Goal: Task Accomplishment & Management: Complete application form

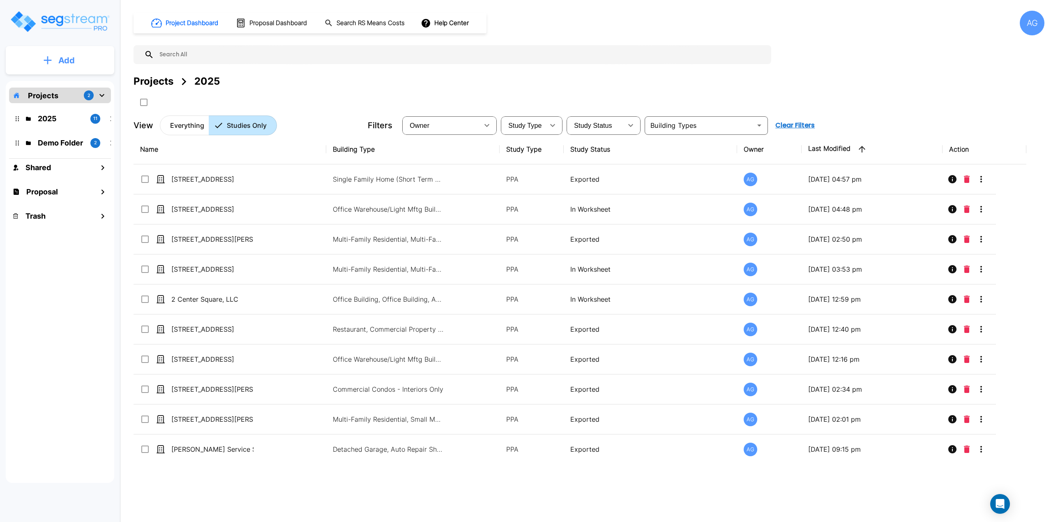
click at [63, 60] on p "Add" at bounding box center [66, 60] width 16 height 12
click at [55, 107] on p "Add Study" at bounding box center [64, 106] width 33 height 10
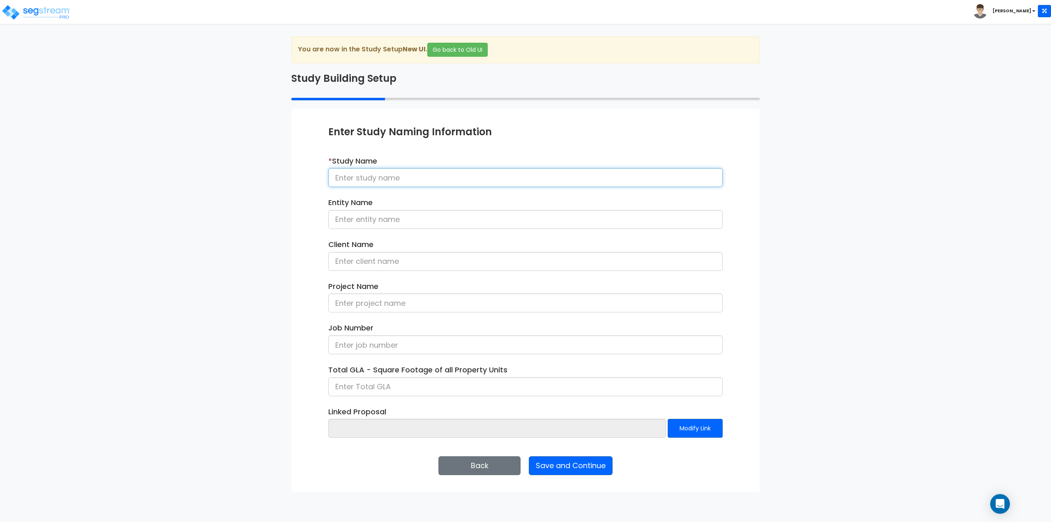
click at [353, 177] on input at bounding box center [525, 177] width 394 height 19
click at [330, 178] on input at bounding box center [525, 177] width 394 height 19
type input "18-26 Elizabeth St, West Springfield MA"
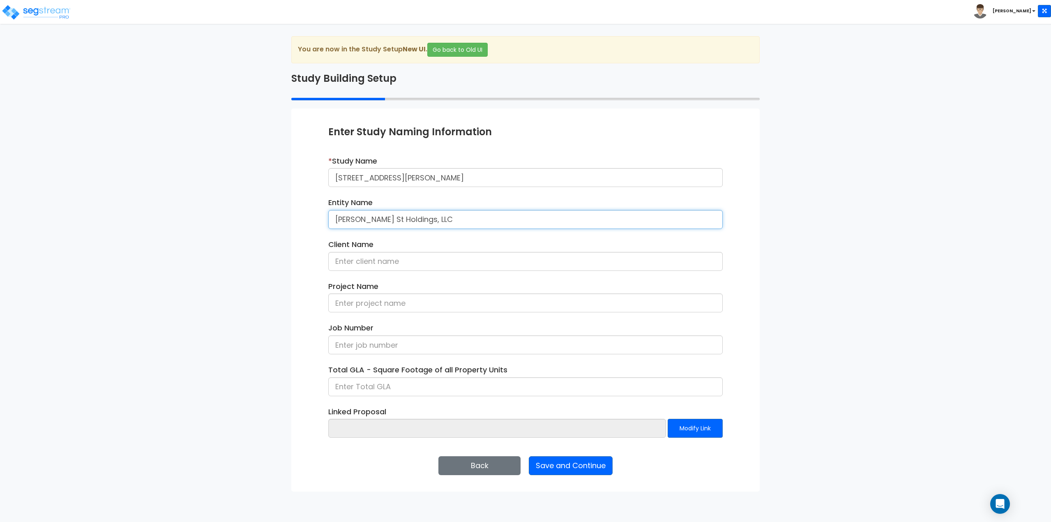
type input "Elizabeth St Holdings, LLC"
type input "Frank Fournier"
click at [347, 302] on input at bounding box center [525, 302] width 394 height 19
type input "18-26 Elizabeth St."
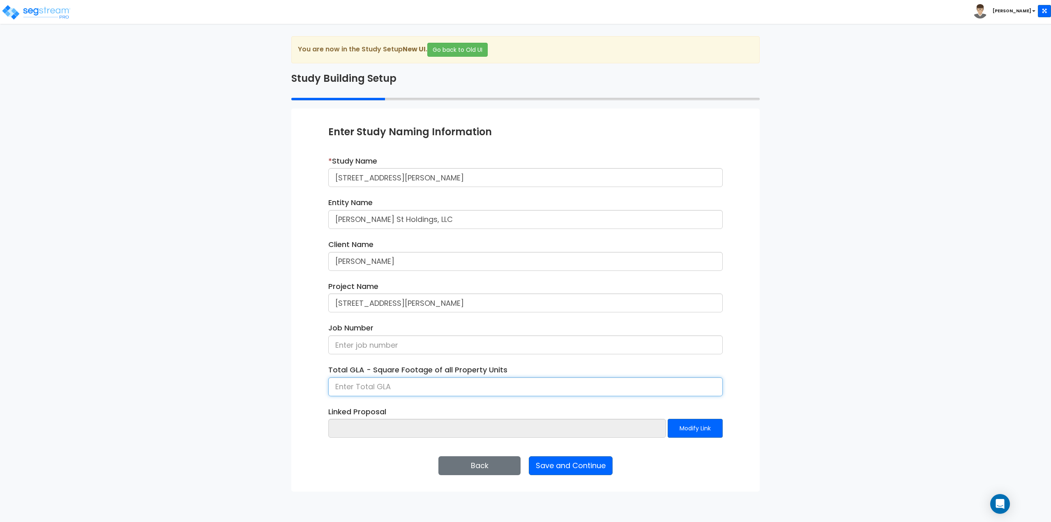
click at [424, 385] on input at bounding box center [525, 386] width 394 height 19
type input "3,498"
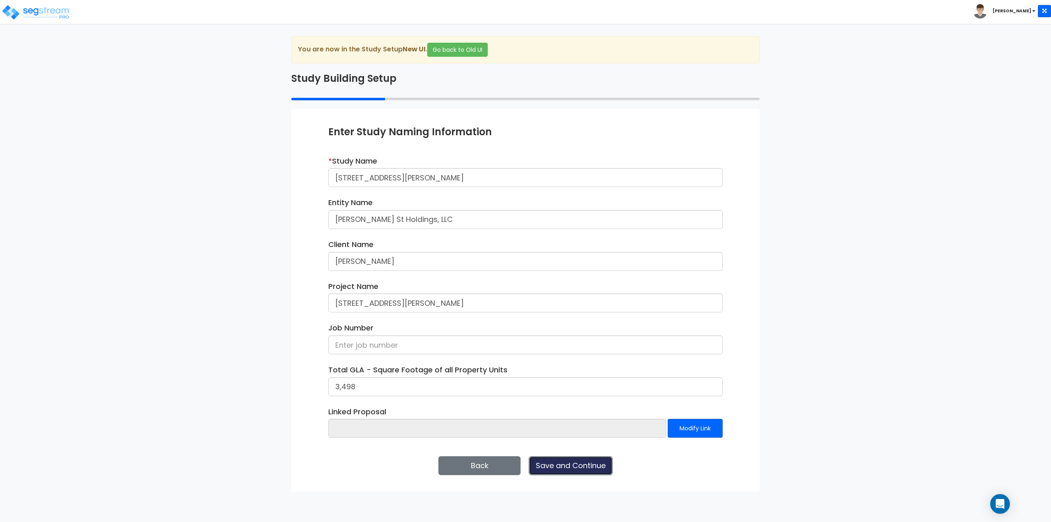
click at [558, 463] on button "Save and Continue" at bounding box center [571, 465] width 84 height 19
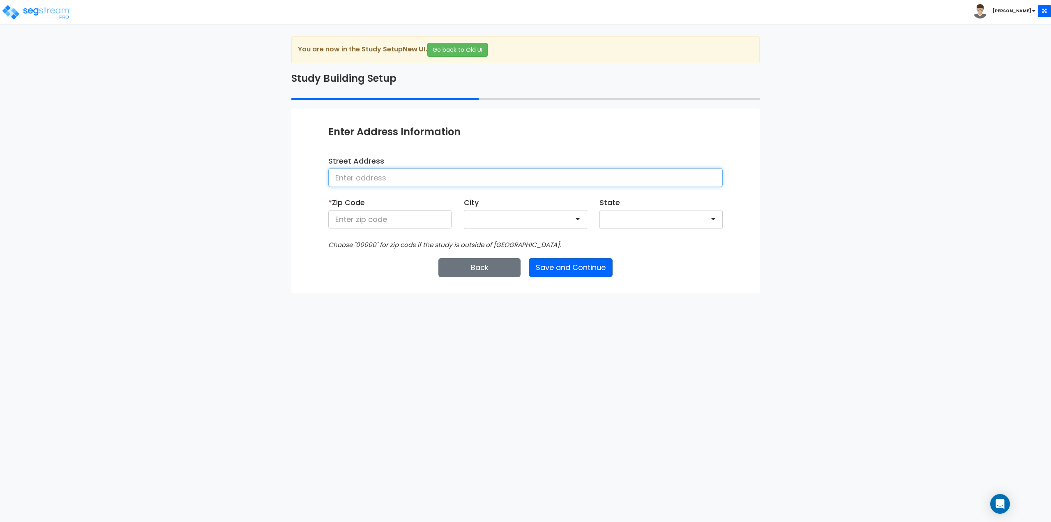
click at [656, 176] on input at bounding box center [525, 177] width 394 height 19
type input "18-26 Elizabeth St"
type input "01089"
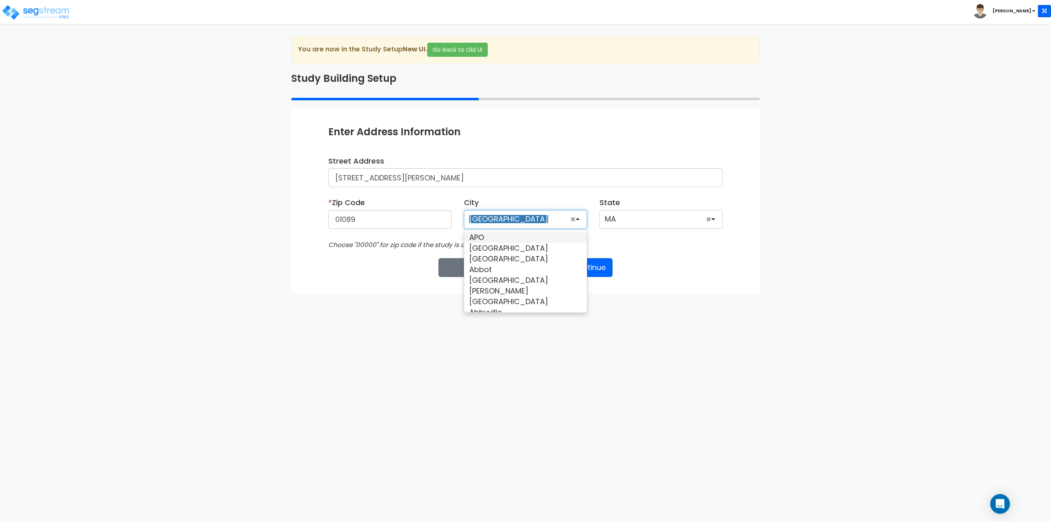
scroll to position [170, 0]
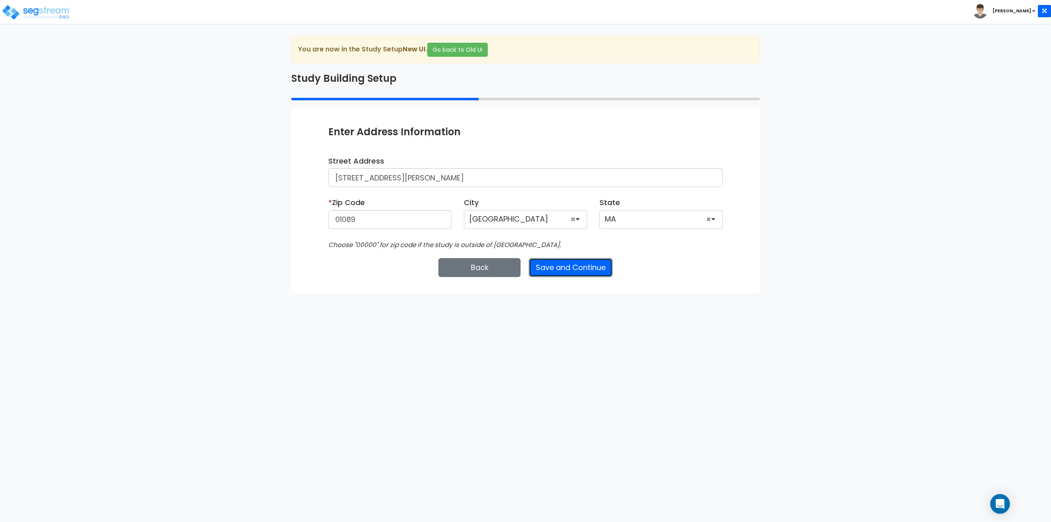
click at [561, 261] on button "Save and Continue" at bounding box center [571, 267] width 84 height 19
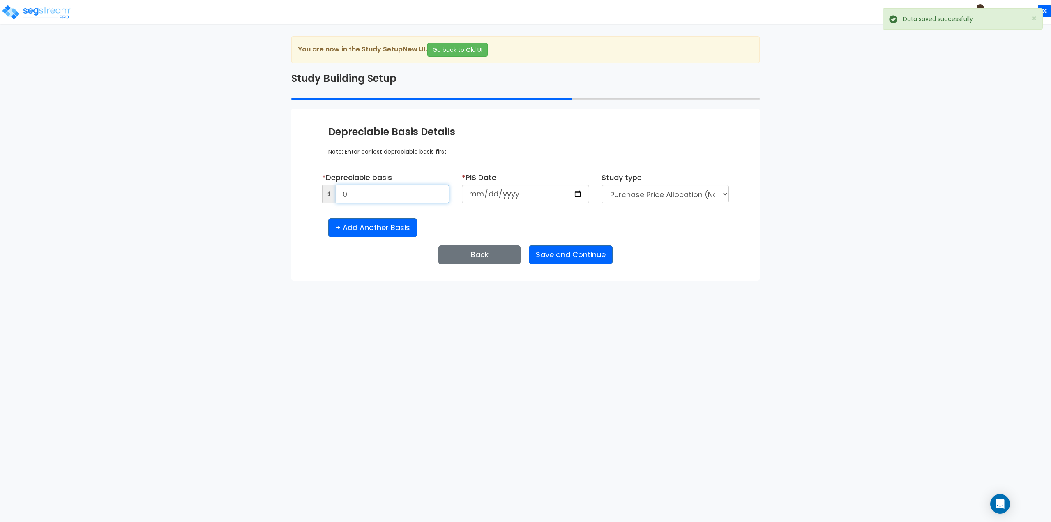
click at [445, 199] on input "0" at bounding box center [393, 194] width 114 height 19
type input "320,000"
type input "[DATE]"
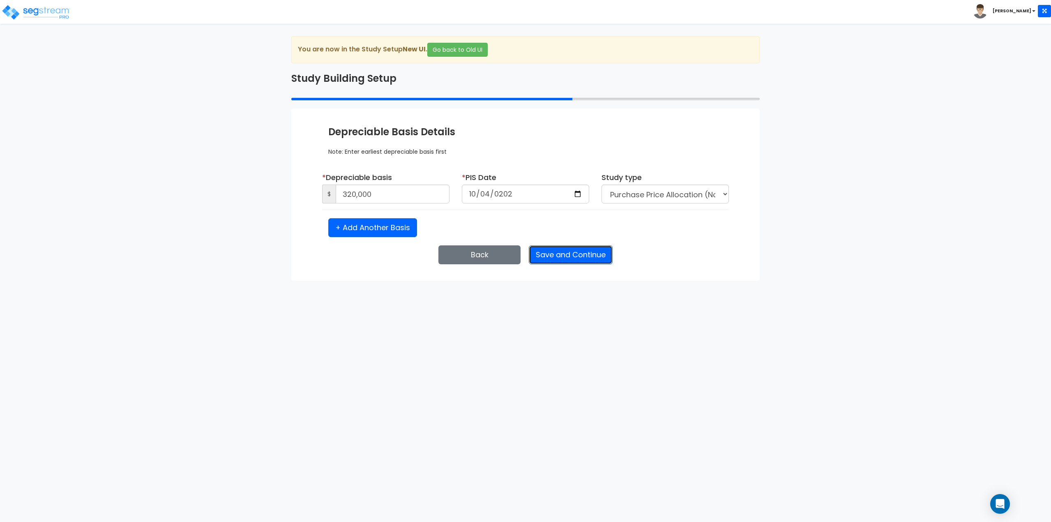
click at [605, 259] on button "Save and Continue" at bounding box center [571, 254] width 84 height 19
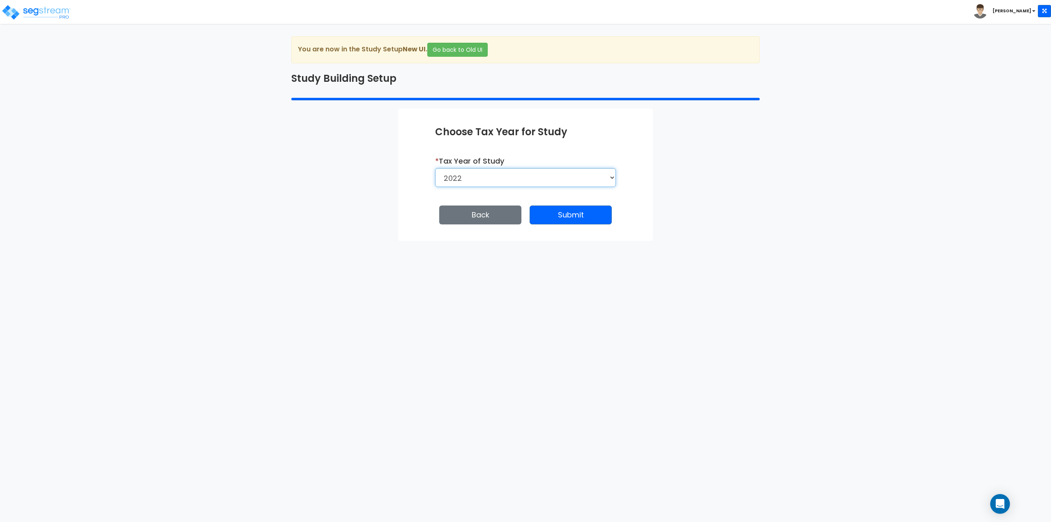
click at [581, 185] on select "2026 2025 2024 2023 2022" at bounding box center [525, 177] width 181 height 19
select select "2024"
click at [435, 168] on select "2026 2025 2024 2023 2022" at bounding box center [525, 177] width 181 height 19
click at [556, 219] on button "Save and Continue" at bounding box center [571, 214] width 84 height 19
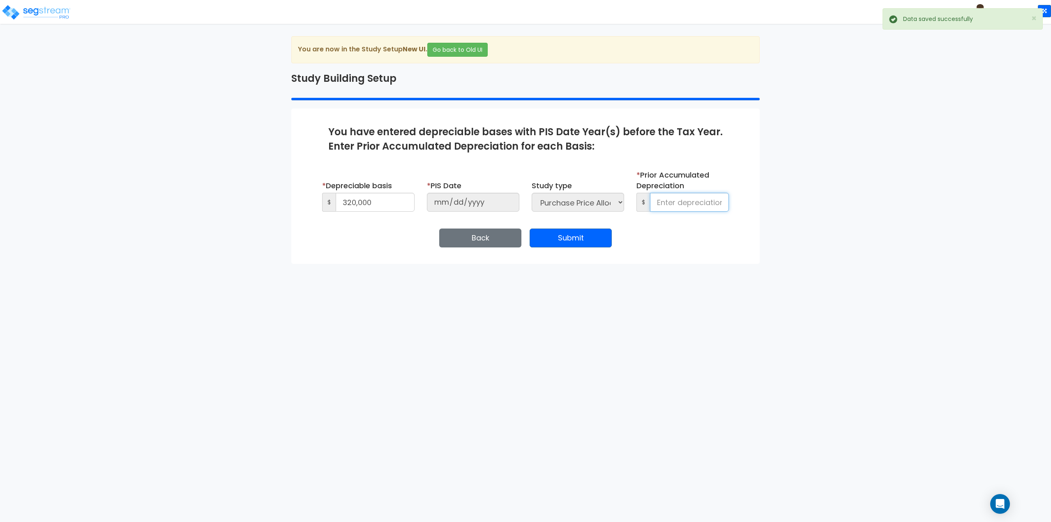
click at [677, 205] on input at bounding box center [689, 202] width 79 height 19
type input "8"
type input "9,915"
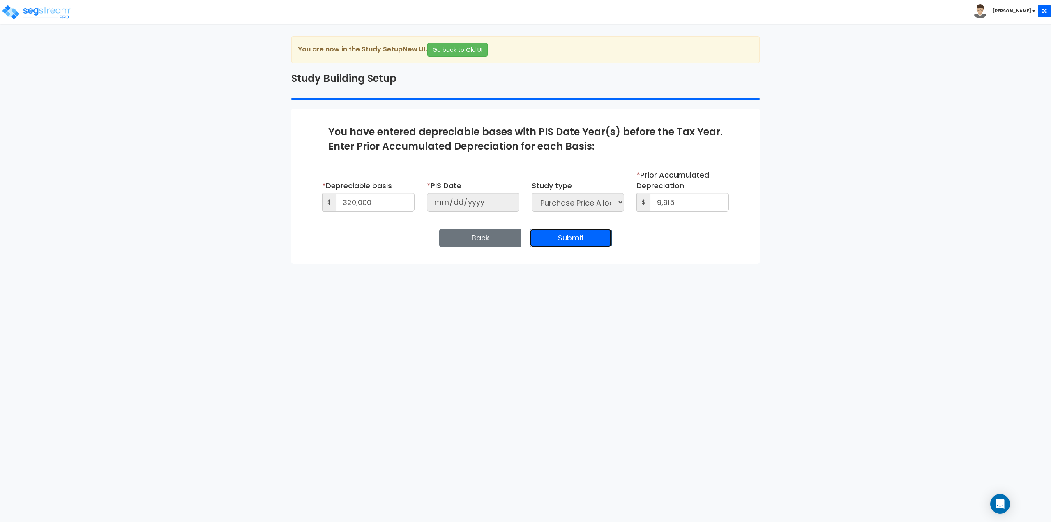
click at [571, 242] on button "Submit" at bounding box center [571, 237] width 82 height 19
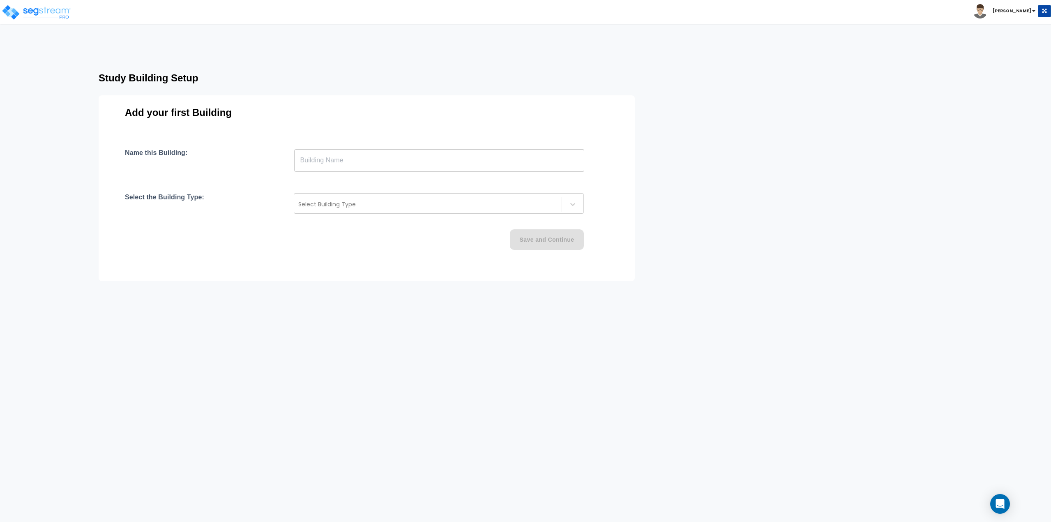
click at [449, 167] on input "text" at bounding box center [439, 160] width 290 height 23
click at [499, 165] on input "text" at bounding box center [439, 160] width 290 height 23
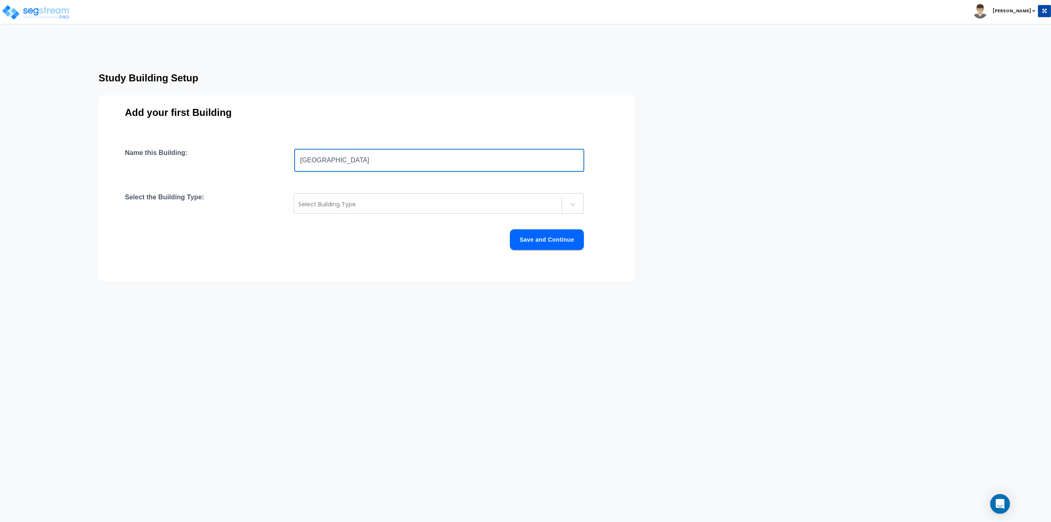
type input "[GEOGRAPHIC_DATA]"
click at [480, 200] on div at bounding box center [427, 204] width 259 height 10
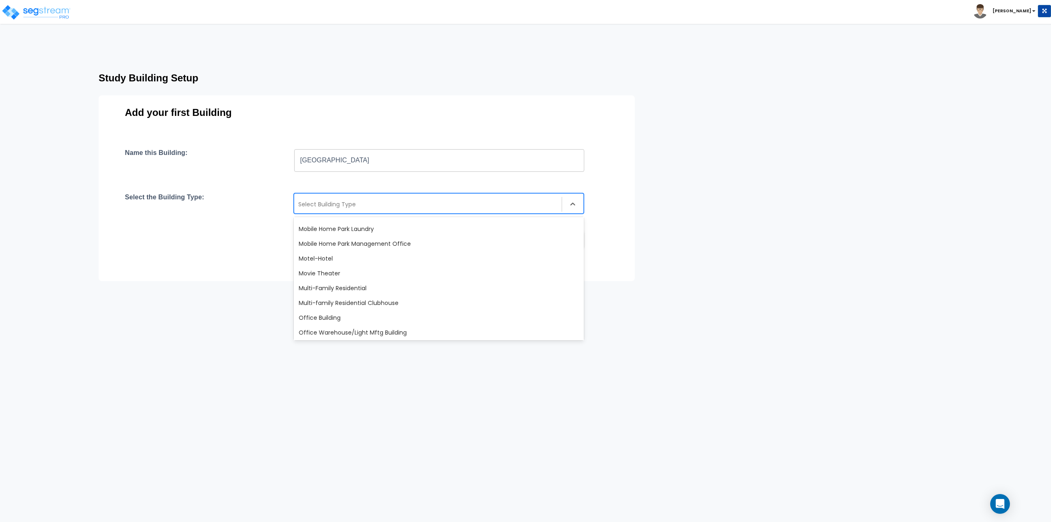
scroll to position [493, 0]
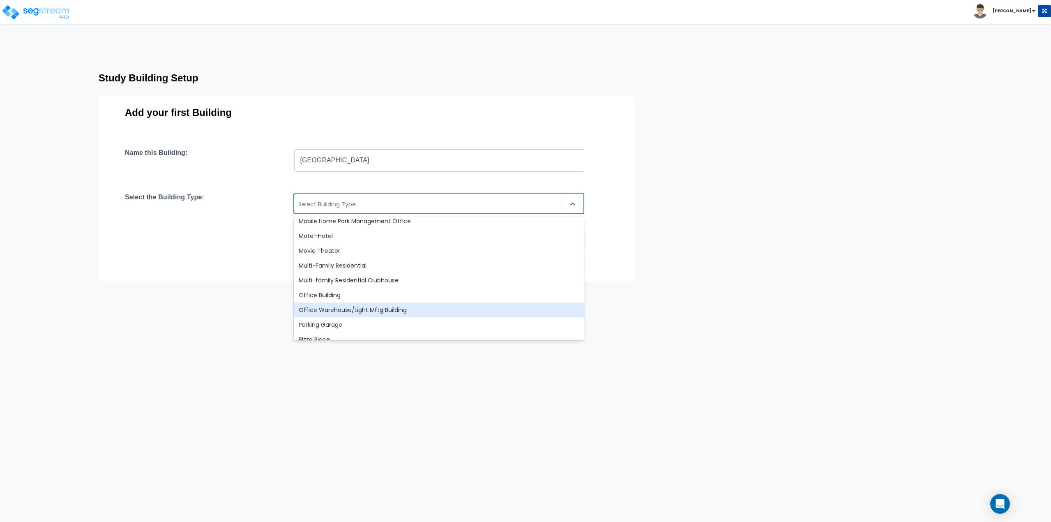
click at [344, 309] on div "Office Warehouse/Light Mftg Building" at bounding box center [439, 309] width 290 height 15
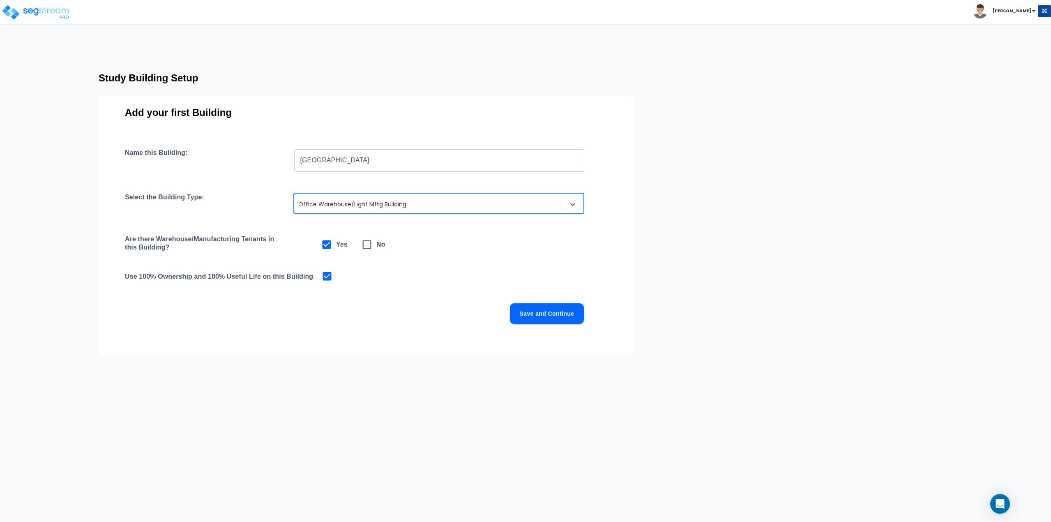
click at [534, 313] on button "Save and Continue" at bounding box center [547, 313] width 74 height 21
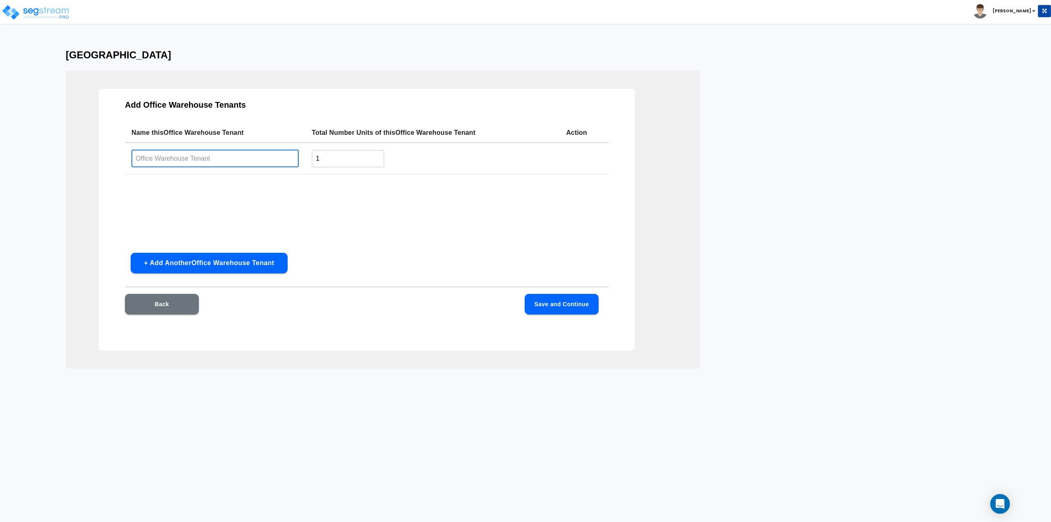
click at [175, 159] on input "text" at bounding box center [214, 159] width 167 height 18
click at [235, 149] on td "​" at bounding box center [215, 159] width 180 height 32
click at [235, 153] on input "text" at bounding box center [214, 159] width 167 height 18
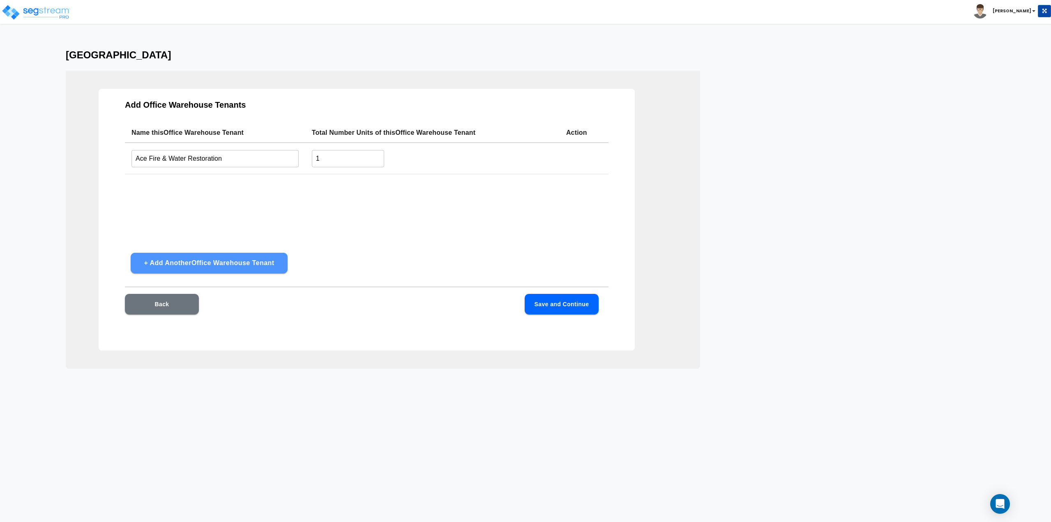
click at [253, 263] on button "+ Add Another Office Warehouse Tenant" at bounding box center [209, 263] width 157 height 21
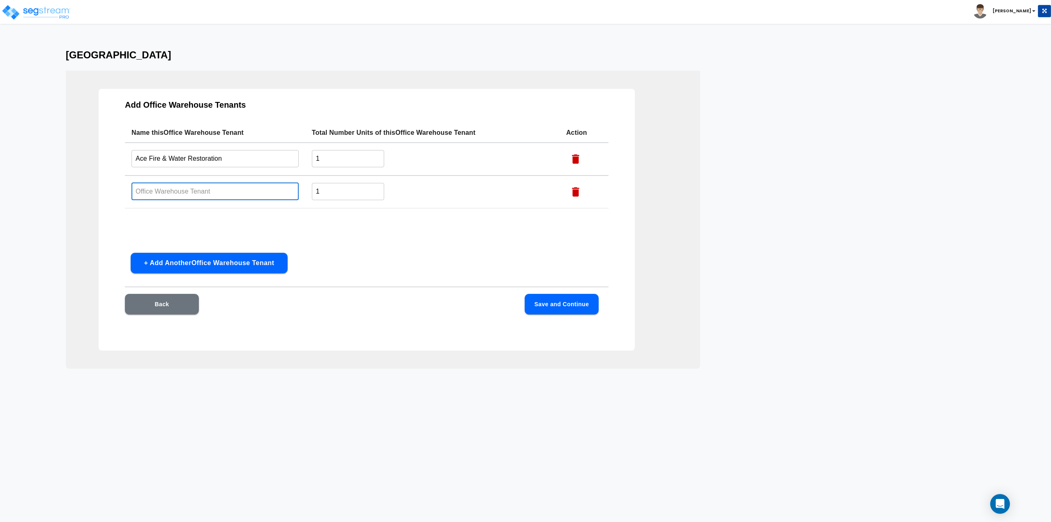
click at [272, 185] on input "text" at bounding box center [214, 191] width 167 height 18
drag, startPoint x: 238, startPoint y: 159, endPoint x: 132, endPoint y: 166, distance: 106.6
click at [132, 166] on input "Ace Fire & Water Restoration" at bounding box center [214, 159] width 167 height 18
type input "Yankee Counters"
type input "Vacant Garage"
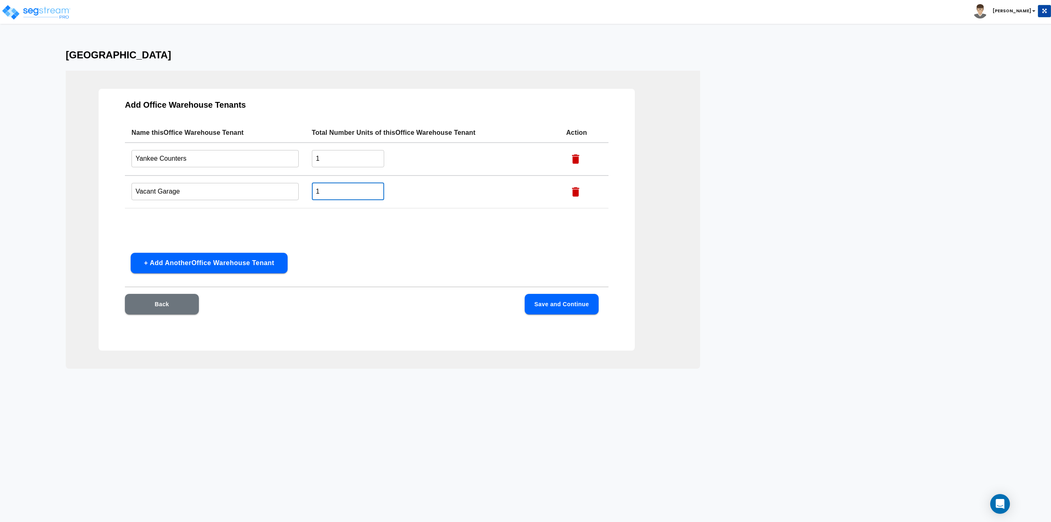
click at [569, 306] on button "Save and Continue" at bounding box center [562, 304] width 74 height 21
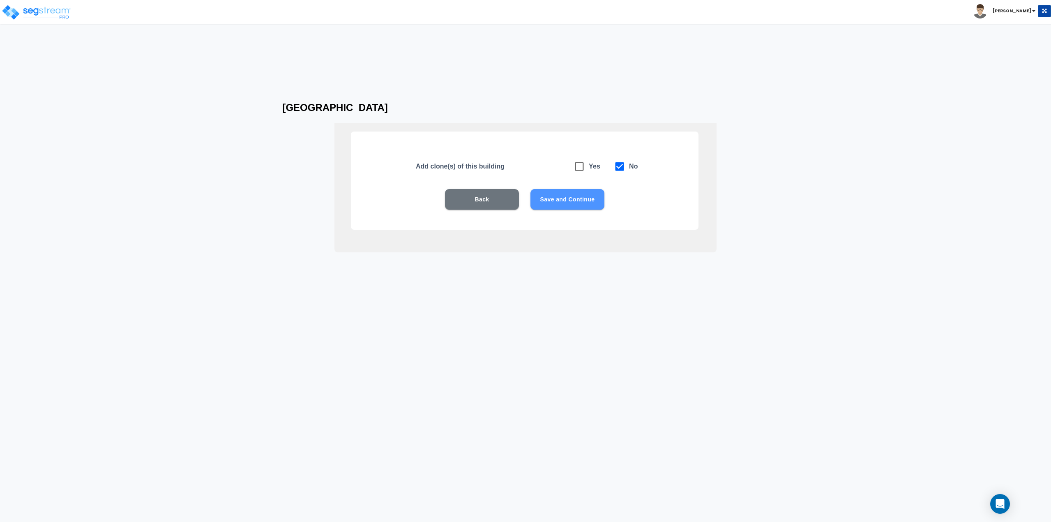
click at [557, 198] on button "Save and Continue" at bounding box center [568, 199] width 74 height 21
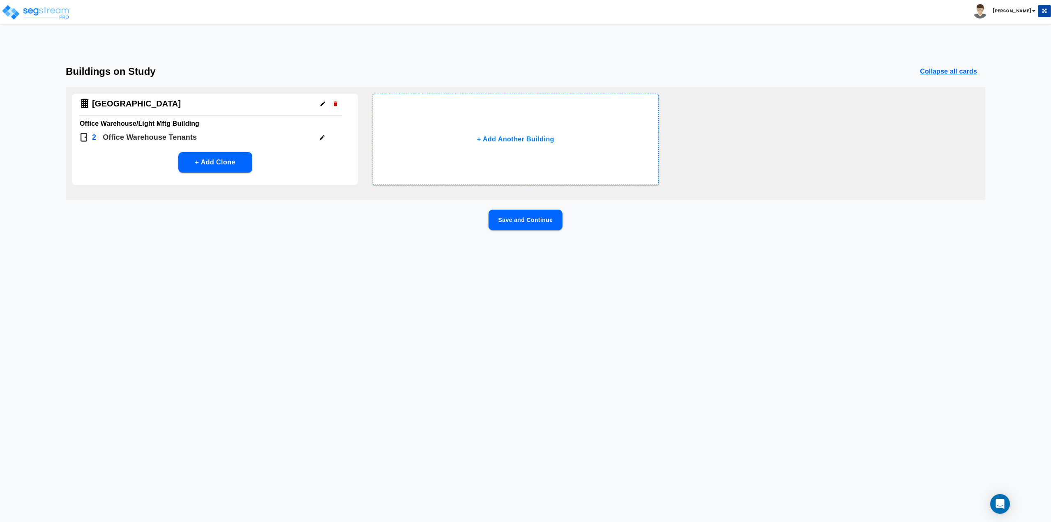
click at [139, 136] on p "Office Warehouse Tenant s" at bounding box center [150, 137] width 94 height 11
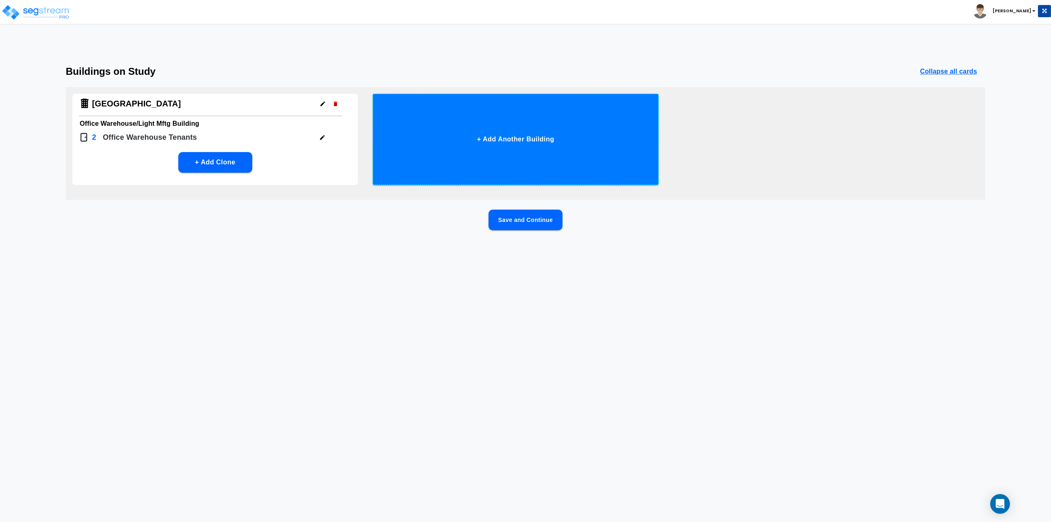
click at [506, 137] on button "+ Add Another Building" at bounding box center [516, 139] width 286 height 91
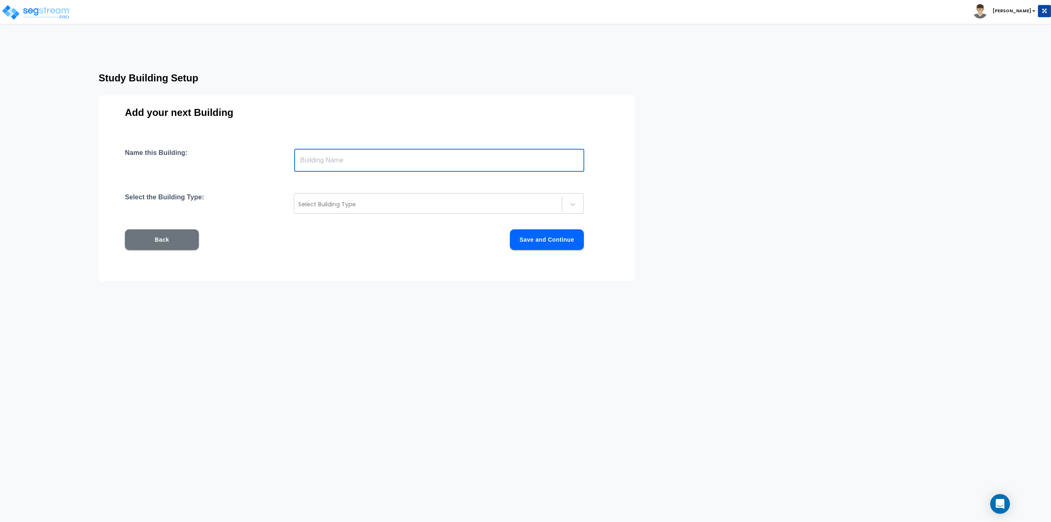
click at [410, 162] on input "text" at bounding box center [439, 160] width 290 height 23
type input "Vacant Building"
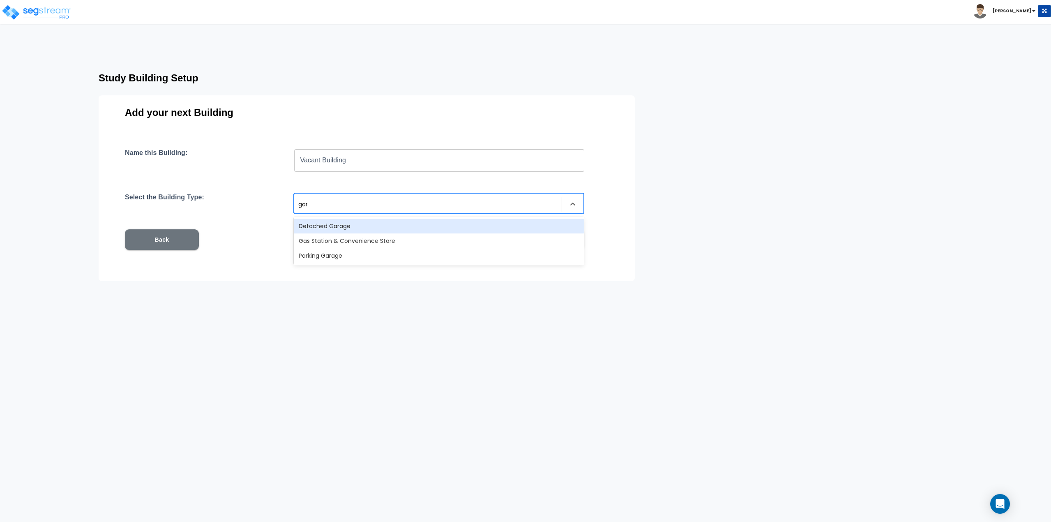
type input "gara"
click at [357, 208] on div at bounding box center [427, 204] width 259 height 10
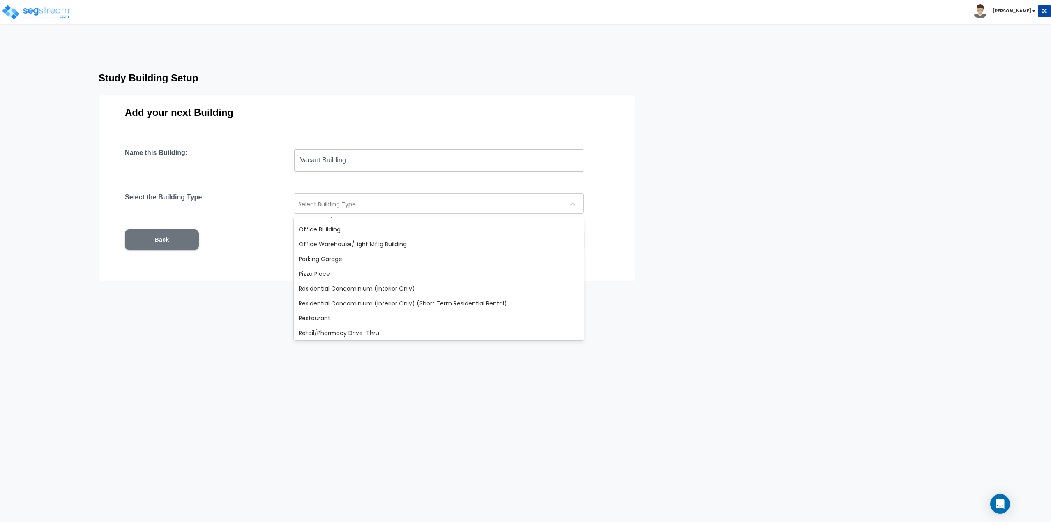
scroll to position [544, 0]
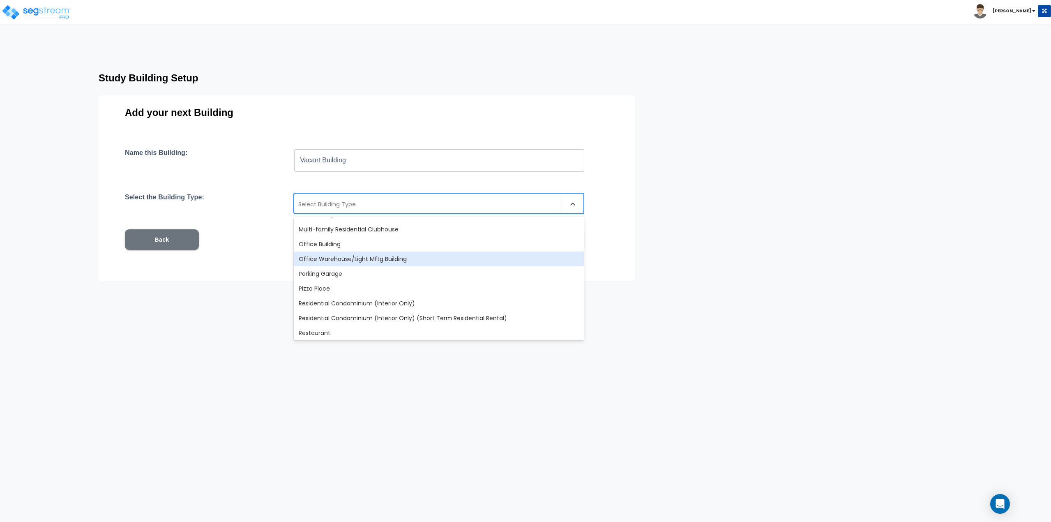
click at [361, 259] on div "Office Warehouse/Light Mftg Building" at bounding box center [439, 258] width 290 height 15
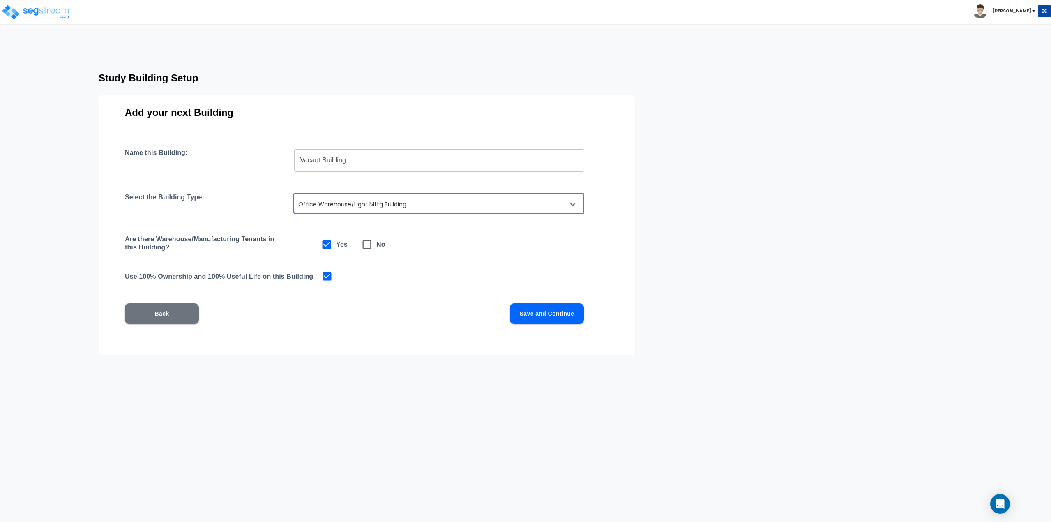
click at [563, 312] on button "Save and Continue" at bounding box center [547, 313] width 74 height 21
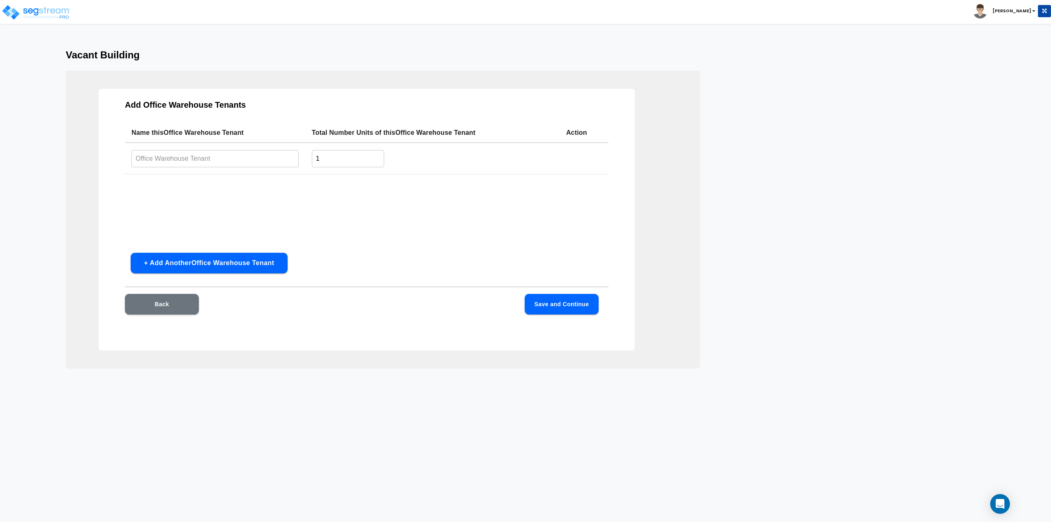
click at [259, 160] on input "text" at bounding box center [214, 159] width 167 height 18
type input "Vacant"
click at [547, 305] on button "Save and Continue" at bounding box center [562, 304] width 74 height 21
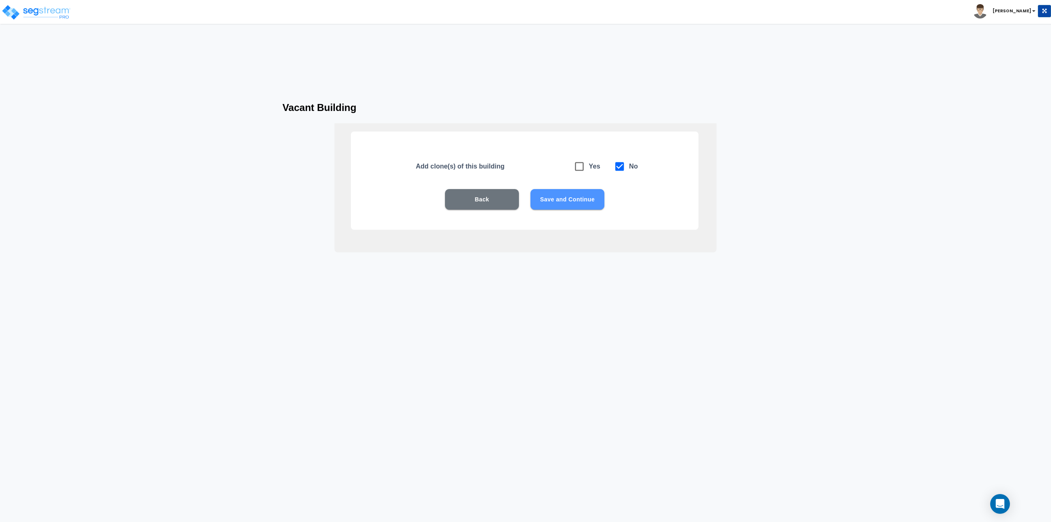
click at [569, 203] on button "Save and Continue" at bounding box center [568, 199] width 74 height 21
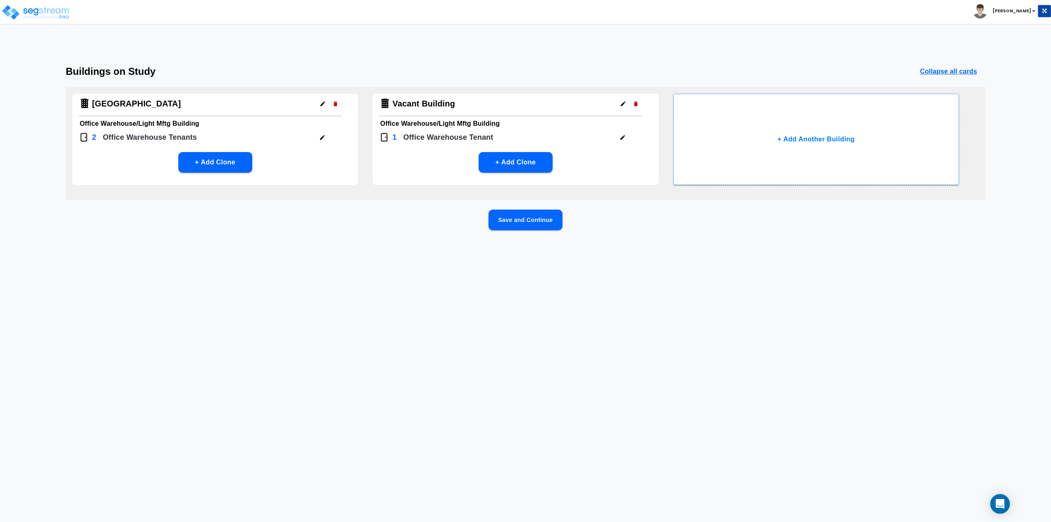
click at [322, 135] on icon "button" at bounding box center [322, 137] width 6 height 6
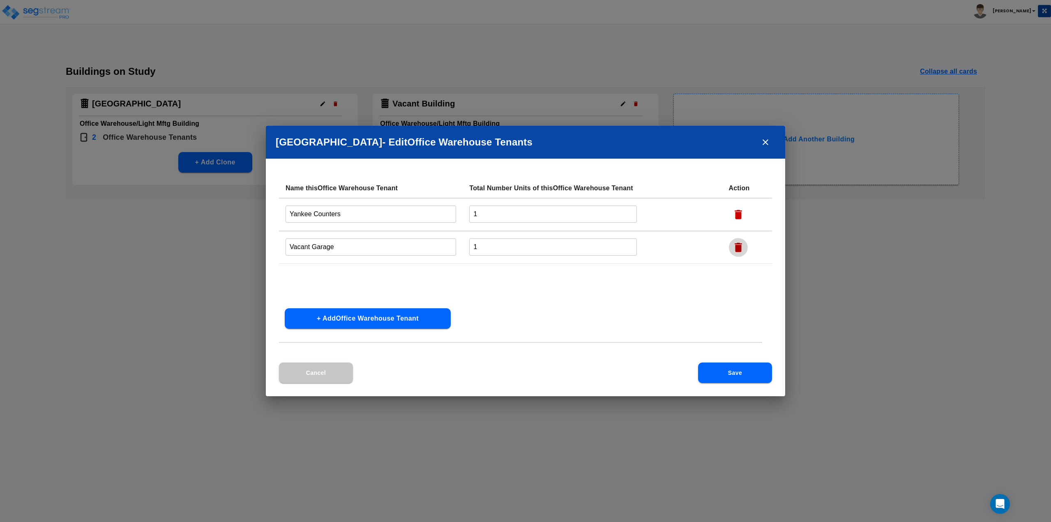
click at [738, 244] on icon "button" at bounding box center [738, 247] width 7 height 9
click at [731, 375] on button "Save" at bounding box center [735, 372] width 74 height 21
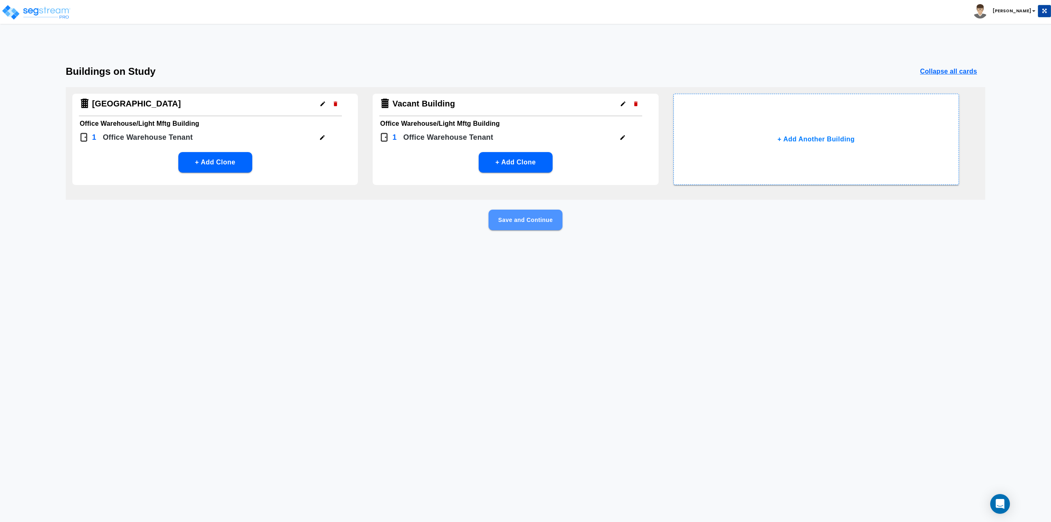
click at [531, 225] on button "Save and Continue" at bounding box center [526, 220] width 74 height 21
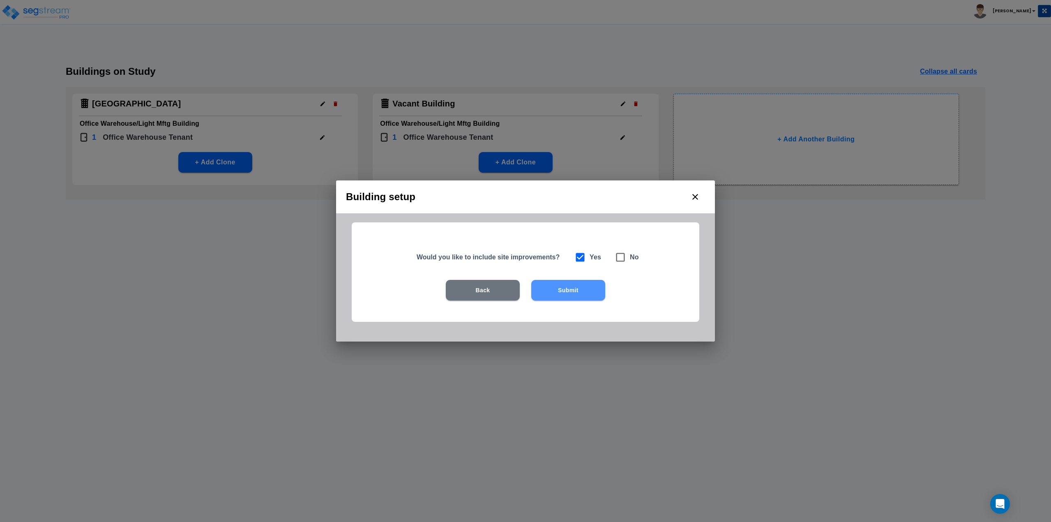
click at [559, 287] on button "Submit" at bounding box center [568, 290] width 74 height 21
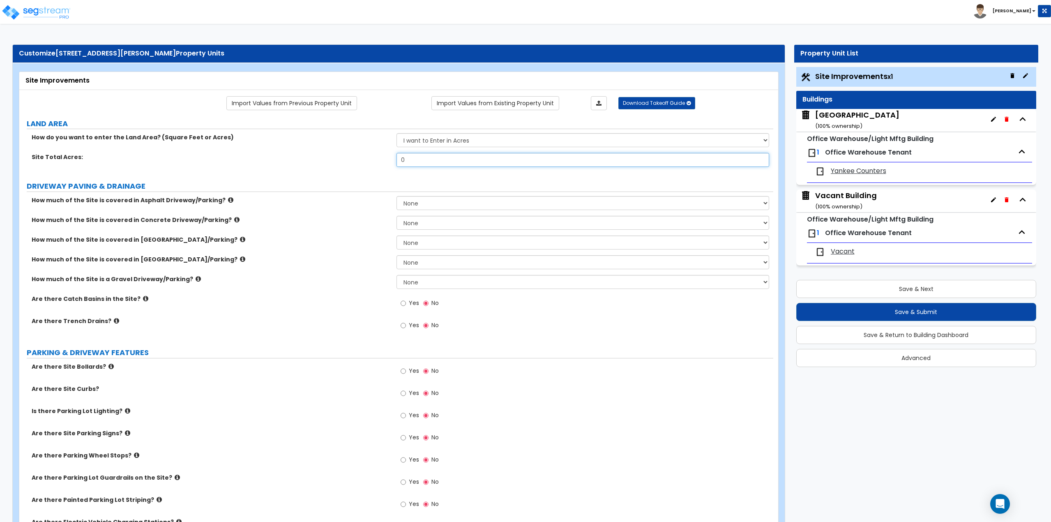
click at [440, 159] on input "0" at bounding box center [583, 160] width 373 height 14
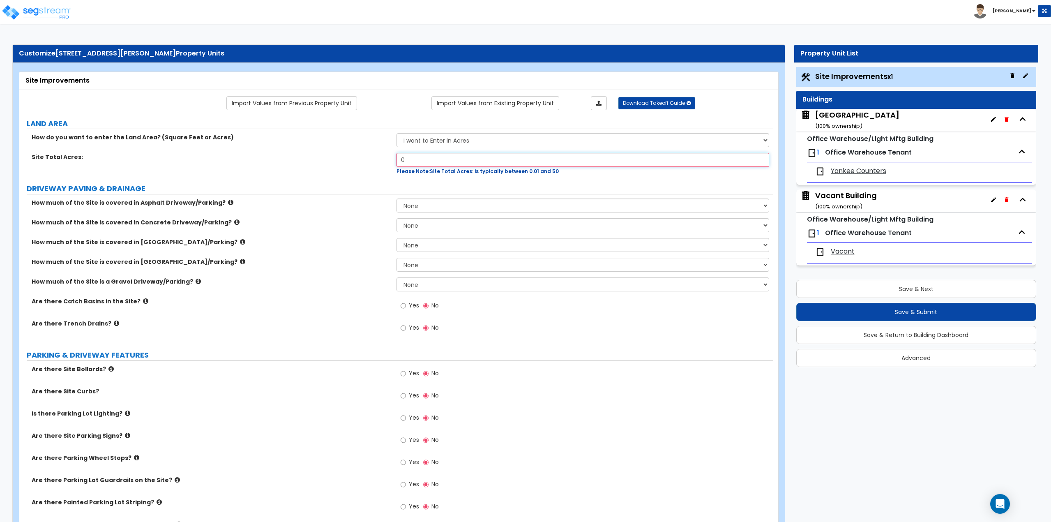
click at [408, 158] on input "0" at bounding box center [583, 160] width 373 height 14
click at [409, 157] on input "0" at bounding box center [583, 160] width 373 height 14
type input "33,770"
click at [450, 145] on select "I want to Enter in Acres I want to Enter in Square Feet" at bounding box center [583, 140] width 373 height 14
click at [450, 142] on select "I want to Enter in Acres I want to Enter in Square Feet" at bounding box center [583, 140] width 373 height 14
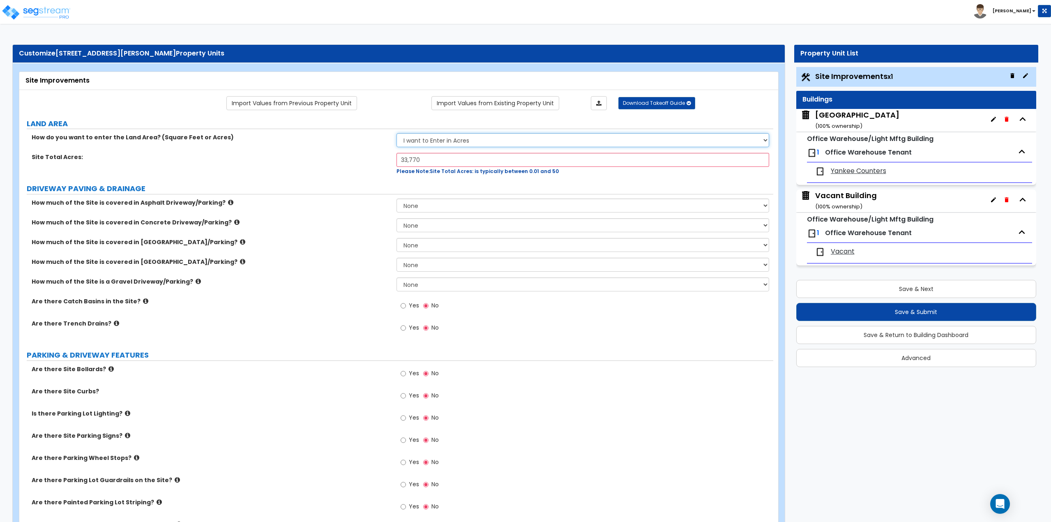
click at [450, 142] on select "I want to Enter in Acres I want to Enter in Square Feet" at bounding box center [583, 140] width 373 height 14
select select "2"
click at [397, 133] on select "I want to Enter in Acres I want to Enter in Square Feet" at bounding box center [583, 140] width 373 height 14
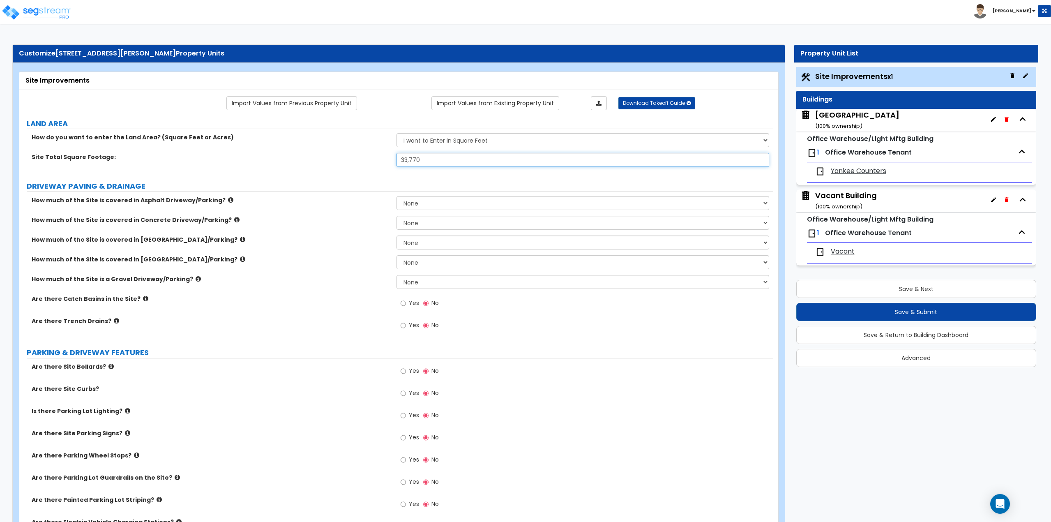
type input "33,770"
click at [435, 198] on select "None I want to Enter an Approximate Percentage I want to Enter the Square Foota…" at bounding box center [583, 203] width 373 height 14
select select "2"
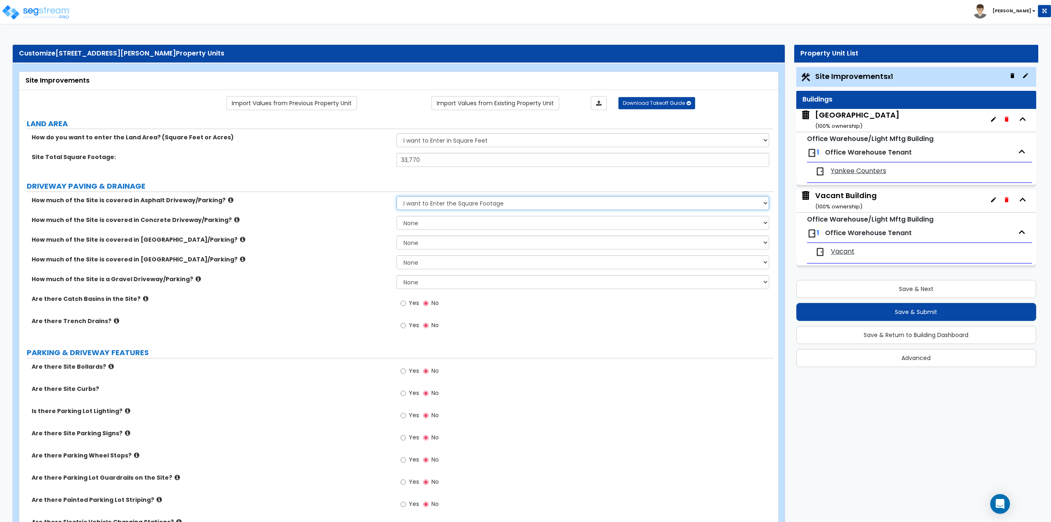
click at [397, 196] on select "None I want to Enter an Approximate Percentage I want to Enter the Square Foota…" at bounding box center [583, 203] width 373 height 14
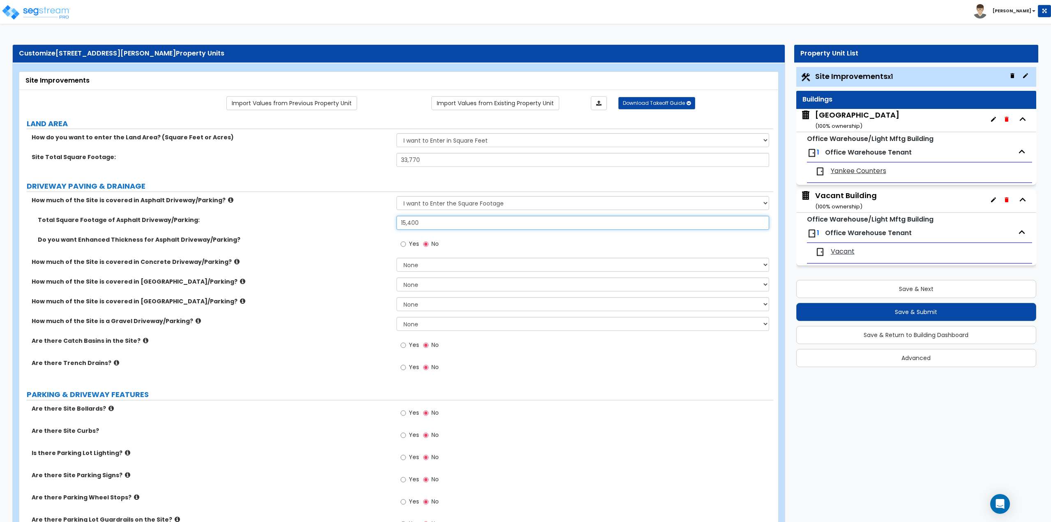
type input "15,400"
click at [414, 264] on select "None I want to Enter an Approximate Percentage I want to Enter the Square Foota…" at bounding box center [583, 265] width 373 height 14
select select "2"
click at [397, 258] on select "None I want to Enter an Approximate Percentage I want to Enter the Square Foota…" at bounding box center [583, 265] width 373 height 14
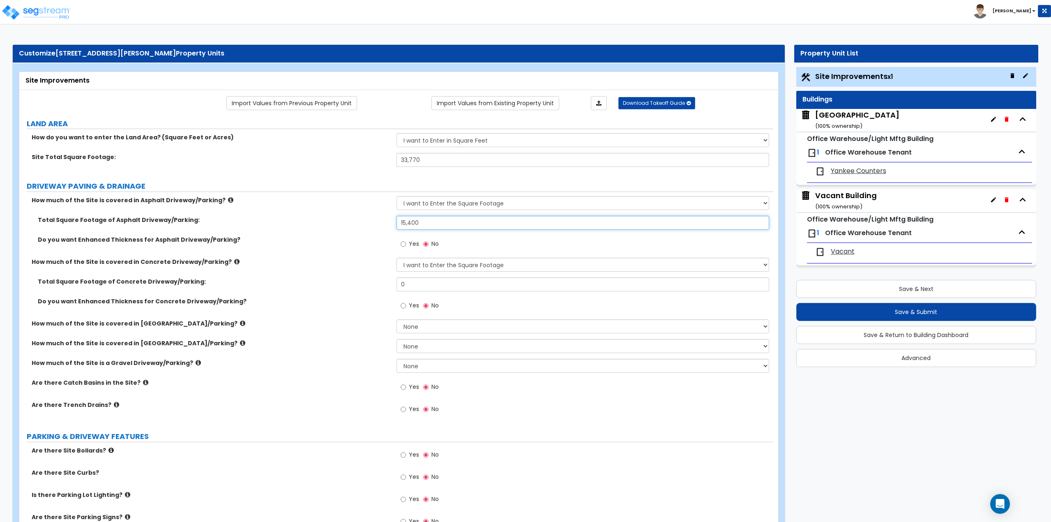
drag, startPoint x: 429, startPoint y: 223, endPoint x: 395, endPoint y: 225, distance: 33.3
click at [395, 225] on div "Total Square Footage of Asphalt Driveway/Parking: 15,400" at bounding box center [396, 226] width 754 height 20
type input "15,000"
click at [430, 284] on input "0" at bounding box center [583, 284] width 373 height 14
type input "1,650"
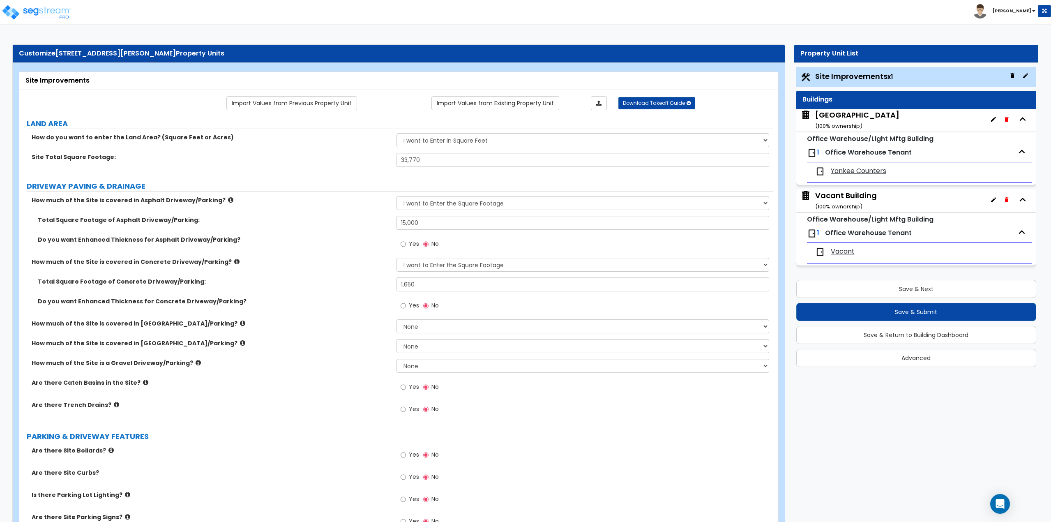
drag, startPoint x: 208, startPoint y: 212, endPoint x: 222, endPoint y: 230, distance: 22.9
click at [208, 212] on div "How much of the Site is covered in Asphalt Driveway/Parking? None I want to Ent…" at bounding box center [396, 206] width 754 height 20
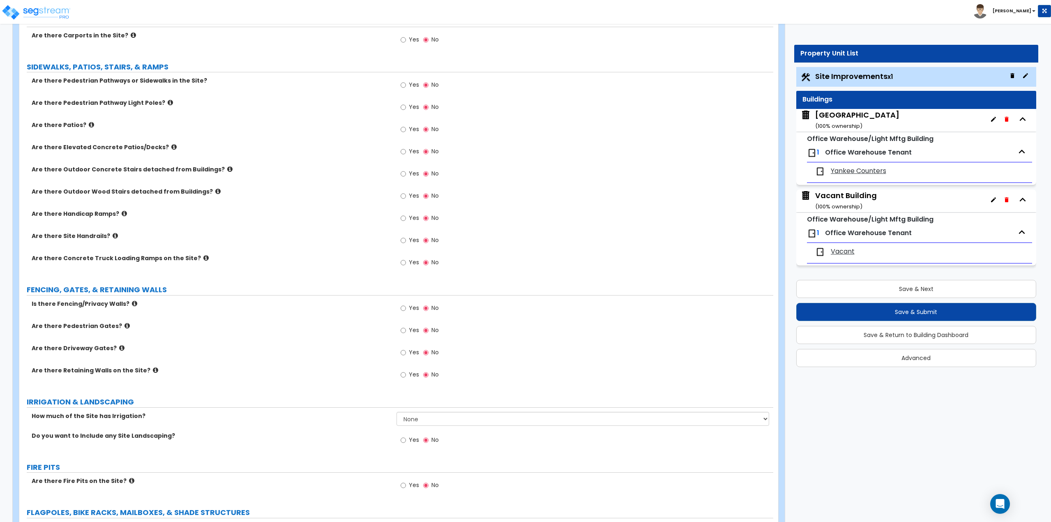
scroll to position [616, 0]
click at [399, 307] on div "Yes No" at bounding box center [420, 308] width 46 height 19
click at [404, 308] on input "Yes" at bounding box center [403, 307] width 5 height 9
radio input "true"
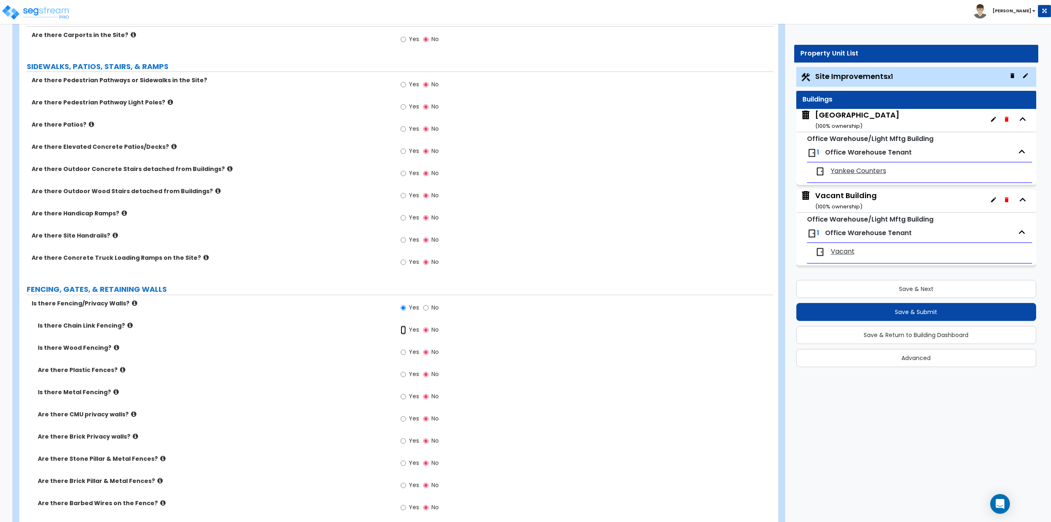
click at [405, 329] on input "Yes" at bounding box center [403, 329] width 5 height 9
radio input "true"
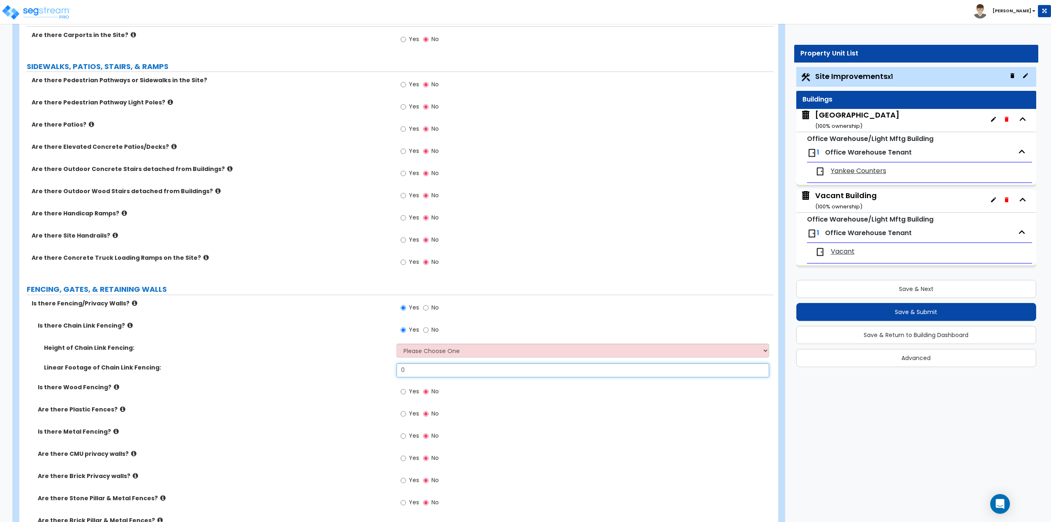
click at [439, 371] on input "0" at bounding box center [583, 370] width 373 height 14
type input "65"
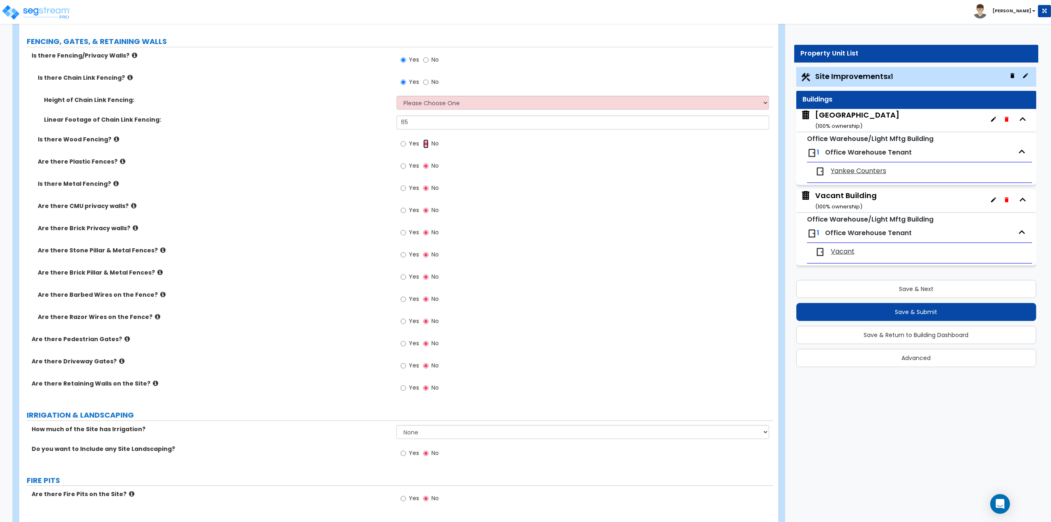
scroll to position [904, 0]
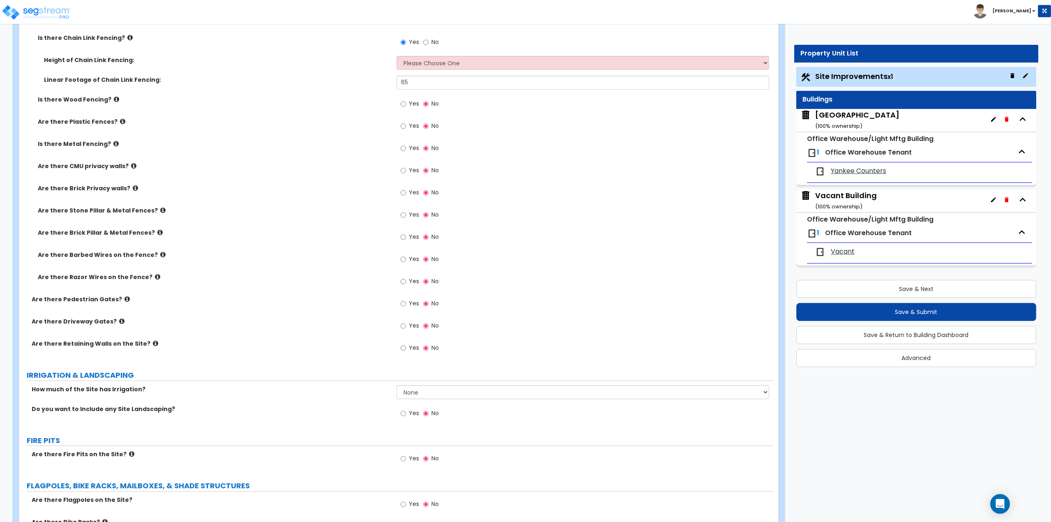
click at [119, 322] on icon at bounding box center [121, 321] width 5 height 6
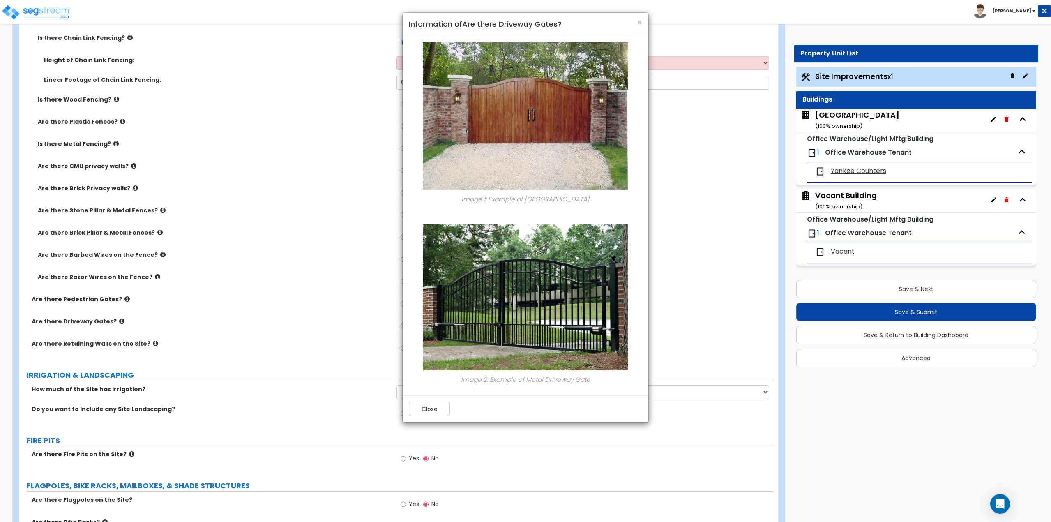
click at [636, 23] on h4 "Information of Are there Driveway Gates?" at bounding box center [525, 24] width 233 height 11
click at [639, 24] on span "×" at bounding box center [639, 22] width 5 height 12
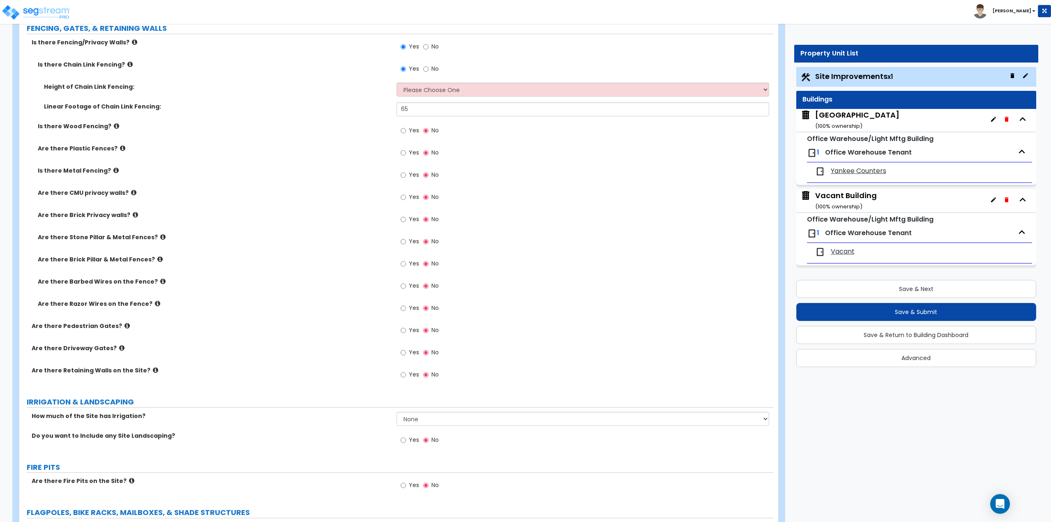
scroll to position [863, 0]
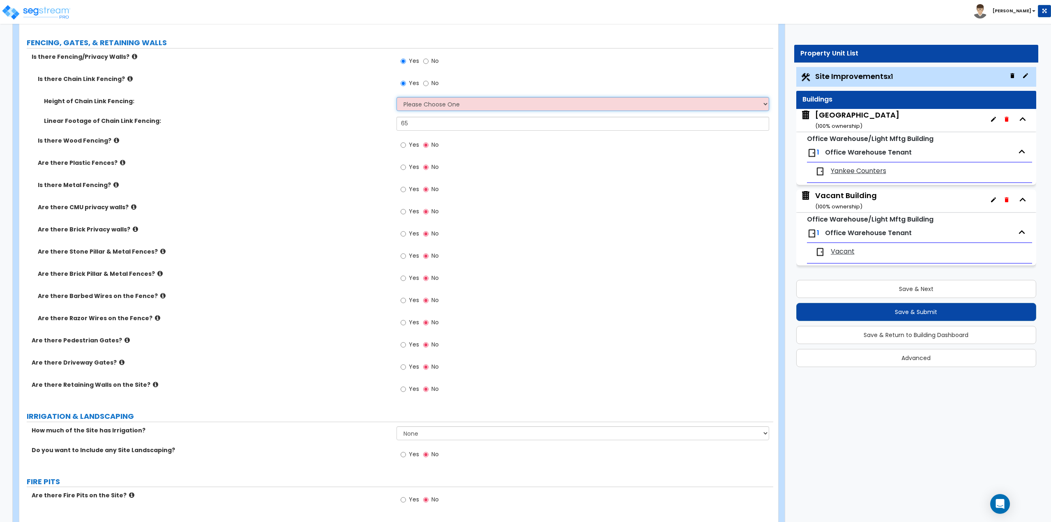
click at [436, 106] on select "Please Choose One 3 feet 4 feet 5 feet 6 feet 10 feet 12 feet" at bounding box center [583, 104] width 373 height 14
select select "4"
click at [397, 97] on select "Please Choose One 3 feet 4 feet 5 feet 6 feet 10 feet 12 feet" at bounding box center [583, 104] width 373 height 14
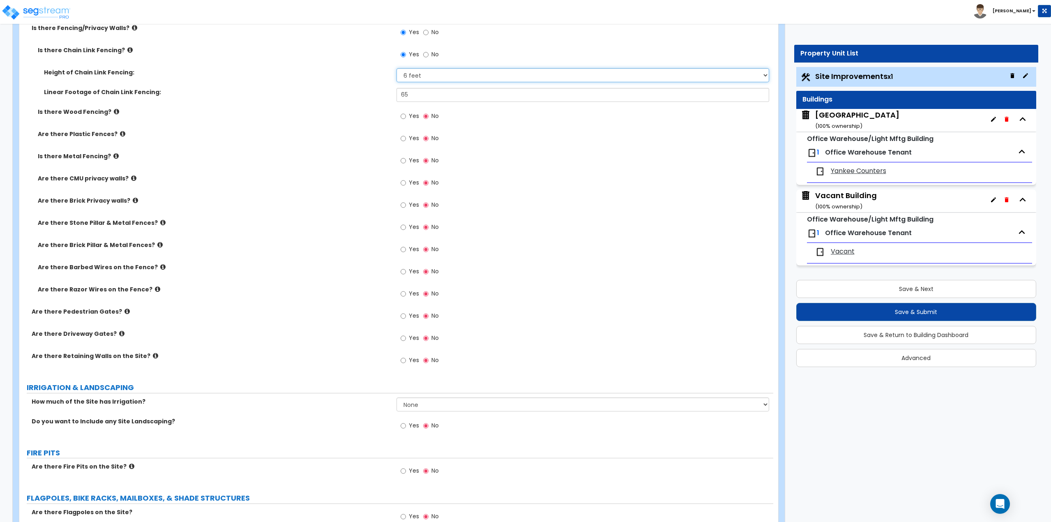
scroll to position [904, 0]
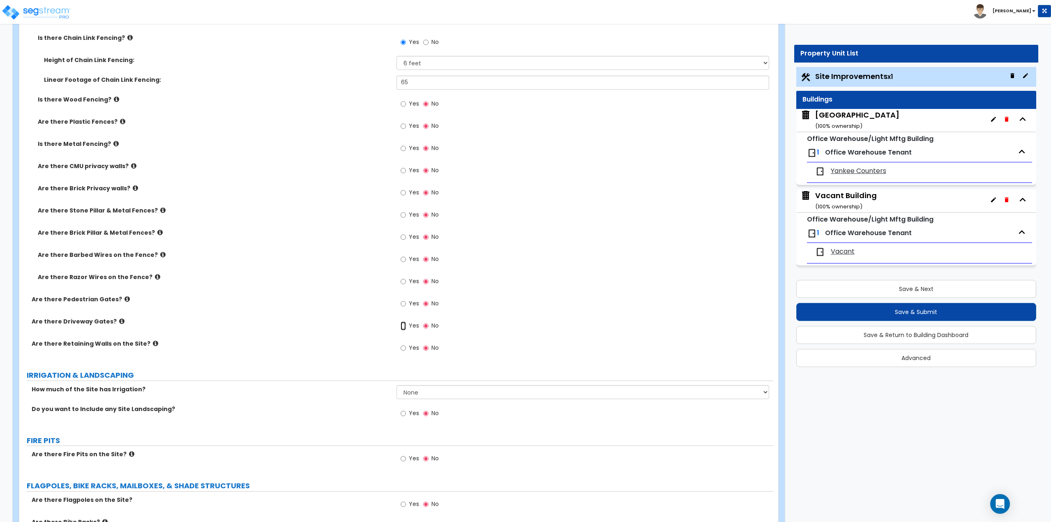
click at [406, 325] on input "Yes" at bounding box center [403, 325] width 5 height 9
radio input "true"
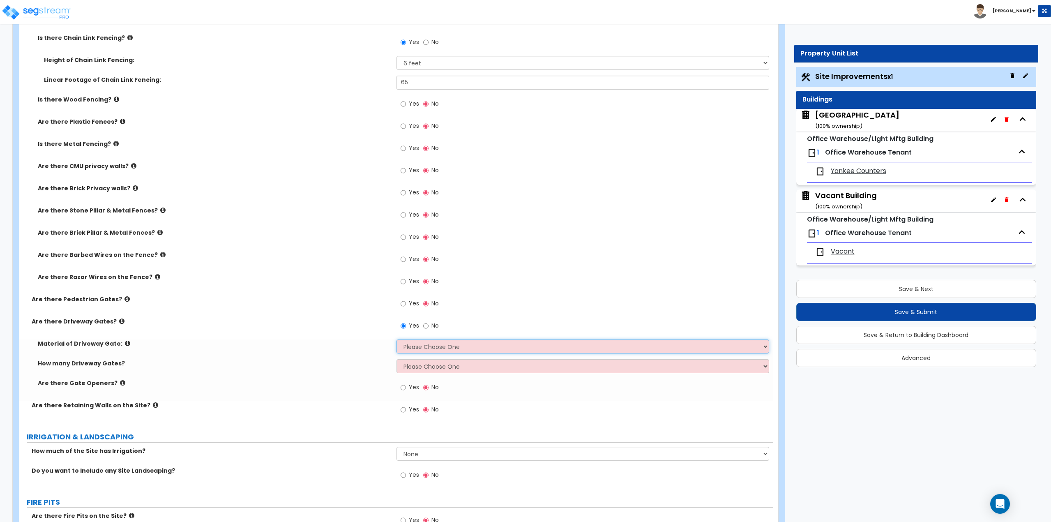
click at [416, 346] on select "Please Choose One Wood Steel" at bounding box center [583, 346] width 373 height 14
select select "2"
click at [397, 339] on select "Please Choose One Wood Steel" at bounding box center [583, 346] width 373 height 14
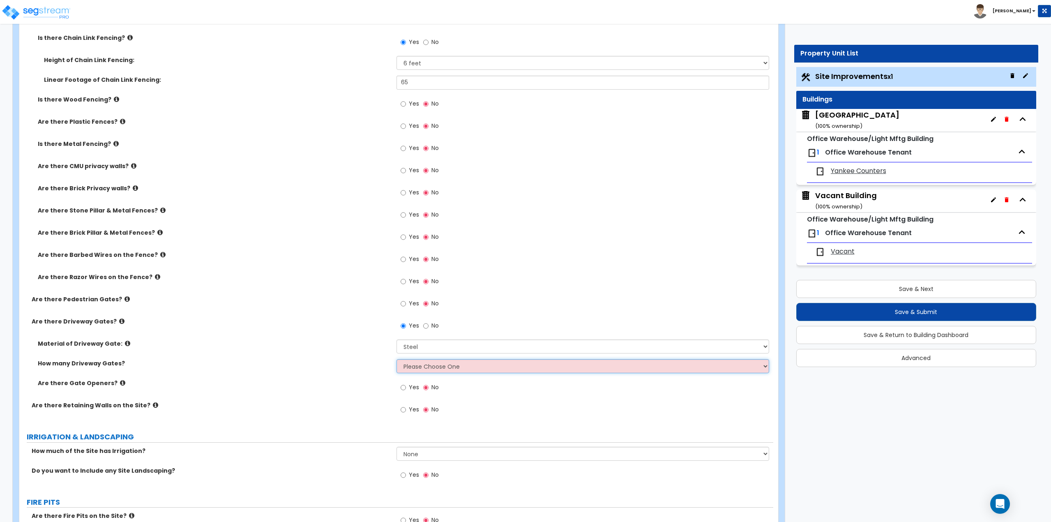
click at [417, 366] on select "Please Choose One 1 2 3" at bounding box center [583, 366] width 373 height 14
select select "1"
click at [397, 359] on select "Please Choose One 1 2 3" at bounding box center [583, 366] width 373 height 14
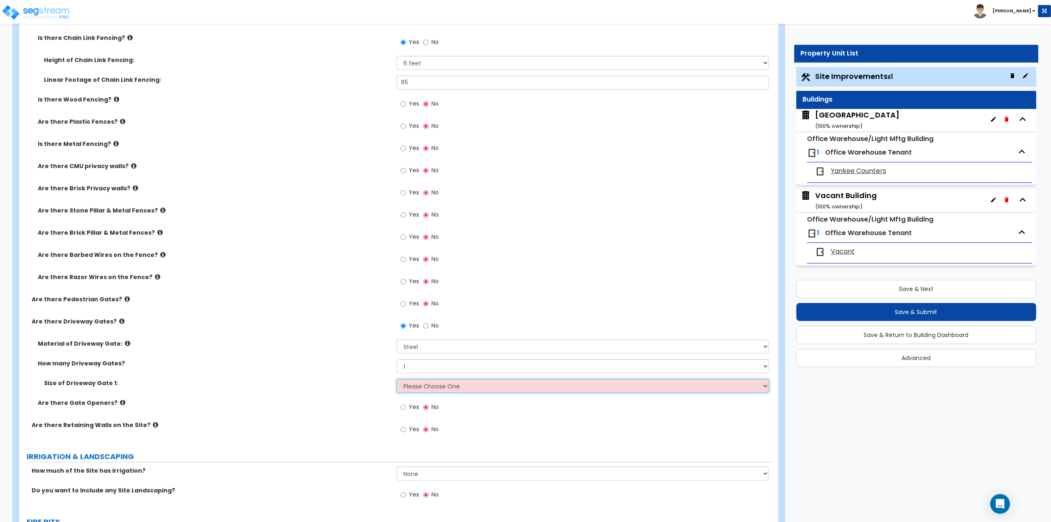
click at [415, 389] on select "Please Choose One 12 feet wide 14 feet wide 16 feet wide" at bounding box center [583, 386] width 373 height 14
select select "1"
click at [397, 379] on select "Please Choose One 12 feet wide 14 feet wide 16 feet wide" at bounding box center [583, 386] width 373 height 14
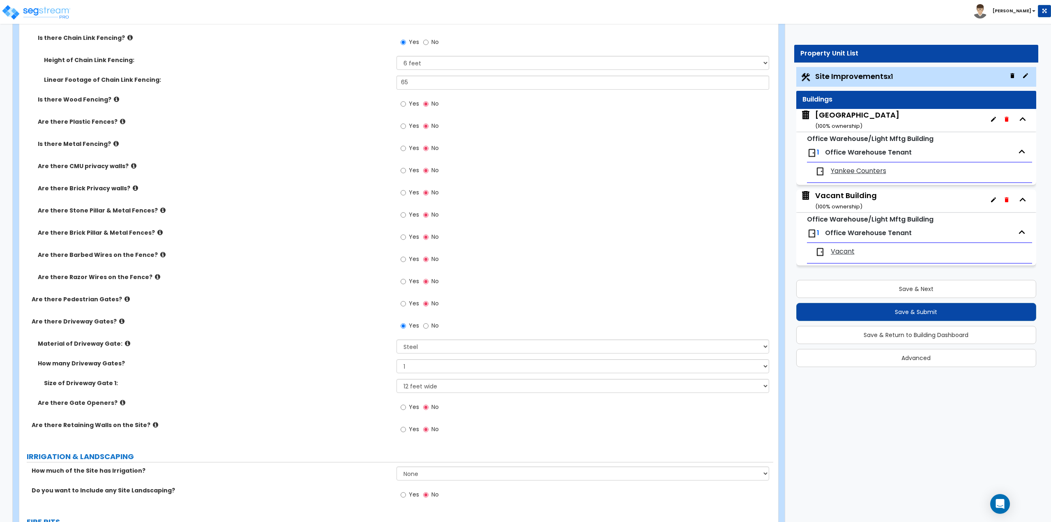
click at [125, 298] on icon at bounding box center [127, 299] width 5 height 6
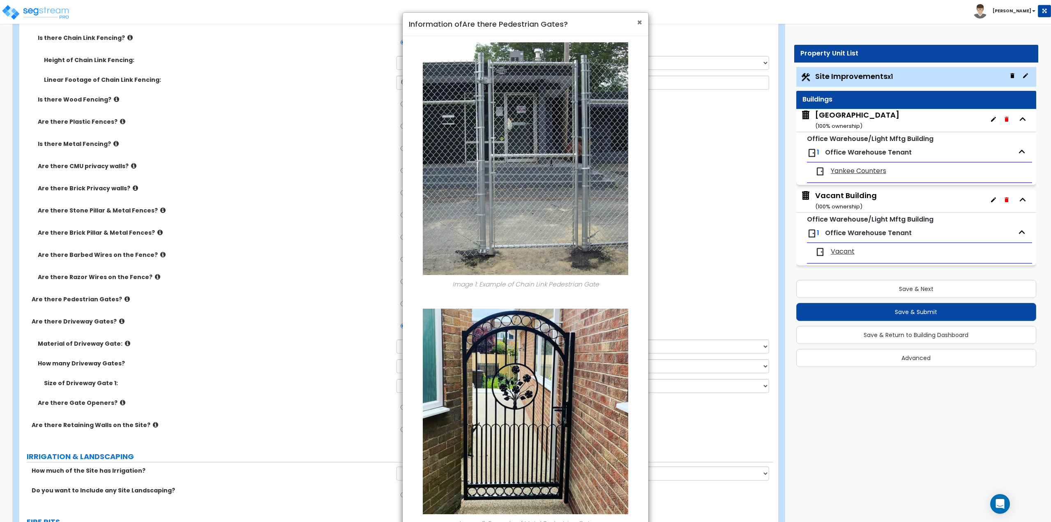
click at [640, 24] on span "×" at bounding box center [639, 22] width 5 height 12
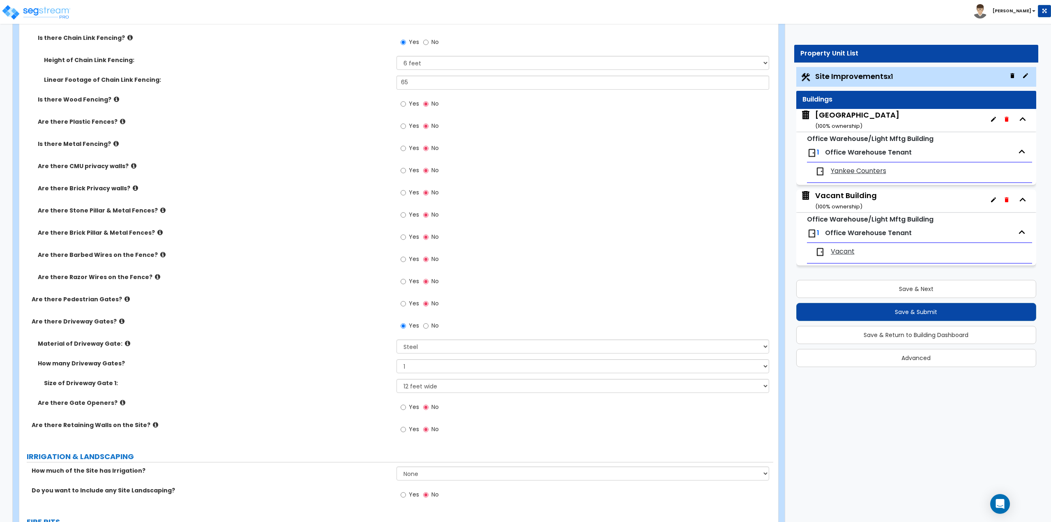
click at [338, 325] on div "Are there Driveway Gates? Yes No" at bounding box center [396, 328] width 754 height 22
click at [125, 343] on icon at bounding box center [127, 343] width 5 height 6
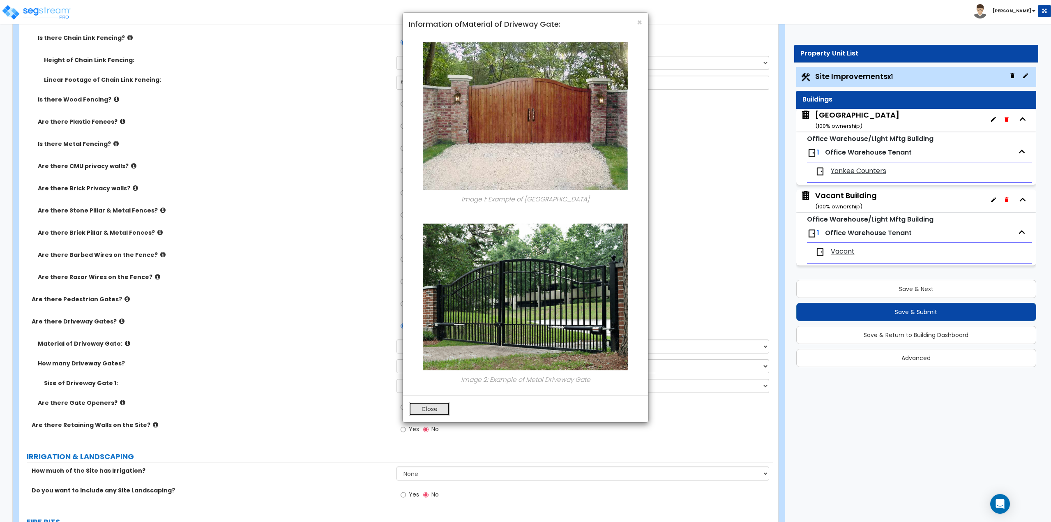
click at [420, 412] on button "Close" at bounding box center [429, 409] width 41 height 14
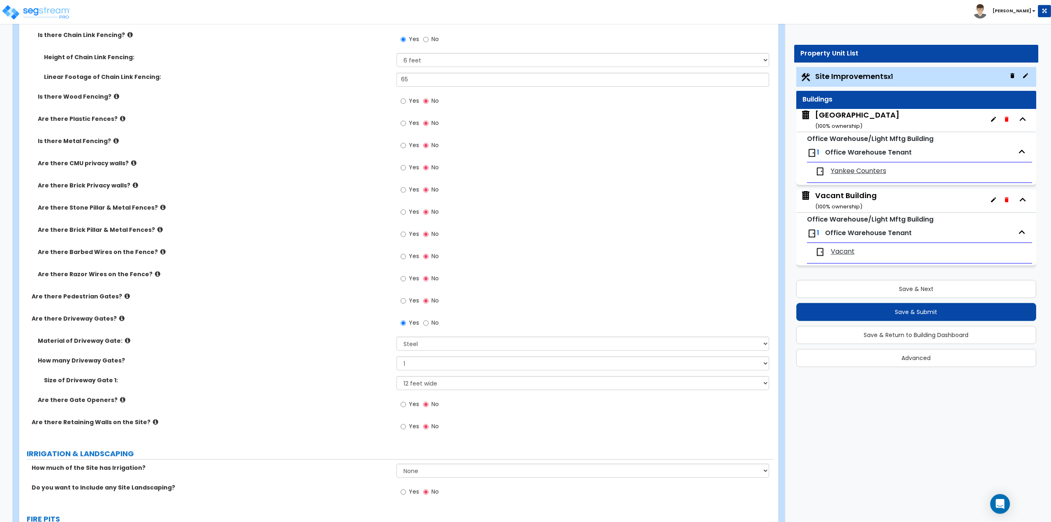
scroll to position [822, 0]
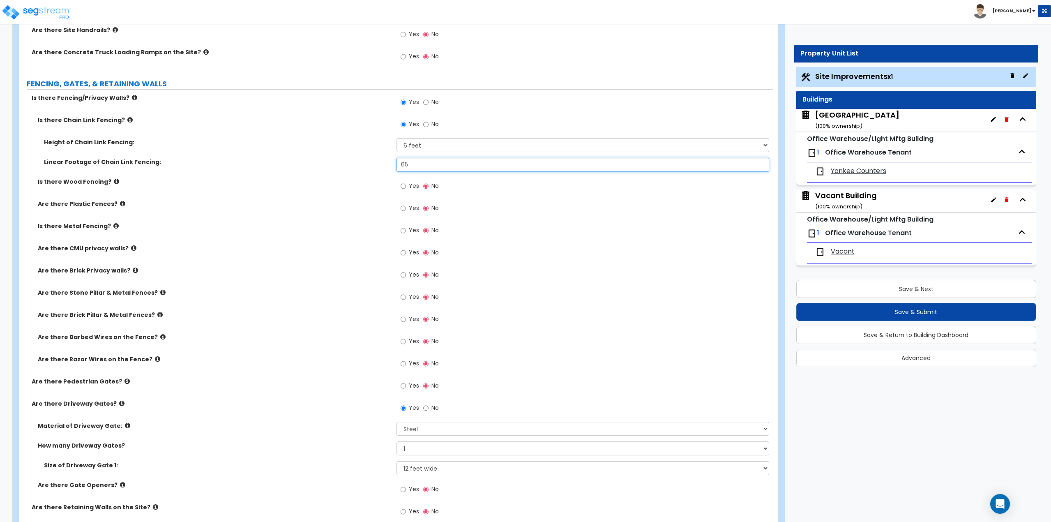
drag, startPoint x: 429, startPoint y: 160, endPoint x: 369, endPoint y: 161, distance: 60.0
click at [369, 161] on div "Linear Footage of Chain Link Fencing: 65" at bounding box center [396, 168] width 754 height 20
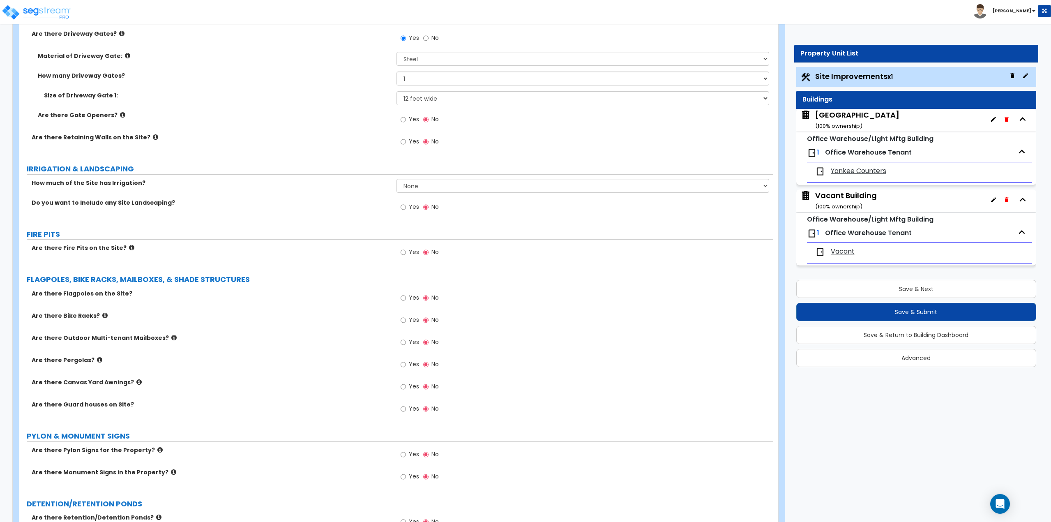
scroll to position [1233, 0]
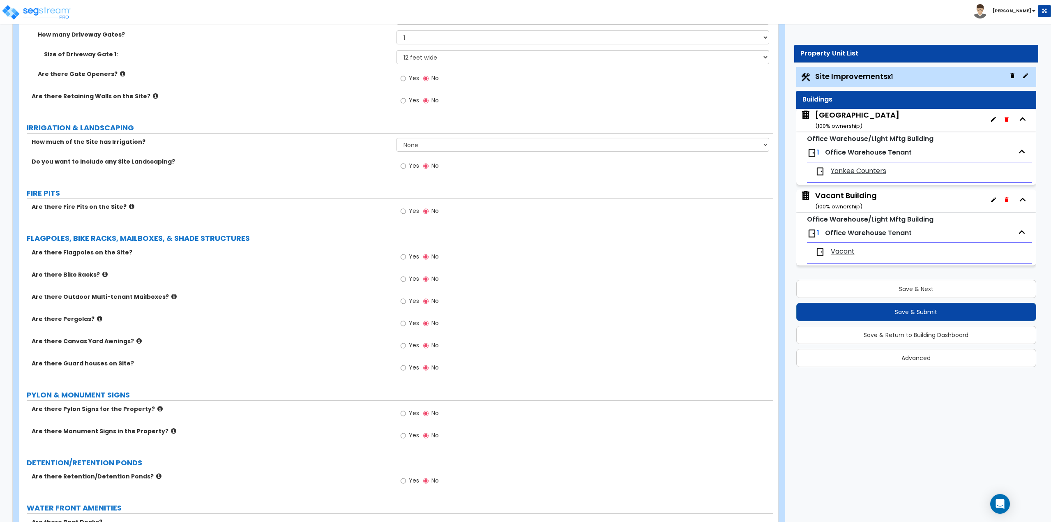
type input "53"
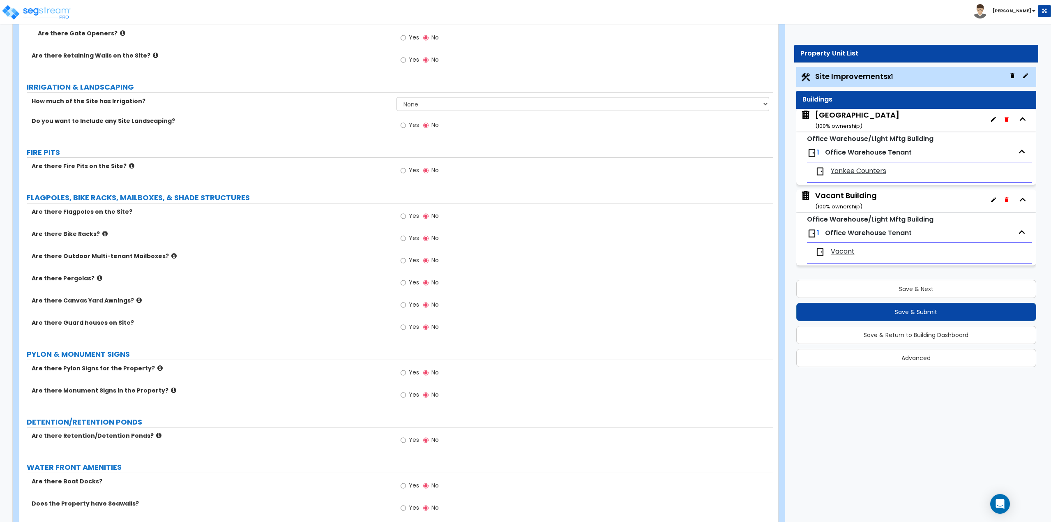
scroll to position [1274, 0]
click at [136, 298] on icon at bounding box center [138, 300] width 5 height 6
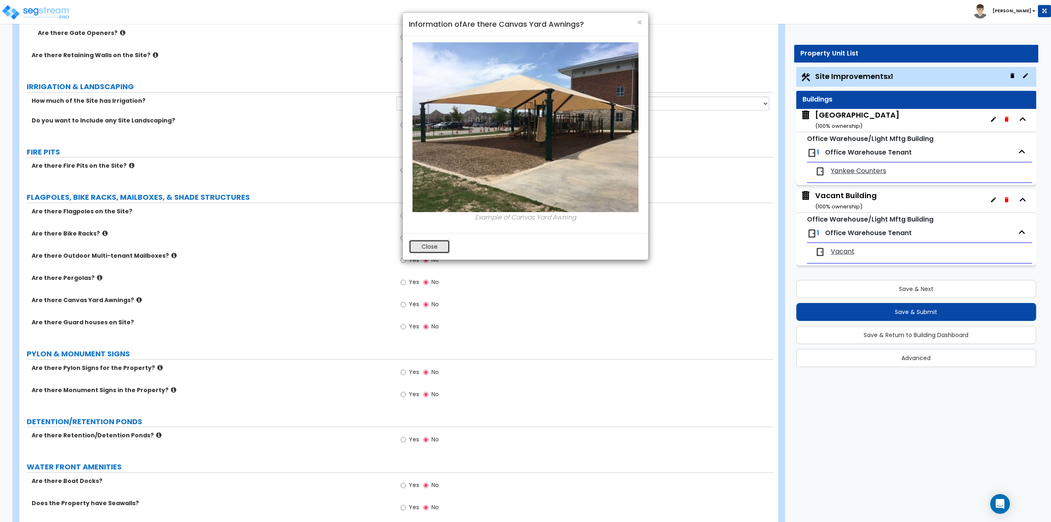
click at [438, 249] on button "Close" at bounding box center [429, 247] width 41 height 14
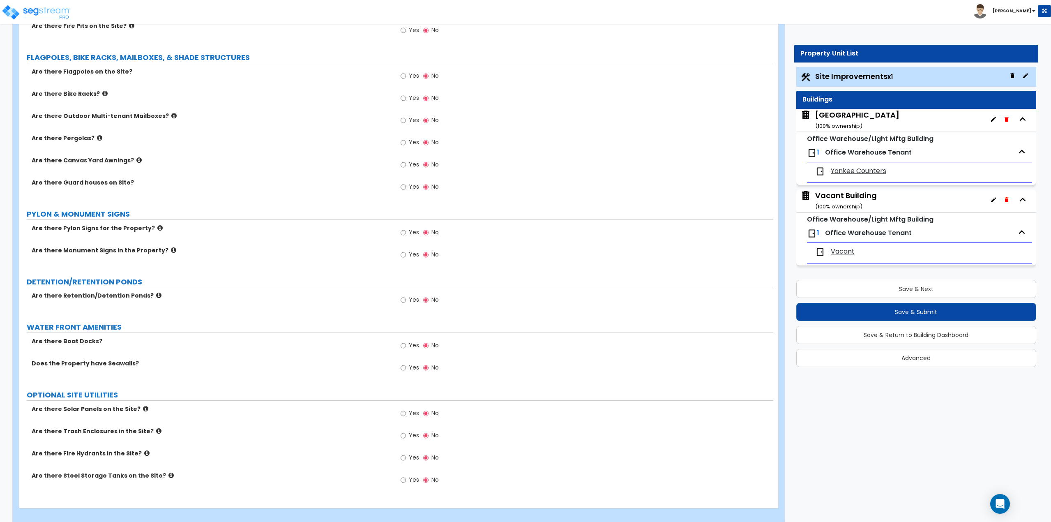
scroll to position [1423, 0]
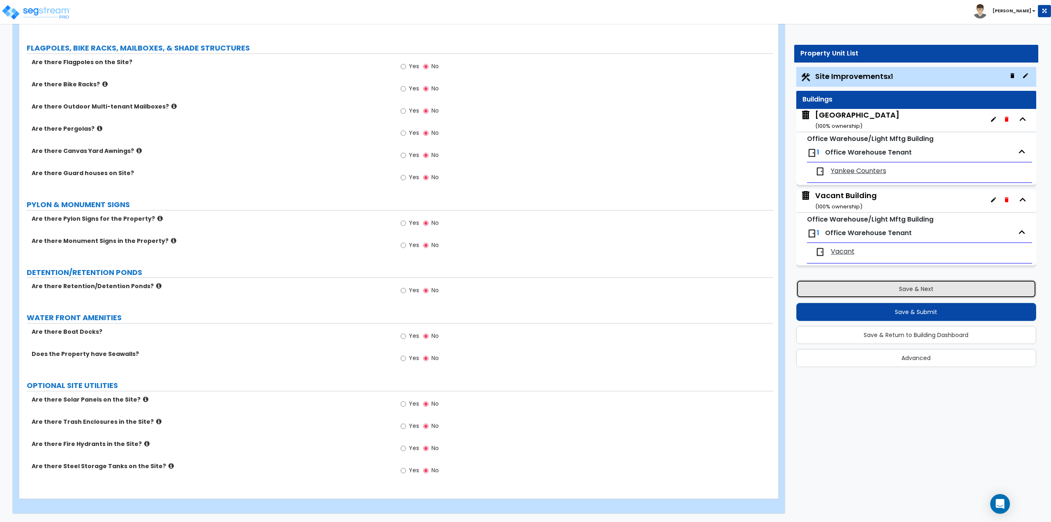
click at [919, 289] on button "Save & Next" at bounding box center [916, 289] width 240 height 18
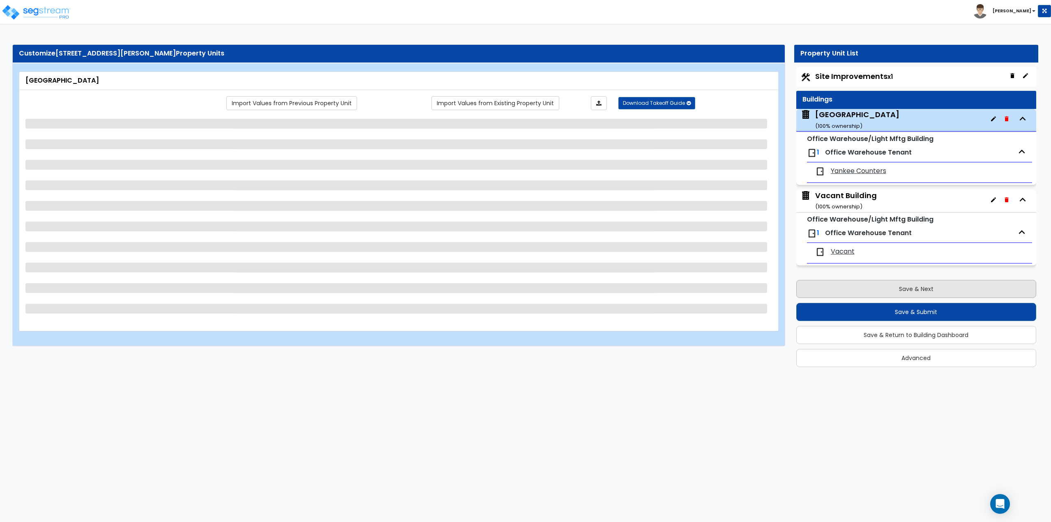
scroll to position [0, 0]
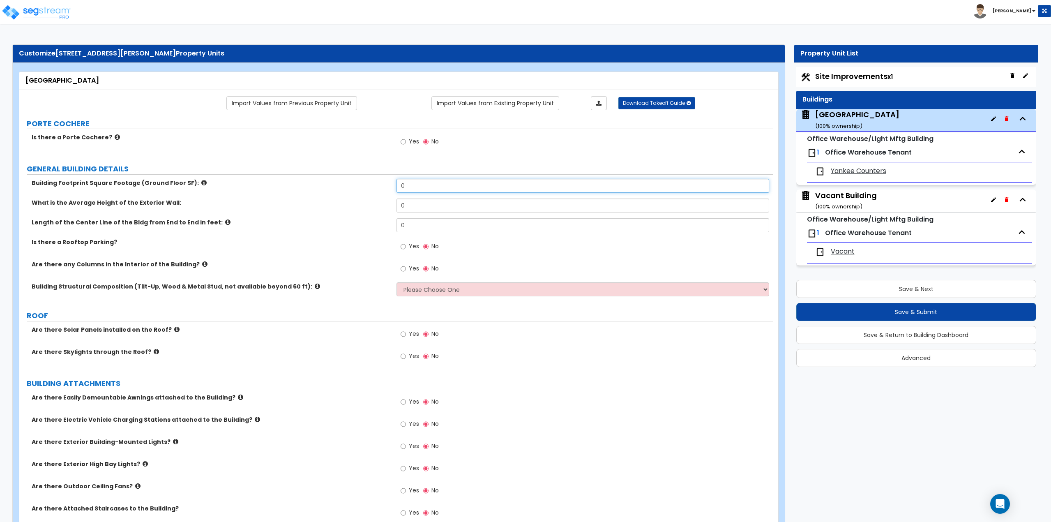
click at [421, 186] on input "0" at bounding box center [583, 186] width 373 height 14
type input "6"
type input "3,262"
type input "14"
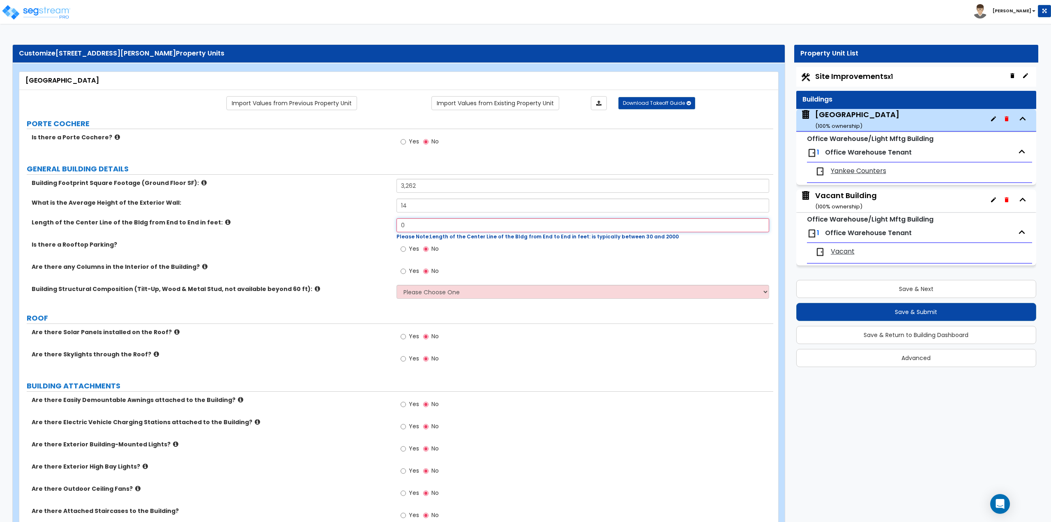
click at [414, 224] on input "0" at bounding box center [583, 225] width 373 height 14
type input "87"
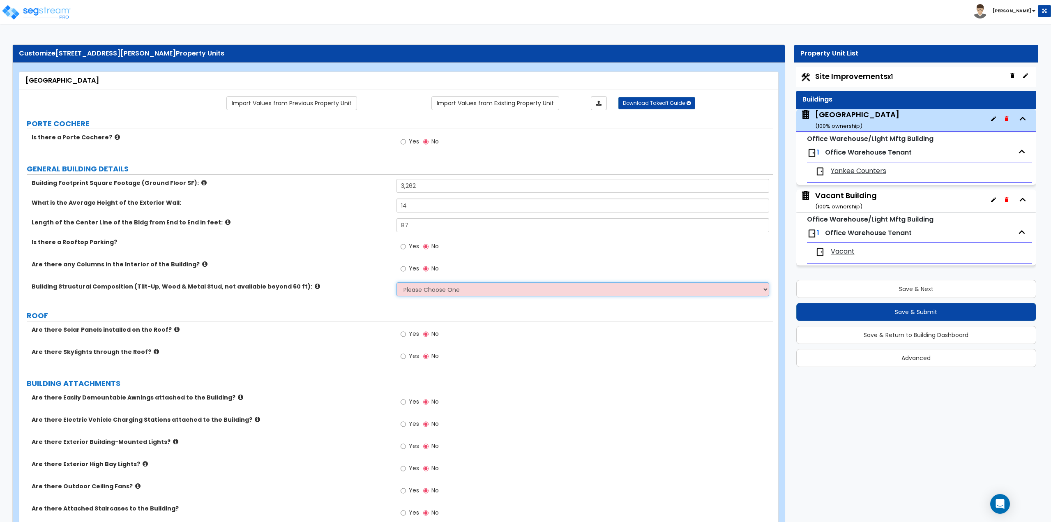
click at [422, 287] on select "Please Choose One Pre-Engineered Metal Building Tilt-up Wall Construction Reinf…" at bounding box center [583, 289] width 373 height 14
select select "6"
click at [397, 282] on select "Please Choose One Pre-Engineered Metal Building Tilt-up Wall Construction Reinf…" at bounding box center [583, 289] width 373 height 14
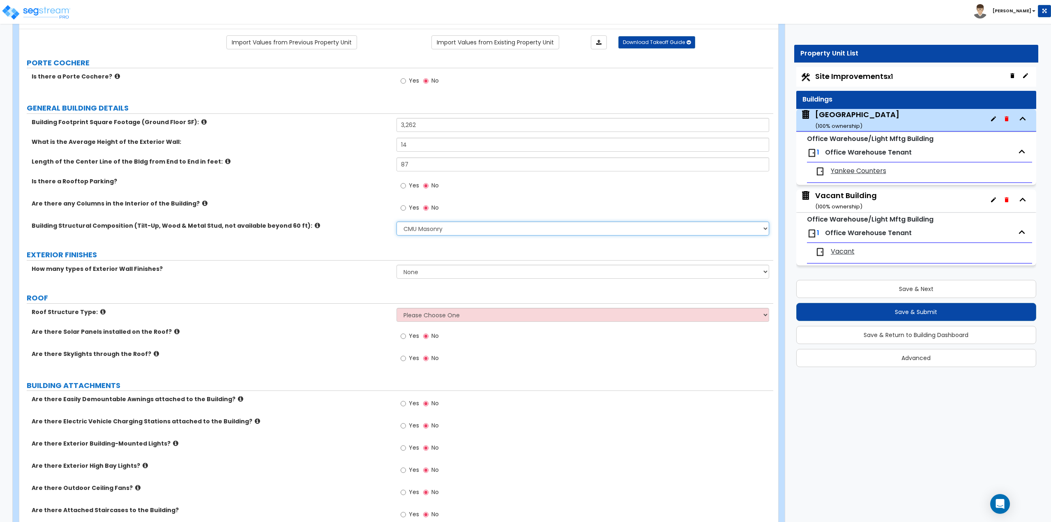
scroll to position [82, 0]
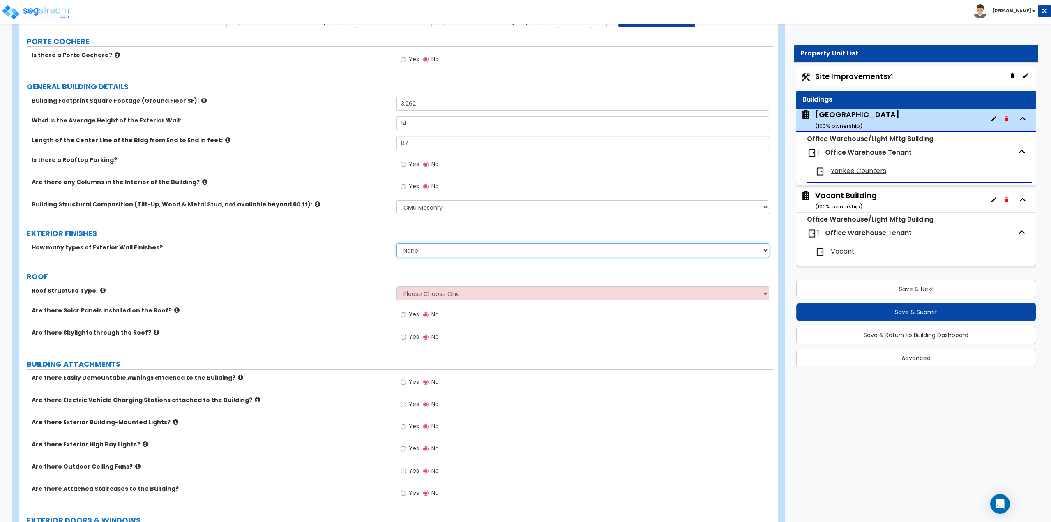
click at [419, 252] on select "None 1 2 3" at bounding box center [583, 250] width 373 height 14
click at [397, 243] on select "None 1 2 3" at bounding box center [583, 250] width 373 height 14
click at [417, 293] on select "Please Choose One Gable Roof Flat Roof Hybrid Gable & Flat Roof" at bounding box center [583, 293] width 373 height 14
click at [36, 344] on div "Are there Skylights through the Roof? Yes No" at bounding box center [396, 339] width 754 height 22
click at [408, 292] on select "Please Choose One Gable Roof Flat Roof Hybrid Gable & Flat Roof" at bounding box center [583, 293] width 373 height 14
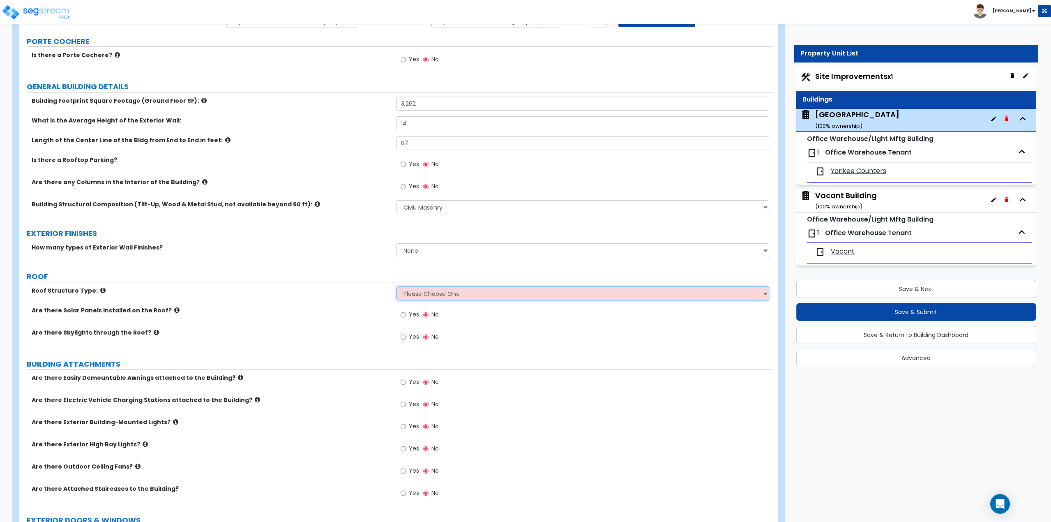
select select "2"
click at [397, 286] on select "Please Choose One Gable Roof Flat Roof Hybrid Gable & Flat Roof" at bounding box center [583, 293] width 373 height 14
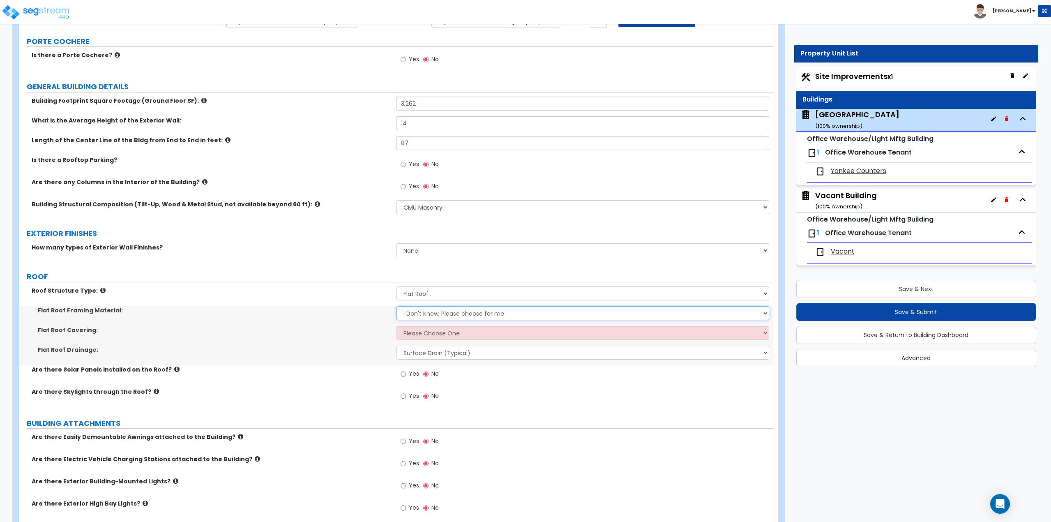
click at [414, 312] on select "I Don't Know, Please choose for me Metal Wood" at bounding box center [583, 313] width 373 height 14
click at [415, 332] on select "Please Choose One Rolled Asphalt PVC Membrane Plastic (EPDM) Membrane Asphalt F…" at bounding box center [583, 333] width 373 height 14
click at [420, 304] on div "Roof Structure Type: Please Choose One Gable Roof Flat Roof Hybrid Gable & Flat…" at bounding box center [396, 296] width 754 height 20
click at [421, 317] on select "I Don't Know, Please choose for me Metal Wood" at bounding box center [583, 313] width 373 height 14
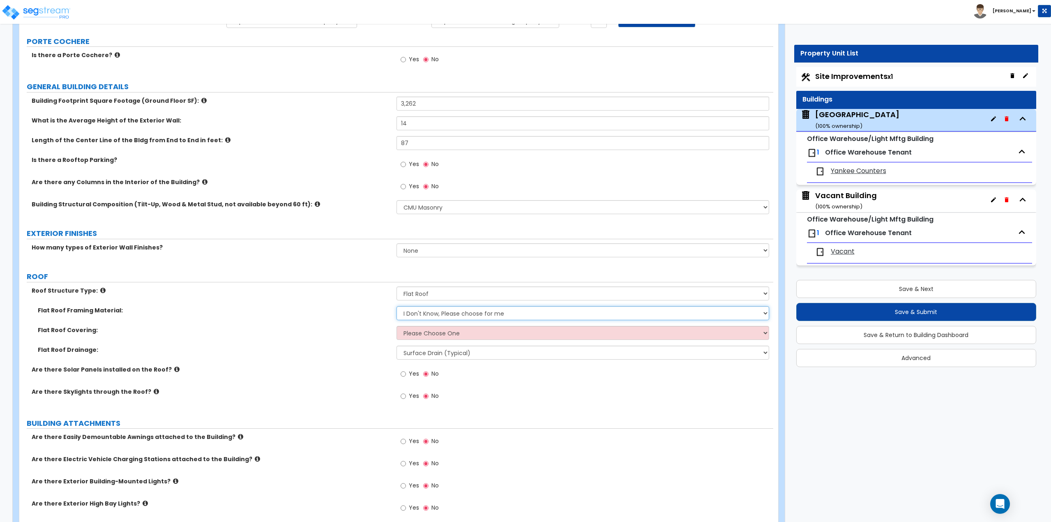
select select "1"
click at [397, 306] on select "I Don't Know, Please choose for me Metal Wood" at bounding box center [583, 313] width 373 height 14
click at [423, 337] on select "Please Choose One Rolled Asphalt PVC Membrane Plastic (EPDM) Membrane Asphalt F…" at bounding box center [583, 333] width 373 height 14
select select "1"
click at [397, 326] on select "Please Choose One Rolled Asphalt PVC Membrane Plastic (EPDM) Membrane Asphalt F…" at bounding box center [583, 333] width 373 height 14
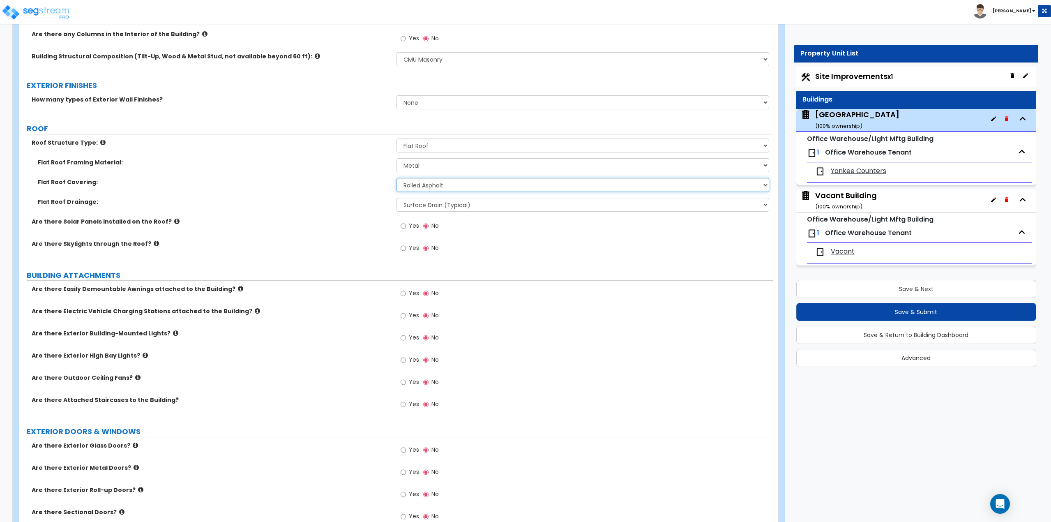
scroll to position [247, 0]
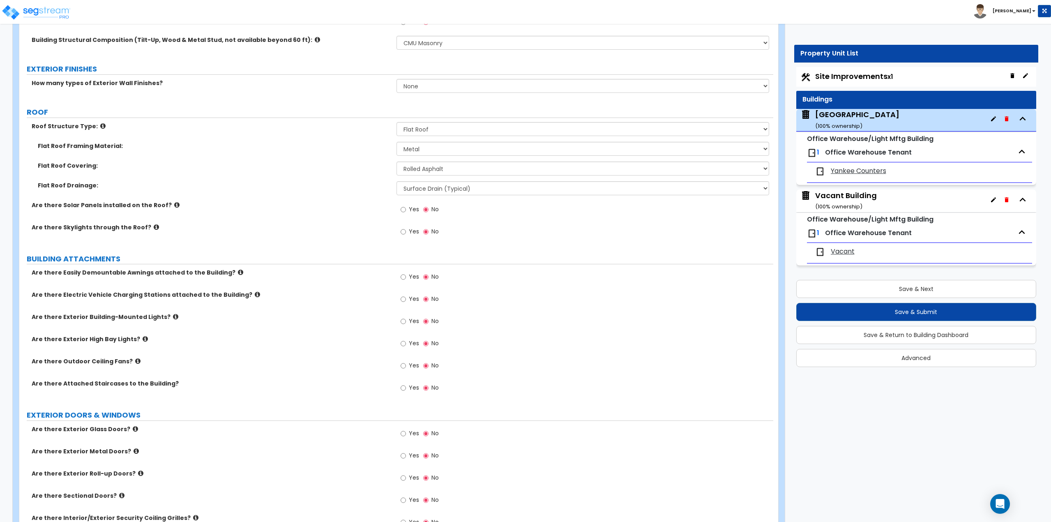
click at [407, 273] on label "Yes" at bounding box center [410, 278] width 18 height 14
click at [406, 273] on input "Yes" at bounding box center [403, 276] width 5 height 9
radio input "true"
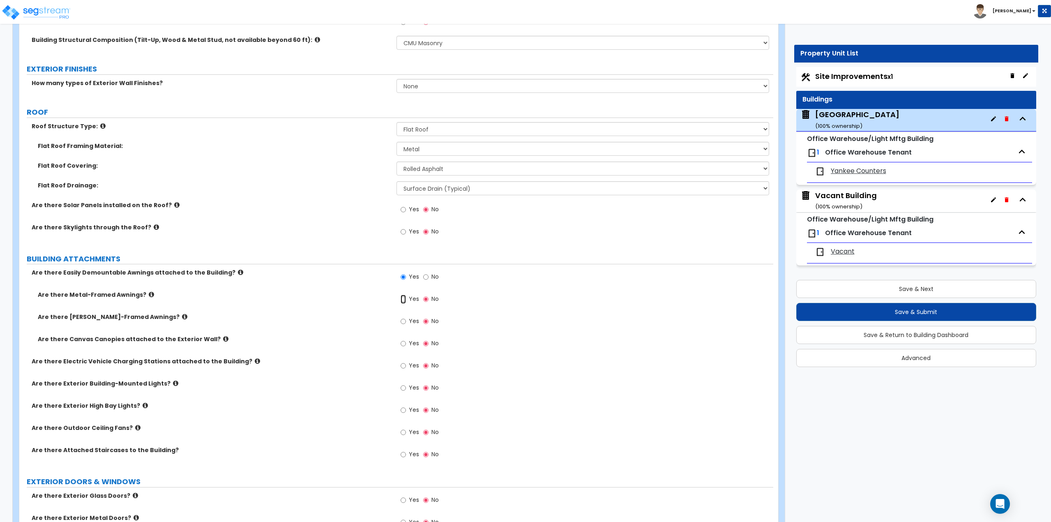
click at [404, 298] on input "Yes" at bounding box center [403, 299] width 5 height 9
radio input "true"
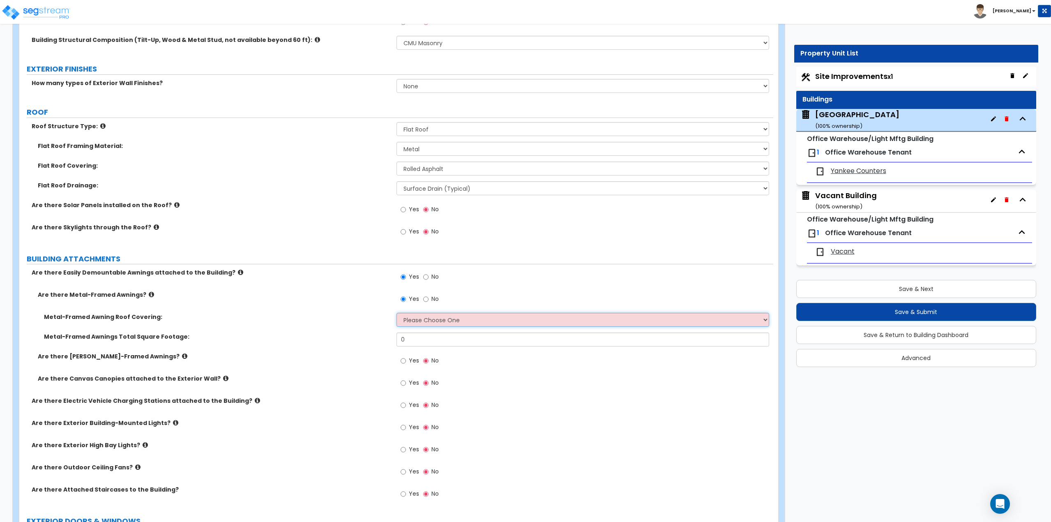
click at [422, 318] on select "Please Choose One Plastic Metal Glass" at bounding box center [583, 320] width 373 height 14
select select "2"
click at [397, 313] on select "Please Choose One Plastic Metal Glass" at bounding box center [583, 320] width 373 height 14
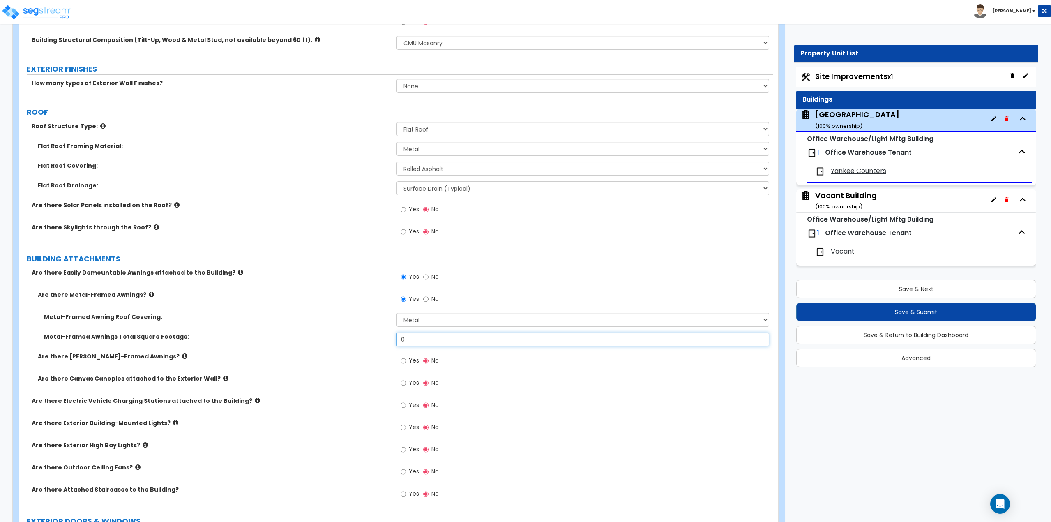
drag, startPoint x: 420, startPoint y: 341, endPoint x: 390, endPoint y: 341, distance: 30.0
click at [390, 341] on div "Metal-Framed Awnings Total Square Footage: 0" at bounding box center [396, 342] width 754 height 20
click at [238, 272] on icon at bounding box center [240, 272] width 5 height 6
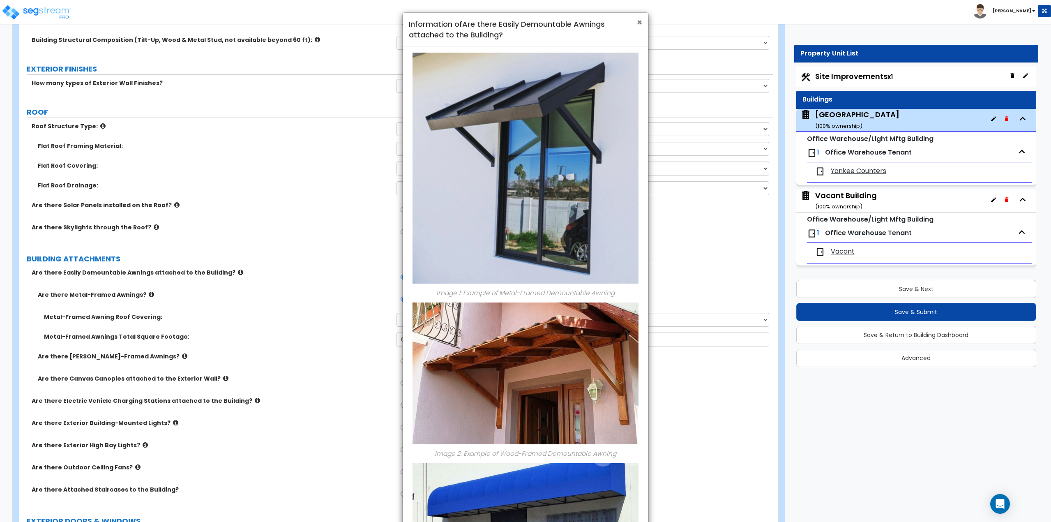
click at [637, 25] on span "×" at bounding box center [639, 22] width 5 height 12
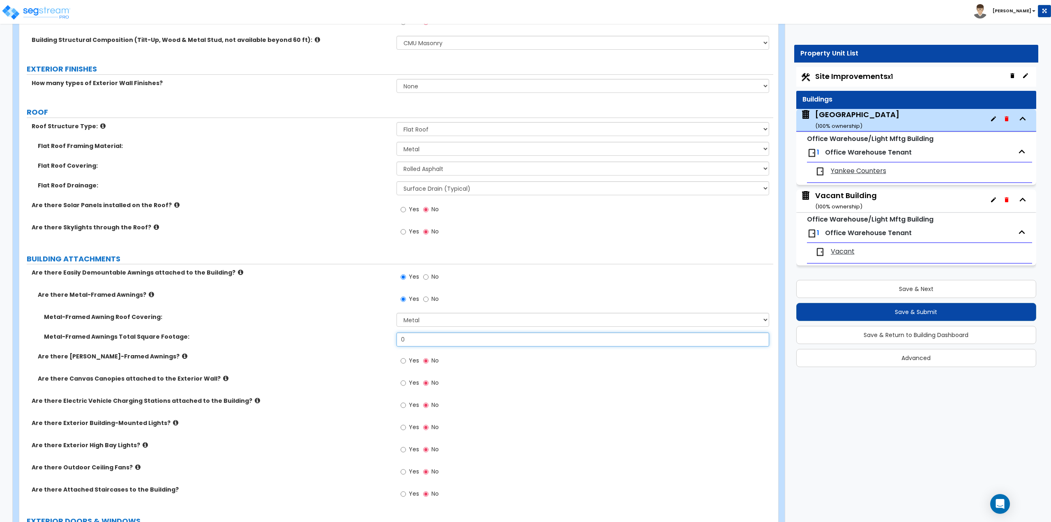
click at [420, 344] on input "0" at bounding box center [583, 339] width 373 height 14
type input "39"
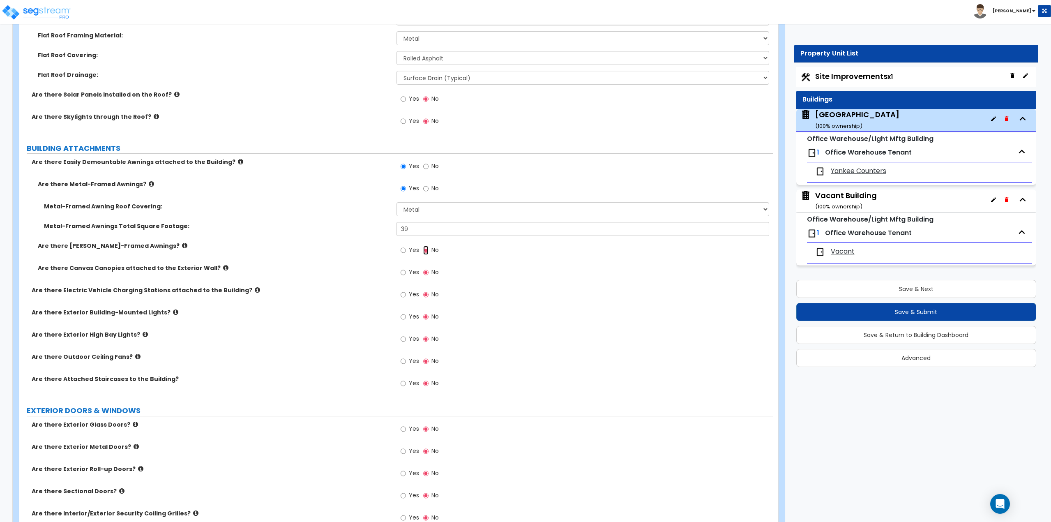
scroll to position [370, 0]
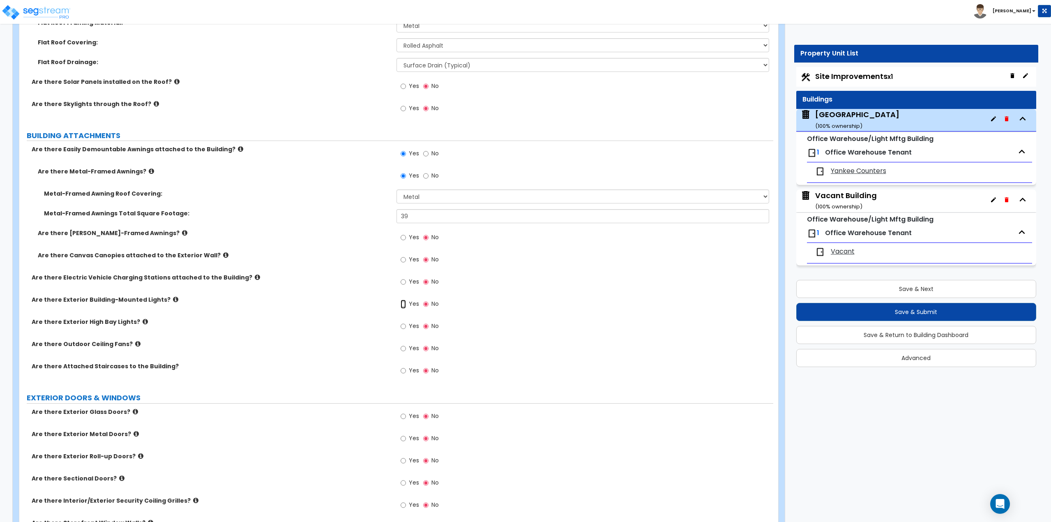
click at [404, 306] on input "Yes" at bounding box center [403, 304] width 5 height 9
radio input "true"
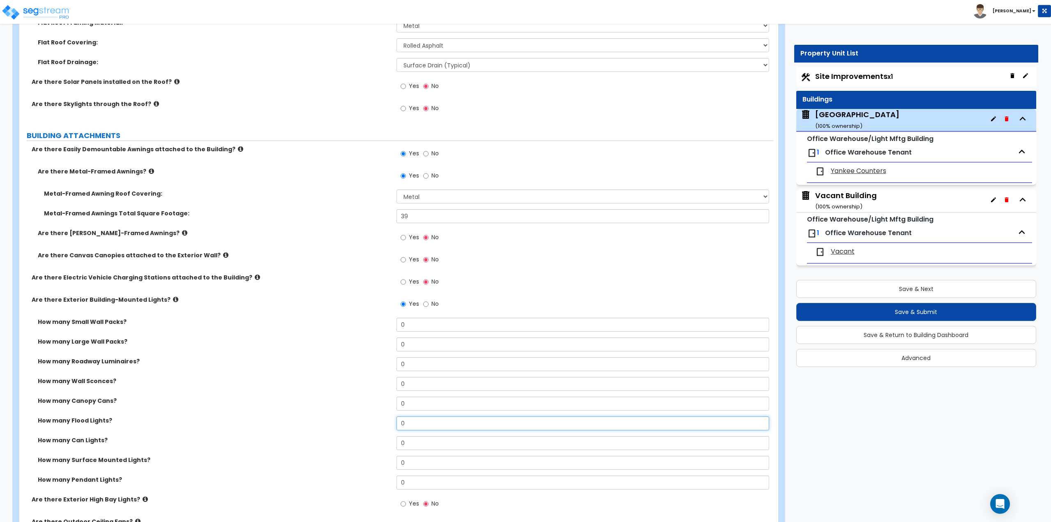
click at [424, 420] on input "0" at bounding box center [583, 423] width 373 height 14
type input "1"
click at [422, 332] on div "How many Small Wall Packs? 0" at bounding box center [396, 328] width 754 height 20
click at [419, 348] on input "0" at bounding box center [583, 344] width 373 height 14
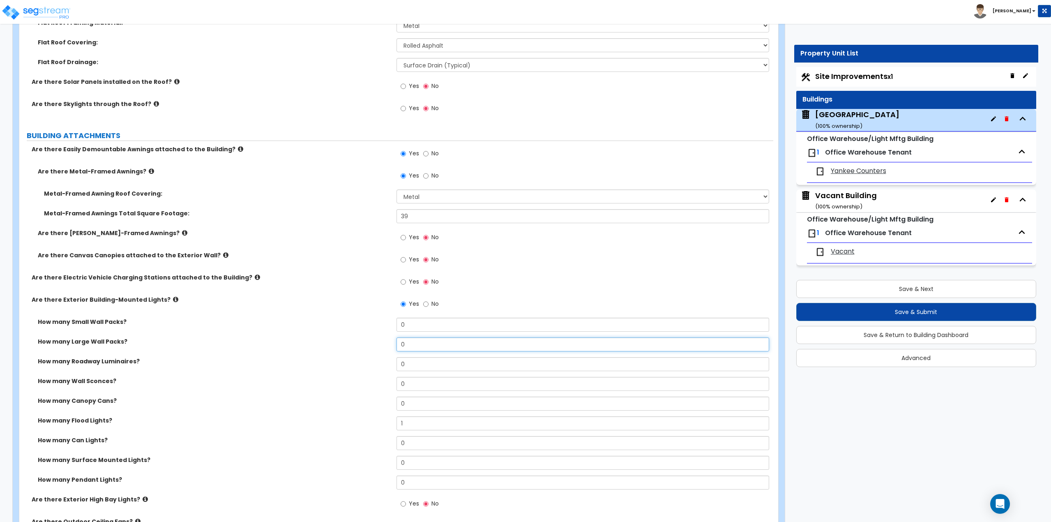
click at [419, 348] on input "0" at bounding box center [583, 344] width 373 height 14
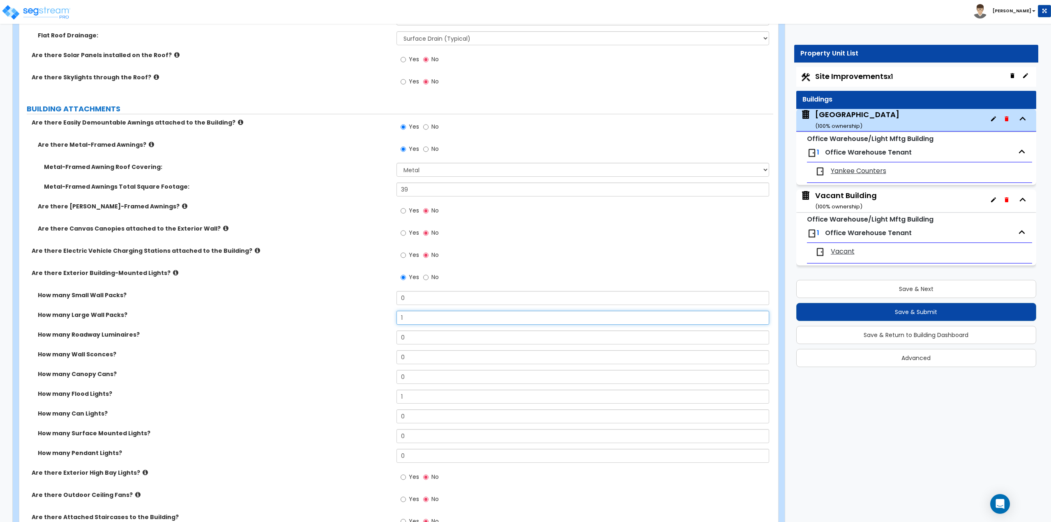
scroll to position [411, 0]
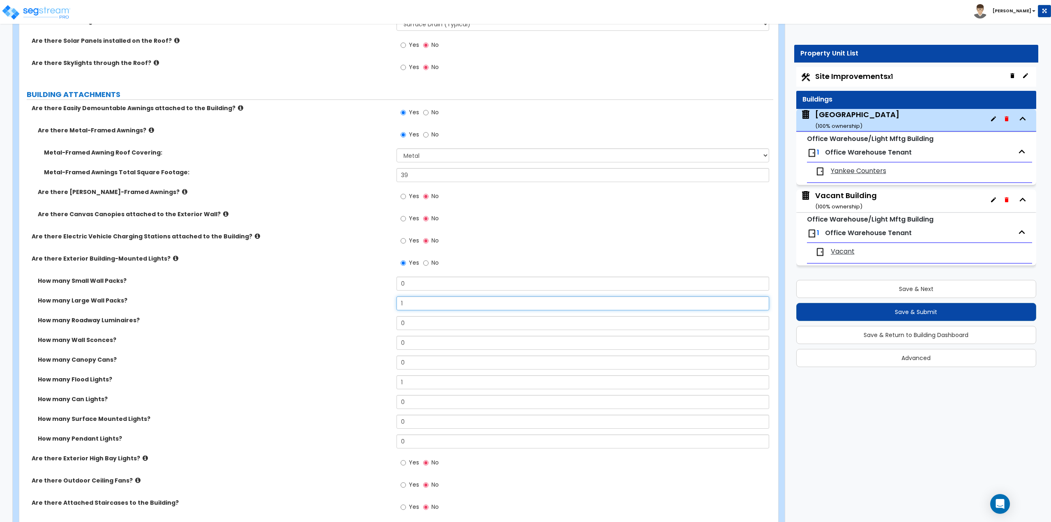
type input "1"
click at [173, 258] on icon at bounding box center [175, 258] width 5 height 6
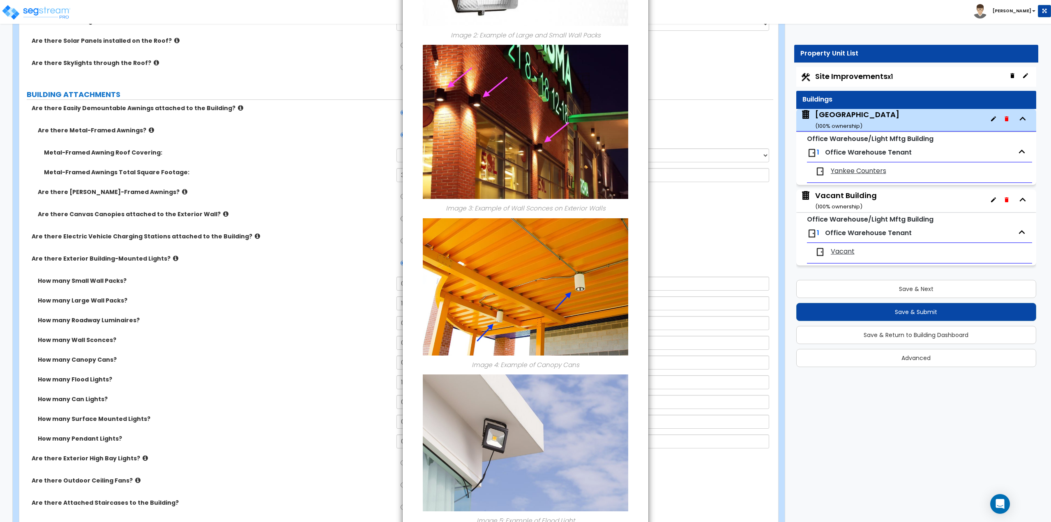
scroll to position [329, 0]
click at [323, 197] on div "× Information of Are there Exterior Building-Mounted Lights? Image 1: Example o…" at bounding box center [525, 261] width 1051 height 522
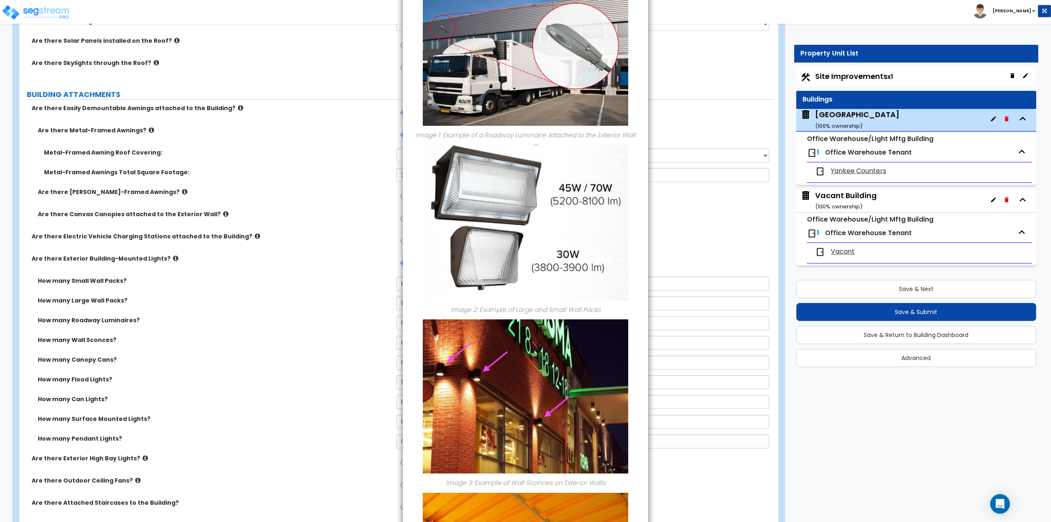
scroll to position [0, 0]
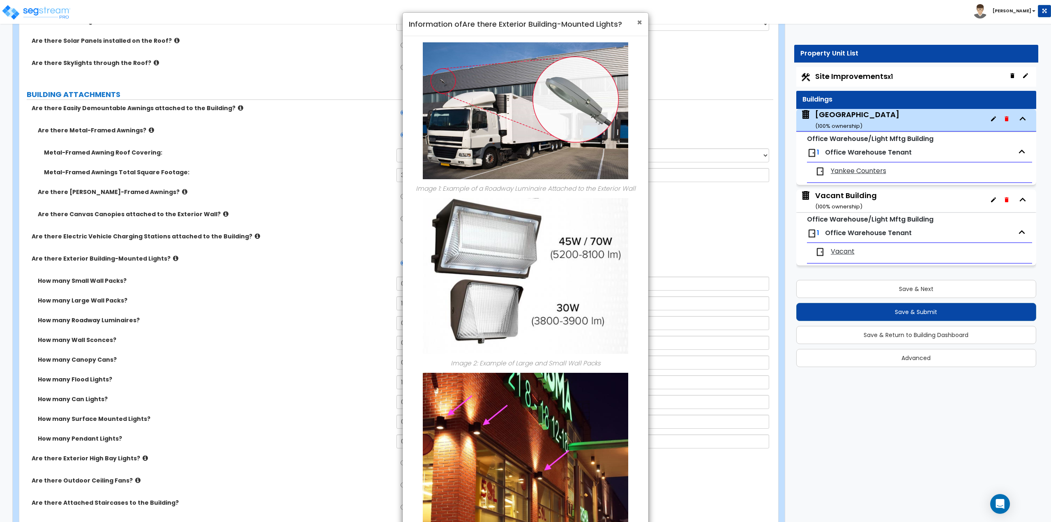
click at [640, 21] on span "×" at bounding box center [639, 22] width 5 height 12
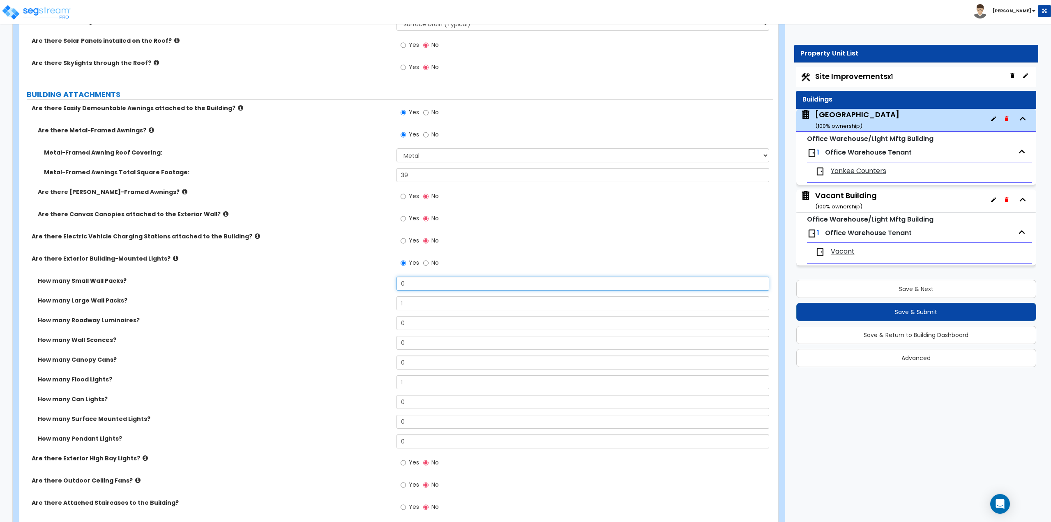
click at [420, 282] on input "0" at bounding box center [583, 284] width 373 height 14
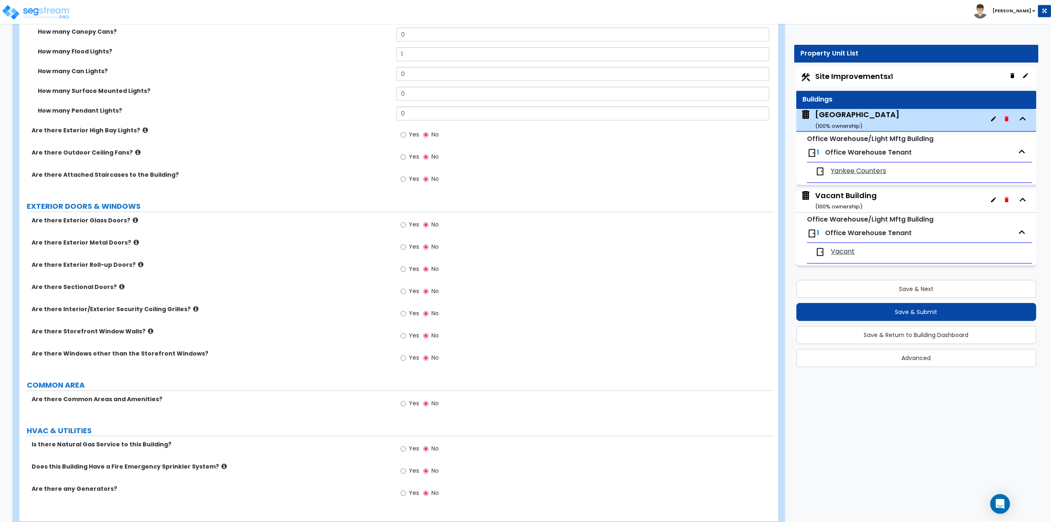
scroll to position [740, 0]
type input "1"
click at [405, 245] on input "Yes" at bounding box center [403, 246] width 5 height 9
radio input "true"
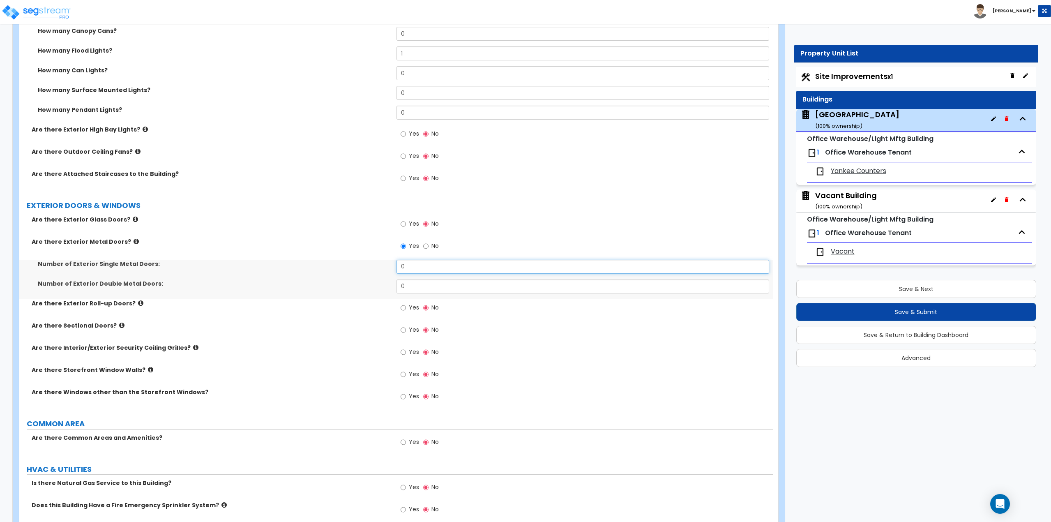
click at [411, 268] on input "0" at bounding box center [583, 267] width 373 height 14
click at [411, 267] on input "0" at bounding box center [583, 267] width 373 height 14
type input "2"
click at [138, 302] on icon at bounding box center [140, 303] width 5 height 6
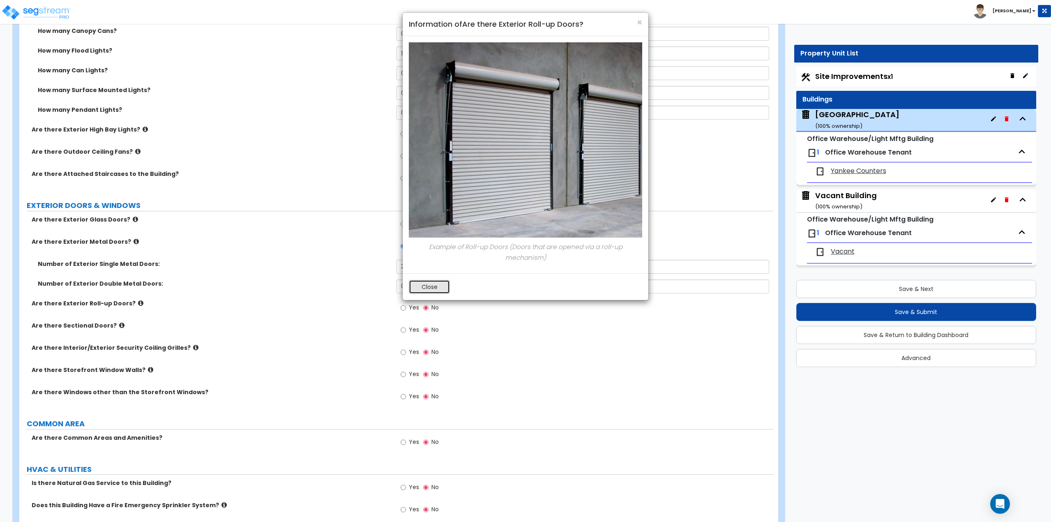
click at [431, 292] on button "Close" at bounding box center [429, 287] width 41 height 14
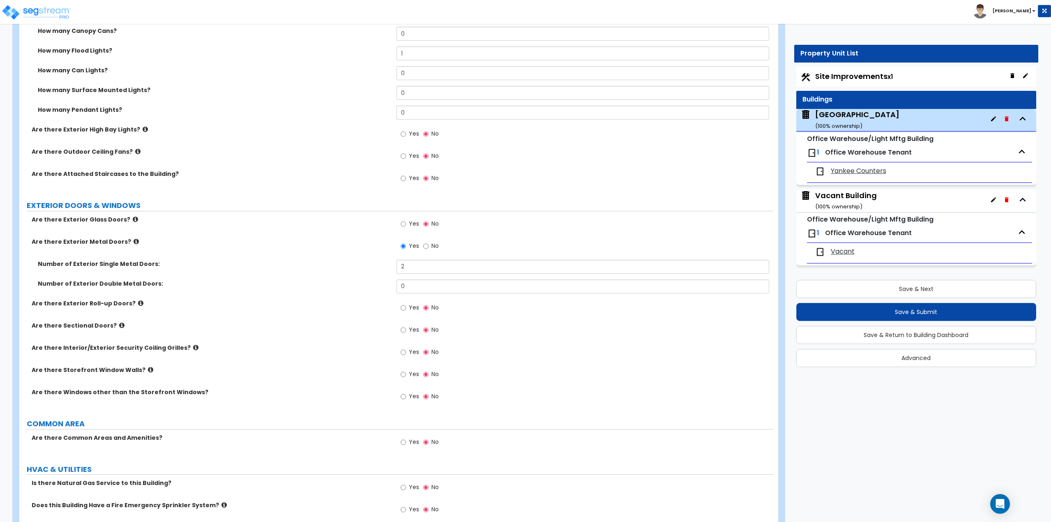
click at [119, 326] on icon at bounding box center [121, 325] width 5 height 6
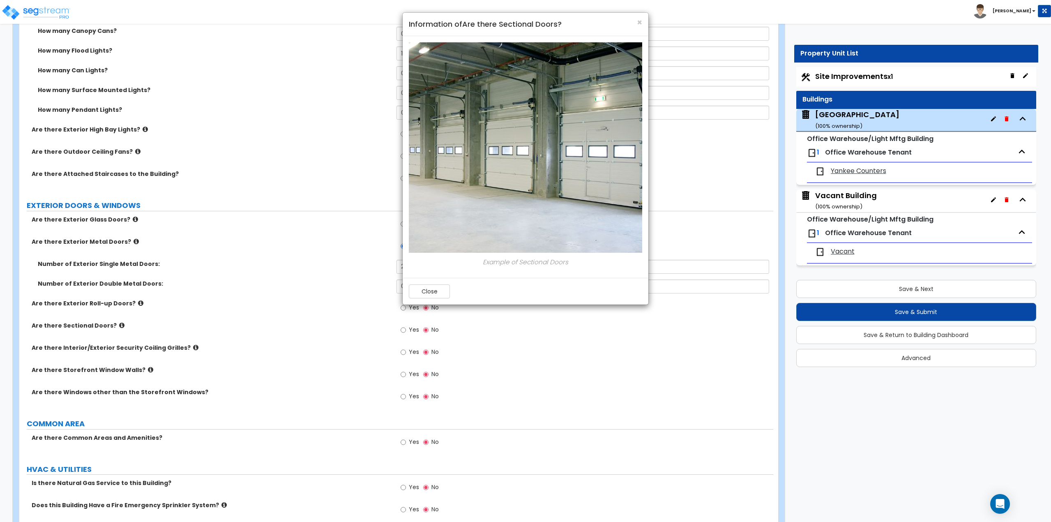
click at [115, 326] on div "× Information of Are there Sectional Doors? Example of Sectional Doors Close" at bounding box center [525, 261] width 1051 height 522
click at [431, 289] on button "Close" at bounding box center [429, 291] width 41 height 14
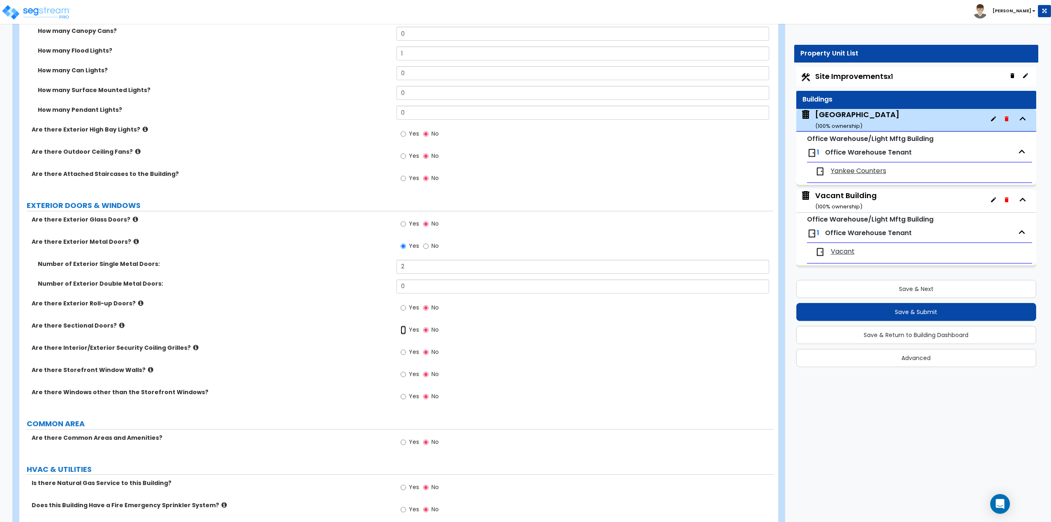
click at [403, 331] on input "Yes" at bounding box center [403, 329] width 5 height 9
radio input "true"
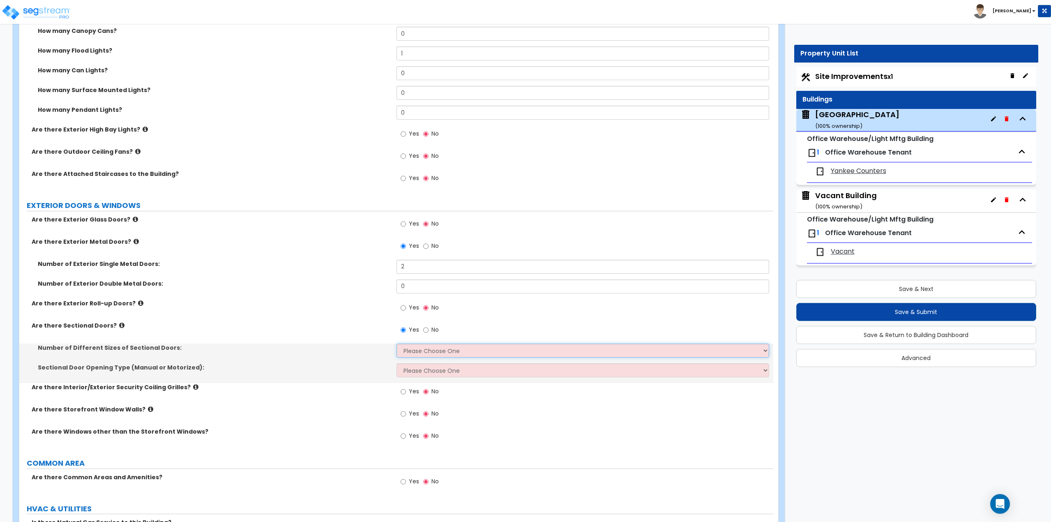
click at [418, 351] on select "Please Choose One 1 2 3" at bounding box center [583, 351] width 373 height 14
select select "1"
click at [397, 344] on select "Please Choose One 1 2 3" at bounding box center [583, 351] width 373 height 14
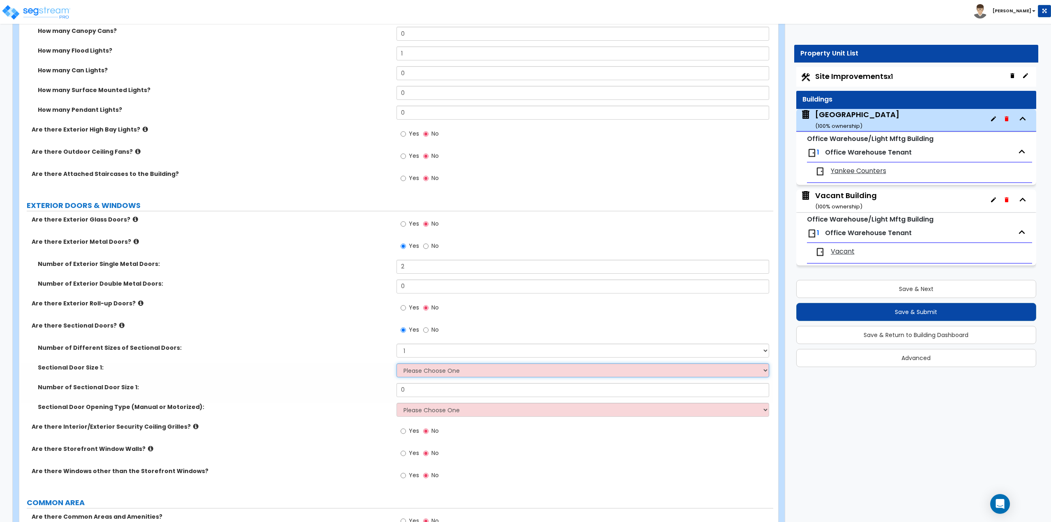
click at [423, 373] on select "Please Choose One 8' x 8' 10' x 10' 12' x 12' 20' x 14'" at bounding box center [583, 370] width 373 height 14
select select "2"
click at [397, 363] on select "Please Choose One 8' x 8' 10' x 10' 12' x 12' 20' x 14'" at bounding box center [583, 370] width 373 height 14
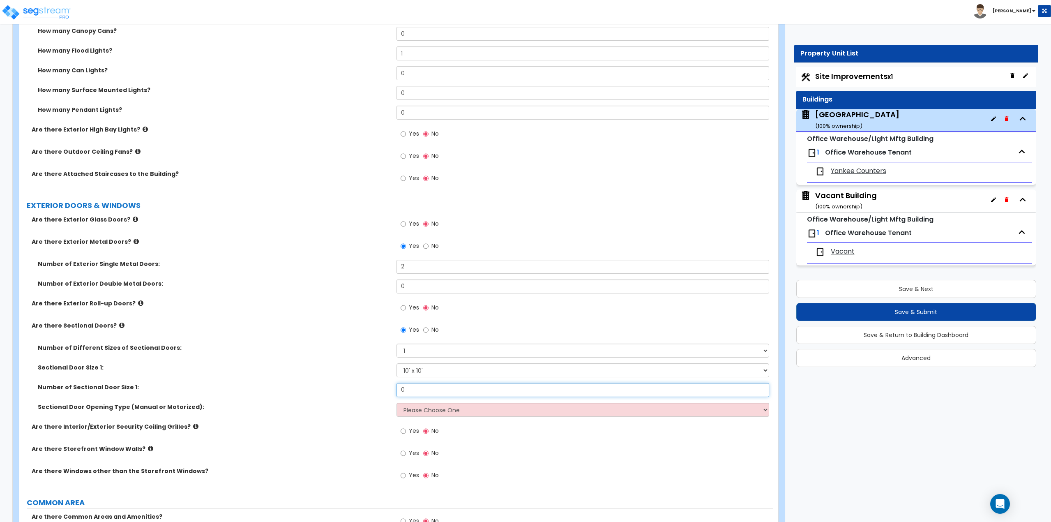
click at [414, 392] on input "0" at bounding box center [583, 390] width 373 height 14
type input "2"
click at [468, 408] on select "Please Choose One All Manual All Motorized Some are Motorized" at bounding box center [583, 410] width 373 height 14
select select "2"
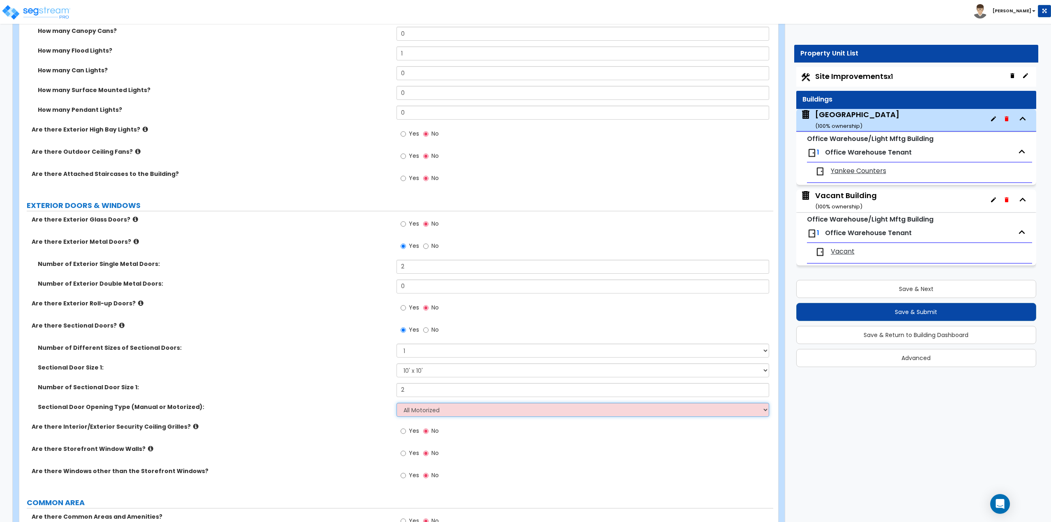
click at [397, 403] on select "Please Choose One All Manual All Motorized Some are Motorized" at bounding box center [583, 410] width 373 height 14
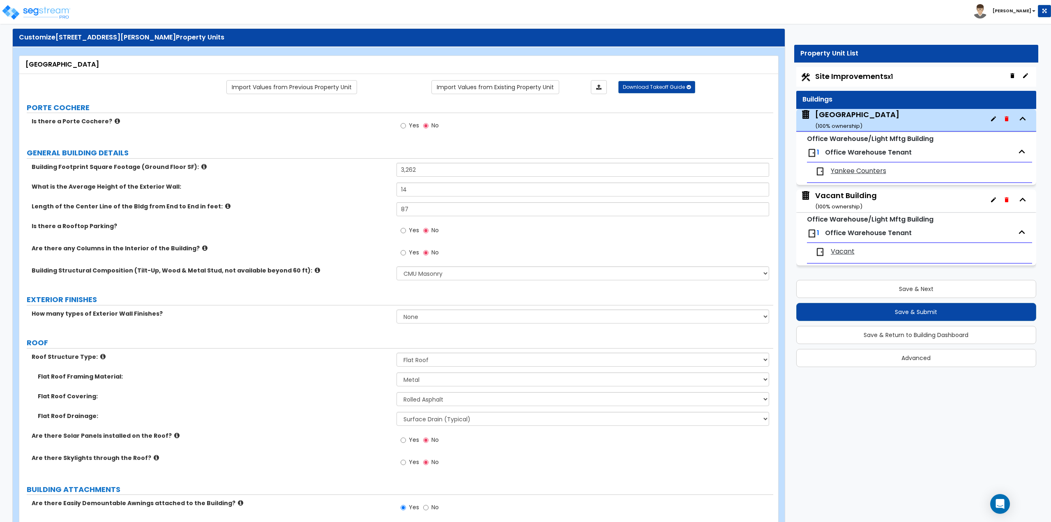
scroll to position [0, 0]
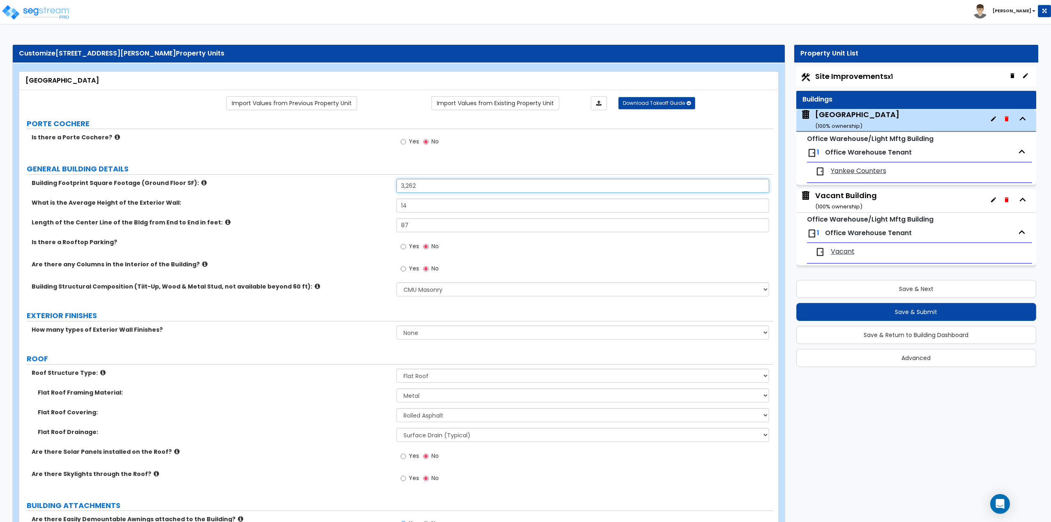
drag, startPoint x: 476, startPoint y: 183, endPoint x: 371, endPoint y: 181, distance: 105.2
click at [371, 181] on div "Building Footprint Square Footage (Ground Floor SF): 3,262" at bounding box center [396, 189] width 754 height 20
type input "3,030"
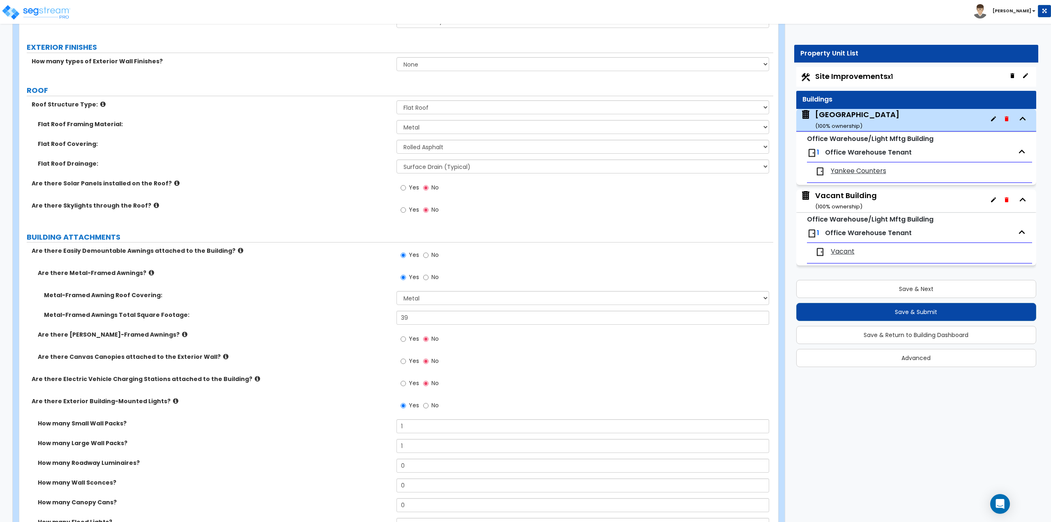
scroll to position [288, 0]
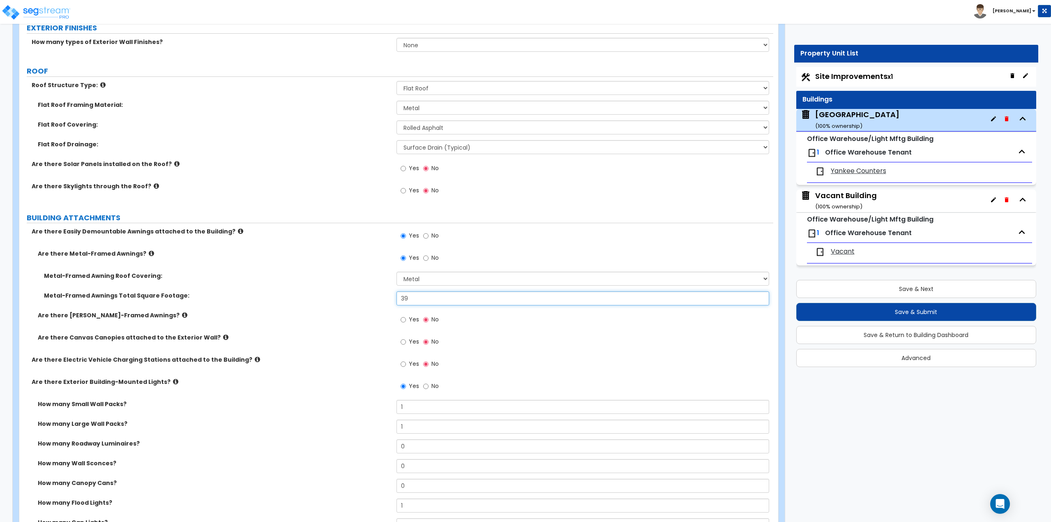
click at [426, 297] on input "39" at bounding box center [583, 298] width 373 height 14
type input "468"
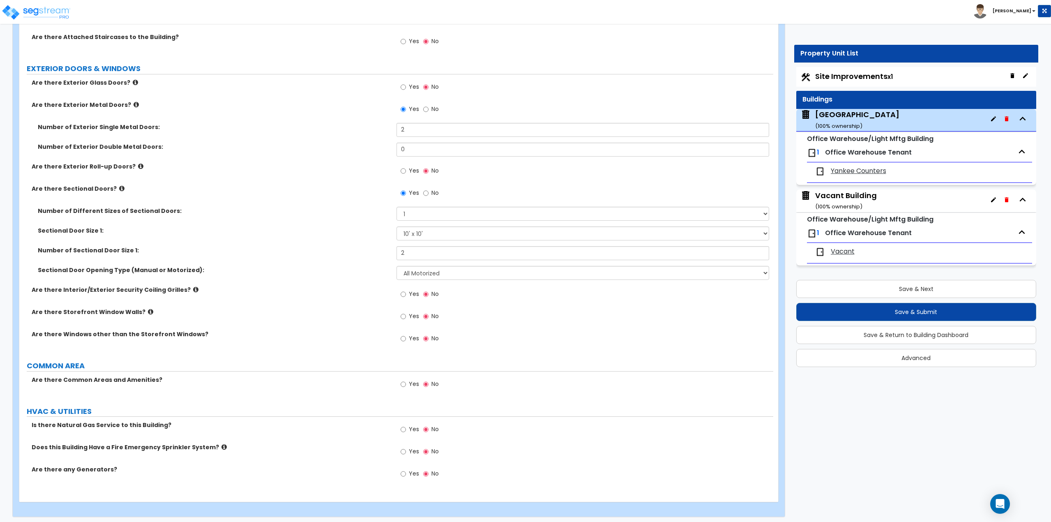
scroll to position [880, 0]
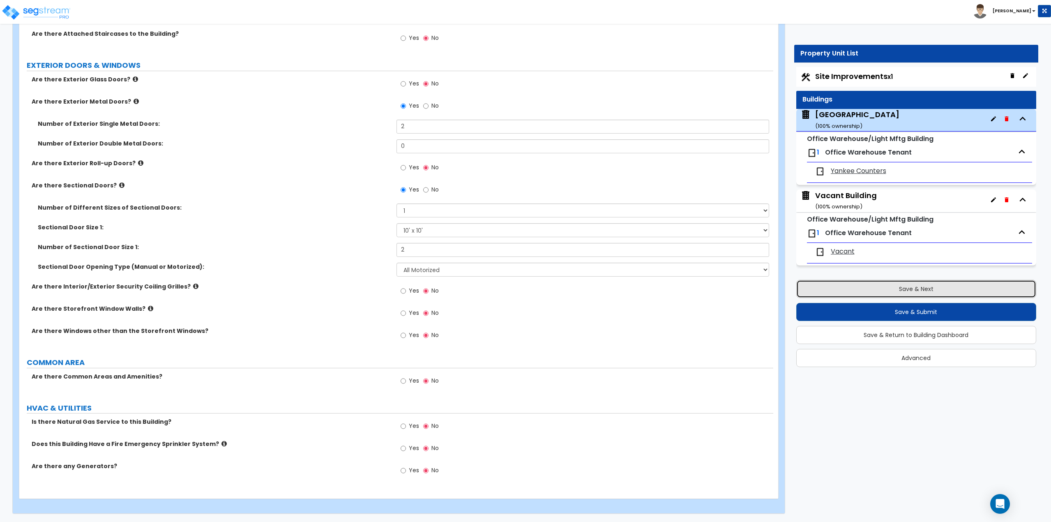
click at [893, 289] on button "Save & Next" at bounding box center [916, 289] width 240 height 18
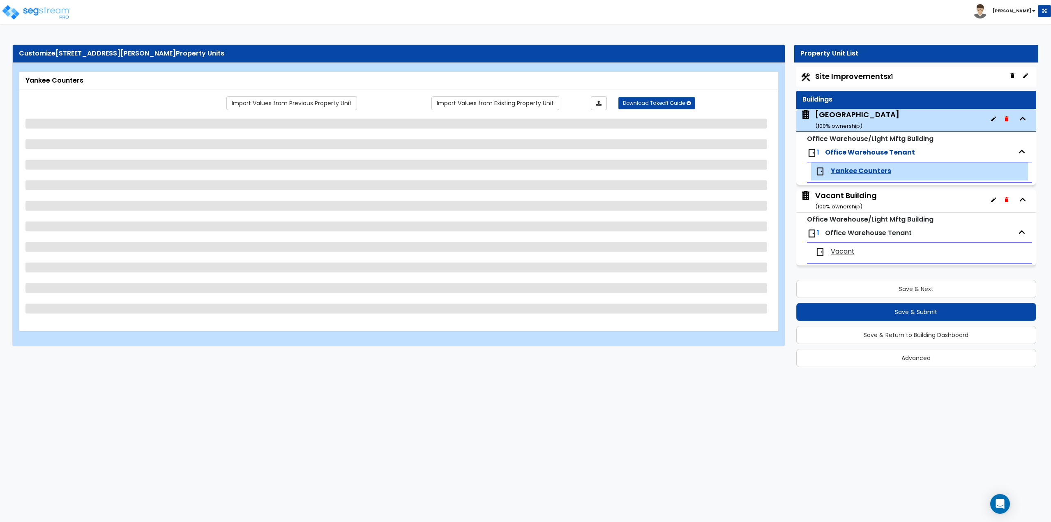
click at [832, 195] on div "Vacant Building ( 100 % ownership)" at bounding box center [846, 200] width 62 height 21
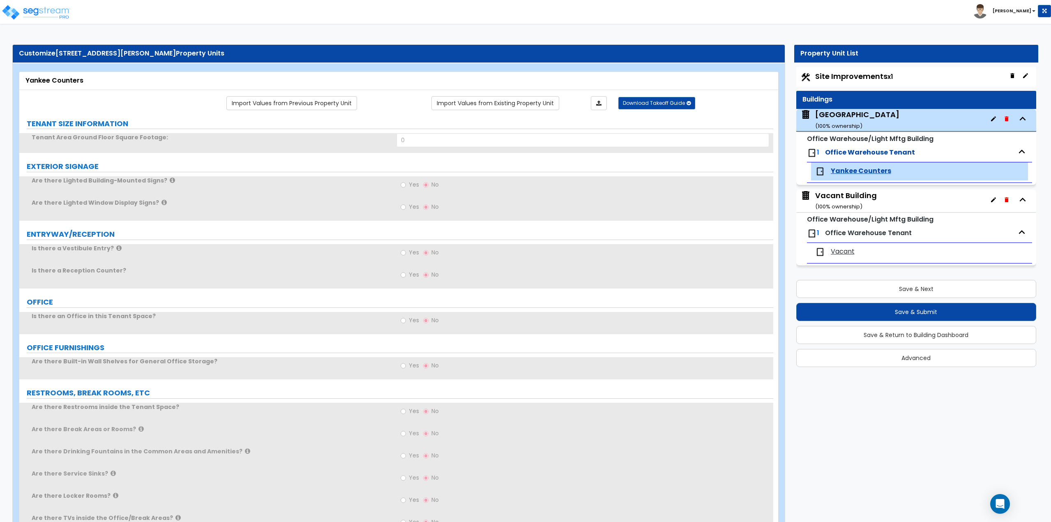
click at [840, 196] on div "Vacant Building ( 100 % ownership)" at bounding box center [846, 200] width 62 height 21
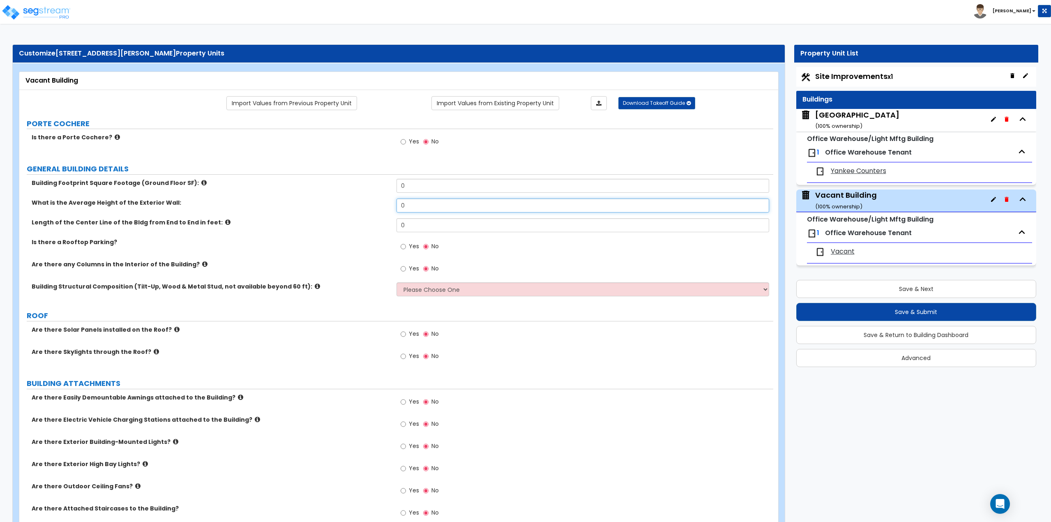
drag, startPoint x: 432, startPoint y: 204, endPoint x: 396, endPoint y: 208, distance: 36.4
click at [396, 208] on div "What is the Average Height of the Exterior Wall: 0" at bounding box center [396, 208] width 754 height 20
type input "12"
click at [410, 182] on input "0" at bounding box center [583, 186] width 373 height 14
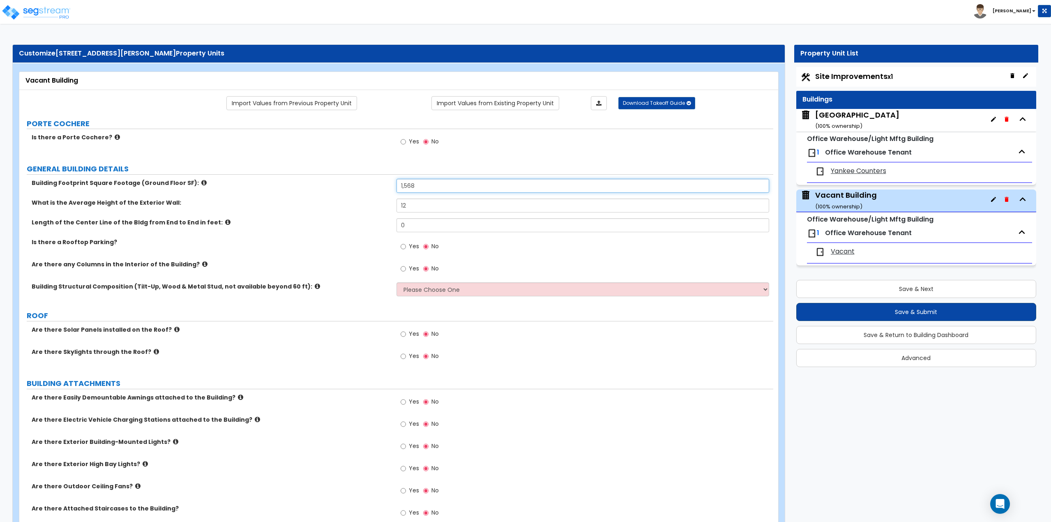
type input "1,568"
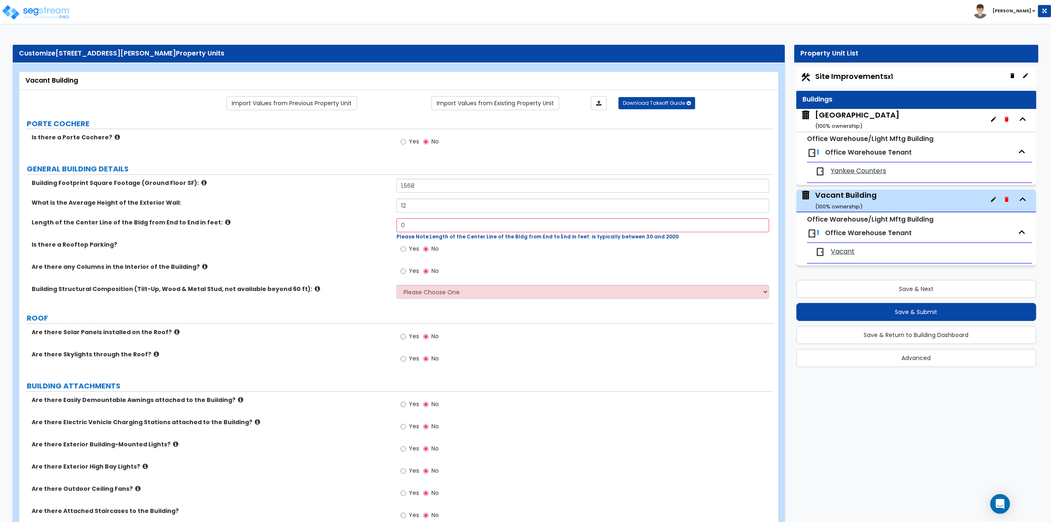
drag, startPoint x: 436, startPoint y: 235, endPoint x: 434, endPoint y: 226, distance: 8.3
click at [436, 235] on span "Please Note: Length of the Center Line of the Bldg from End to End in feet: is …" at bounding box center [538, 236] width 282 height 7
click at [434, 226] on input "0" at bounding box center [583, 225] width 373 height 14
type input "57"
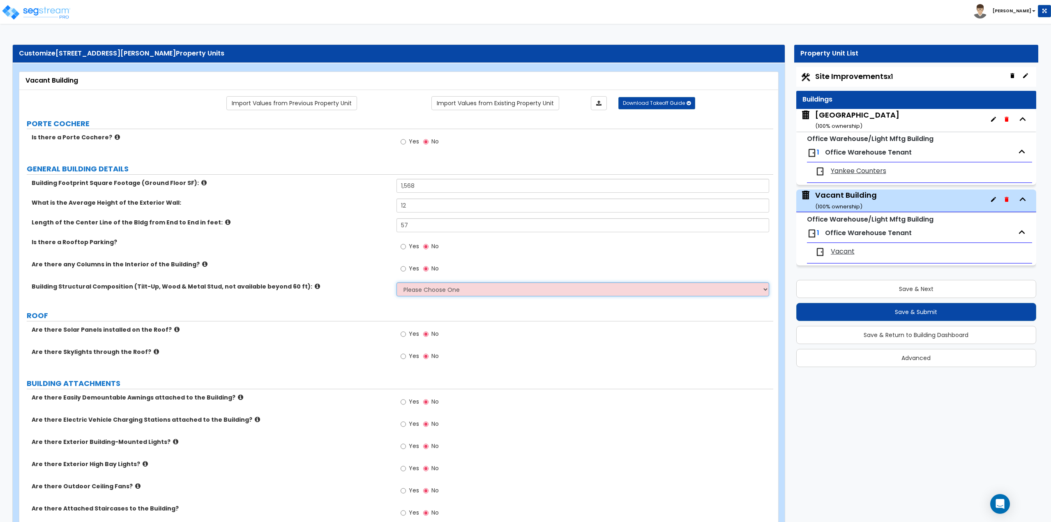
click at [433, 283] on select "Please Choose One Pre-Engineered Metal Building Tilt-up Wall Construction Reinf…" at bounding box center [583, 289] width 373 height 14
select select "6"
click at [397, 282] on select "Please Choose One Pre-Engineered Metal Building Tilt-up Wall Construction Reinf…" at bounding box center [583, 289] width 373 height 14
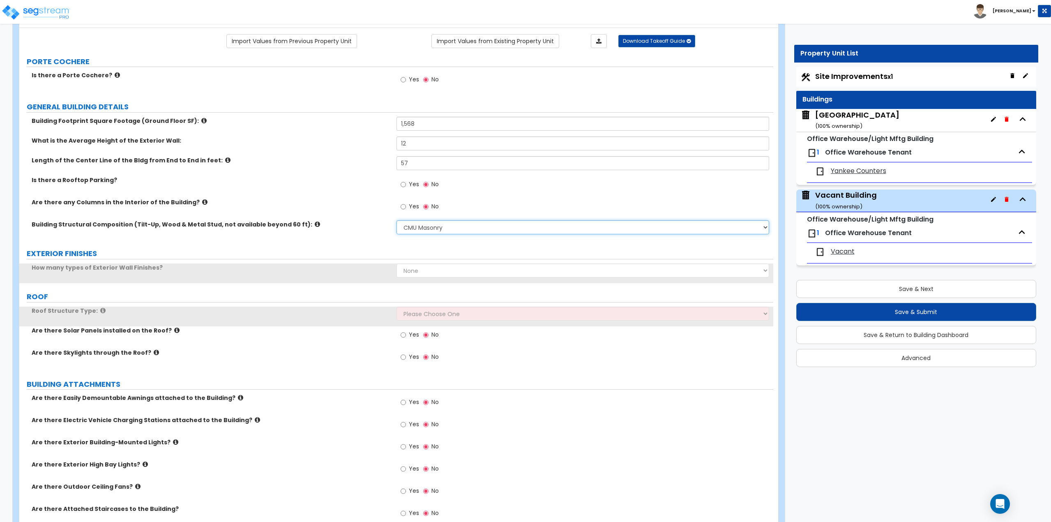
scroll to position [82, 0]
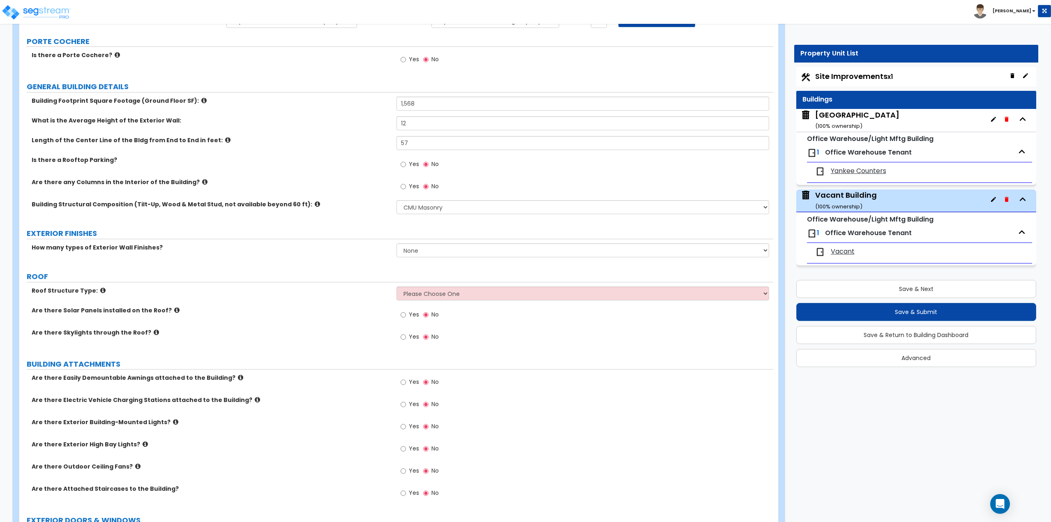
click at [420, 258] on div "How many types of Exterior Wall Finishes? None 1 2 3" at bounding box center [396, 253] width 754 height 20
click at [420, 296] on select "Please Choose One Gable Roof Flat Roof Hybrid Gable & Flat Roof" at bounding box center [583, 293] width 373 height 14
select select "1"
click at [397, 286] on select "Please Choose One Gable Roof Flat Roof Hybrid Gable & Flat Roof" at bounding box center [583, 293] width 373 height 14
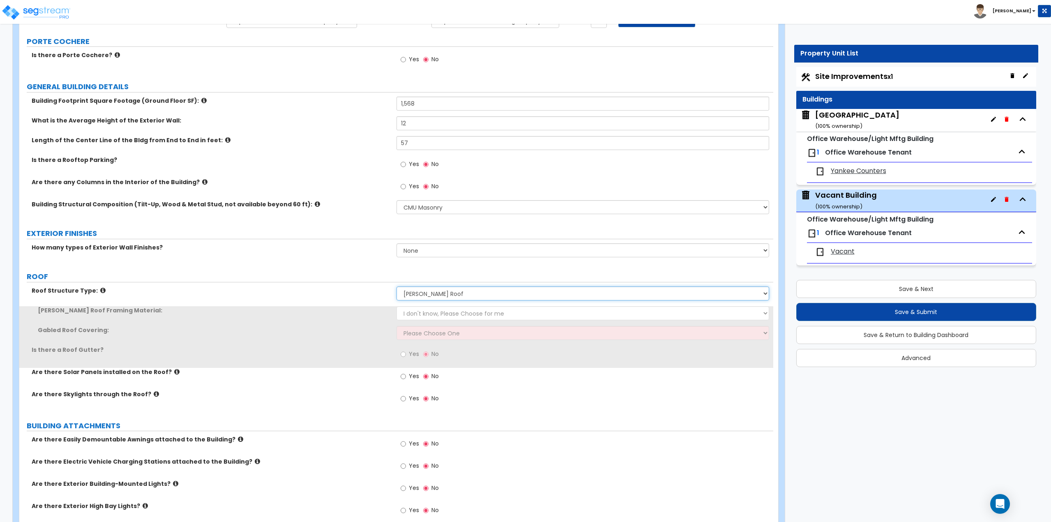
scroll to position [123, 0]
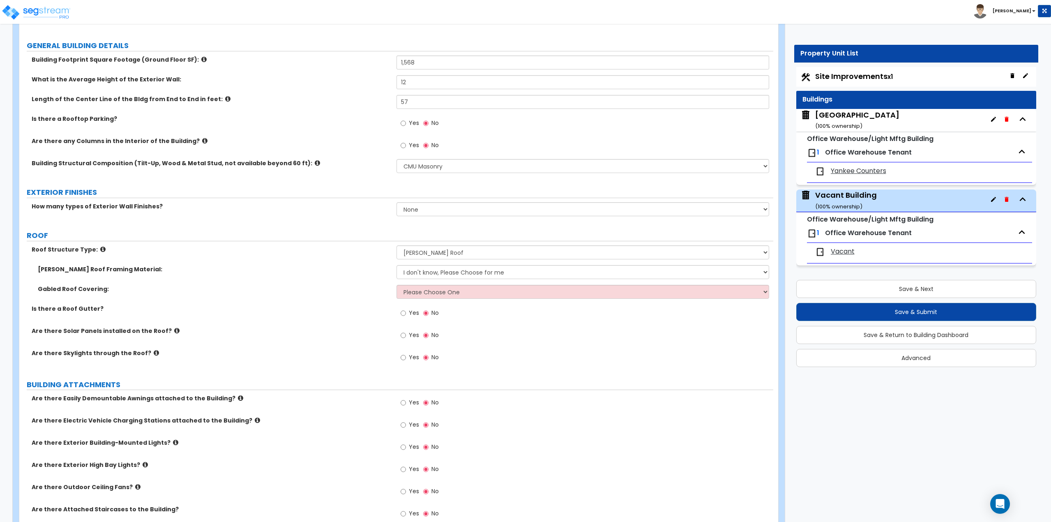
click at [421, 299] on div "Gabled Roof Covering: Please Choose One Asphalt Shingle Clay Tile Wood Shingle …" at bounding box center [396, 295] width 754 height 20
click at [423, 295] on select "Please Choose One Asphalt Shingle Clay Tile Wood Shingle Metal Shingle Standing…" at bounding box center [583, 292] width 373 height 14
select select "1"
click at [397, 285] on select "Please Choose One Asphalt Shingle Clay Tile Wood Shingle Metal Shingle Standing…" at bounding box center [583, 292] width 373 height 14
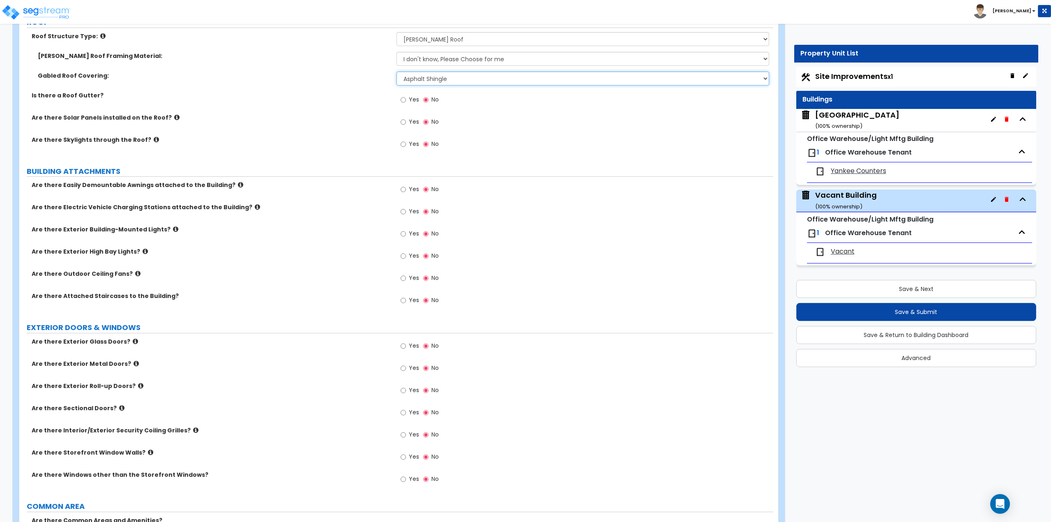
scroll to position [370, 0]
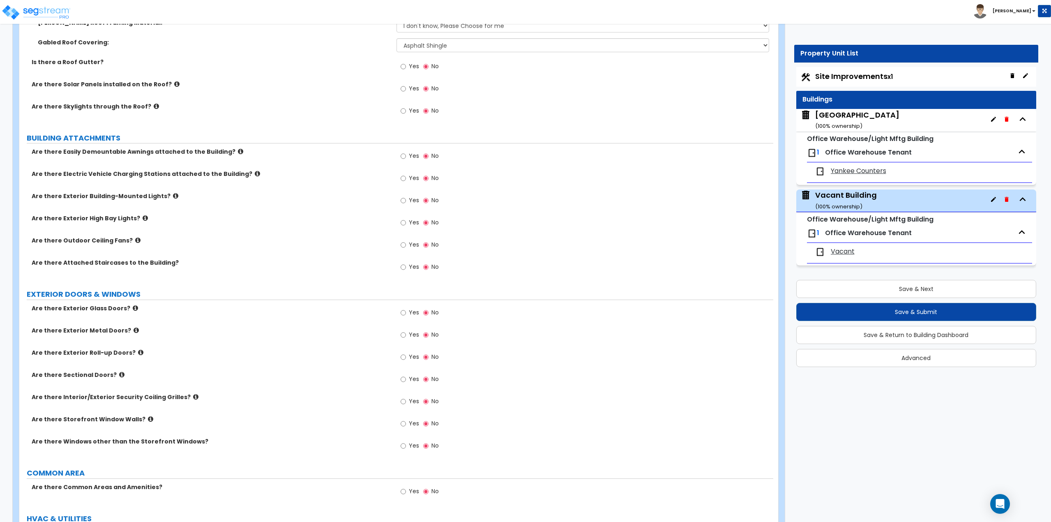
click at [406, 157] on label "Yes" at bounding box center [410, 157] width 18 height 14
click at [406, 157] on input "Yes" at bounding box center [403, 156] width 5 height 9
radio input "true"
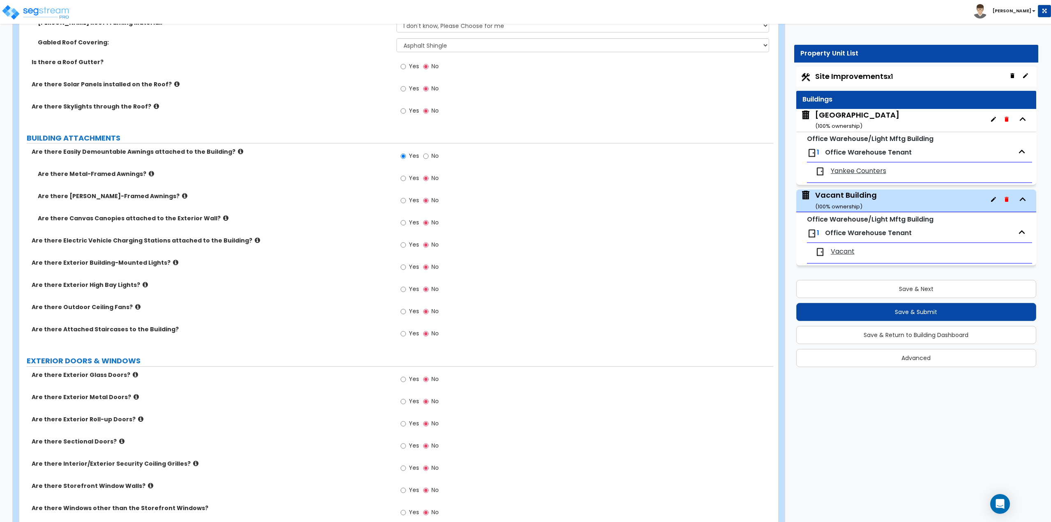
click at [407, 178] on label "Yes" at bounding box center [410, 179] width 18 height 14
click at [406, 178] on input "Yes" at bounding box center [403, 178] width 5 height 9
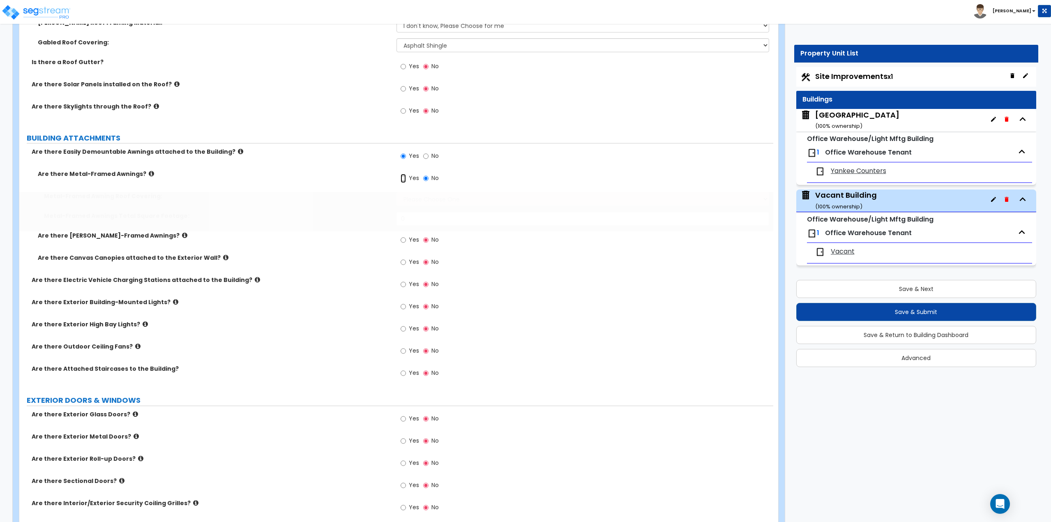
radio input "true"
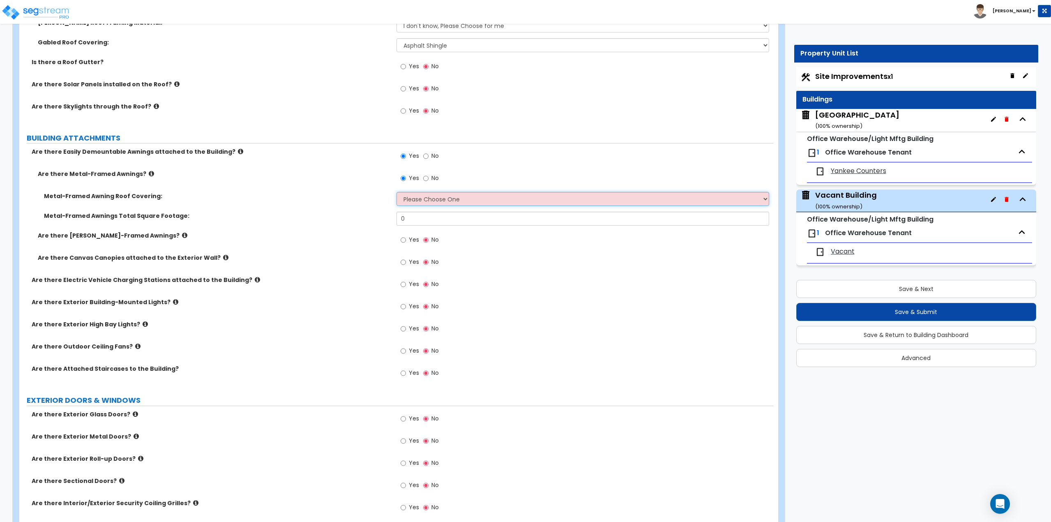
click at [434, 193] on select "Please Choose One Plastic Metal Glass" at bounding box center [583, 199] width 373 height 14
select select "2"
click at [397, 192] on select "Please Choose One Plastic Metal Glass" at bounding box center [583, 199] width 373 height 14
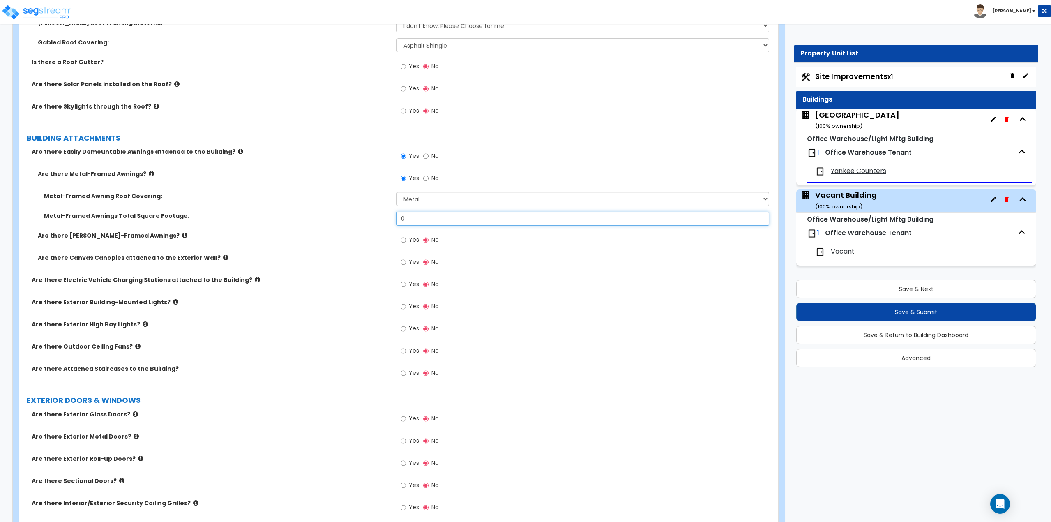
click at [429, 222] on input "0" at bounding box center [583, 219] width 373 height 14
type input "308"
click at [423, 204] on select "Please Choose One Plastic Metal Glass" at bounding box center [583, 199] width 373 height 14
click at [427, 200] on select "Please Choose One Plastic Metal Glass" at bounding box center [583, 199] width 373 height 14
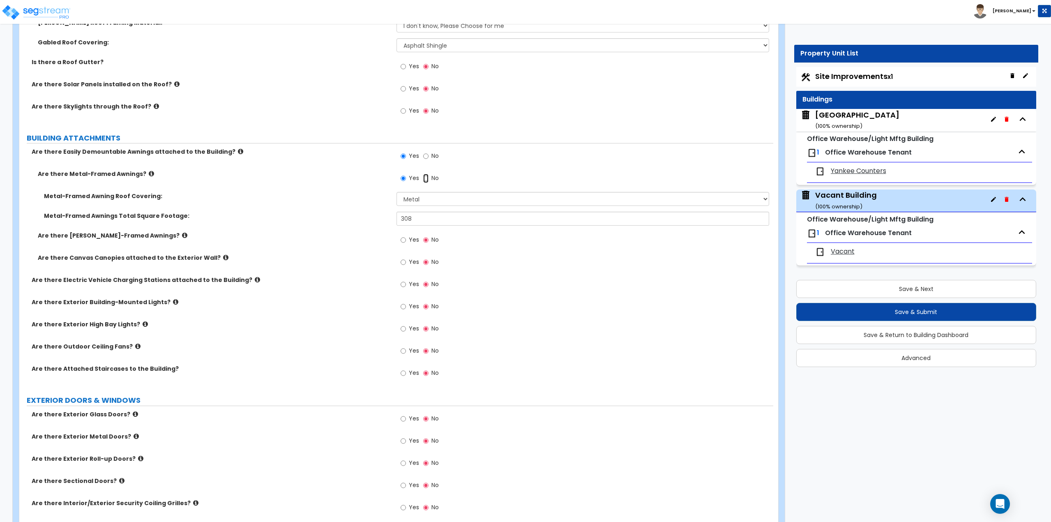
click at [428, 182] on input "No" at bounding box center [425, 178] width 5 height 9
radio input "false"
radio input "true"
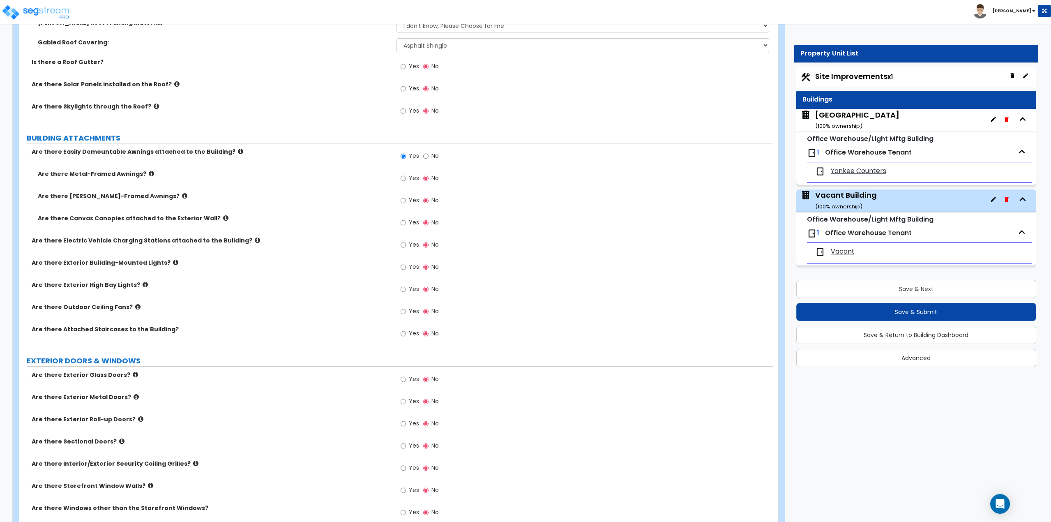
click at [429, 176] on label "No" at bounding box center [431, 179] width 16 height 14
click at [429, 176] on input "No" at bounding box center [425, 178] width 5 height 9
click at [403, 201] on input "Yes" at bounding box center [403, 200] width 5 height 9
radio input "true"
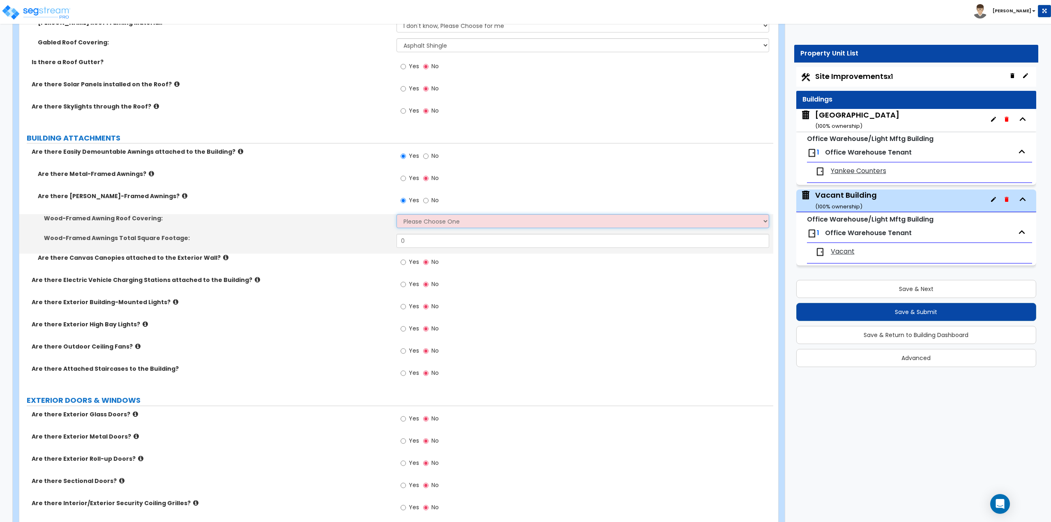
click at [417, 221] on select "Please Choose One Asphalt Shingle Clay Tile Wood Shingle Metal Shingle Standing…" at bounding box center [583, 221] width 373 height 14
select select "1"
click at [397, 214] on select "Please Choose One Asphalt Shingle Clay Tile Wood Shingle Metal Shingle Standing…" at bounding box center [583, 221] width 373 height 14
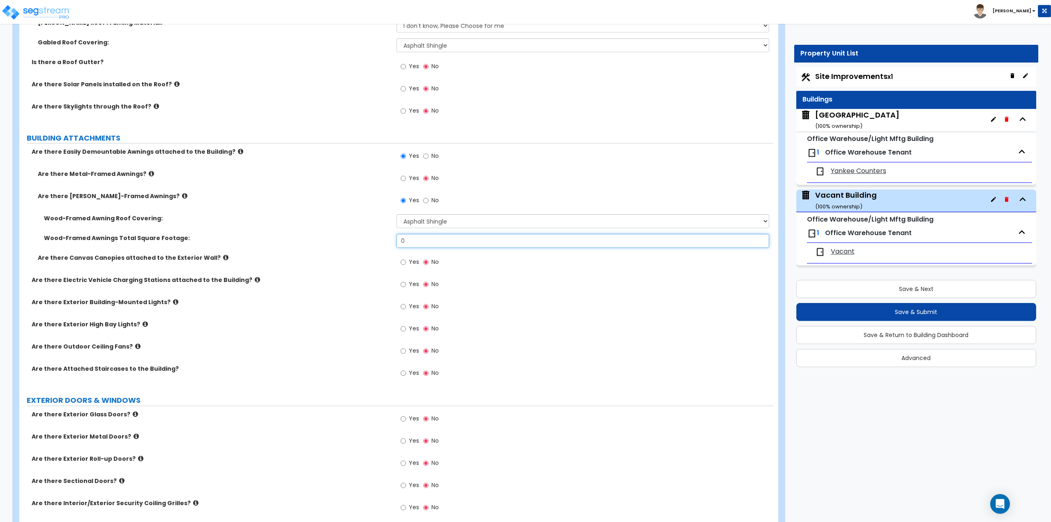
drag, startPoint x: 422, startPoint y: 244, endPoint x: 358, endPoint y: 238, distance: 63.5
click at [358, 238] on div "Wood-Framed Awnings Total Square Footage: 0" at bounding box center [396, 244] width 754 height 20
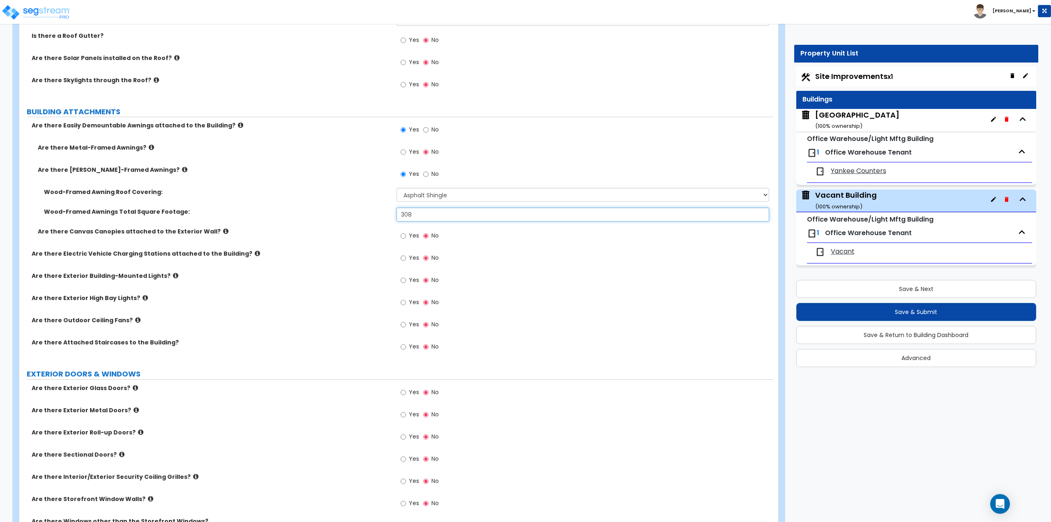
scroll to position [411, 0]
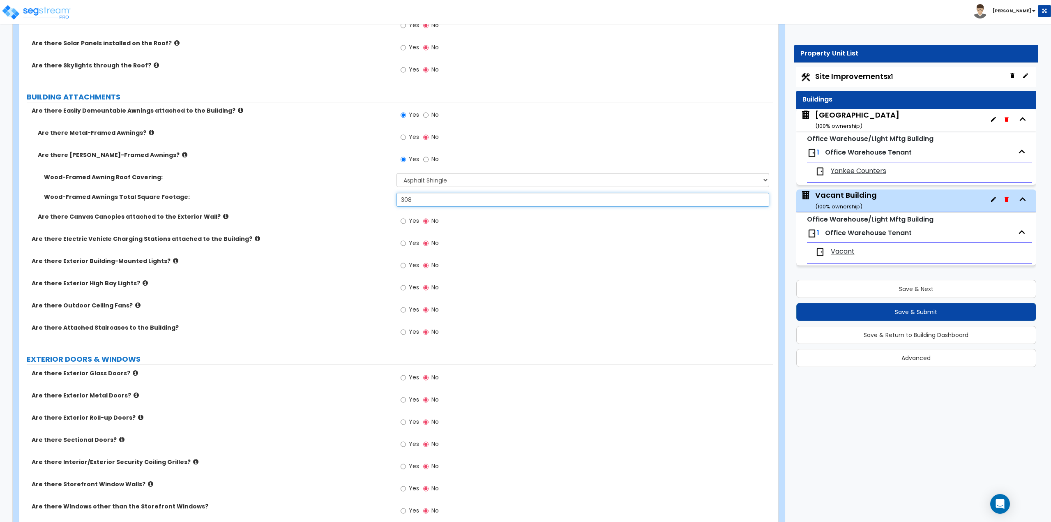
type input "308"
drag, startPoint x: 1046, startPoint y: 275, endPoint x: 1053, endPoint y: 275, distance: 7.0
click at [1051, 275] on html "Toggle navigation Anthony" at bounding box center [525, 143] width 1051 height 1108
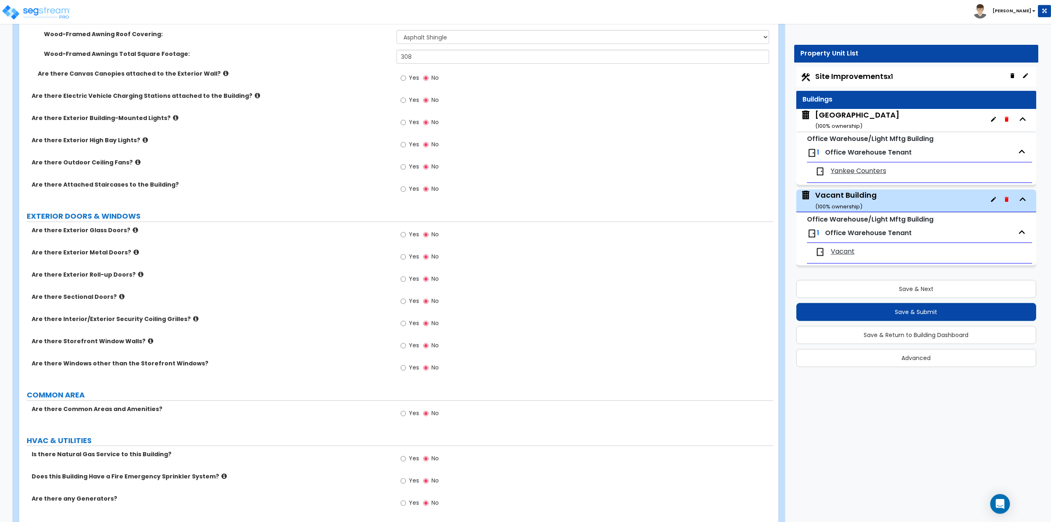
scroll to position [504, 0]
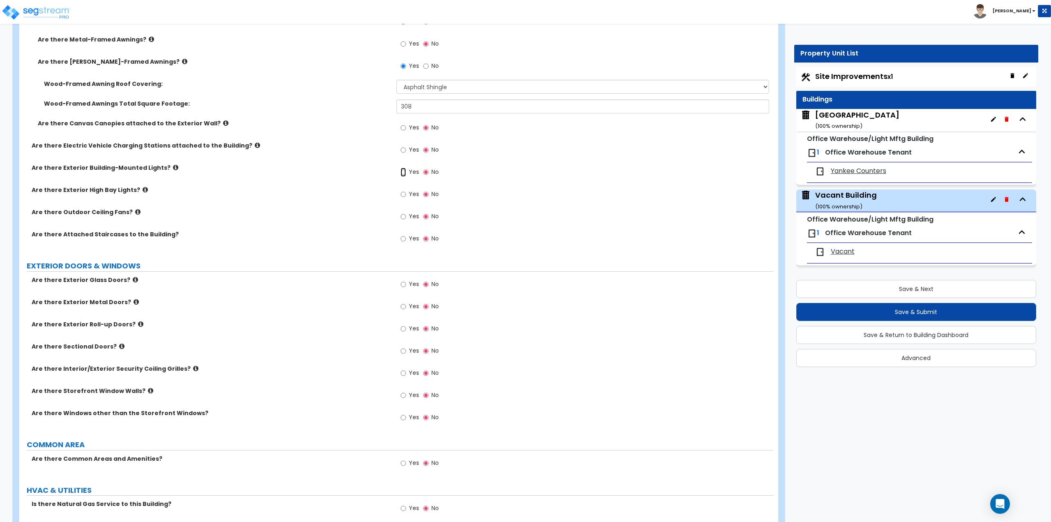
click at [403, 171] on input "Yes" at bounding box center [403, 172] width 5 height 9
radio input "true"
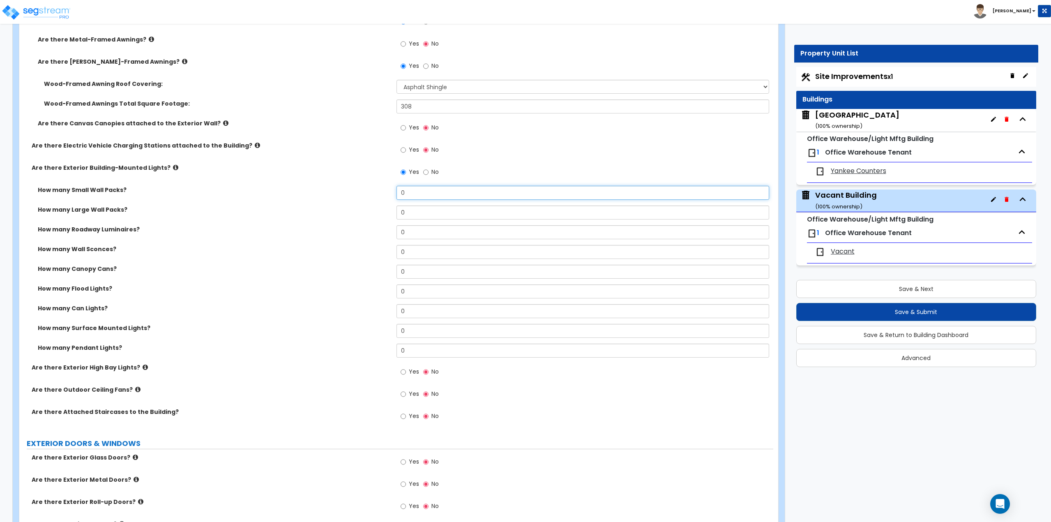
drag, startPoint x: 410, startPoint y: 194, endPoint x: 378, endPoint y: 191, distance: 31.8
click at [378, 191] on div "How many Small Wall Packs? 0" at bounding box center [396, 196] width 754 height 20
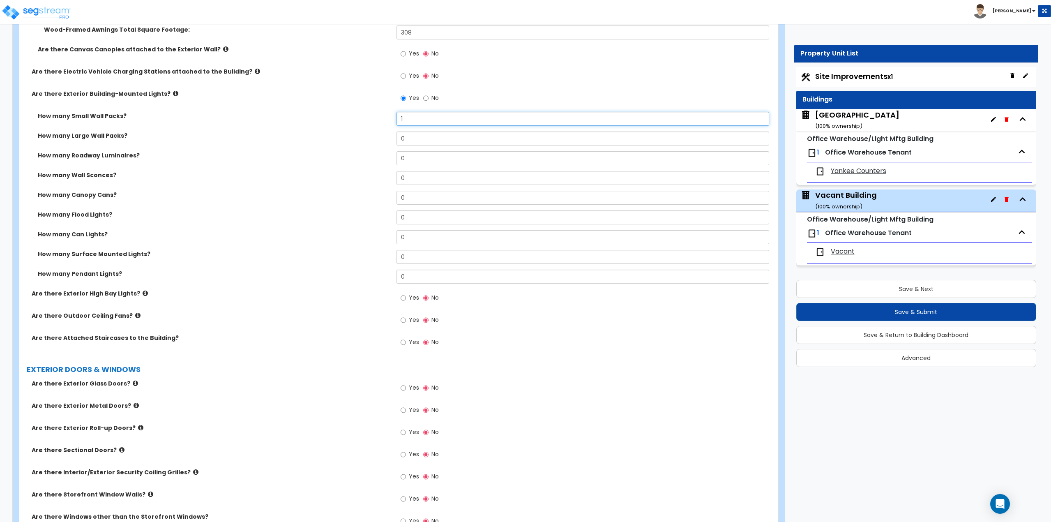
scroll to position [627, 0]
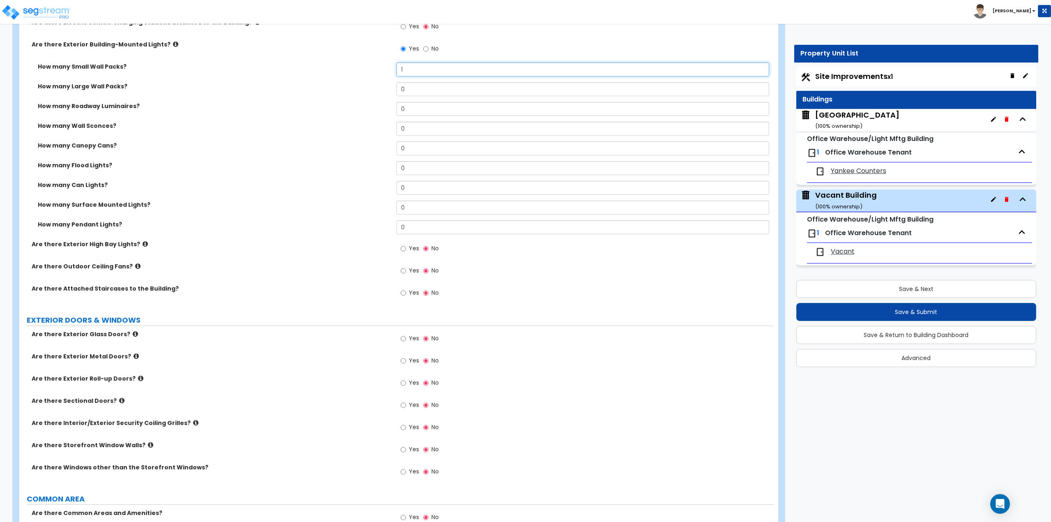
click at [411, 74] on input "1" at bounding box center [583, 69] width 373 height 14
type input "2"
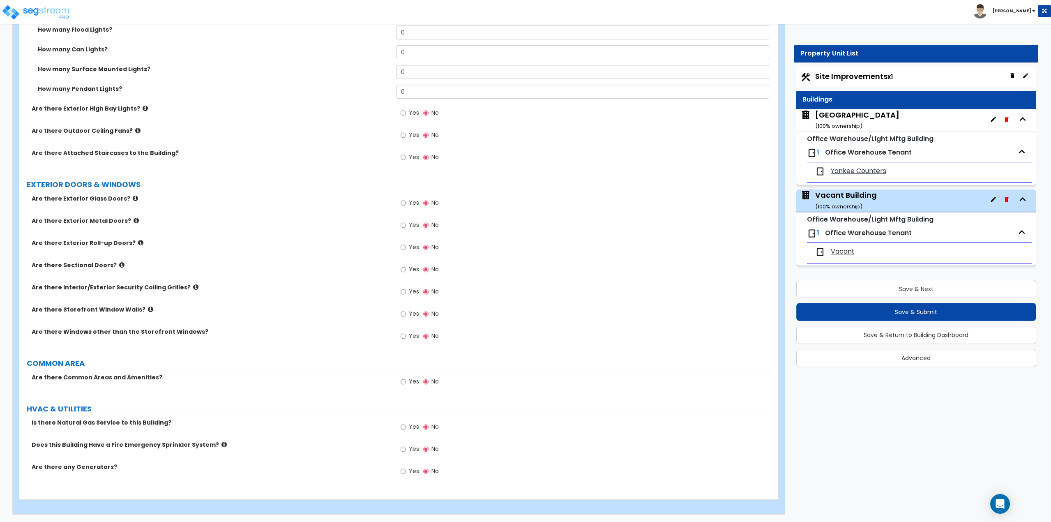
scroll to position [764, 0]
click at [402, 268] on input "Yes" at bounding box center [403, 268] width 5 height 9
radio input "true"
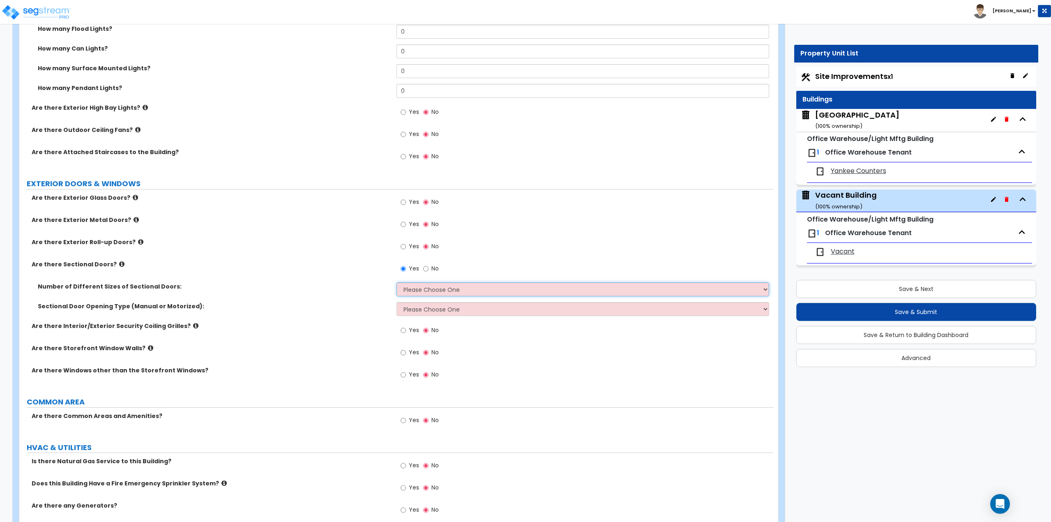
click at [416, 289] on select "Please Choose One 1 2 3" at bounding box center [583, 289] width 373 height 14
select select "1"
click at [397, 282] on select "Please Choose One 1 2 3" at bounding box center [583, 289] width 373 height 14
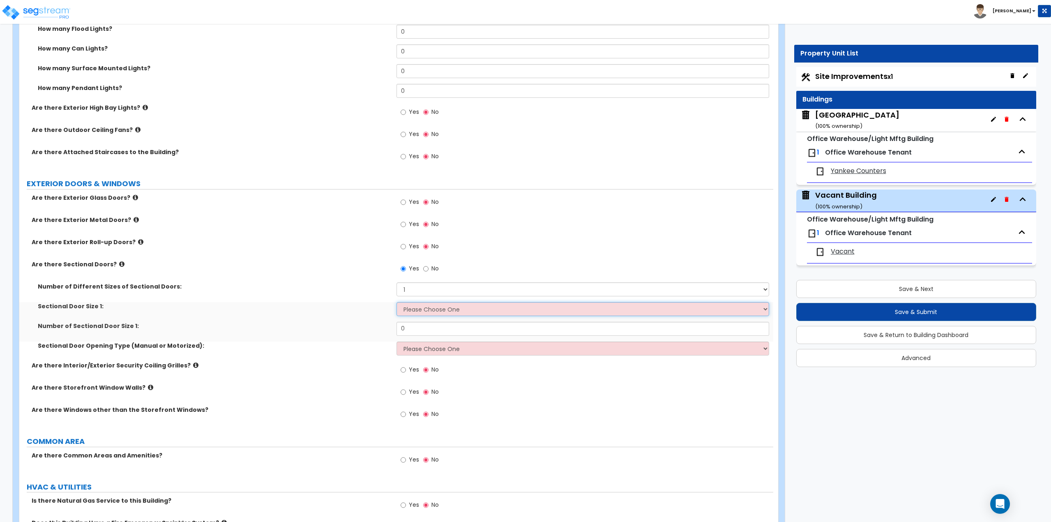
click at [418, 312] on select "Please Choose One 8' x 8' 10' x 10' 12' x 12' 20' x 14'" at bounding box center [583, 309] width 373 height 14
select select "2"
click at [397, 302] on select "Please Choose One 8' x 8' 10' x 10' 12' x 12' 20' x 14'" at bounding box center [583, 309] width 373 height 14
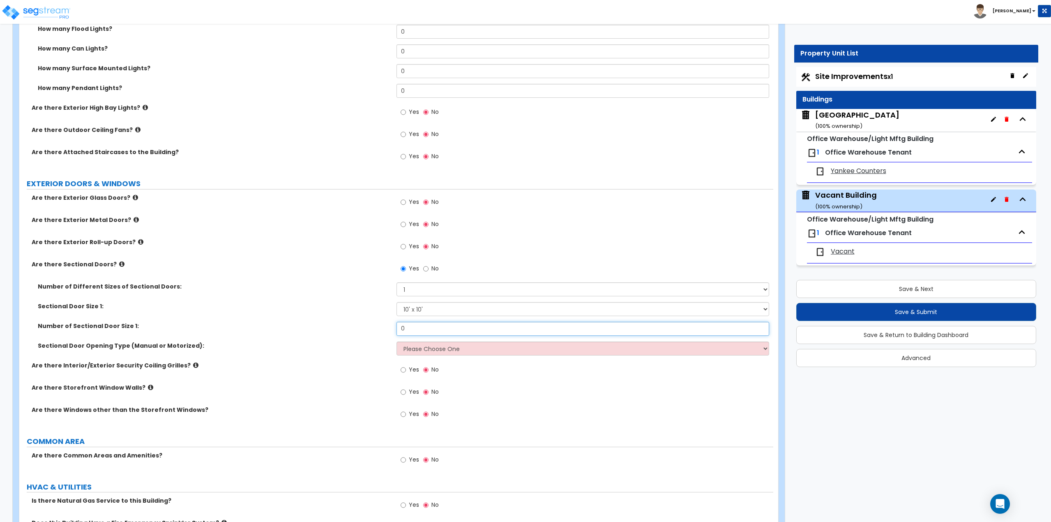
drag, startPoint x: 424, startPoint y: 332, endPoint x: 378, endPoint y: 331, distance: 46.8
click at [378, 331] on div "Number of Sectional Door Size 1: 0" at bounding box center [396, 332] width 754 height 20
type input "1"
drag, startPoint x: 418, startPoint y: 344, endPoint x: 420, endPoint y: 348, distance: 4.8
click at [418, 344] on select "Please Choose One All Manual All Motorized Some are Motorized" at bounding box center [583, 348] width 373 height 14
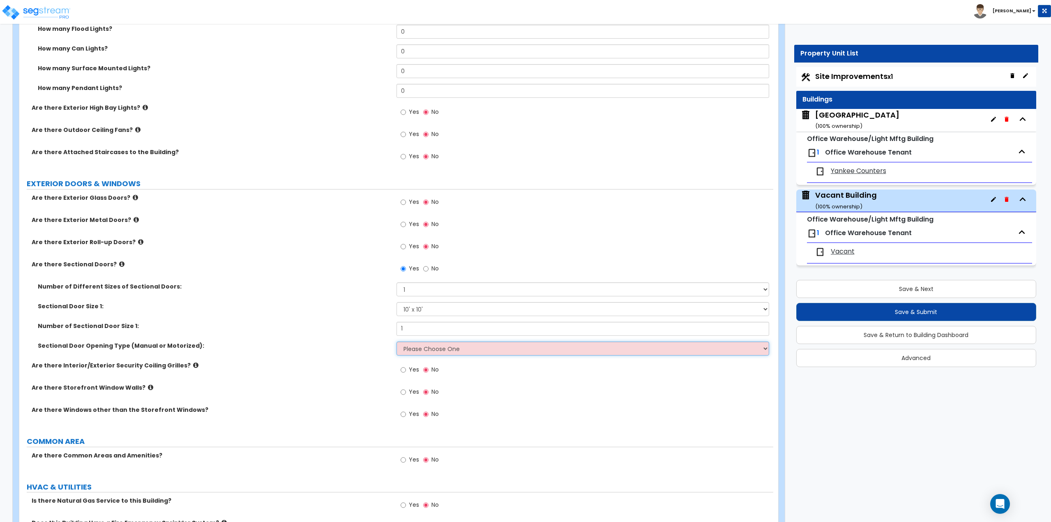
select select "2"
click at [397, 341] on select "Please Choose One All Manual All Motorized Some are Motorized" at bounding box center [583, 348] width 373 height 14
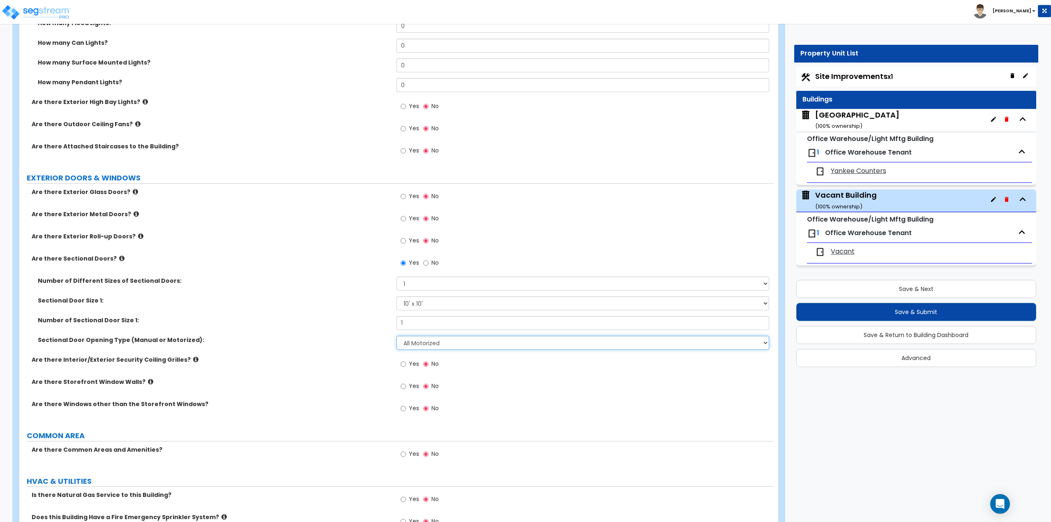
scroll to position [637, 0]
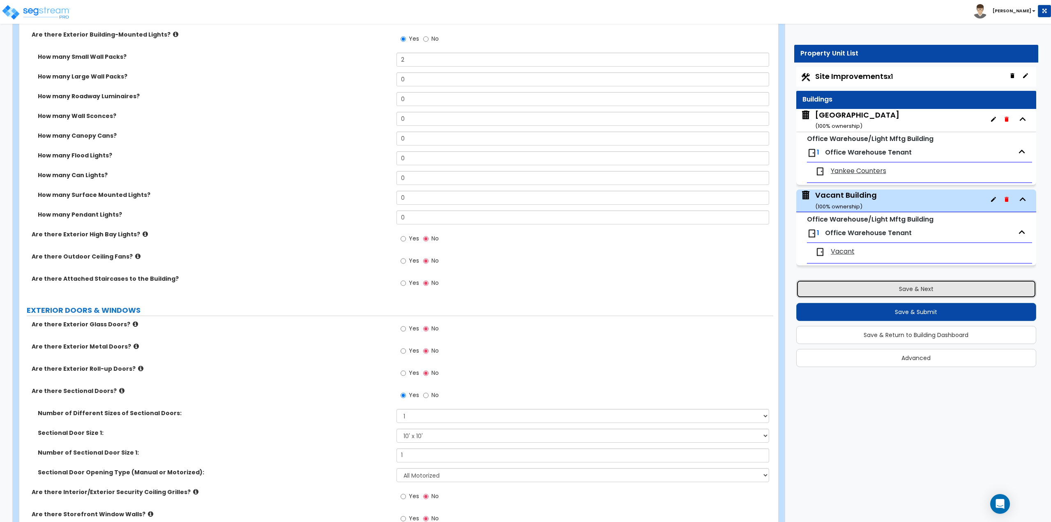
click at [904, 295] on button "Save & Next" at bounding box center [916, 289] width 240 height 18
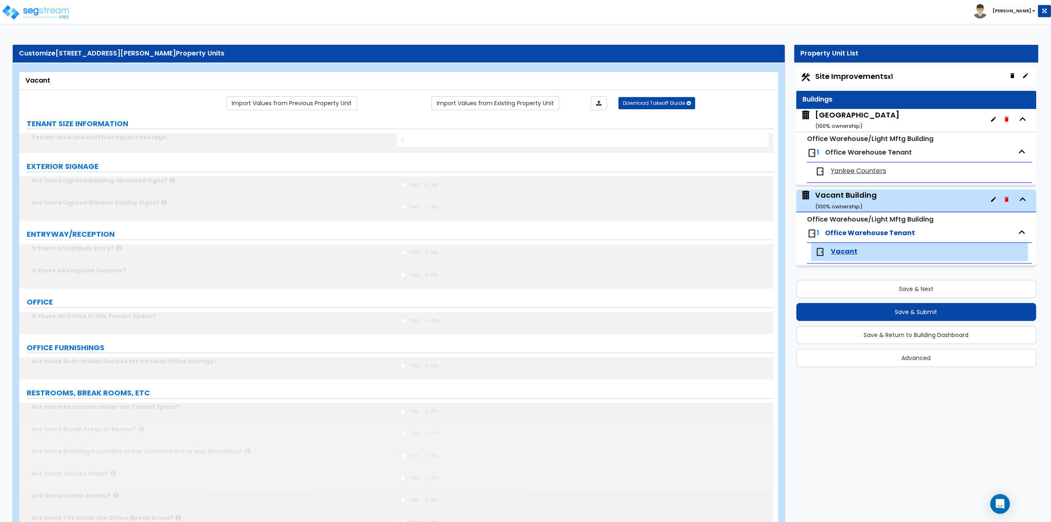
click at [835, 157] on span "Office Warehouse Tenant" at bounding box center [868, 152] width 87 height 9
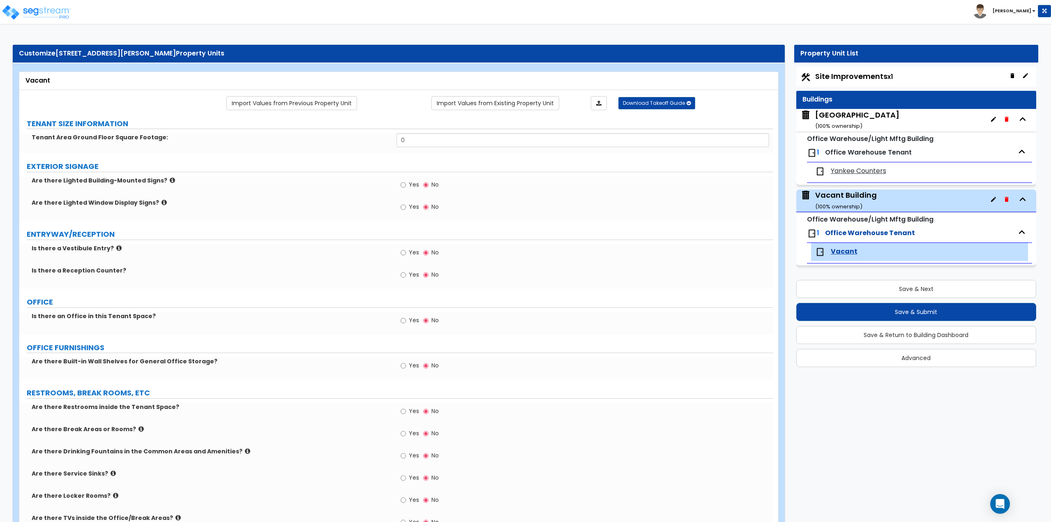
click at [851, 168] on span "Yankee Counters" at bounding box center [858, 170] width 55 height 9
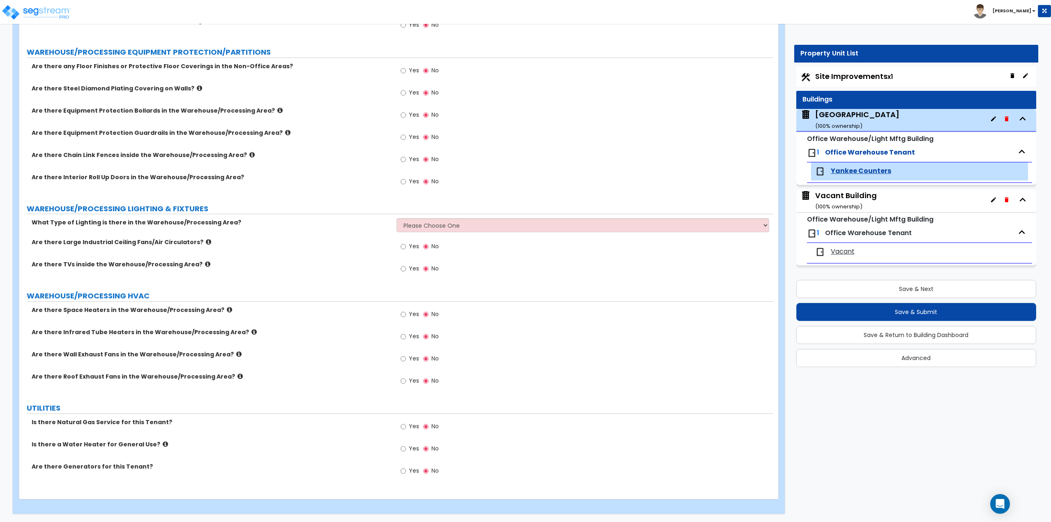
scroll to position [1095, 0]
click at [406, 313] on input "Yes" at bounding box center [403, 313] width 5 height 9
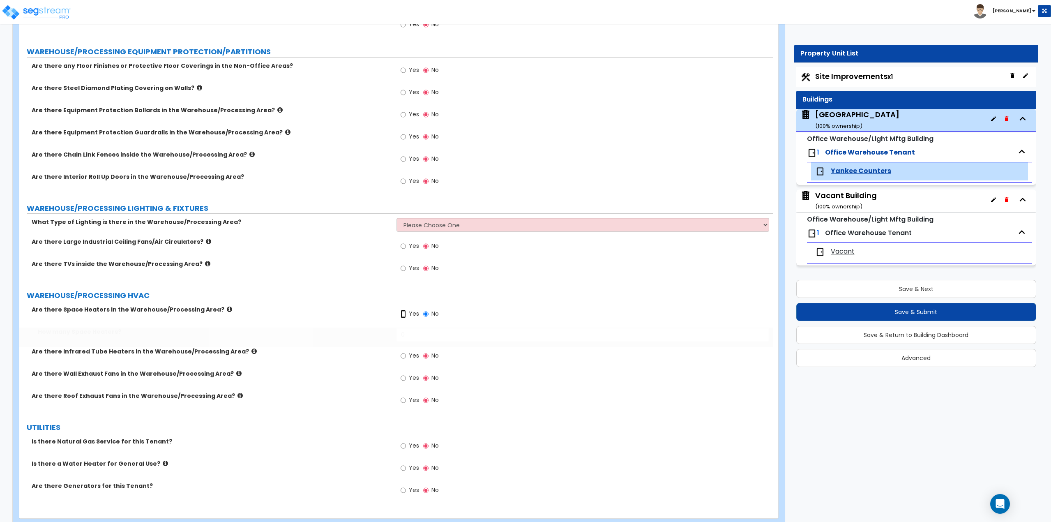
radio input "true"
drag, startPoint x: 418, startPoint y: 333, endPoint x: 383, endPoint y: 338, distance: 35.3
click at [383, 338] on div "How many Space Heaters? 0" at bounding box center [396, 338] width 754 height 20
type input "1"
click at [227, 309] on icon at bounding box center [229, 309] width 5 height 6
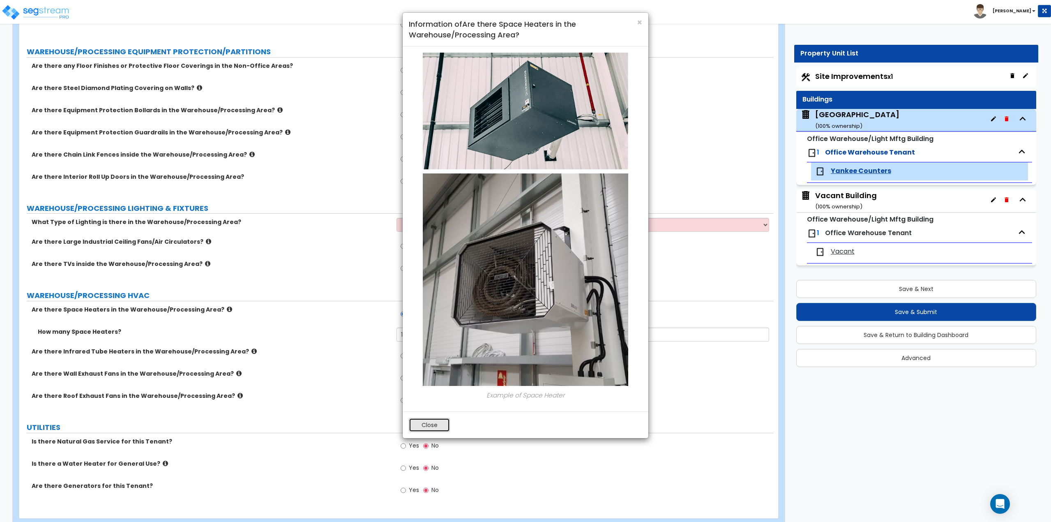
click at [442, 424] on button "Close" at bounding box center [429, 425] width 41 height 14
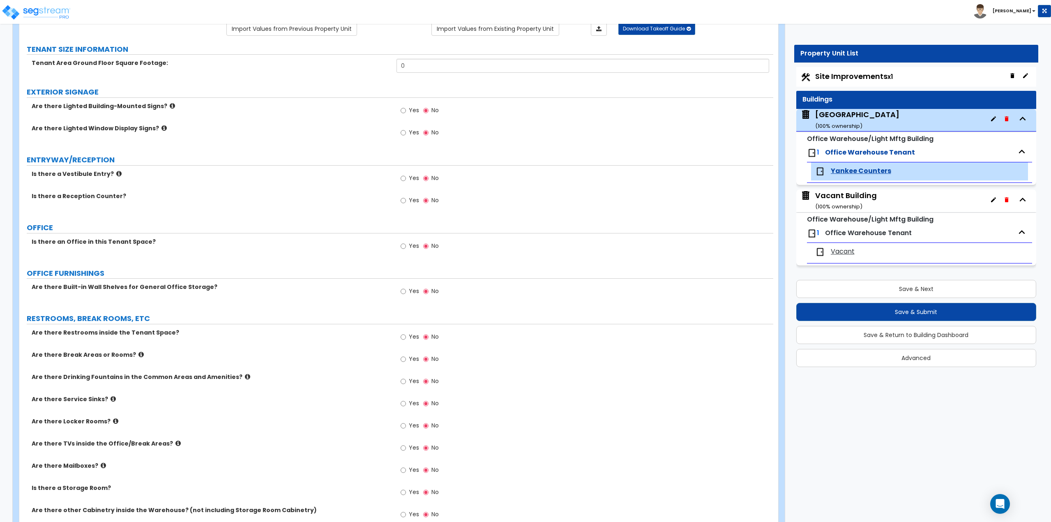
scroll to position [82, 0]
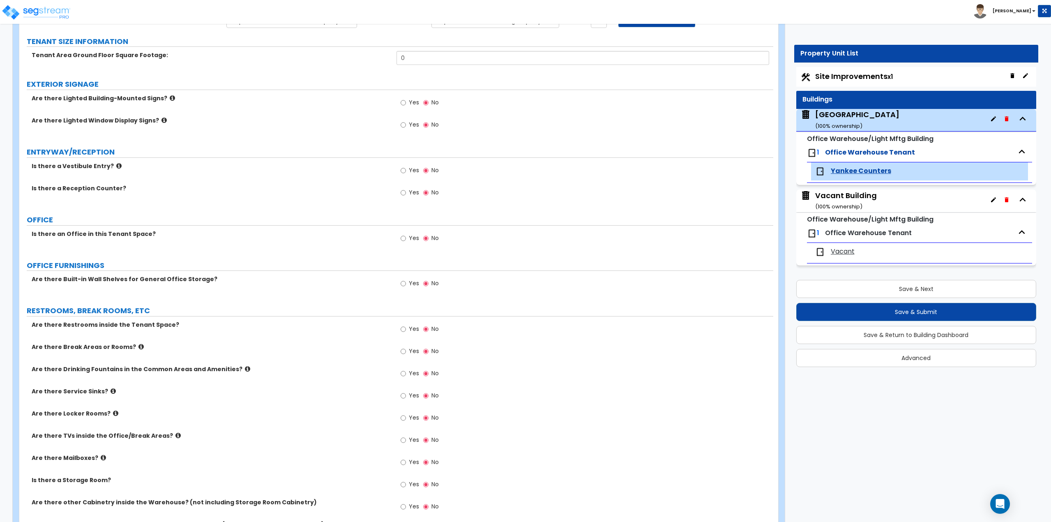
click at [408, 236] on label "Yes" at bounding box center [410, 239] width 18 height 14
click at [406, 236] on input "Yes" at bounding box center [403, 238] width 5 height 9
radio input "true"
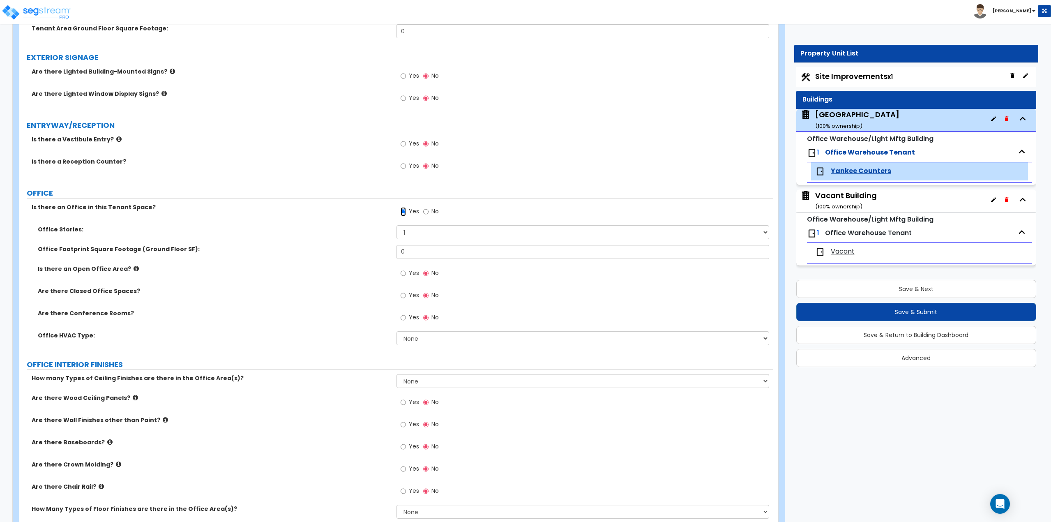
scroll to position [123, 0]
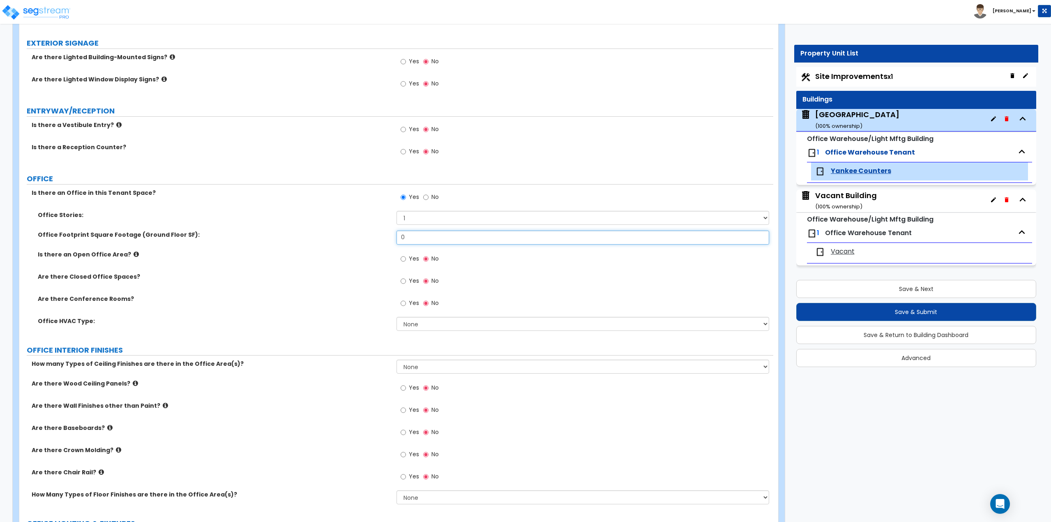
drag, startPoint x: 420, startPoint y: 239, endPoint x: 402, endPoint y: 239, distance: 18.1
click at [402, 239] on input "0" at bounding box center [583, 238] width 373 height 14
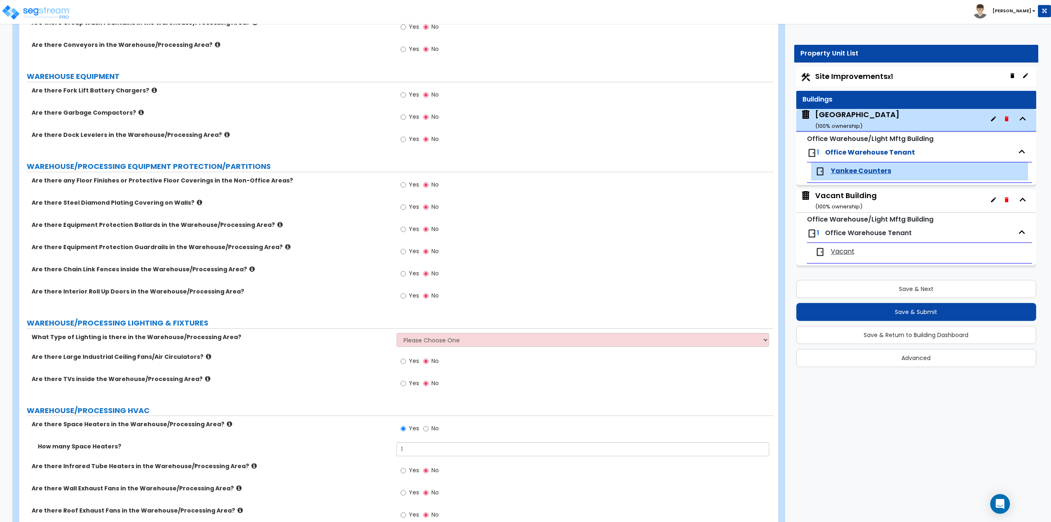
scroll to position [1562, 0]
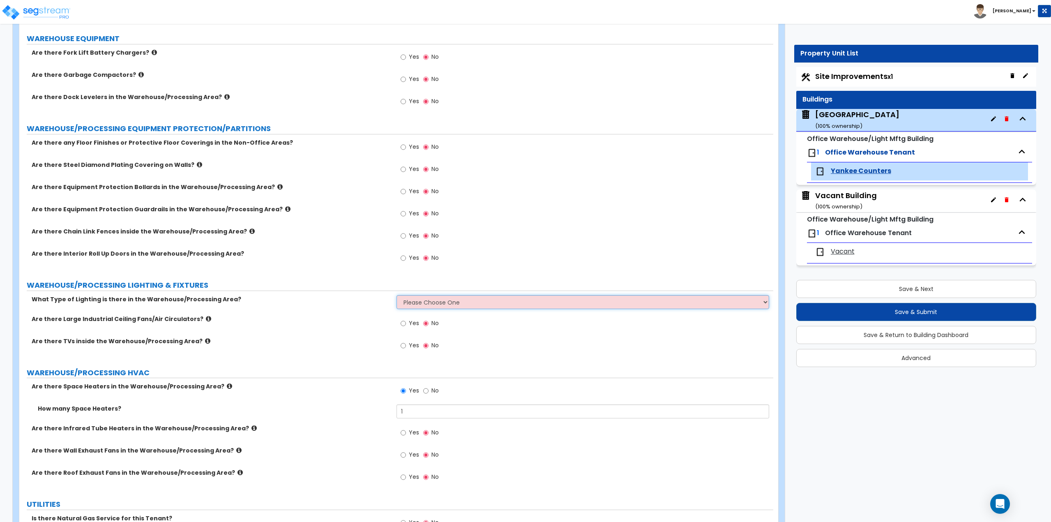
click at [409, 302] on select "Please Choose One High Bay Round Fixtures High Bay Fluorescent Tube Lighting Hi…" at bounding box center [583, 302] width 373 height 14
select select "2"
click at [397, 295] on select "Please Choose One High Bay Round Fixtures High Bay Fluorescent Tube Lighting Hi…" at bounding box center [583, 302] width 373 height 14
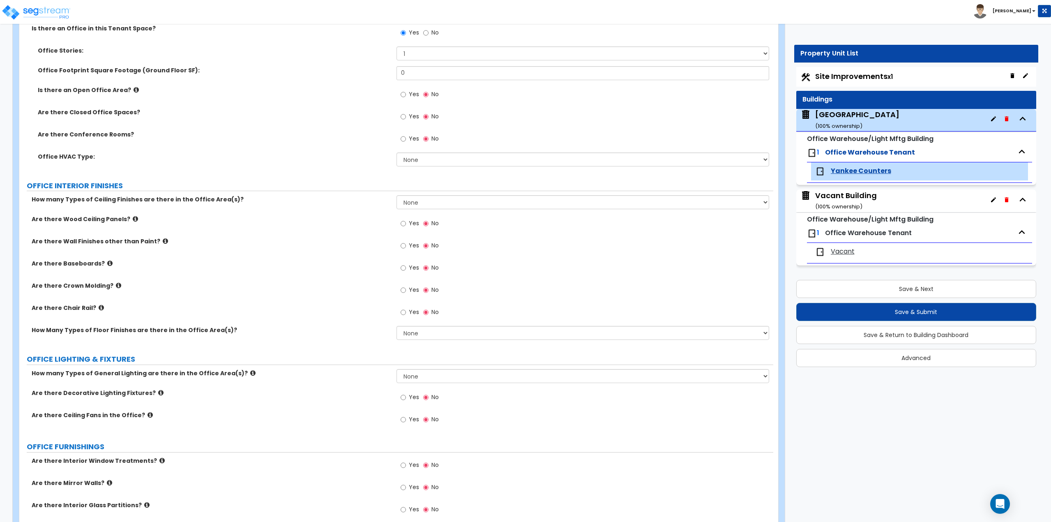
scroll to position [302, 0]
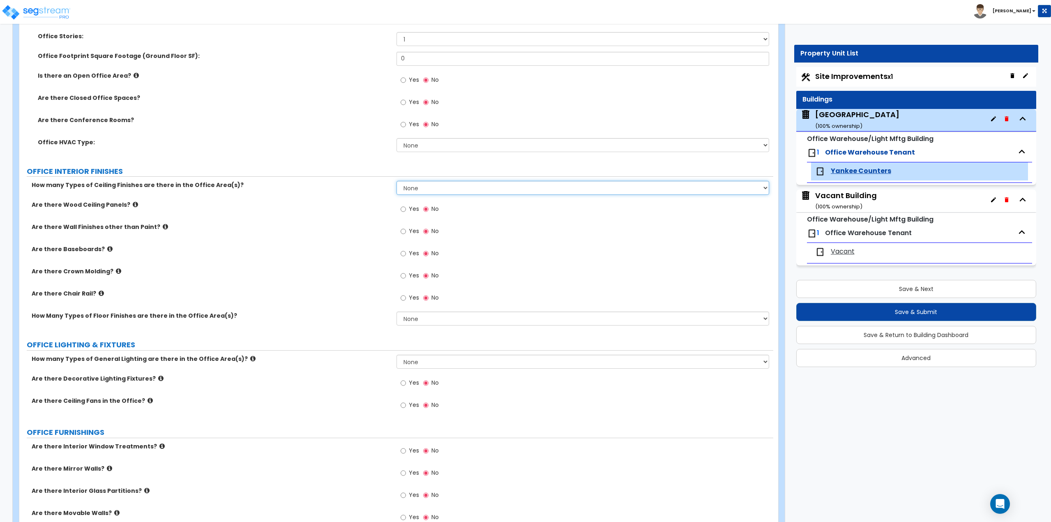
click at [412, 187] on select "None 1 2 3" at bounding box center [583, 188] width 373 height 14
select select "1"
click at [397, 181] on select "None 1 2 3" at bounding box center [583, 188] width 373 height 14
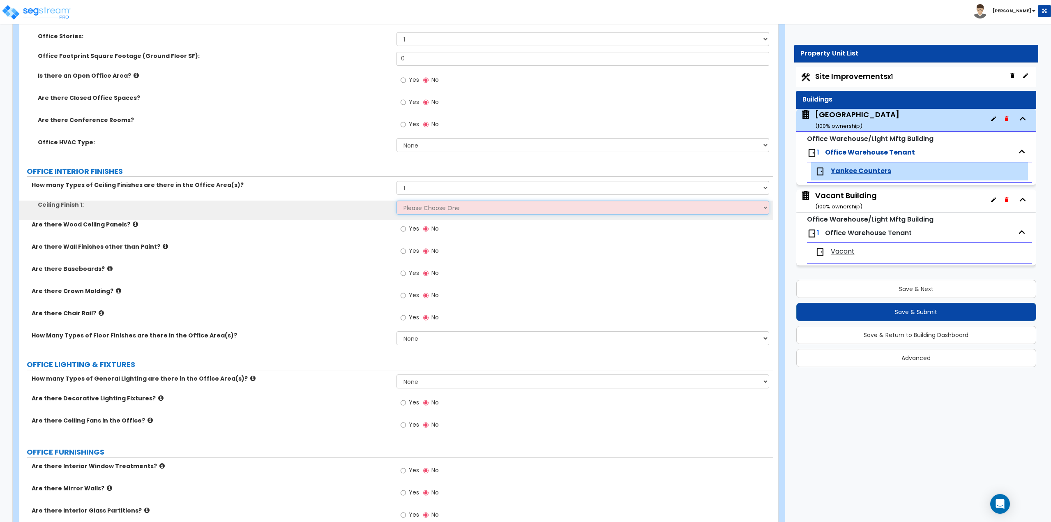
click at [419, 213] on select "Please Choose One Drop Ceiling Open Ceiling Drywall Ceiling" at bounding box center [583, 208] width 373 height 14
select select "1"
click at [397, 201] on select "Please Choose One Drop Ceiling Open Ceiling Drywall Ceiling" at bounding box center [583, 208] width 373 height 14
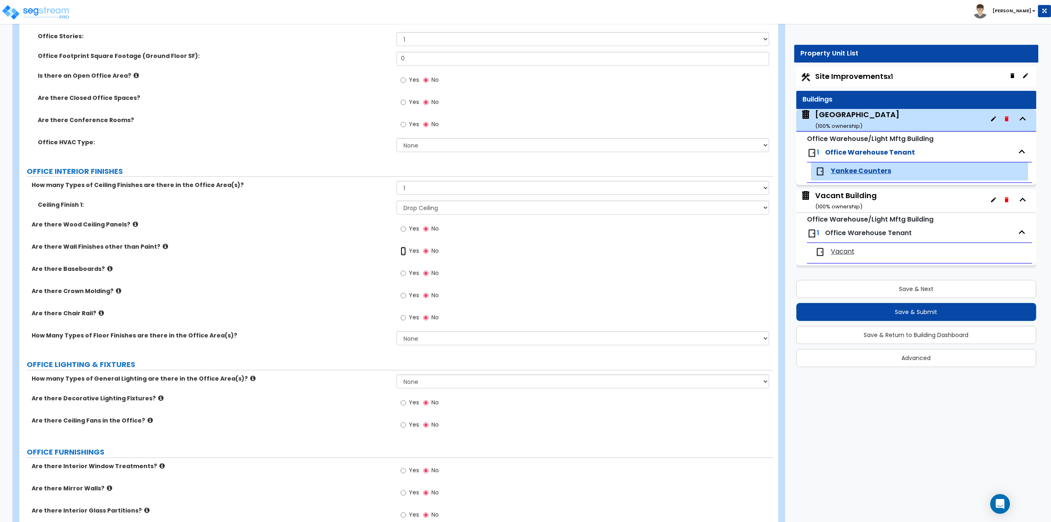
click at [403, 251] on input "Yes" at bounding box center [403, 251] width 5 height 9
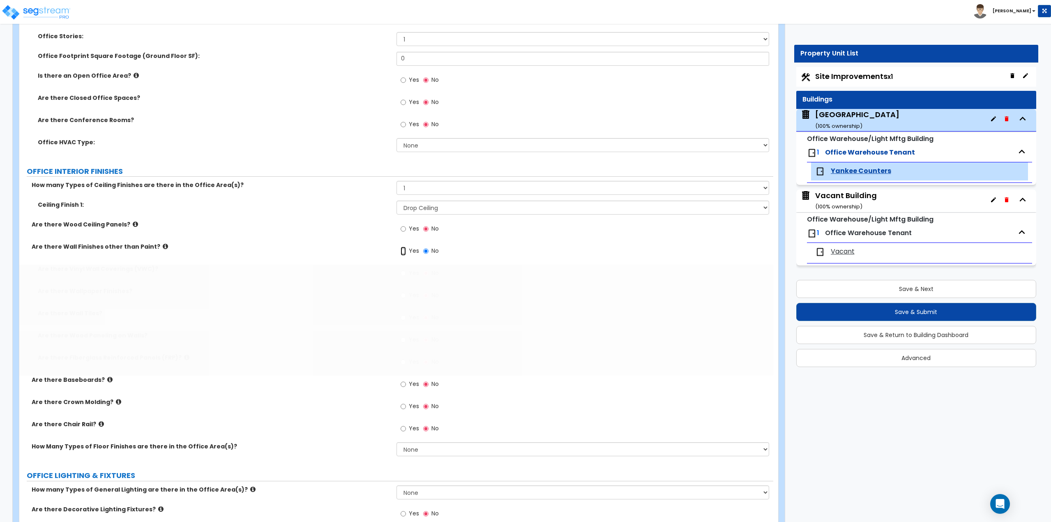
radio input "true"
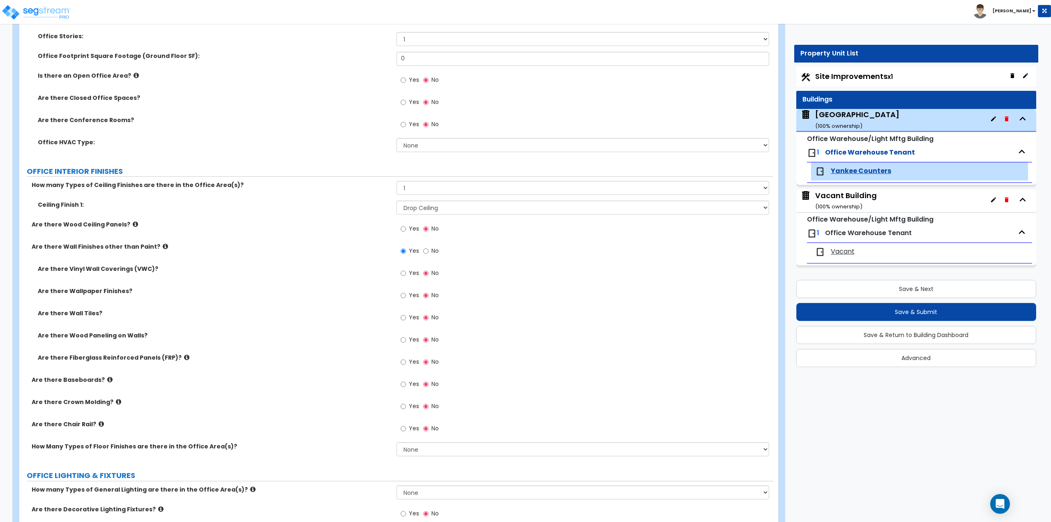
click at [163, 246] on icon at bounding box center [165, 246] width 5 height 6
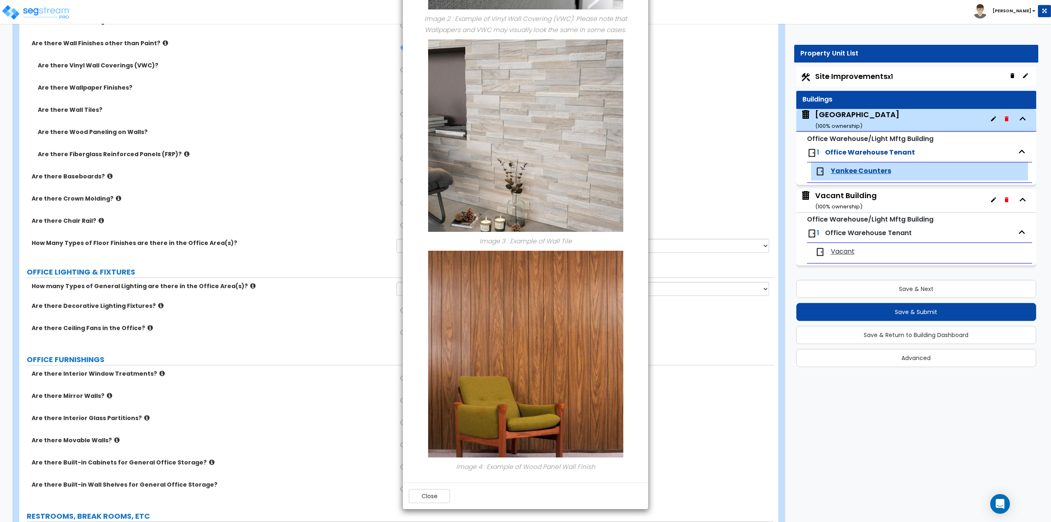
scroll to position [507, 0]
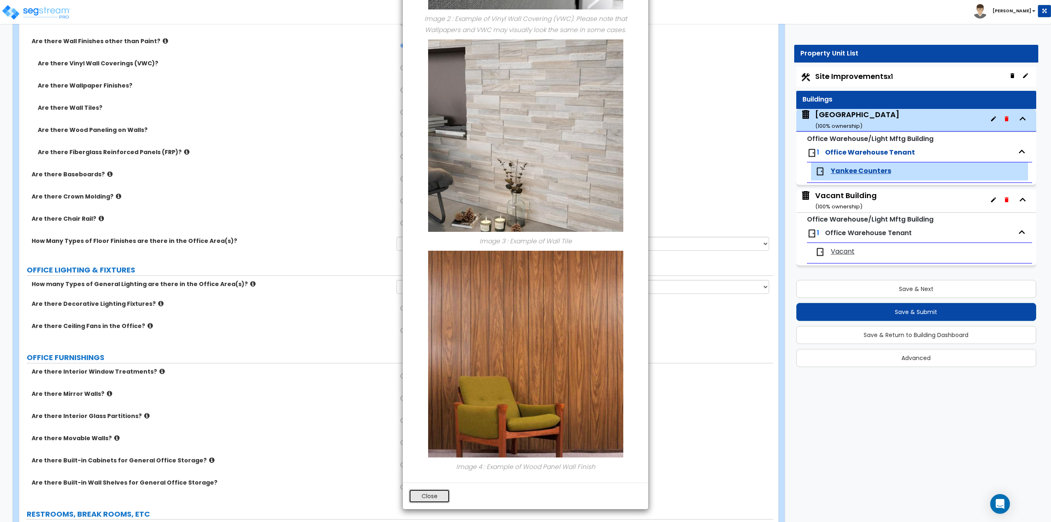
click at [430, 493] on button "Close" at bounding box center [429, 496] width 41 height 14
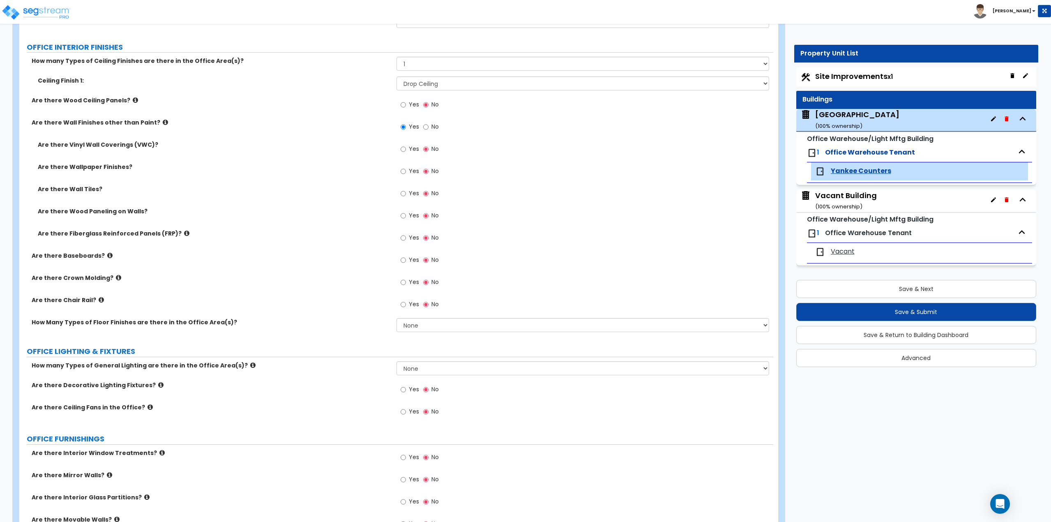
scroll to position [425, 0]
click at [403, 219] on input "Yes" at bounding box center [403, 216] width 5 height 9
radio input "true"
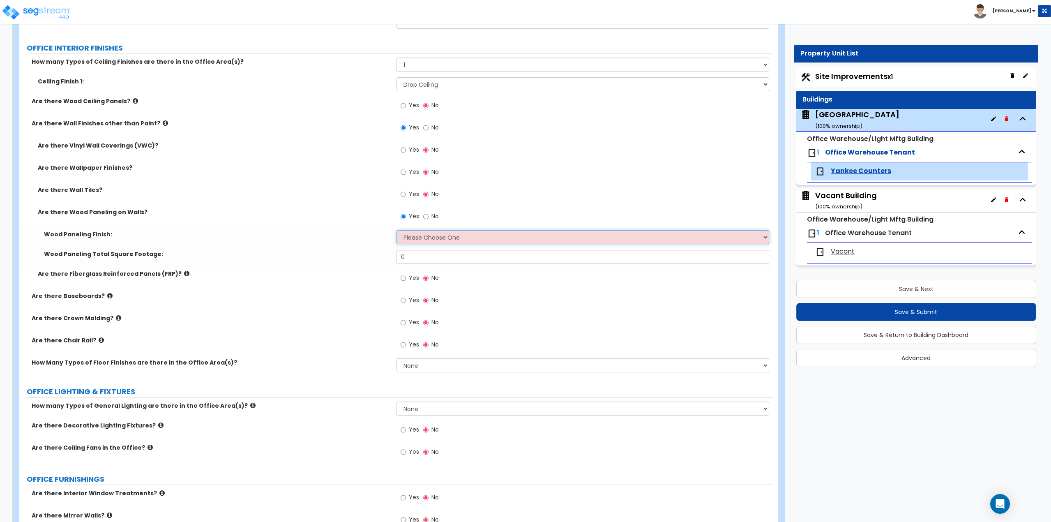
click at [420, 233] on select "Please Choose One Birch Mahogany Oak or Cherry Rosewood Teak I Don't Know, Plea…" at bounding box center [583, 237] width 373 height 14
select select "6"
click at [397, 230] on select "Please Choose One Birch Mahogany Oak or Cherry Rosewood Teak I Don't Know, Plea…" at bounding box center [583, 237] width 373 height 14
click at [421, 255] on input "0" at bounding box center [583, 257] width 373 height 14
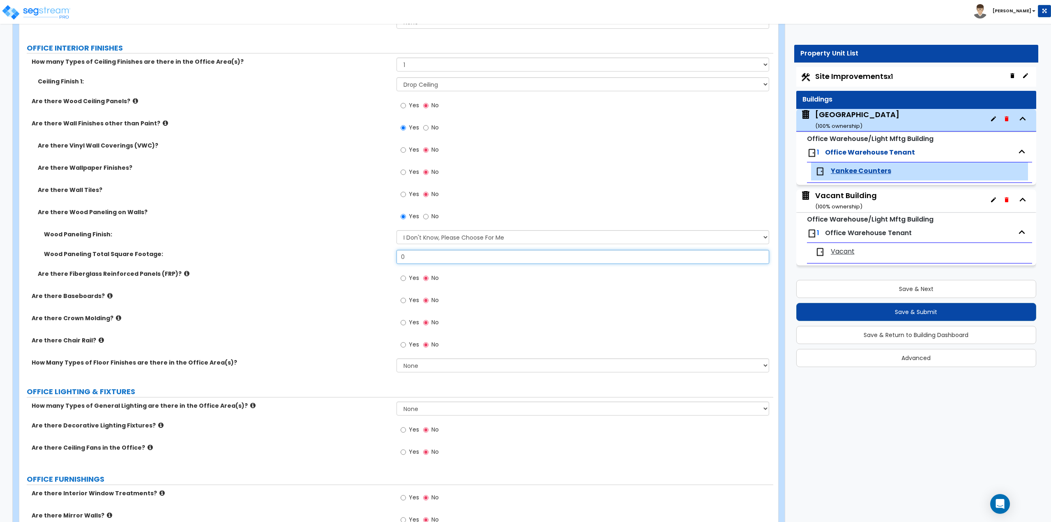
click at [551, 253] on input "0" at bounding box center [583, 257] width 373 height 14
type input "200"
click at [423, 371] on select "None 1 2 3" at bounding box center [583, 365] width 373 height 14
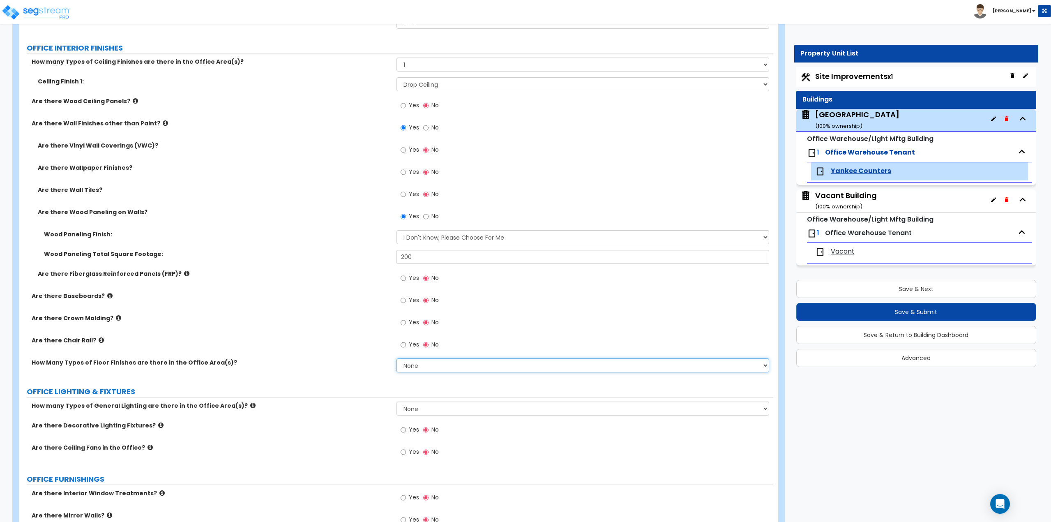
select select "1"
click at [397, 358] on select "None 1 2 3" at bounding box center [583, 365] width 373 height 14
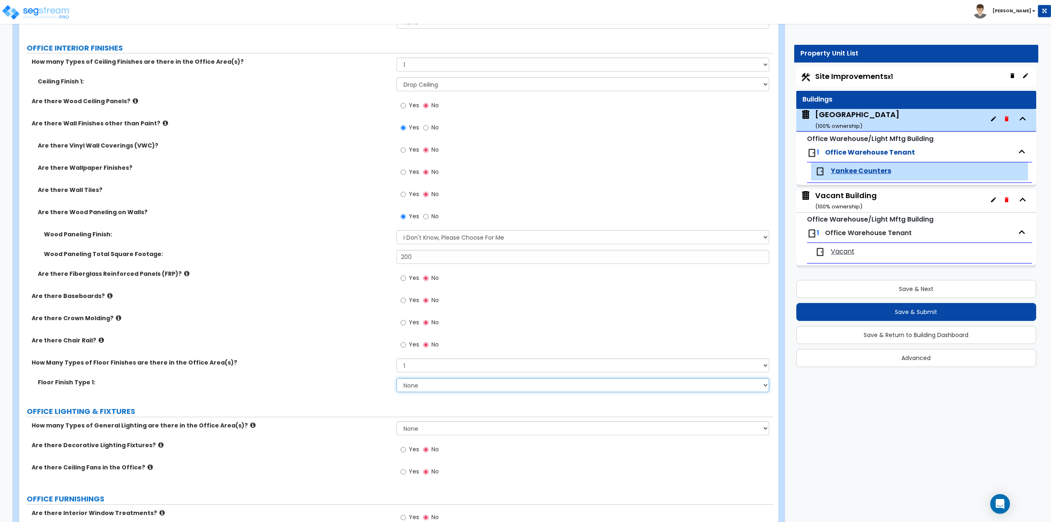
click at [429, 387] on select "None Tile Flooring Hardwood Flooring Resilient Laminate Flooring VCT Flooring S…" at bounding box center [583, 385] width 373 height 14
select select "3"
click at [397, 378] on select "None Tile Flooring Hardwood Flooring Resilient Laminate Flooring VCT Flooring S…" at bounding box center [583, 385] width 373 height 14
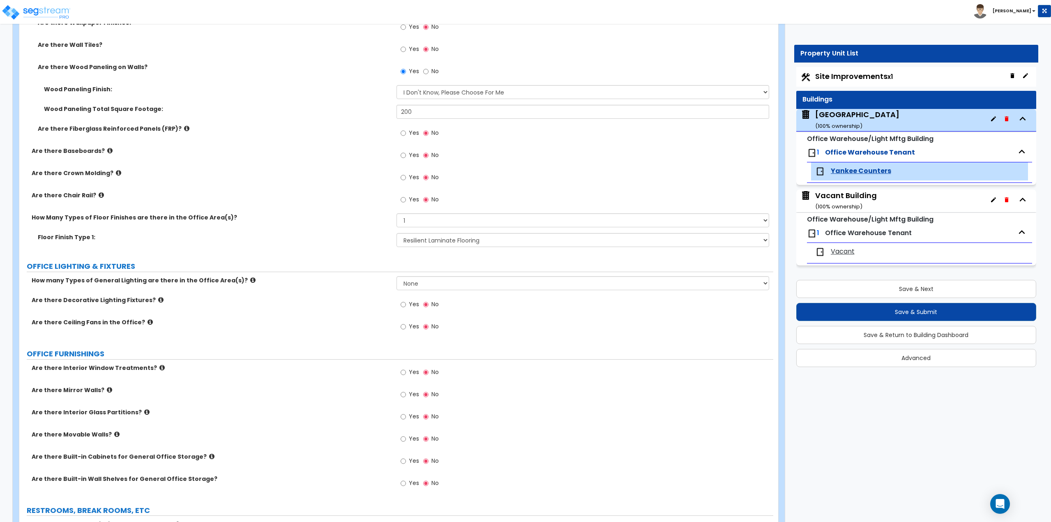
scroll to position [590, 0]
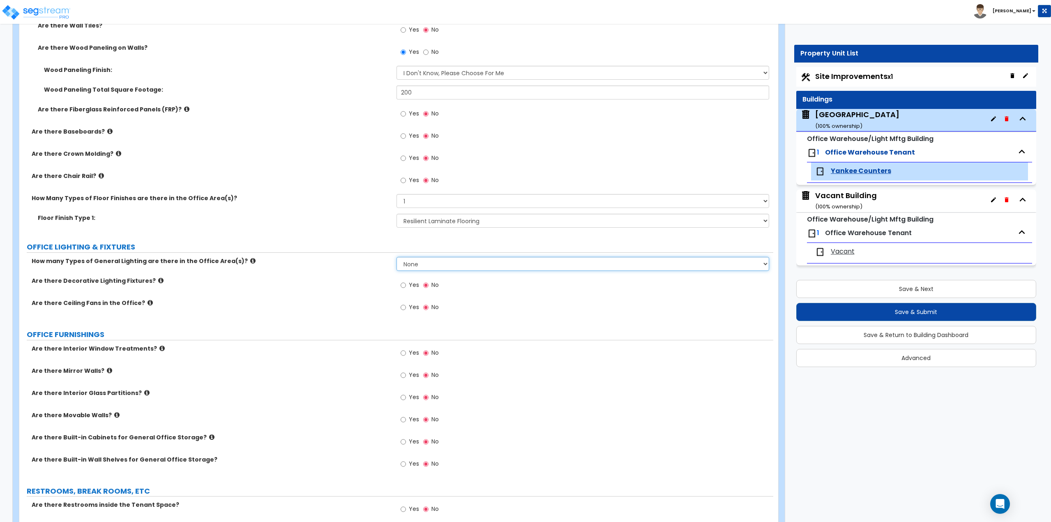
click at [420, 261] on select "None 1 2 3" at bounding box center [583, 264] width 373 height 14
select select "1"
click at [397, 257] on select "None 1 2 3" at bounding box center [583, 264] width 373 height 14
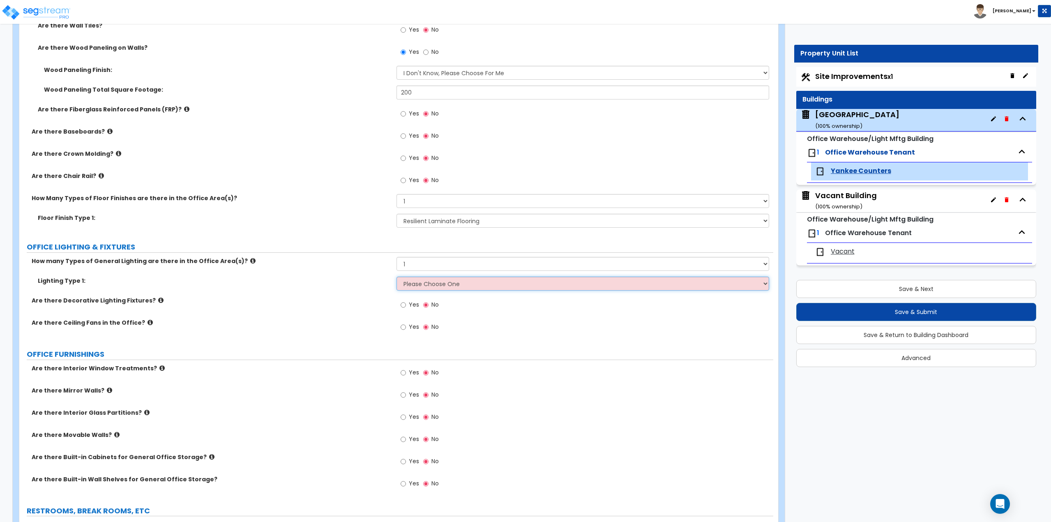
click at [454, 289] on select "Please Choose One LED Surface-Mounted LED Recessed Fluorescent Surface-Mounted …" at bounding box center [583, 284] width 373 height 14
click at [397, 277] on select "Please Choose One LED Surface-Mounted LED Recessed Fluorescent Surface-Mounted …" at bounding box center [583, 284] width 373 height 14
click at [250, 260] on icon at bounding box center [252, 261] width 5 height 6
click at [461, 281] on select "Please Choose One LED Surface-Mounted LED Recessed Fluorescent Surface-Mounted …" at bounding box center [583, 284] width 373 height 14
select select "4"
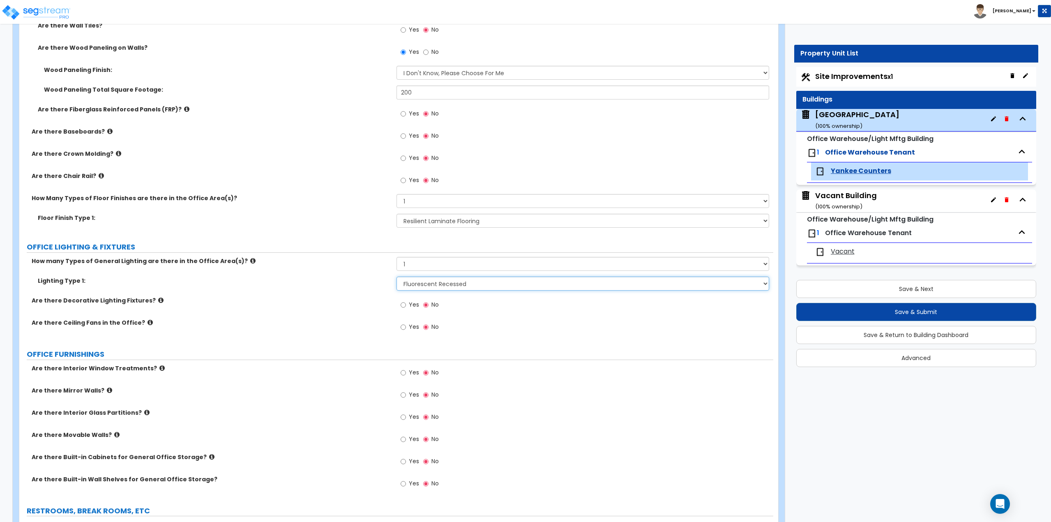
click at [397, 277] on select "Please Choose One LED Surface-Mounted LED Recessed Fluorescent Surface-Mounted …" at bounding box center [583, 284] width 373 height 14
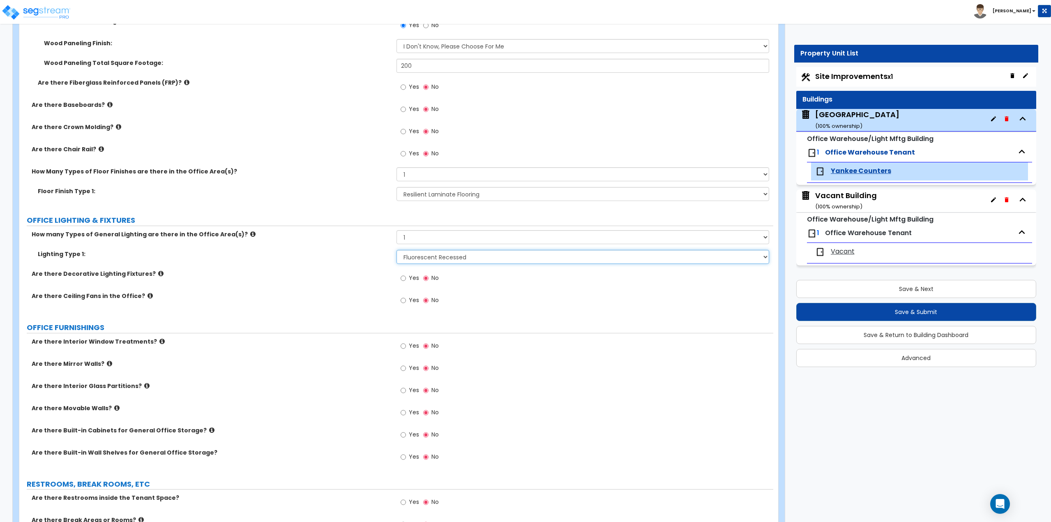
scroll to position [631, 0]
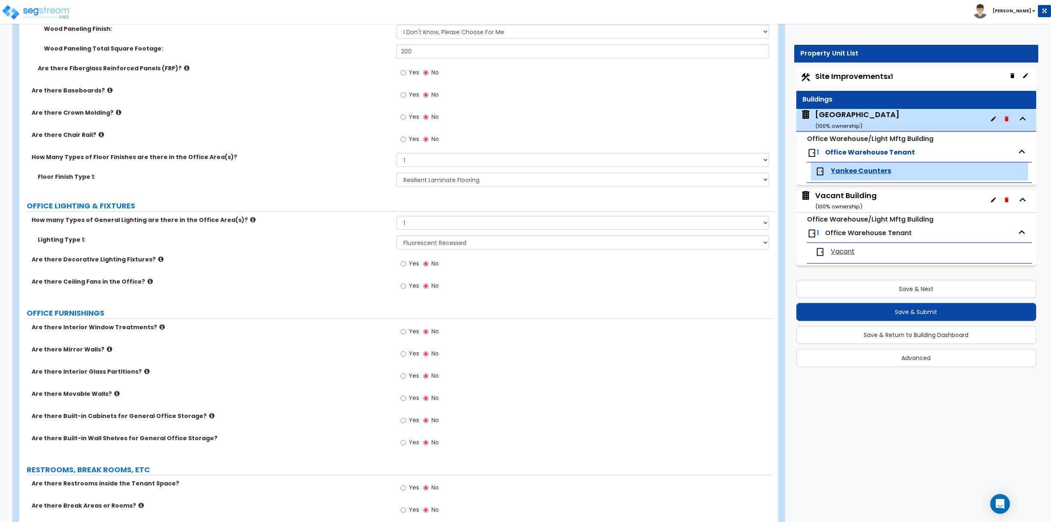
click at [412, 330] on span "Yes" at bounding box center [414, 331] width 10 height 8
click at [406, 330] on input "Yes" at bounding box center [403, 331] width 5 height 9
radio input "true"
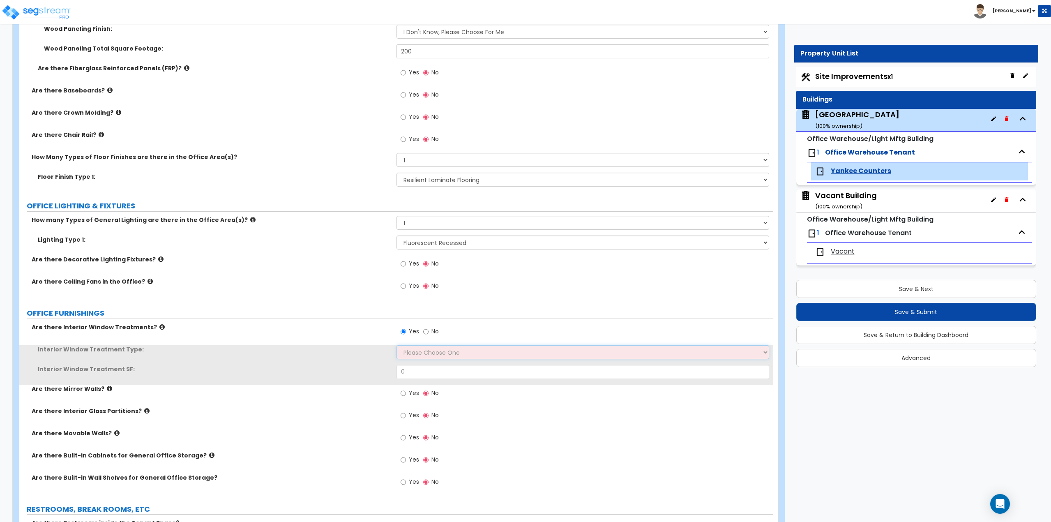
click at [422, 350] on select "Please Choose One Vertical Blinds Window Shades Venetian Blinds Wood Shutters" at bounding box center [583, 352] width 373 height 14
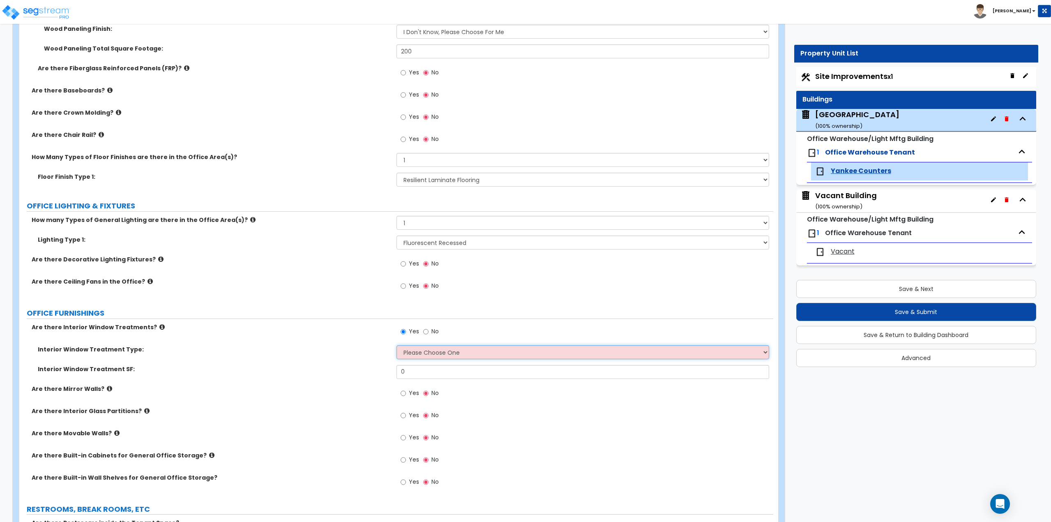
select select "1"
click at [397, 345] on select "Please Choose One Vertical Blinds Window Shades Venetian Blinds Wood Shutters" at bounding box center [583, 352] width 373 height 14
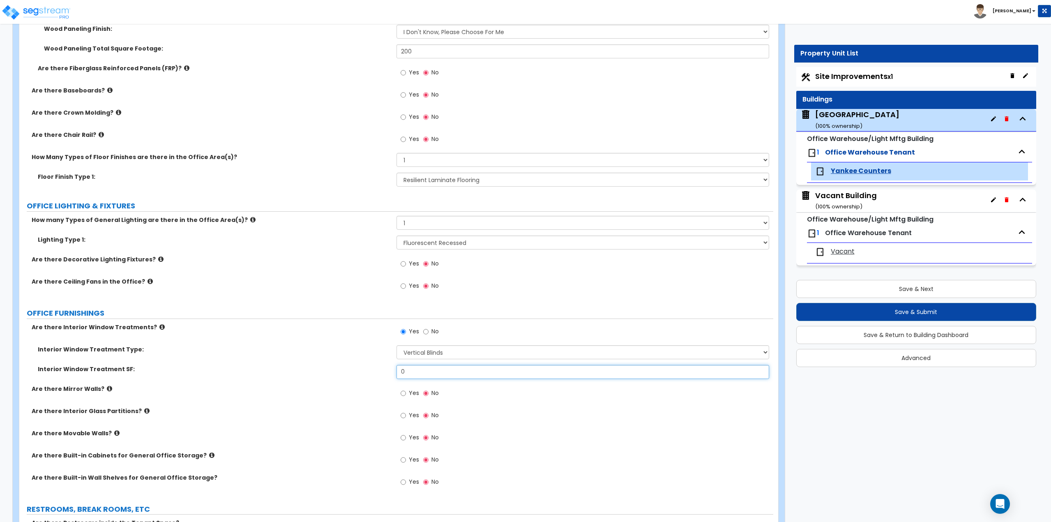
drag, startPoint x: 427, startPoint y: 374, endPoint x: 363, endPoint y: 365, distance: 63.9
click at [363, 365] on div "Interior Window Treatment SF: 0" at bounding box center [396, 375] width 754 height 20
type input "16"
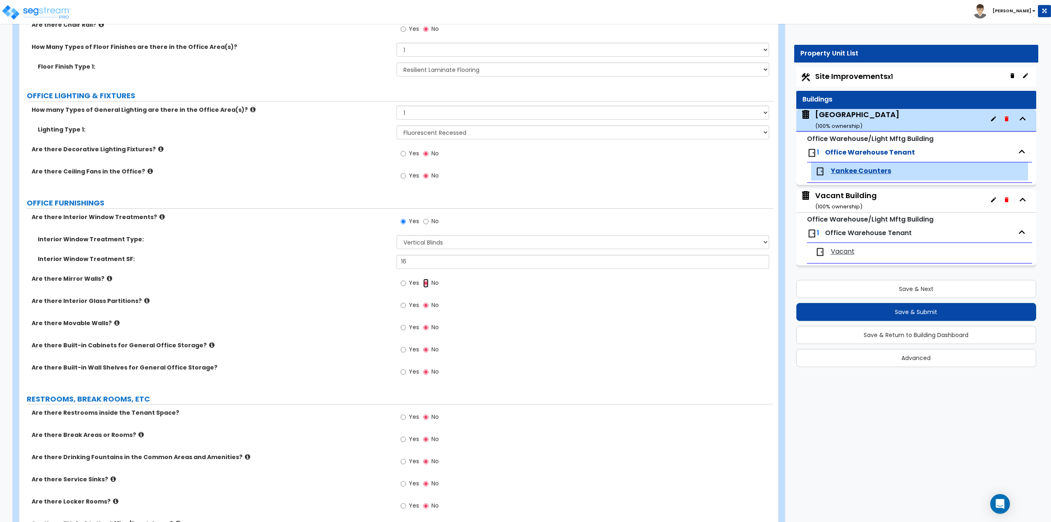
scroll to position [754, 0]
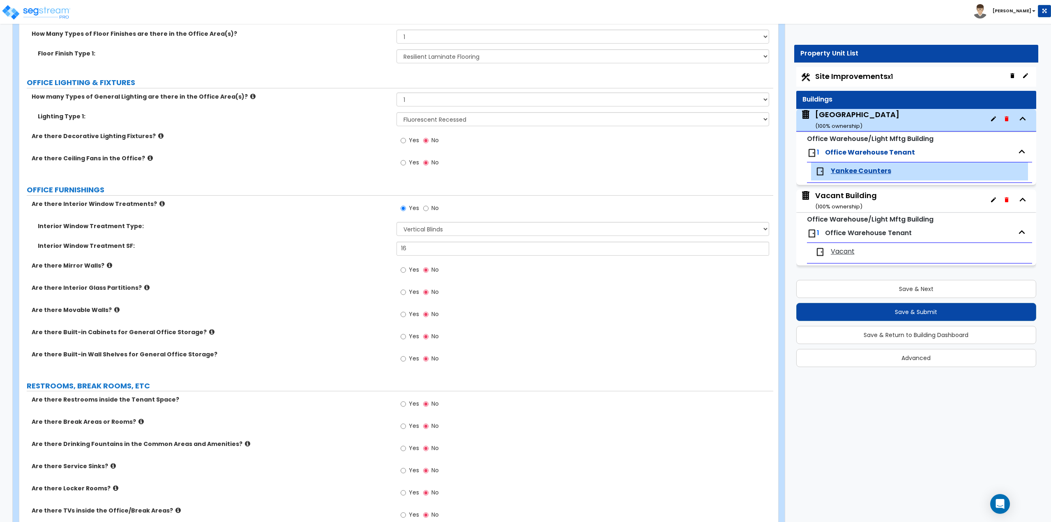
click at [929, 120] on div "Main Building ( 100 % ownership)" at bounding box center [916, 120] width 240 height 23
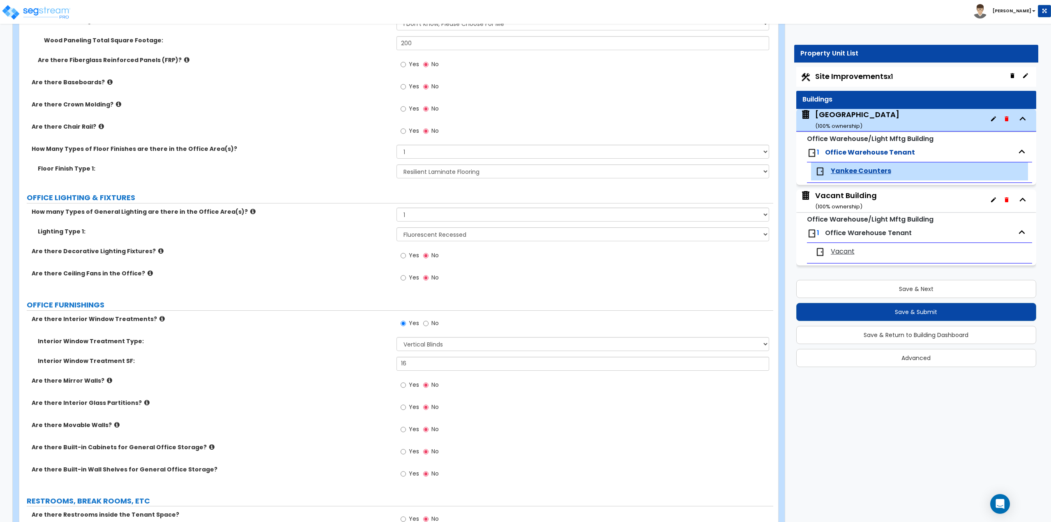
scroll to position [631, 0]
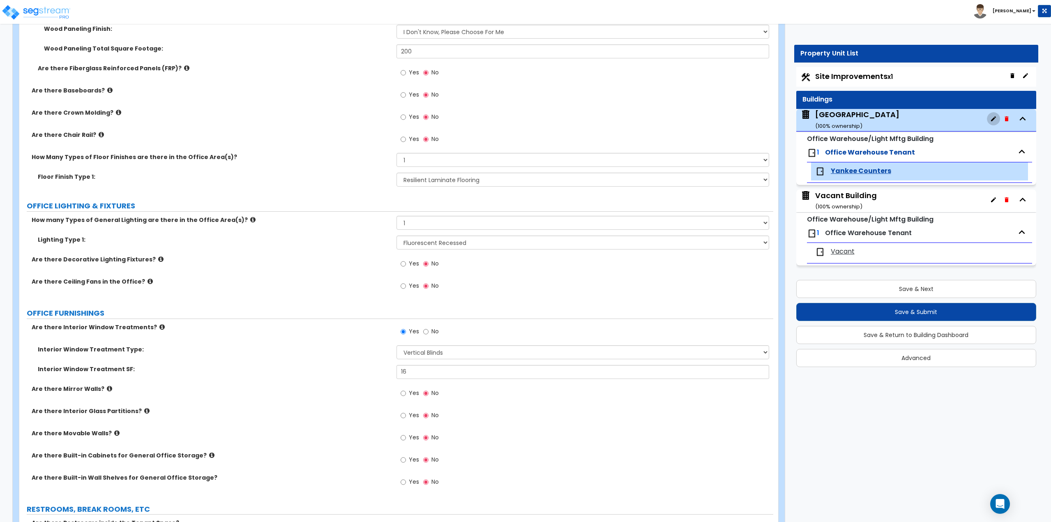
click at [990, 121] on button "button" at bounding box center [993, 118] width 13 height 13
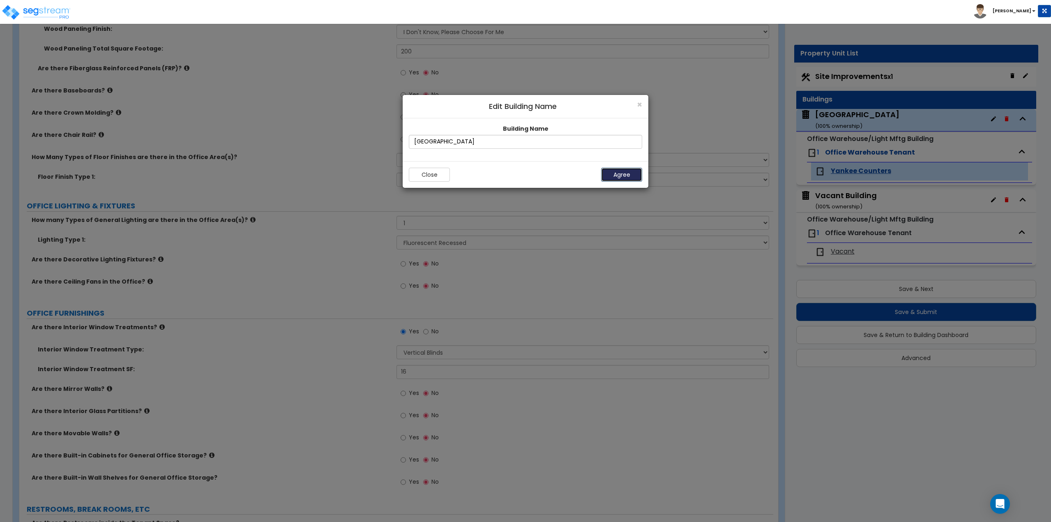
click at [618, 177] on button "Agree" at bounding box center [621, 175] width 41 height 14
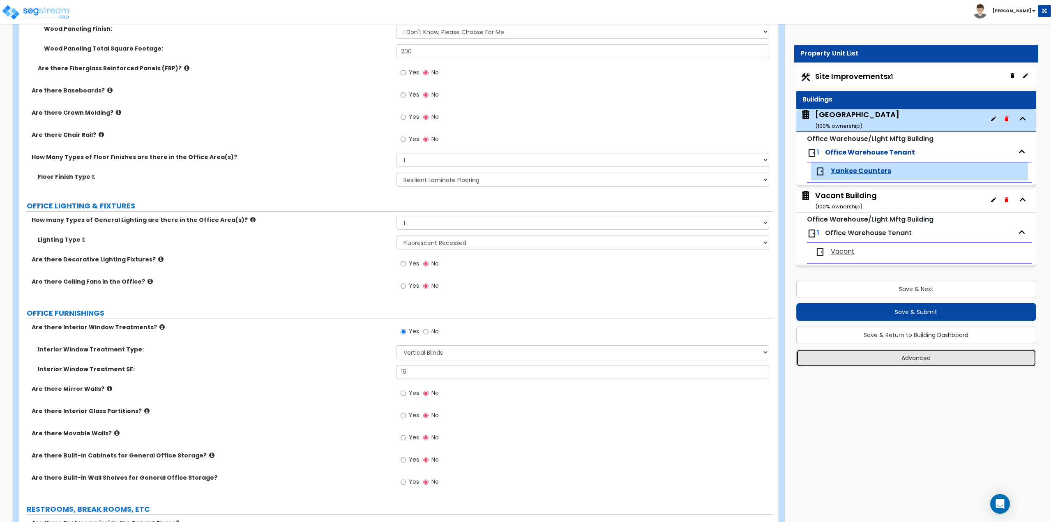
click at [919, 364] on button "Advanced" at bounding box center [916, 358] width 240 height 18
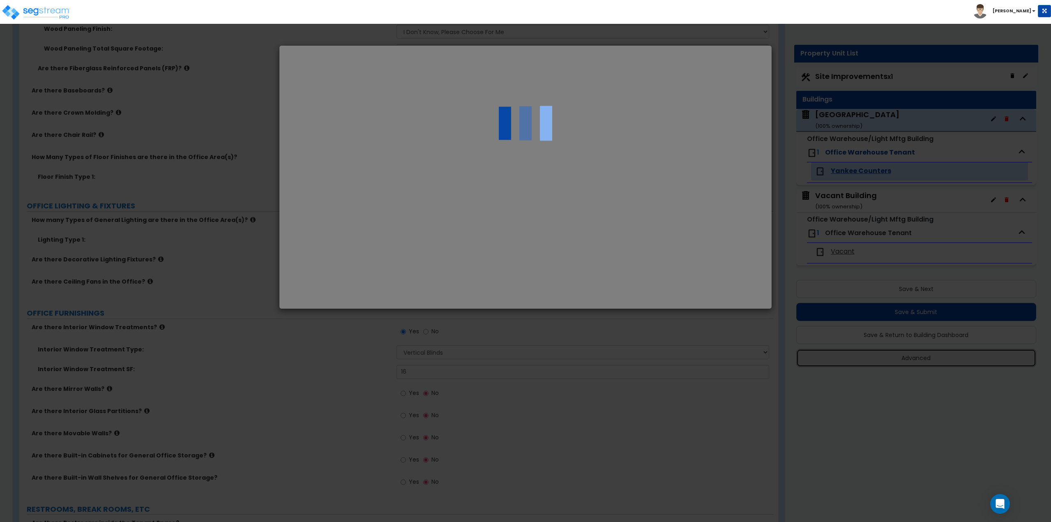
select select "MA"
type input "320,000.0"
type input "9,915.0"
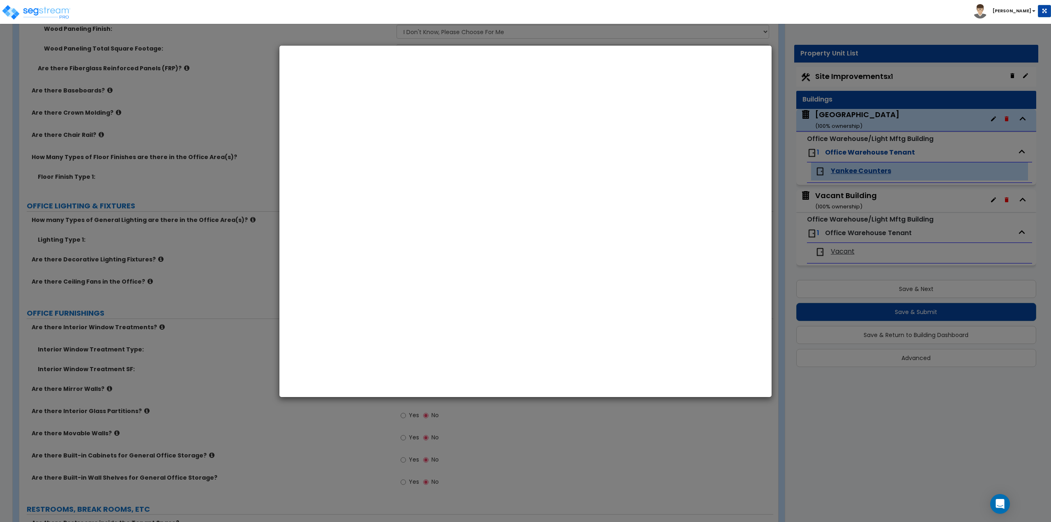
select select "2024"
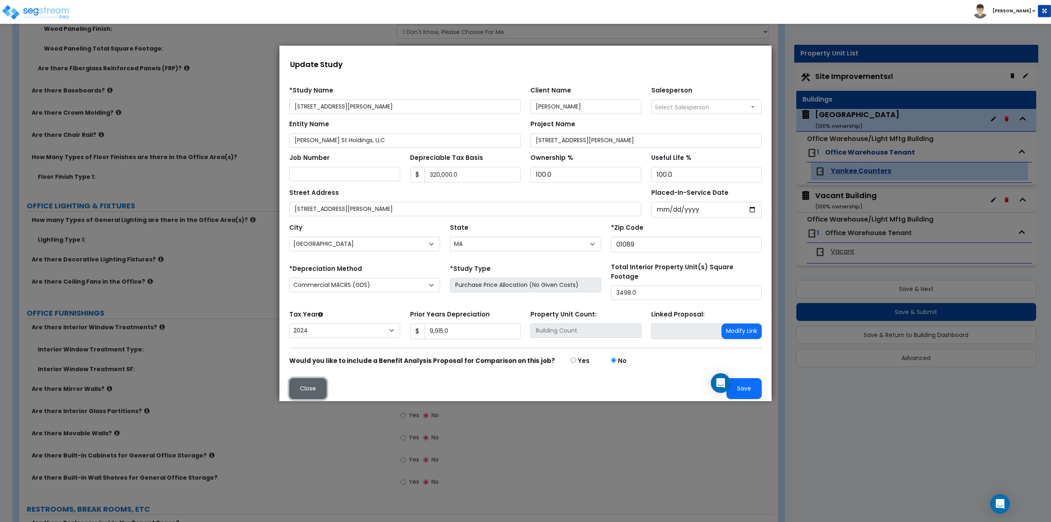
drag, startPoint x: 315, startPoint y: 389, endPoint x: 946, endPoint y: 394, distance: 630.8
click at [315, 389] on button "Close" at bounding box center [307, 388] width 37 height 21
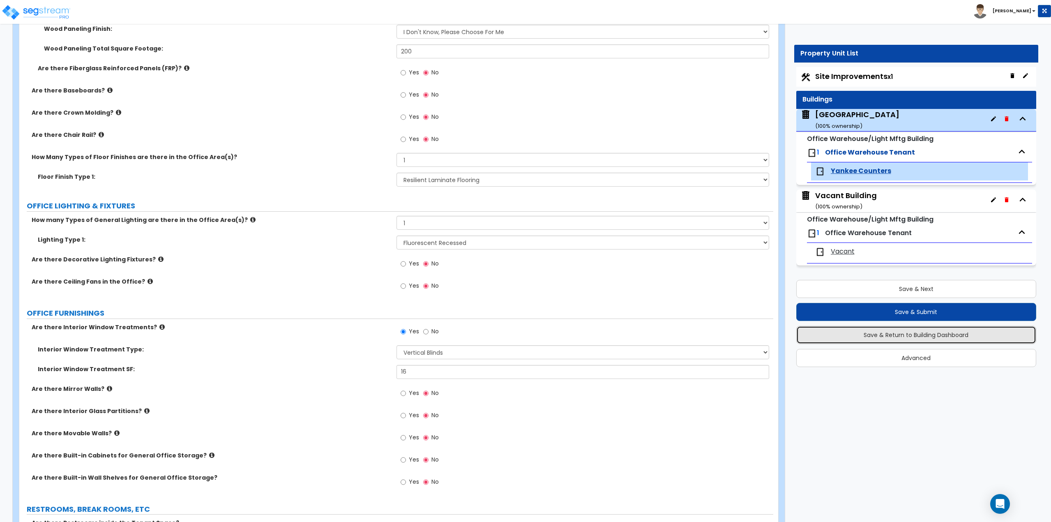
click at [906, 341] on button "Save & Return to Building Dashboard" at bounding box center [916, 335] width 240 height 18
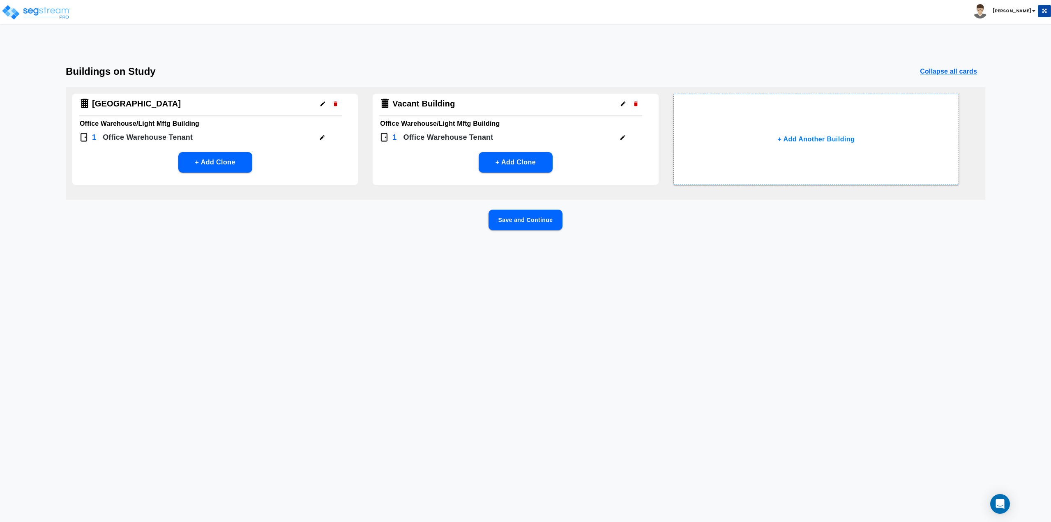
drag, startPoint x: 215, startPoint y: 159, endPoint x: 255, endPoint y: 136, distance: 47.1
click at [255, 136] on div "Main Building Office Warehouse/Light Mftg Building 1 Office Warehouse Tenant + …" at bounding box center [215, 139] width 286 height 91
click at [321, 138] on icon "button" at bounding box center [322, 137] width 5 height 5
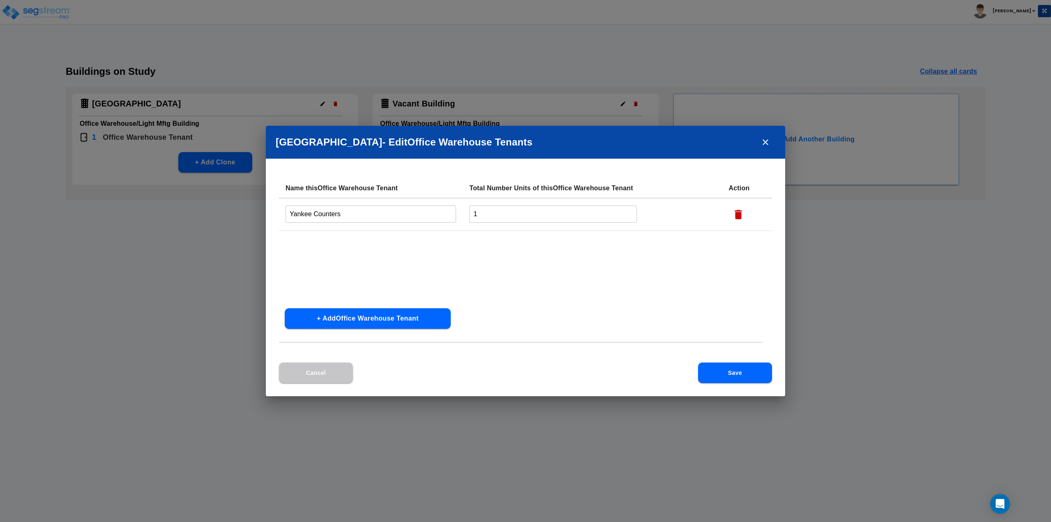
click at [737, 216] on icon "button" at bounding box center [738, 214] width 7 height 9
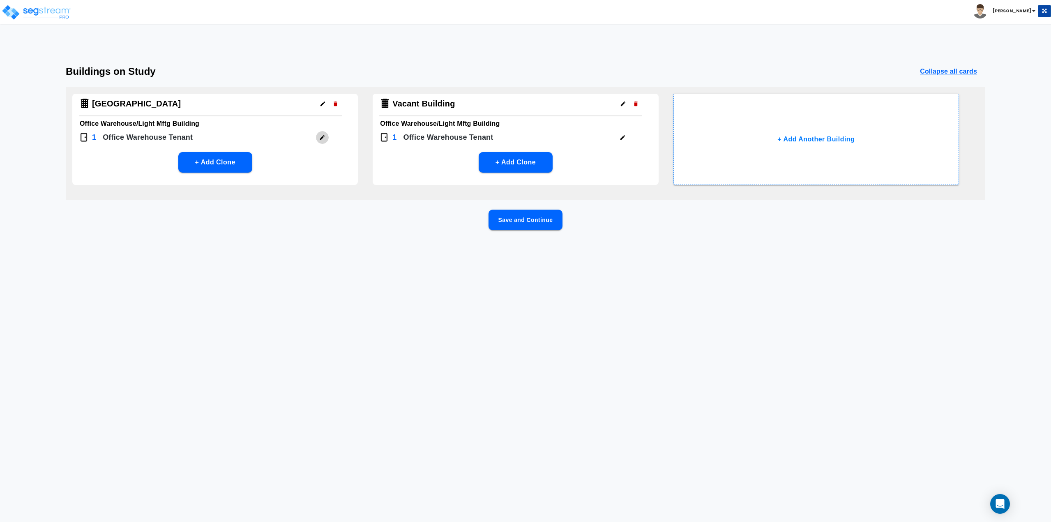
click at [325, 142] on button "button" at bounding box center [322, 137] width 13 height 13
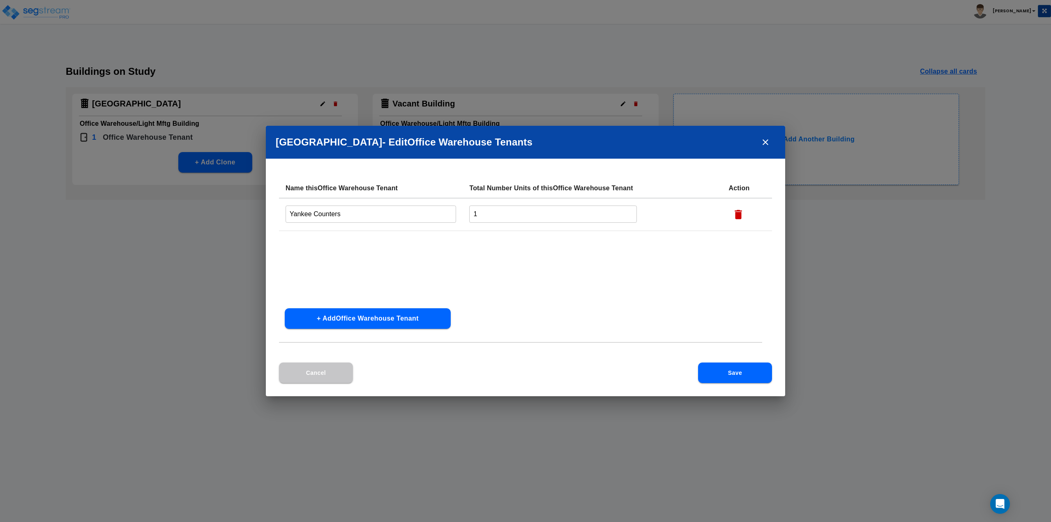
click at [347, 322] on button "+ Add Office Warehouse Tenant" at bounding box center [368, 318] width 166 height 21
click at [344, 247] on input "text" at bounding box center [371, 247] width 171 height 18
type input "Rear Rental"
click at [731, 369] on button "Save" at bounding box center [735, 372] width 74 height 21
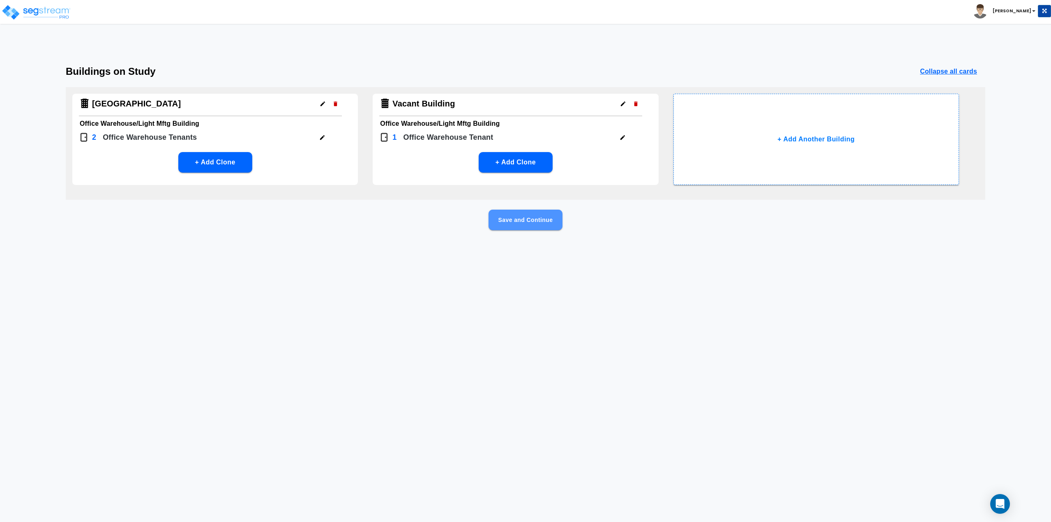
click at [537, 222] on button "Save and Continue" at bounding box center [526, 220] width 74 height 21
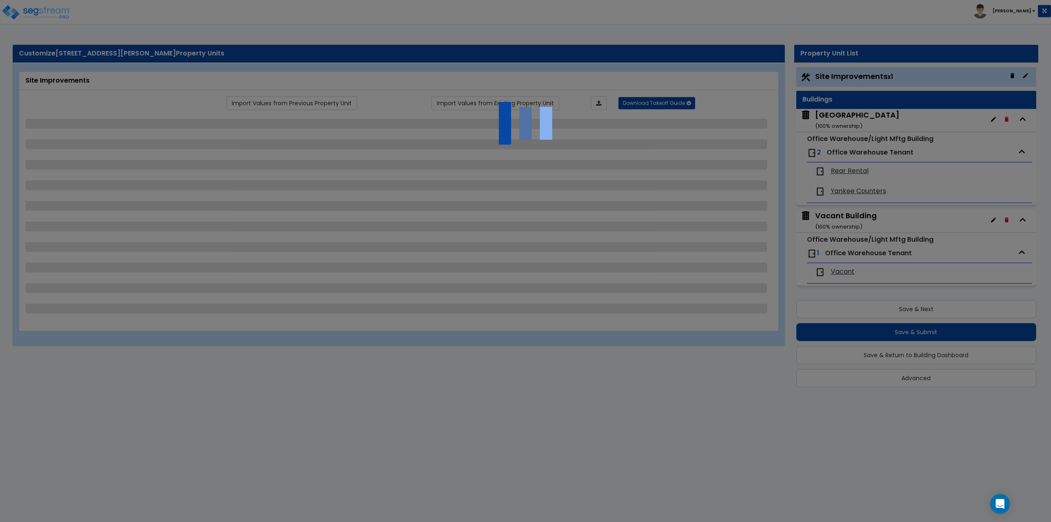
select select "2"
select select "4"
select select "2"
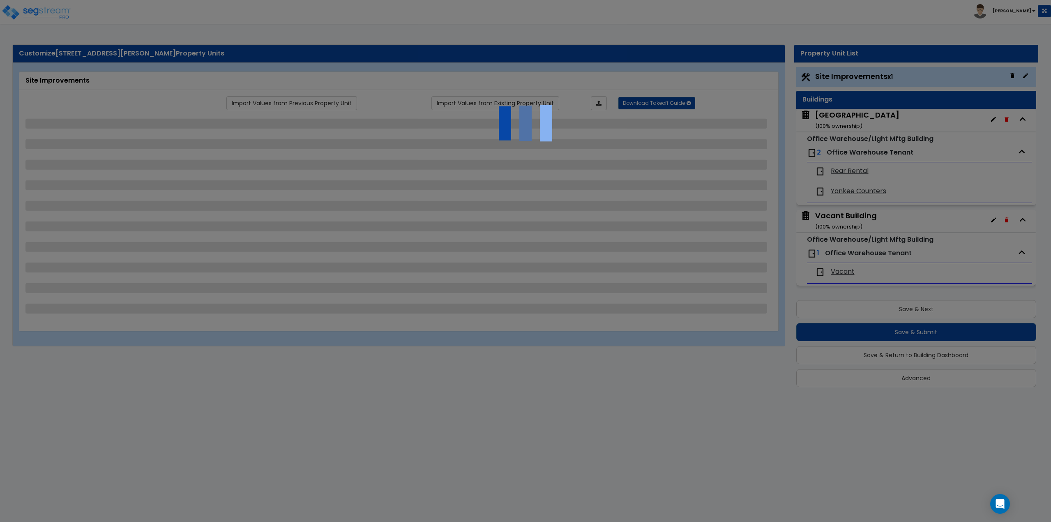
select select "1"
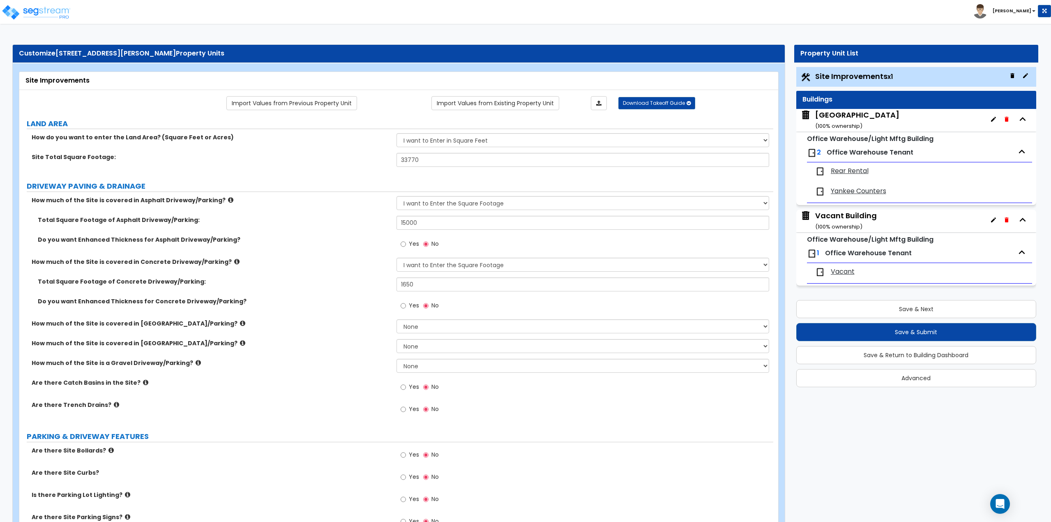
click at [847, 153] on span "Office Warehouse Tenant" at bounding box center [870, 152] width 87 height 9
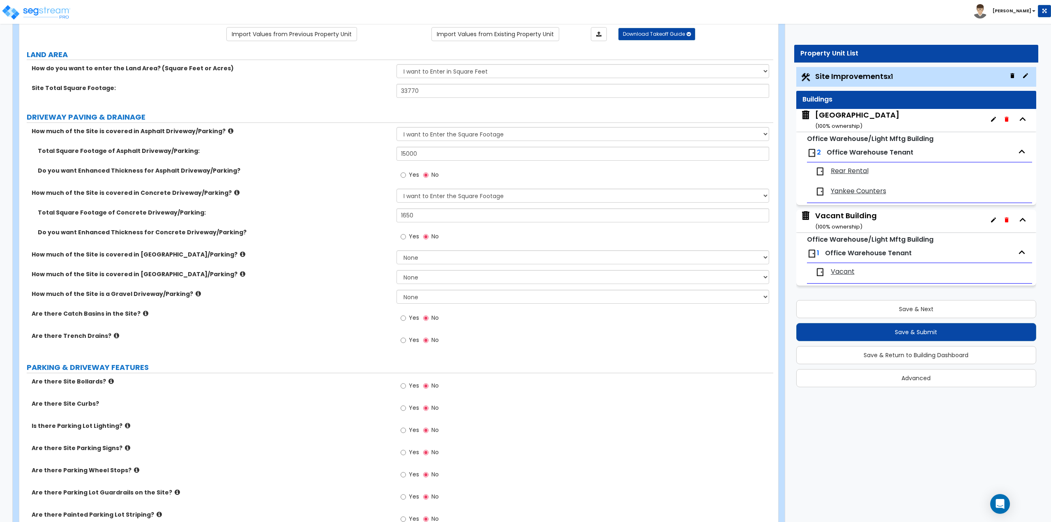
scroll to position [82, 0]
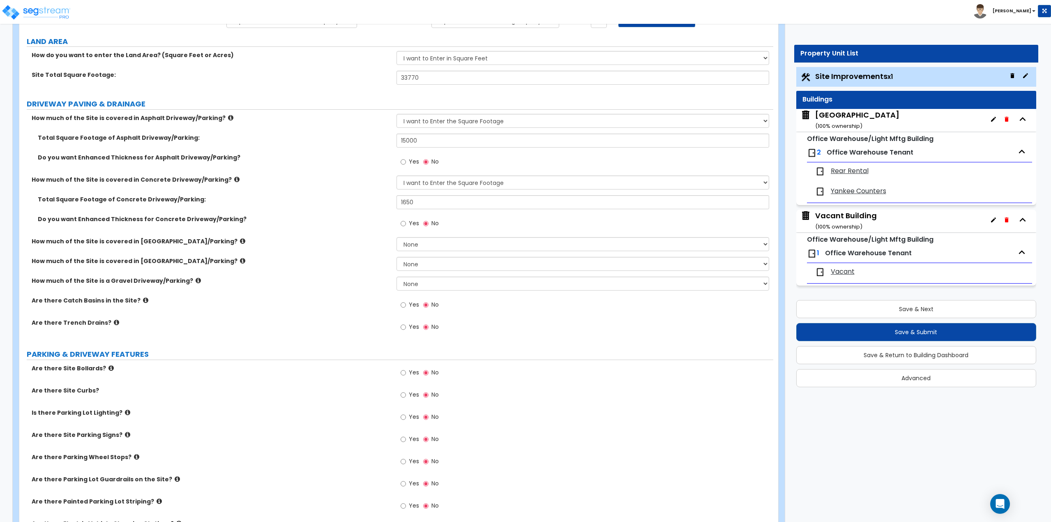
click at [856, 117] on div "Main Building ( 100 % ownership)" at bounding box center [857, 120] width 84 height 21
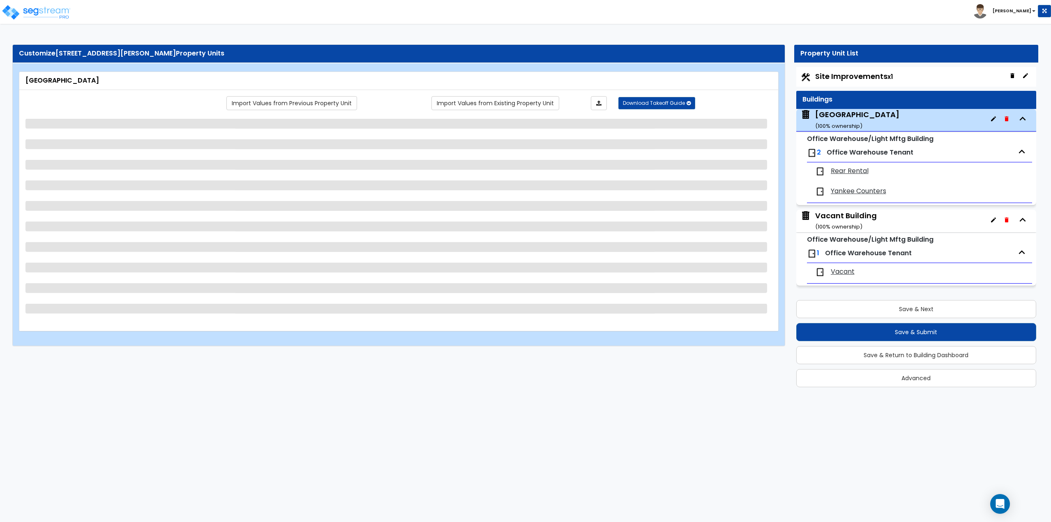
scroll to position [0, 0]
select select "6"
select select "2"
select select "1"
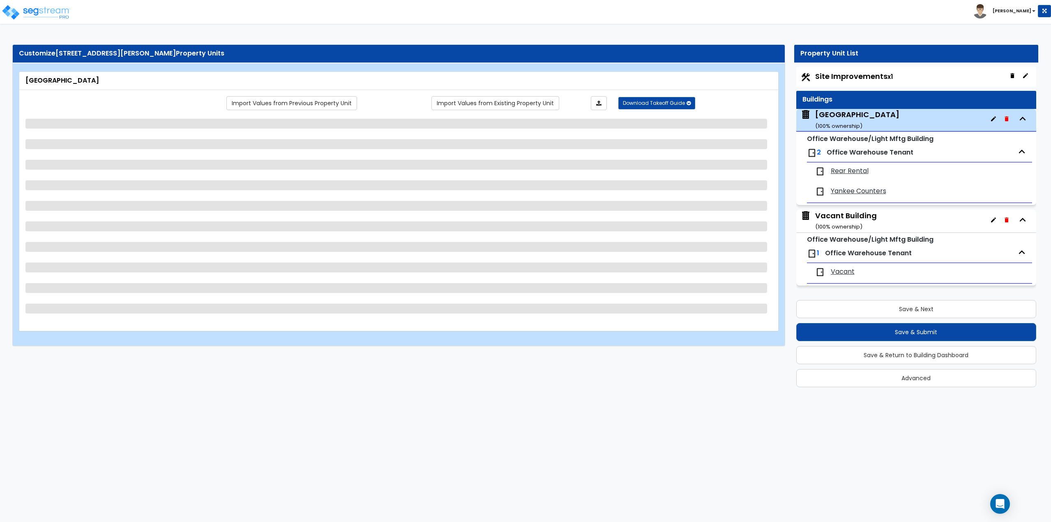
select select "2"
select select "1"
select select "2"
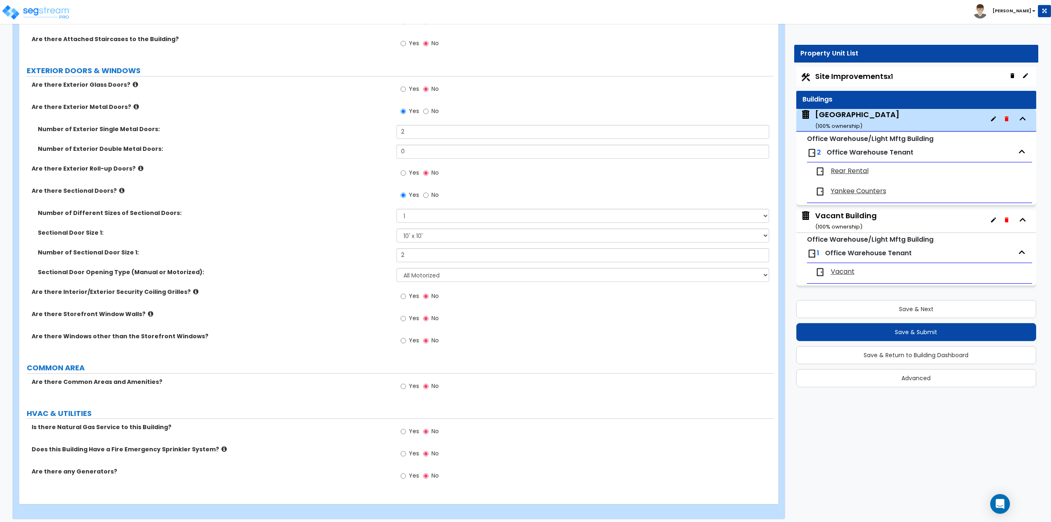
scroll to position [880, 0]
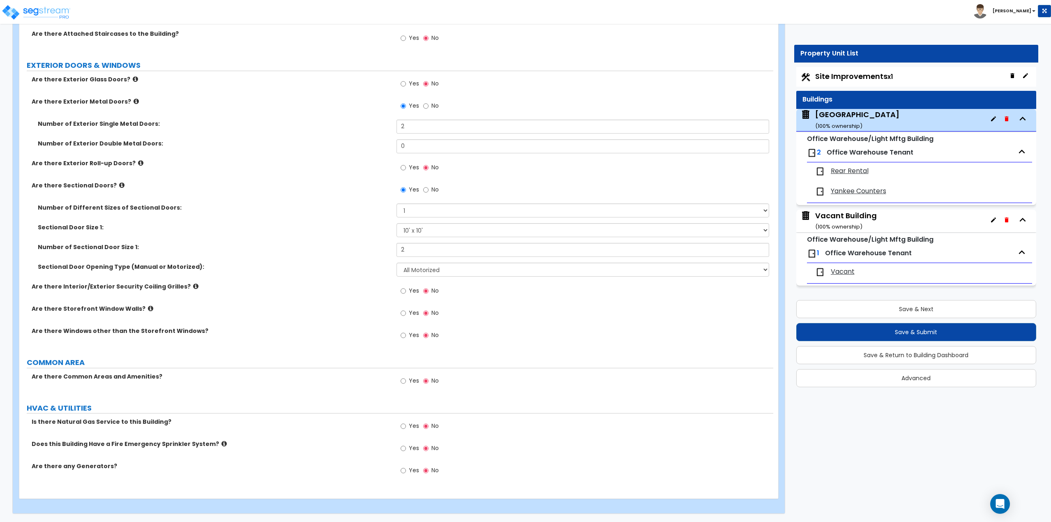
click at [850, 190] on span "Yankee Counters" at bounding box center [858, 191] width 55 height 9
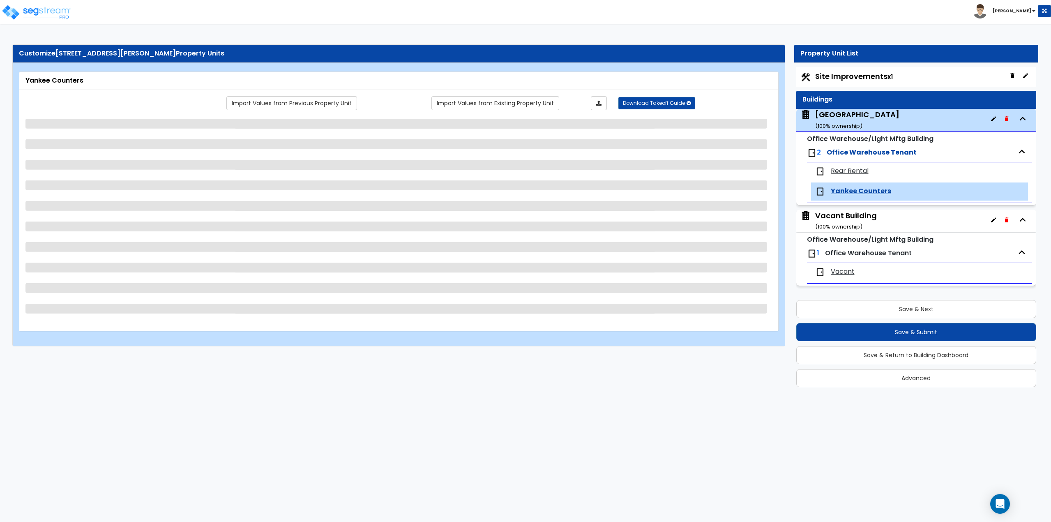
scroll to position [0, 0]
select select "1"
select select "6"
select select "1"
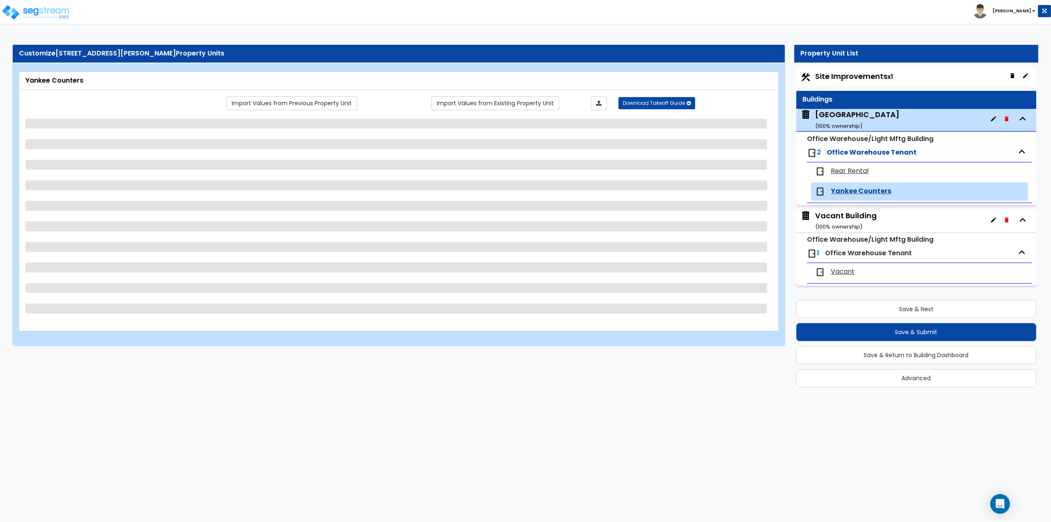
select select "3"
select select "1"
select select "4"
select select "1"
select select "2"
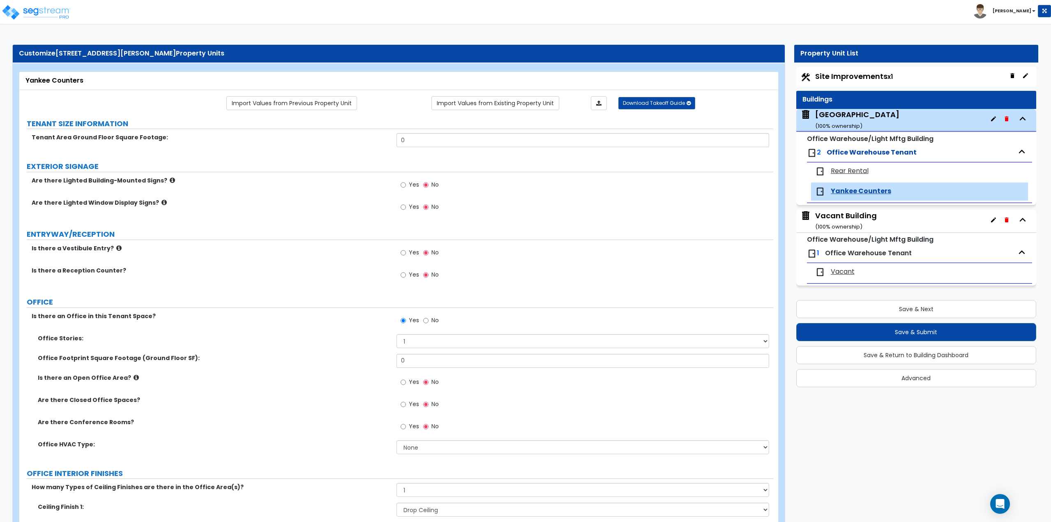
click at [856, 176] on div "Rear Rental" at bounding box center [919, 171] width 217 height 18
click at [851, 168] on span "Rear Rental" at bounding box center [850, 170] width 38 height 9
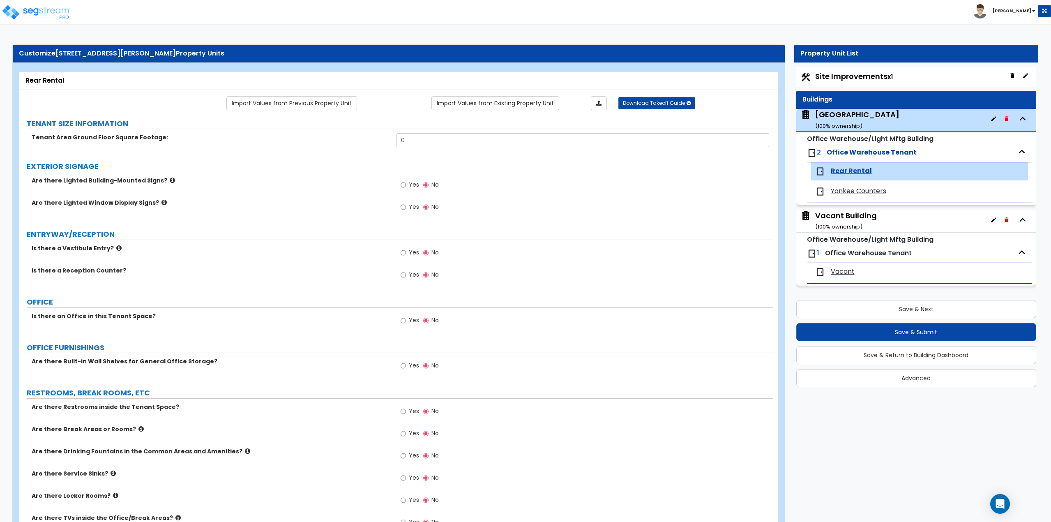
click at [852, 148] on span "Office Warehouse Tenant" at bounding box center [872, 152] width 90 height 9
click at [865, 138] on small "Office Warehouse/Light Mftg Building" at bounding box center [870, 138] width 127 height 9
click at [865, 121] on div "Main Building ( 100 % ownership)" at bounding box center [857, 119] width 84 height 21
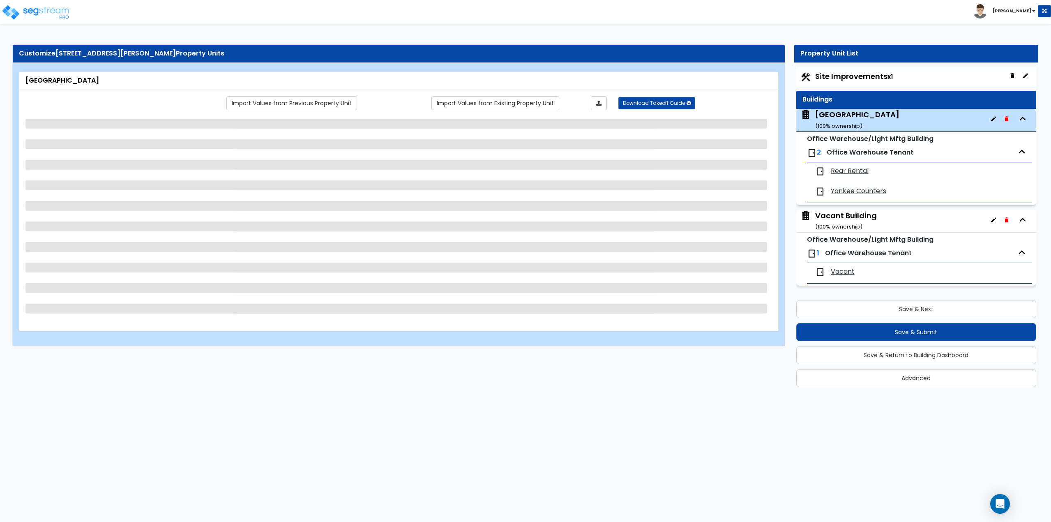
select select "6"
select select "2"
select select "1"
select select "2"
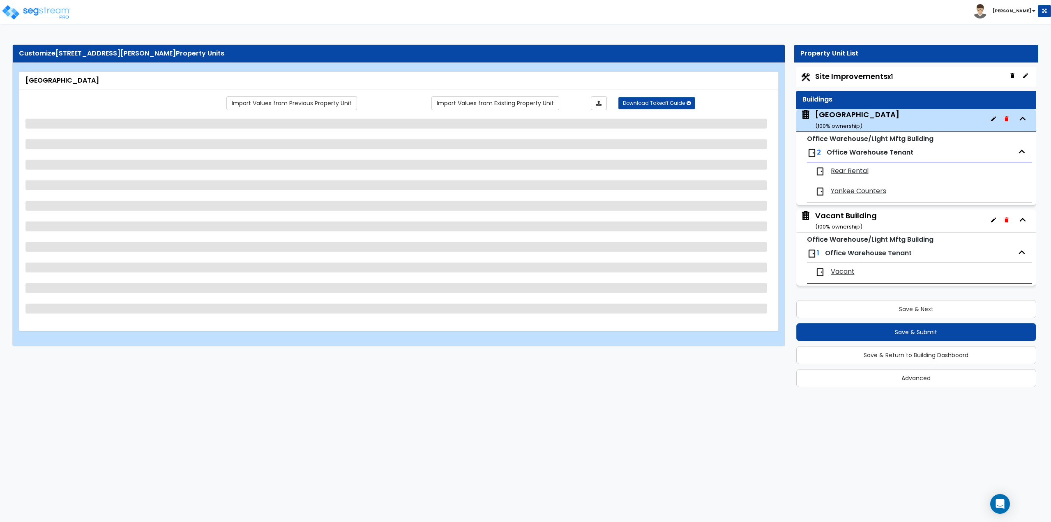
select select "1"
select select "2"
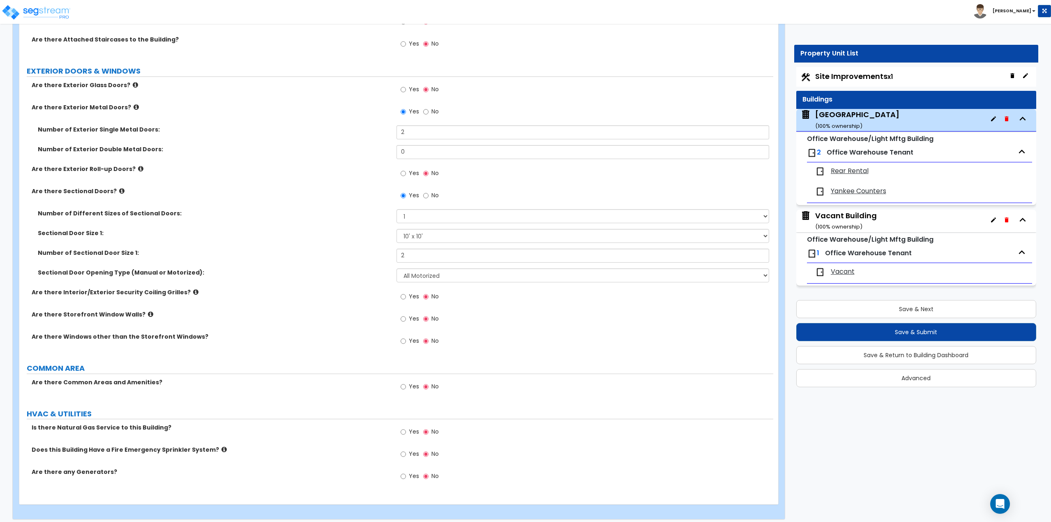
scroll to position [880, 0]
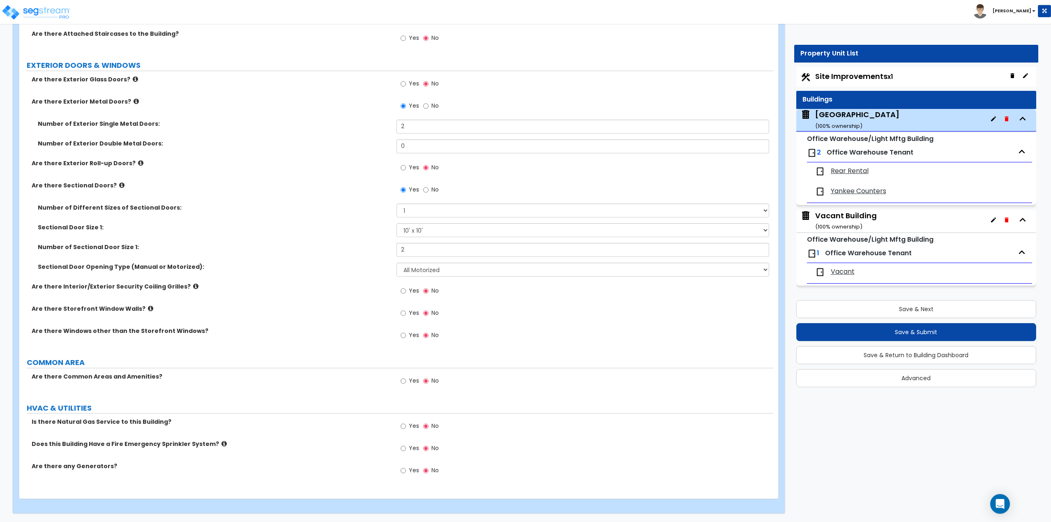
click at [844, 193] on span "Yankee Counters" at bounding box center [858, 191] width 55 height 9
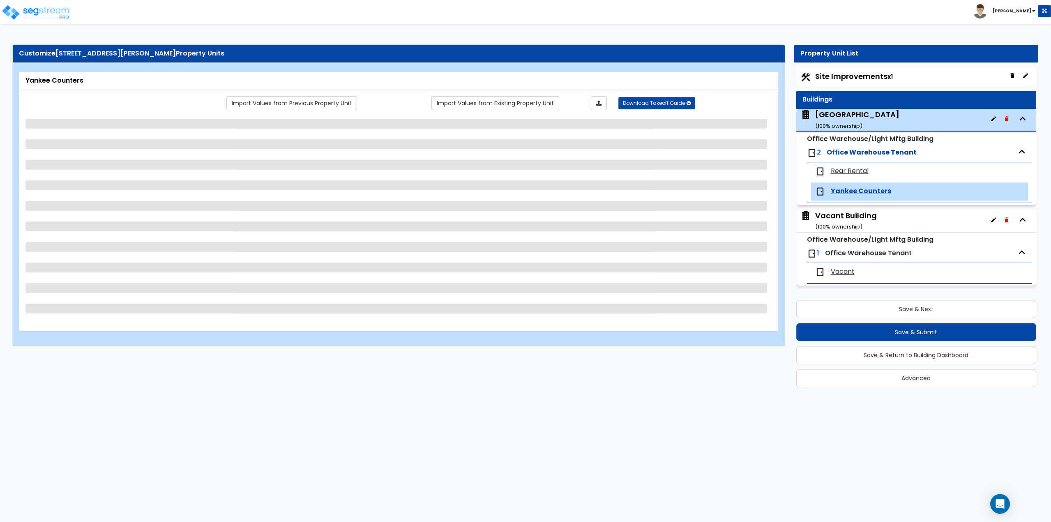
select select "1"
select select "6"
select select "1"
select select "3"
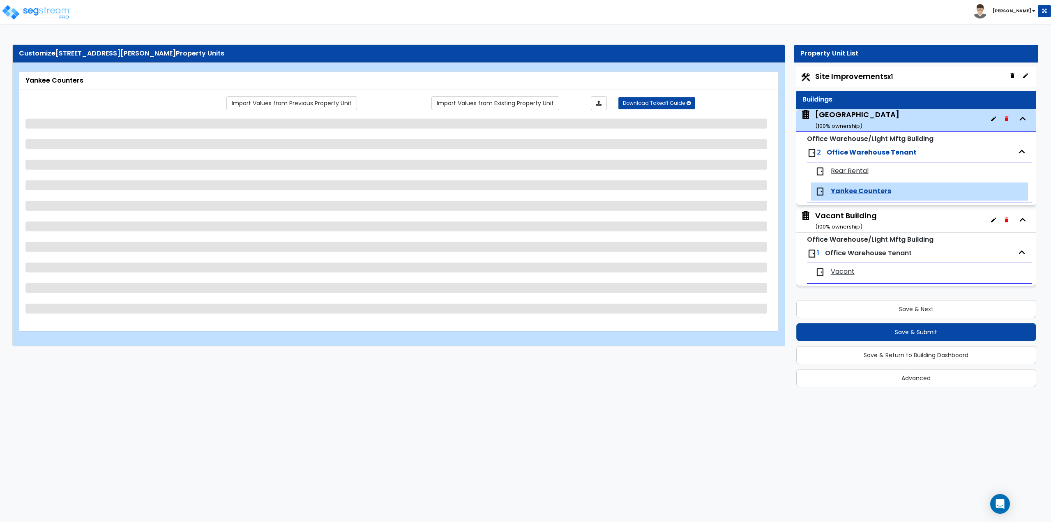
select select "1"
select select "4"
select select "1"
select select "2"
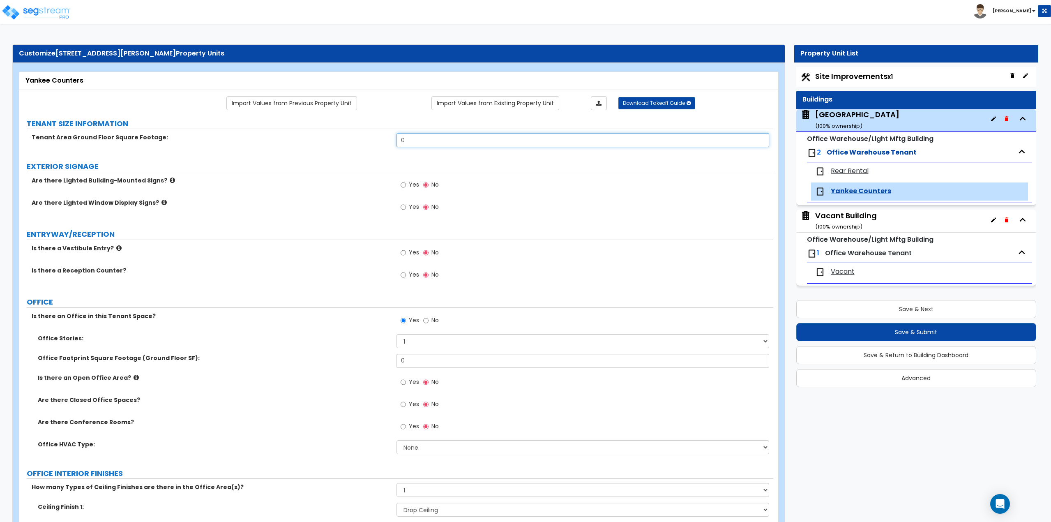
drag, startPoint x: 466, startPoint y: 143, endPoint x: 399, endPoint y: 143, distance: 67.0
click at [399, 143] on input "0" at bounding box center [583, 140] width 373 height 14
click at [463, 138] on input "0" at bounding box center [583, 140] width 373 height 14
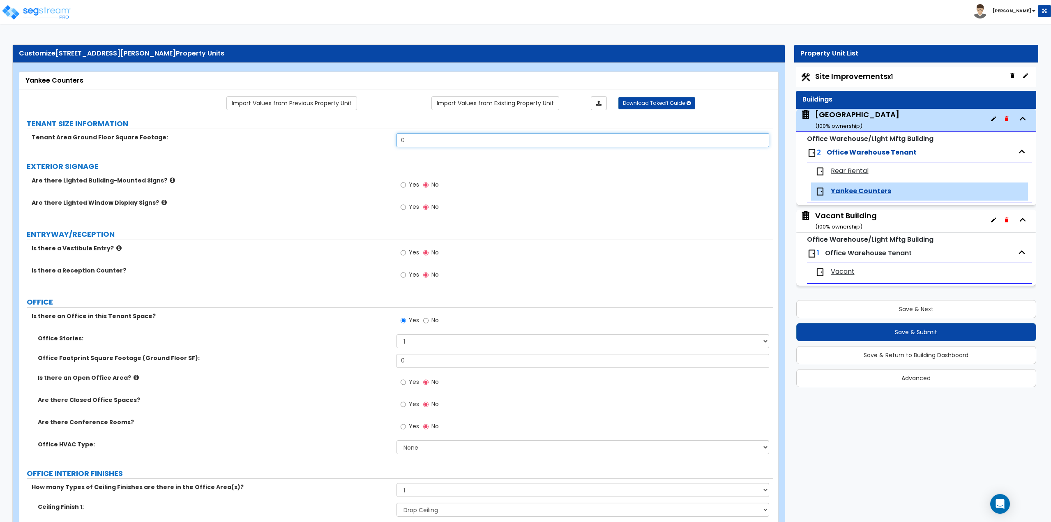
click at [463, 138] on input "0" at bounding box center [583, 140] width 373 height 14
type input "1,970"
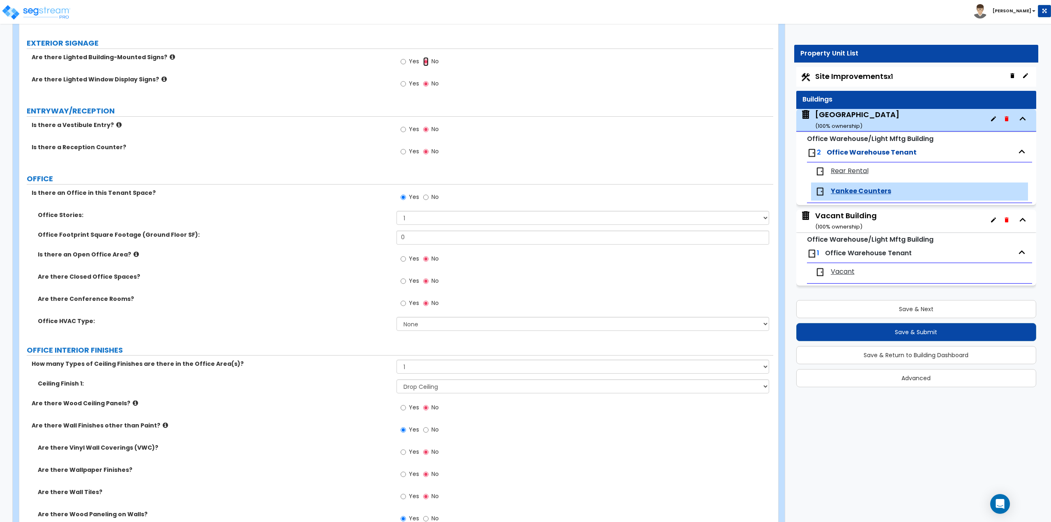
scroll to position [164, 0]
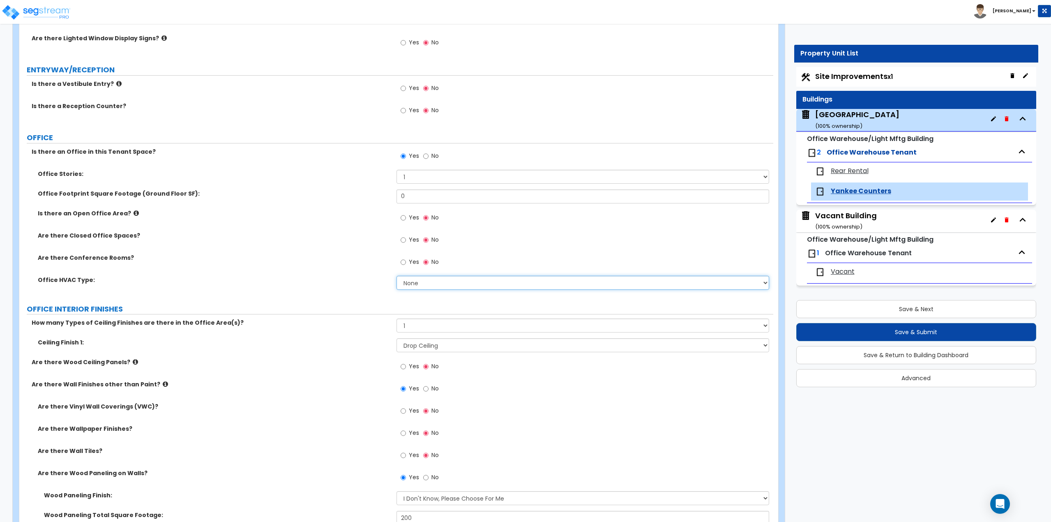
click at [418, 281] on select "None Rooftop Unit Furnace-Condenser Forced Air Split Heating/Cooling Systems He…" at bounding box center [583, 283] width 373 height 14
select select "2"
click at [397, 276] on select "None Rooftop Unit Furnace-Condenser Forced Air Split Heating/Cooling Systems He…" at bounding box center [583, 283] width 373 height 14
click at [424, 323] on select "None 1 2 3" at bounding box center [583, 325] width 373 height 14
click at [397, 318] on select "None 1 2 3" at bounding box center [583, 325] width 373 height 14
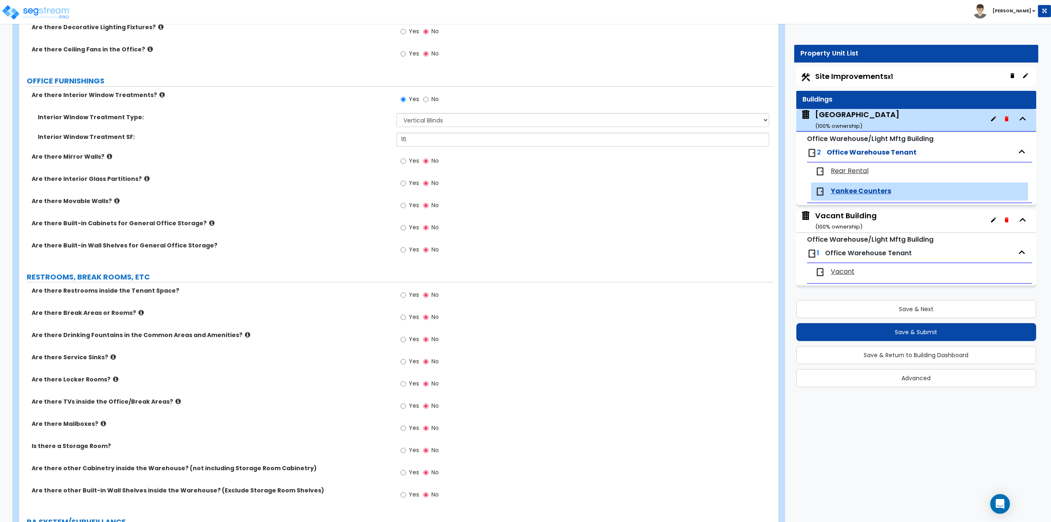
scroll to position [904, 0]
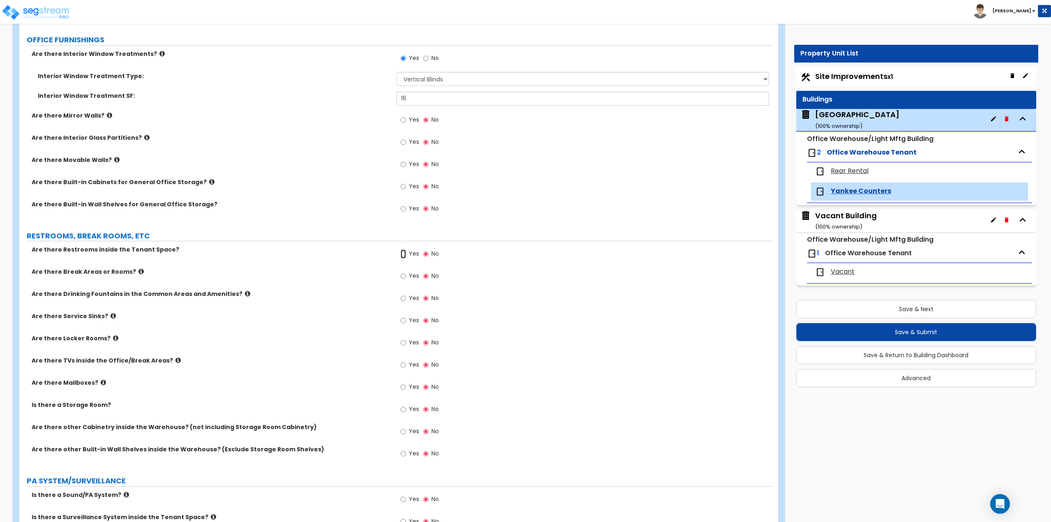
click at [404, 254] on input "Yes" at bounding box center [403, 253] width 5 height 9
radio input "true"
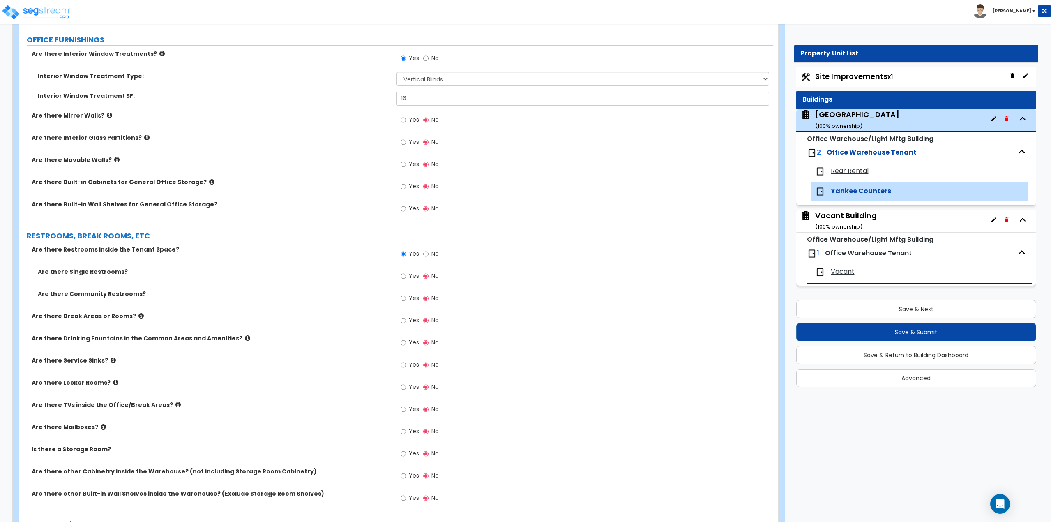
click at [406, 277] on label "Yes" at bounding box center [410, 277] width 18 height 14
click at [406, 277] on input "Yes" at bounding box center [403, 276] width 5 height 9
radio input "true"
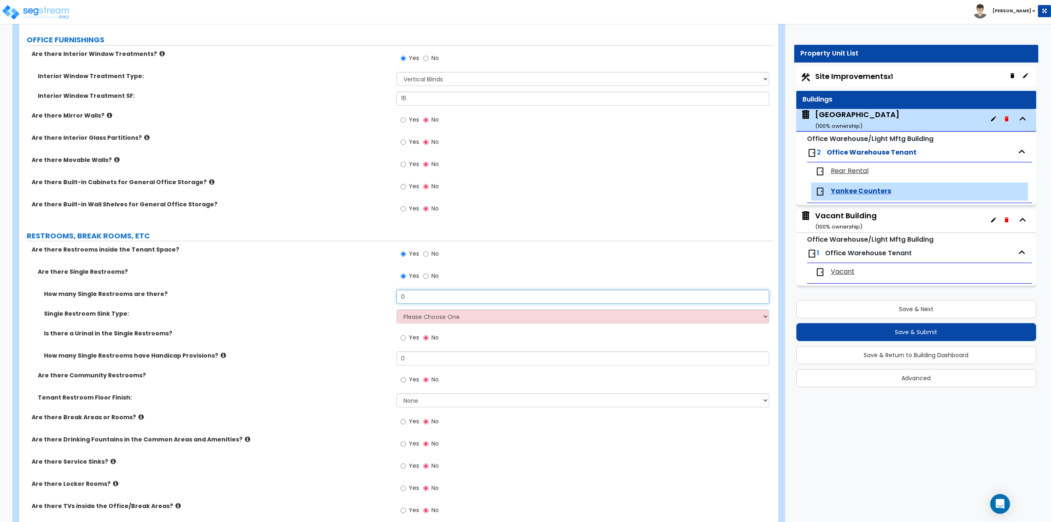
drag, startPoint x: 411, startPoint y: 295, endPoint x: 388, endPoint y: 300, distance: 23.5
click at [388, 300] on div "How many Single Restrooms are there? 0" at bounding box center [396, 300] width 754 height 20
type input "1"
click at [412, 314] on select "Please Choose One Wall-mounted Vanity-mounted" at bounding box center [583, 316] width 373 height 14
drag, startPoint x: 1046, startPoint y: 177, endPoint x: 1053, endPoint y: 177, distance: 6.6
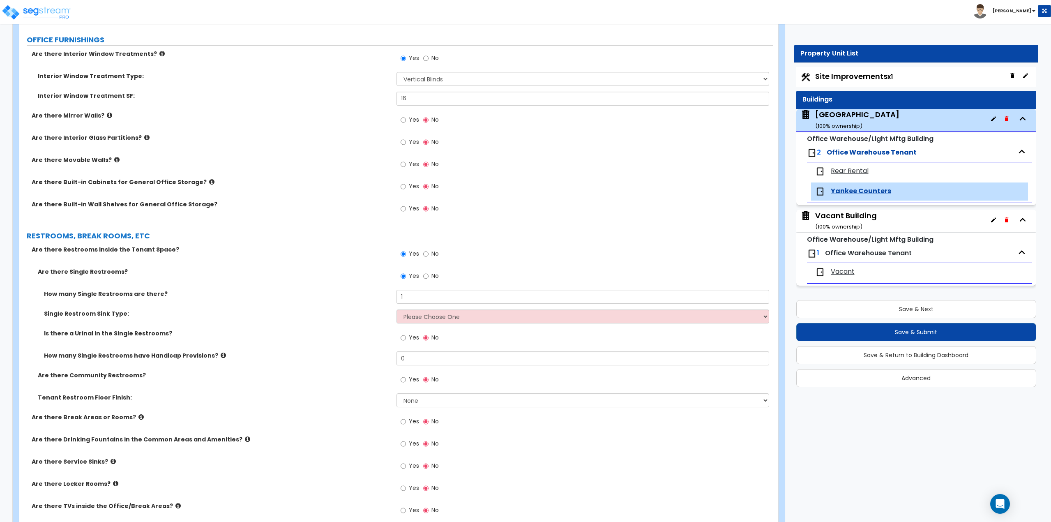
click at [1051, 177] on html "Toggle navigation Anthony" at bounding box center [525, 383] width 1051 height 2574
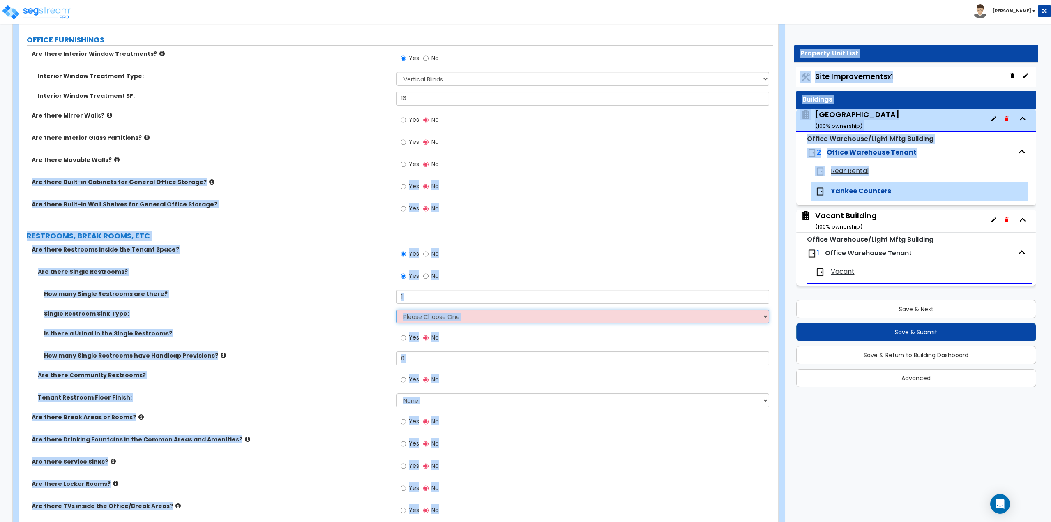
click at [407, 310] on select "Please Choose One Wall-mounted Vanity-mounted" at bounding box center [583, 316] width 373 height 14
select select "2"
click at [397, 309] on select "Please Choose One Wall-mounted Vanity-mounted" at bounding box center [583, 316] width 373 height 14
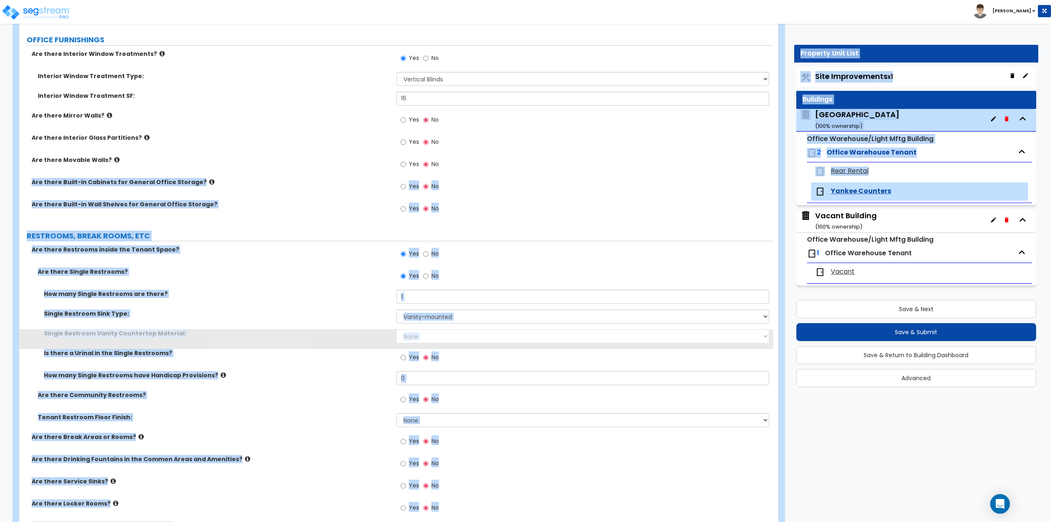
click at [318, 308] on div "How many Single Restrooms are there? 1" at bounding box center [396, 300] width 754 height 20
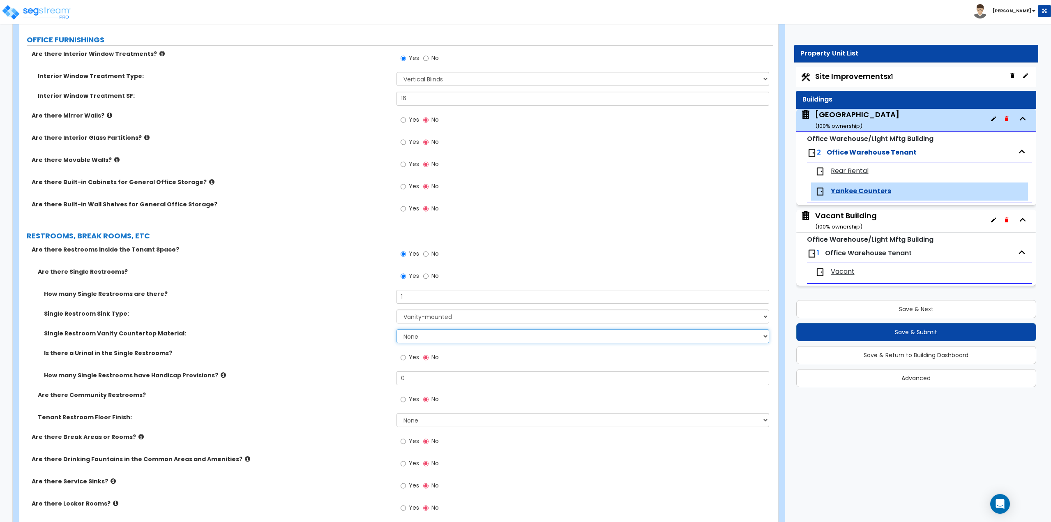
click at [420, 336] on select "None Plastic Laminate Solid Surface Stone Quartz Marble Tile Wood Stainless Ste…" at bounding box center [583, 336] width 373 height 14
select select "1"
click at [397, 329] on select "None Plastic Laminate Solid Surface Stone Quartz Marble Tile Wood Stainless Ste…" at bounding box center [583, 336] width 373 height 14
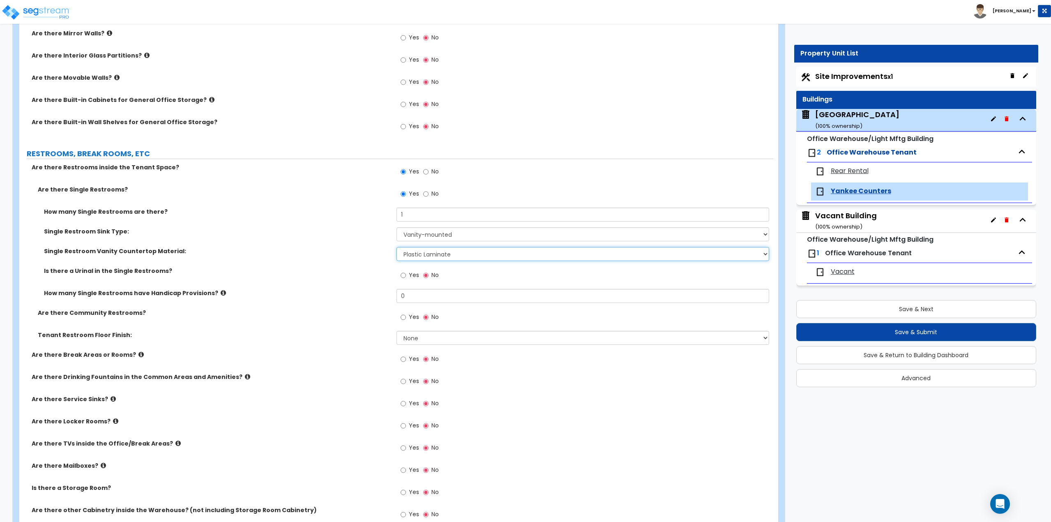
scroll to position [1027, 0]
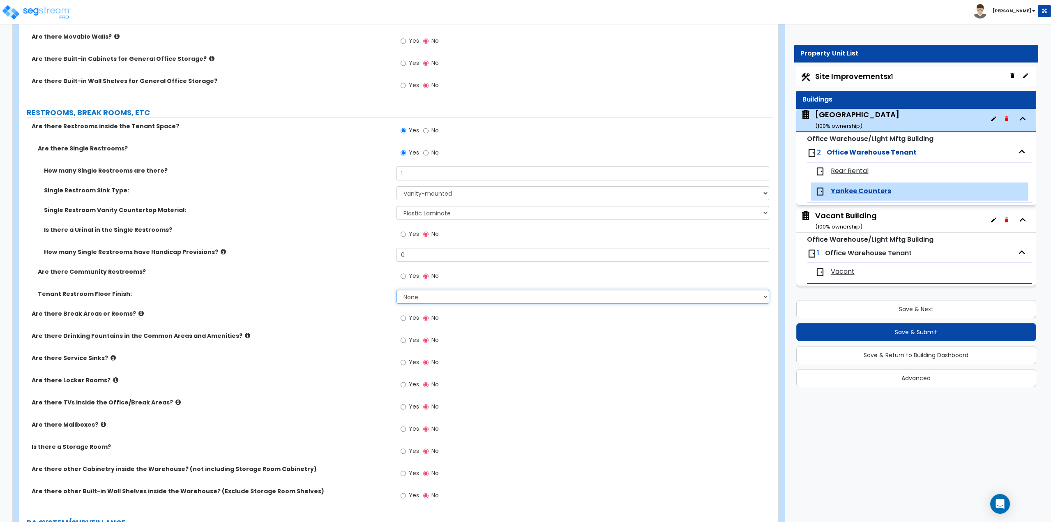
click at [414, 294] on select "None Tile Flooring Resilient Laminate Flooring VCT Flooring Sheet Vinyl Flooring" at bounding box center [583, 297] width 373 height 14
select select "1"
click at [397, 290] on select "None Tile Flooring Resilient Laminate Flooring VCT Flooring Sheet Vinyl Flooring" at bounding box center [583, 297] width 373 height 14
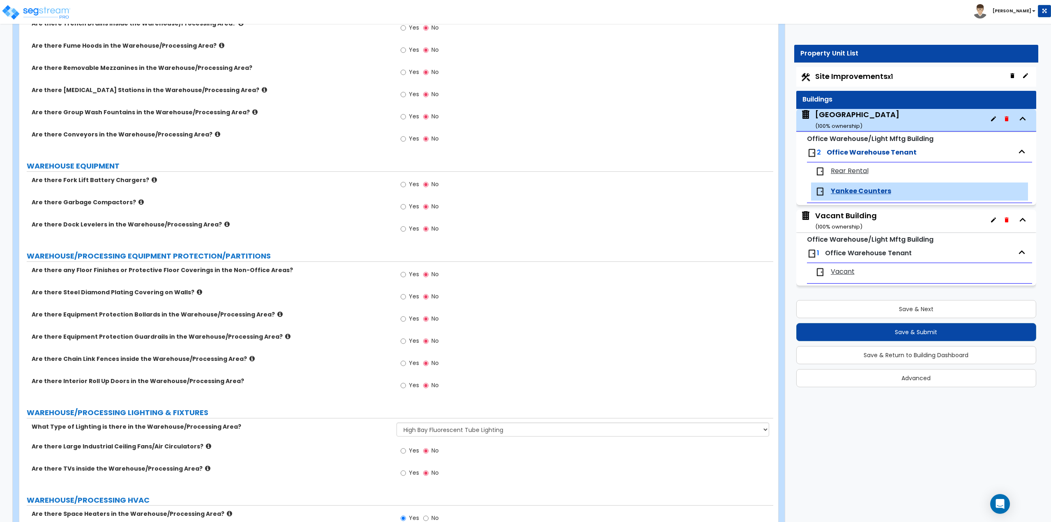
scroll to position [1849, 0]
click at [402, 274] on input "Yes" at bounding box center [403, 273] width 5 height 9
radio input "true"
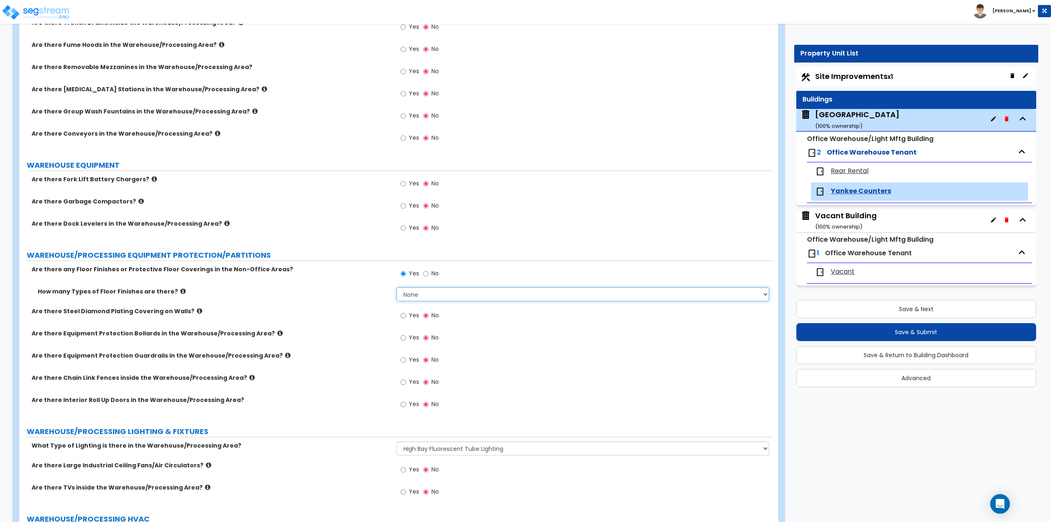
click at [413, 297] on select "None 1 2 3 4" at bounding box center [583, 294] width 373 height 14
select select "1"
click at [397, 287] on select "None 1 2 3 4" at bounding box center [583, 294] width 373 height 14
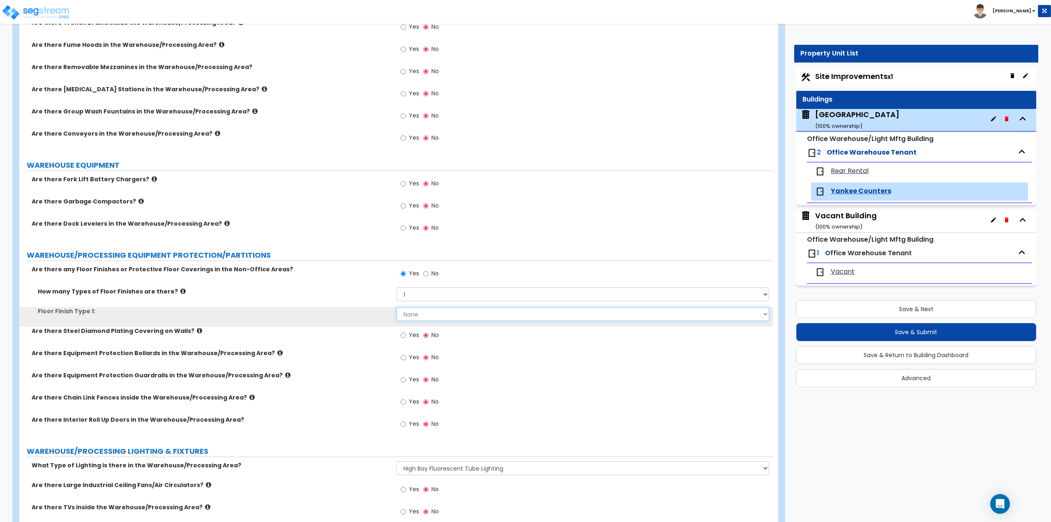
click at [410, 313] on select "None Ceramic Tile Flooring Hardwood Flooring Resilient Laminate Flooring Vinyl …" at bounding box center [583, 314] width 373 height 14
select select "9"
click at [397, 307] on select "None Ceramic Tile Flooring Hardwood Flooring Resilient Laminate Flooring Vinyl …" at bounding box center [583, 314] width 373 height 14
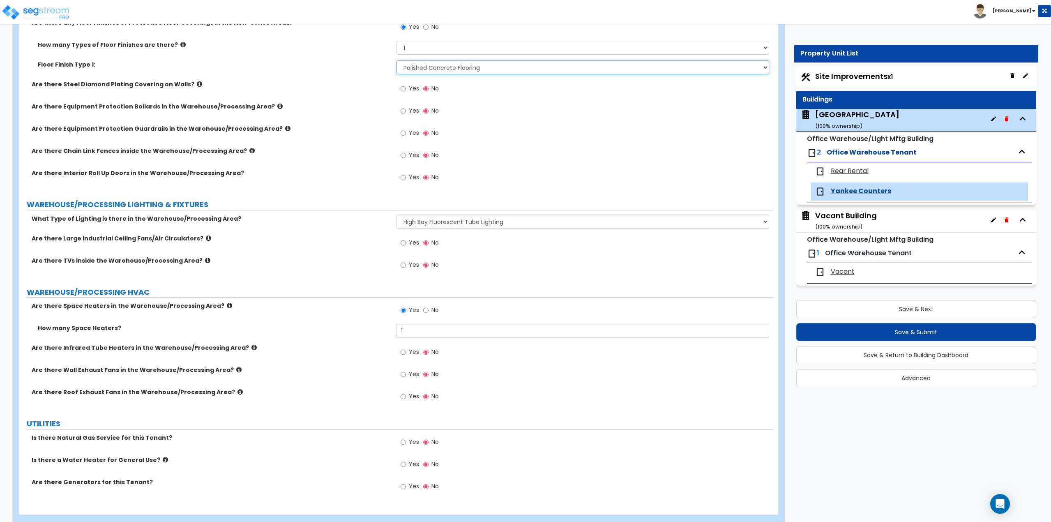
scroll to position [2112, 0]
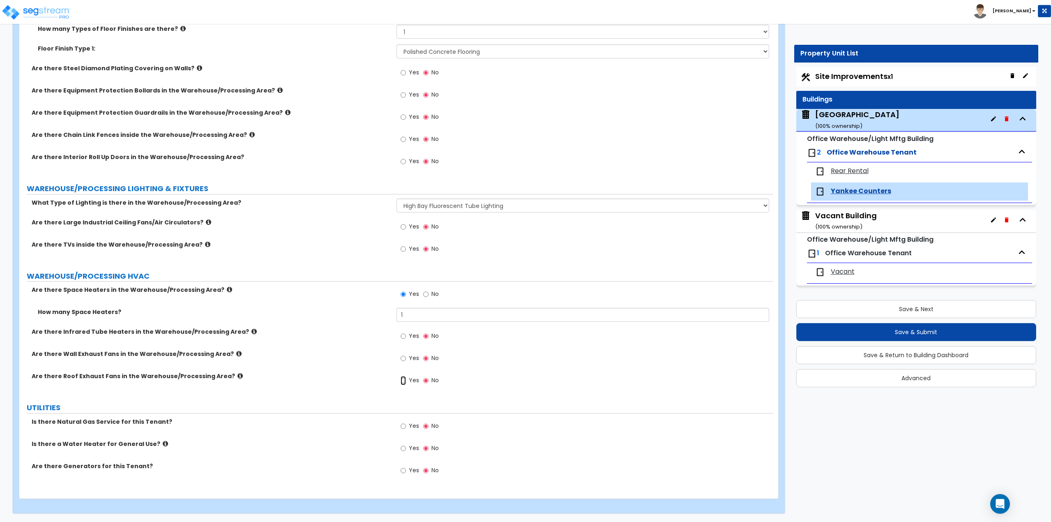
click at [404, 381] on input "Yes" at bounding box center [403, 380] width 5 height 9
radio input "true"
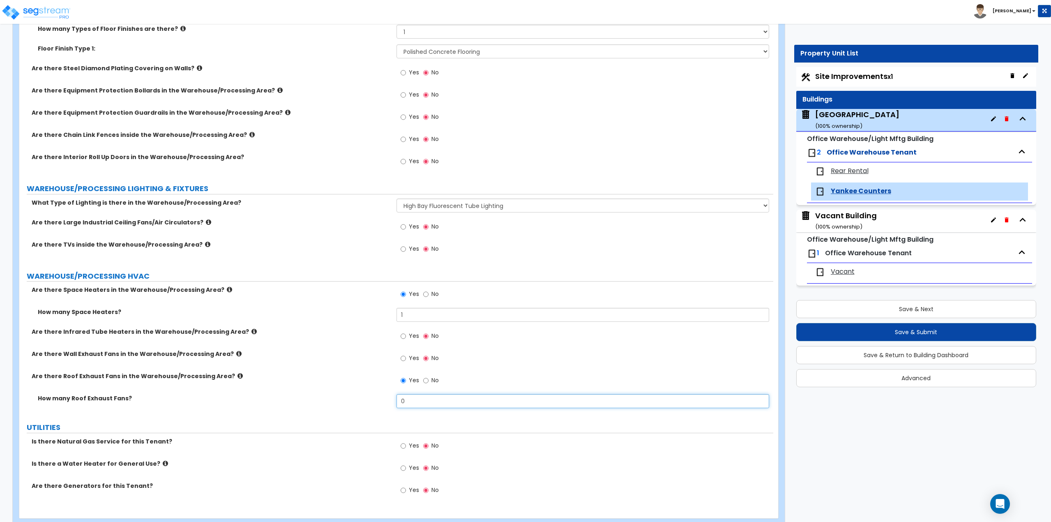
click at [463, 399] on input "0" at bounding box center [583, 401] width 373 height 14
type input "2"
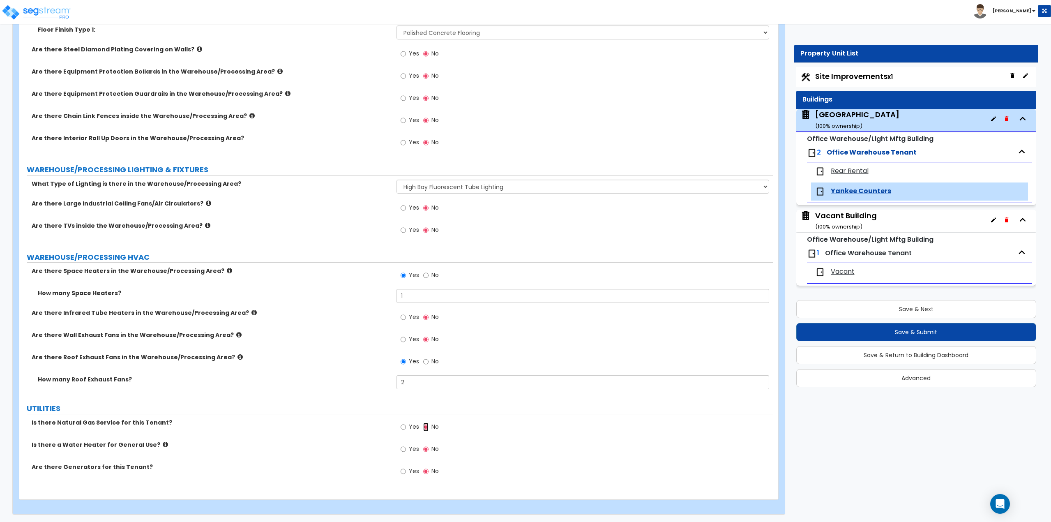
scroll to position [2131, 0]
click at [876, 309] on button "Save & Next" at bounding box center [916, 309] width 240 height 18
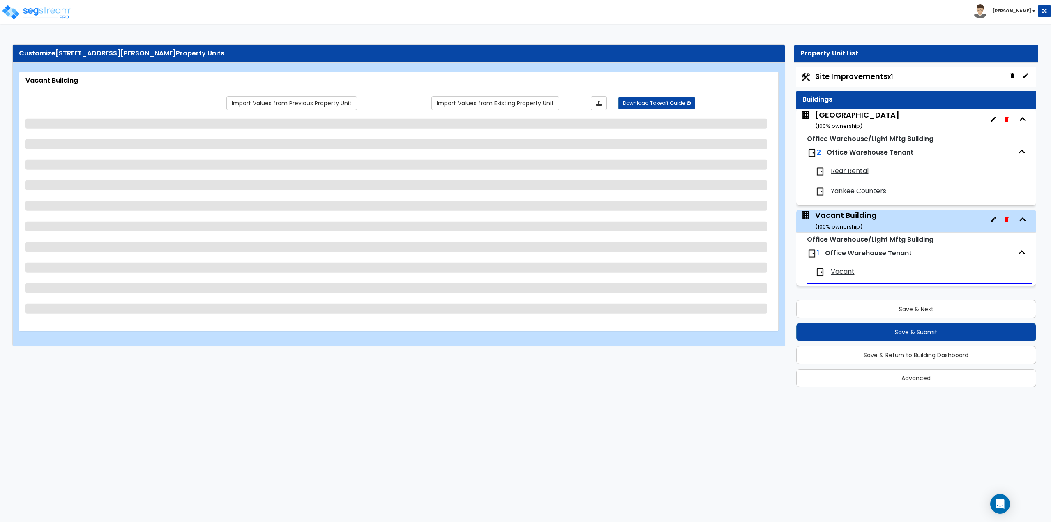
click at [841, 173] on span "Rear Rental" at bounding box center [850, 170] width 38 height 9
click at [843, 164] on div "Rear Rental" at bounding box center [919, 171] width 217 height 18
click at [849, 171] on span "Rear Rental" at bounding box center [850, 170] width 38 height 9
select select "6"
select select "1"
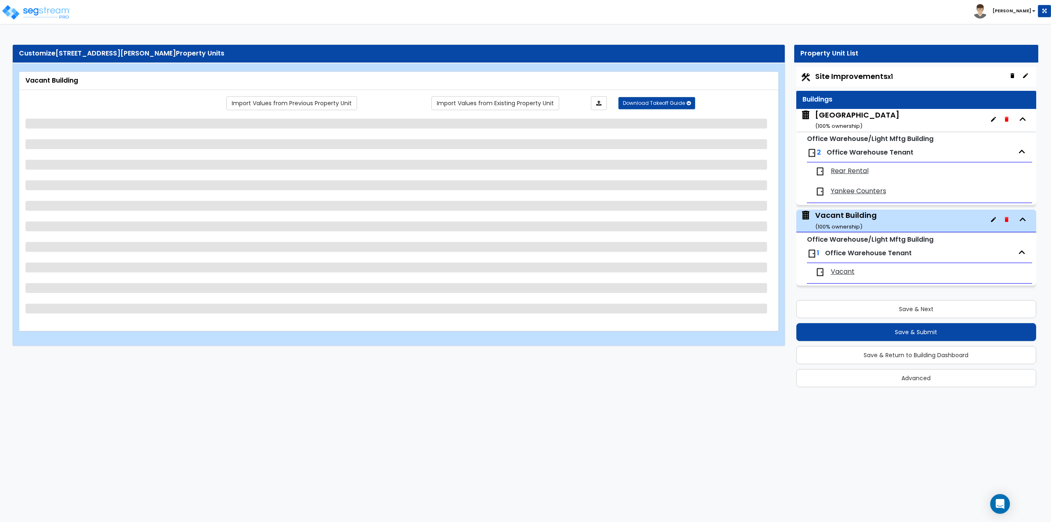
select select "1"
select select "2"
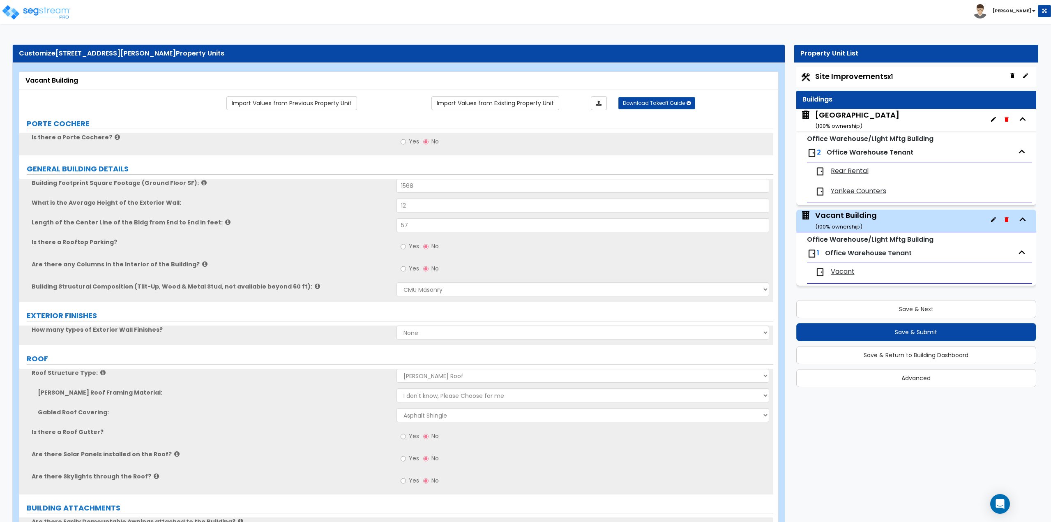
click at [852, 169] on span "Rear Rental" at bounding box center [850, 170] width 38 height 9
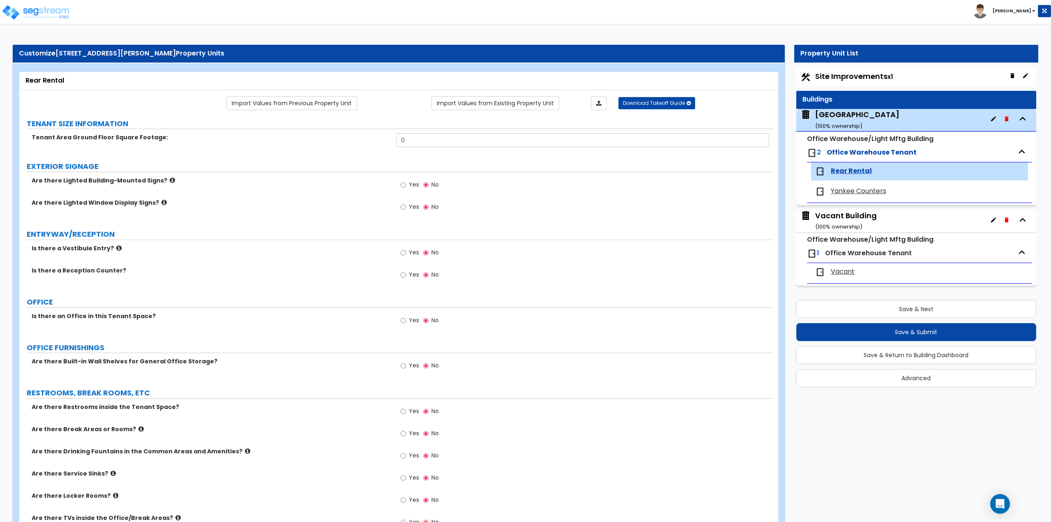
click at [870, 193] on span "Yankee Counters" at bounding box center [858, 191] width 55 height 9
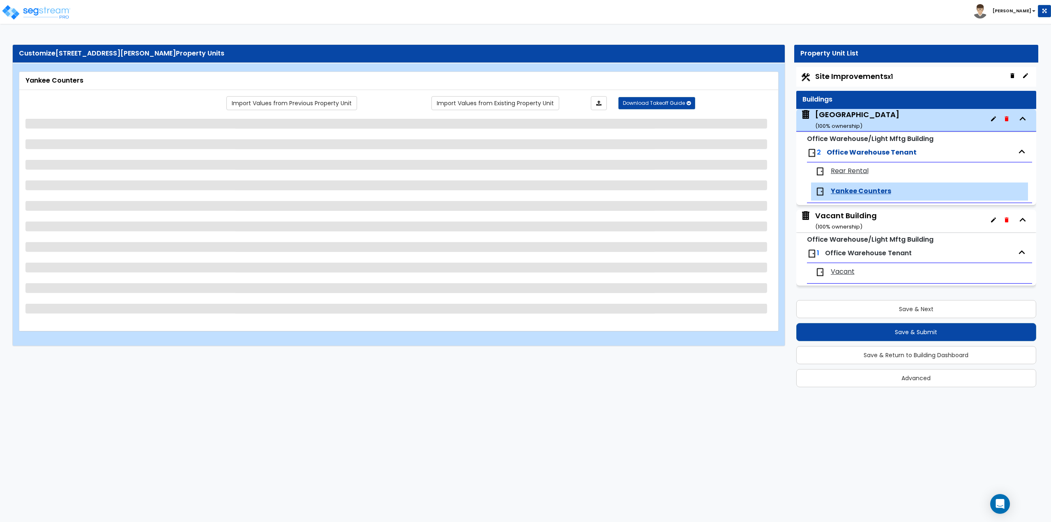
select select "2"
select select "1"
select select "6"
select select "1"
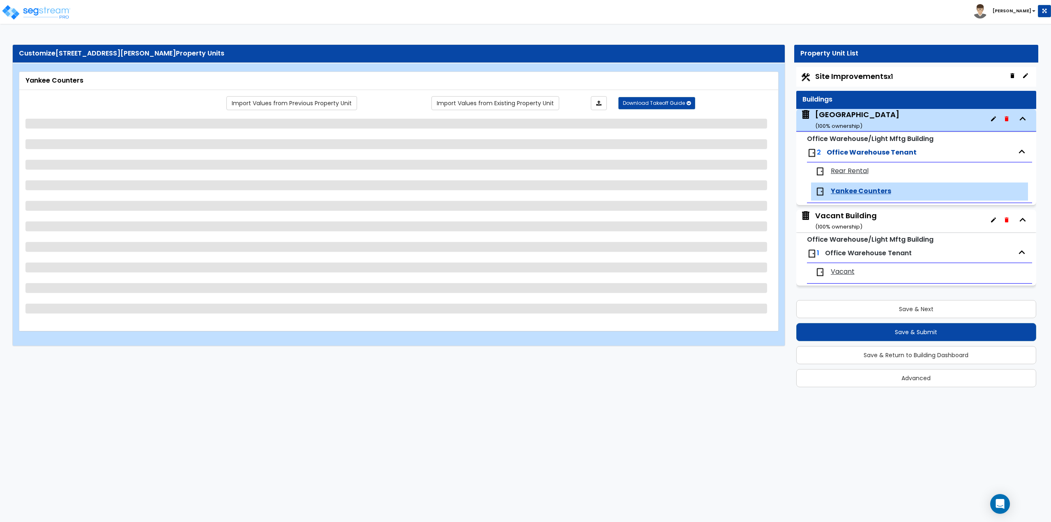
select select "3"
select select "1"
select select "4"
select select "1"
select select "2"
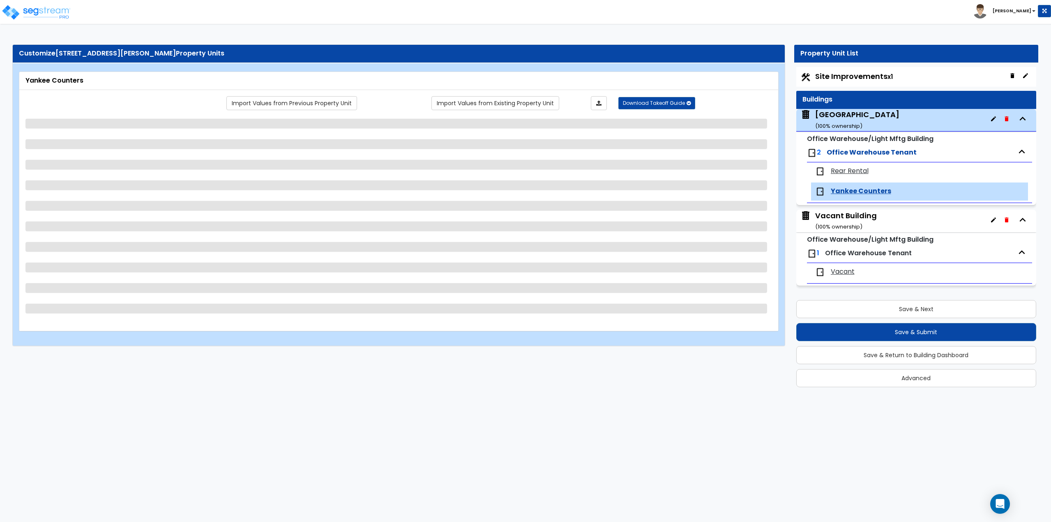
select select "1"
select select "9"
select select "2"
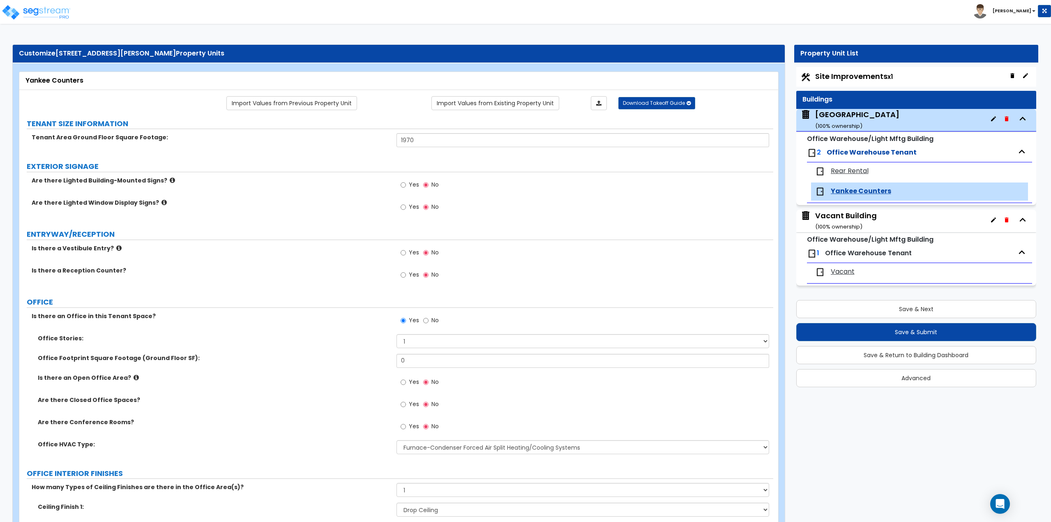
click at [856, 176] on span "Rear Rental" at bounding box center [850, 170] width 38 height 9
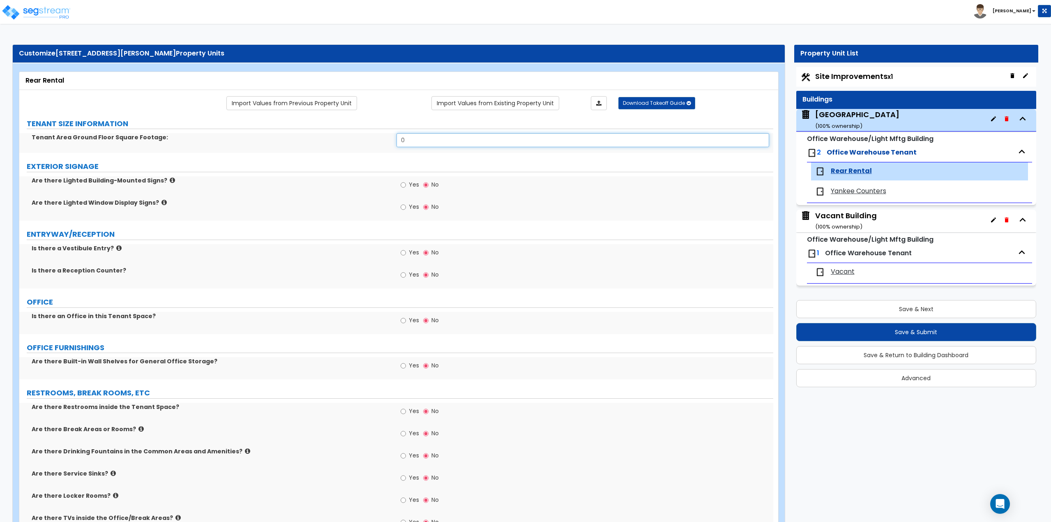
click at [414, 138] on input "0" at bounding box center [583, 140] width 373 height 14
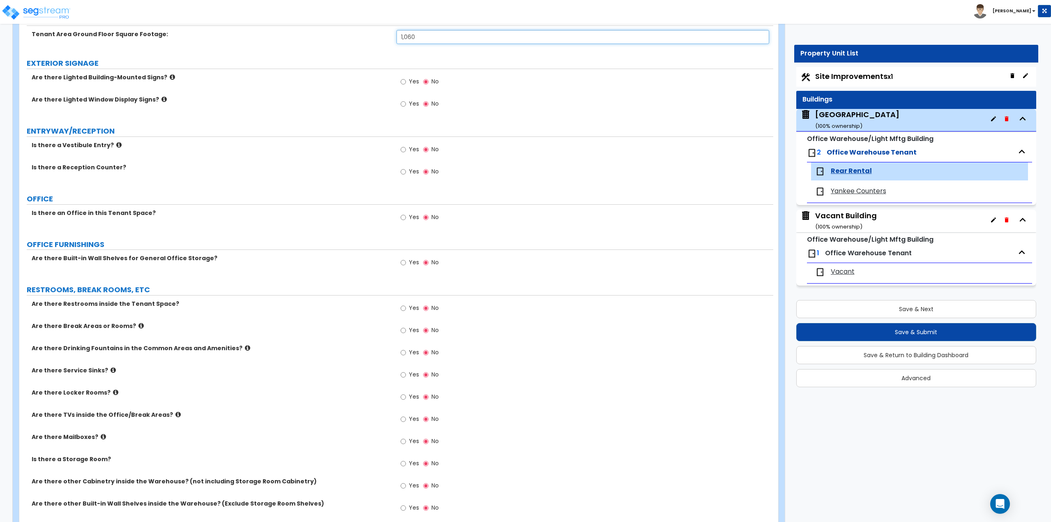
scroll to position [123, 0]
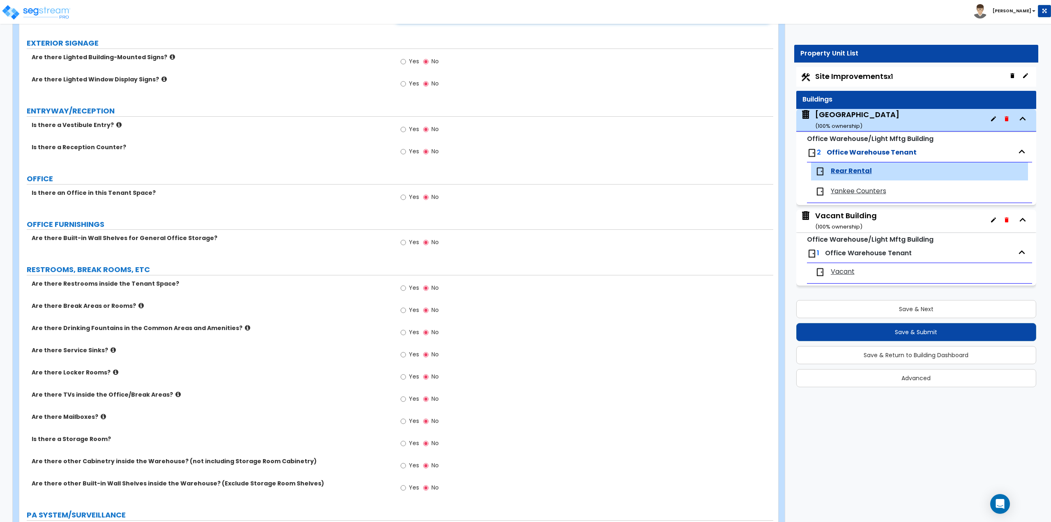
type input "1,060"
click at [403, 197] on input "Yes" at bounding box center [403, 197] width 5 height 9
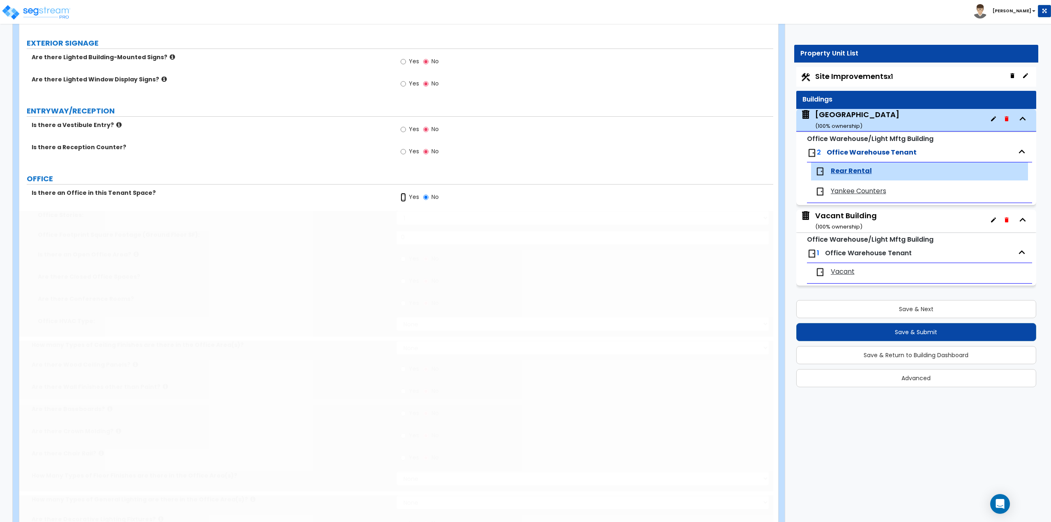
radio input "true"
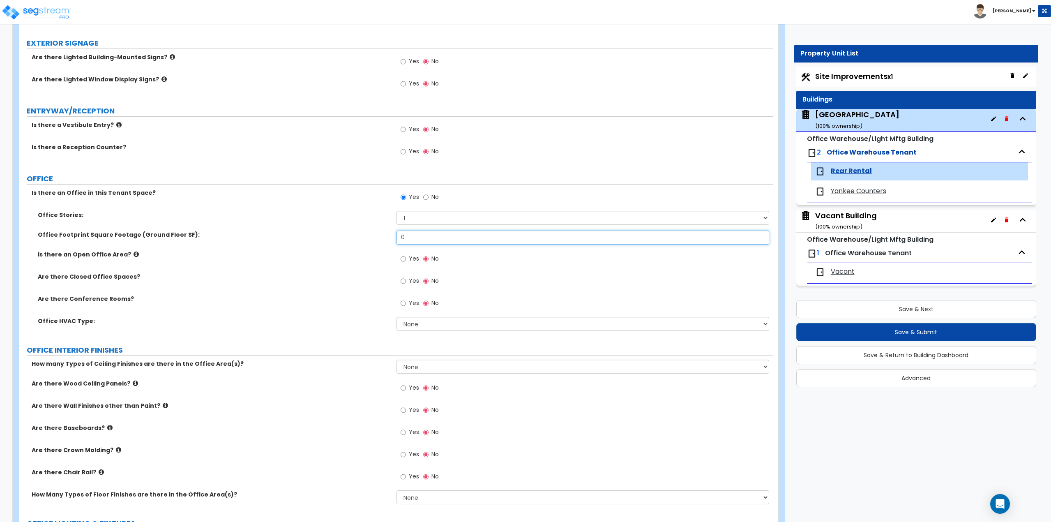
drag, startPoint x: 422, startPoint y: 234, endPoint x: 386, endPoint y: 233, distance: 35.8
click at [386, 233] on div "Office Footprint Square Footage (Ground Floor SF): 0" at bounding box center [396, 241] width 754 height 20
click at [841, 189] on span "Yankee Counters" at bounding box center [858, 191] width 55 height 9
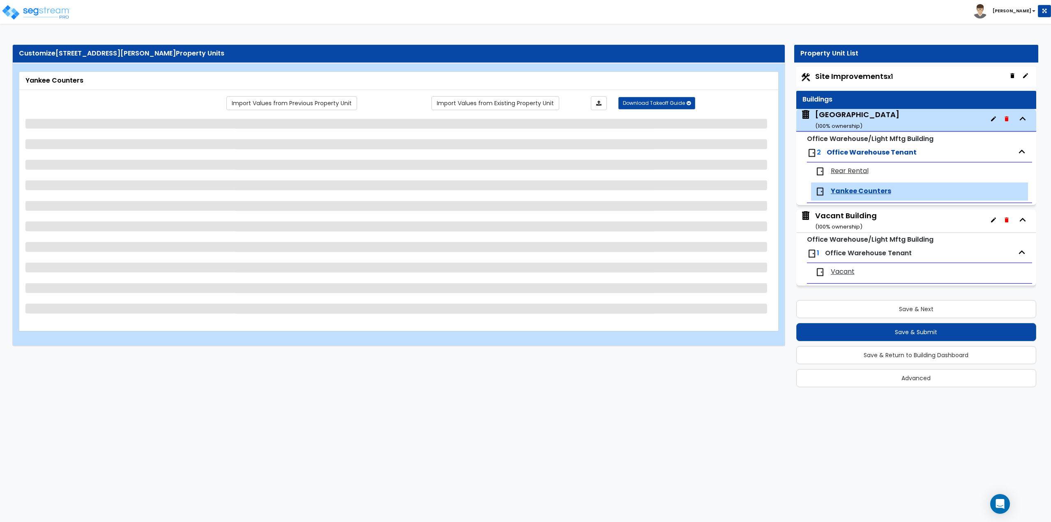
select select "2"
select select "1"
select select "6"
select select "1"
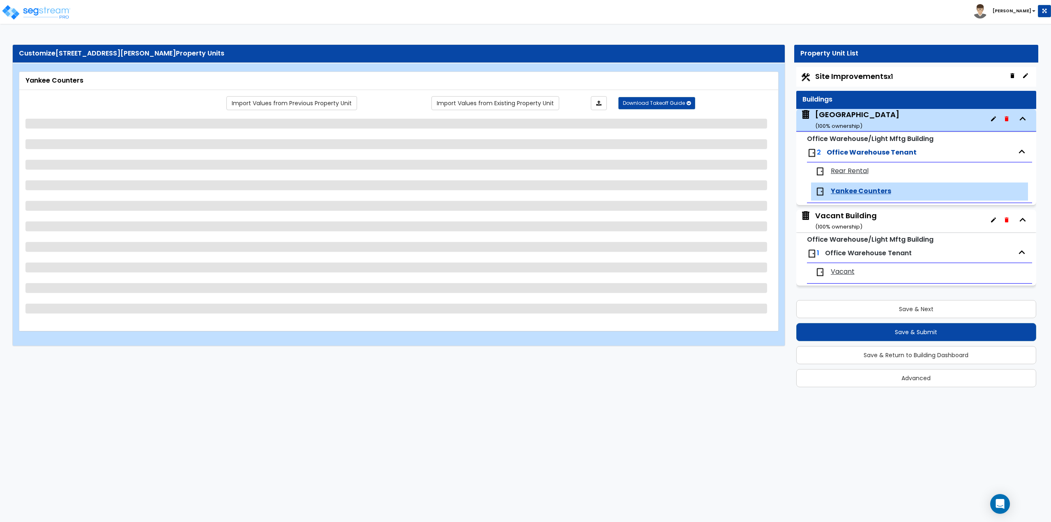
select select "3"
select select "1"
select select "4"
select select "1"
select select "2"
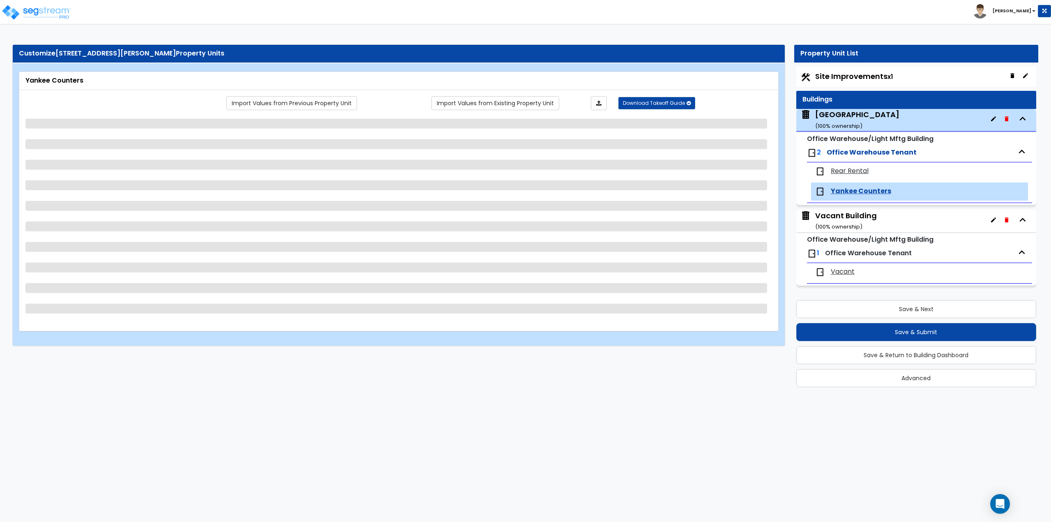
select select "1"
select select "9"
select select "2"
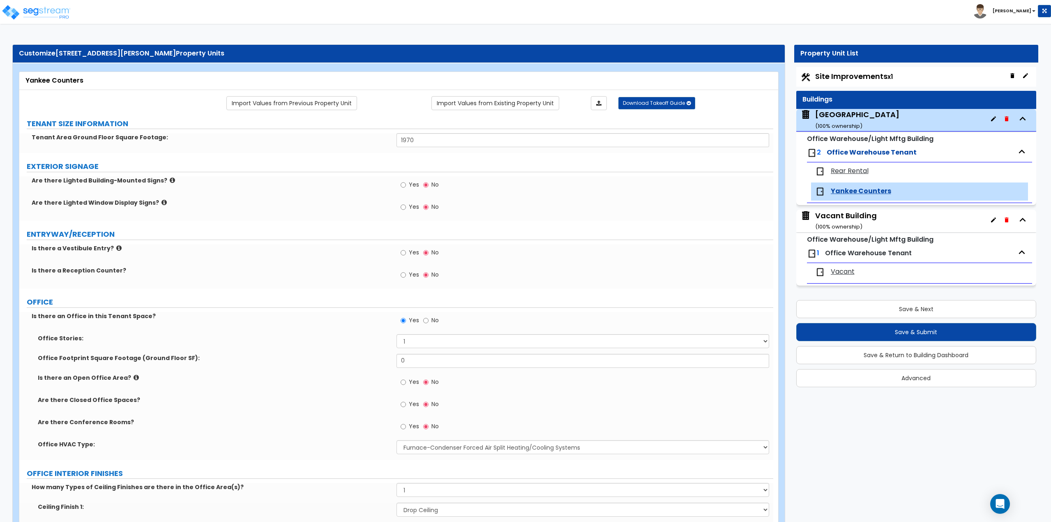
scroll to position [41, 0]
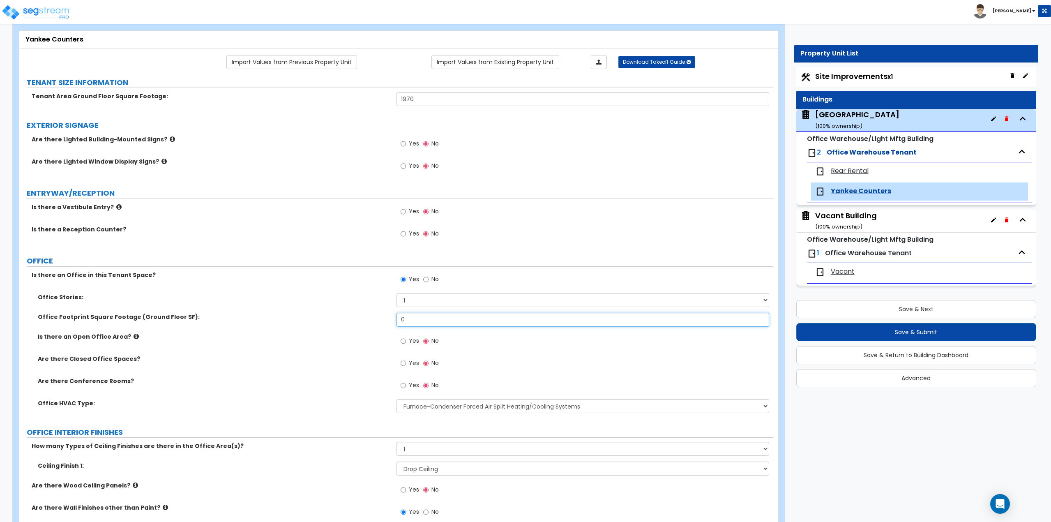
drag, startPoint x: 409, startPoint y: 319, endPoint x: 396, endPoint y: 319, distance: 13.6
click at [396, 319] on div "Office Footprint Square Footage (Ground Floor SF): 0" at bounding box center [396, 323] width 754 height 20
type input "350"
click at [852, 173] on span "Rear Rental" at bounding box center [850, 170] width 38 height 9
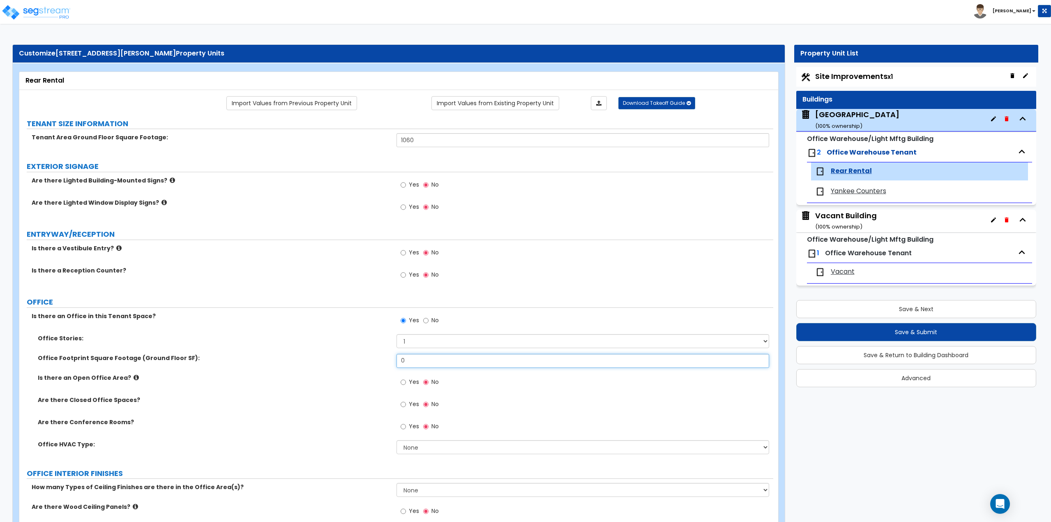
drag, startPoint x: 409, startPoint y: 364, endPoint x: 379, endPoint y: 360, distance: 30.4
click at [379, 360] on div "Office Footprint Square Footage (Ground Floor SF): 0" at bounding box center [396, 364] width 754 height 20
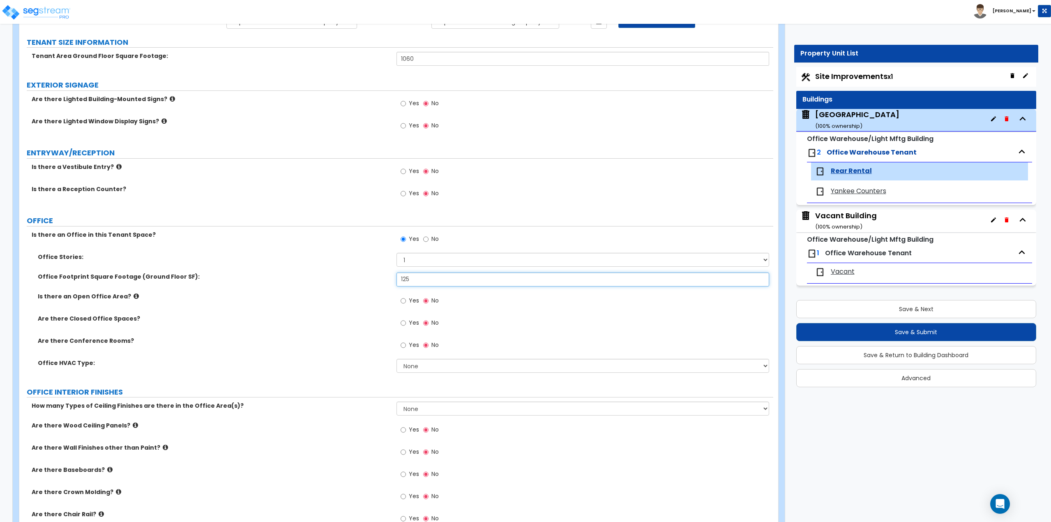
scroll to position [82, 0]
type input "125"
click at [429, 237] on label "No" at bounding box center [431, 239] width 16 height 14
click at [429, 237] on input "No" at bounding box center [425, 238] width 5 height 9
radio input "false"
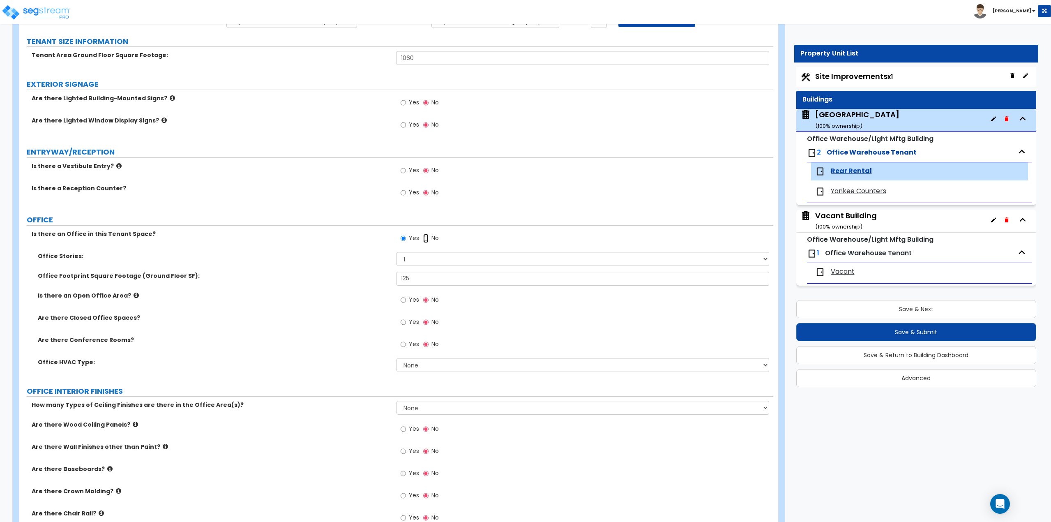
radio input "true"
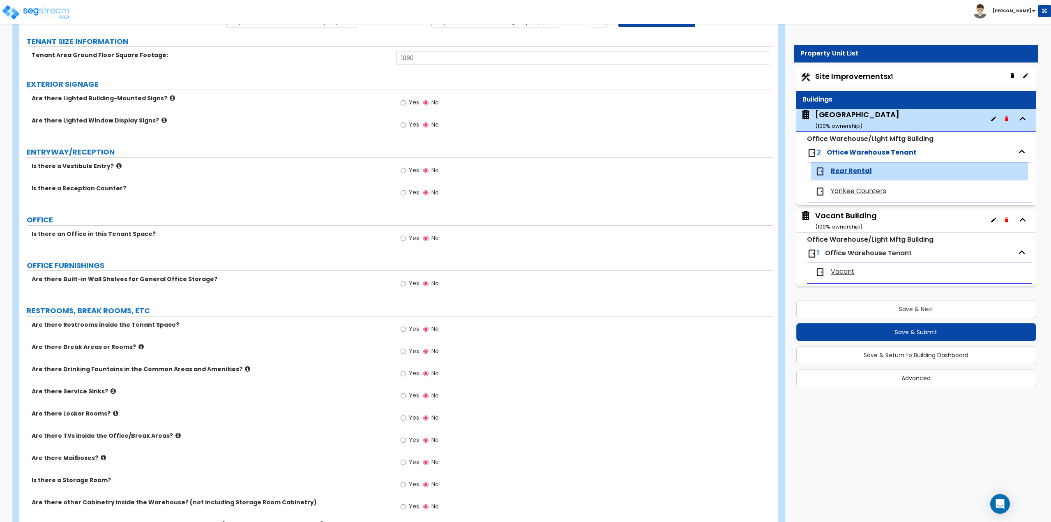
click at [408, 238] on label "Yes" at bounding box center [410, 239] width 18 height 14
click at [406, 238] on input "Yes" at bounding box center [403, 238] width 5 height 9
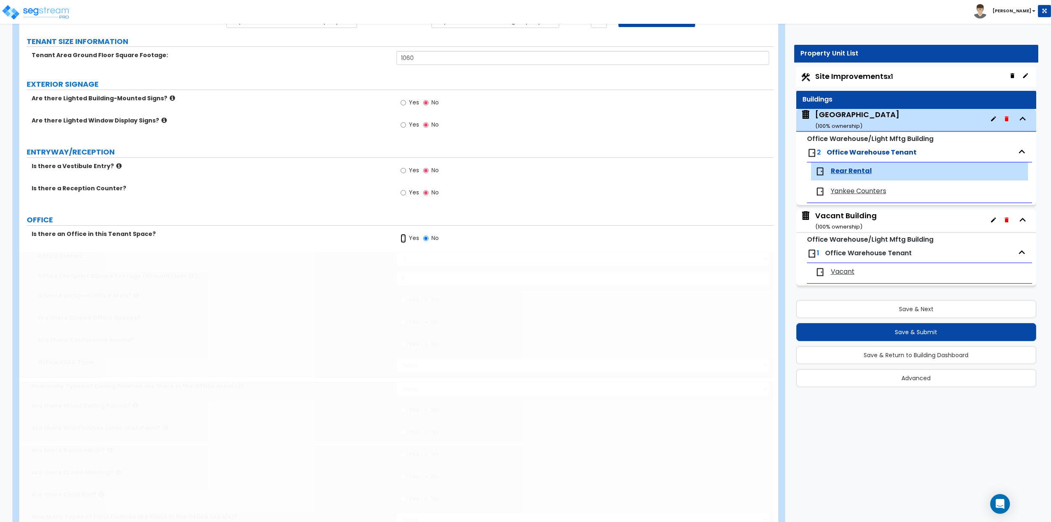
radio input "true"
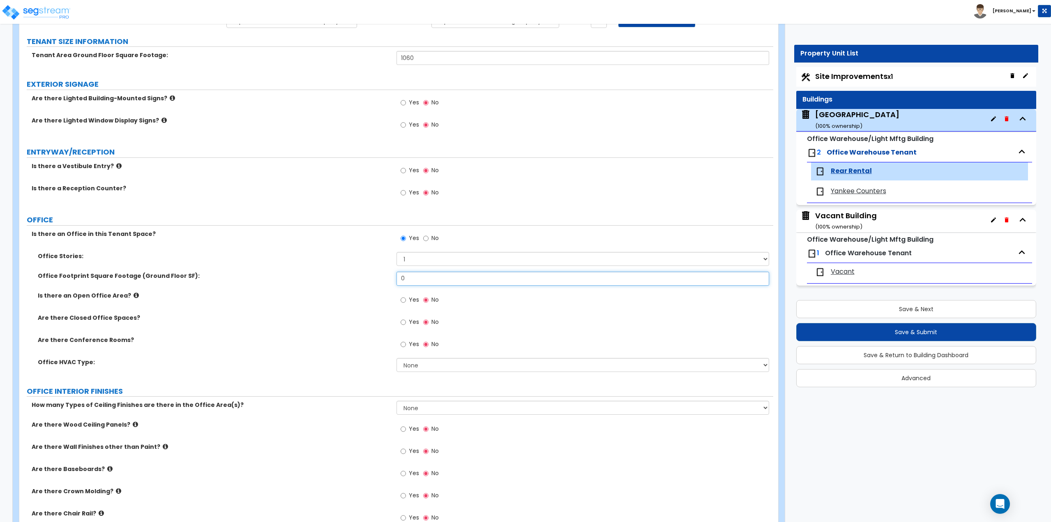
drag, startPoint x: 412, startPoint y: 279, endPoint x: 388, endPoint y: 276, distance: 24.8
click at [388, 276] on div "Office Footprint Square Footage (Ground Floor SF): 0" at bounding box center [396, 282] width 754 height 20
type input "100"
click at [406, 322] on label "Yes" at bounding box center [410, 323] width 18 height 14
click at [406, 322] on input "Yes" at bounding box center [403, 322] width 5 height 9
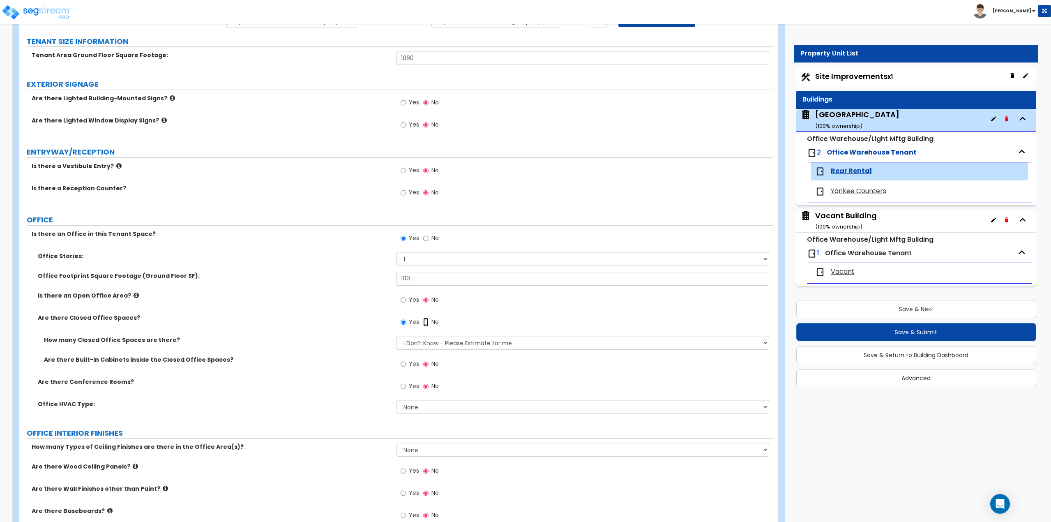
click at [425, 322] on input "No" at bounding box center [425, 322] width 5 height 9
radio input "false"
radio input "true"
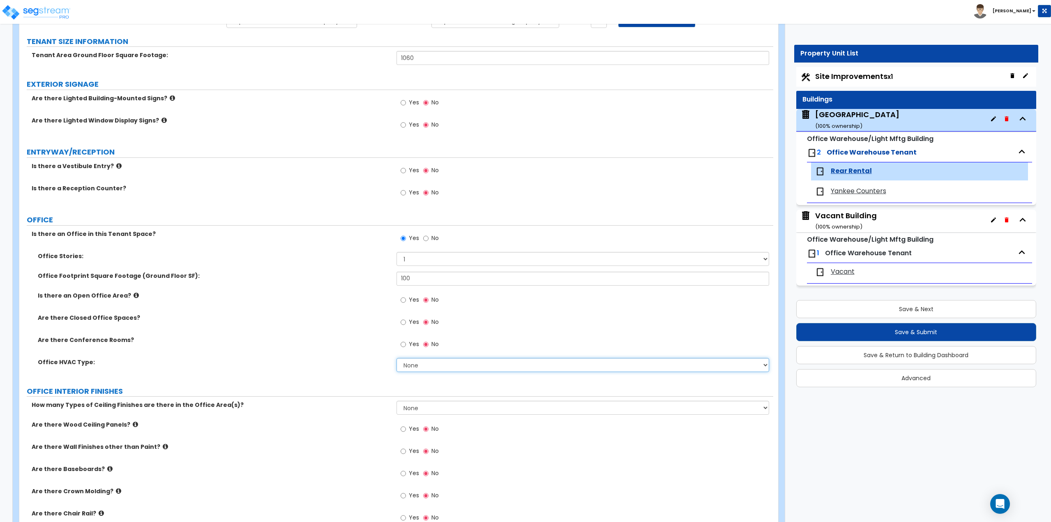
click at [420, 365] on select "None Rooftop Unit Furnace-Condenser Forced Air Split Heating/Cooling Systems He…" at bounding box center [583, 365] width 373 height 14
select select "2"
click at [397, 358] on select "None Rooftop Unit Furnace-Condenser Forced Air Split Heating/Cooling Systems He…" at bounding box center [583, 365] width 373 height 14
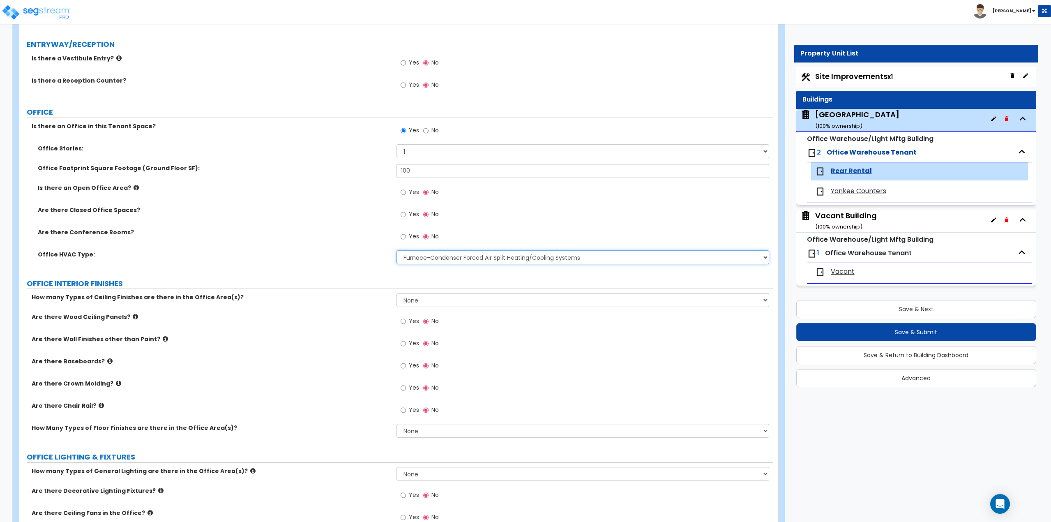
scroll to position [205, 0]
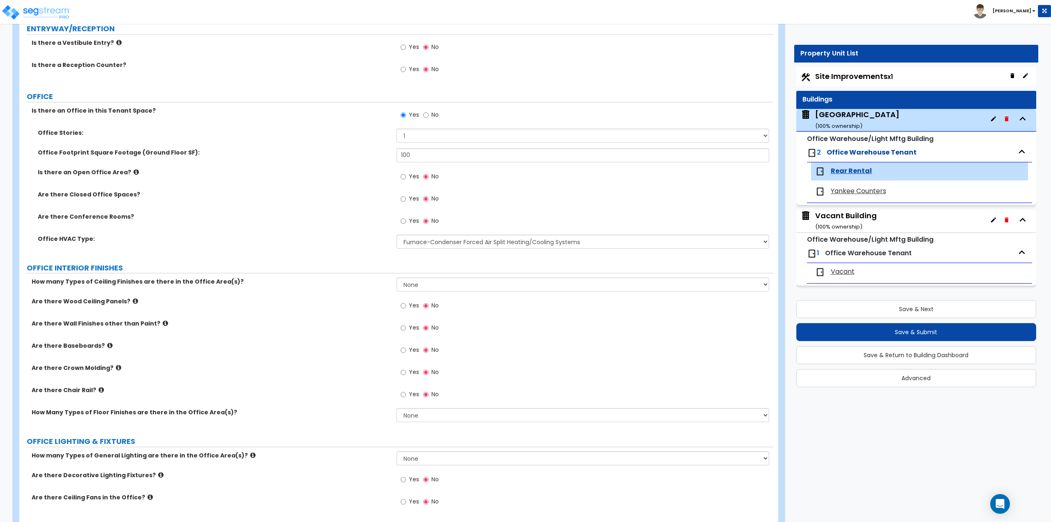
click at [864, 194] on span "Yankee Counters" at bounding box center [858, 191] width 55 height 9
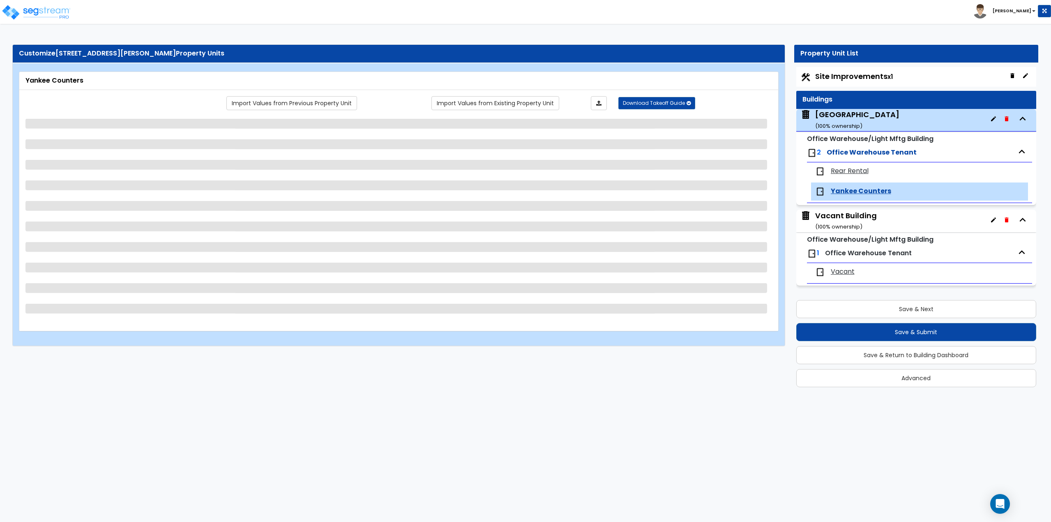
select select "2"
select select "1"
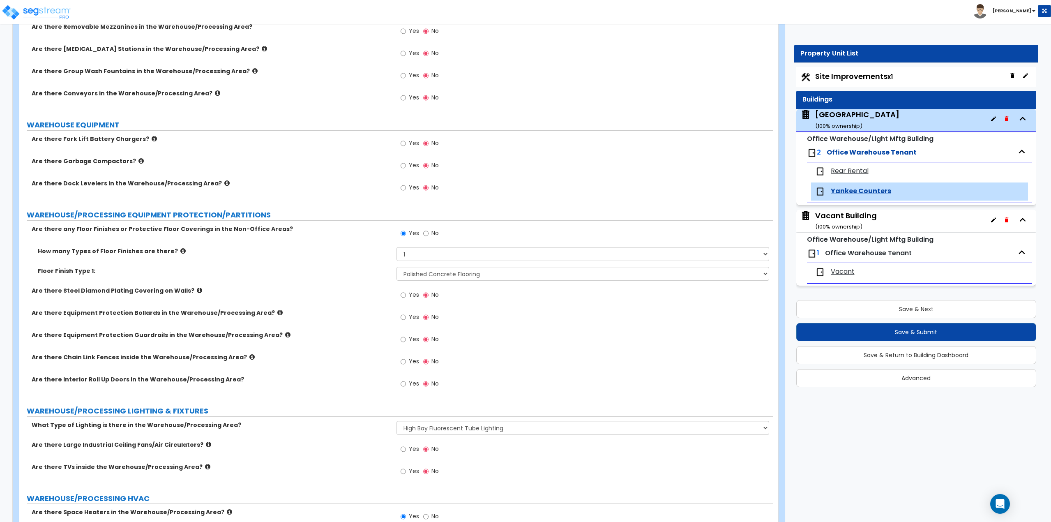
scroll to position [1890, 0]
click at [842, 191] on span "Yankee Counters" at bounding box center [861, 191] width 60 height 9
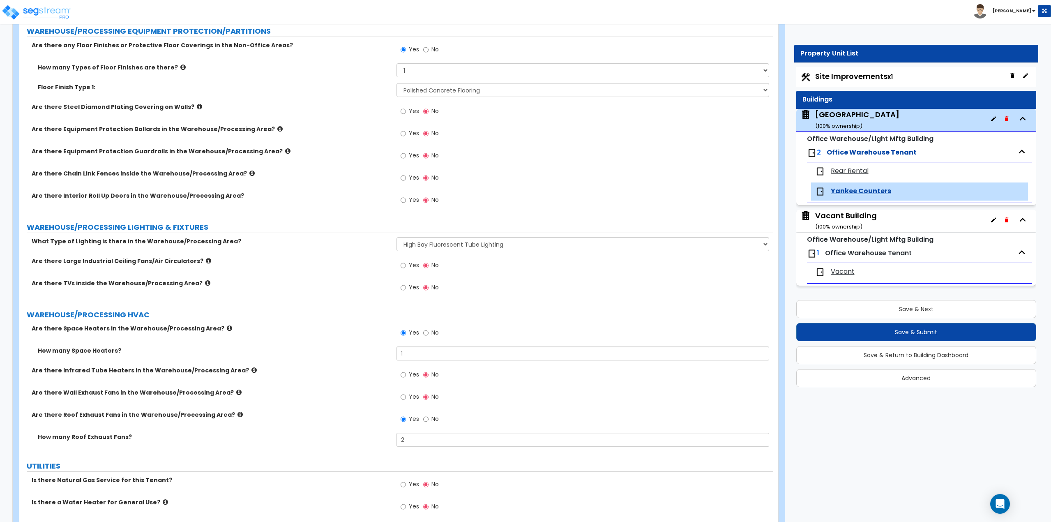
scroll to position [651, 0]
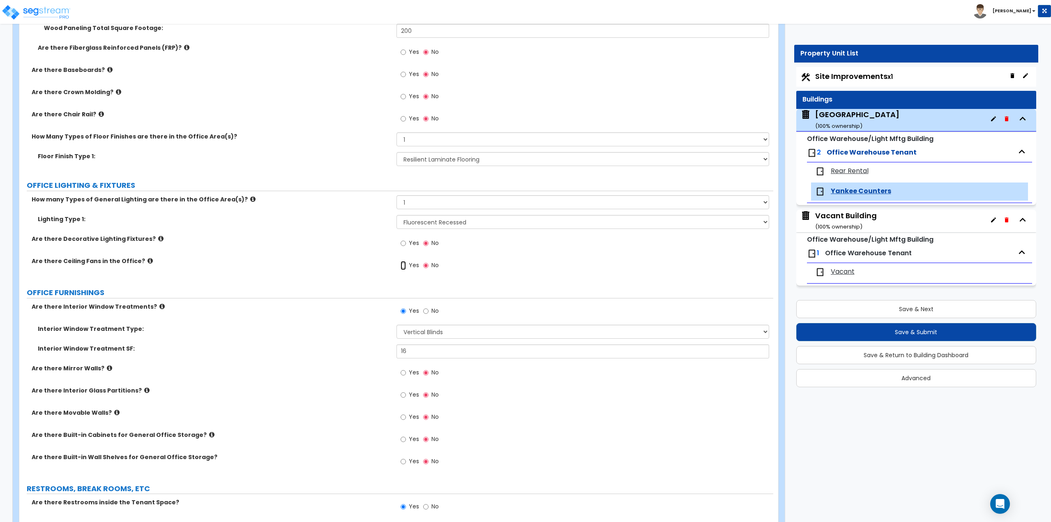
click at [404, 263] on input "Yes" at bounding box center [403, 265] width 5 height 9
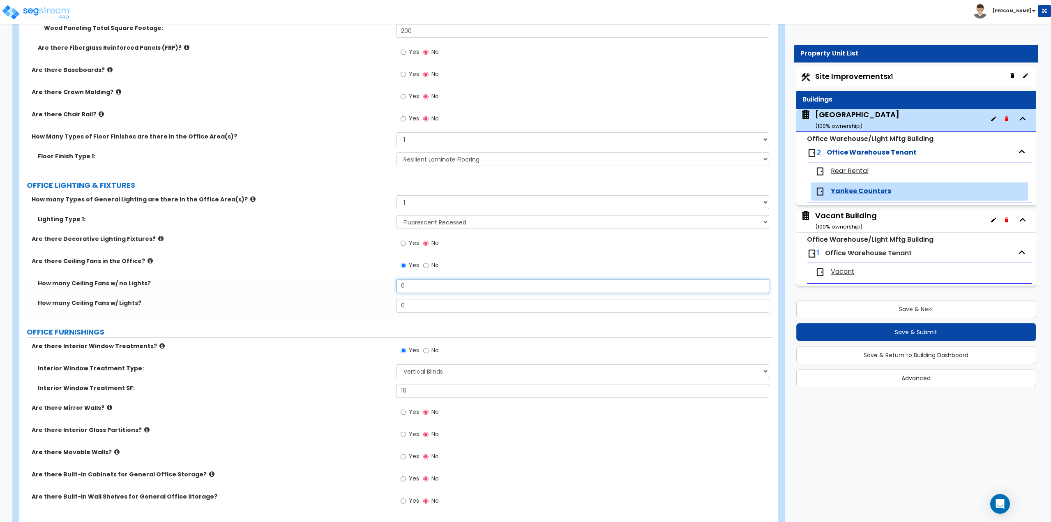
drag, startPoint x: 418, startPoint y: 283, endPoint x: 382, endPoint y: 279, distance: 35.5
click at [382, 279] on div "How many Ceiling Fans w/ no Lights? 0" at bounding box center [396, 289] width 754 height 20
click at [853, 174] on span "Rear Rental" at bounding box center [850, 170] width 38 height 9
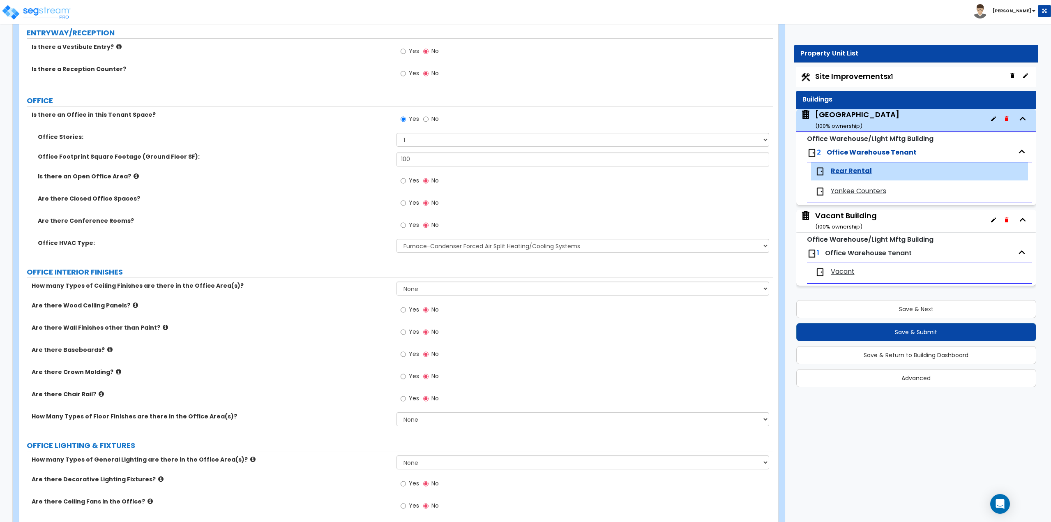
scroll to position [247, 0]
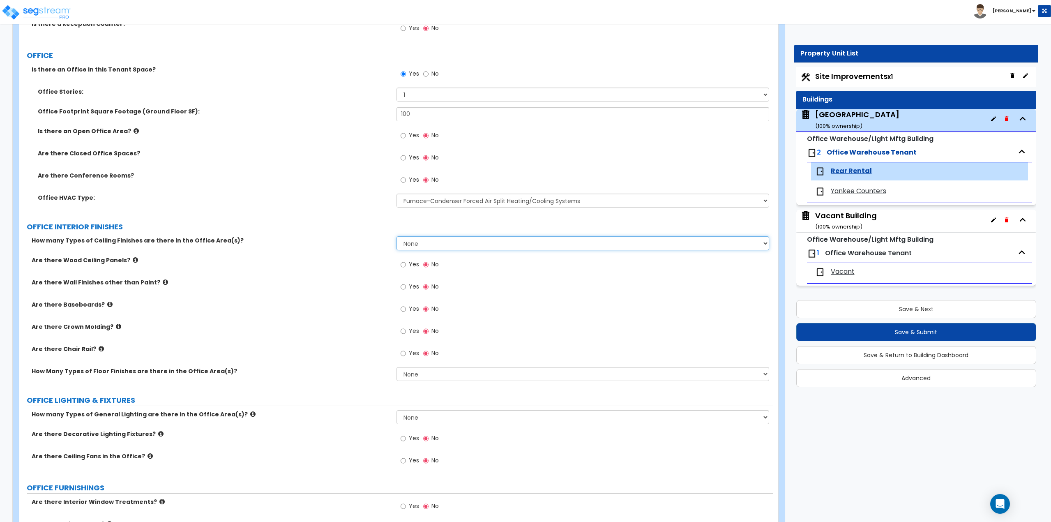
click at [415, 246] on select "None 1 2 3" at bounding box center [583, 243] width 373 height 14
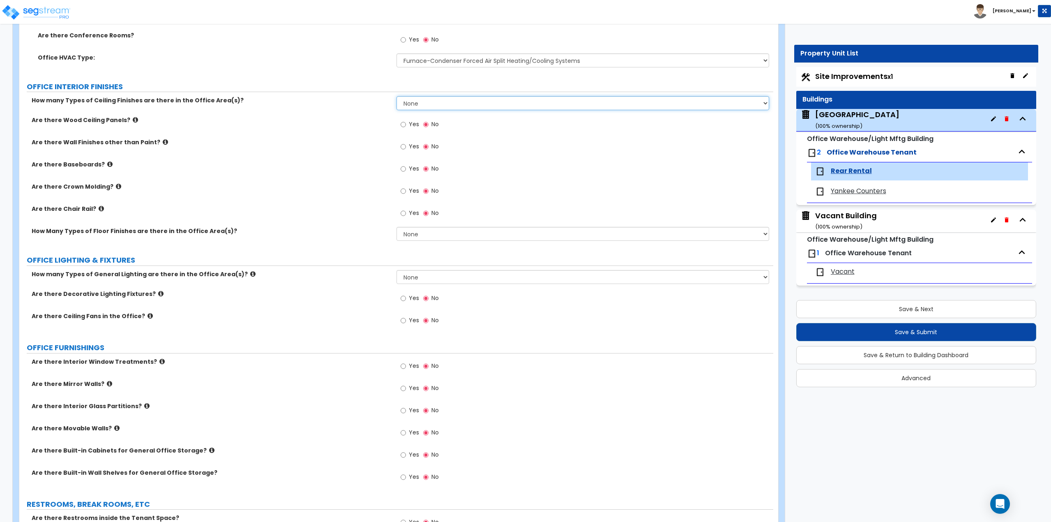
scroll to position [411, 0]
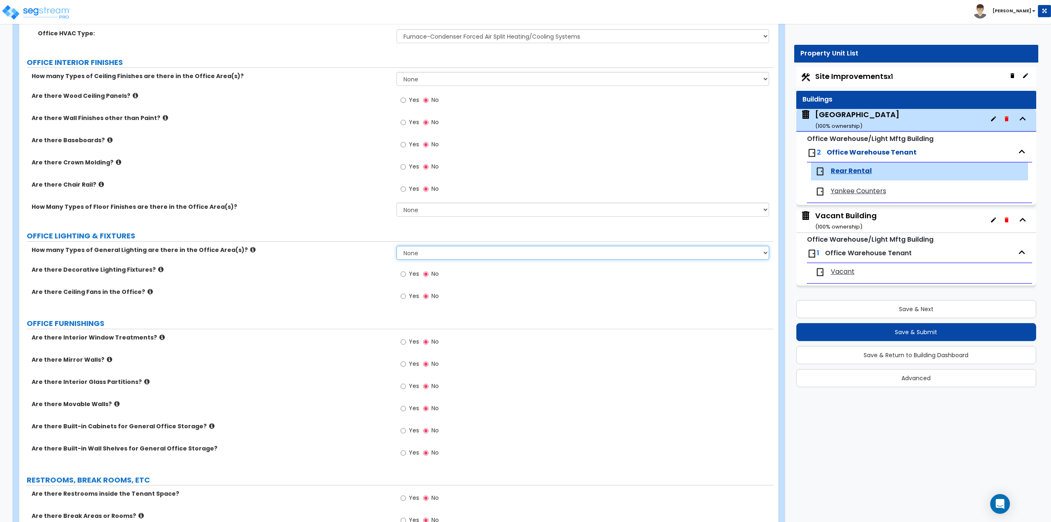
click at [417, 255] on select "None 1 2 3" at bounding box center [583, 253] width 373 height 14
click at [397, 246] on select "None 1 2 3" at bounding box center [583, 253] width 373 height 14
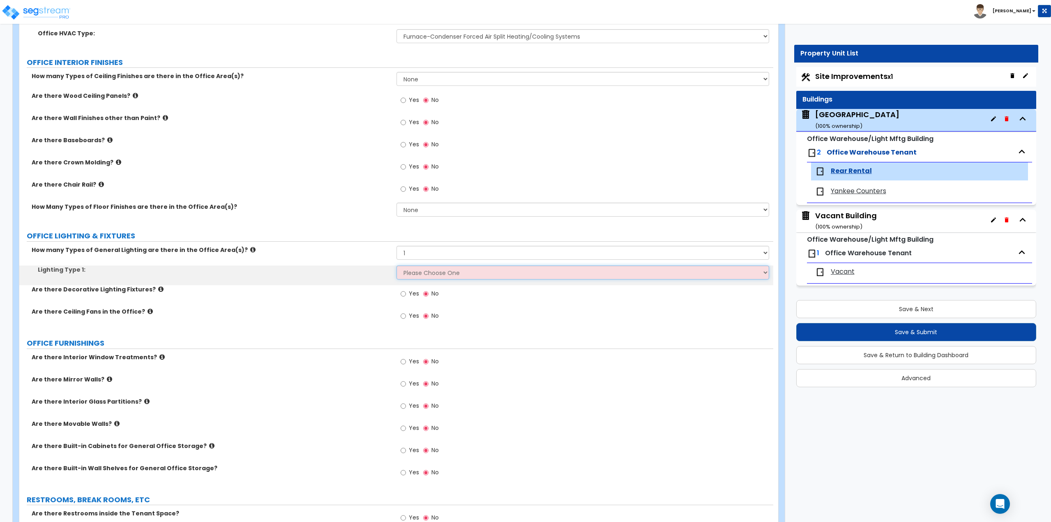
click at [420, 273] on select "Please Choose One LED Surface-Mounted LED Recessed Fluorescent Surface-Mounted …" at bounding box center [583, 272] width 373 height 14
click at [420, 259] on select "None 1 2 3" at bounding box center [583, 253] width 373 height 14
click at [427, 254] on select "None 1 2 3" at bounding box center [583, 253] width 373 height 14
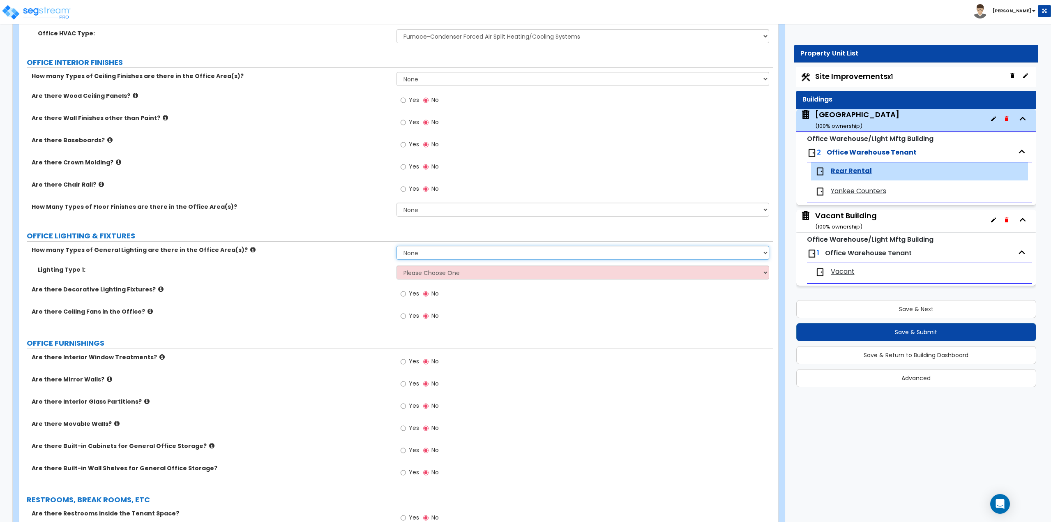
click at [397, 246] on select "None 1 2 3" at bounding box center [583, 253] width 373 height 14
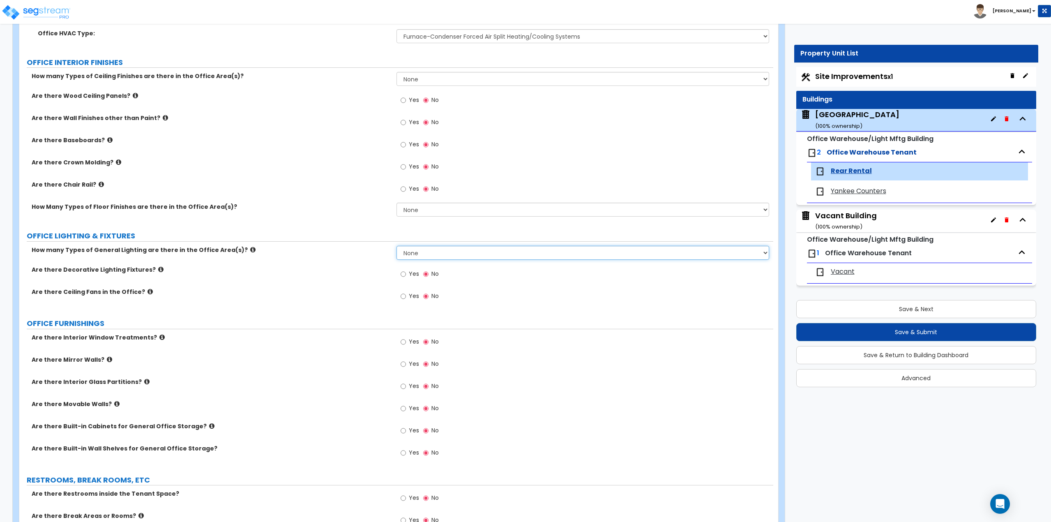
click at [418, 252] on select "None 1 2 3" at bounding box center [583, 253] width 373 height 14
drag, startPoint x: 418, startPoint y: 252, endPoint x: 474, endPoint y: 254, distance: 56.3
click at [418, 252] on select "None 1 2 3" at bounding box center [583, 253] width 373 height 14
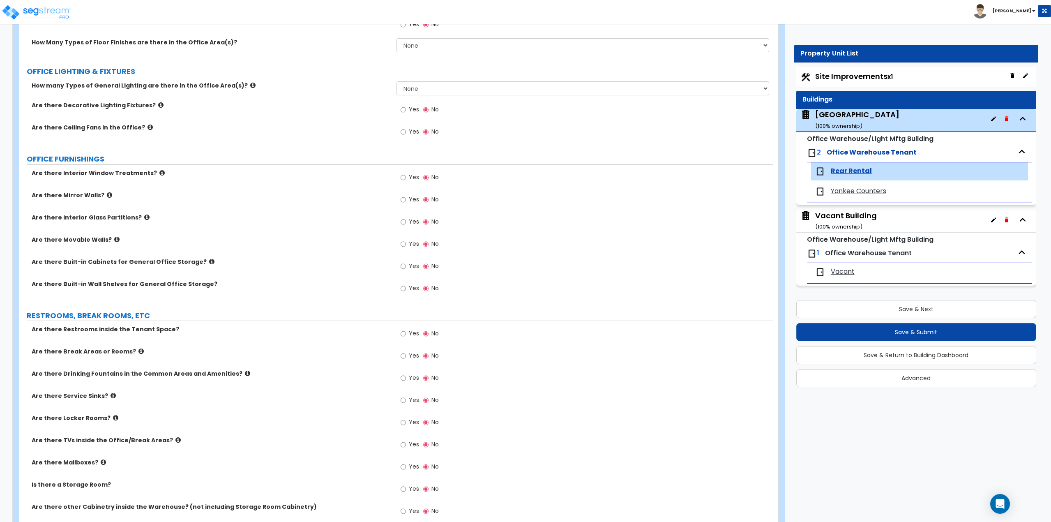
scroll to position [616, 0]
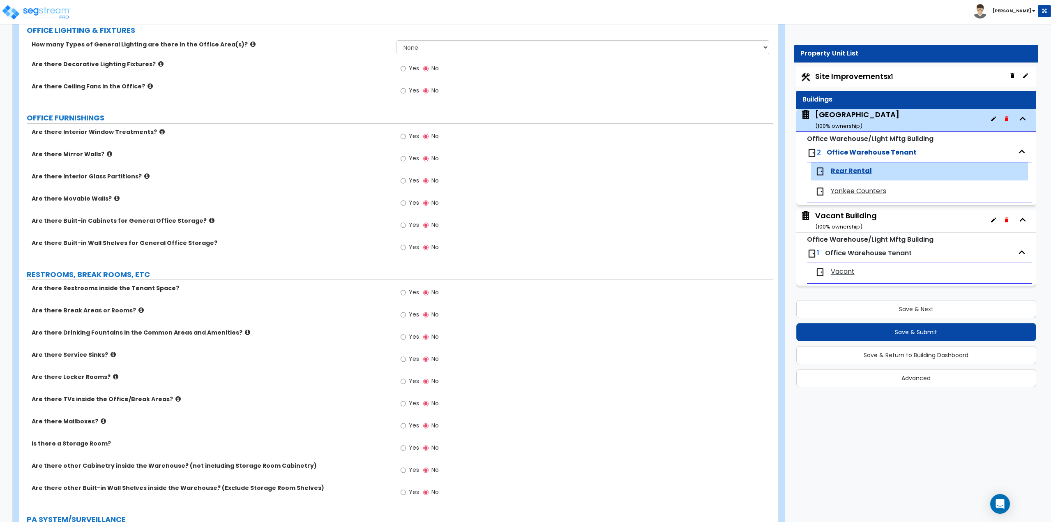
click at [209, 219] on icon at bounding box center [211, 220] width 5 height 6
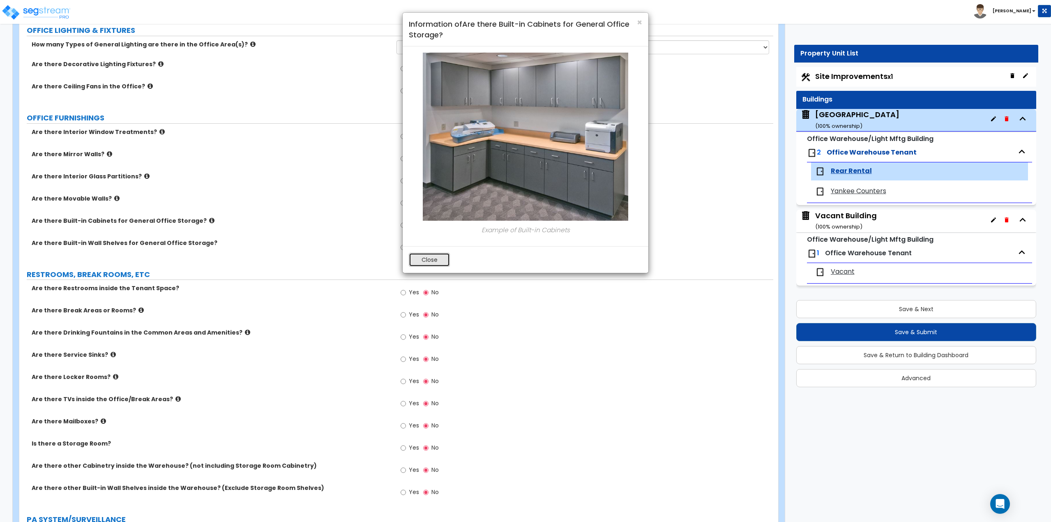
click at [428, 264] on button "Close" at bounding box center [429, 260] width 41 height 14
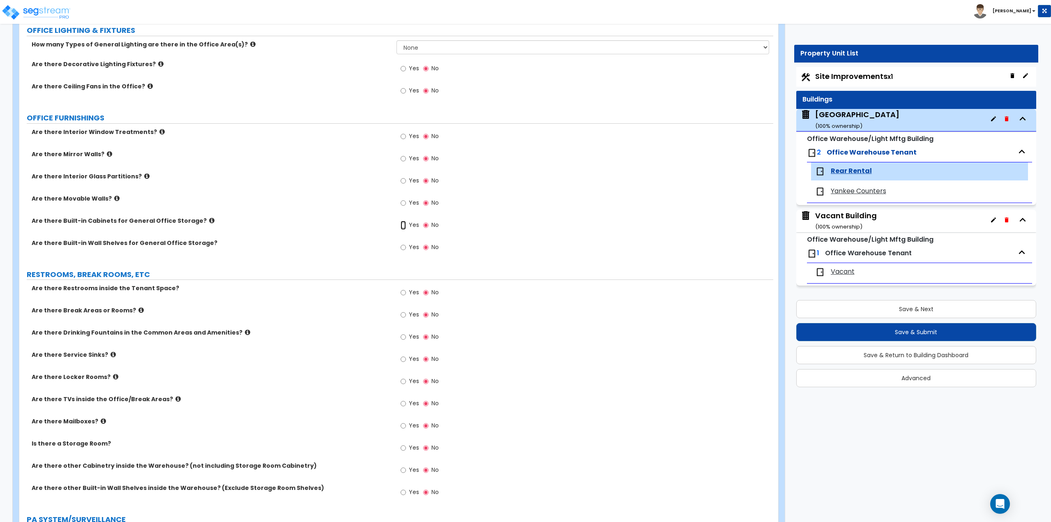
click at [401, 224] on input "Yes" at bounding box center [403, 225] width 5 height 9
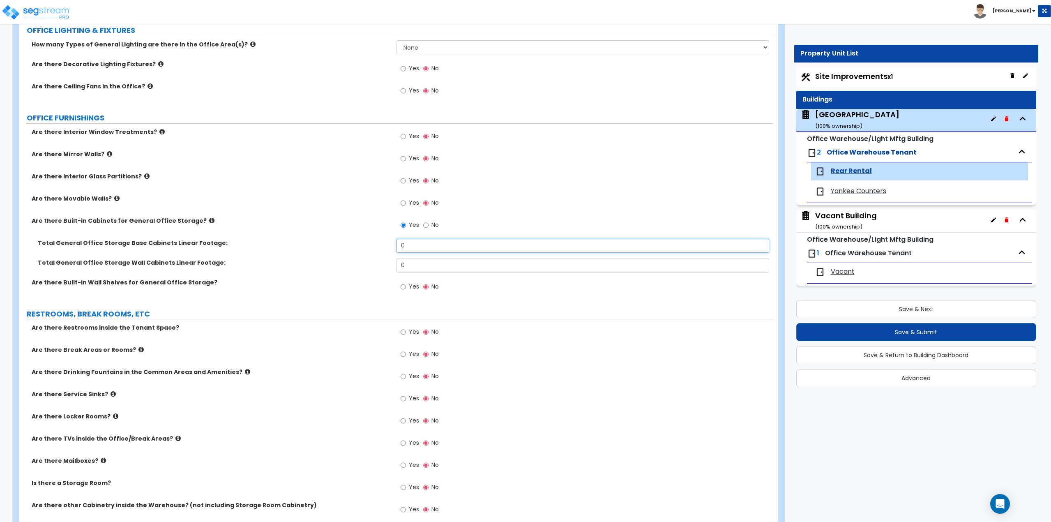
drag, startPoint x: 412, startPoint y: 245, endPoint x: 399, endPoint y: 245, distance: 12.7
click at [399, 245] on input "0" at bounding box center [583, 246] width 373 height 14
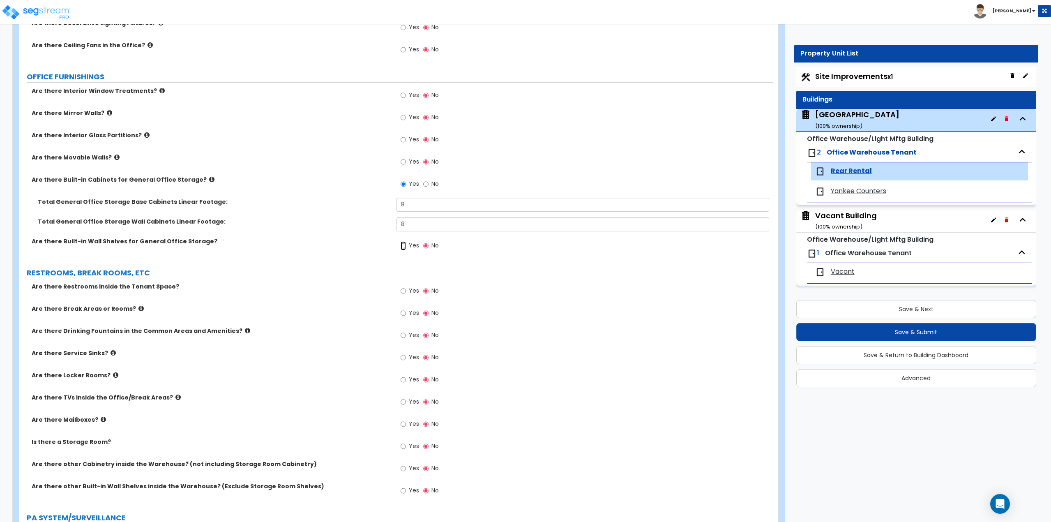
click at [405, 249] on input "Yes" at bounding box center [403, 245] width 5 height 9
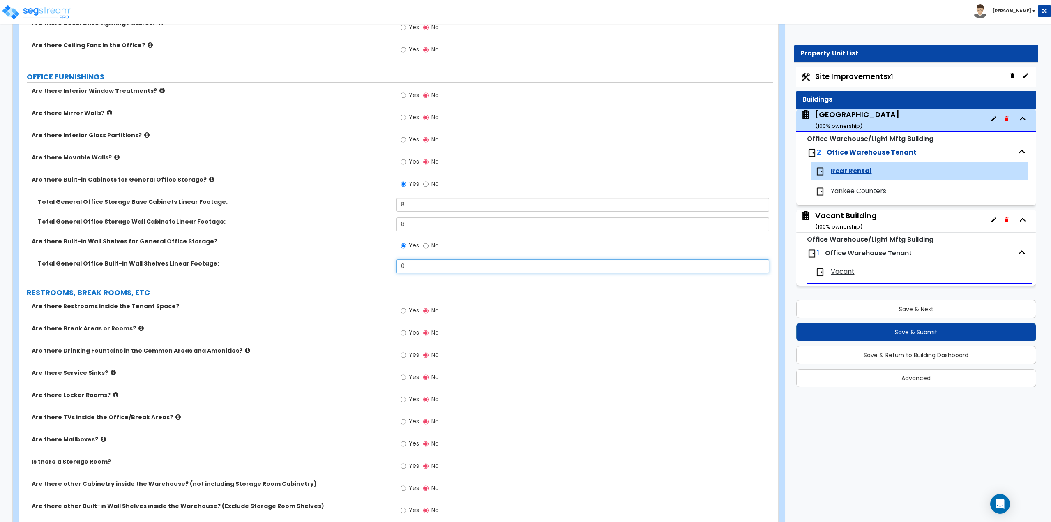
drag, startPoint x: 420, startPoint y: 266, endPoint x: 368, endPoint y: 265, distance: 51.4
click at [368, 265] on div "Total General Office Built-in Wall Shelves Linear Footage: 0" at bounding box center [396, 269] width 754 height 20
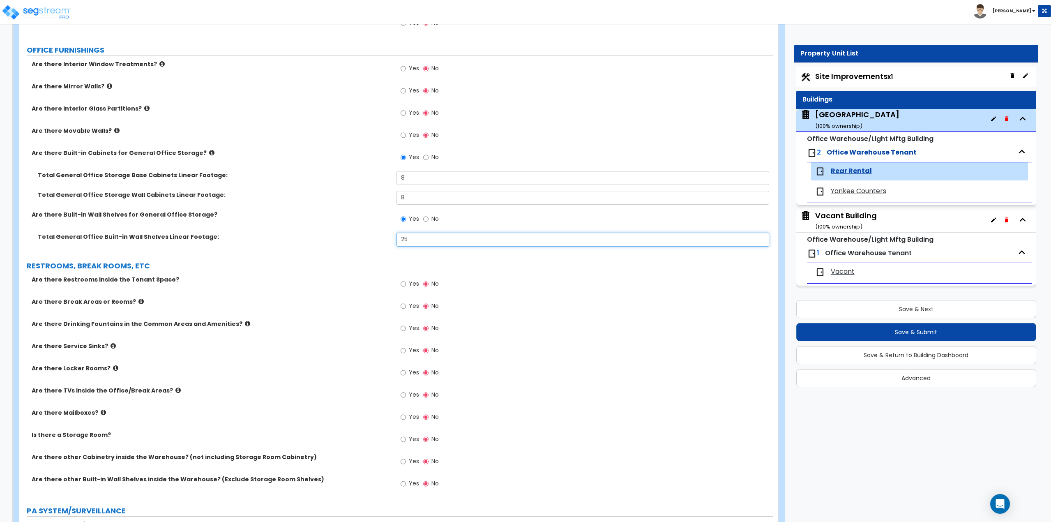
scroll to position [699, 0]
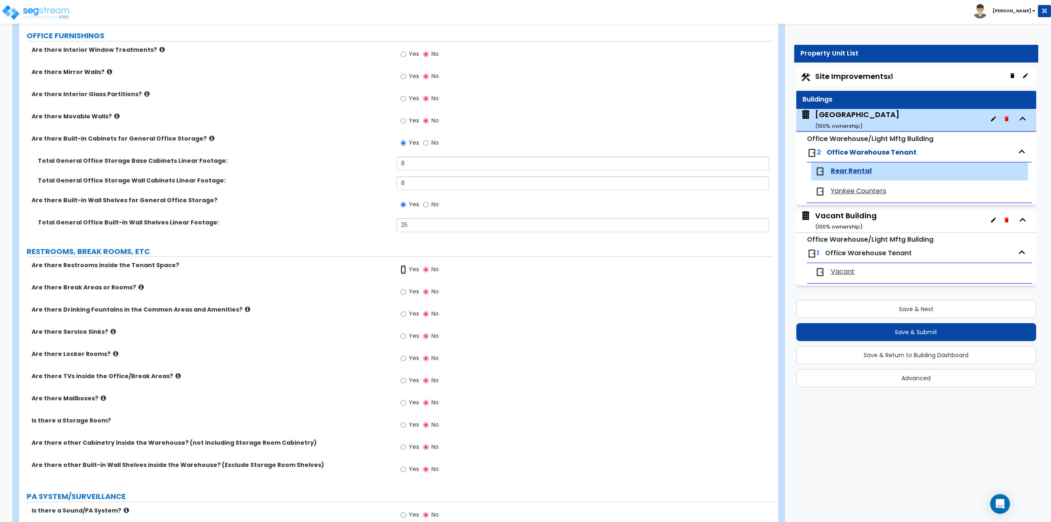
click at [405, 269] on input "Yes" at bounding box center [403, 269] width 5 height 9
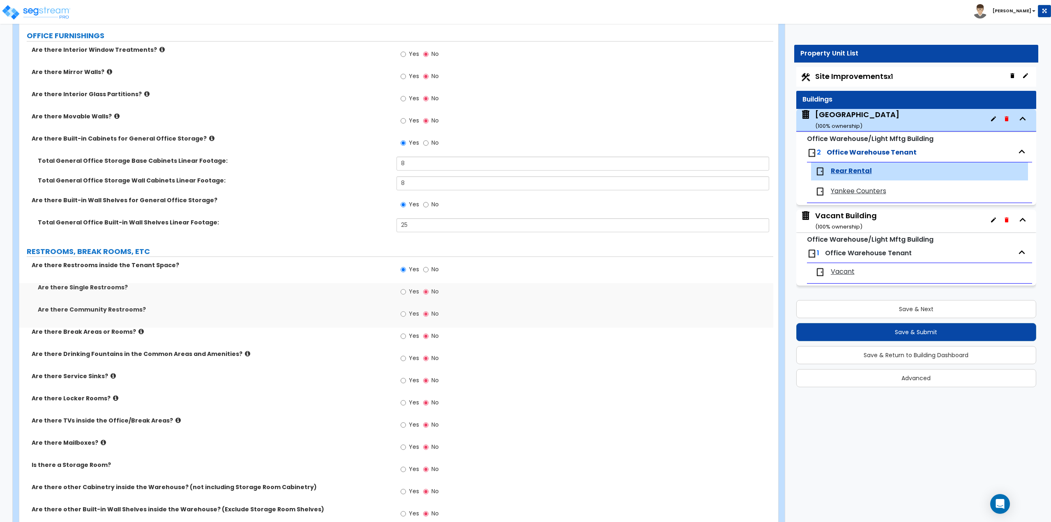
click at [413, 292] on span "Yes" at bounding box center [414, 291] width 10 height 8
click at [406, 292] on input "Yes" at bounding box center [403, 291] width 5 height 9
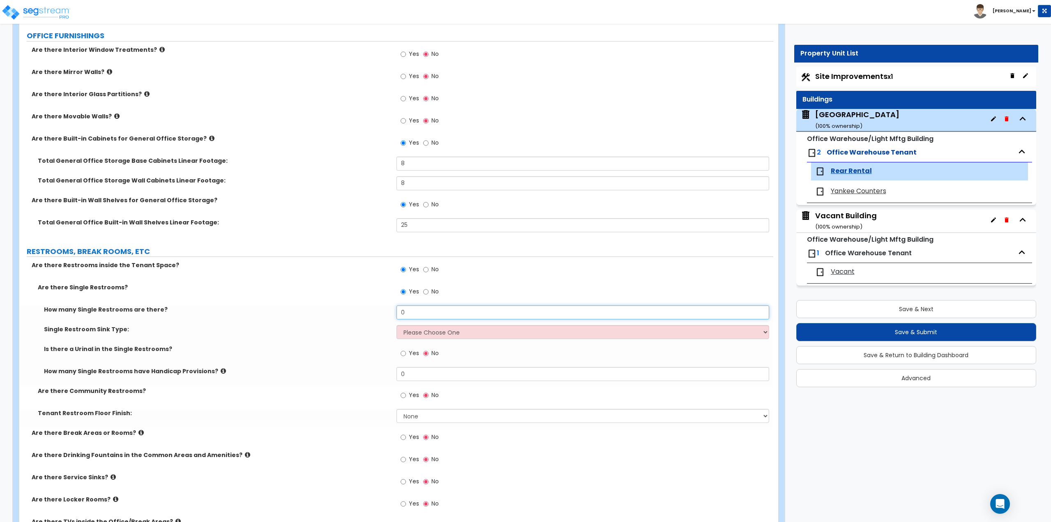
drag, startPoint x: 415, startPoint y: 318, endPoint x: 387, endPoint y: 315, distance: 28.5
click at [387, 315] on div "How many Single Restrooms are there? 0" at bounding box center [396, 315] width 754 height 20
click at [439, 331] on select "Please Choose One Wall-mounted Vanity-mounted" at bounding box center [583, 332] width 373 height 14
click at [397, 325] on select "Please Choose One Wall-mounted Vanity-mounted" at bounding box center [583, 332] width 373 height 14
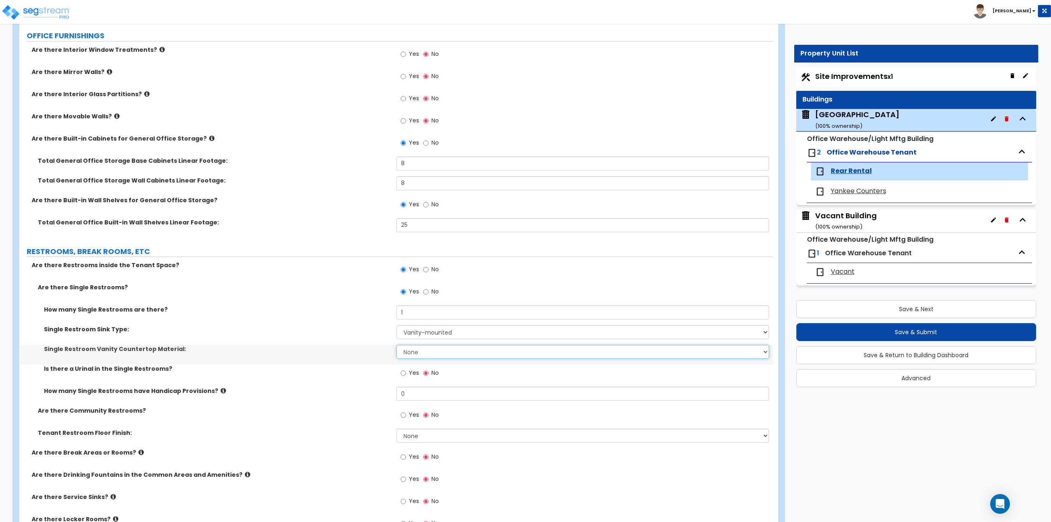
click at [423, 355] on select "None Plastic Laminate Solid Surface Stone Quartz Marble Tile Wood Stainless Ste…" at bounding box center [583, 352] width 373 height 14
click at [397, 345] on select "None Plastic Laminate Solid Surface Stone Quartz Marble Tile Wood Stainless Ste…" at bounding box center [583, 352] width 373 height 14
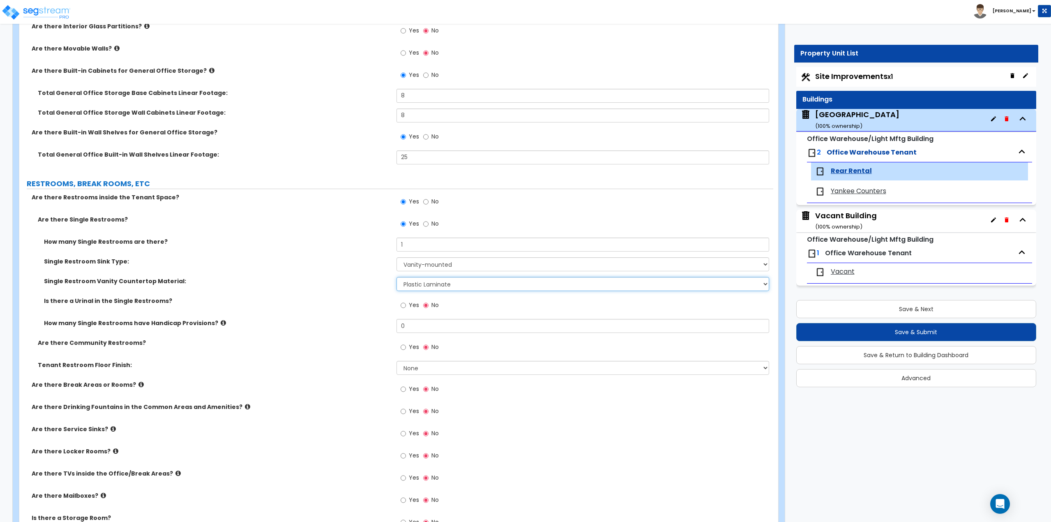
scroll to position [781, 0]
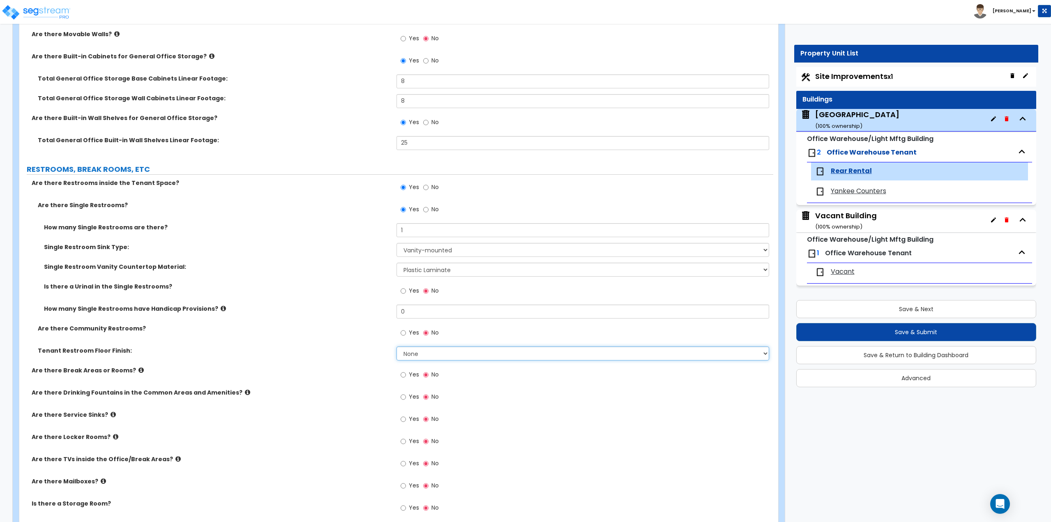
click at [418, 355] on select "None Tile Flooring Resilient Laminate Flooring VCT Flooring Sheet Vinyl Flooring" at bounding box center [583, 353] width 373 height 14
click at [397, 346] on select "None Tile Flooring Resilient Laminate Flooring VCT Flooring Sheet Vinyl Flooring" at bounding box center [583, 353] width 373 height 14
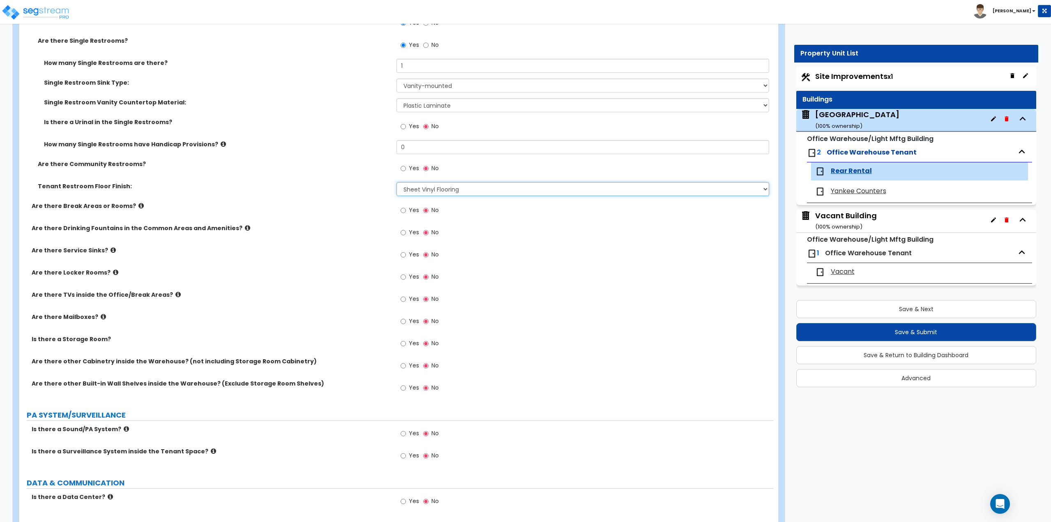
scroll to position [986, 0]
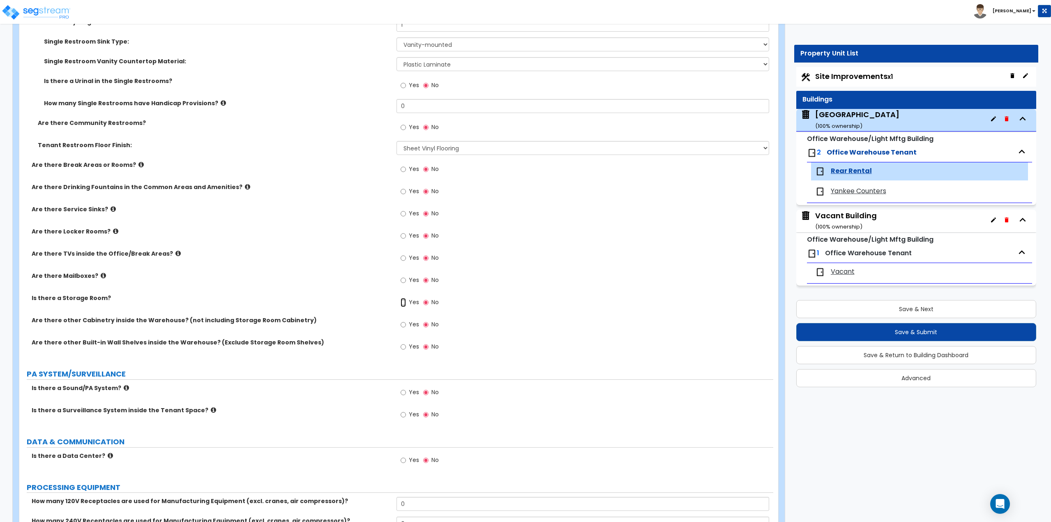
click at [405, 301] on input "Yes" at bounding box center [403, 302] width 5 height 9
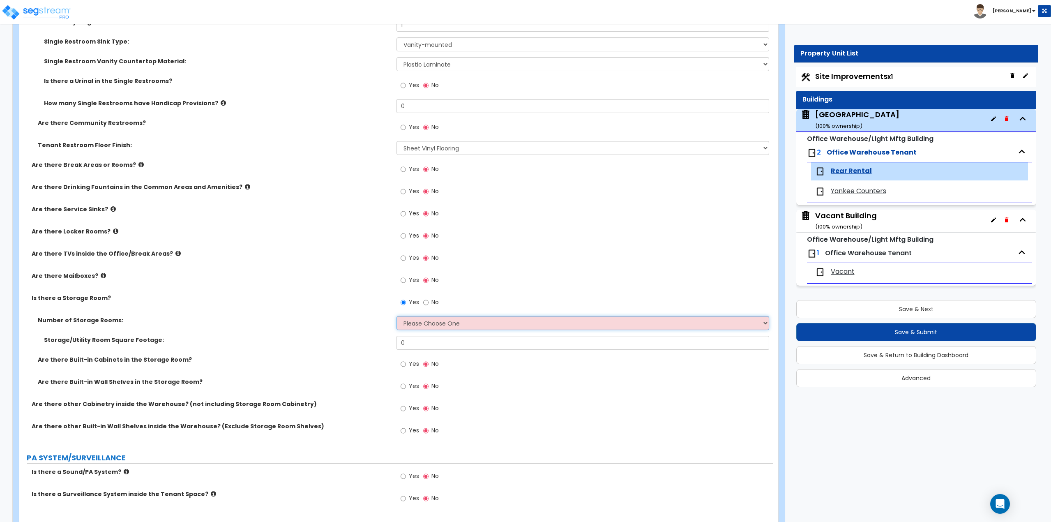
click at [422, 321] on select "Please Choose One 1 2 3" at bounding box center [583, 323] width 373 height 14
click at [397, 316] on select "Please Choose One 1 2 3" at bounding box center [583, 323] width 373 height 14
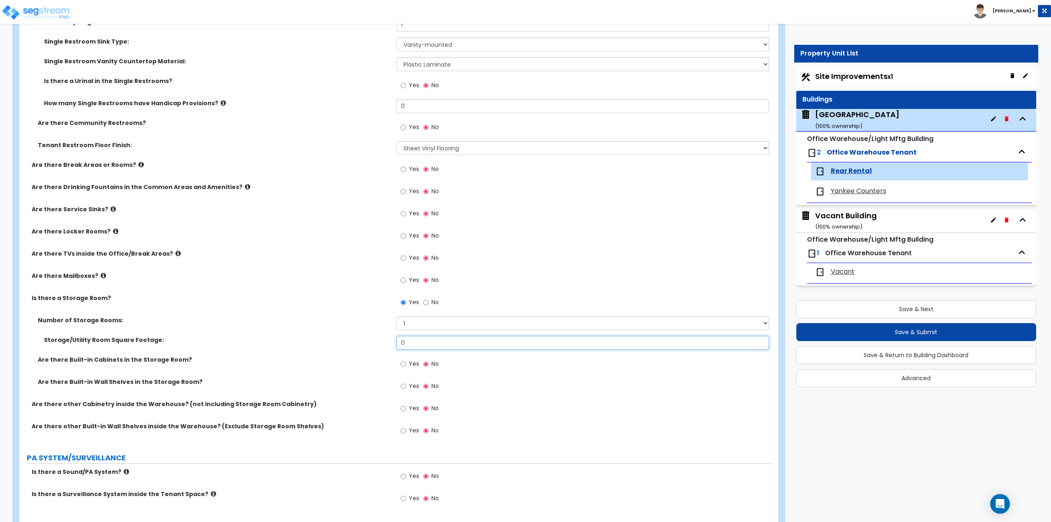
drag, startPoint x: 434, startPoint y: 344, endPoint x: 416, endPoint y: 334, distance: 21.4
click at [383, 343] on div "Storage/Utility Room Square Footage: 0" at bounding box center [396, 346] width 754 height 20
click at [459, 346] on input "0" at bounding box center [583, 343] width 373 height 14
click at [454, 339] on input "0" at bounding box center [583, 343] width 373 height 14
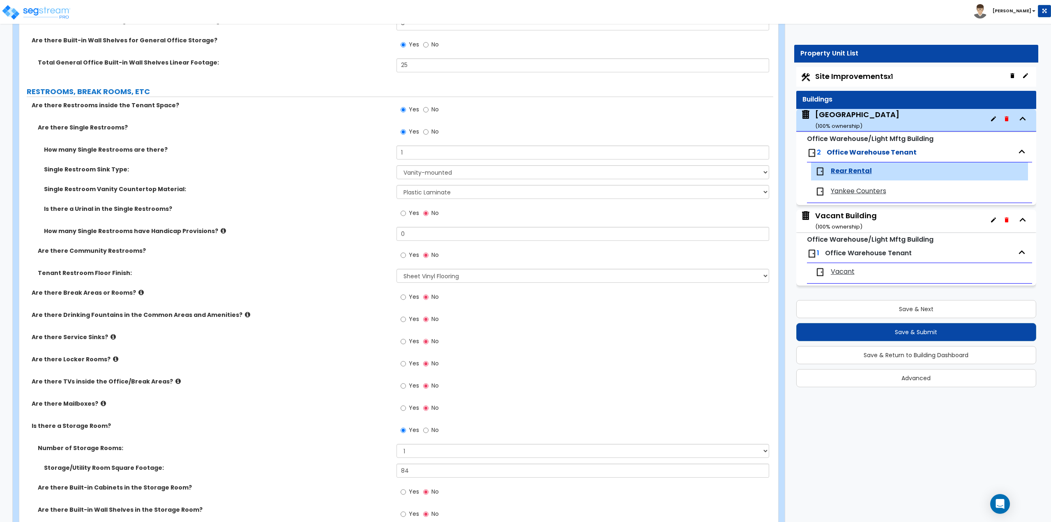
scroll to position [822, 0]
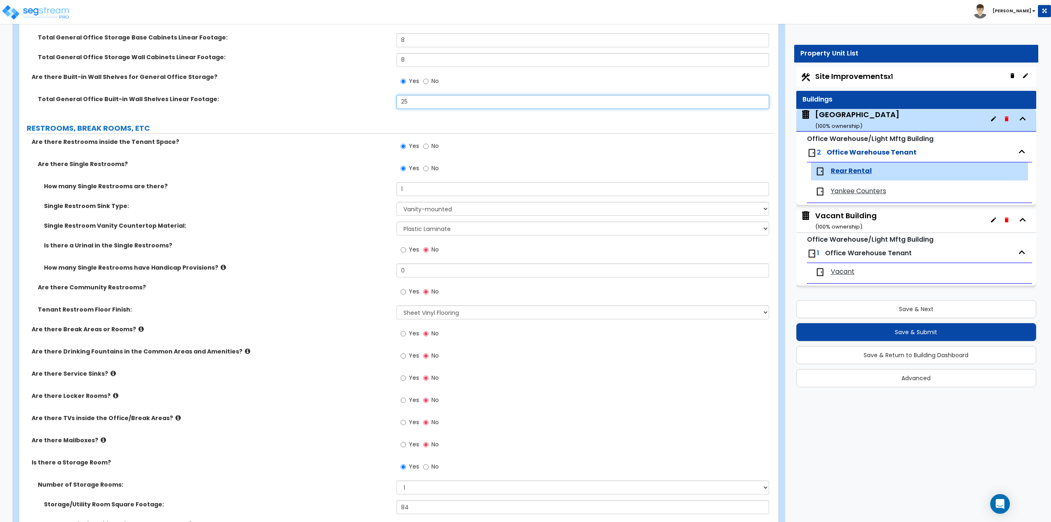
click at [420, 105] on input "25" at bounding box center [583, 102] width 373 height 14
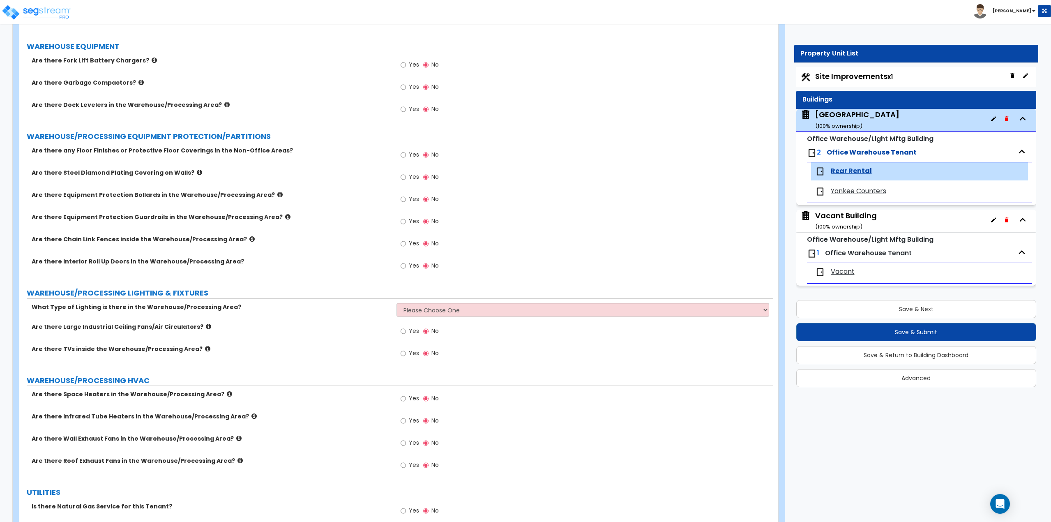
scroll to position [1890, 0]
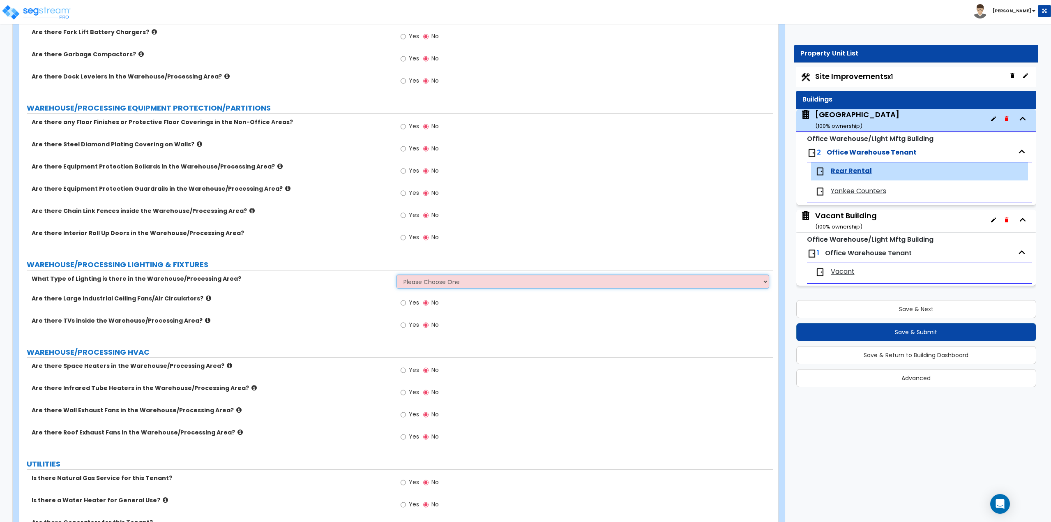
click at [404, 280] on select "Please Choose One High Bay Round Fixtures High Bay Fluorescent Tube Lighting Hi…" at bounding box center [583, 282] width 373 height 14
click at [397, 275] on select "Please Choose One High Bay Round Fixtures High Bay Fluorescent Tube Lighting Hi…" at bounding box center [583, 282] width 373 height 14
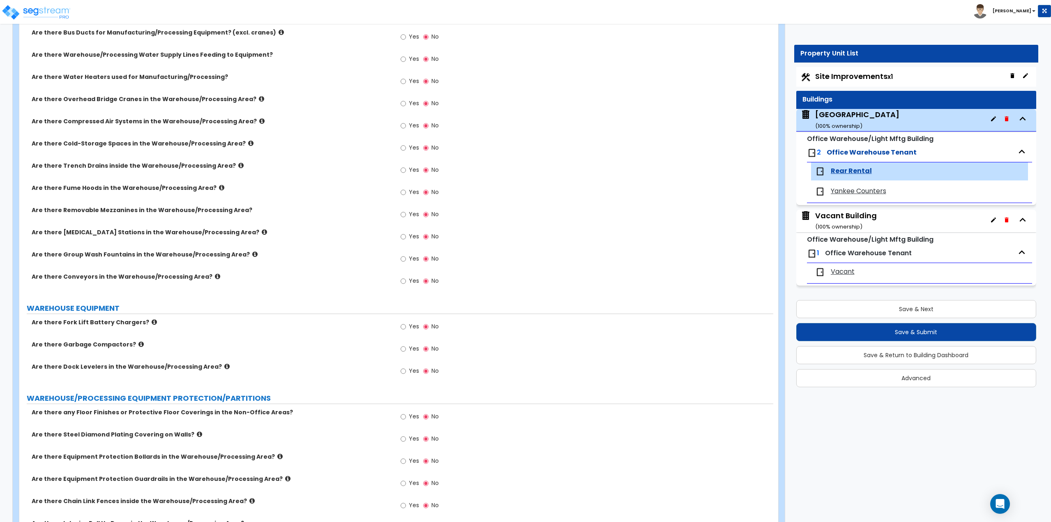
scroll to position [1453, 0]
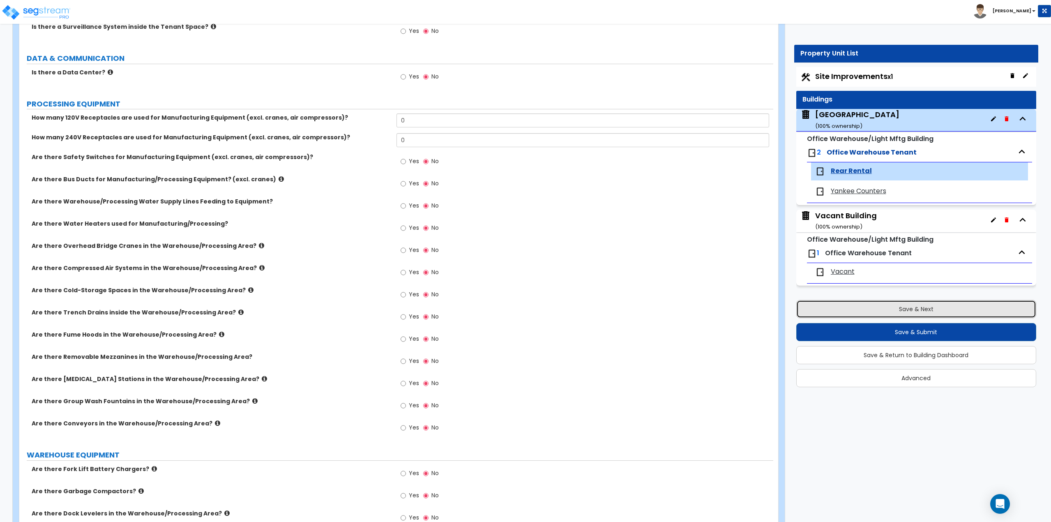
click at [906, 311] on button "Save & Next" at bounding box center [916, 309] width 240 height 18
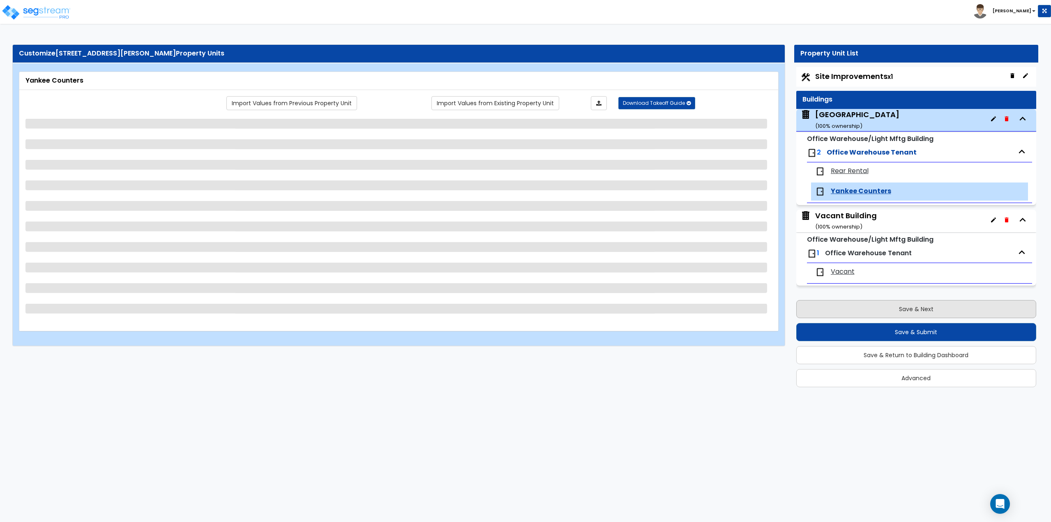
scroll to position [0, 0]
click at [906, 311] on button "Save & Next" at bounding box center [916, 309] width 240 height 18
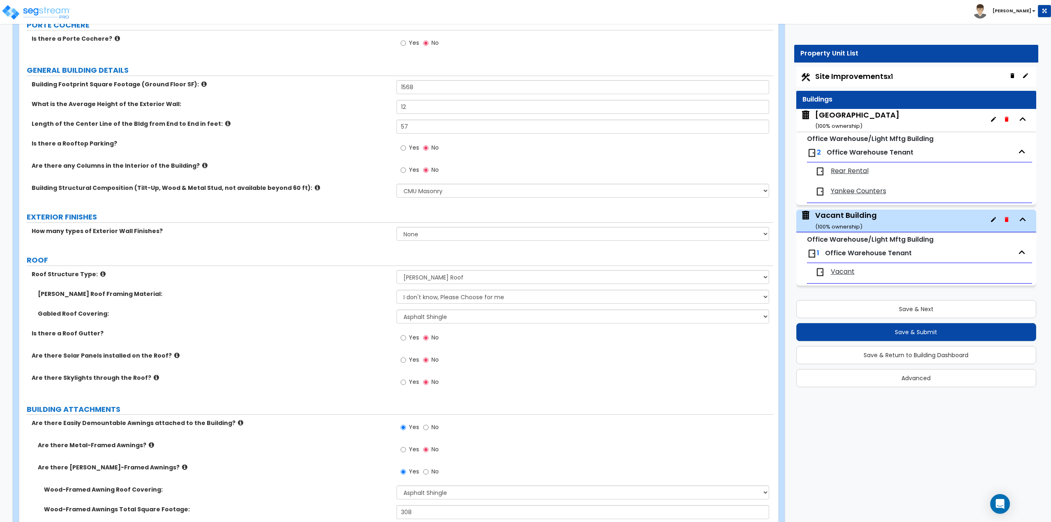
scroll to position [288, 0]
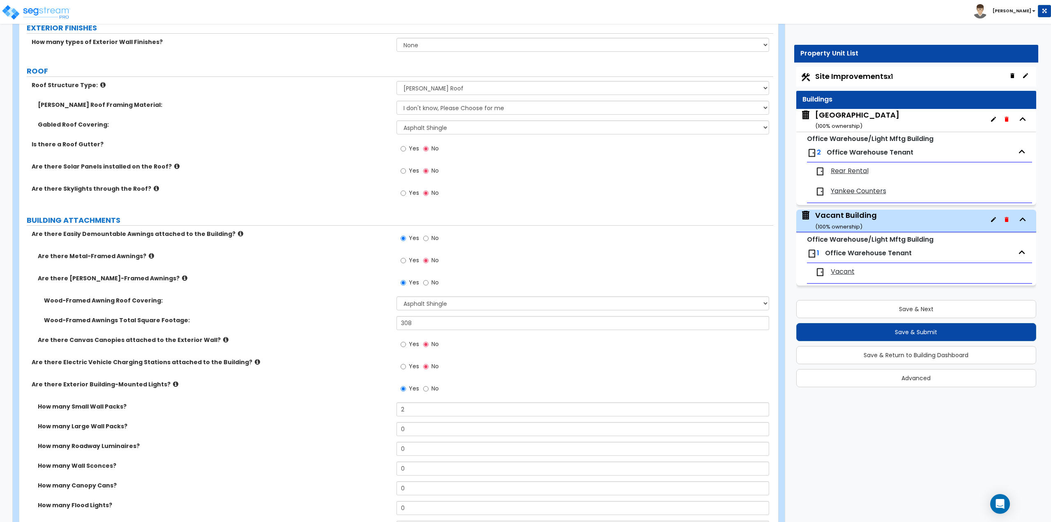
click at [847, 270] on span "Vacant" at bounding box center [843, 271] width 24 height 9
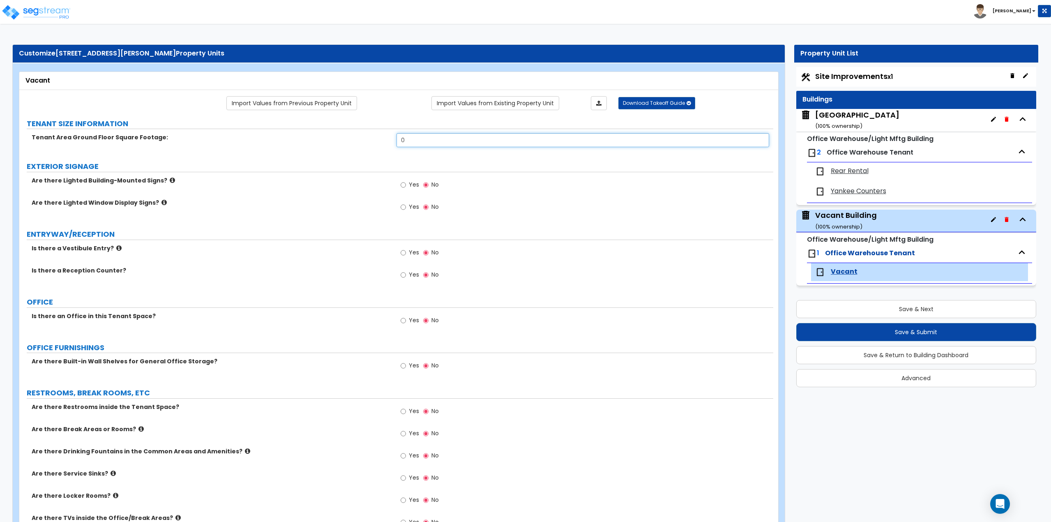
drag, startPoint x: 477, startPoint y: 142, endPoint x: 396, endPoint y: 145, distance: 81.4
click at [397, 145] on input "0" at bounding box center [583, 140] width 373 height 14
click at [521, 142] on input "0" at bounding box center [583, 140] width 373 height 14
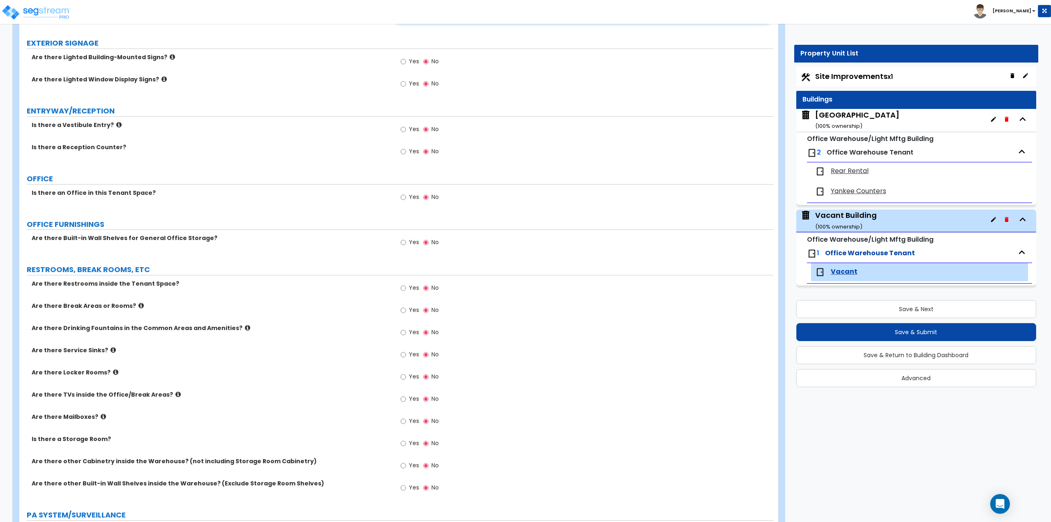
scroll to position [164, 0]
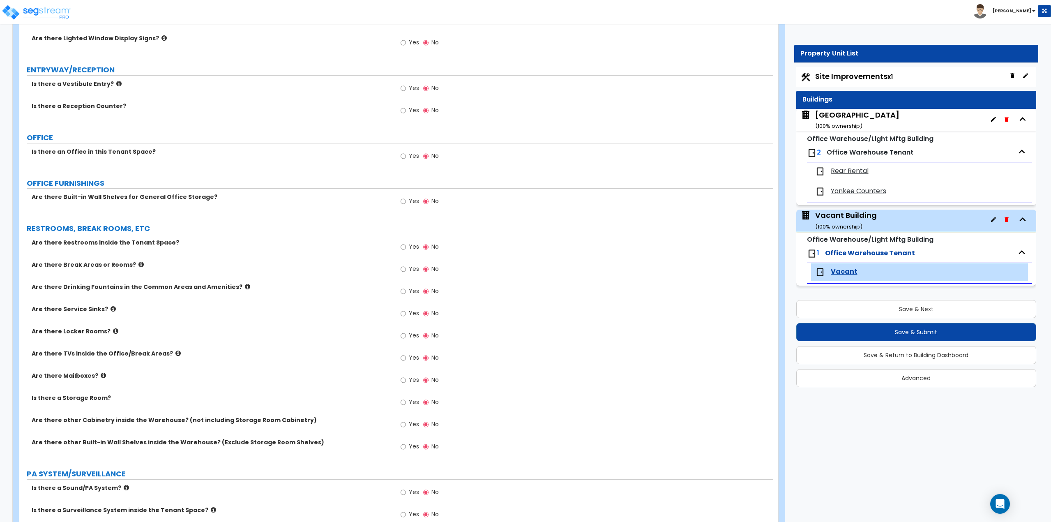
click at [407, 157] on label "Yes" at bounding box center [410, 157] width 18 height 14
click at [406, 157] on input "Yes" at bounding box center [403, 156] width 5 height 9
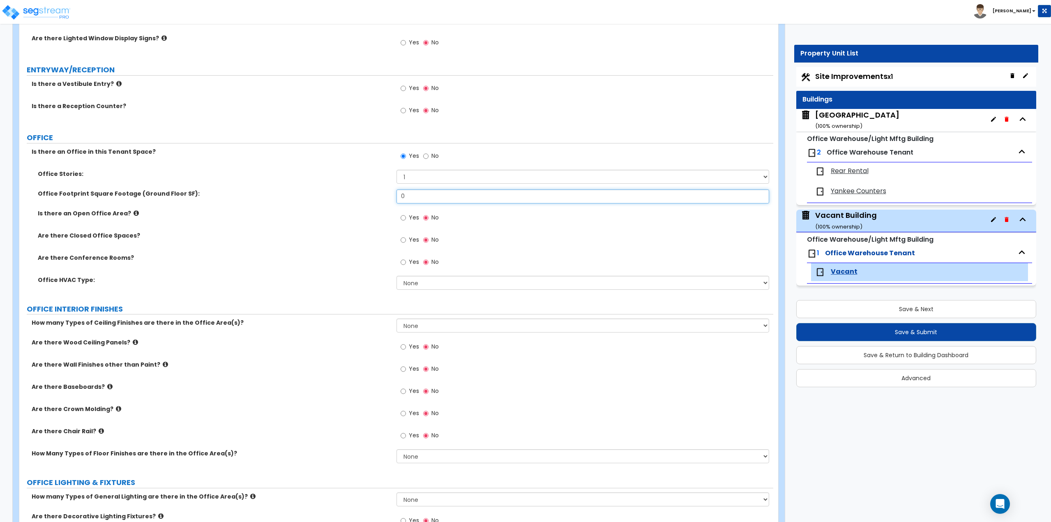
click at [437, 196] on input "0" at bounding box center [583, 196] width 373 height 14
click at [134, 215] on icon at bounding box center [136, 213] width 5 height 6
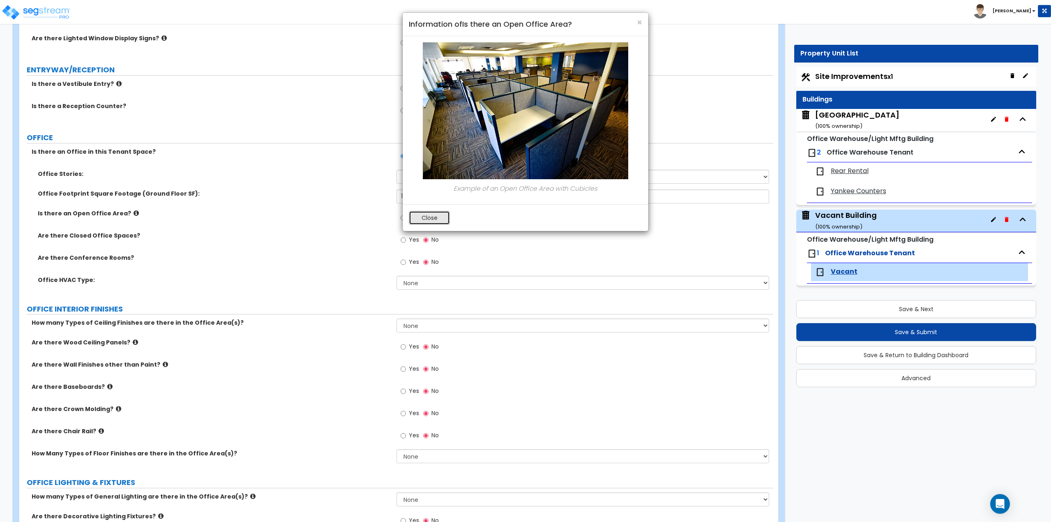
click at [421, 220] on button "Close" at bounding box center [429, 218] width 41 height 14
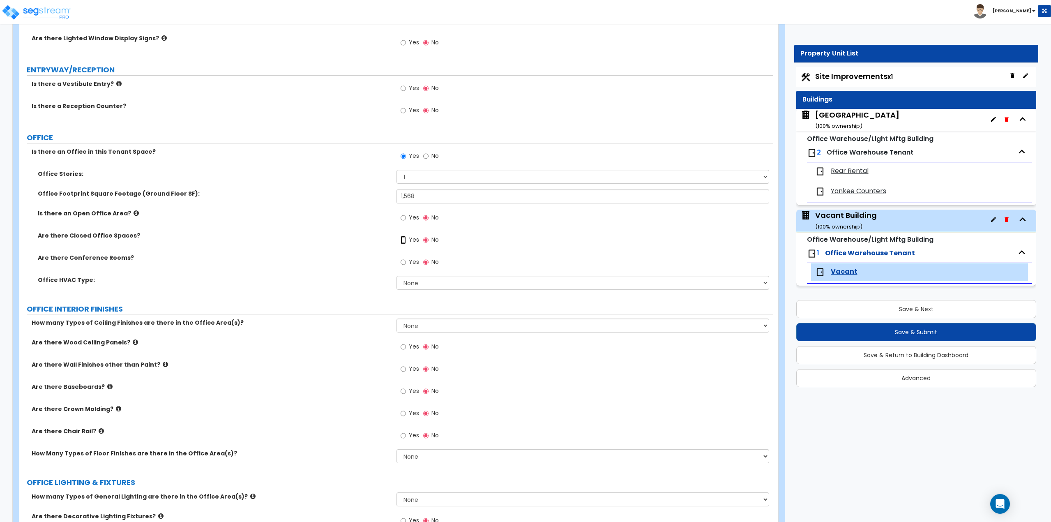
click at [403, 241] on input "Yes" at bounding box center [403, 239] width 5 height 9
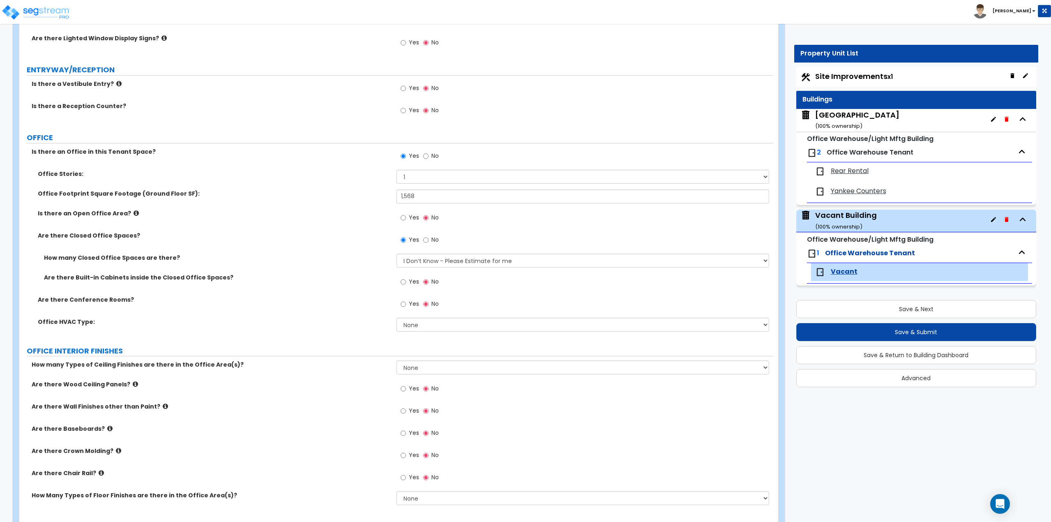
drag, startPoint x: 1050, startPoint y: 188, endPoint x: 410, endPoint y: 215, distance: 640.0
click at [410, 215] on span "Yes" at bounding box center [414, 217] width 10 height 8
click at [406, 215] on input "Yes" at bounding box center [403, 217] width 5 height 9
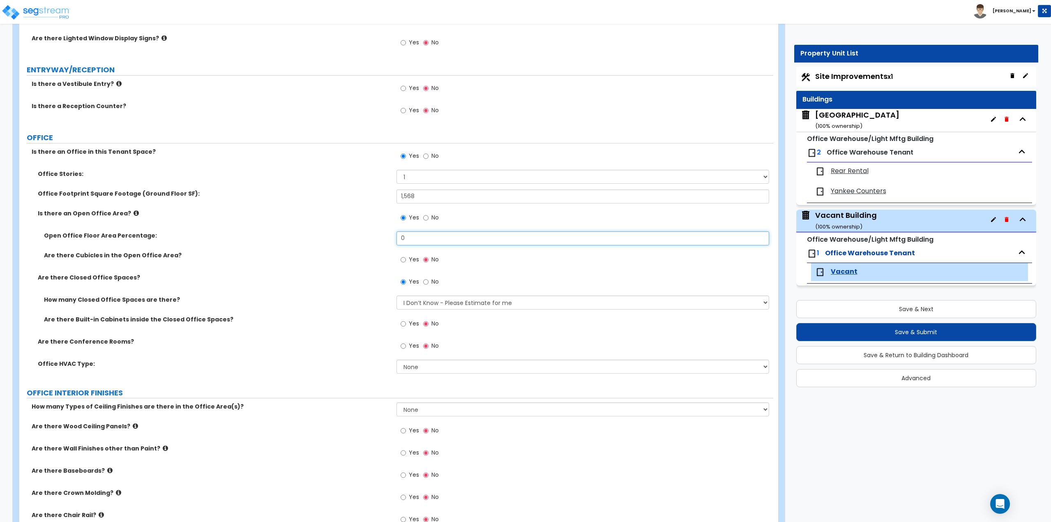
drag, startPoint x: 437, startPoint y: 231, endPoint x: 388, endPoint y: 236, distance: 48.7
click at [388, 236] on div "Open Office Floor Area Percentage: 0" at bounding box center [396, 241] width 754 height 20
drag, startPoint x: 409, startPoint y: 241, endPoint x: 381, endPoint y: 242, distance: 27.6
click at [381, 242] on div "Open Office Floor Area Percentage: 50" at bounding box center [396, 241] width 754 height 20
click at [418, 366] on select "None Rooftop Unit Furnace-Condenser Forced Air Split Heating/Cooling Systems He…" at bounding box center [583, 367] width 373 height 14
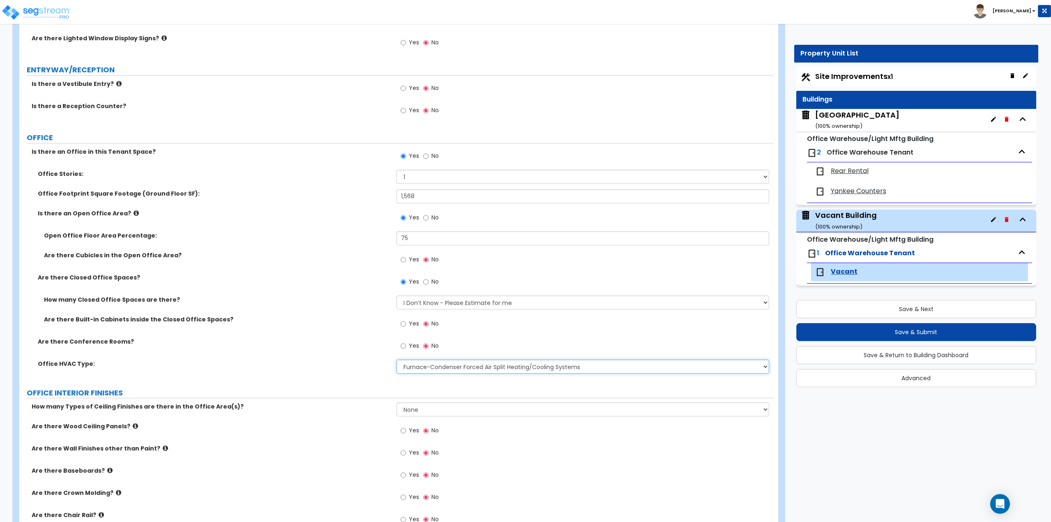
click at [397, 360] on select "None Rooftop Unit Furnace-Condenser Forced Air Split Heating/Cooling Systems He…" at bounding box center [583, 367] width 373 height 14
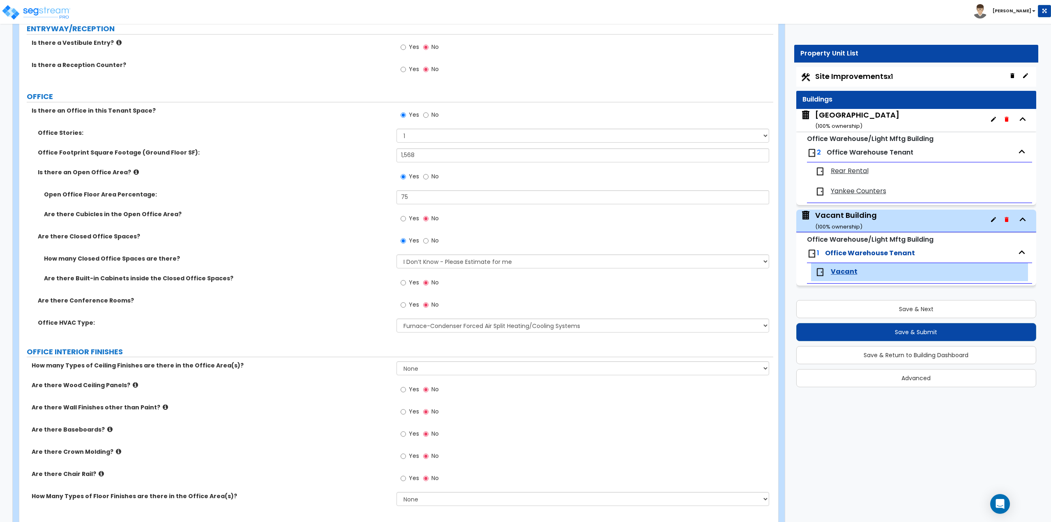
scroll to position [247, 0]
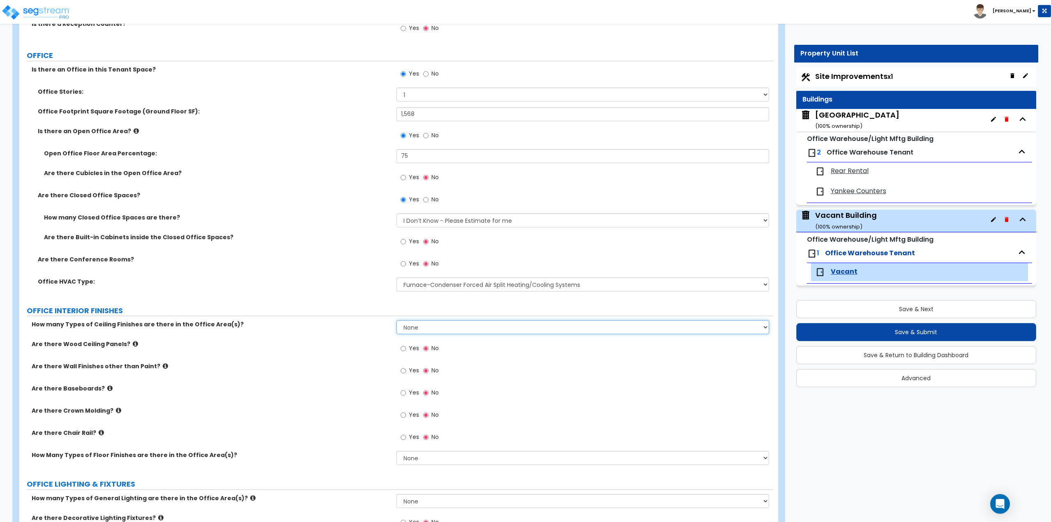
click at [415, 329] on select "None 1 2 3" at bounding box center [583, 327] width 373 height 14
click at [397, 320] on select "None 1 2 3" at bounding box center [583, 327] width 373 height 14
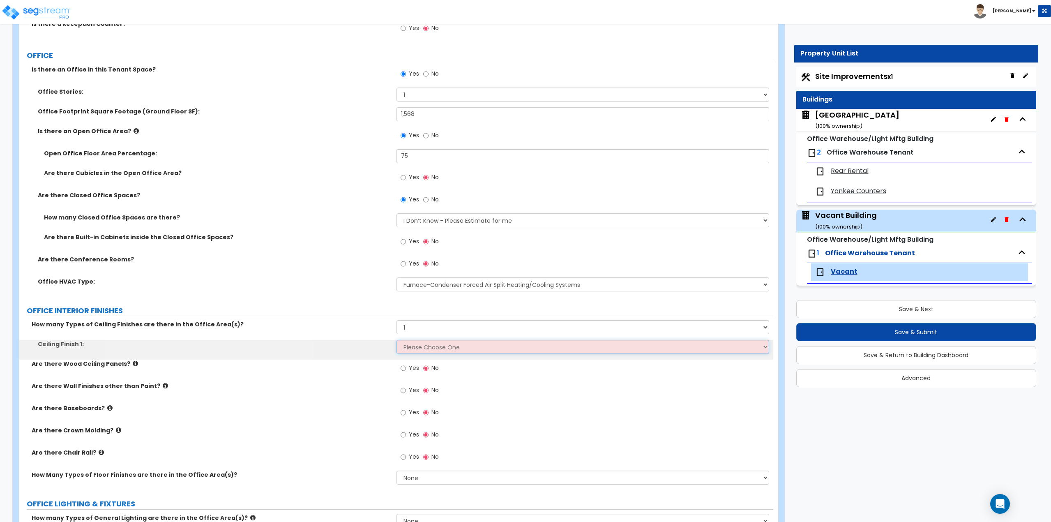
click at [416, 348] on select "Please Choose One Drop Ceiling Open Ceiling Drywall Ceiling" at bounding box center [583, 347] width 373 height 14
click at [397, 340] on select "Please Choose One Drop Ceiling Open Ceiling Drywall Ceiling" at bounding box center [583, 347] width 373 height 14
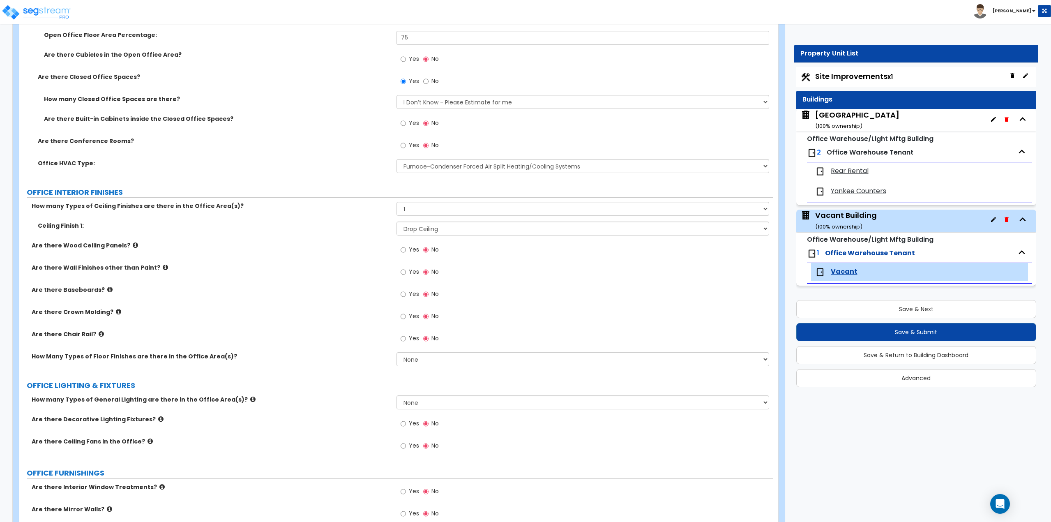
scroll to position [370, 0]
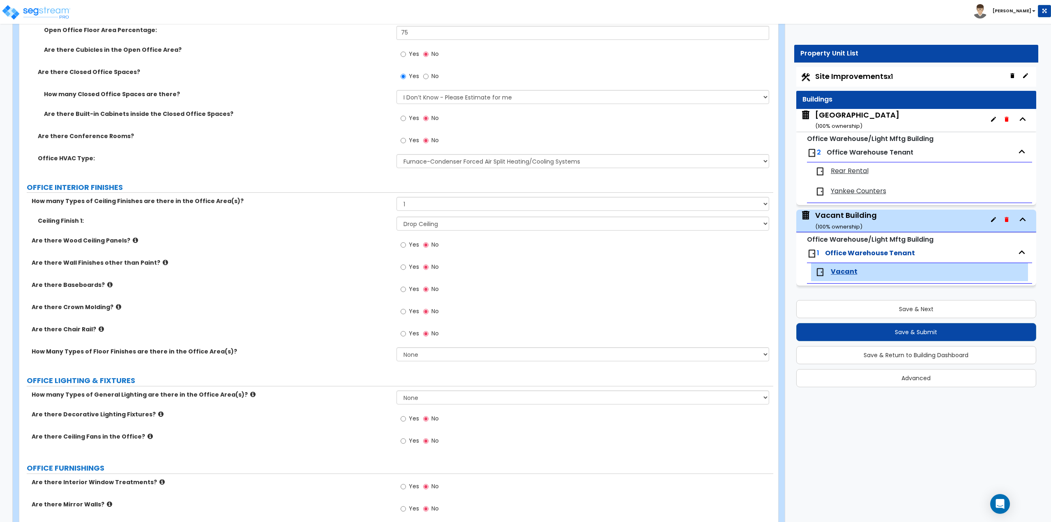
click at [407, 335] on label "Yes" at bounding box center [410, 335] width 18 height 14
click at [406, 335] on input "Yes" at bounding box center [403, 333] width 5 height 9
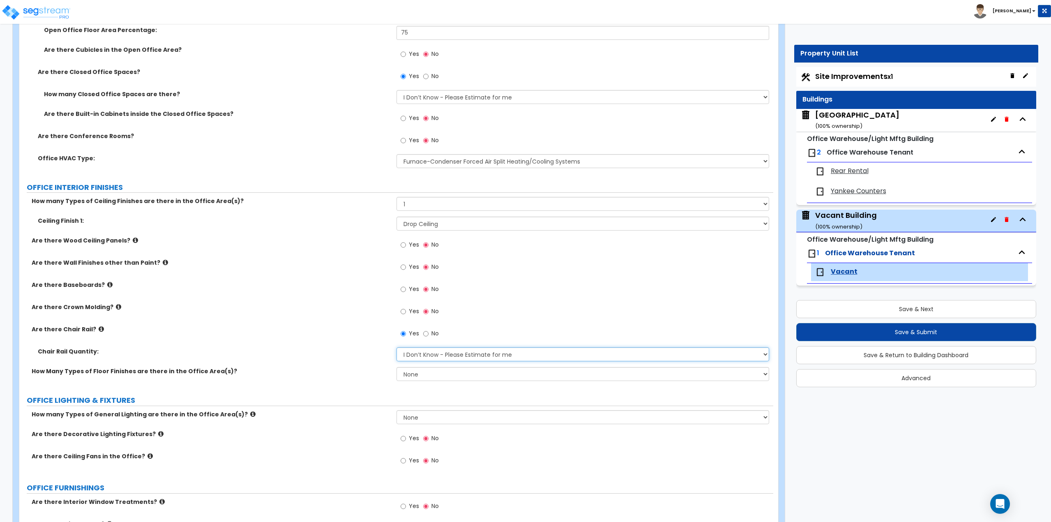
click at [427, 360] on select "I Don’t Know - Please Estimate for me I want to Enter the Linear Footage" at bounding box center [583, 354] width 373 height 14
click at [397, 347] on select "I Don’t Know - Please Estimate for me I want to Enter the Linear Footage" at bounding box center [583, 354] width 373 height 14
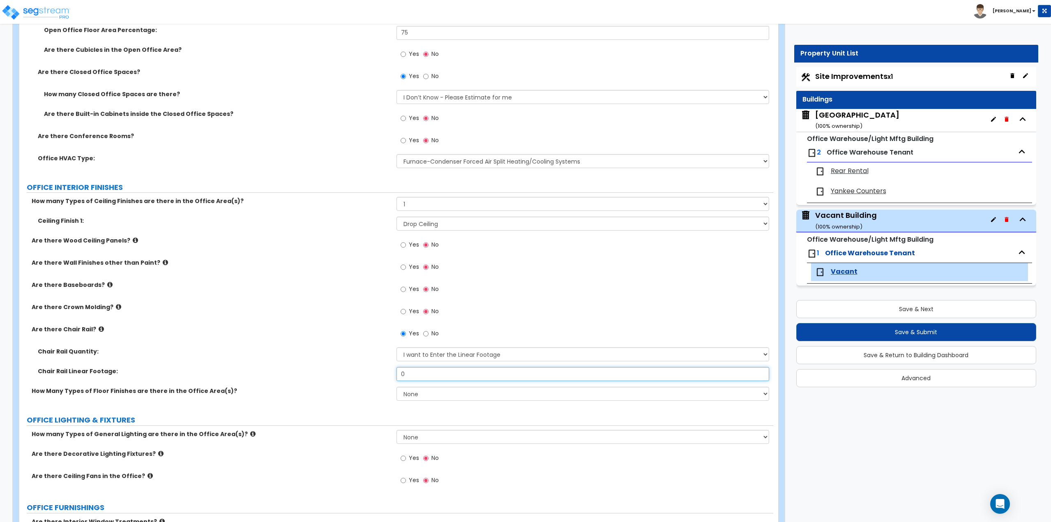
drag, startPoint x: 424, startPoint y: 372, endPoint x: 386, endPoint y: 378, distance: 38.4
click at [385, 378] on div "Chair Rail Linear Footage: 0" at bounding box center [396, 377] width 754 height 20
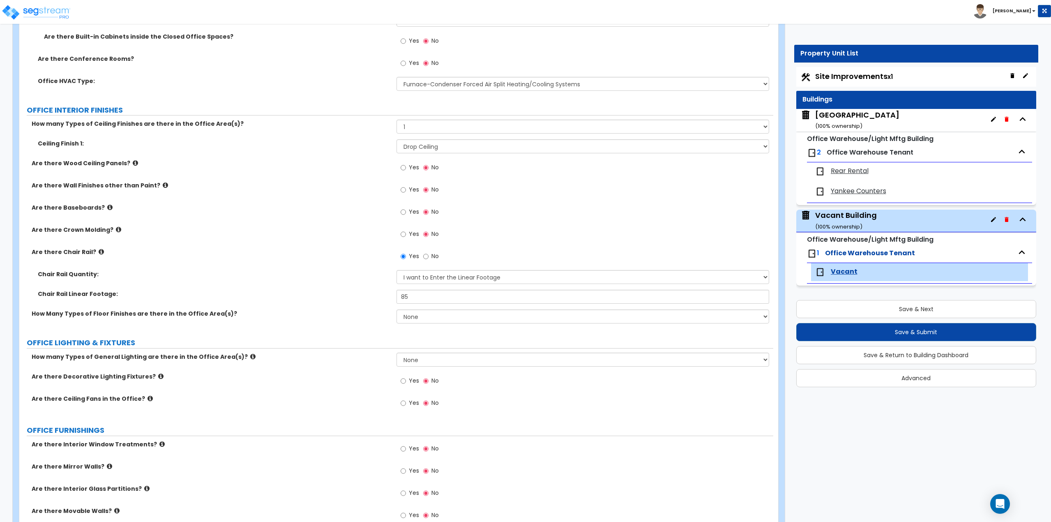
scroll to position [452, 0]
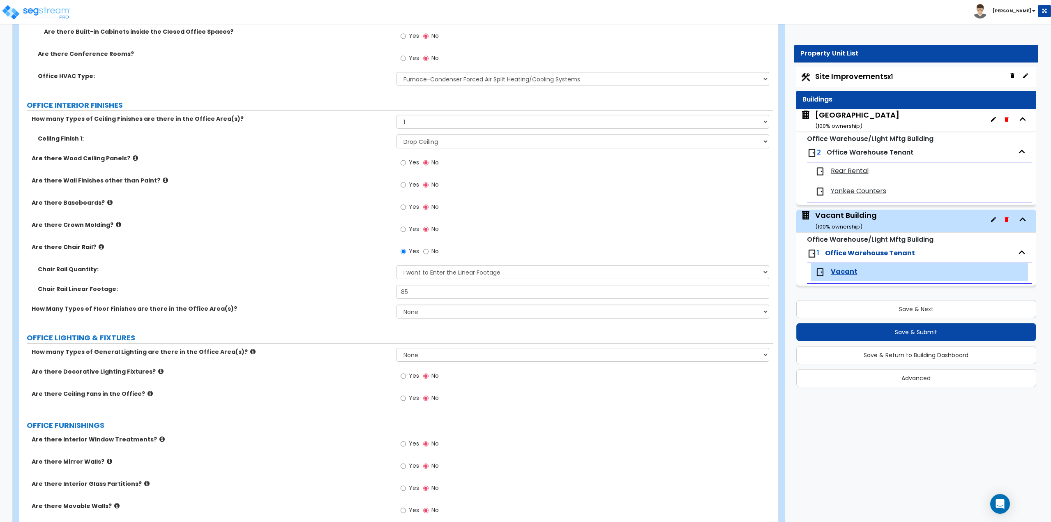
click at [423, 302] on div "Chair Rail Linear Footage: 85" at bounding box center [396, 295] width 754 height 20
click at [424, 314] on select "None 1 2 3" at bounding box center [583, 311] width 373 height 14
click at [397, 304] on select "None 1 2 3" at bounding box center [583, 311] width 373 height 14
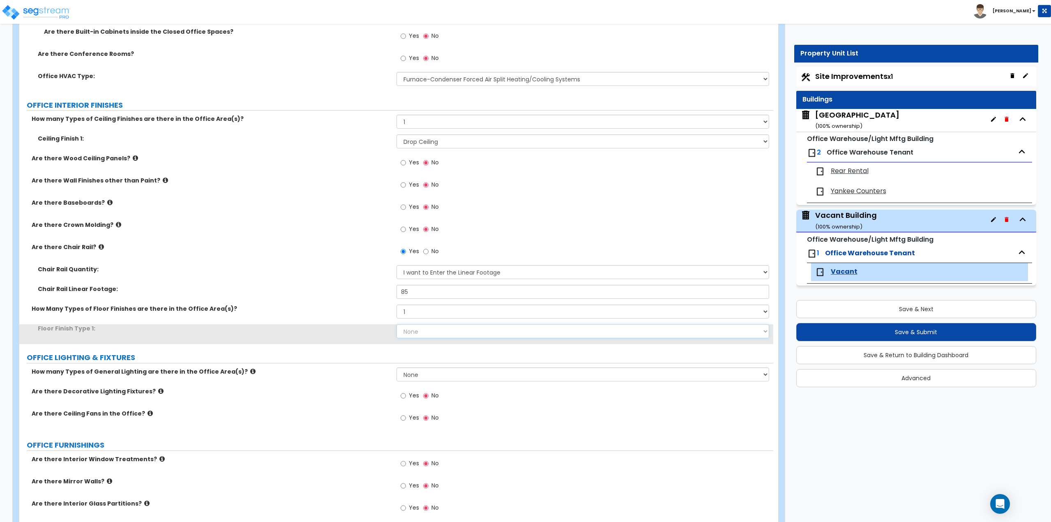
click at [418, 333] on select "None Tile Flooring Hardwood Flooring Resilient Laminate Flooring VCT Flooring S…" at bounding box center [583, 331] width 373 height 14
click at [397, 324] on select "None Tile Flooring Hardwood Flooring Resilient Laminate Flooring VCT Flooring S…" at bounding box center [583, 331] width 373 height 14
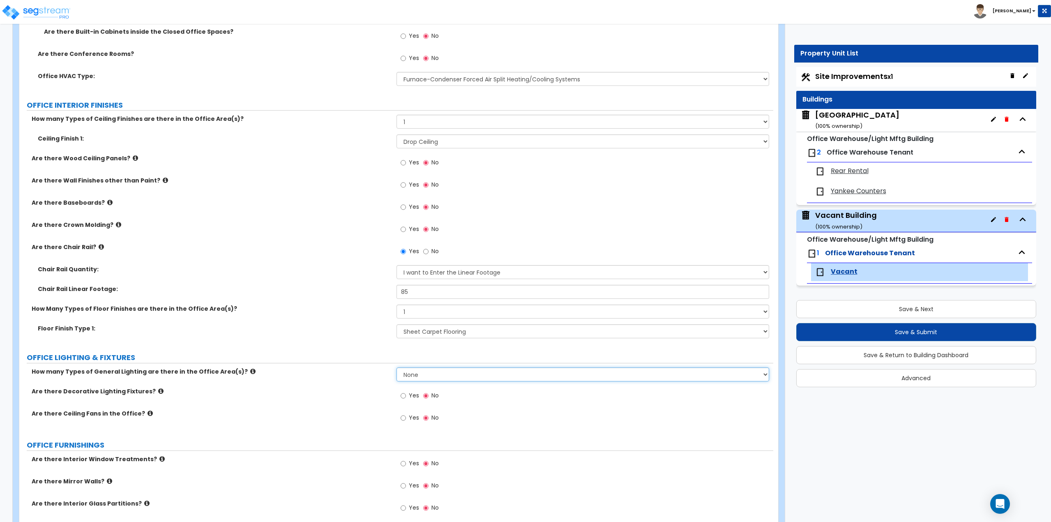
click at [420, 373] on select "None 1 2 3" at bounding box center [583, 374] width 373 height 14
click at [397, 367] on select "None 1 2 3" at bounding box center [583, 374] width 373 height 14
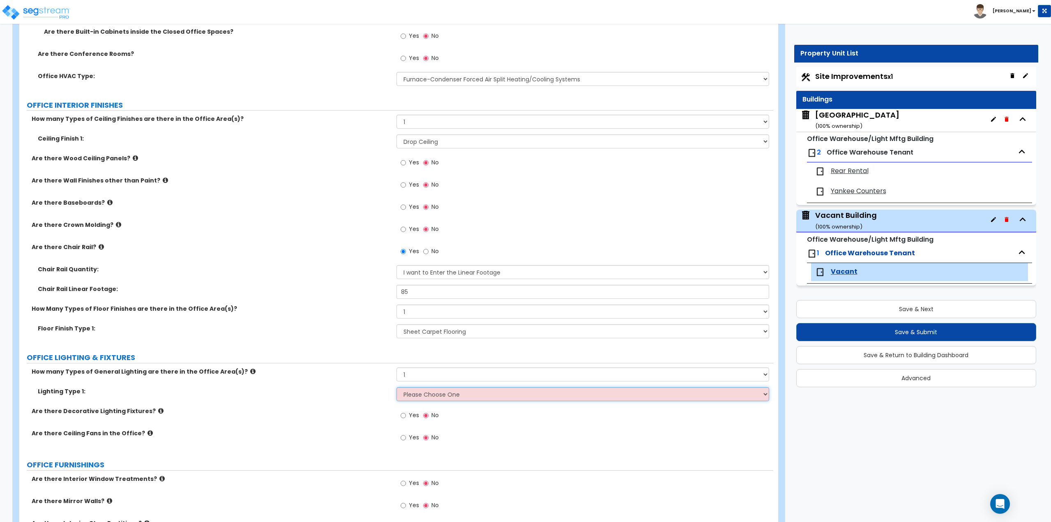
drag, startPoint x: 413, startPoint y: 393, endPoint x: 414, endPoint y: 399, distance: 6.6
click at [413, 393] on select "Please Choose One LED Surface-Mounted LED Recessed Fluorescent Surface-Mounted …" at bounding box center [583, 394] width 373 height 14
click at [397, 387] on select "Please Choose One LED Surface-Mounted LED Recessed Fluorescent Surface-Mounted …" at bounding box center [583, 394] width 373 height 14
click at [409, 205] on span "Yes" at bounding box center [414, 207] width 10 height 8
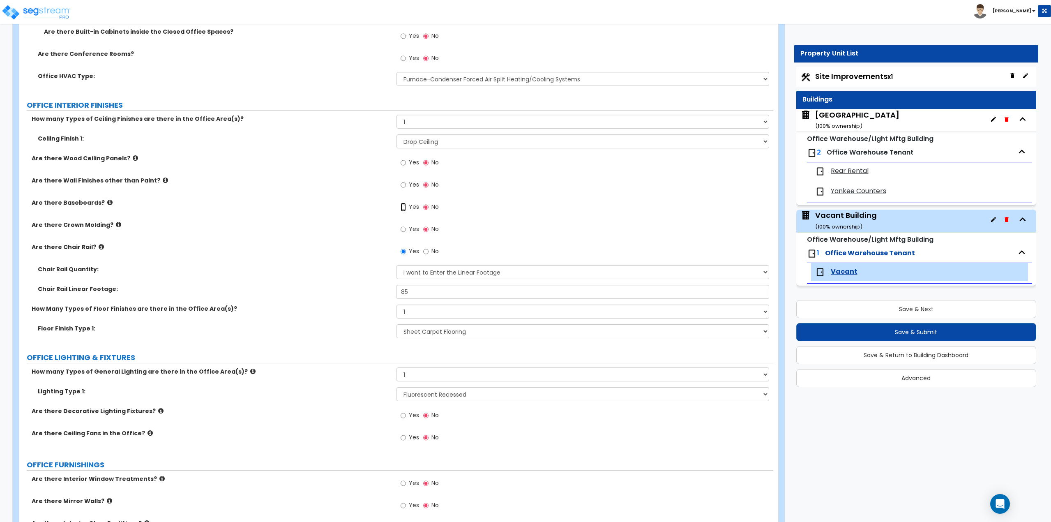
click at [406, 205] on input "Yes" at bounding box center [403, 207] width 5 height 9
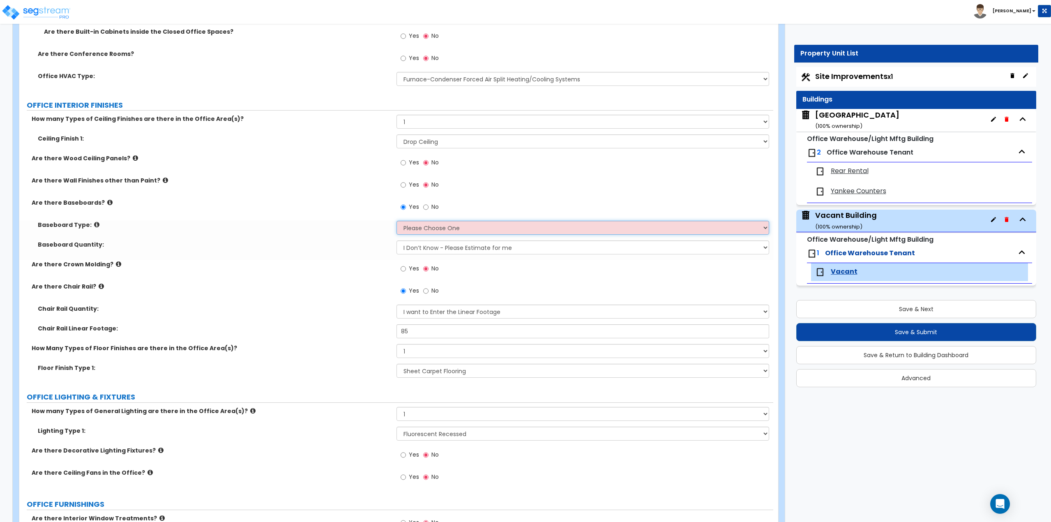
click at [424, 229] on select "Please Choose One Wood Vinyl Carpet Tile" at bounding box center [583, 228] width 373 height 14
click at [397, 221] on select "Please Choose One Wood Vinyl Carpet Tile" at bounding box center [583, 228] width 373 height 14
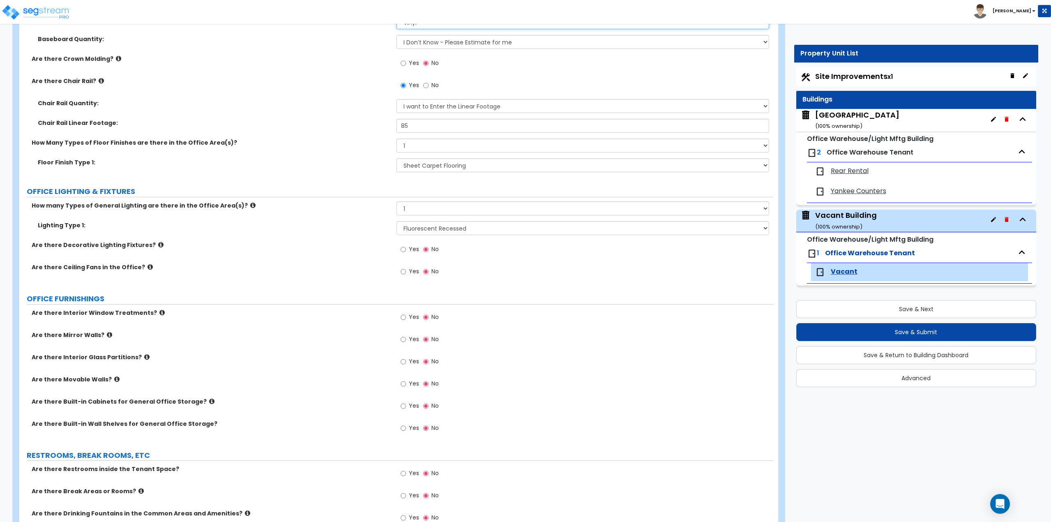
scroll to position [699, 0]
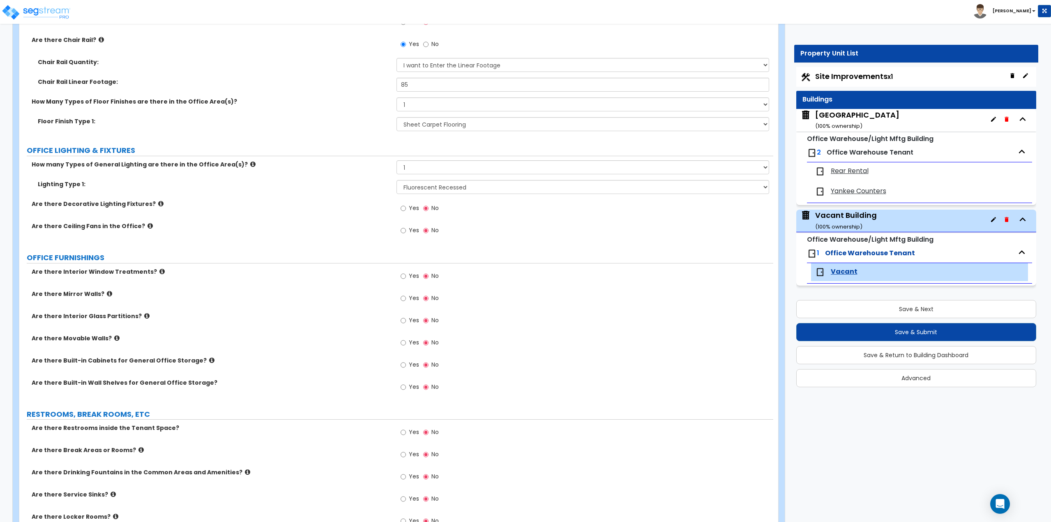
click at [406, 276] on label "Yes" at bounding box center [410, 277] width 18 height 14
click at [406, 276] on input "Yes" at bounding box center [403, 276] width 5 height 9
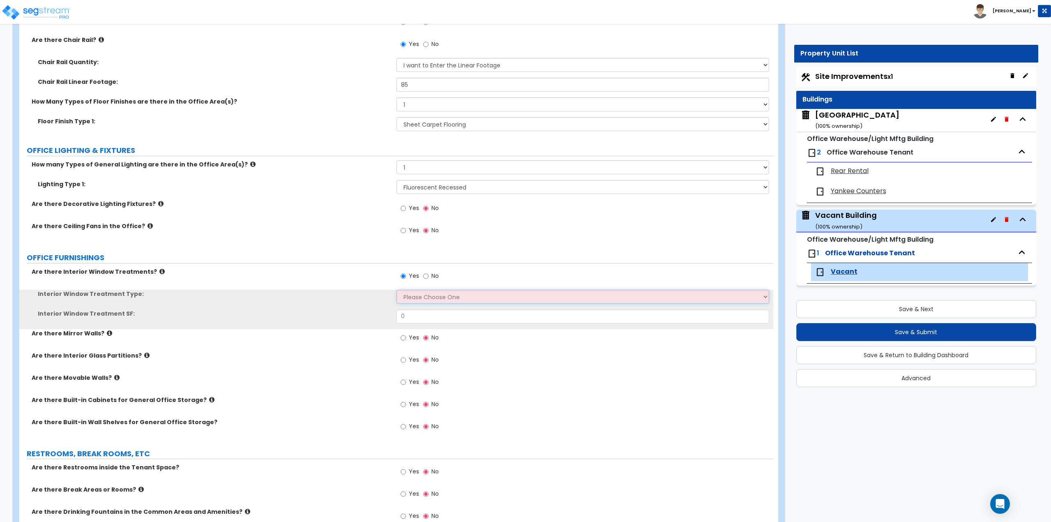
drag, startPoint x: 407, startPoint y: 297, endPoint x: 407, endPoint y: 303, distance: 6.2
click at [407, 297] on select "Please Choose One Vertical Blinds Window Shades Venetian Blinds Wood Shutters" at bounding box center [583, 297] width 373 height 14
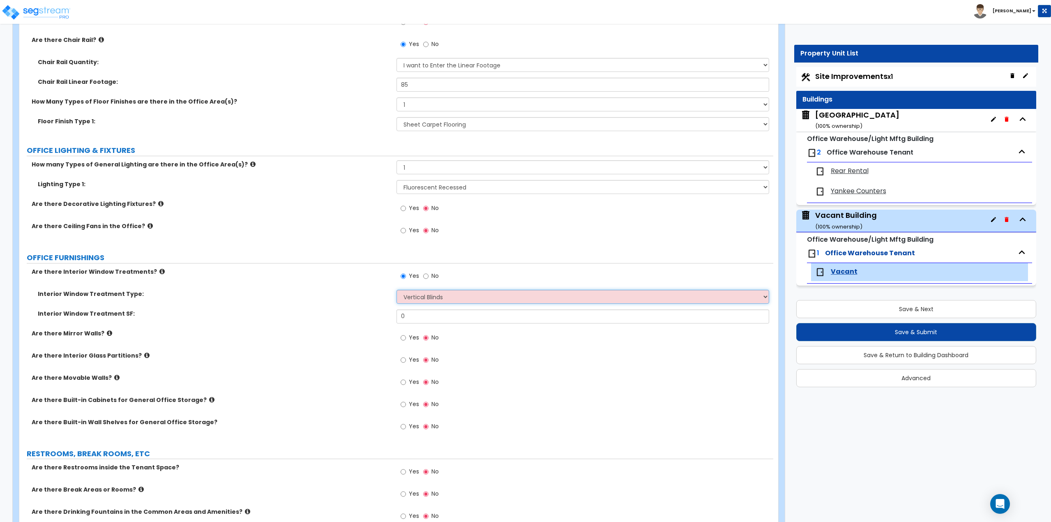
click at [397, 290] on select "Please Choose One Vertical Blinds Window Shades Venetian Blinds Wood Shutters" at bounding box center [583, 297] width 373 height 14
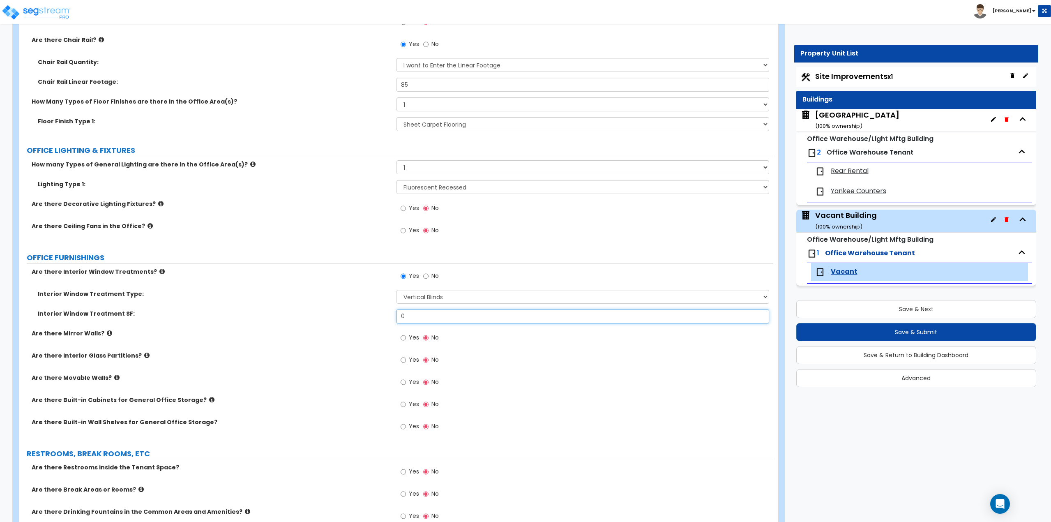
drag, startPoint x: 413, startPoint y: 313, endPoint x: 378, endPoint y: 314, distance: 35.8
click at [378, 314] on div "Interior Window Treatment SF: 0" at bounding box center [396, 319] width 754 height 20
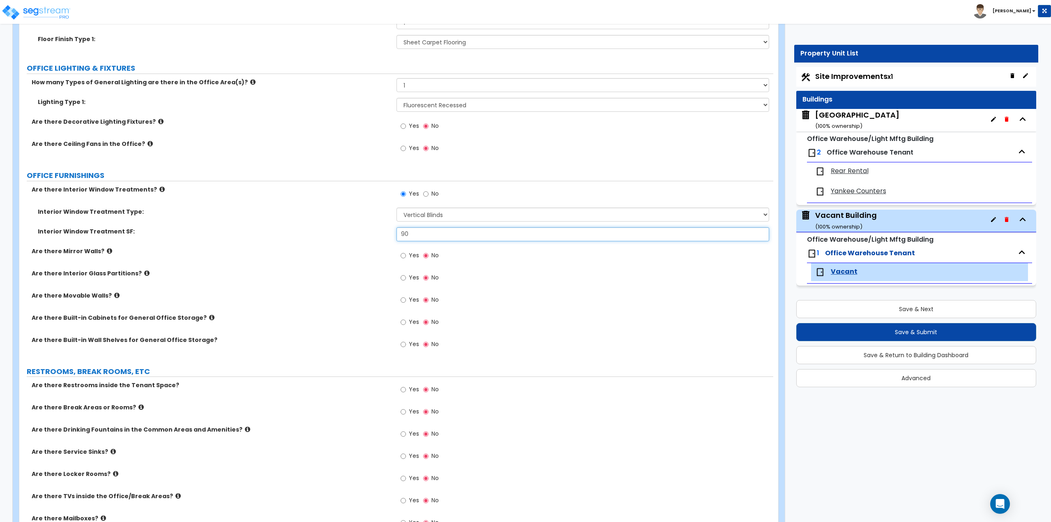
scroll to position [822, 0]
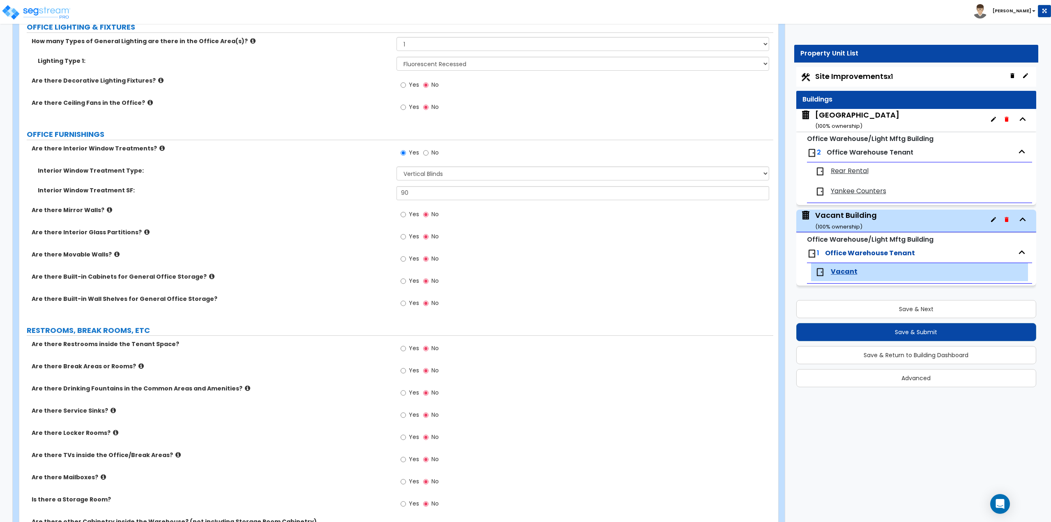
click at [407, 279] on label "Yes" at bounding box center [410, 282] width 18 height 14
click at [406, 279] on input "Yes" at bounding box center [403, 281] width 5 height 9
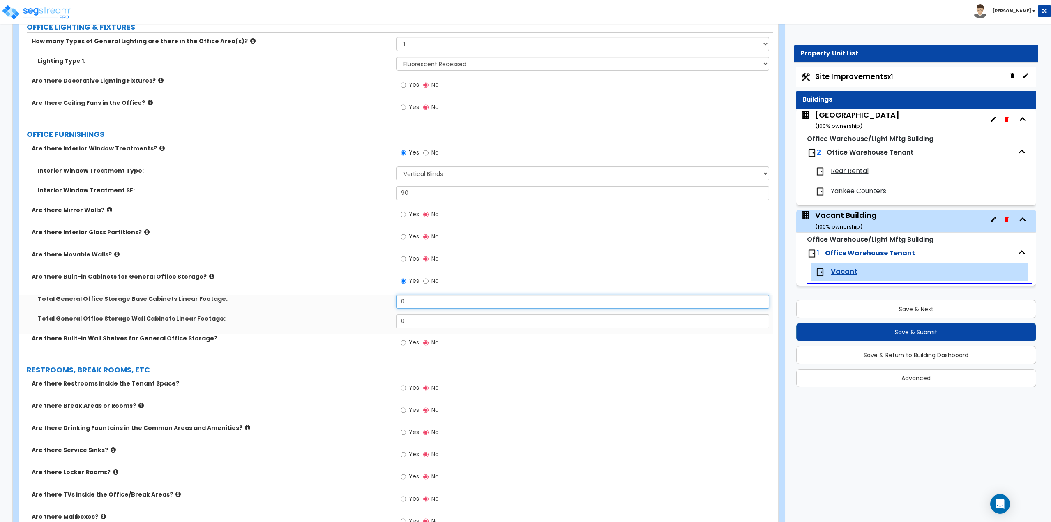
drag, startPoint x: 416, startPoint y: 300, endPoint x: 390, endPoint y: 304, distance: 25.7
click at [390, 304] on div "Total General Office Storage Base Cabinets Linear Footage: 0" at bounding box center [396, 305] width 754 height 20
click at [427, 283] on input "No" at bounding box center [425, 281] width 5 height 9
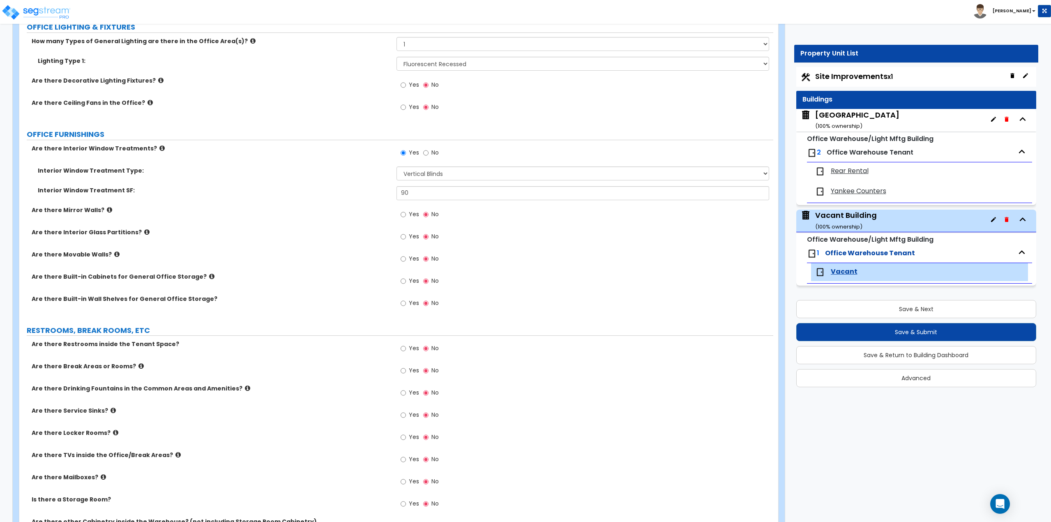
click at [409, 301] on span "Yes" at bounding box center [414, 303] width 10 height 8
click at [406, 301] on input "Yes" at bounding box center [403, 303] width 5 height 9
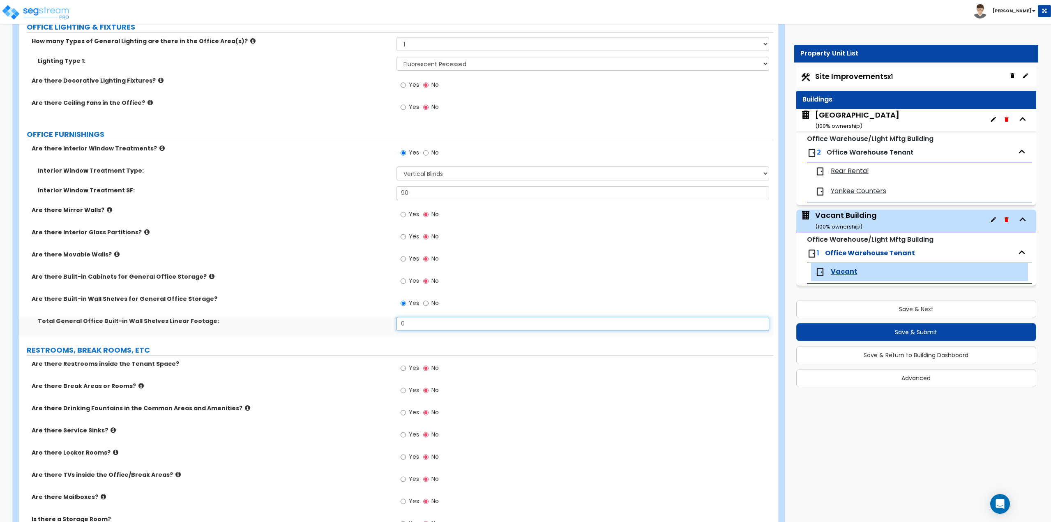
drag, startPoint x: 420, startPoint y: 323, endPoint x: 396, endPoint y: 328, distance: 24.3
click at [397, 328] on input "0" at bounding box center [583, 324] width 373 height 14
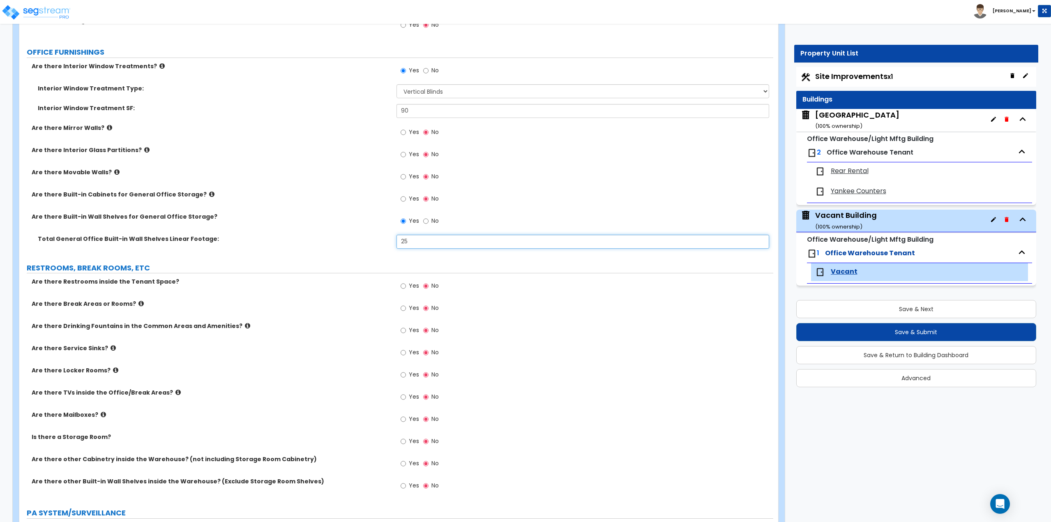
scroll to position [945, 0]
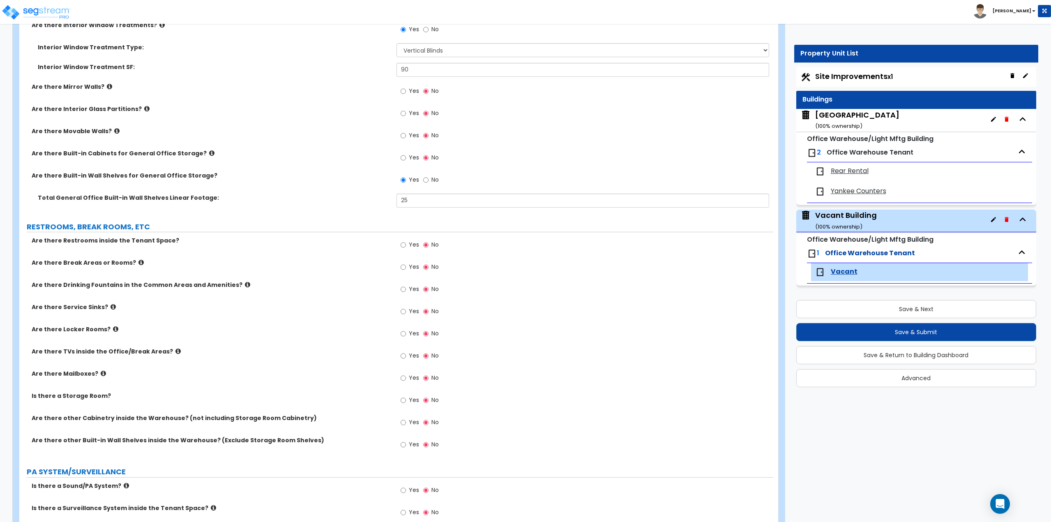
click at [408, 243] on label "Yes" at bounding box center [410, 246] width 18 height 14
click at [406, 243] on input "Yes" at bounding box center [403, 244] width 5 height 9
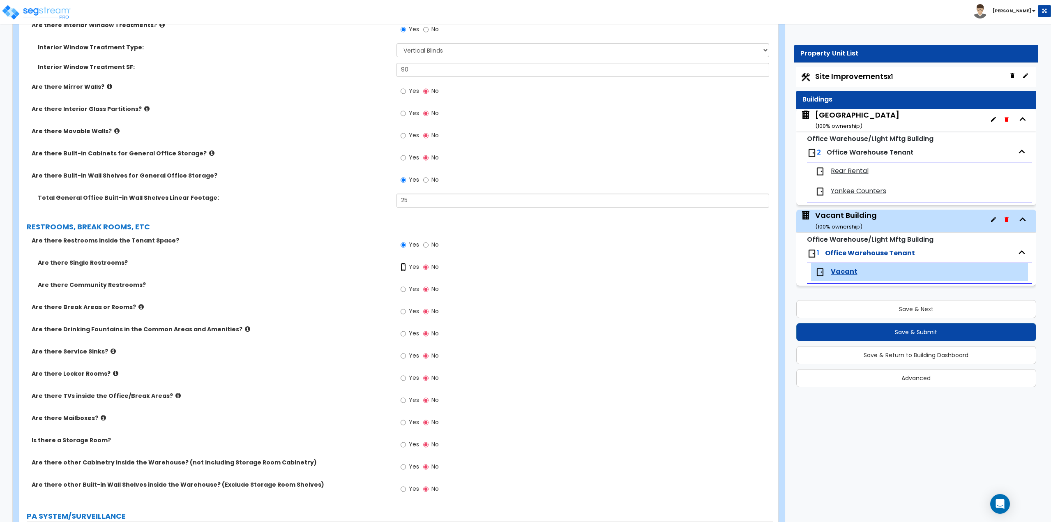
click at [404, 270] on input "Yes" at bounding box center [403, 267] width 5 height 9
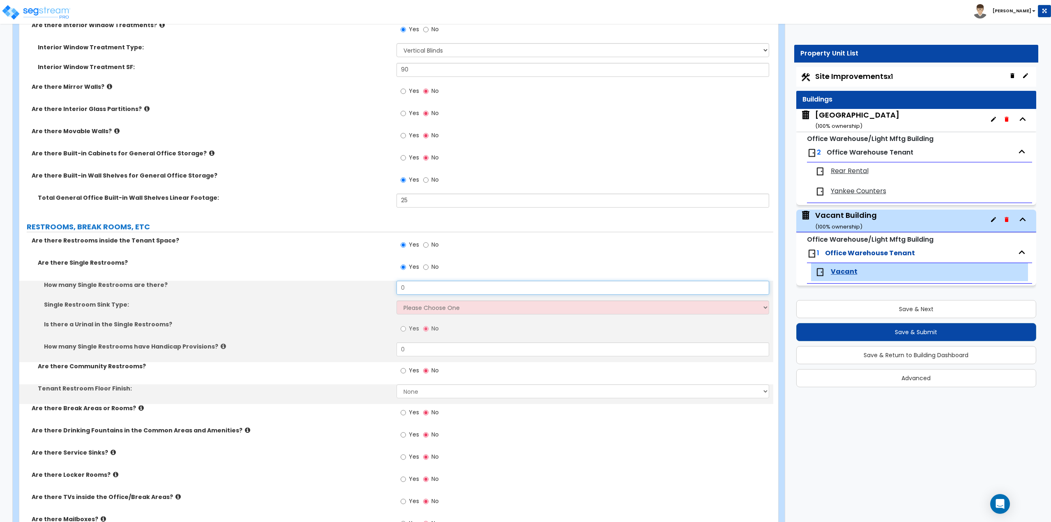
drag, startPoint x: 408, startPoint y: 284, endPoint x: 376, endPoint y: 287, distance: 32.2
click at [376, 287] on div "How many Single Restrooms are there? 0" at bounding box center [396, 291] width 754 height 20
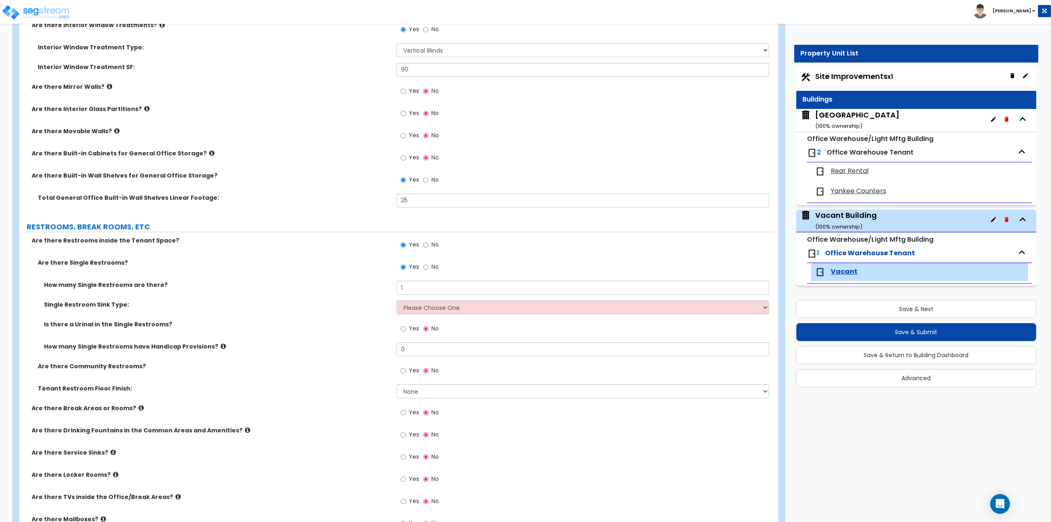
click at [432, 316] on div "Single Restroom Sink Type: Please Choose One Wall-mounted Vanity-mounted" at bounding box center [396, 310] width 754 height 20
click at [434, 310] on select "Please Choose One Wall-mounted Vanity-mounted" at bounding box center [583, 307] width 373 height 14
click at [397, 300] on select "Please Choose One Wall-mounted Vanity-mounted" at bounding box center [583, 307] width 373 height 14
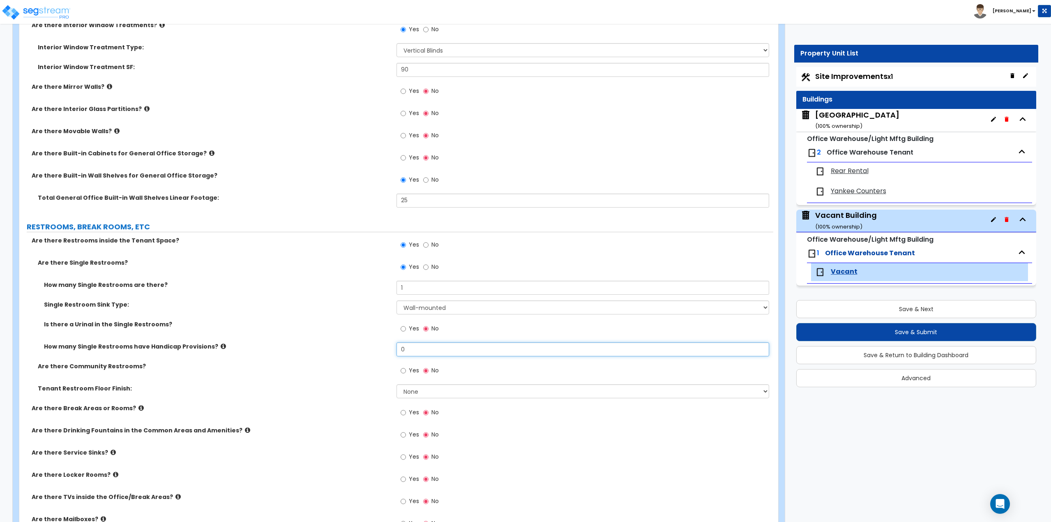
drag, startPoint x: 420, startPoint y: 343, endPoint x: 381, endPoint y: 344, distance: 39.9
click at [381, 344] on div "How many Single Restrooms have Handicap Provisions? 0" at bounding box center [396, 352] width 754 height 20
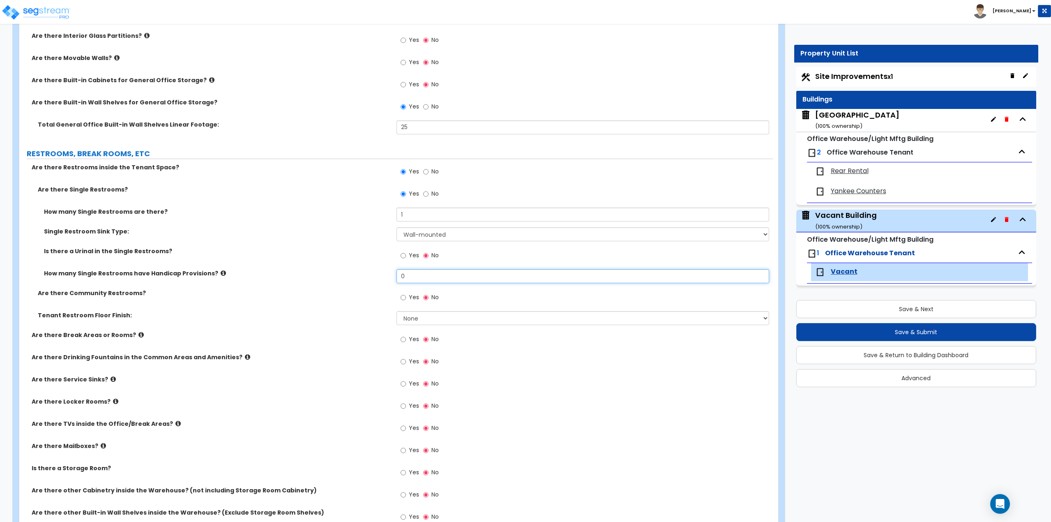
scroll to position [1027, 0]
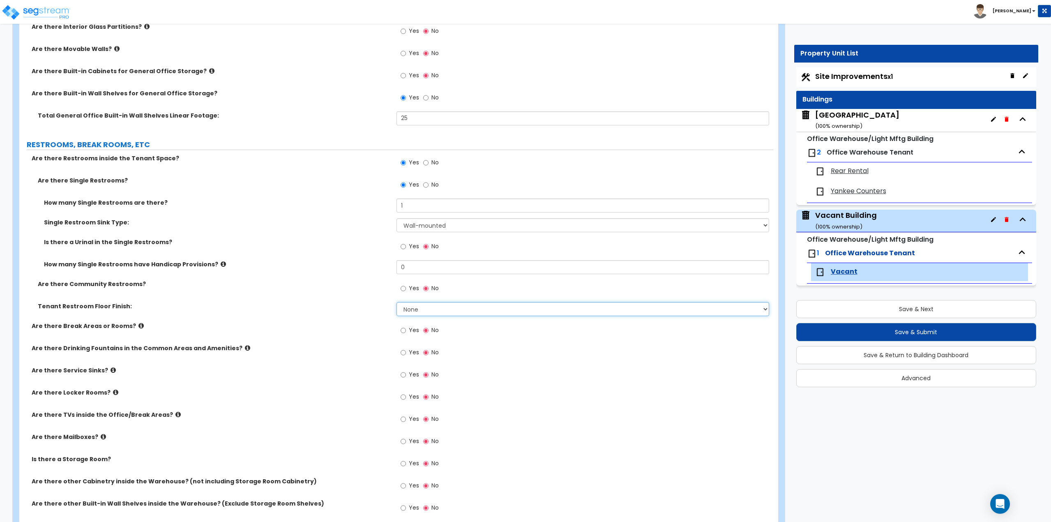
click at [430, 308] on select "None Tile Flooring Resilient Laminate Flooring VCT Flooring Sheet Vinyl Flooring" at bounding box center [583, 309] width 373 height 14
click at [397, 302] on select "None Tile Flooring Resilient Laminate Flooring VCT Flooring Sheet Vinyl Flooring" at bounding box center [583, 309] width 373 height 14
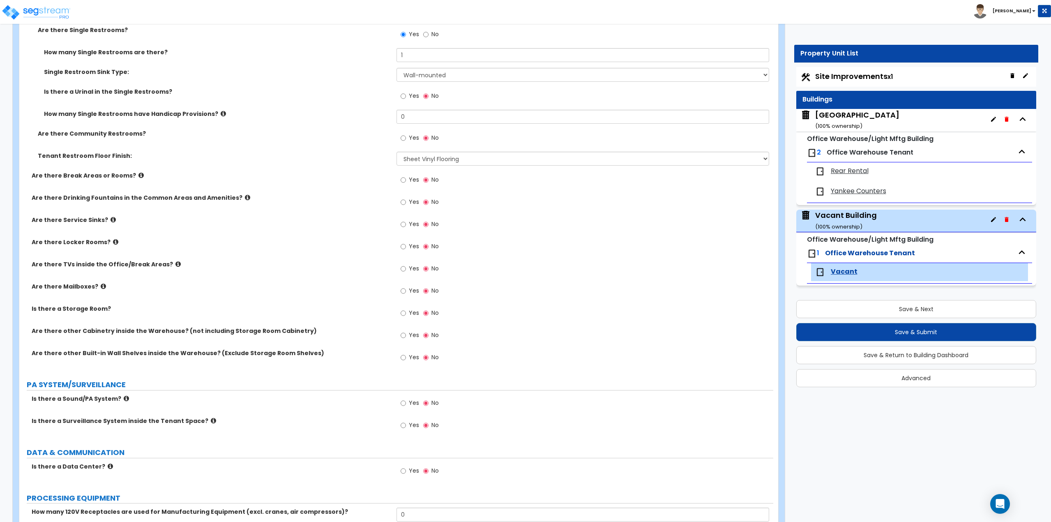
scroll to position [1192, 0]
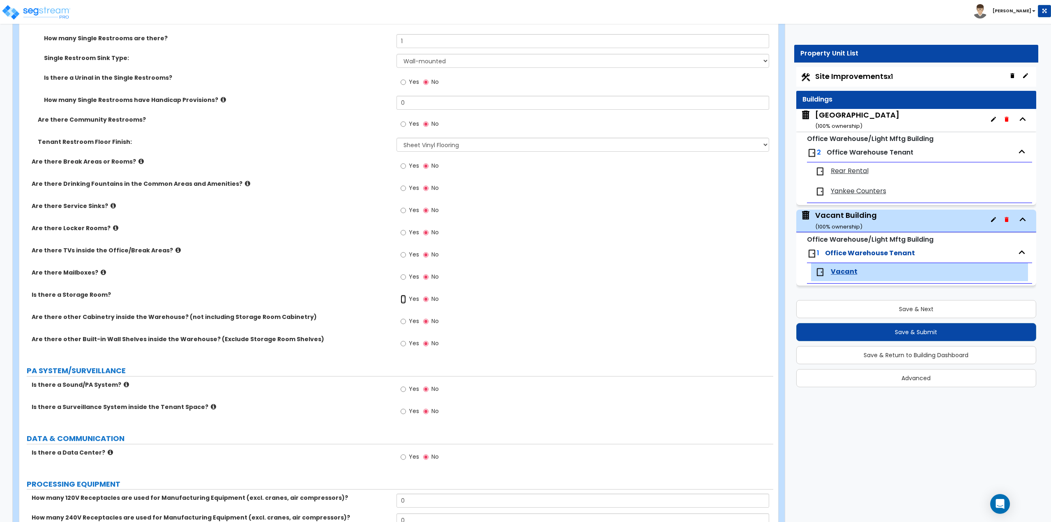
click at [404, 299] on input "Yes" at bounding box center [403, 299] width 5 height 9
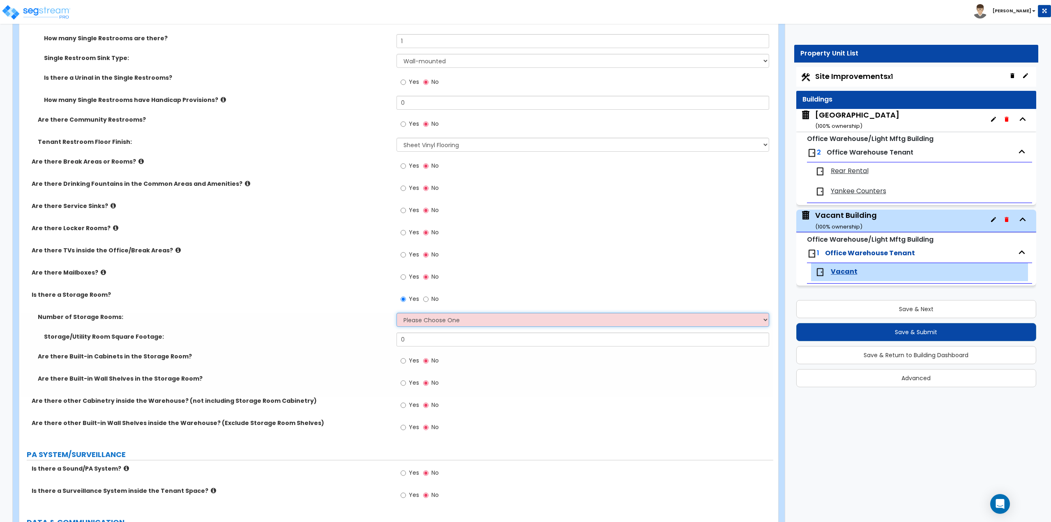
click at [422, 316] on select "Please Choose One 1 2 3" at bounding box center [583, 320] width 373 height 14
click at [397, 313] on select "Please Choose One 1 2 3" at bounding box center [583, 320] width 373 height 14
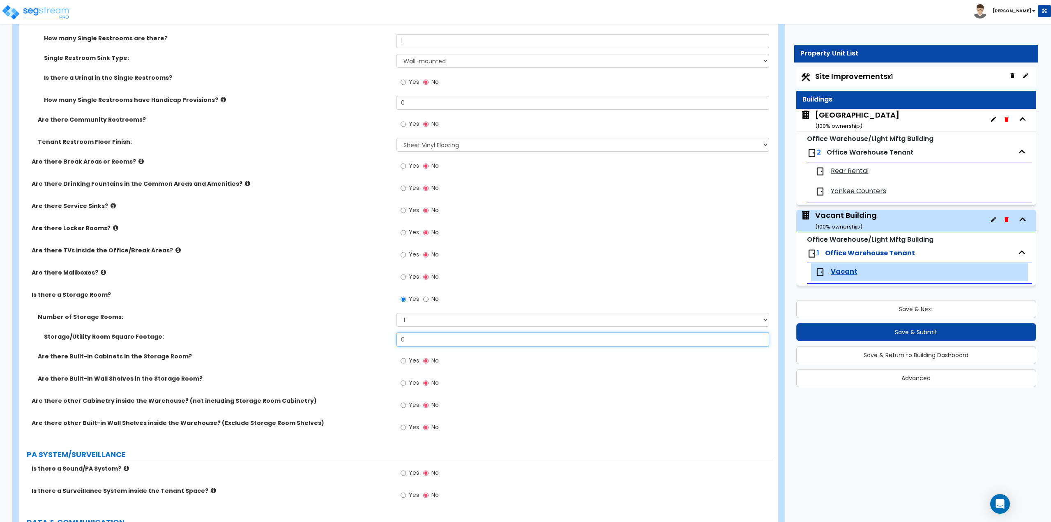
drag, startPoint x: 408, startPoint y: 339, endPoint x: 393, endPoint y: 339, distance: 15.2
click at [390, 339] on div "Storage/Utility Room Square Footage: 0" at bounding box center [396, 342] width 754 height 20
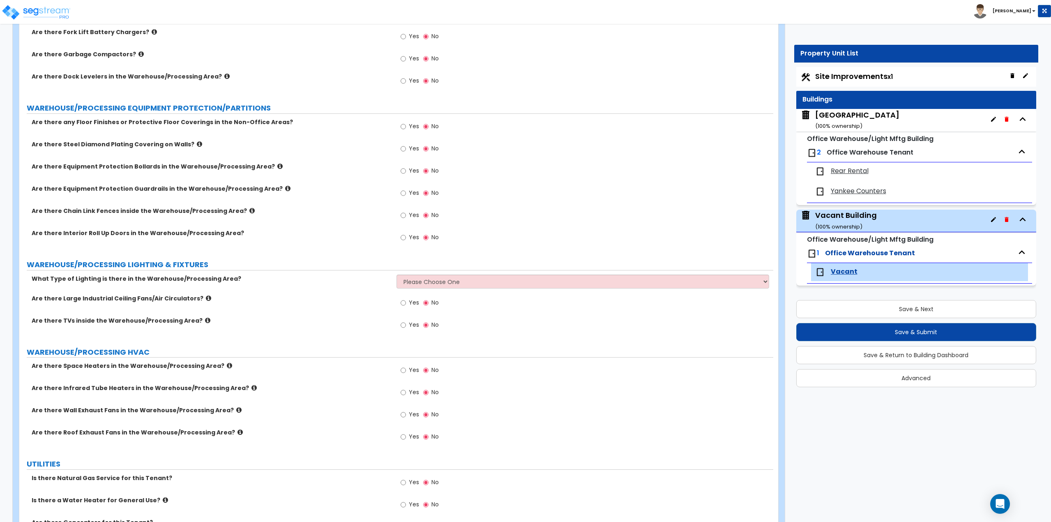
scroll to position [2096, 0]
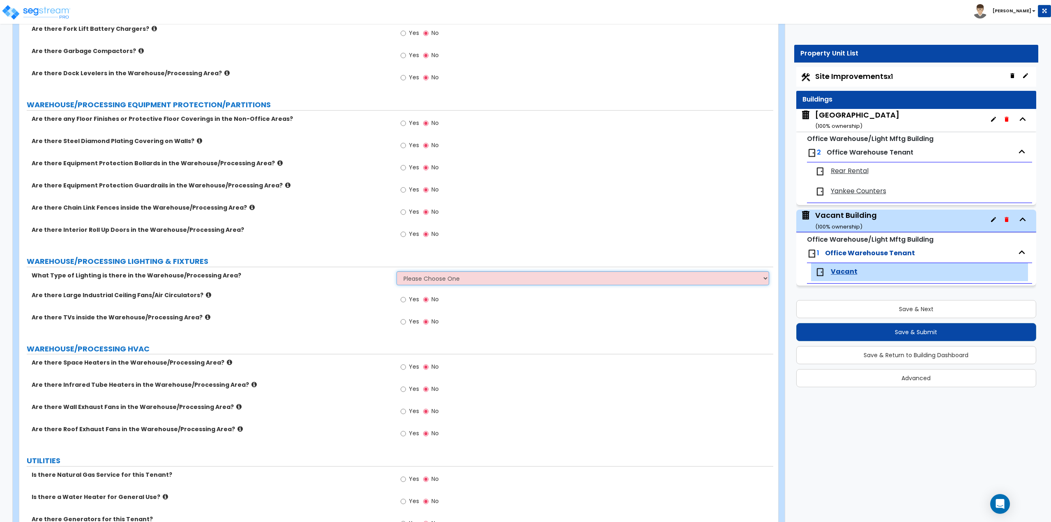
click at [443, 279] on select "Please Choose One High Bay Round Fixtures High Bay Fluorescent Tube Lighting Hi…" at bounding box center [583, 278] width 373 height 14
click at [442, 280] on select "Please Choose One High Bay Round Fixtures High Bay Fluorescent Tube Lighting Hi…" at bounding box center [583, 278] width 373 height 14
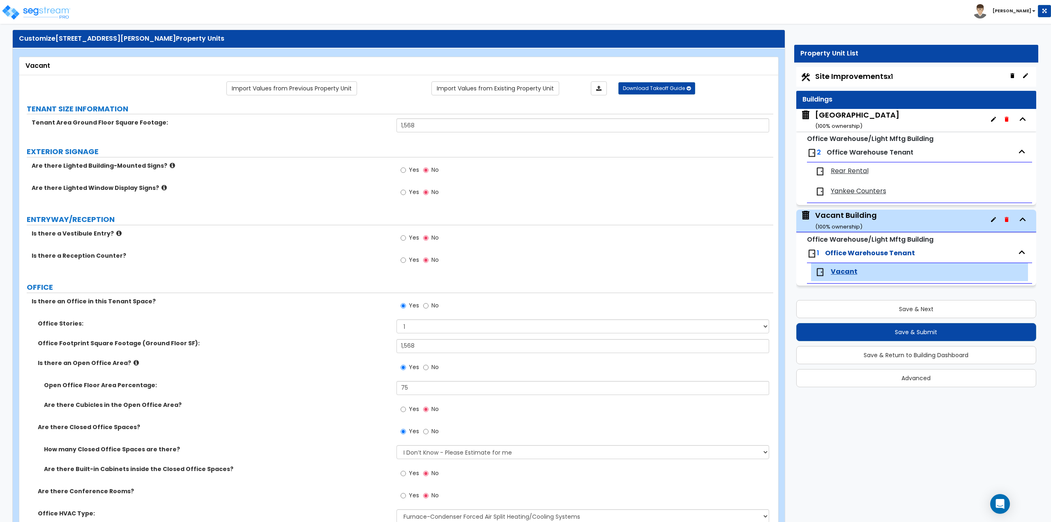
scroll to position [0, 0]
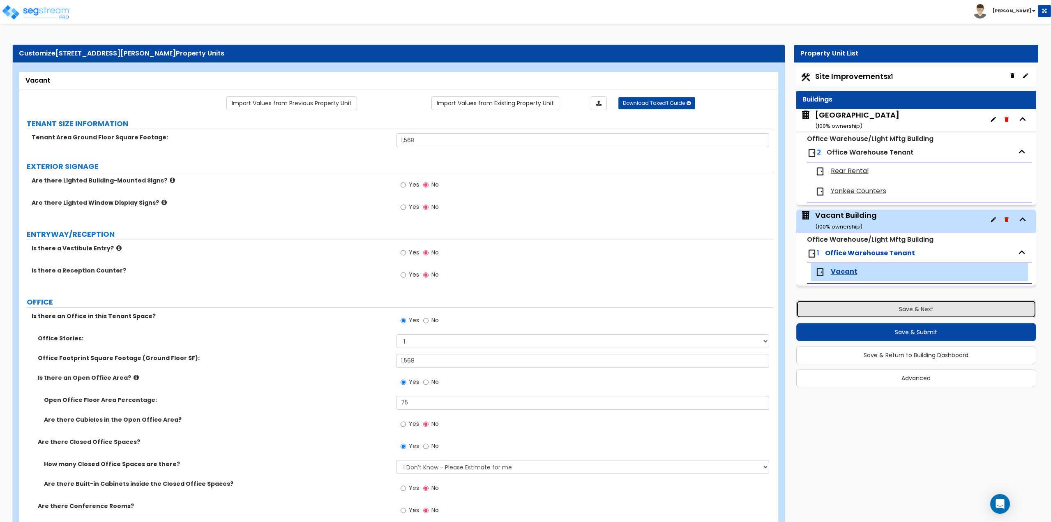
click at [901, 307] on button "Save & Next" at bounding box center [916, 309] width 240 height 18
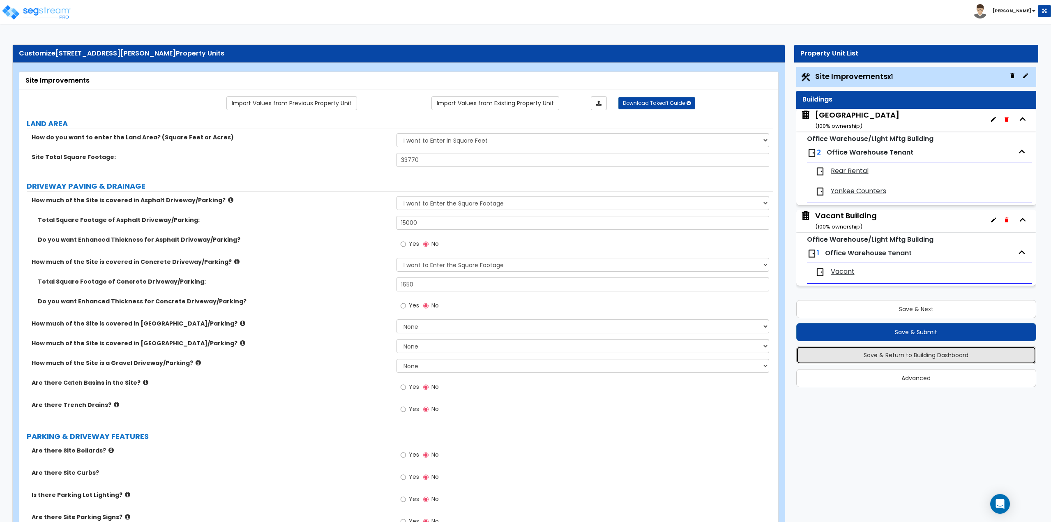
click at [909, 359] on button "Save & Return to Building Dashboard" at bounding box center [916, 355] width 240 height 18
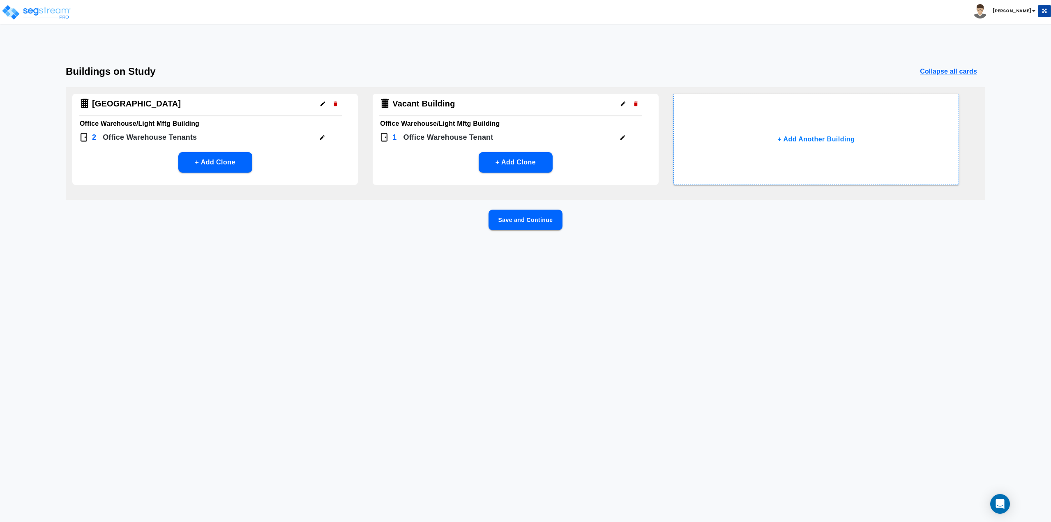
drag, startPoint x: 616, startPoint y: 137, endPoint x: 620, endPoint y: 137, distance: 4.1
click at [618, 137] on div "1 Office Warehouse Tenant" at bounding box center [510, 138] width 263 height 14
click at [621, 137] on icon "button" at bounding box center [623, 137] width 6 height 6
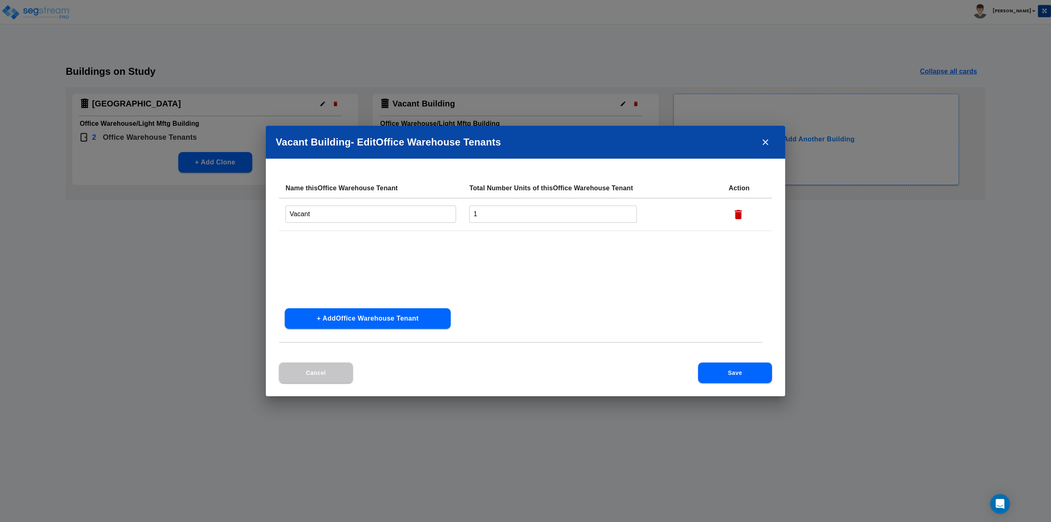
drag, startPoint x: 317, startPoint y: 376, endPoint x: 355, endPoint y: 301, distance: 84.4
click at [316, 376] on button "Cancel" at bounding box center [316, 372] width 74 height 21
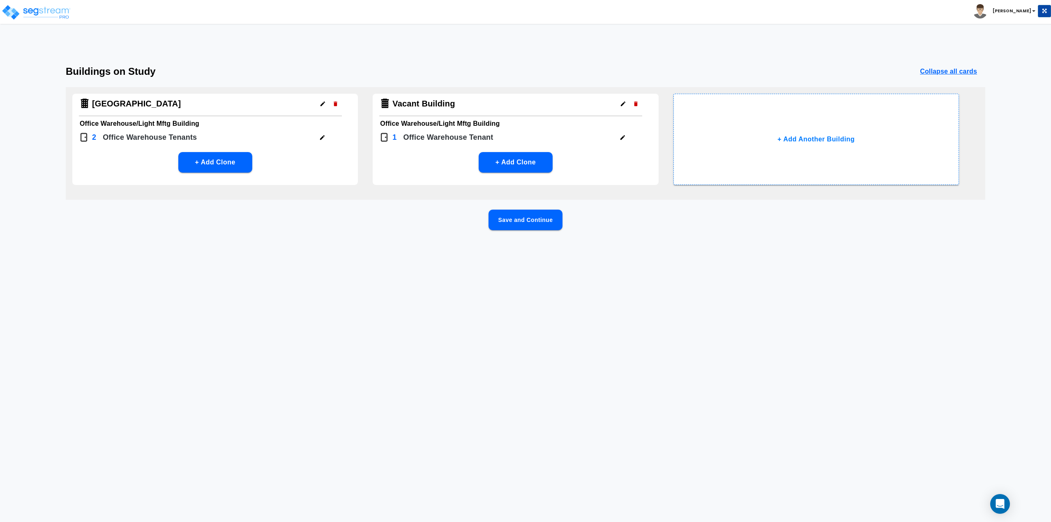
click at [622, 102] on icon "button" at bounding box center [623, 104] width 6 height 6
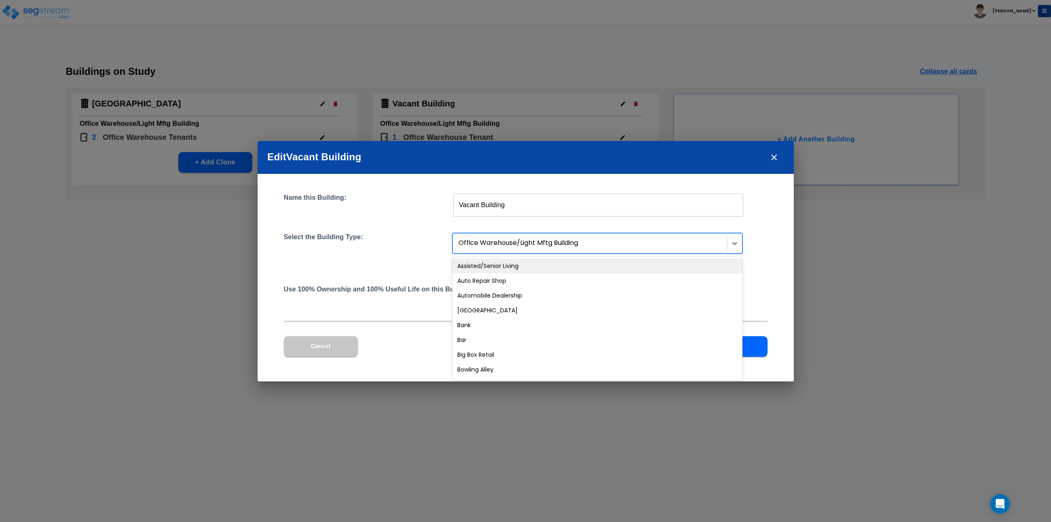
click at [505, 245] on div at bounding box center [591, 243] width 264 height 11
click at [425, 275] on div "Name this Building: Vacant Building ​ Select the Building Type: 56 results avai…" at bounding box center [526, 252] width 484 height 117
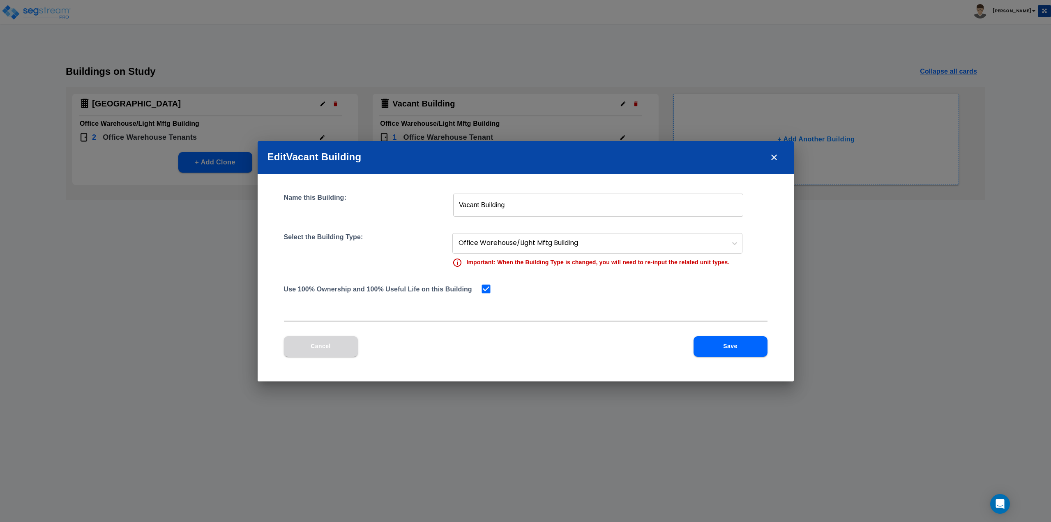
drag, startPoint x: 329, startPoint y: 352, endPoint x: 403, endPoint y: 262, distance: 116.2
click at [330, 351] on button "Cancel" at bounding box center [321, 346] width 74 height 21
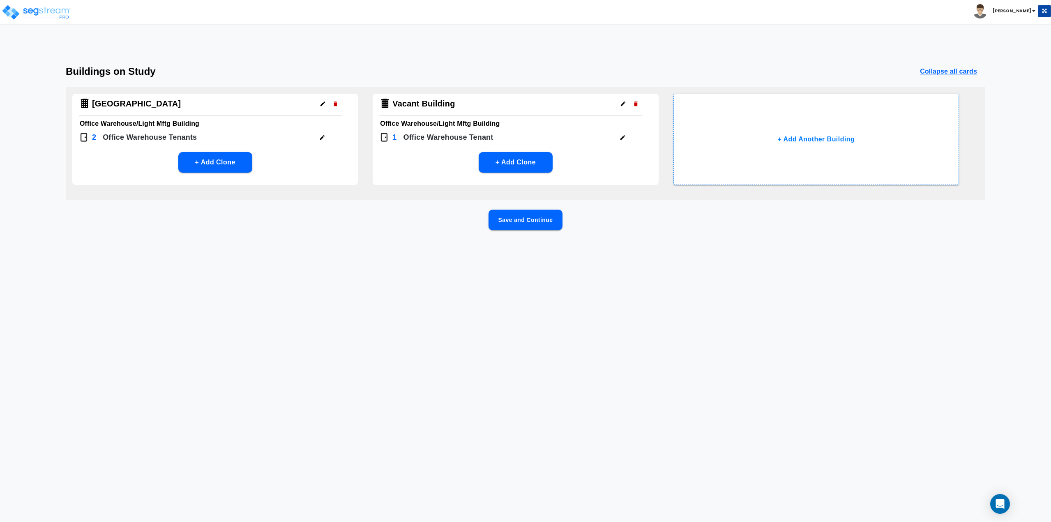
click at [535, 161] on button "+ Add Clone" at bounding box center [516, 162] width 74 height 21
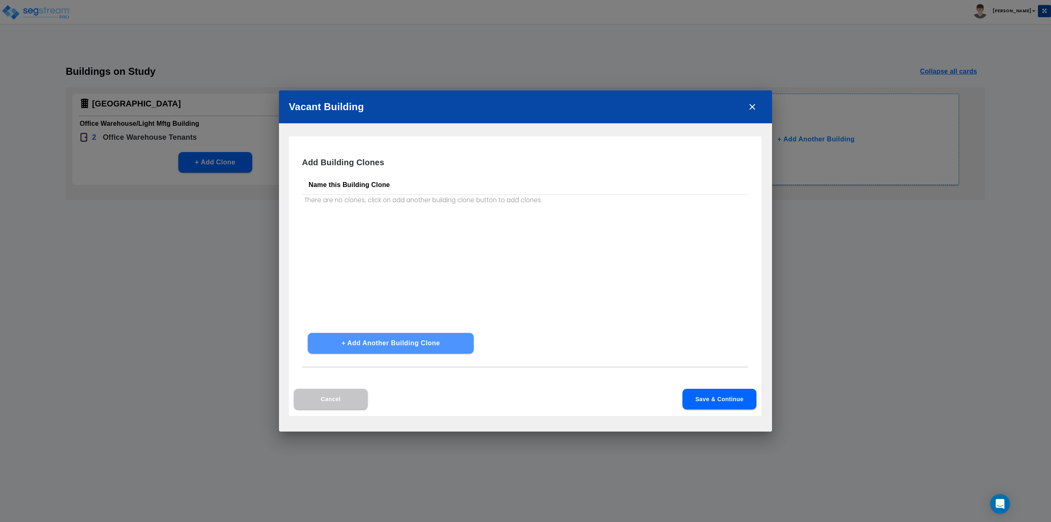
click at [390, 346] on button "+ Add Another Building Clone" at bounding box center [391, 343] width 166 height 21
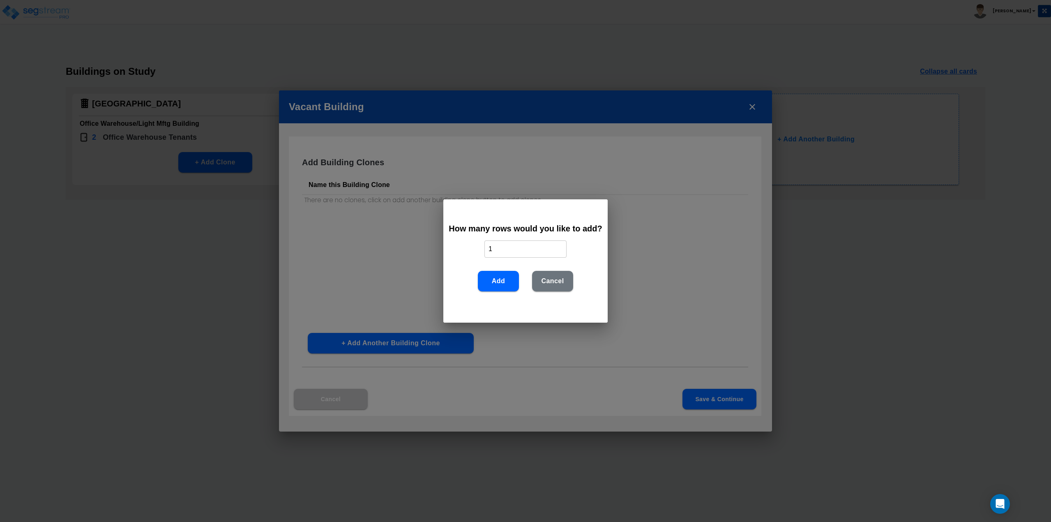
click at [501, 283] on button "Add" at bounding box center [498, 281] width 41 height 21
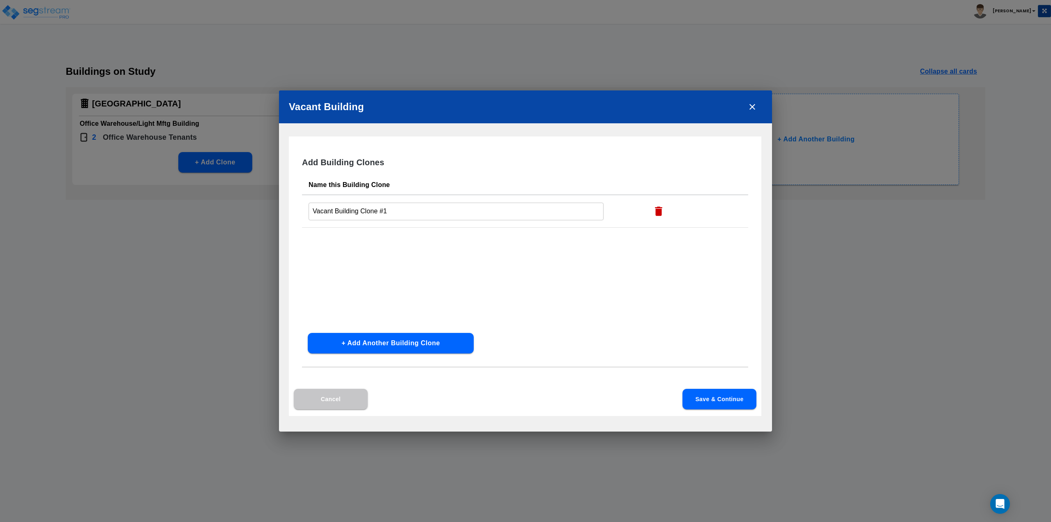
click at [701, 396] on button "Save & Continue" at bounding box center [720, 399] width 74 height 21
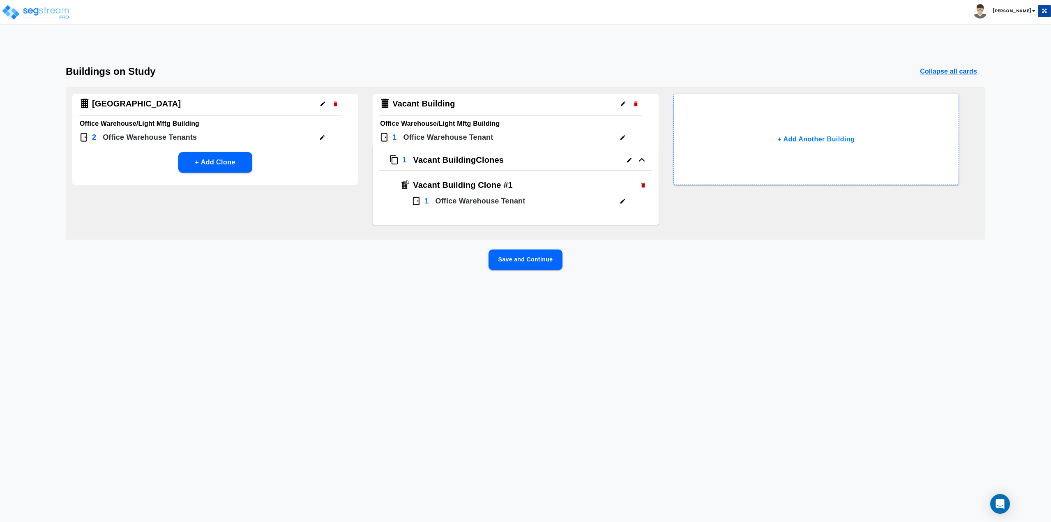
click at [644, 185] on icon "button" at bounding box center [643, 185] width 4 height 5
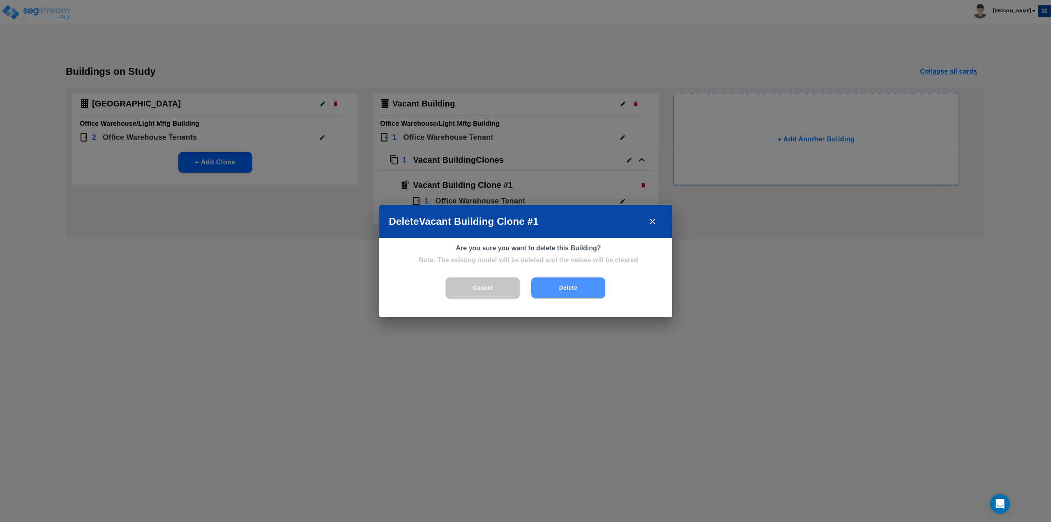
click at [558, 293] on button "Delete" at bounding box center [568, 287] width 74 height 21
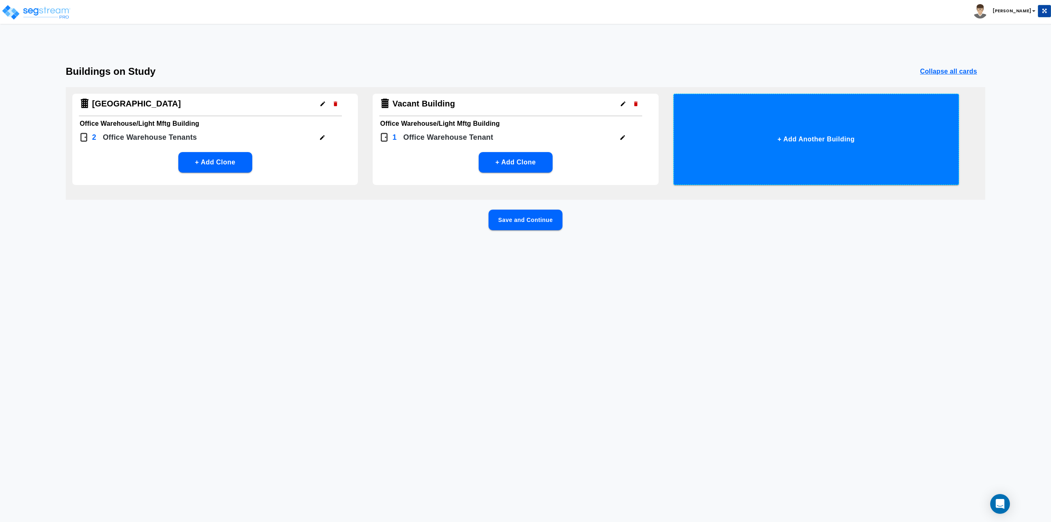
click at [784, 143] on button "+ Add Another Building" at bounding box center [817, 139] width 286 height 91
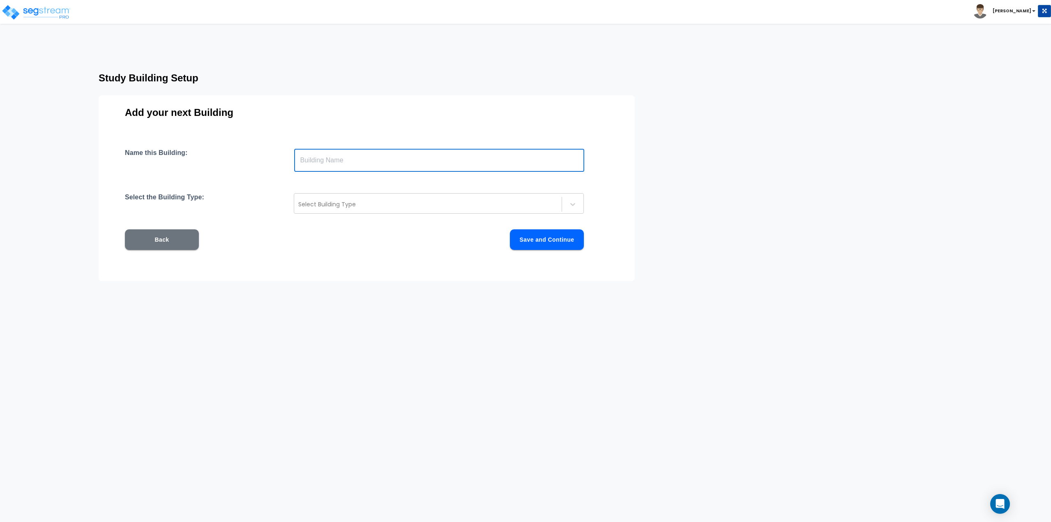
click at [353, 161] on input "text" at bounding box center [439, 160] width 290 height 23
click at [157, 243] on button "Back" at bounding box center [162, 239] width 74 height 21
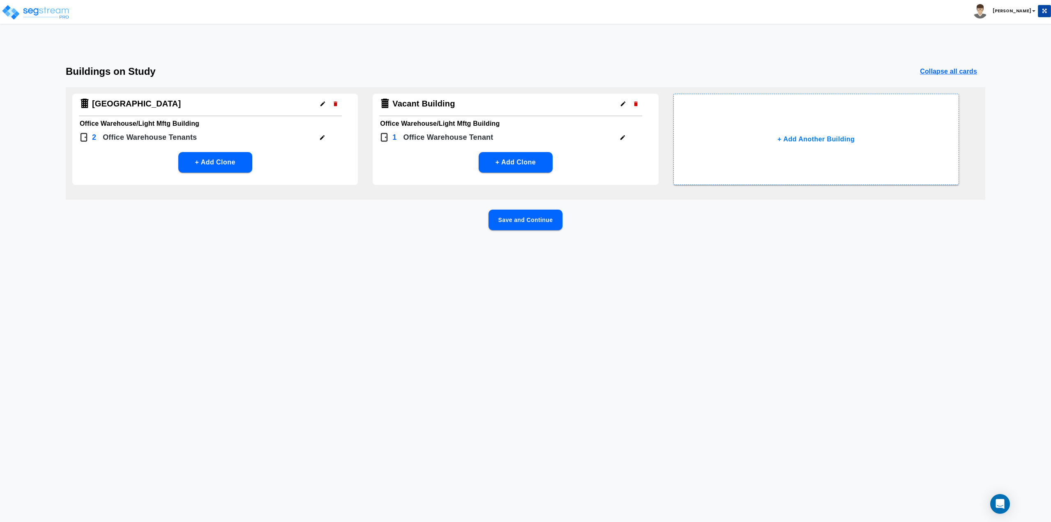
click at [624, 106] on icon "button" at bounding box center [623, 104] width 6 height 6
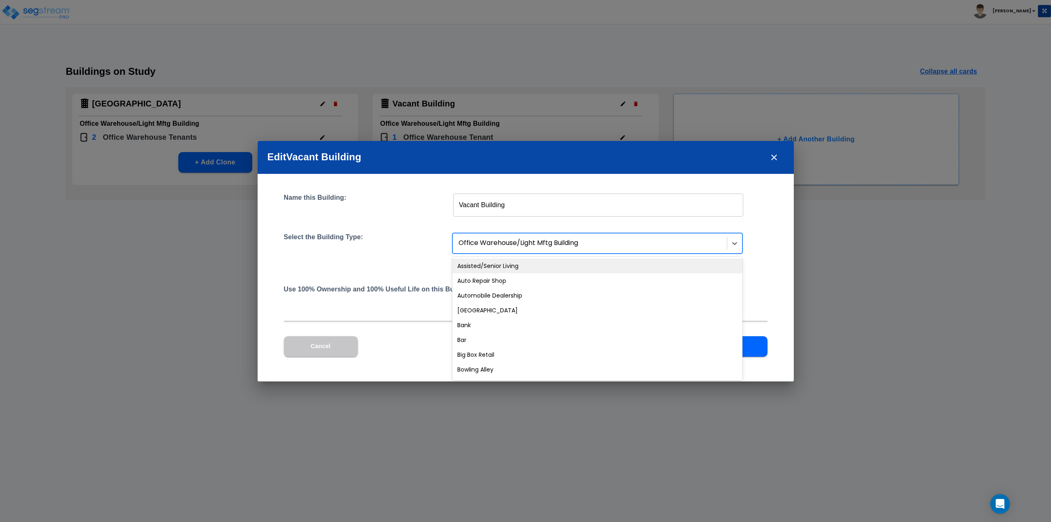
click at [503, 245] on div at bounding box center [591, 243] width 264 height 11
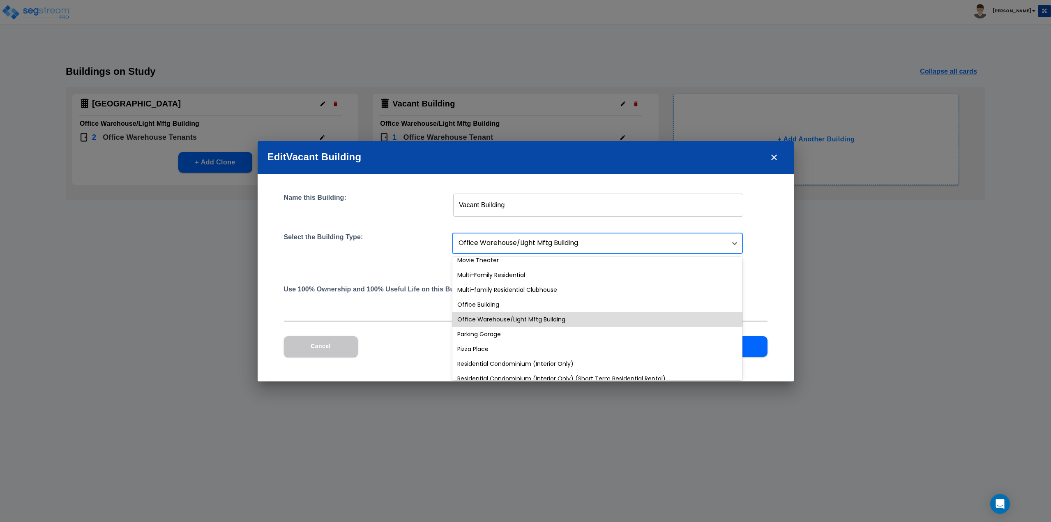
scroll to position [534, 0]
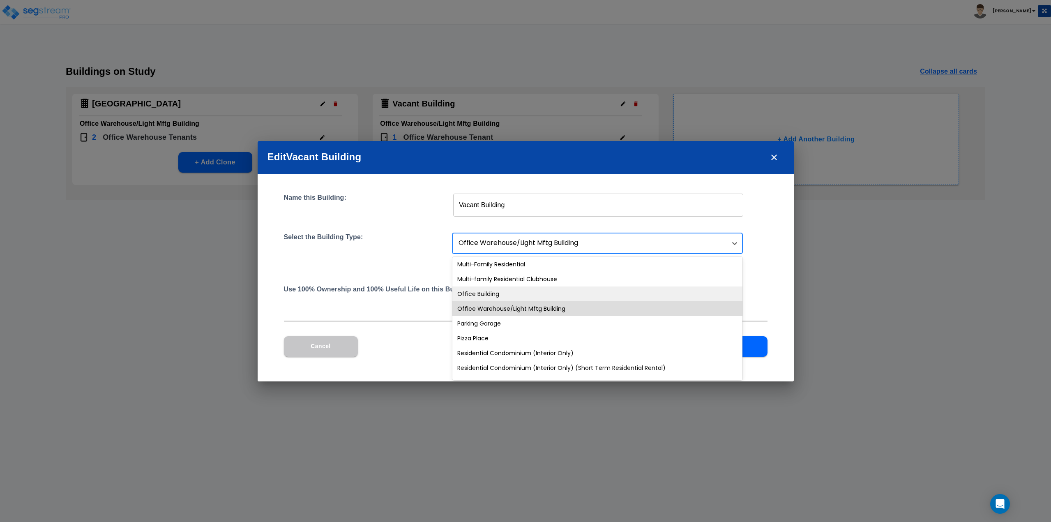
click at [489, 295] on div "Office Building" at bounding box center [597, 293] width 290 height 15
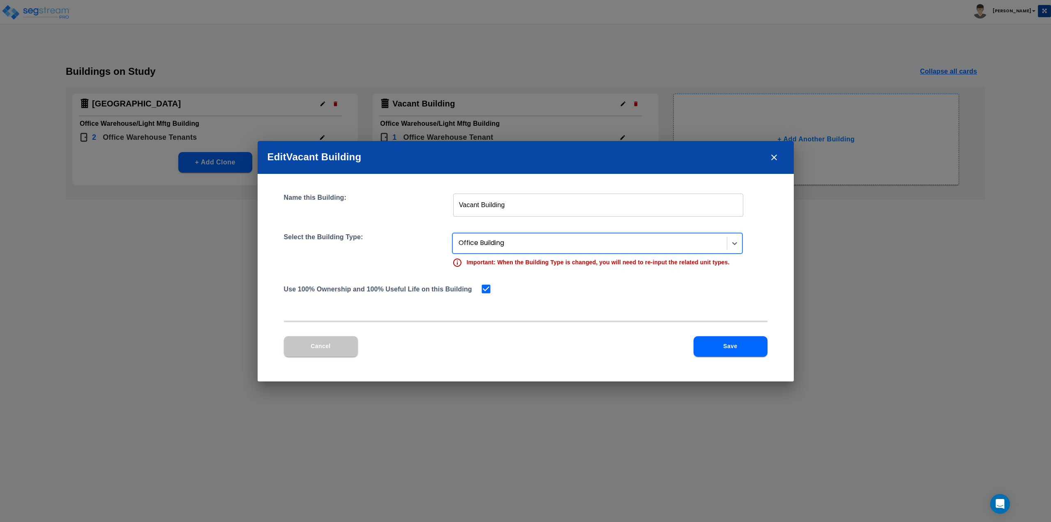
click at [727, 347] on button "Save" at bounding box center [731, 346] width 74 height 21
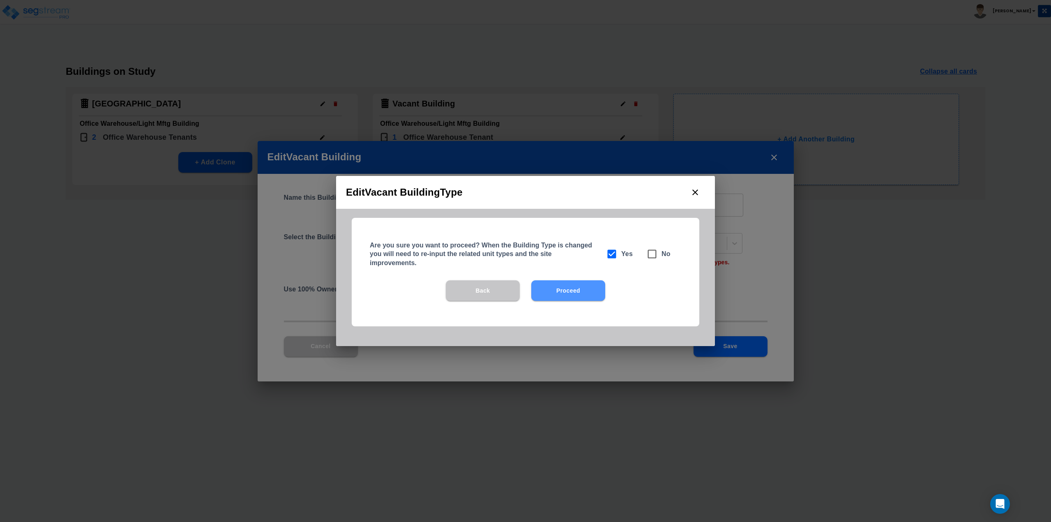
click at [571, 299] on button "Proceed" at bounding box center [568, 290] width 74 height 21
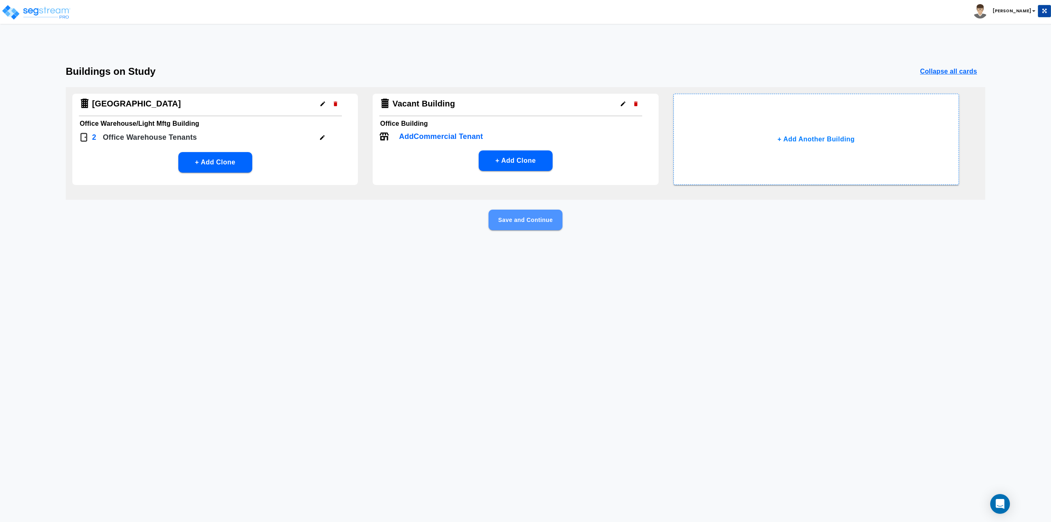
click at [522, 221] on button "Save and Continue" at bounding box center [526, 220] width 74 height 21
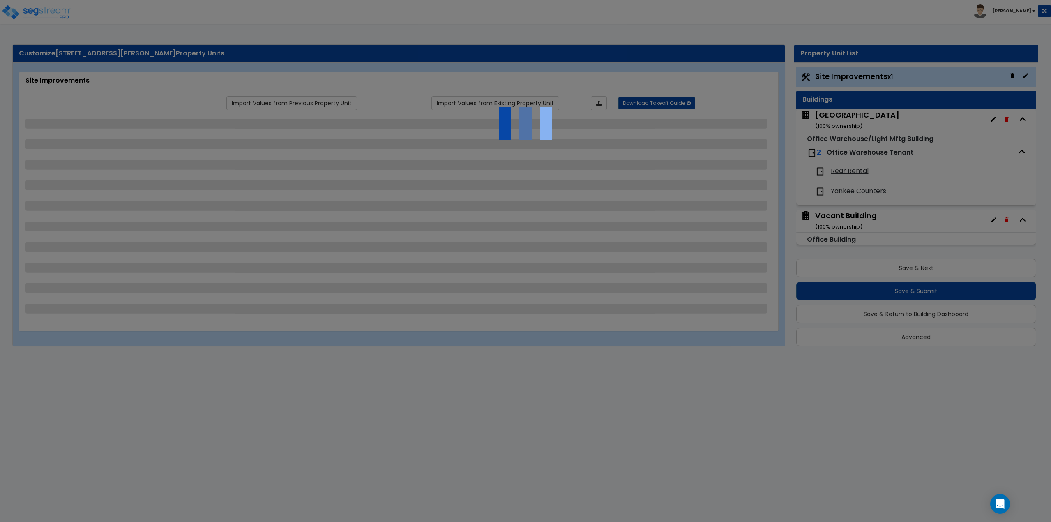
click at [834, 213] on div at bounding box center [525, 261] width 1051 height 522
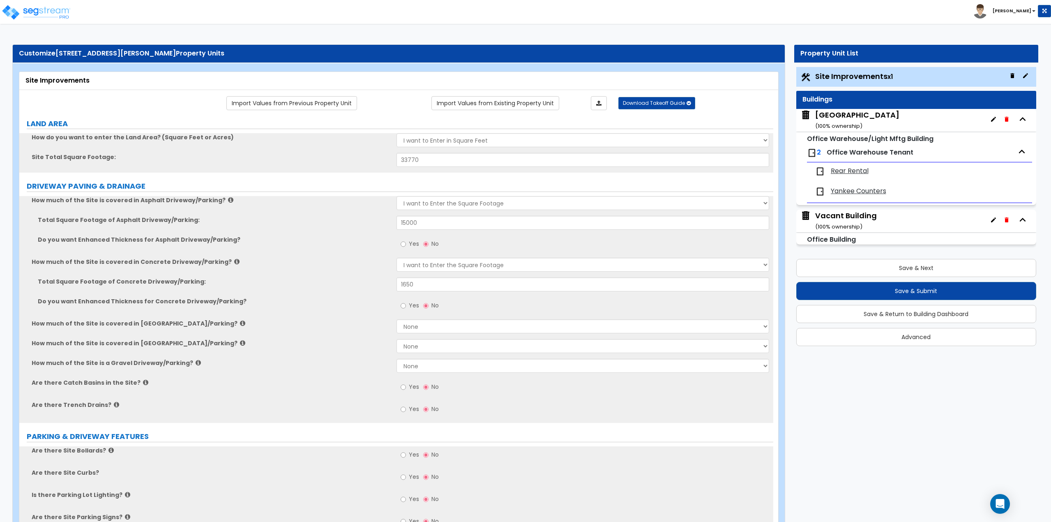
click at [849, 215] on div "Vacant Building ( 100 % ownership)" at bounding box center [846, 220] width 62 height 21
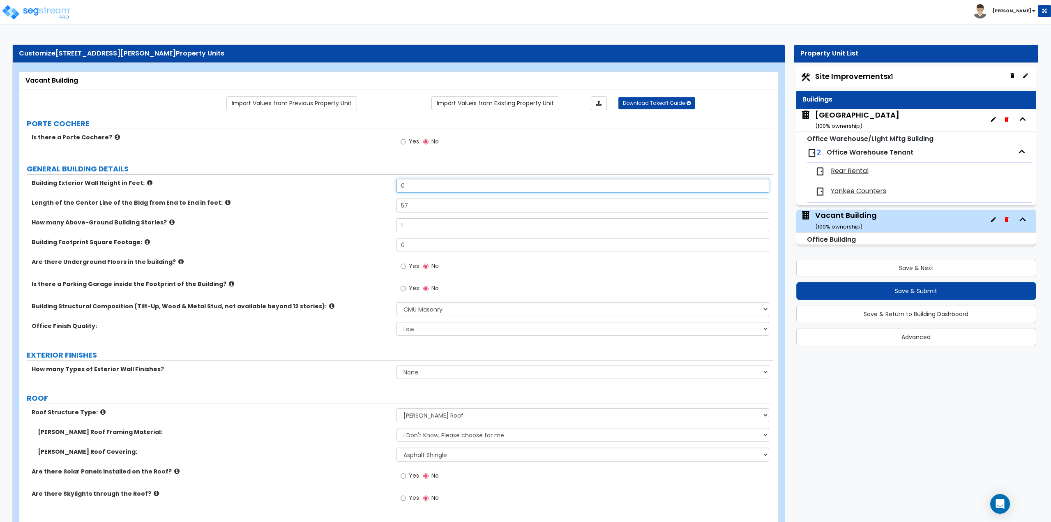
drag, startPoint x: 438, startPoint y: 183, endPoint x: 385, endPoint y: 184, distance: 53.0
click at [385, 184] on div "Building Exterior Wall Height in Feet: 0" at bounding box center [396, 189] width 754 height 20
drag, startPoint x: 414, startPoint y: 241, endPoint x: 389, endPoint y: 243, distance: 25.2
click at [389, 243] on div "Building Footprint Square Footage: 0" at bounding box center [396, 248] width 754 height 20
click at [687, 247] on input "0" at bounding box center [583, 245] width 373 height 14
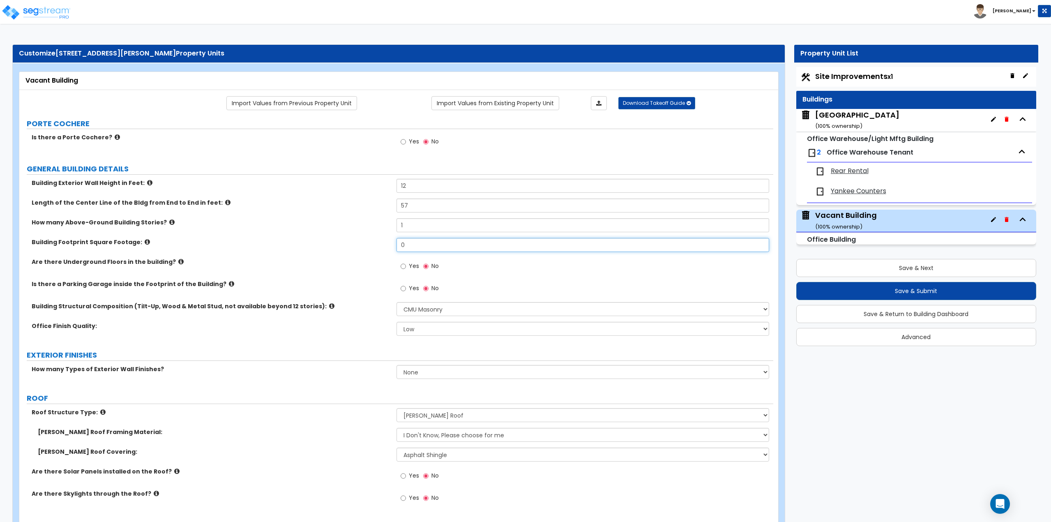
click at [687, 247] on input "0" at bounding box center [583, 245] width 373 height 14
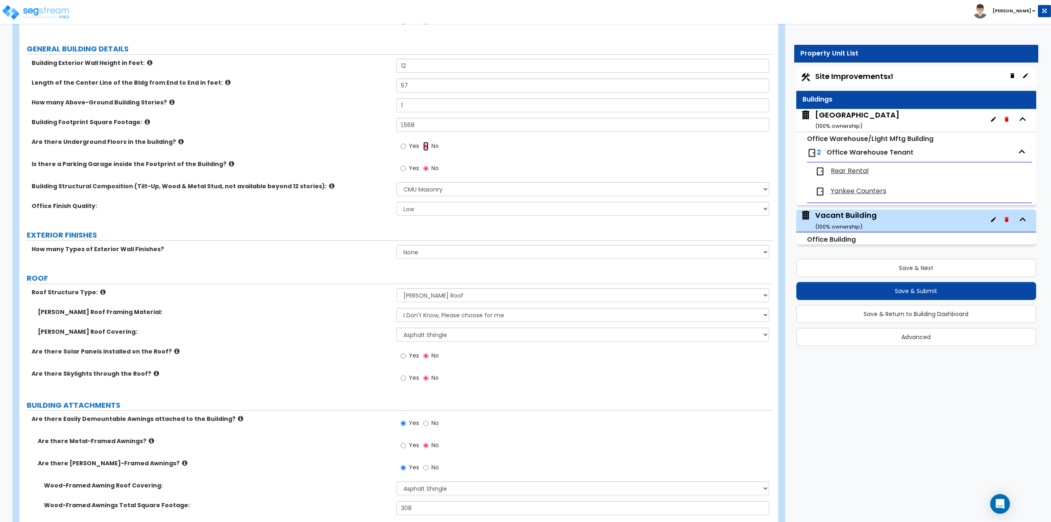
scroll to position [123, 0]
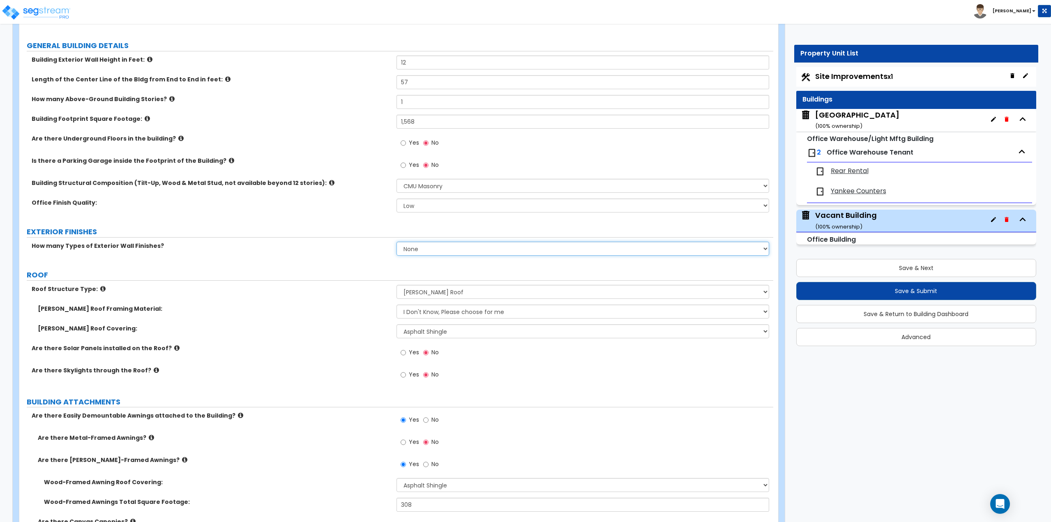
click at [421, 254] on select "None 1 2 3" at bounding box center [583, 249] width 373 height 14
click at [397, 242] on select "None 1 2 3" at bounding box center [583, 249] width 373 height 14
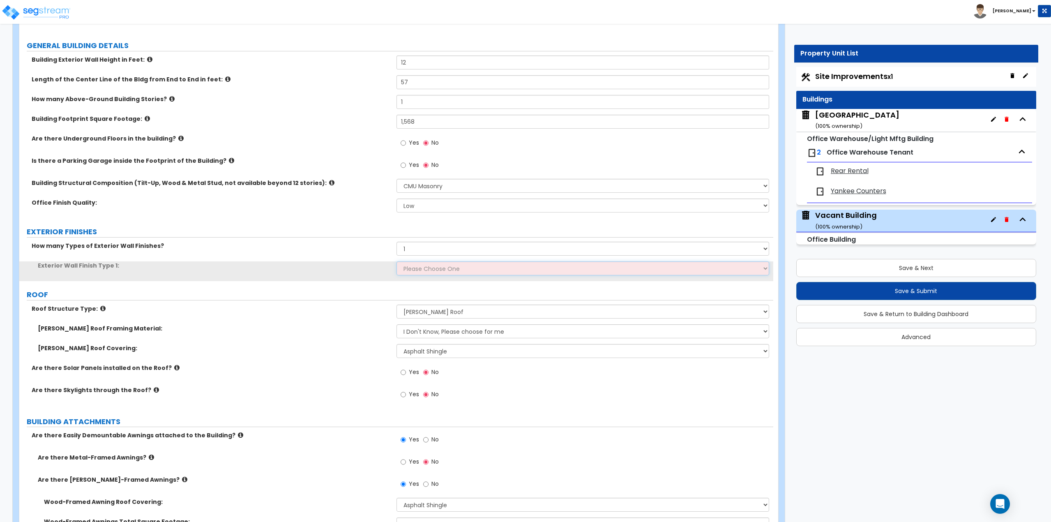
click at [415, 268] on select "Please Choose One No Finish/Shared Wall No Wall Brick Veneer Stone Veneer Wood …" at bounding box center [583, 268] width 373 height 14
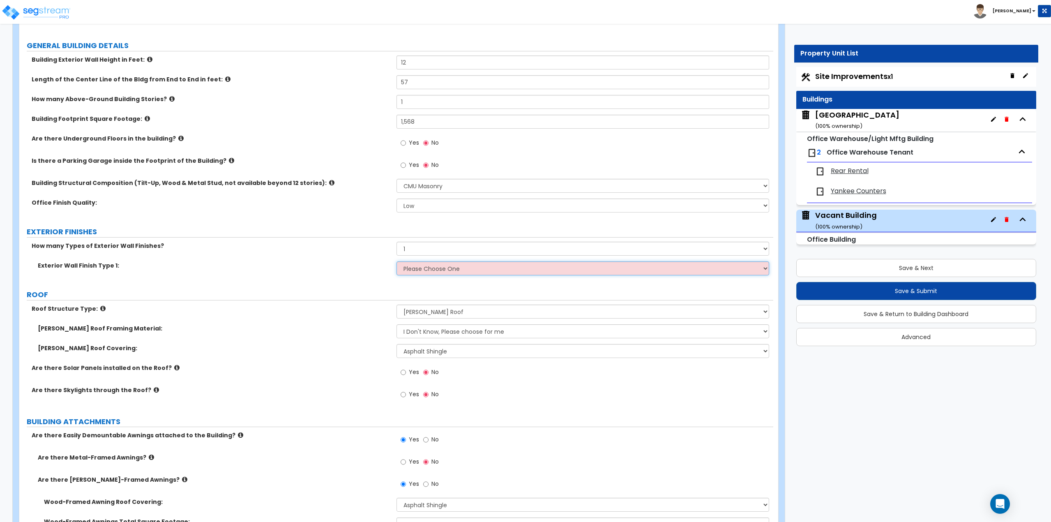
drag, startPoint x: 417, startPoint y: 268, endPoint x: 417, endPoint y: 255, distance: 13.6
click at [417, 268] on select "Please Choose One No Finish/Shared Wall No Wall Brick Veneer Stone Veneer Wood …" at bounding box center [583, 268] width 373 height 14
drag, startPoint x: 418, startPoint y: 247, endPoint x: 418, endPoint y: 253, distance: 6.6
click at [418, 247] on select "None 1 2 3" at bounding box center [583, 249] width 373 height 14
click at [419, 252] on select "None 1 2 3" at bounding box center [583, 249] width 373 height 14
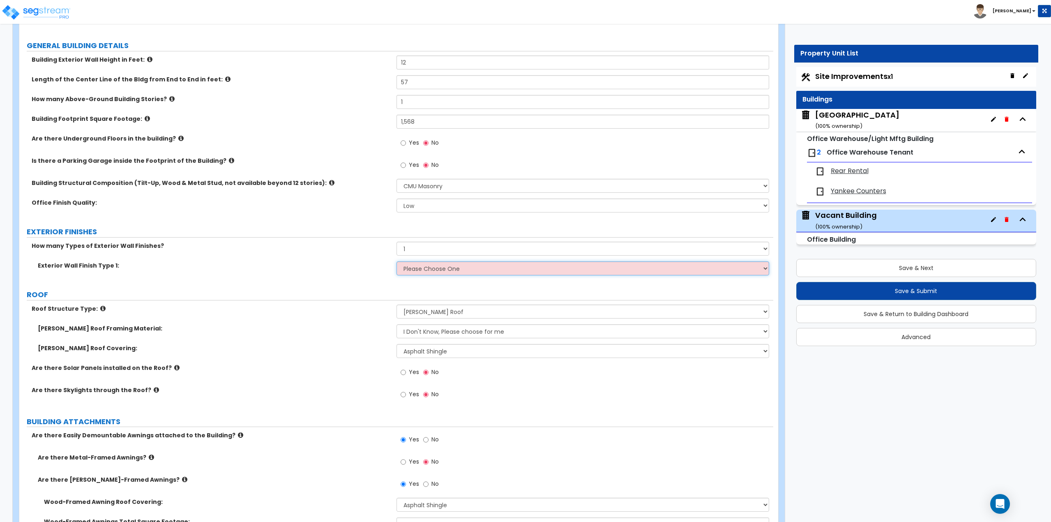
click at [414, 275] on select "Please Choose One No Finish/Shared Wall No Wall Brick Veneer Stone Veneer Wood …" at bounding box center [583, 268] width 373 height 14
click at [397, 261] on select "Please Choose One No Finish/Shared Wall No Wall Brick Veneer Stone Veneer Wood …" at bounding box center [583, 268] width 373 height 14
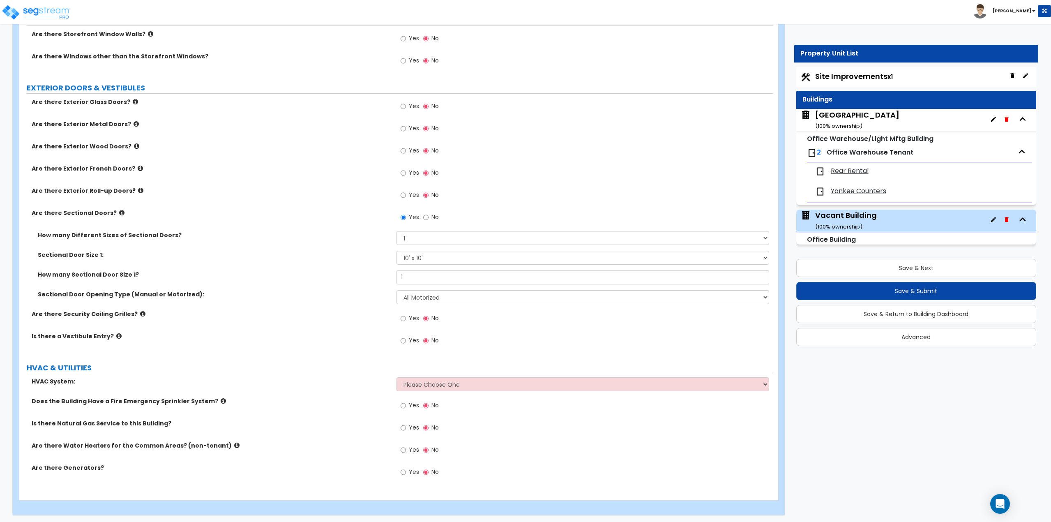
scroll to position [922, 0]
click at [424, 383] on select "Please Choose One Rooftop Unit Furnace-Condenser Forced Air Split Heating/Cooli…" at bounding box center [583, 383] width 373 height 14
click at [397, 376] on select "Please Choose One Rooftop Unit Furnace-Condenser Forced Air Split Heating/Cooli…" at bounding box center [583, 383] width 373 height 14
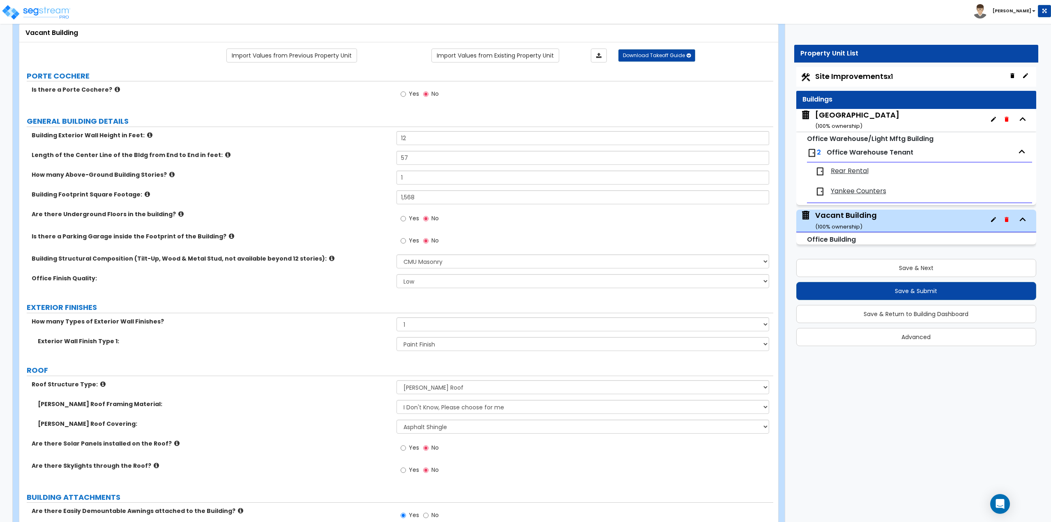
scroll to position [0, 0]
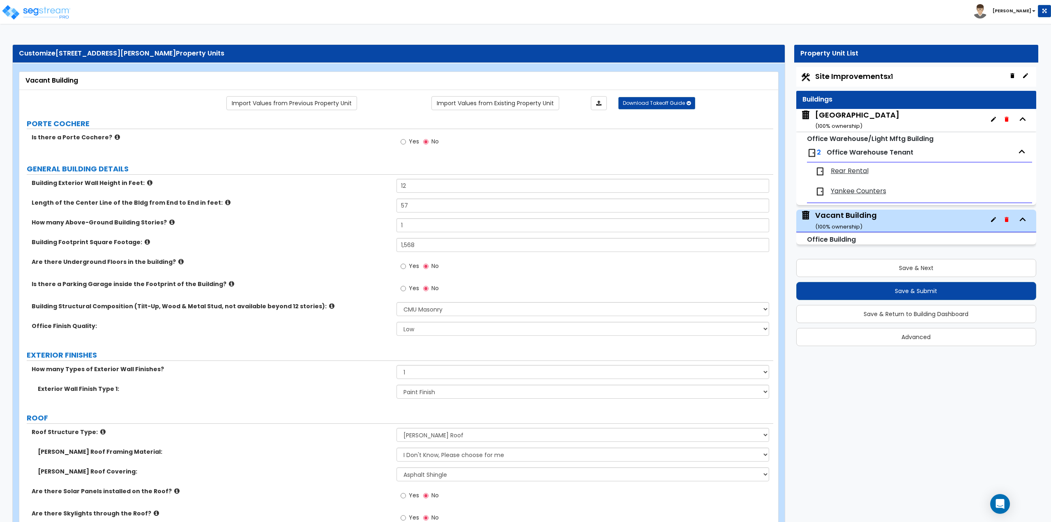
click at [890, 238] on div "Office Building" at bounding box center [916, 239] width 240 height 12
click at [903, 270] on button "Save & Next" at bounding box center [916, 268] width 240 height 18
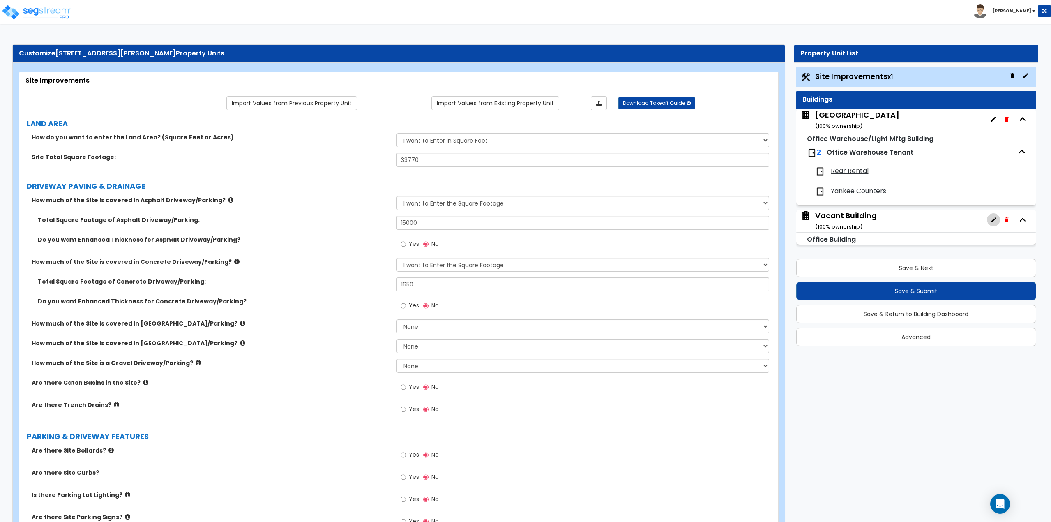
click at [993, 223] on icon "button" at bounding box center [993, 220] width 7 height 7
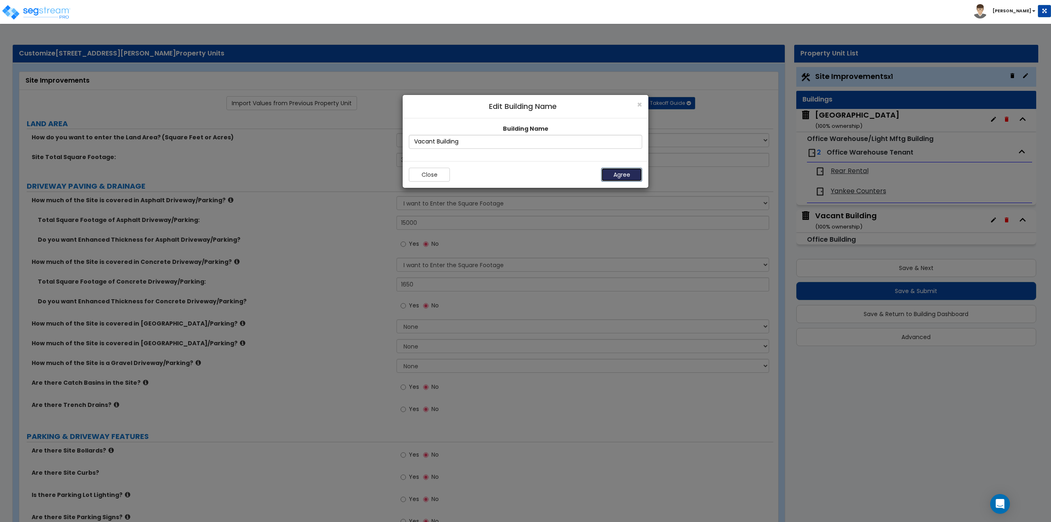
click at [619, 176] on button "Agree" at bounding box center [621, 175] width 41 height 14
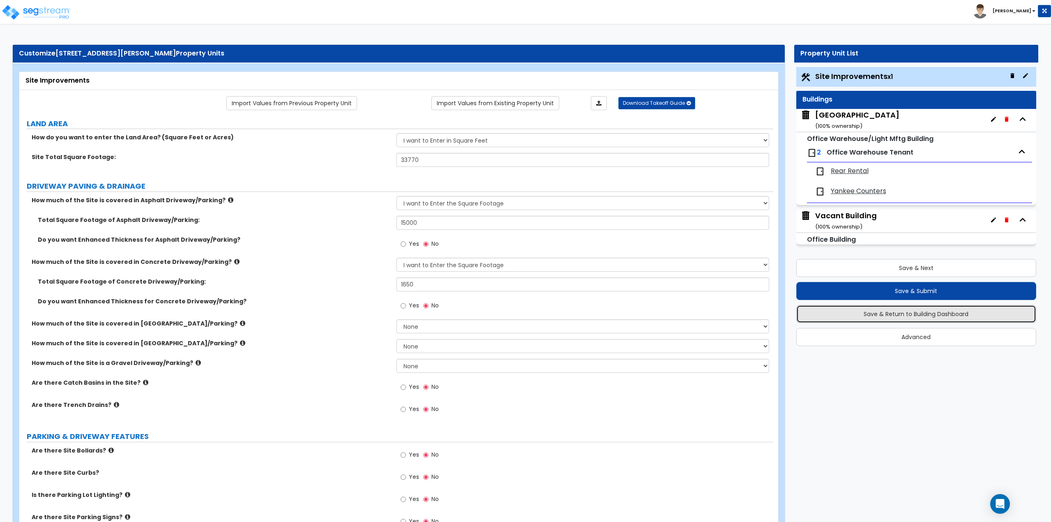
click at [921, 312] on button "Save & Return to Building Dashboard" at bounding box center [916, 314] width 240 height 18
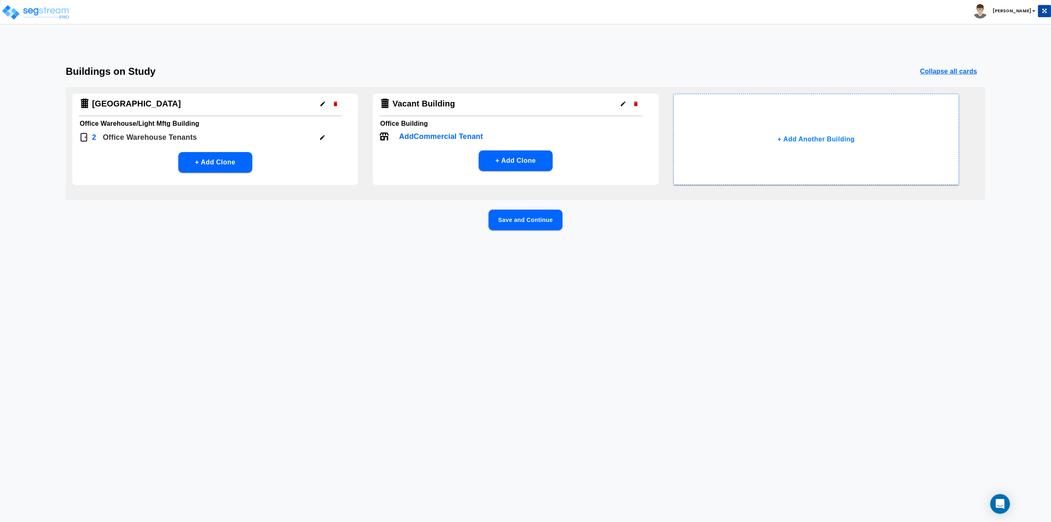
click at [443, 139] on p "Add Commercial Tenant" at bounding box center [441, 136] width 84 height 11
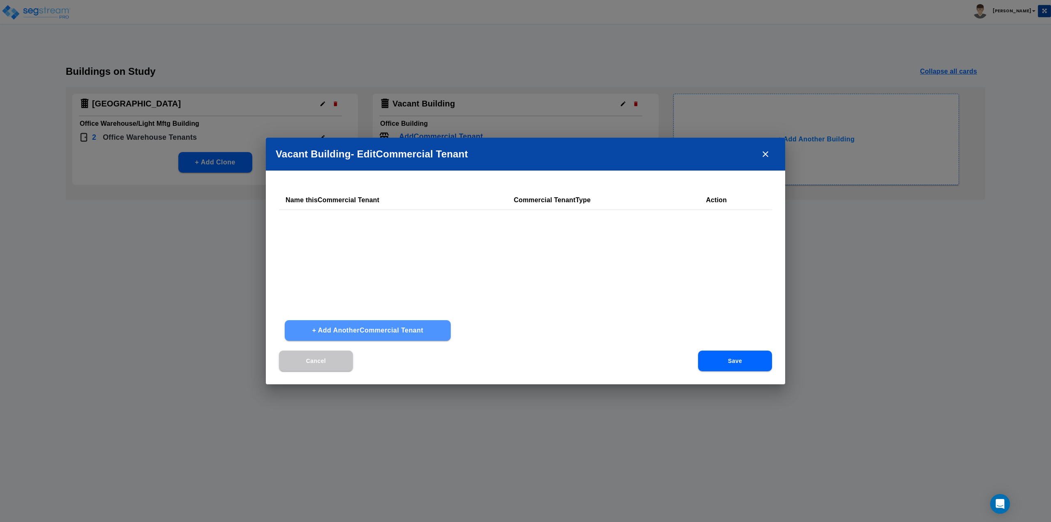
click at [368, 330] on button "+ Add Another Commercial Tenant" at bounding box center [368, 330] width 166 height 21
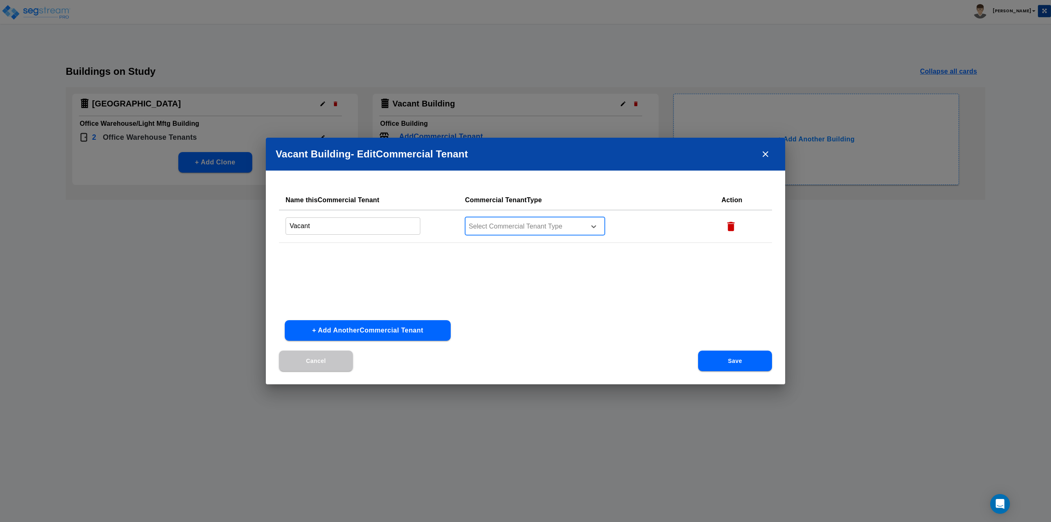
click at [560, 224] on div at bounding box center [524, 226] width 113 height 11
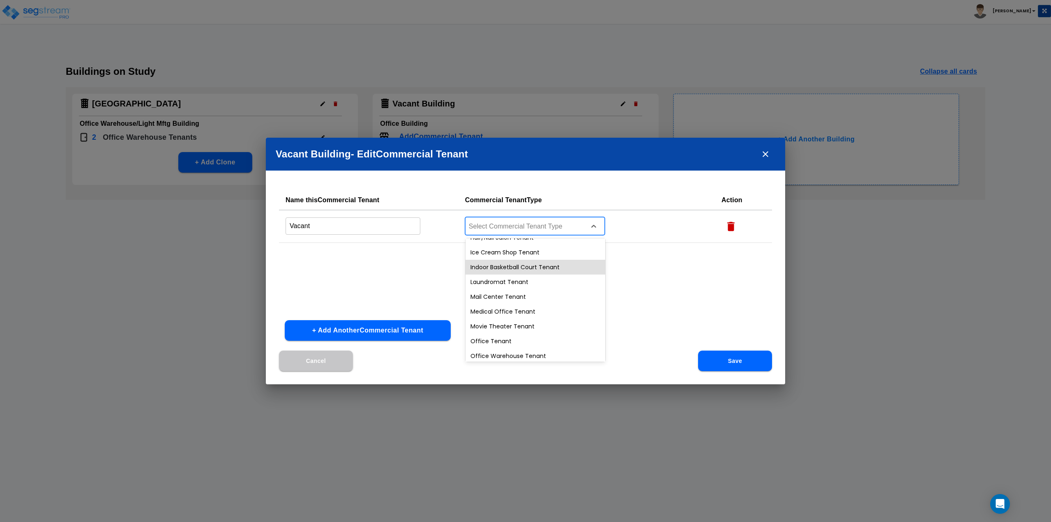
scroll to position [309, 0]
click at [519, 293] on div "Office Warehouse Tenant" at bounding box center [536, 293] width 140 height 15
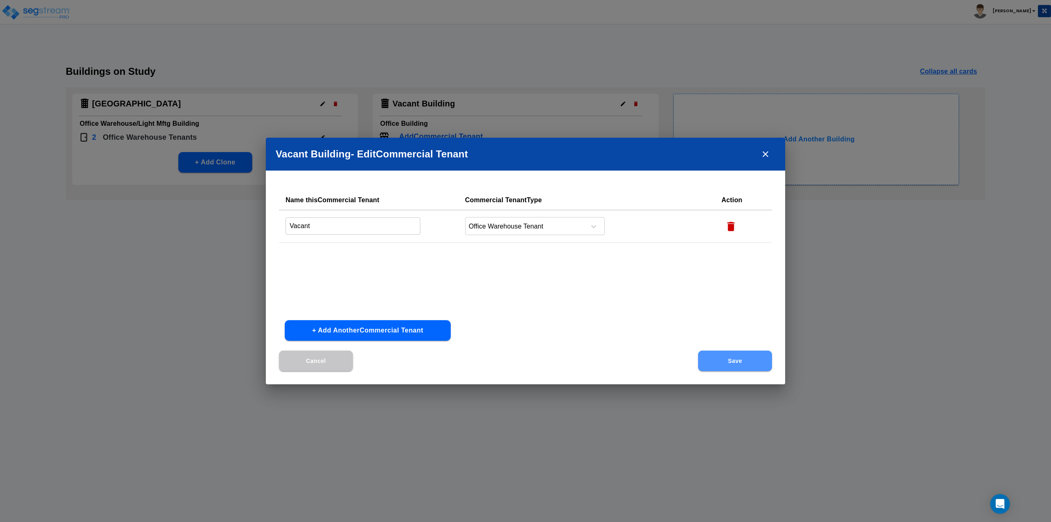
click at [727, 360] on button "Save" at bounding box center [735, 361] width 74 height 21
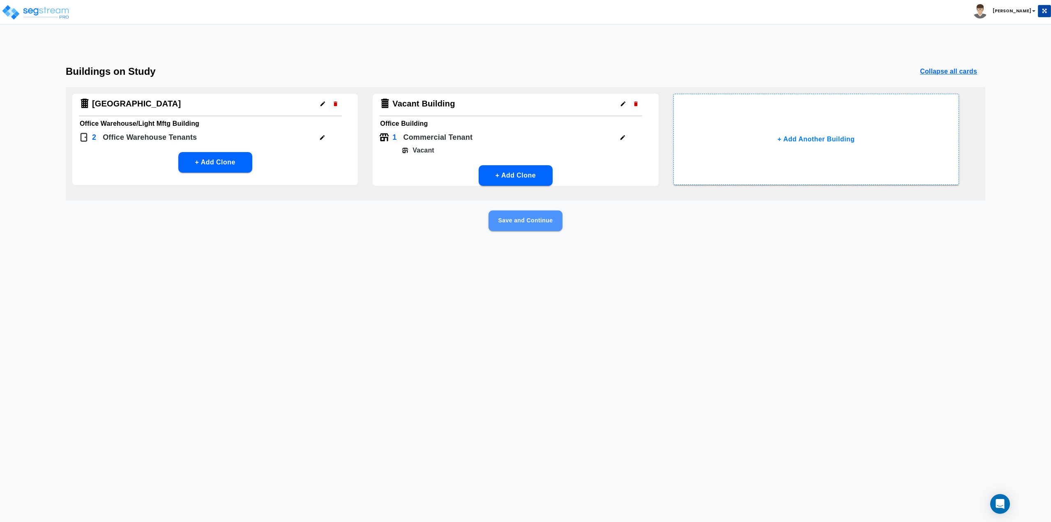
click at [540, 222] on button "Save and Continue" at bounding box center [526, 220] width 74 height 21
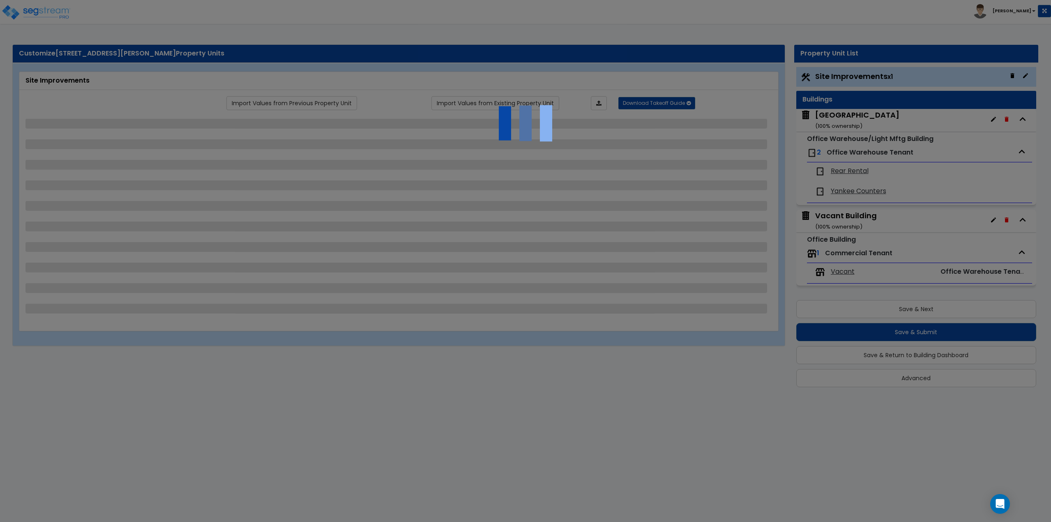
click at [835, 270] on div at bounding box center [525, 261] width 1051 height 522
click at [841, 256] on div at bounding box center [525, 261] width 1051 height 522
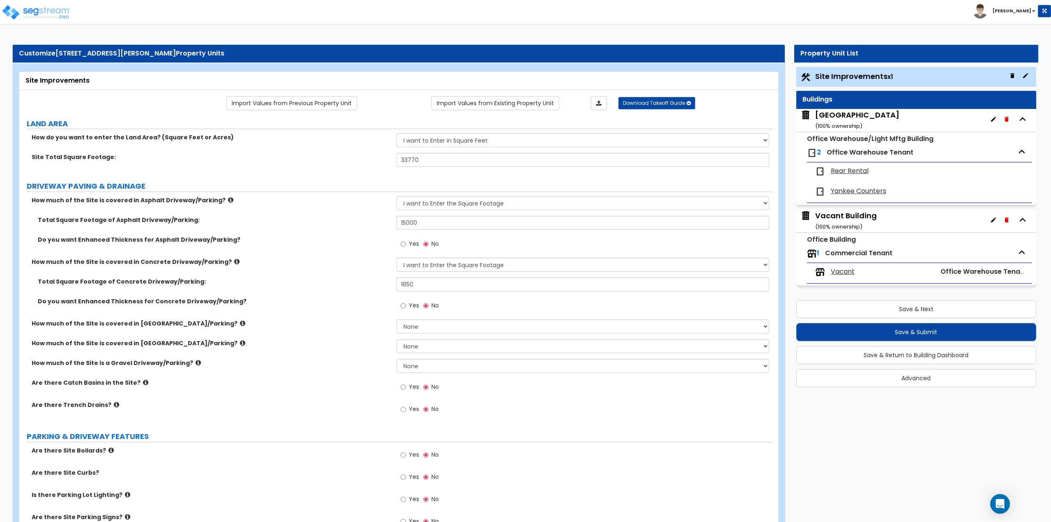
click at [844, 274] on span "Vacant" at bounding box center [843, 271] width 24 height 9
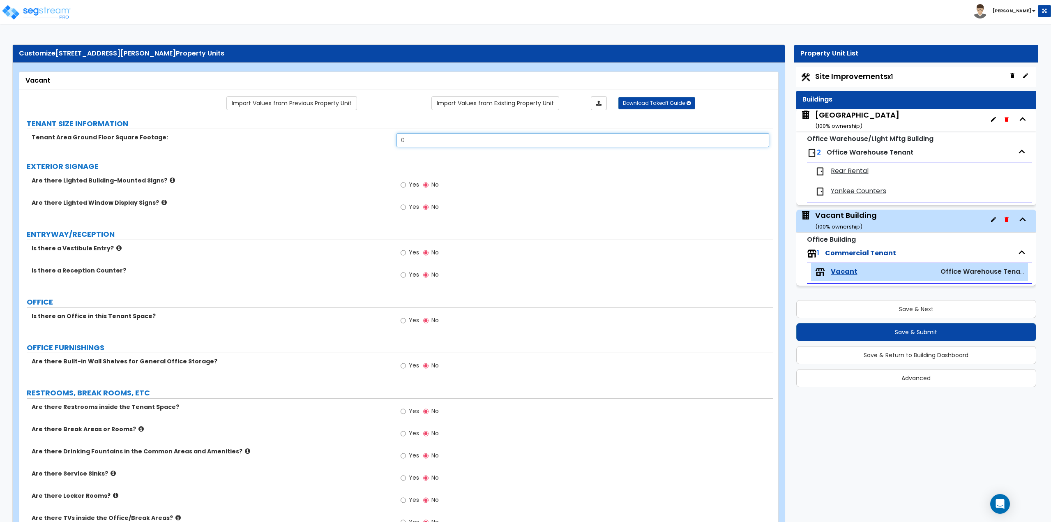
click at [473, 143] on input "0" at bounding box center [583, 140] width 373 height 14
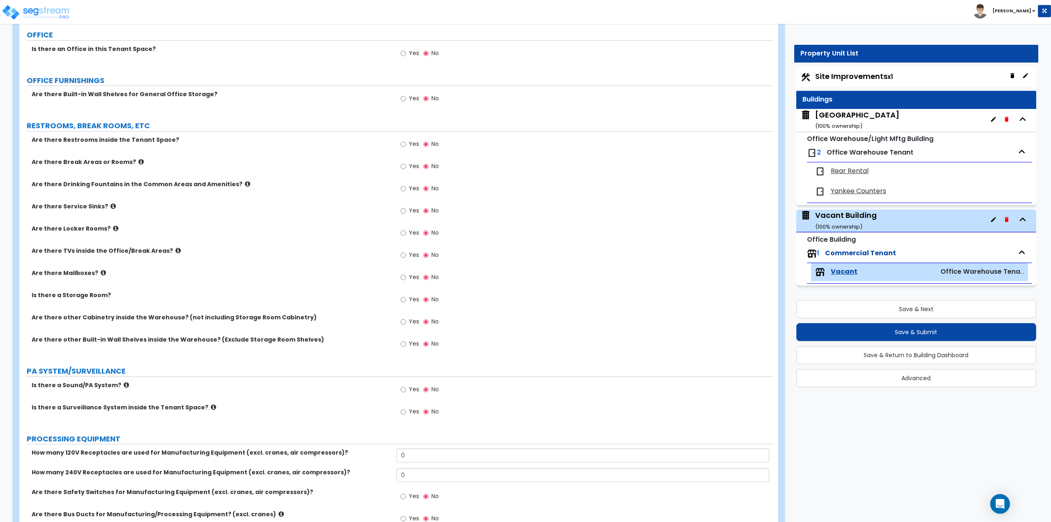
scroll to position [247, 0]
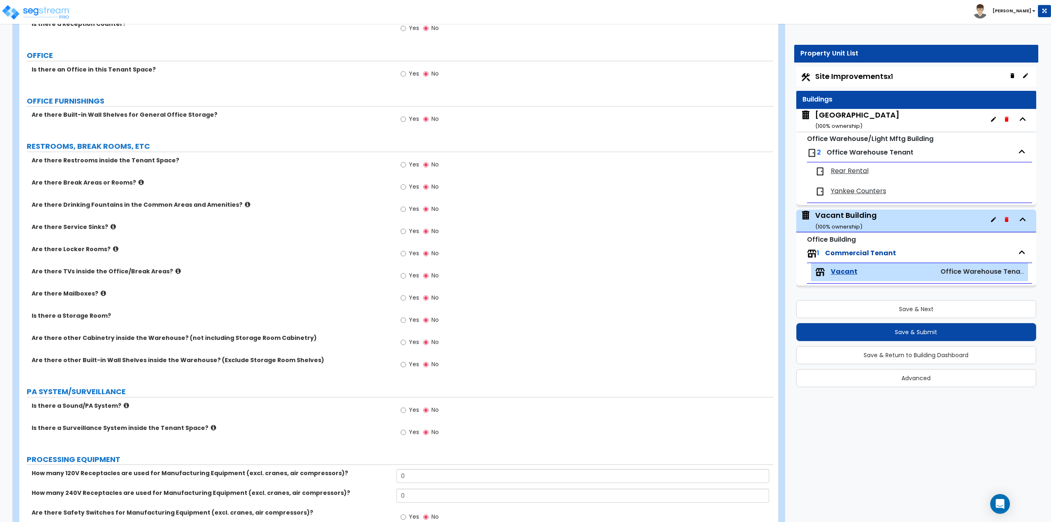
click at [409, 76] on span "Yes" at bounding box center [414, 73] width 10 height 8
click at [406, 76] on input "Yes" at bounding box center [403, 73] width 5 height 9
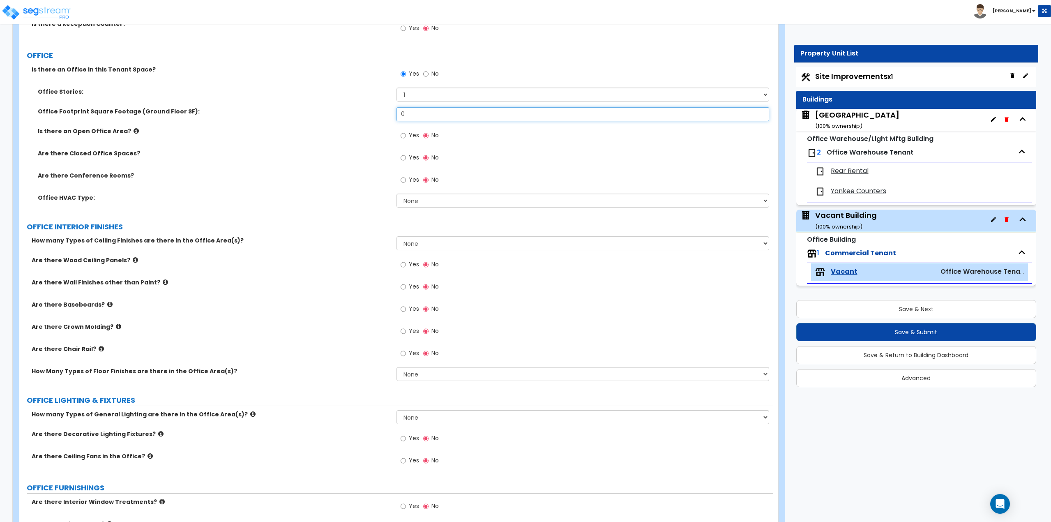
drag, startPoint x: 422, startPoint y: 116, endPoint x: 391, endPoint y: 116, distance: 30.8
click at [391, 116] on div "Office Footprint Square Footage (Ground Floor SF): 0" at bounding box center [396, 117] width 754 height 20
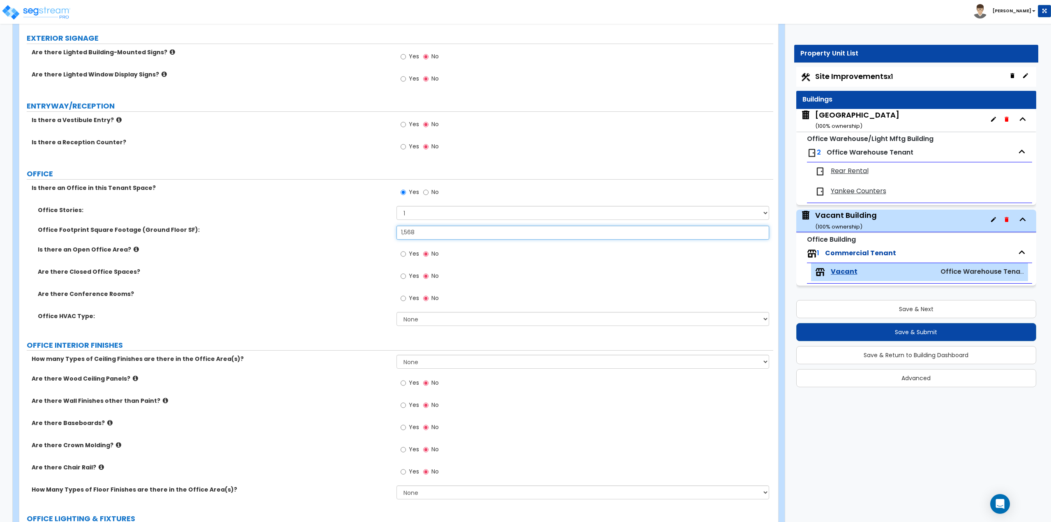
scroll to position [205, 0]
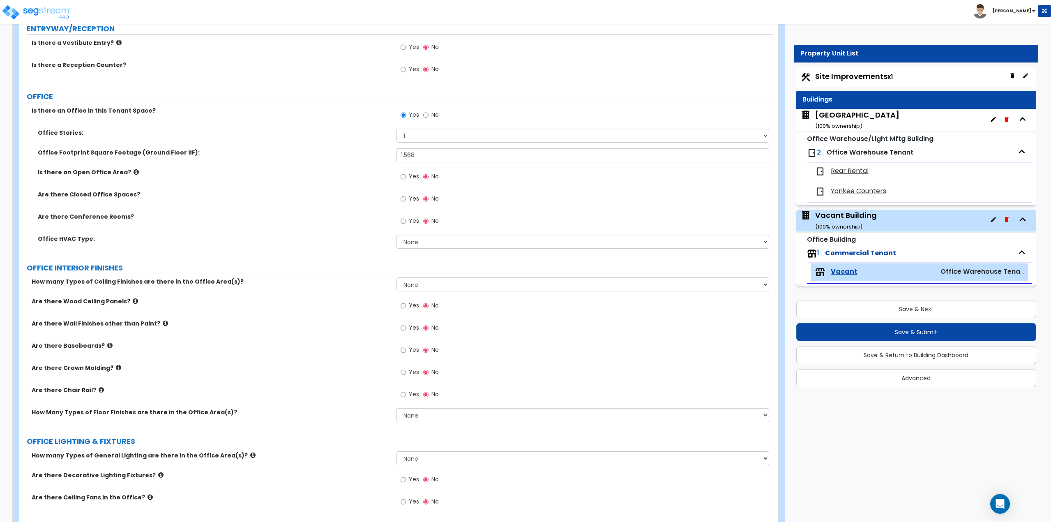
click at [408, 178] on label "Yes" at bounding box center [410, 178] width 18 height 14
click at [406, 178] on input "Yes" at bounding box center [403, 176] width 5 height 9
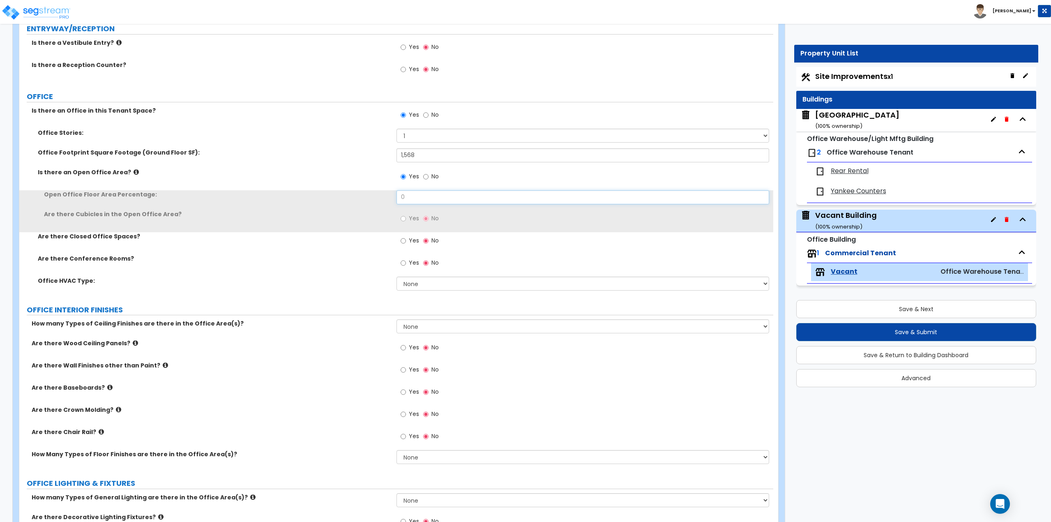
click at [420, 201] on input "0" at bounding box center [583, 197] width 373 height 14
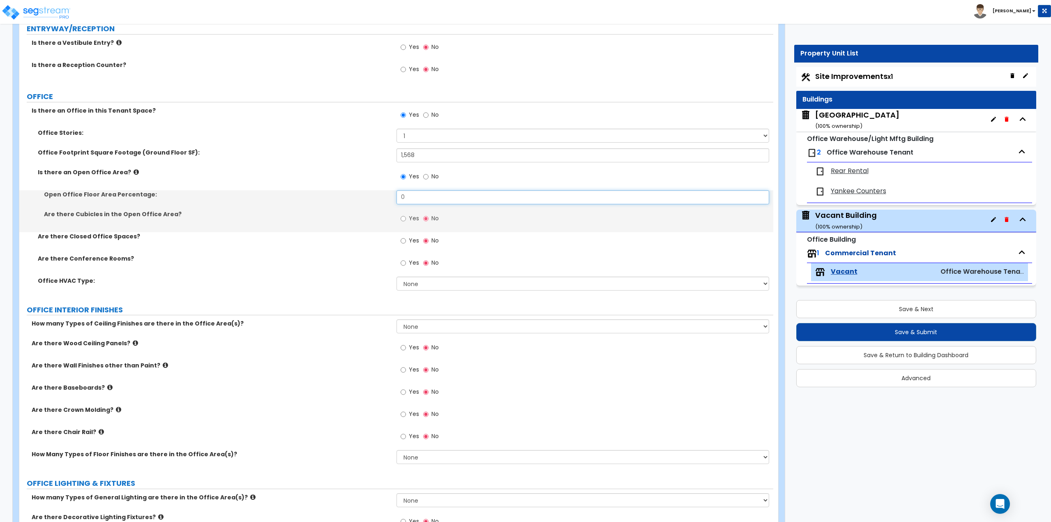
click at [420, 201] on input "0" at bounding box center [583, 197] width 373 height 14
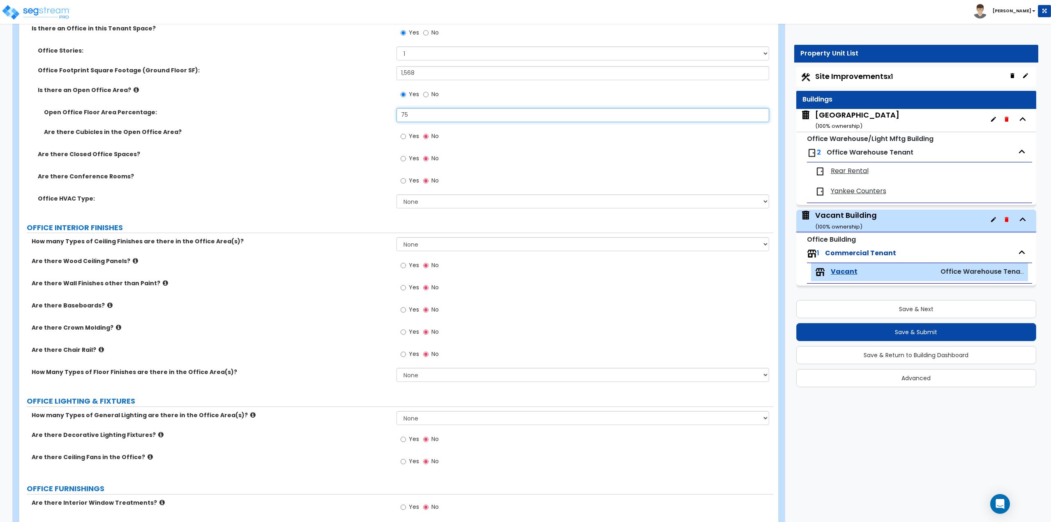
scroll to position [329, 0]
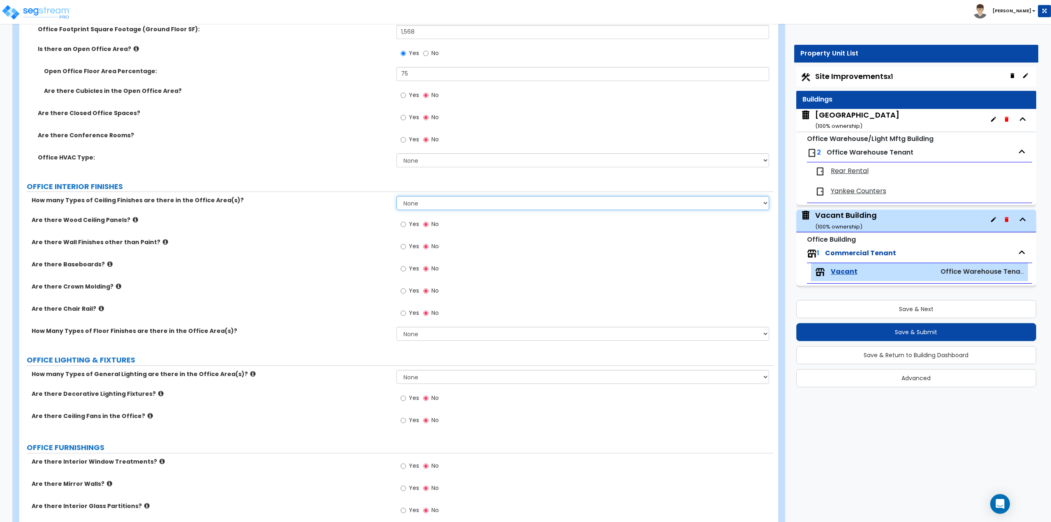
click at [414, 204] on select "None 1 2 3" at bounding box center [583, 203] width 373 height 14
click at [397, 196] on select "None 1 2 3" at bounding box center [583, 203] width 373 height 14
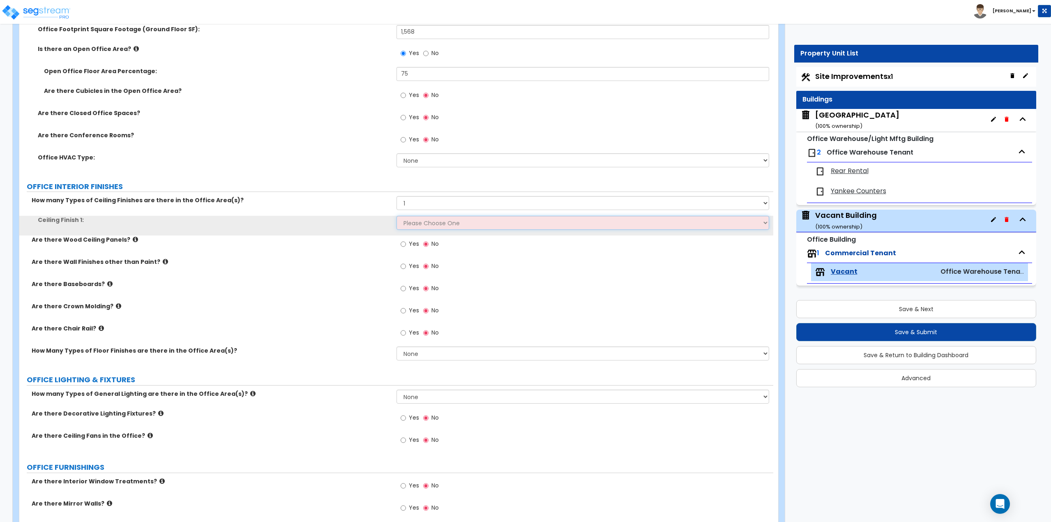
click at [412, 225] on select "Please Choose One Drop Ceiling Open Ceiling Drywall Ceiling" at bounding box center [583, 223] width 373 height 14
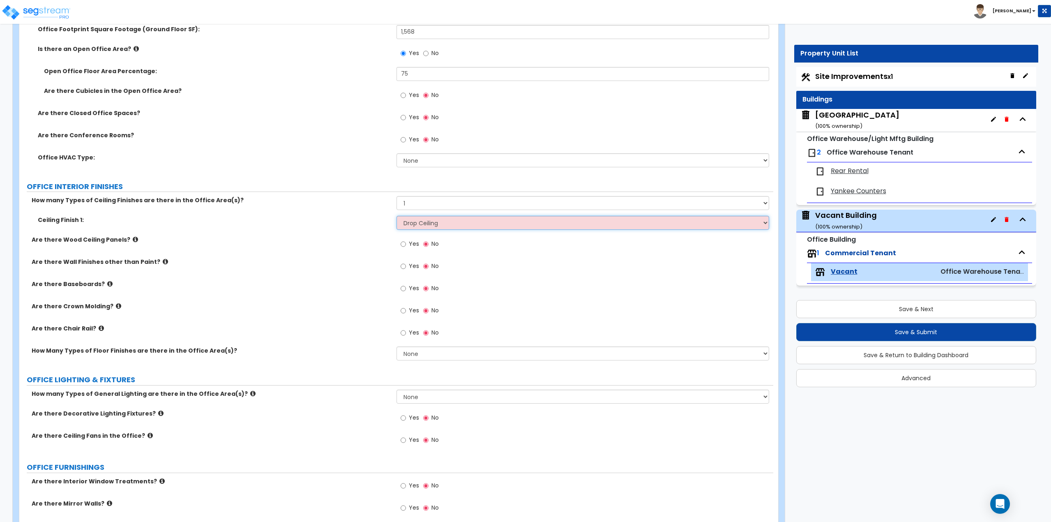
click at [397, 216] on select "Please Choose One Drop Ceiling Open Ceiling Drywall Ceiling" at bounding box center [583, 223] width 373 height 14
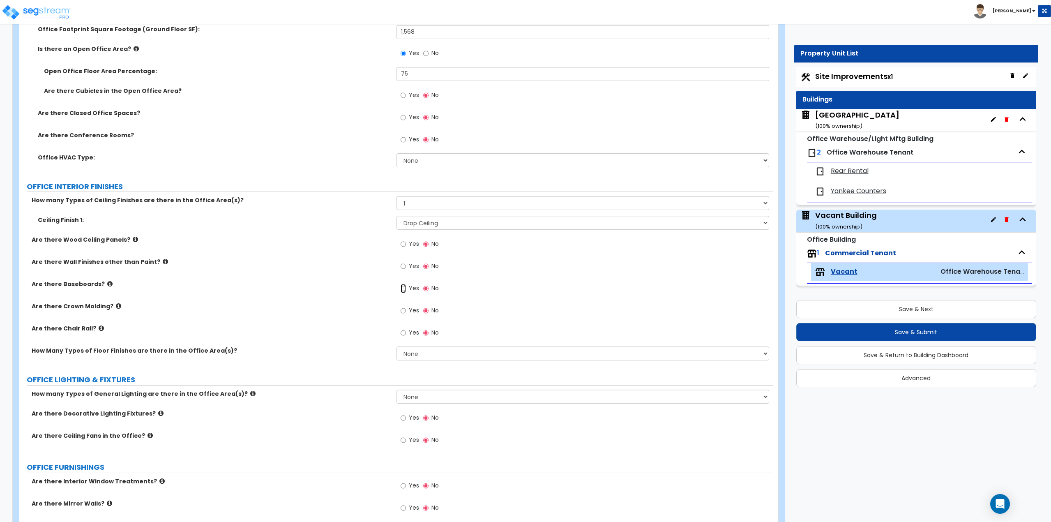
click at [401, 289] on input "Yes" at bounding box center [403, 288] width 5 height 9
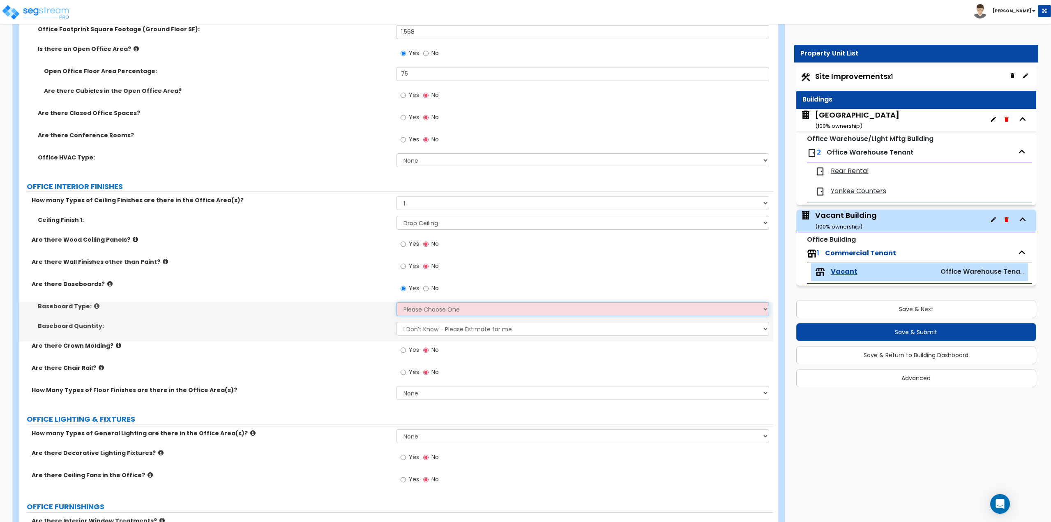
click at [418, 312] on select "Please Choose One Wood Vinyl Carpet Tile" at bounding box center [583, 309] width 373 height 14
click at [397, 302] on select "Please Choose One Wood Vinyl Carpet Tile" at bounding box center [583, 309] width 373 height 14
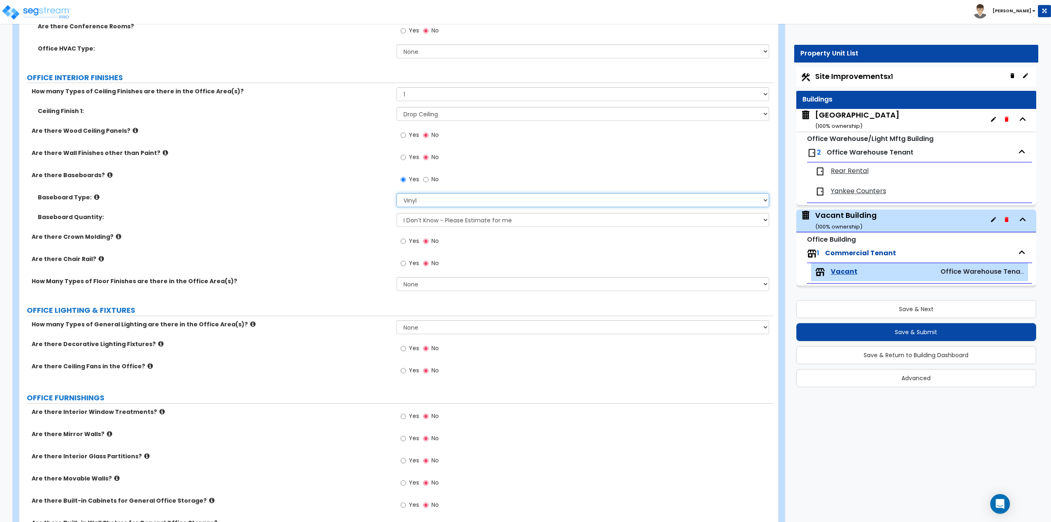
scroll to position [452, 0]
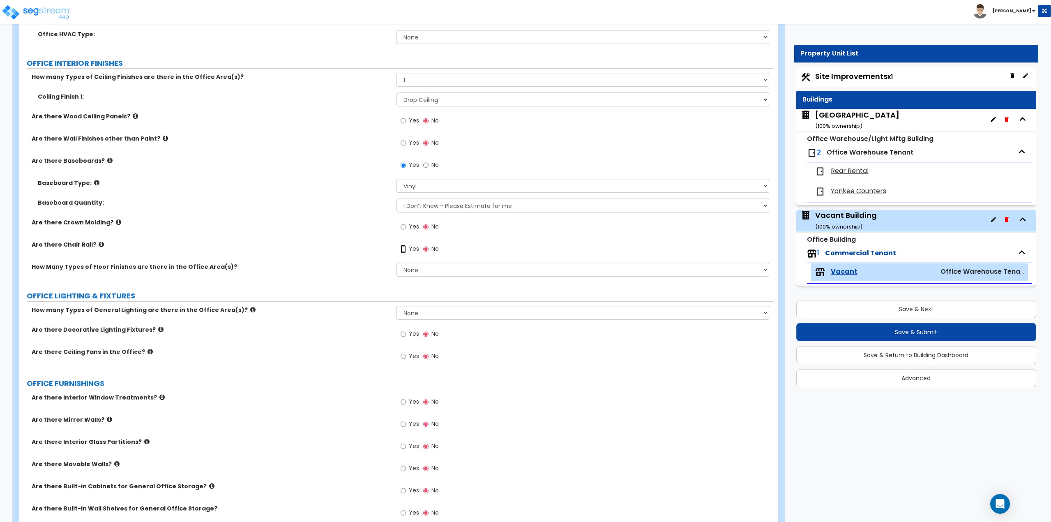
click at [402, 250] on input "Yes" at bounding box center [403, 249] width 5 height 9
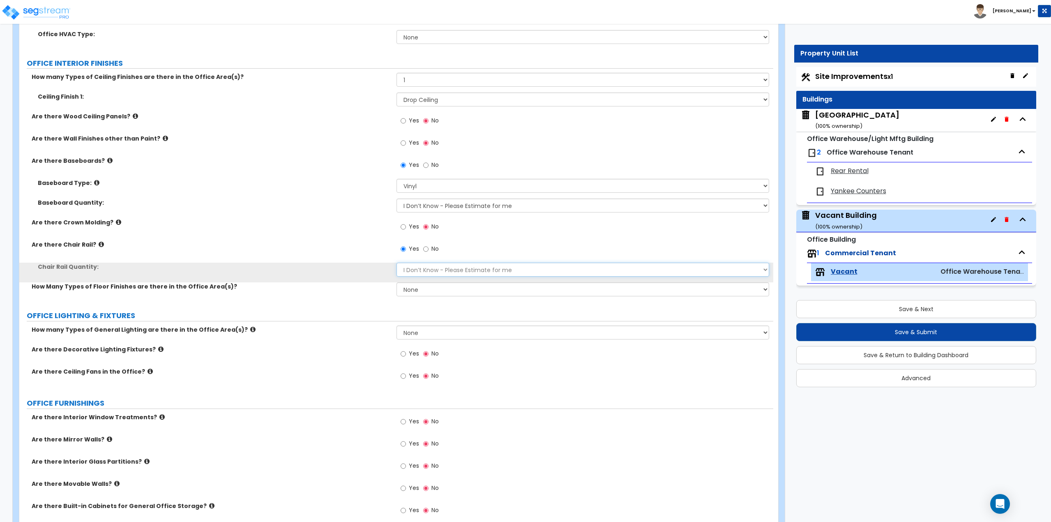
click at [412, 266] on select "I Don’t Know - Please Estimate for me I want to Enter the Linear Footage" at bounding box center [583, 270] width 373 height 14
click at [397, 263] on select "I Don’t Know - Please Estimate for me I want to Enter the Linear Footage" at bounding box center [583, 270] width 373 height 14
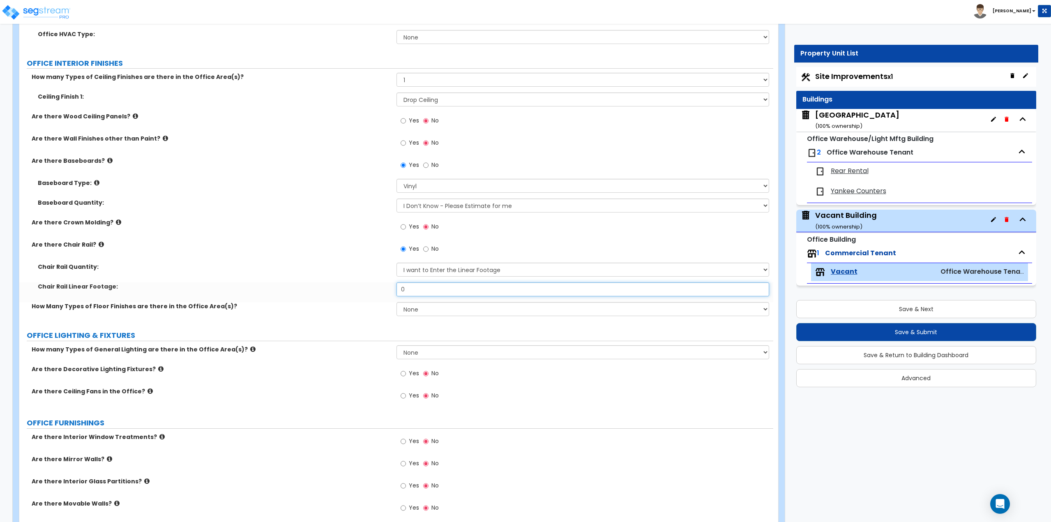
drag, startPoint x: 417, startPoint y: 286, endPoint x: 392, endPoint y: 282, distance: 24.9
click at [392, 282] on div "Chair Rail Quantity: I Don’t Know - Please Estimate for me I want to Enter the …" at bounding box center [396, 282] width 742 height 39
click at [436, 302] on select "None 1 2 3" at bounding box center [583, 309] width 373 height 14
click at [397, 302] on select "None 1 2 3" at bounding box center [583, 309] width 373 height 14
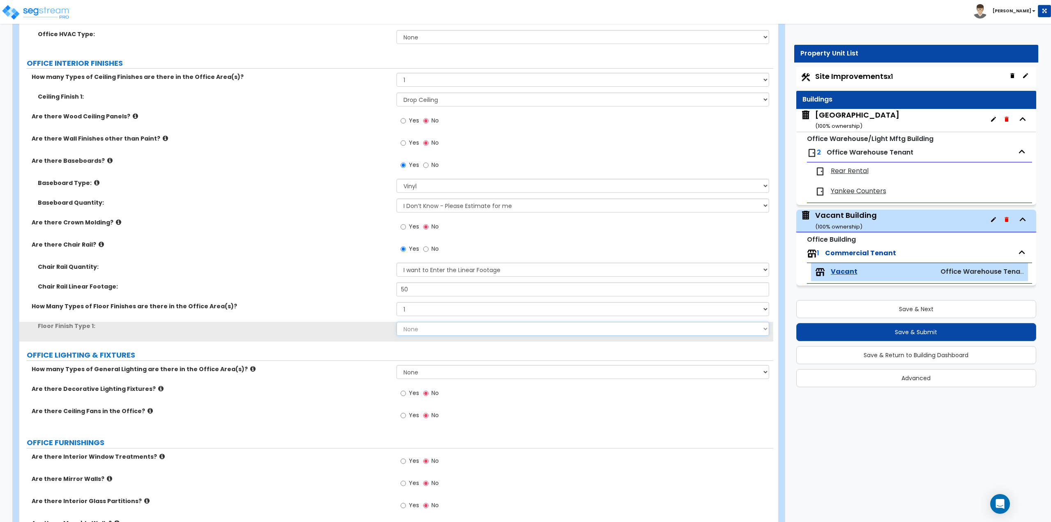
click at [423, 329] on select "None Tile Flooring Hardwood Flooring Resilient Laminate Flooring VCT Flooring S…" at bounding box center [583, 329] width 373 height 14
click at [397, 322] on select "None Tile Flooring Hardwood Flooring Resilient Laminate Flooring VCT Flooring S…" at bounding box center [583, 329] width 373 height 14
click at [425, 332] on select "None Tile Flooring Hardwood Flooring Resilient Laminate Flooring VCT Flooring S…" at bounding box center [583, 329] width 373 height 14
click at [397, 322] on select "None Tile Flooring Hardwood Flooring Resilient Laminate Flooring VCT Flooring S…" at bounding box center [583, 329] width 373 height 14
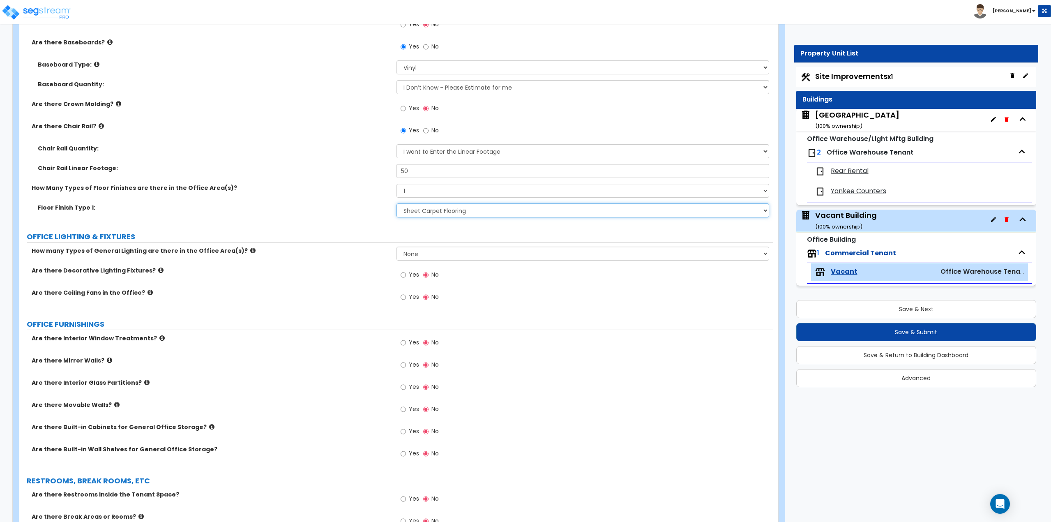
scroll to position [575, 0]
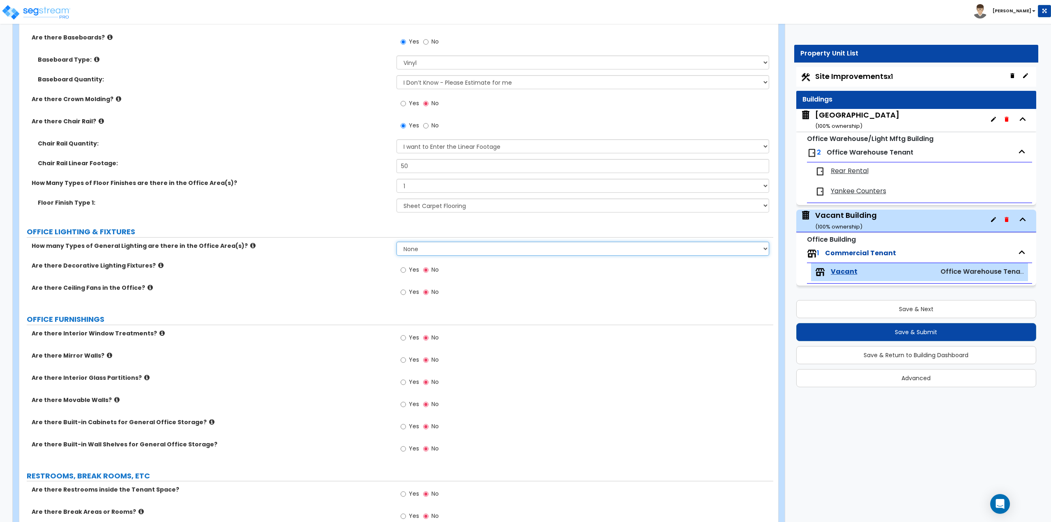
drag, startPoint x: 428, startPoint y: 245, endPoint x: 424, endPoint y: 253, distance: 8.9
click at [428, 245] on select "None 1 2 3" at bounding box center [583, 249] width 373 height 14
click at [397, 242] on select "None 1 2 3" at bounding box center [583, 249] width 373 height 14
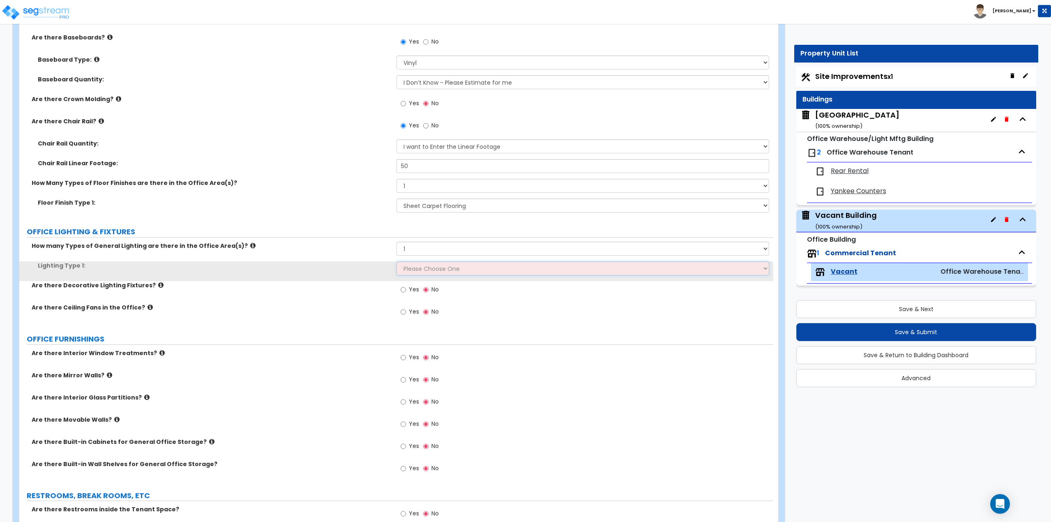
click at [419, 265] on select "Please Choose One LED Surface-Mounted LED Recessed Fluorescent Surface-Mounted …" at bounding box center [583, 268] width 373 height 14
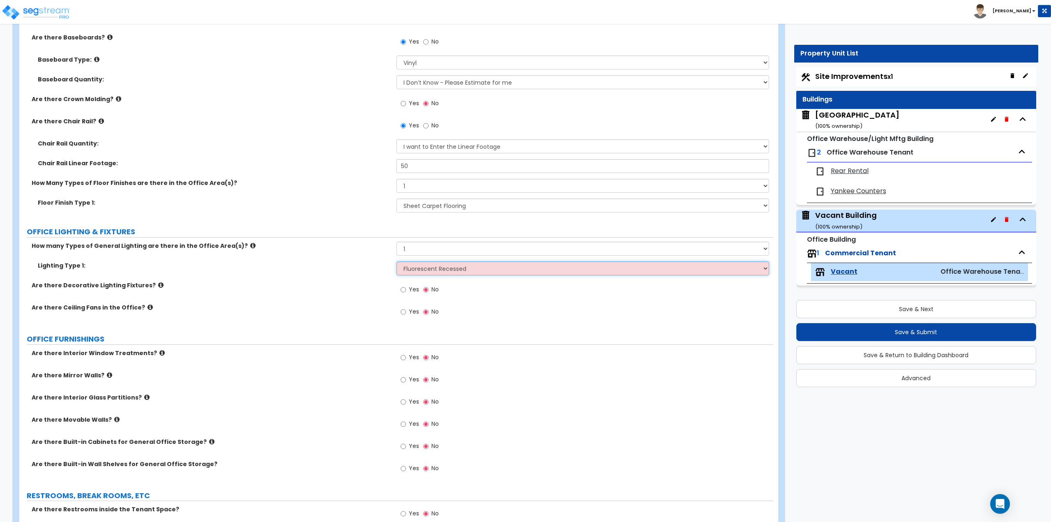
click at [397, 261] on select "Please Choose One LED Surface-Mounted LED Recessed Fluorescent Surface-Mounted …" at bounding box center [583, 268] width 373 height 14
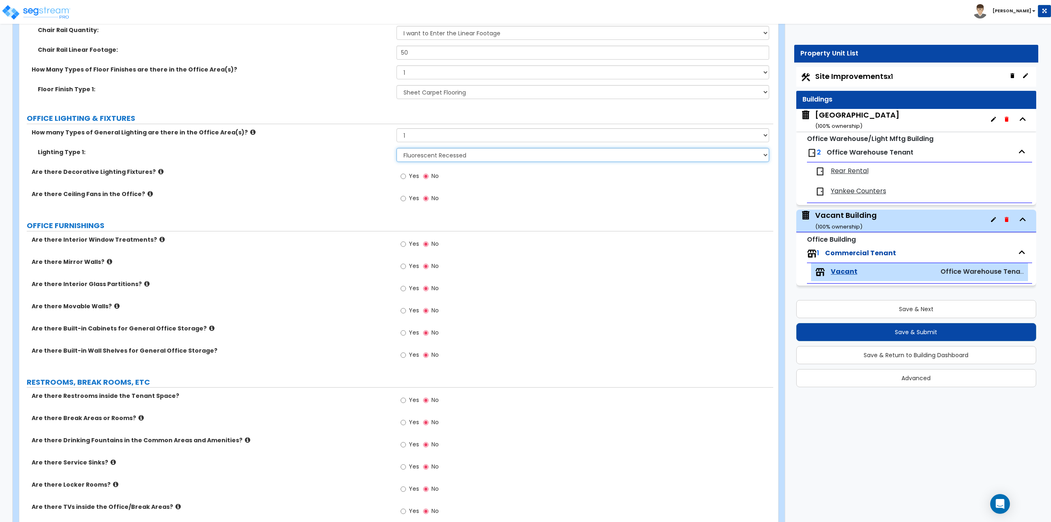
scroll to position [699, 0]
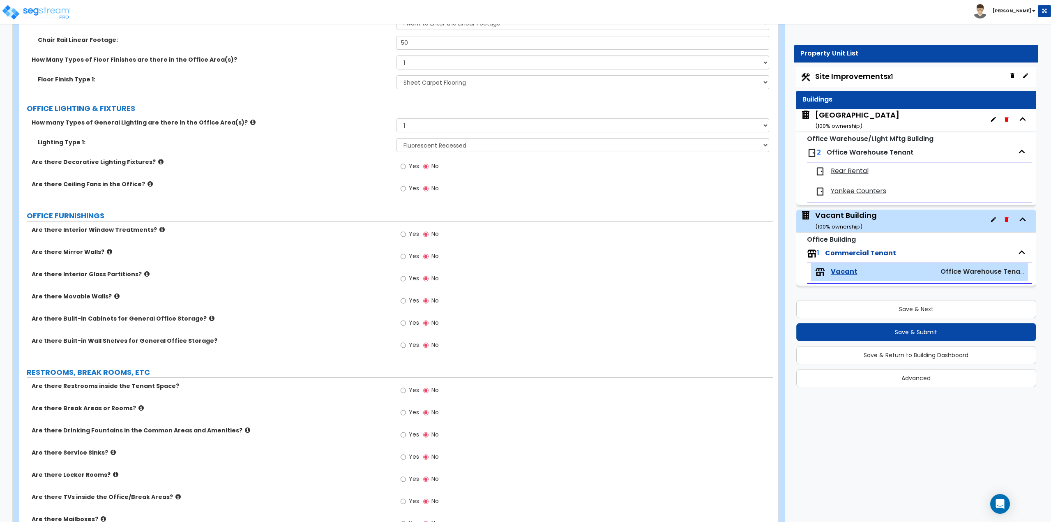
click at [412, 234] on span "Yes" at bounding box center [414, 234] width 10 height 8
click at [406, 234] on input "Yes" at bounding box center [403, 234] width 5 height 9
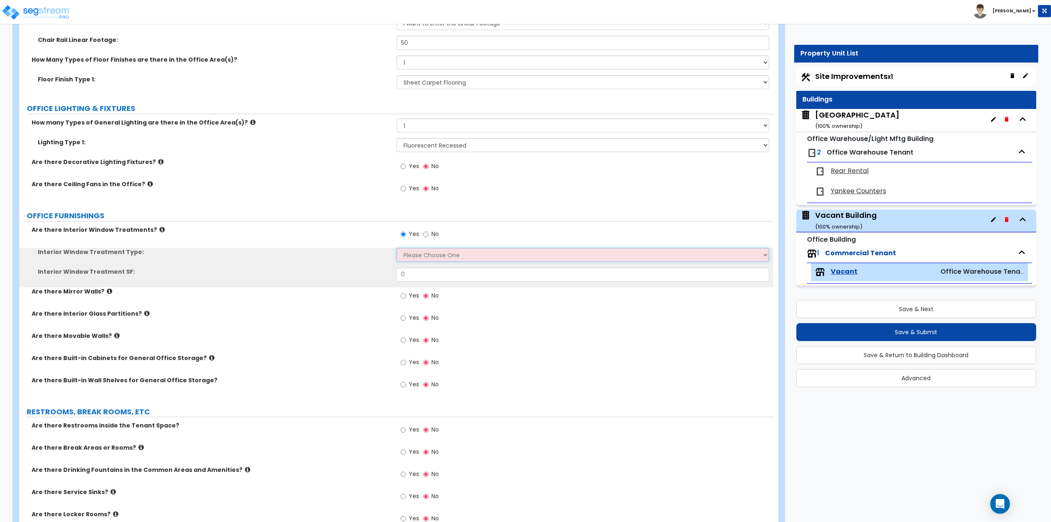
click at [416, 258] on select "Please Choose One Vertical Blinds Window Shades Venetian Blinds Wood Shutters" at bounding box center [583, 255] width 373 height 14
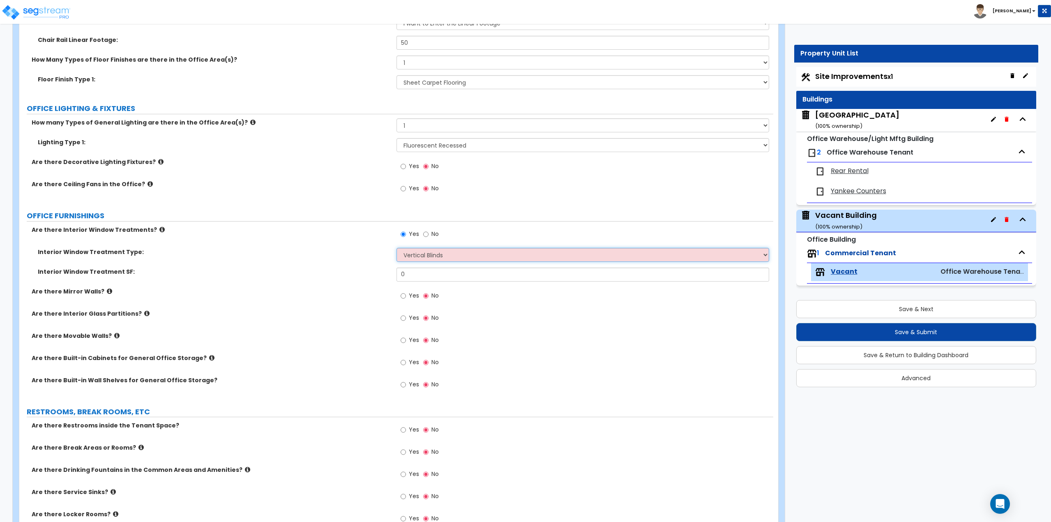
click at [397, 248] on select "Please Choose One Vertical Blinds Window Shades Venetian Blinds Wood Shutters" at bounding box center [583, 255] width 373 height 14
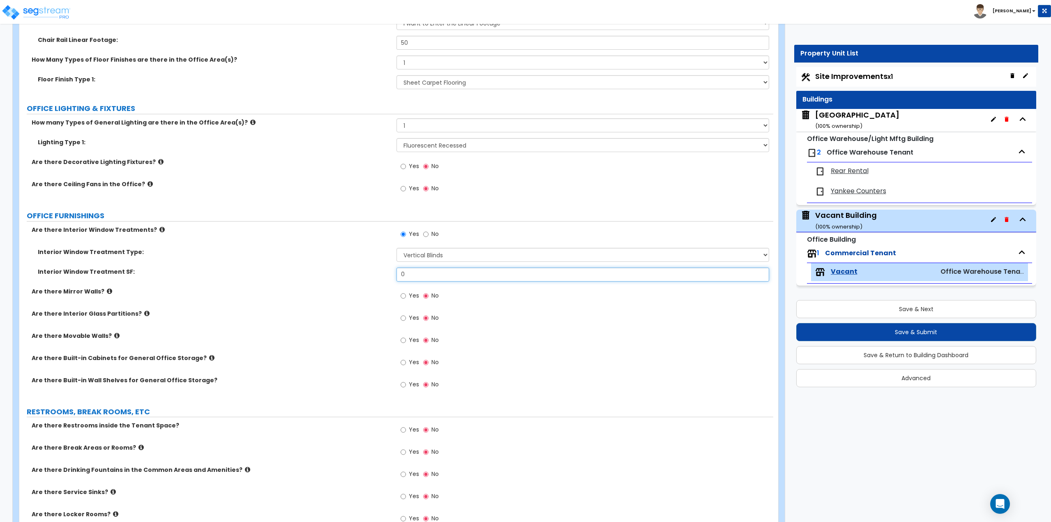
drag, startPoint x: 420, startPoint y: 269, endPoint x: 380, endPoint y: 279, distance: 41.5
click at [380, 279] on div "Interior Window Treatment SF: 0" at bounding box center [396, 278] width 754 height 20
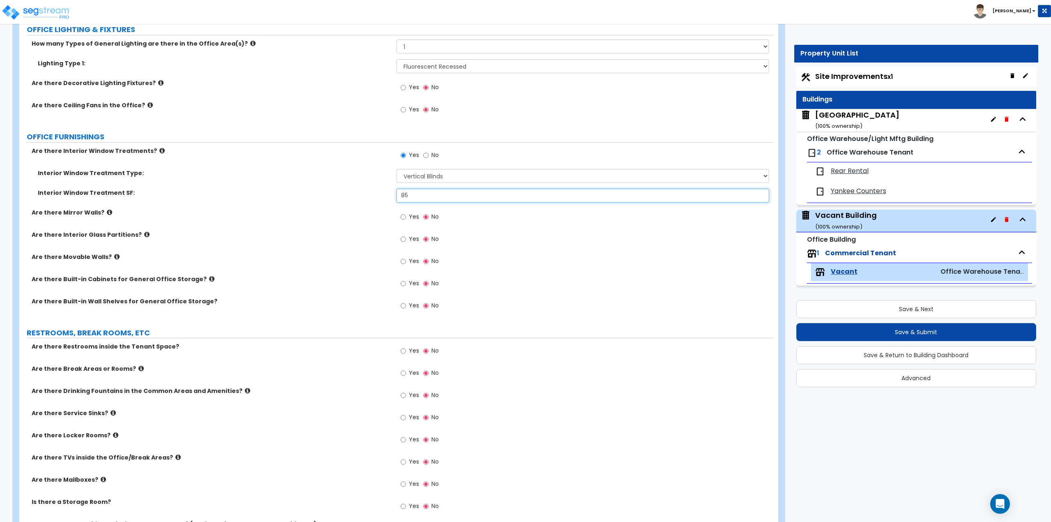
scroll to position [781, 0]
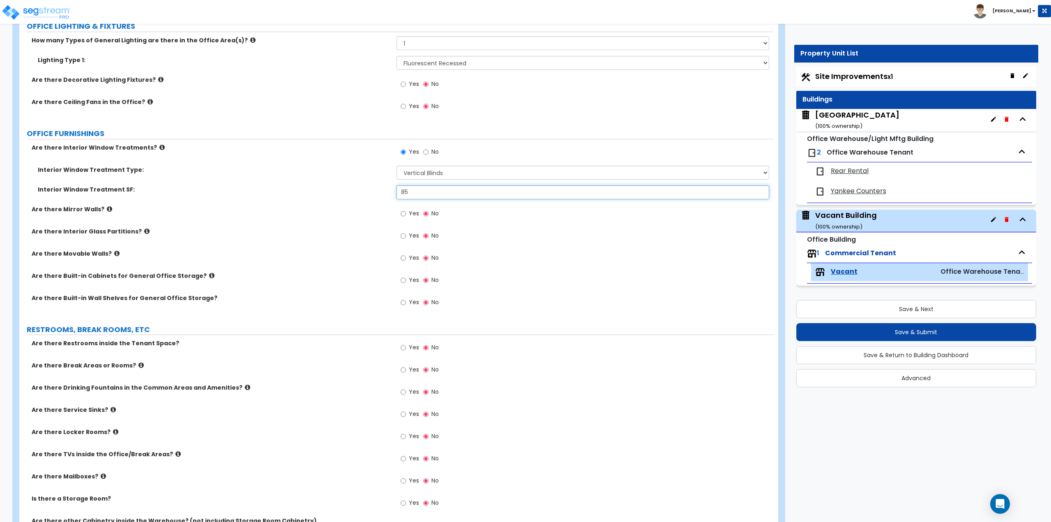
drag, startPoint x: 425, startPoint y: 191, endPoint x: 384, endPoint y: 192, distance: 41.5
click at [384, 192] on div "Interior Window Treatment SF: 85" at bounding box center [396, 195] width 754 height 20
click at [403, 304] on input "Yes" at bounding box center [403, 302] width 5 height 9
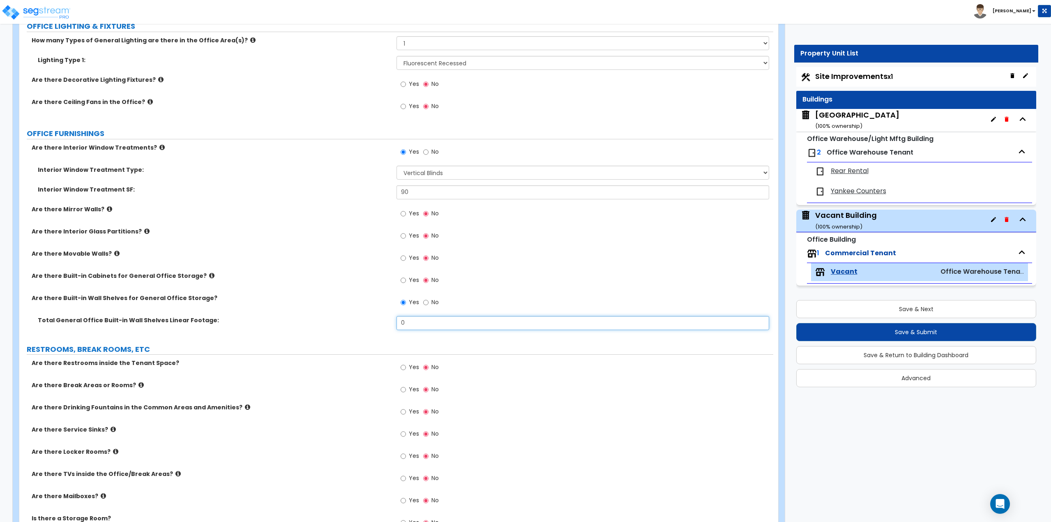
drag, startPoint x: 407, startPoint y: 318, endPoint x: 383, endPoint y: 332, distance: 28.1
click at [383, 332] on div "Total General Office Built-in Wall Shelves Linear Footage: 0" at bounding box center [396, 326] width 754 height 20
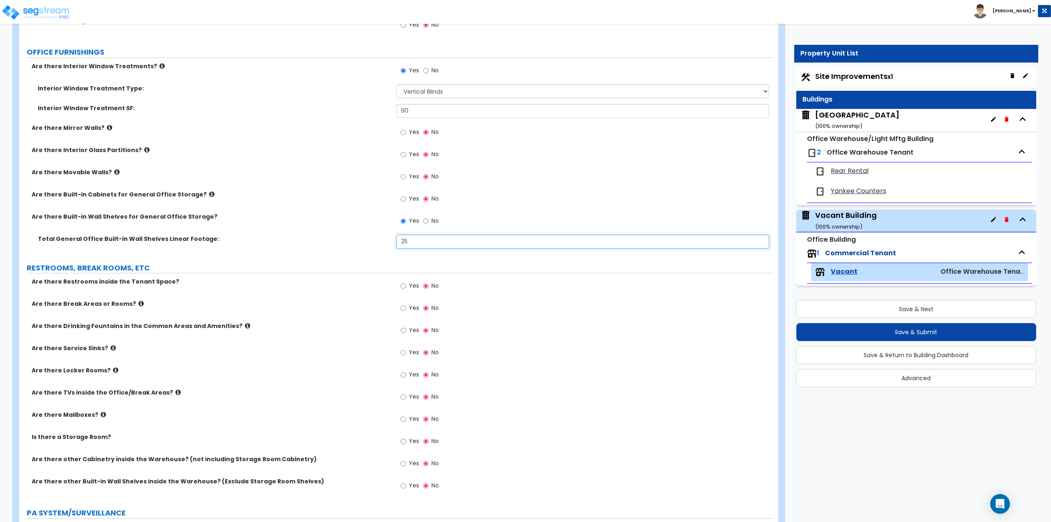
scroll to position [863, 0]
click at [412, 280] on label "Yes" at bounding box center [410, 286] width 18 height 14
click at [406, 281] on input "Yes" at bounding box center [403, 285] width 5 height 9
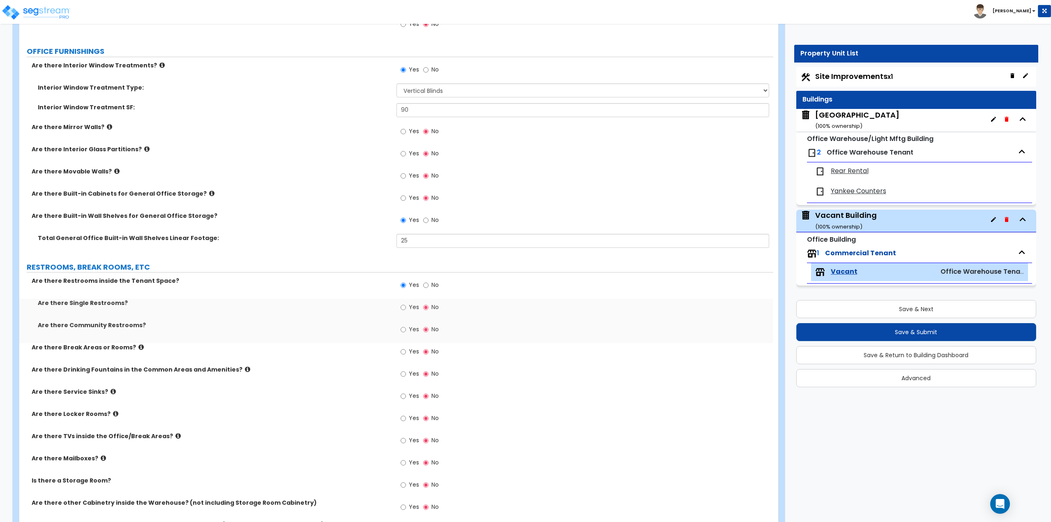
click at [409, 304] on span "Yes" at bounding box center [414, 307] width 10 height 8
click at [406, 304] on input "Yes" at bounding box center [403, 307] width 5 height 9
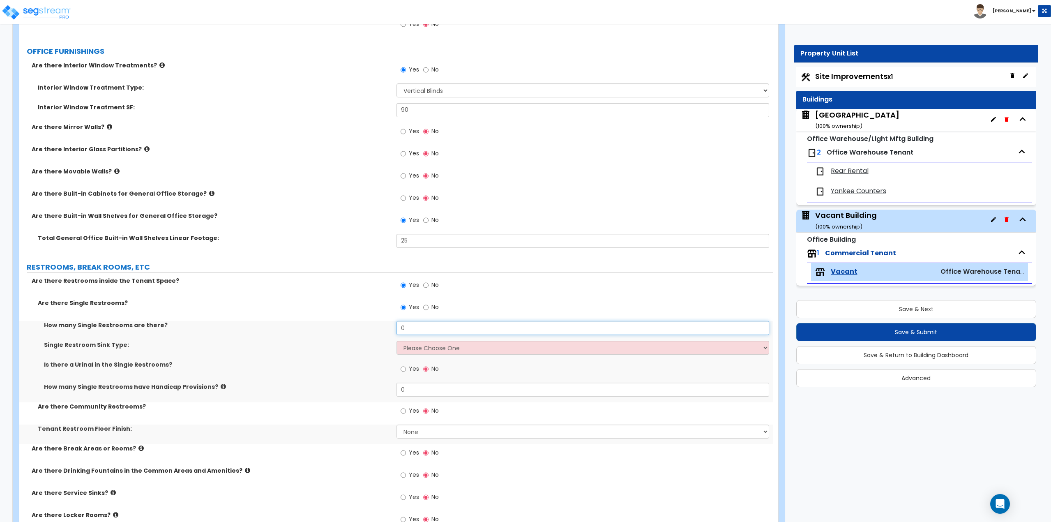
drag, startPoint x: 413, startPoint y: 331, endPoint x: 365, endPoint y: 325, distance: 48.9
click at [365, 325] on div "How many Single Restrooms are there? 0" at bounding box center [396, 331] width 754 height 20
click at [413, 351] on select "Please Choose One Wall-mounted Vanity-mounted" at bounding box center [583, 348] width 373 height 14
click at [397, 341] on select "Please Choose One Wall-mounted Vanity-mounted" at bounding box center [583, 348] width 373 height 14
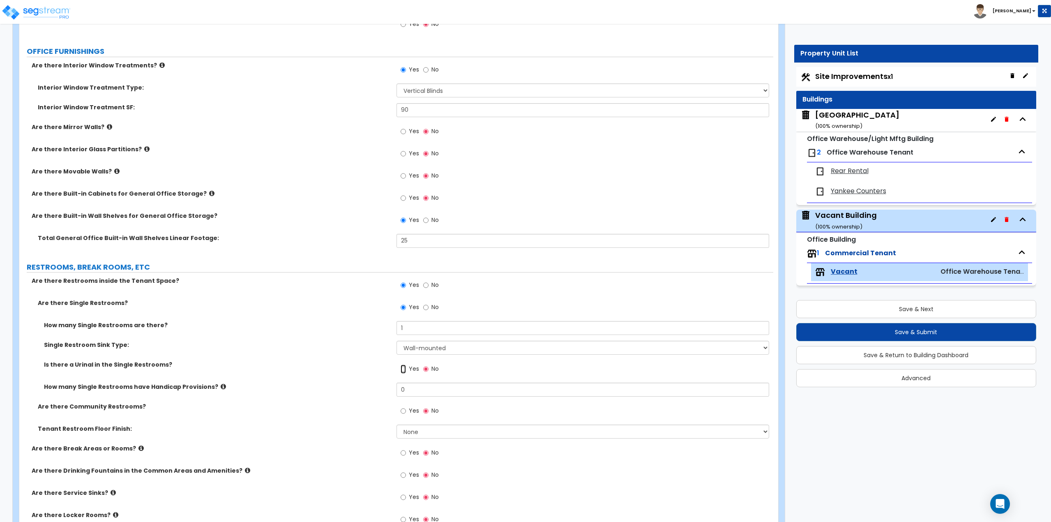
drag, startPoint x: 404, startPoint y: 369, endPoint x: 368, endPoint y: 370, distance: 35.8
click at [368, 370] on div "Is there a Urinal in the Single Restrooms? Yes No" at bounding box center [396, 371] width 754 height 22
drag, startPoint x: 438, startPoint y: 395, endPoint x: 378, endPoint y: 391, distance: 59.3
click at [378, 391] on div "How many Single Restrooms have Handicap Provisions? 0" at bounding box center [396, 393] width 754 height 20
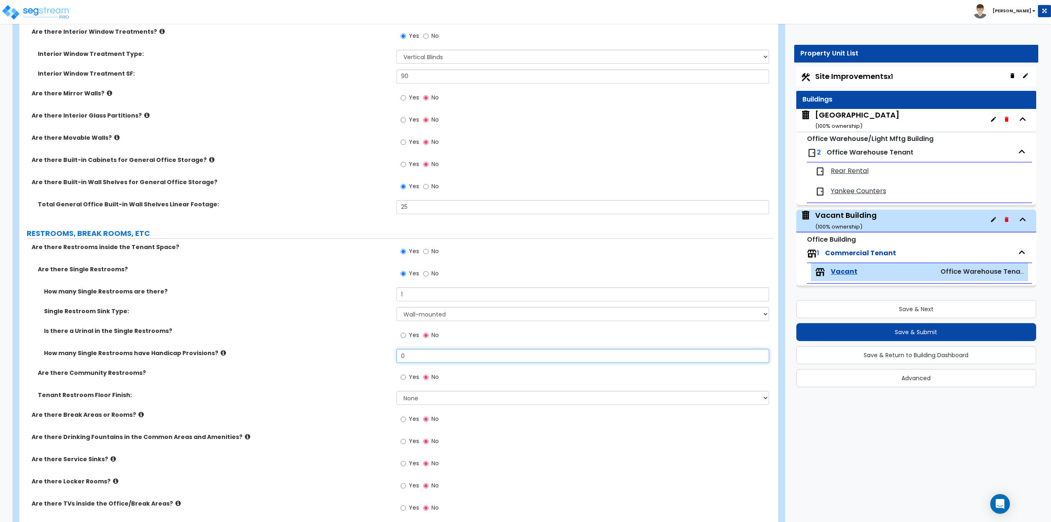
scroll to position [945, 0]
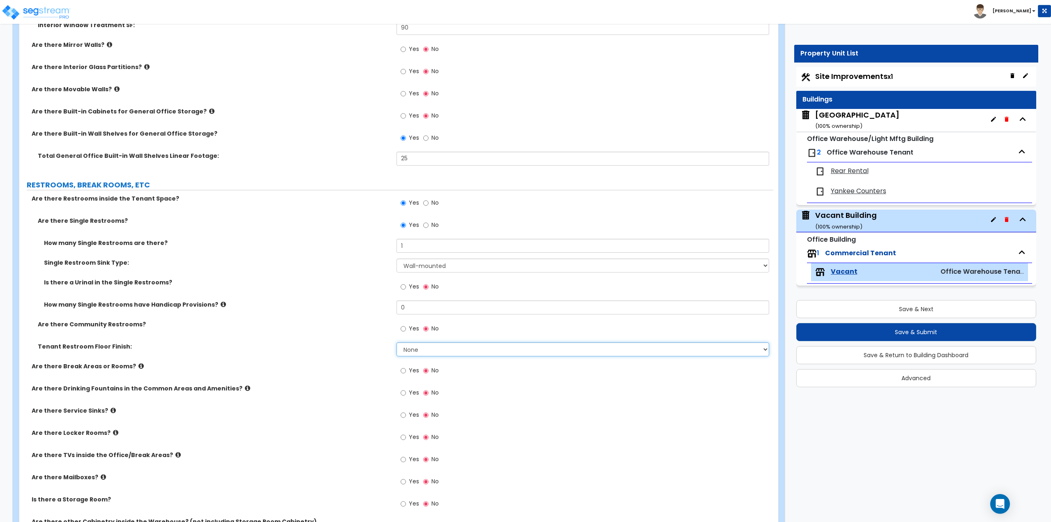
click at [427, 353] on select "None Tile Flooring Resilient Laminate Flooring VCT Flooring Sheet Vinyl Flooring" at bounding box center [583, 349] width 373 height 14
click at [397, 342] on select "None Tile Flooring Resilient Laminate Flooring VCT Flooring Sheet Vinyl Flooring" at bounding box center [583, 349] width 373 height 14
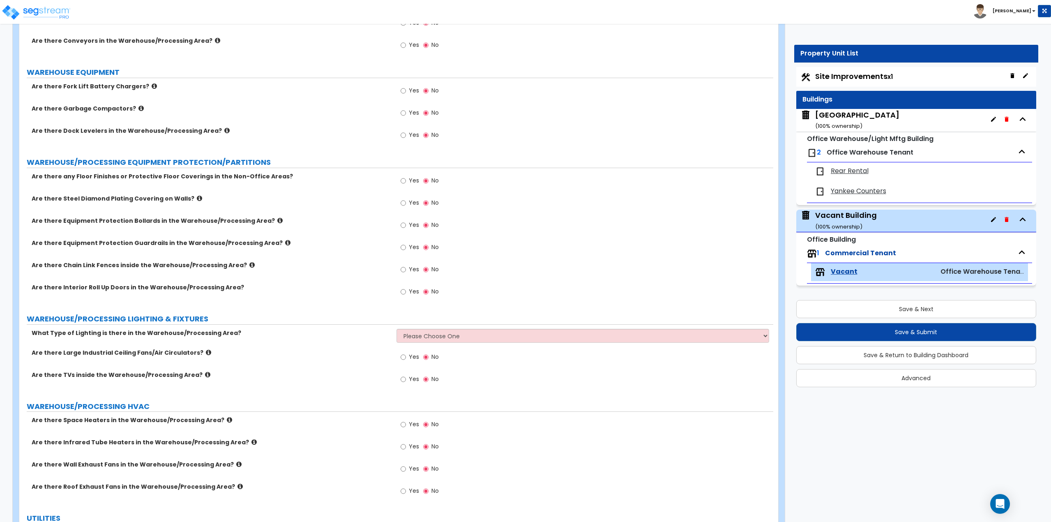
scroll to position [1931, 0]
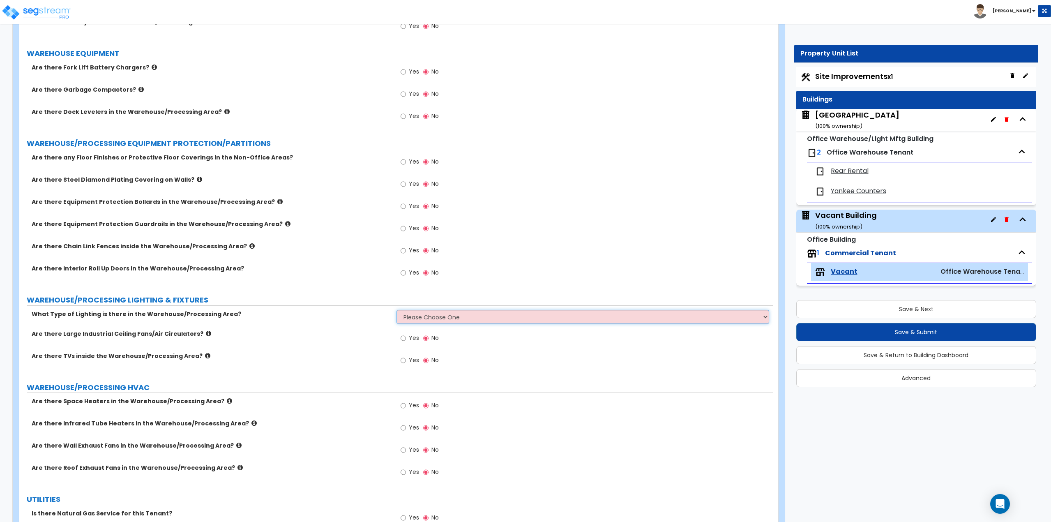
click at [441, 316] on select "Please Choose One High Bay Round Fixtures High Bay Fluorescent Tube Lighting Hi…" at bounding box center [583, 317] width 373 height 14
click at [437, 319] on select "Please Choose One High Bay Round Fixtures High Bay Fluorescent Tube Lighting Hi…" at bounding box center [583, 317] width 373 height 14
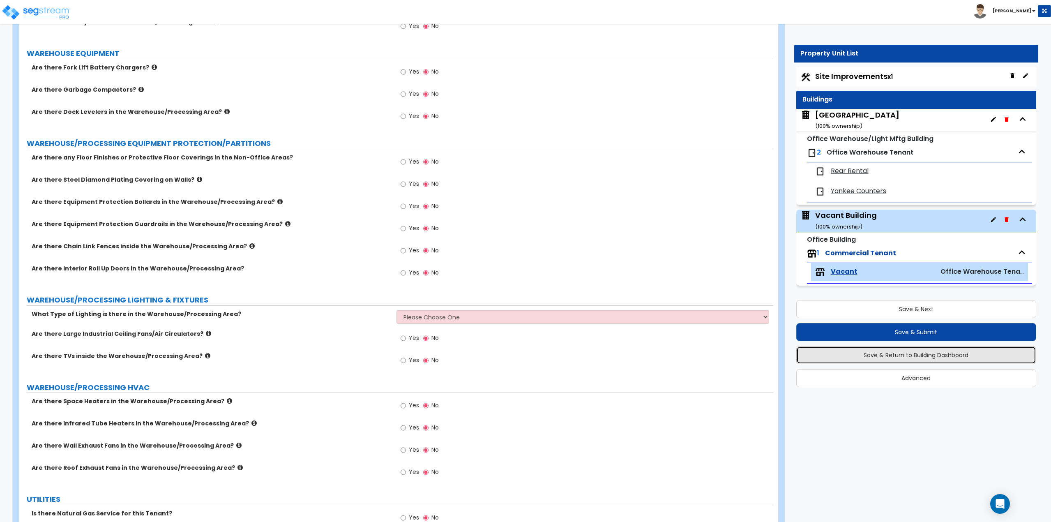
click at [913, 358] on button "Save & Return to Building Dashboard" at bounding box center [916, 355] width 240 height 18
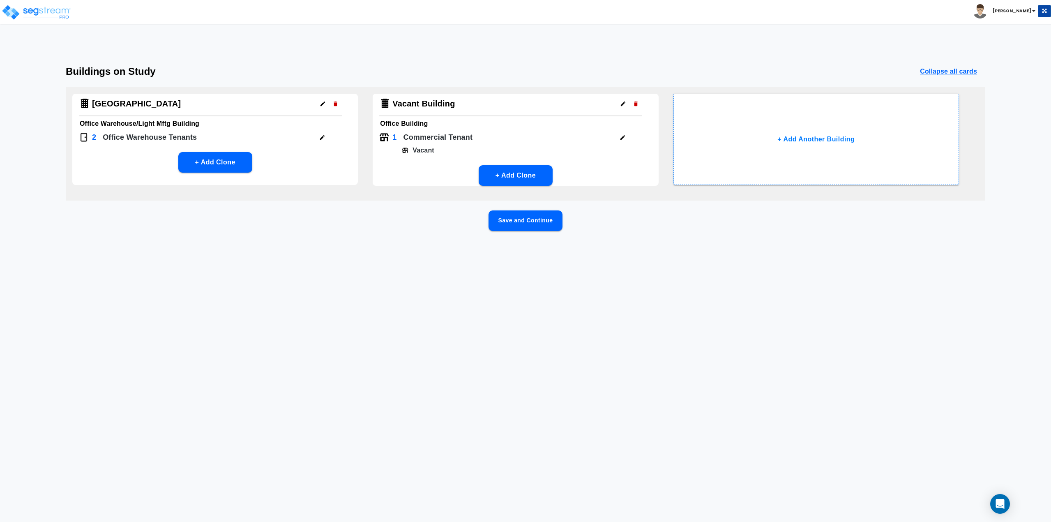
click at [427, 153] on p "Vacant" at bounding box center [421, 150] width 26 height 10
click at [627, 142] on button "button" at bounding box center [622, 137] width 13 height 13
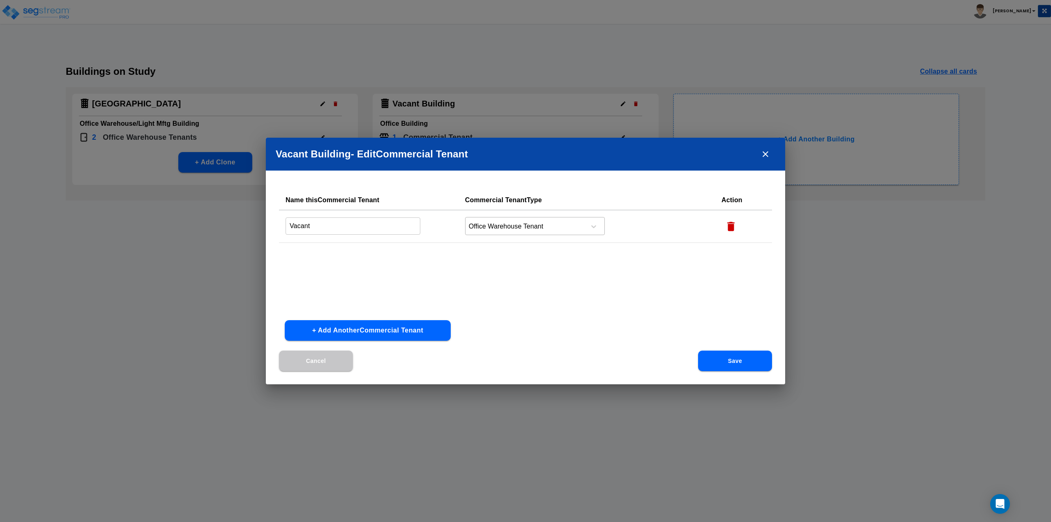
click at [538, 228] on div at bounding box center [524, 226] width 113 height 11
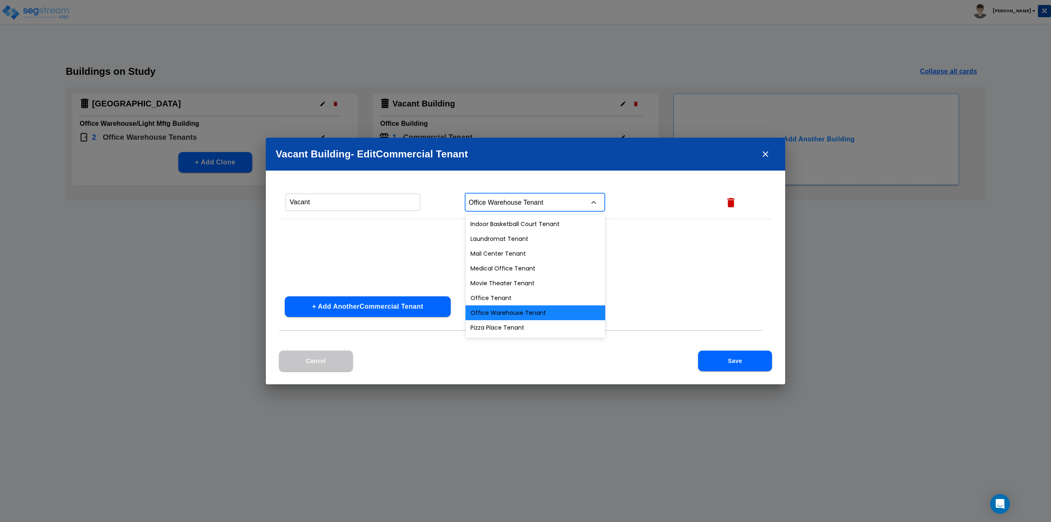
scroll to position [288, 0]
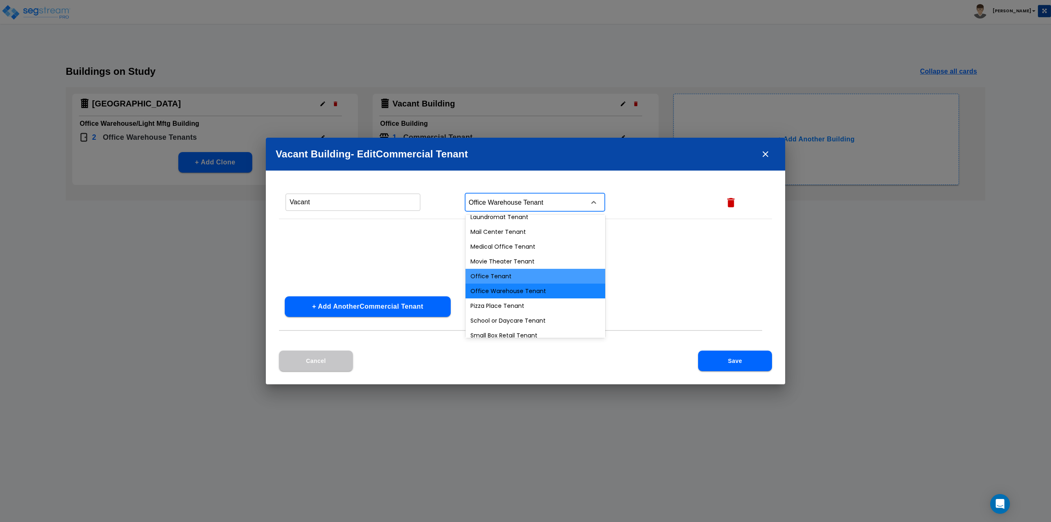
click at [501, 276] on div "Office Tenant" at bounding box center [536, 276] width 140 height 15
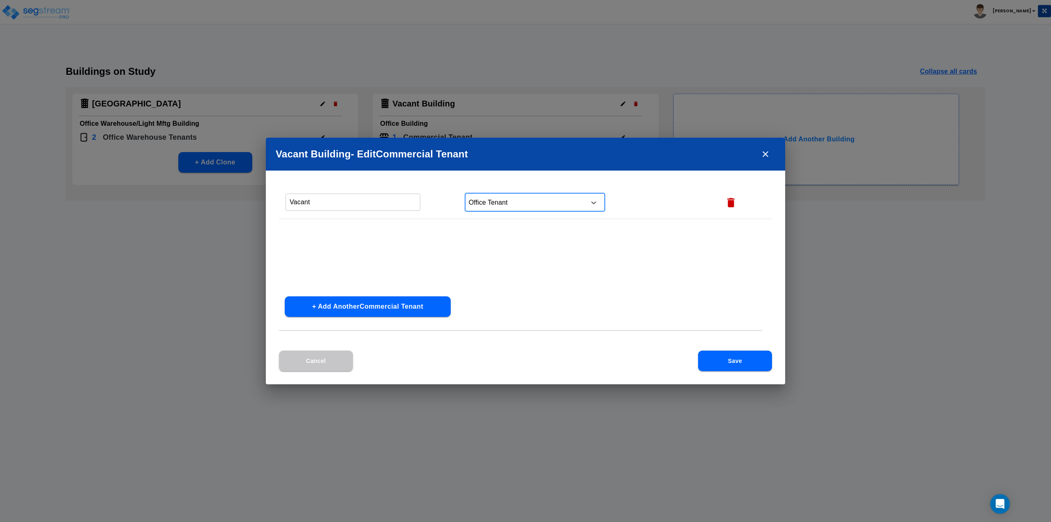
click at [712, 355] on button "Save" at bounding box center [735, 361] width 74 height 21
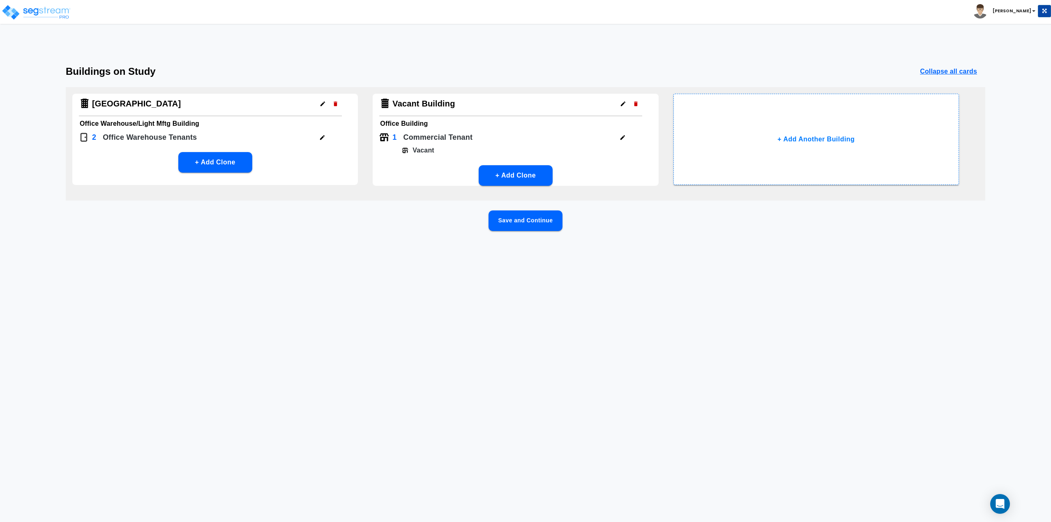
click at [517, 221] on button "Save and Continue" at bounding box center [526, 220] width 74 height 21
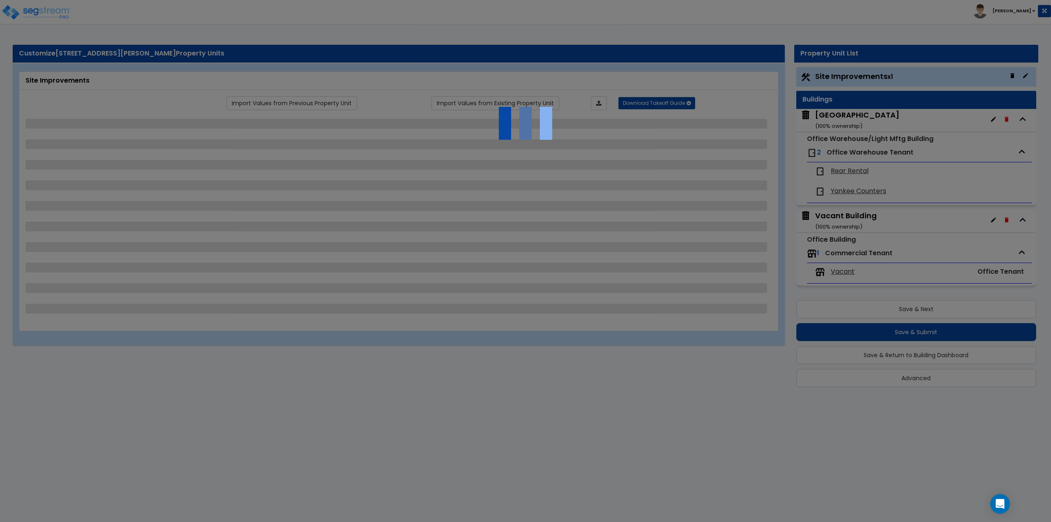
click at [854, 254] on div at bounding box center [525, 261] width 1051 height 522
click at [843, 273] on div at bounding box center [525, 261] width 1051 height 522
click at [843, 272] on div at bounding box center [525, 261] width 1051 height 522
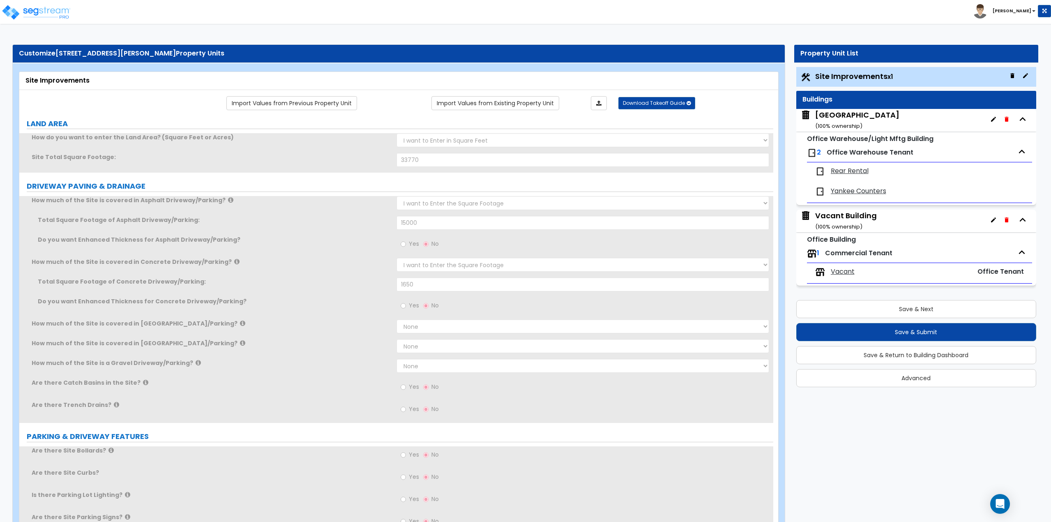
click at [839, 275] on span "Vacant" at bounding box center [843, 271] width 24 height 9
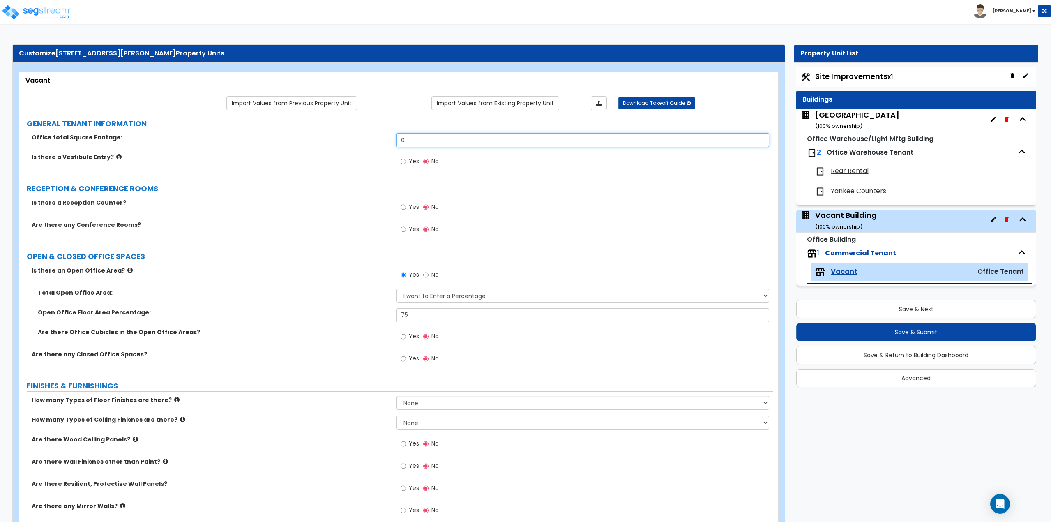
drag, startPoint x: 445, startPoint y: 144, endPoint x: 424, endPoint y: 125, distance: 28.6
click at [381, 136] on div "Office total Square Footage: 0" at bounding box center [396, 143] width 754 height 20
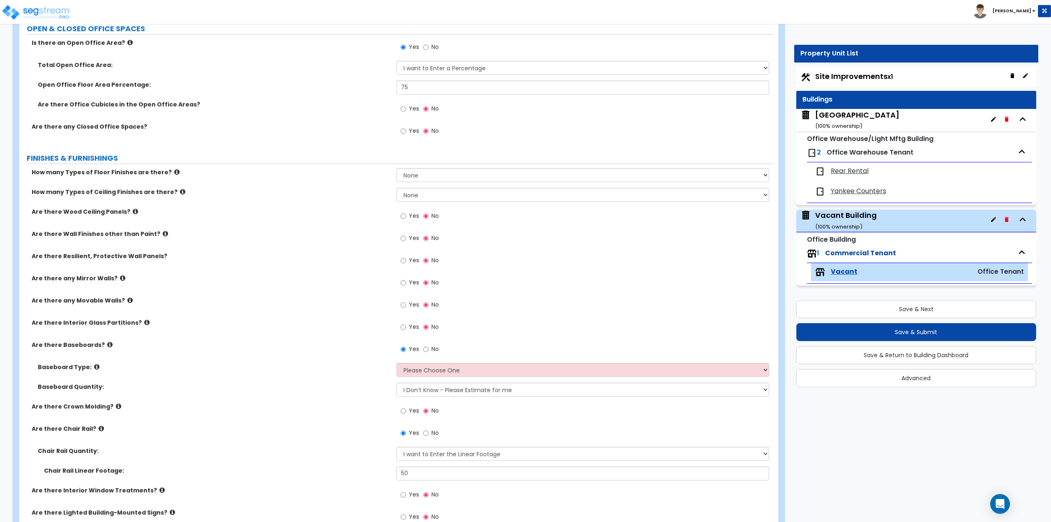
scroll to position [247, 0]
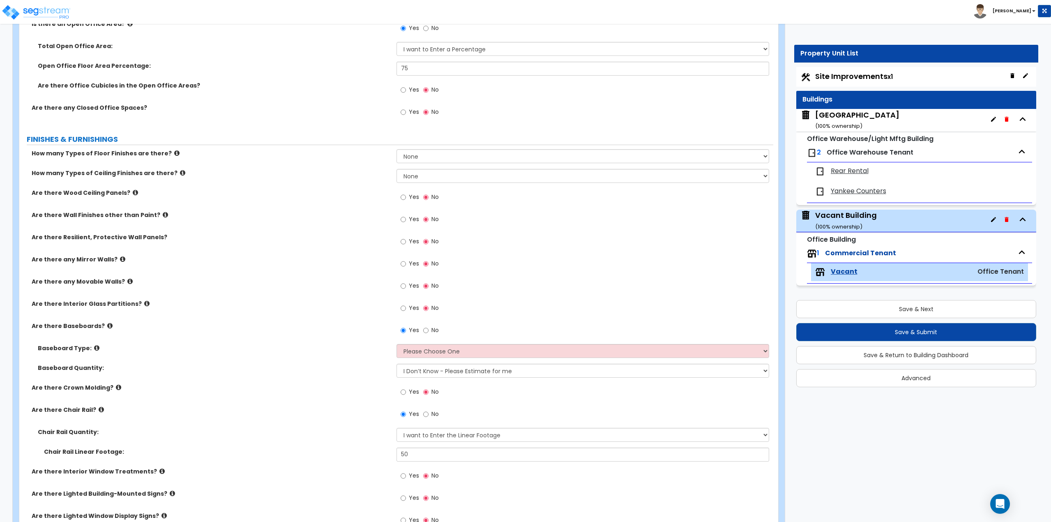
click at [420, 163] on div "How many Types of Floor Finishes are there? None 1 2 3 4" at bounding box center [396, 159] width 754 height 20
click at [429, 152] on select "None 1 2 3 4" at bounding box center [583, 156] width 373 height 14
click at [397, 149] on select "None 1 2 3 4" at bounding box center [583, 156] width 373 height 14
click at [429, 164] on div "How many Types of Floor Finishes are there? None 1 2 3 4" at bounding box center [396, 159] width 754 height 20
click at [431, 158] on select "None 1 2 3 4" at bounding box center [583, 156] width 373 height 14
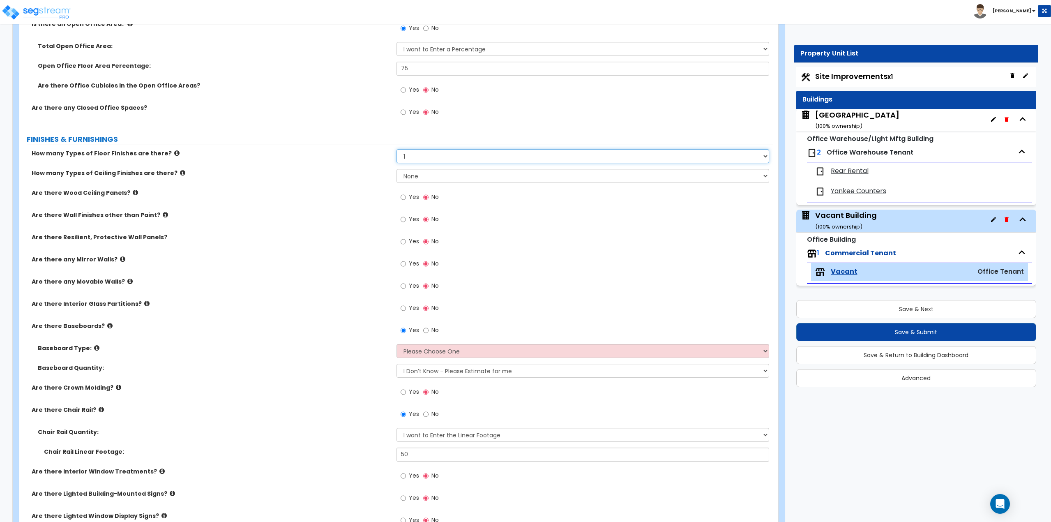
click at [397, 149] on select "None 1 2 3 4" at bounding box center [583, 156] width 373 height 14
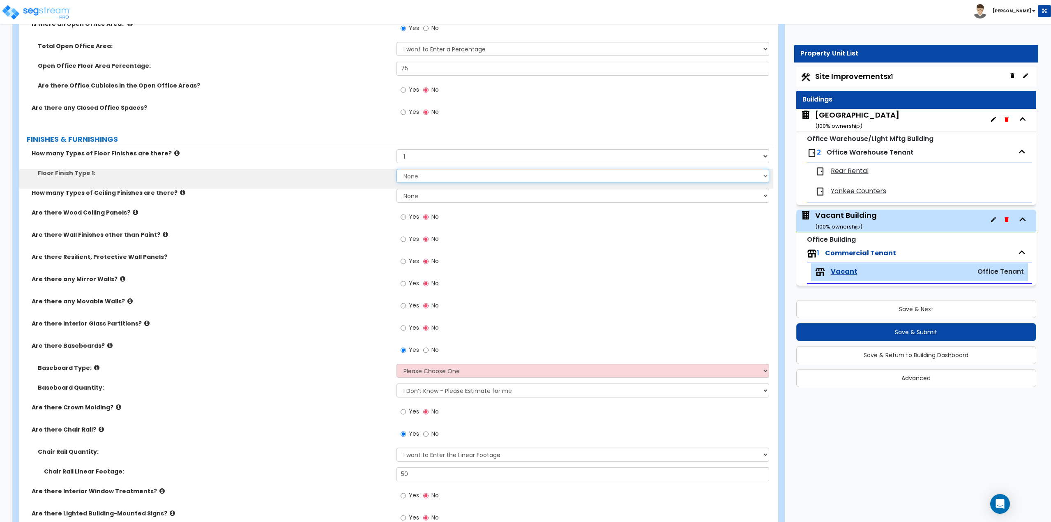
click at [424, 179] on select "None Tile Flooring Marble Flooring Hardwood Flooring Resilient Laminate Floorin…" at bounding box center [583, 176] width 373 height 14
click at [397, 169] on select "None Tile Flooring Marble Flooring Hardwood Flooring Resilient Laminate Floorin…" at bounding box center [583, 176] width 373 height 14
click at [417, 196] on select "None 1 2 3" at bounding box center [583, 196] width 373 height 14
click at [397, 189] on select "None 1 2 3" at bounding box center [583, 196] width 373 height 14
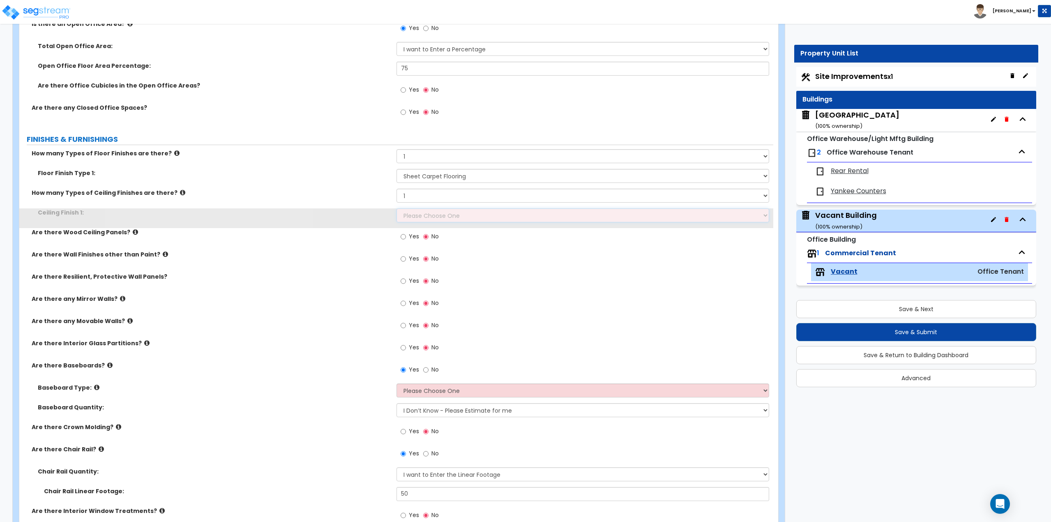
click at [421, 211] on select "Please Choose One Drop Ceiling Open Ceiling Drywall Ceiling" at bounding box center [583, 215] width 373 height 14
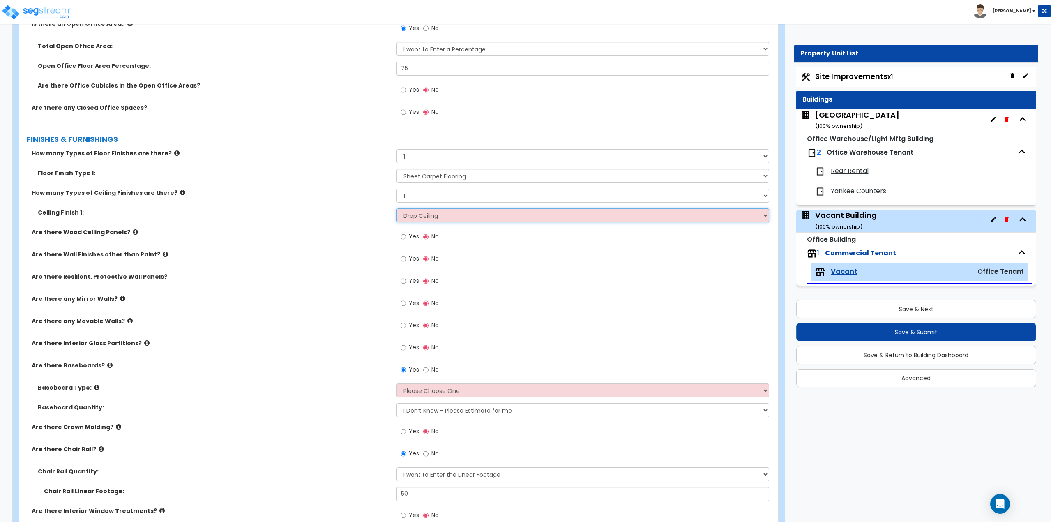
click at [397, 208] on select "Please Choose One Drop Ceiling Open Ceiling Drywall Ceiling" at bounding box center [583, 215] width 373 height 14
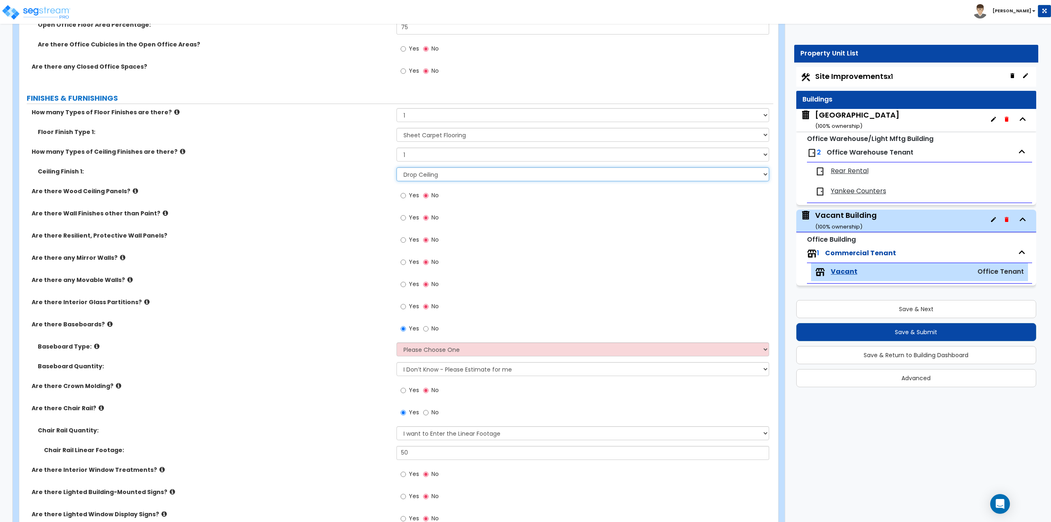
scroll to position [329, 0]
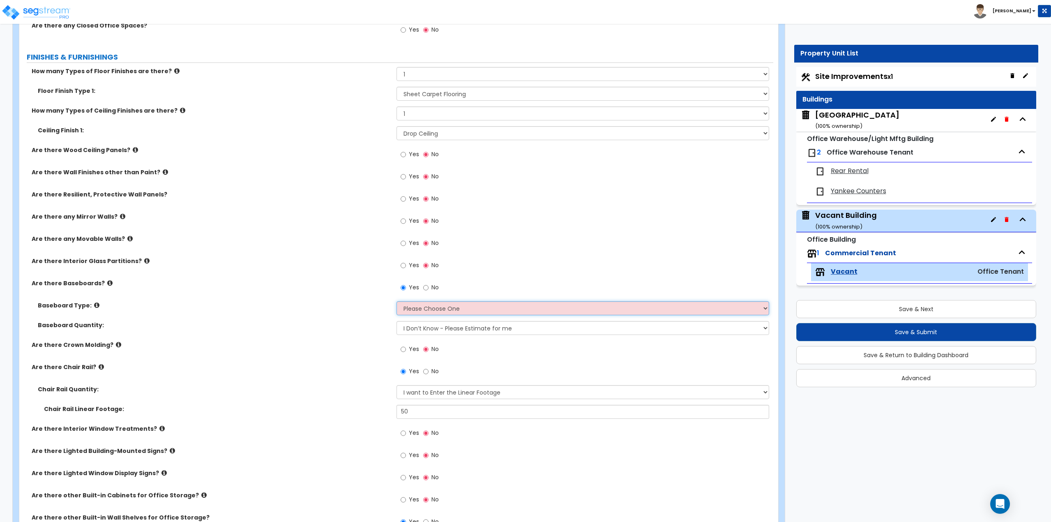
click at [427, 303] on select "Please Choose One Wood Vinyl Carpet Tile" at bounding box center [583, 308] width 373 height 14
click at [397, 301] on select "Please Choose One Wood Vinyl Carpet Tile" at bounding box center [583, 308] width 373 height 14
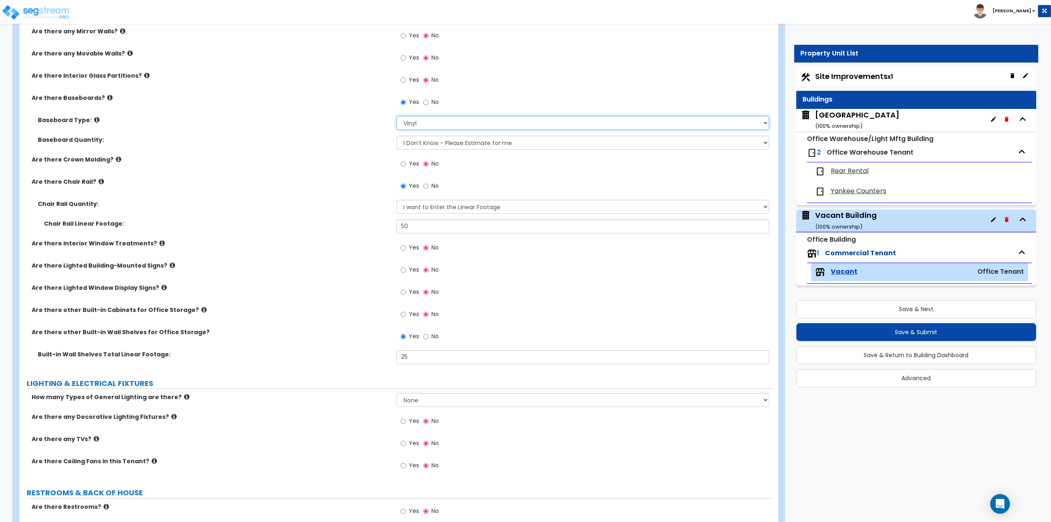
scroll to position [534, 0]
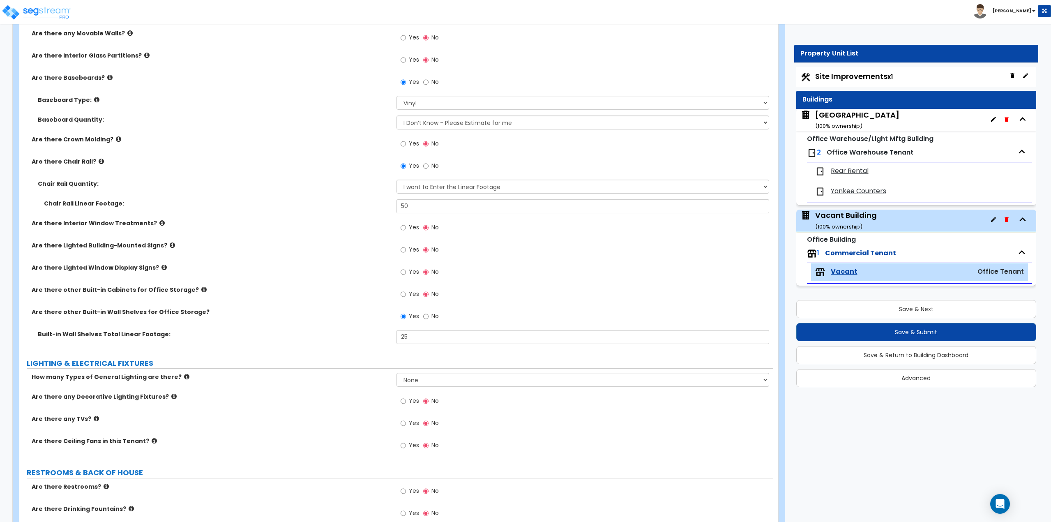
click at [411, 230] on span "Yes" at bounding box center [414, 227] width 10 height 8
click at [406, 230] on input "Yes" at bounding box center [403, 227] width 5 height 9
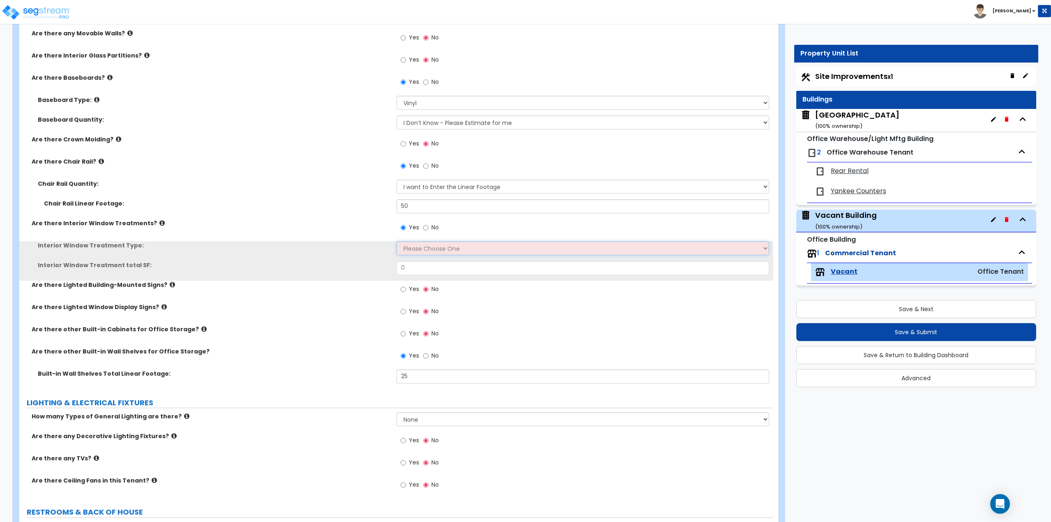
click at [411, 251] on select "Please Choose One Vertical Blinds Window Shades Venetian Blinds Wood Shutters" at bounding box center [583, 248] width 373 height 14
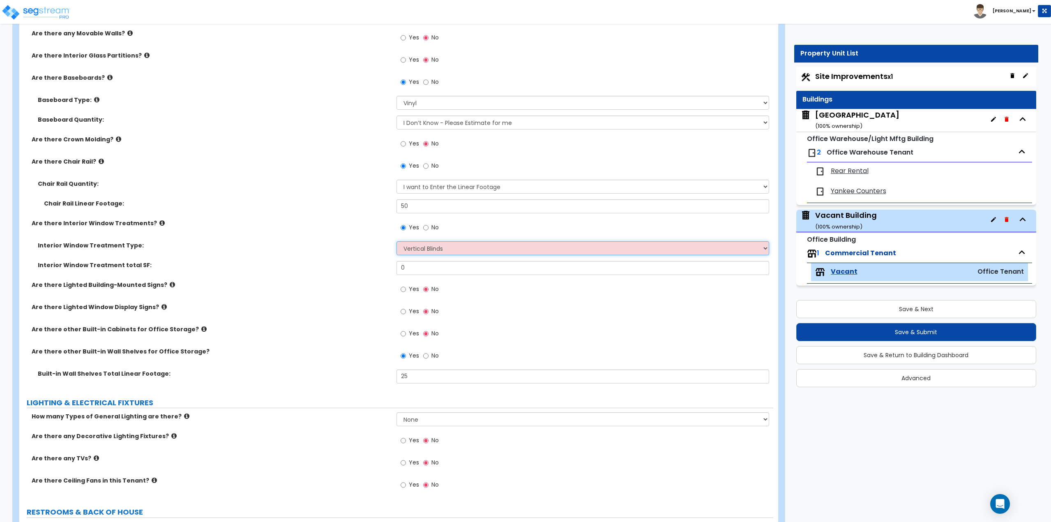
click at [397, 241] on select "Please Choose One Vertical Blinds Window Shades Venetian Blinds Wood Shutters" at bounding box center [583, 248] width 373 height 14
drag, startPoint x: 417, startPoint y: 265, endPoint x: 439, endPoint y: 246, distance: 28.8
click at [367, 267] on div "Interior Window Treatment total SF: 0" at bounding box center [396, 271] width 754 height 20
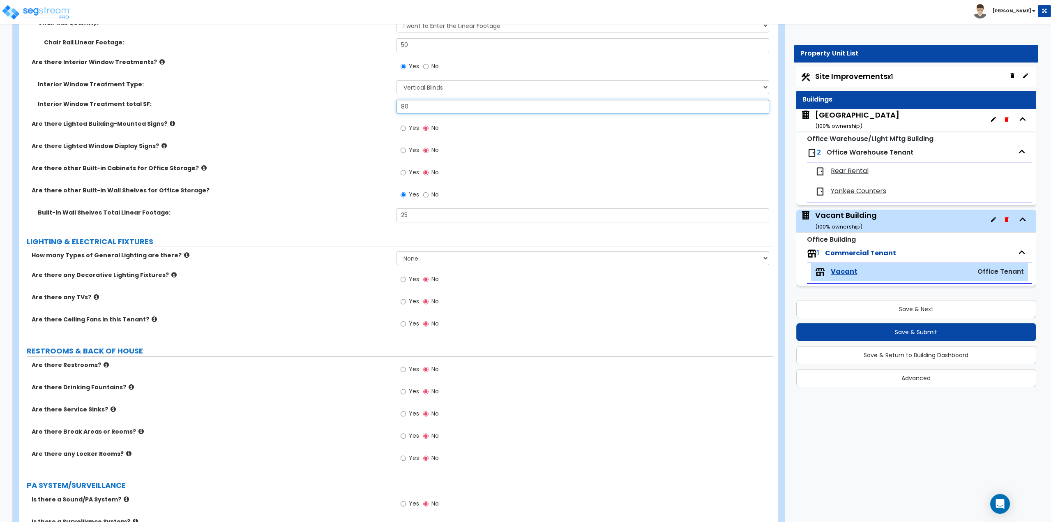
scroll to position [699, 0]
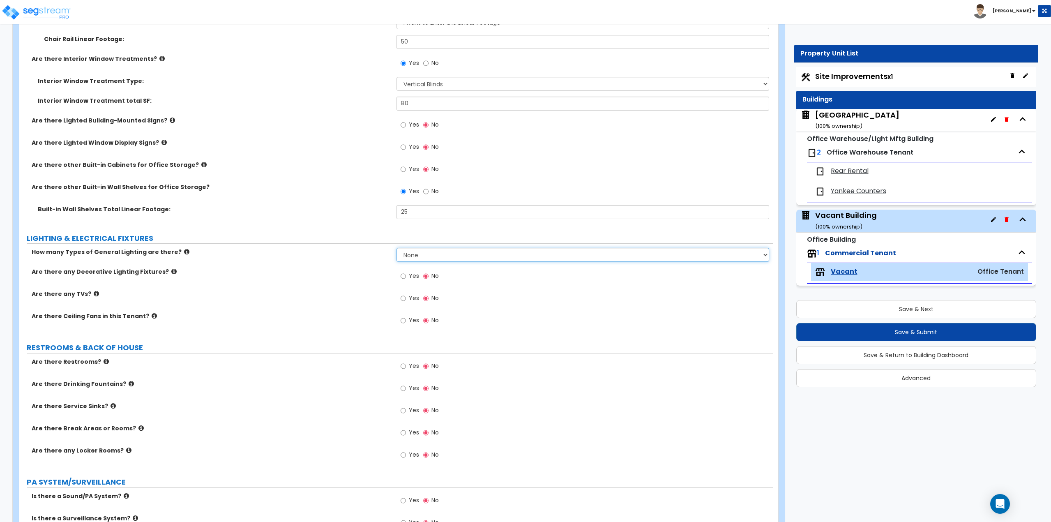
click at [420, 257] on select "None 1 2 3" at bounding box center [583, 255] width 373 height 14
click at [397, 248] on select "None 1 2 3" at bounding box center [583, 255] width 373 height 14
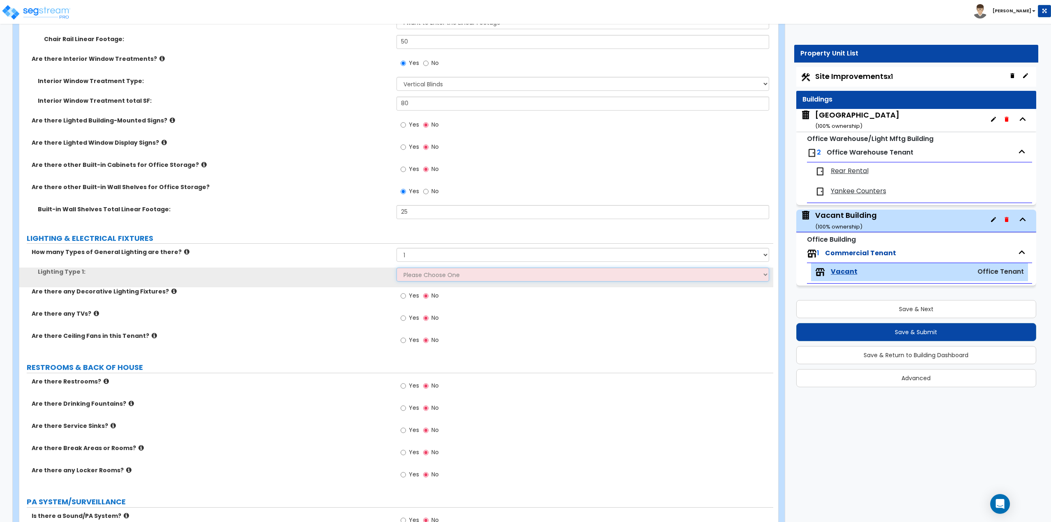
click at [416, 277] on select "Please Choose One LED Surface-Mounted LED Recessed Fluorescent Surface-Mounted …" at bounding box center [583, 275] width 373 height 14
click at [397, 268] on select "Please Choose One LED Surface-Mounted LED Recessed Fluorescent Surface-Mounted …" at bounding box center [583, 275] width 373 height 14
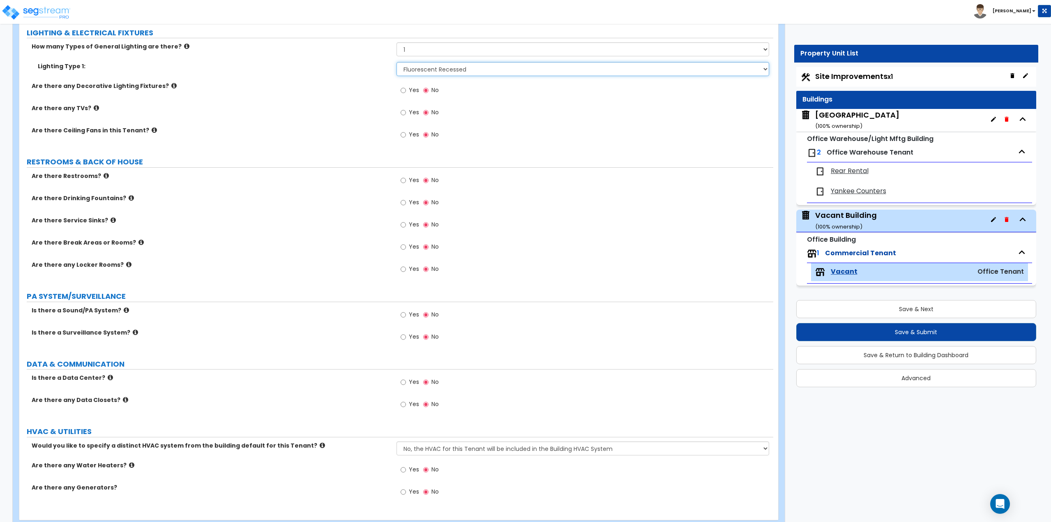
scroll to position [925, 0]
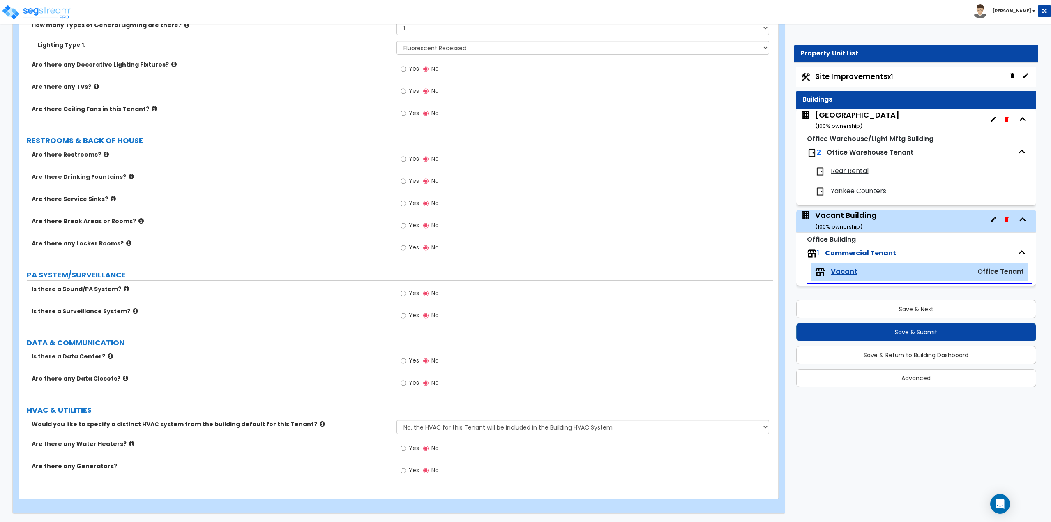
click at [413, 161] on span "Yes" at bounding box center [414, 159] width 10 height 8
click at [406, 161] on input "Yes" at bounding box center [403, 159] width 5 height 9
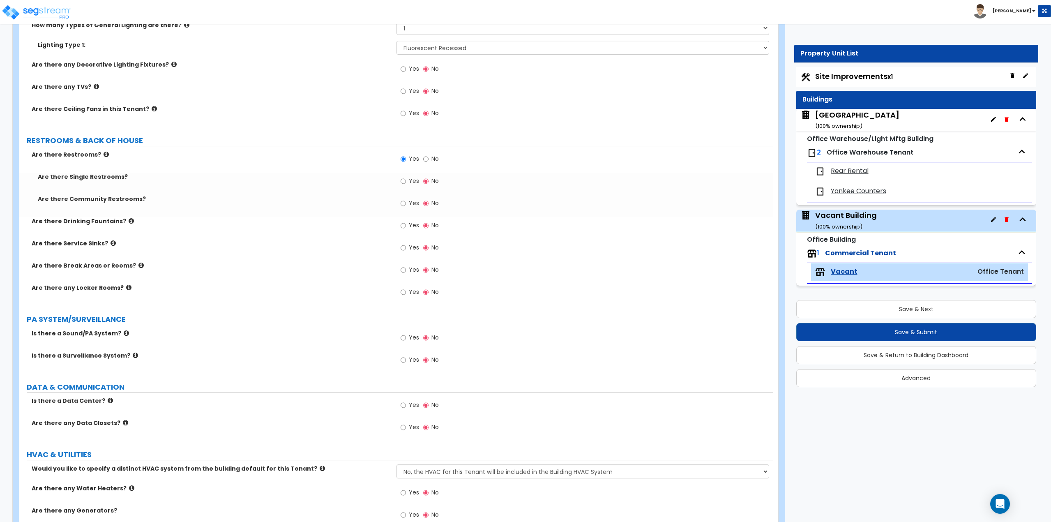
click at [414, 179] on span "Yes" at bounding box center [414, 181] width 10 height 8
click at [406, 179] on input "Yes" at bounding box center [403, 181] width 5 height 9
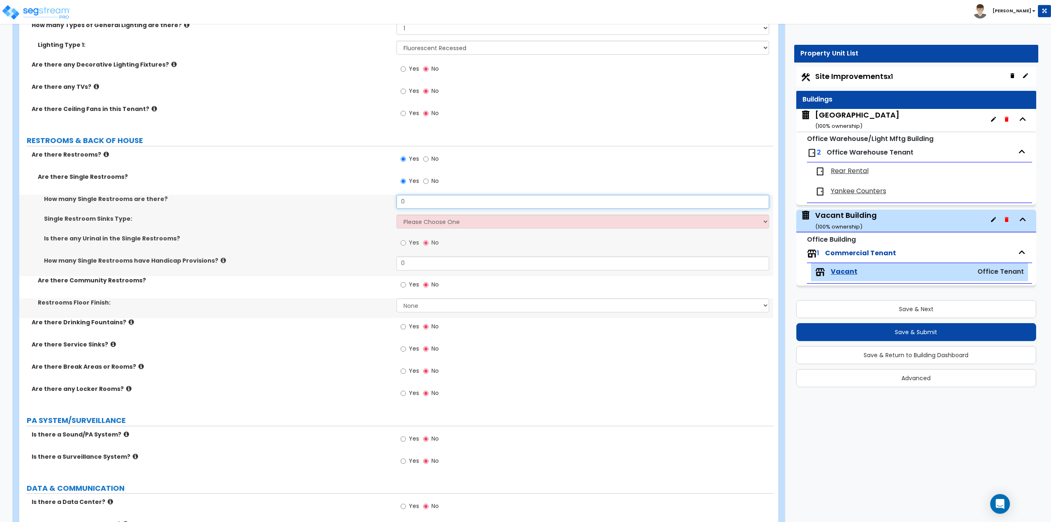
drag, startPoint x: 418, startPoint y: 201, endPoint x: 393, endPoint y: 199, distance: 24.3
click at [393, 199] on div "How many Single Restrooms are there? 0" at bounding box center [396, 205] width 754 height 20
click at [415, 222] on select "Please Choose One Wall-mounted Vanity-mounted" at bounding box center [583, 222] width 373 height 14
click at [397, 215] on select "Please Choose One Wall-mounted Vanity-mounted" at bounding box center [583, 222] width 373 height 14
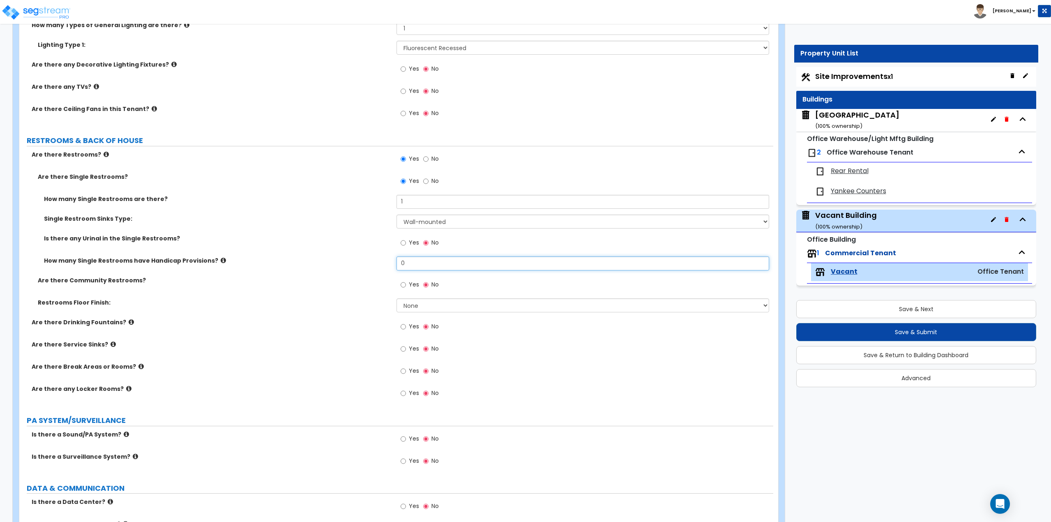
drag, startPoint x: 407, startPoint y: 263, endPoint x: 377, endPoint y: 259, distance: 30.3
click at [377, 259] on div "How many Single Restrooms have Handicap Provisions? 0" at bounding box center [396, 266] width 754 height 20
click at [414, 303] on select "None Tile Flooring Resilient Laminate Flooring VCT Flooring Sheet Vinyl Flooring" at bounding box center [583, 305] width 373 height 14
click at [397, 298] on select "None Tile Flooring Resilient Laminate Flooring VCT Flooring Sheet Vinyl Flooring" at bounding box center [583, 305] width 373 height 14
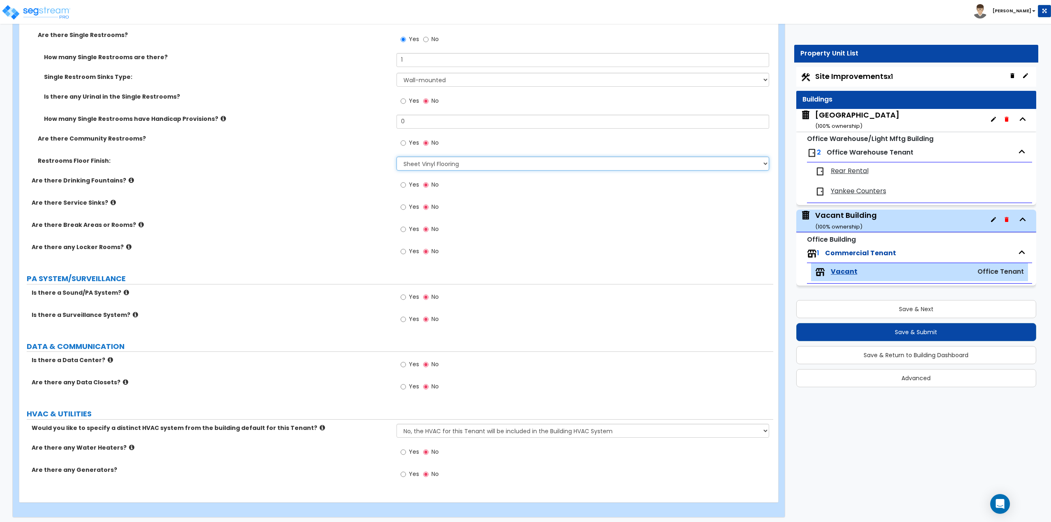
scroll to position [1071, 0]
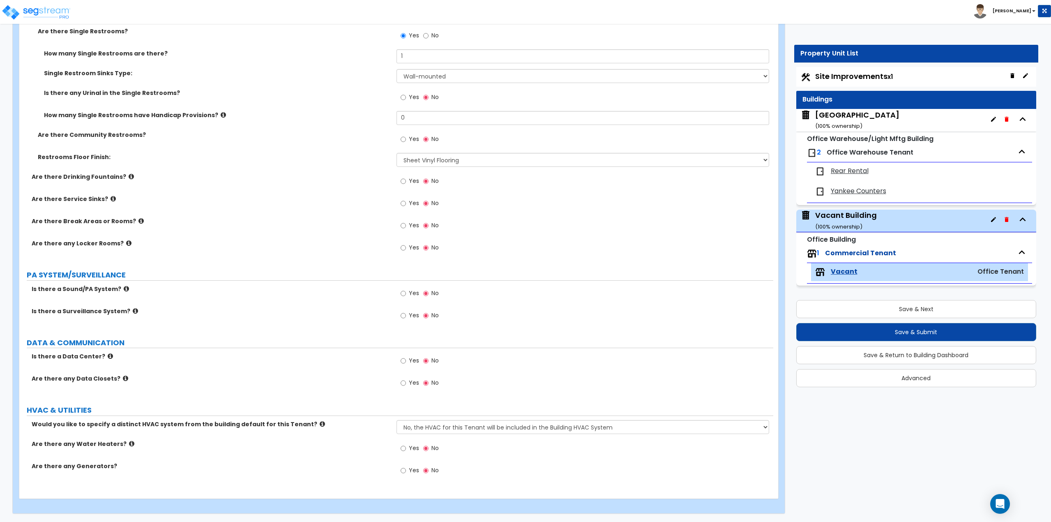
click at [410, 448] on span "Yes" at bounding box center [414, 448] width 10 height 8
click at [406, 448] on input "Yes" at bounding box center [403, 448] width 5 height 9
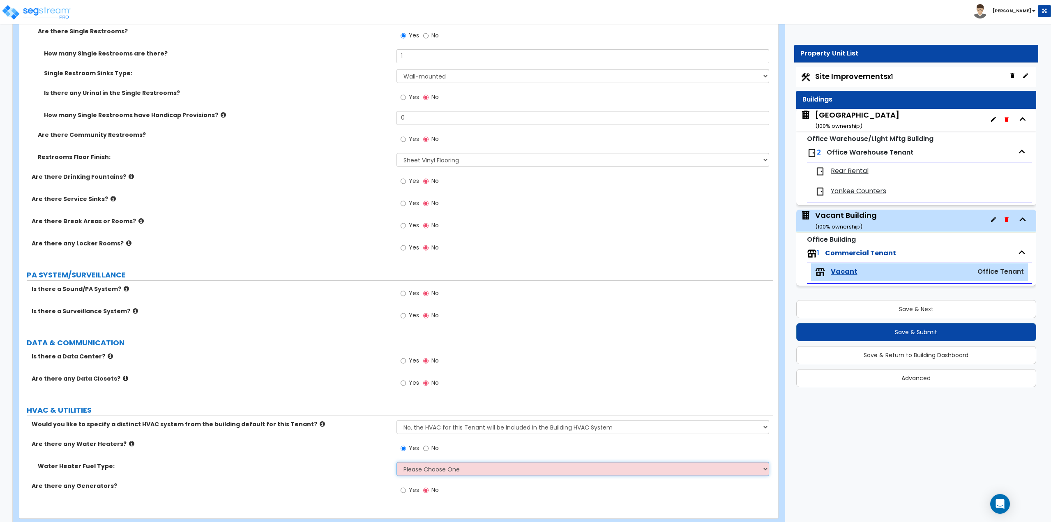
click at [398, 471] on select "Please Choose One Gas Electric" at bounding box center [583, 469] width 373 height 14
click at [397, 462] on select "Please Choose One Gas Electric" at bounding box center [583, 469] width 373 height 14
click at [422, 466] on select "Please Choose One Gas Electric" at bounding box center [583, 469] width 373 height 14
click at [397, 462] on select "Please Choose One Gas Electric" at bounding box center [583, 469] width 373 height 14
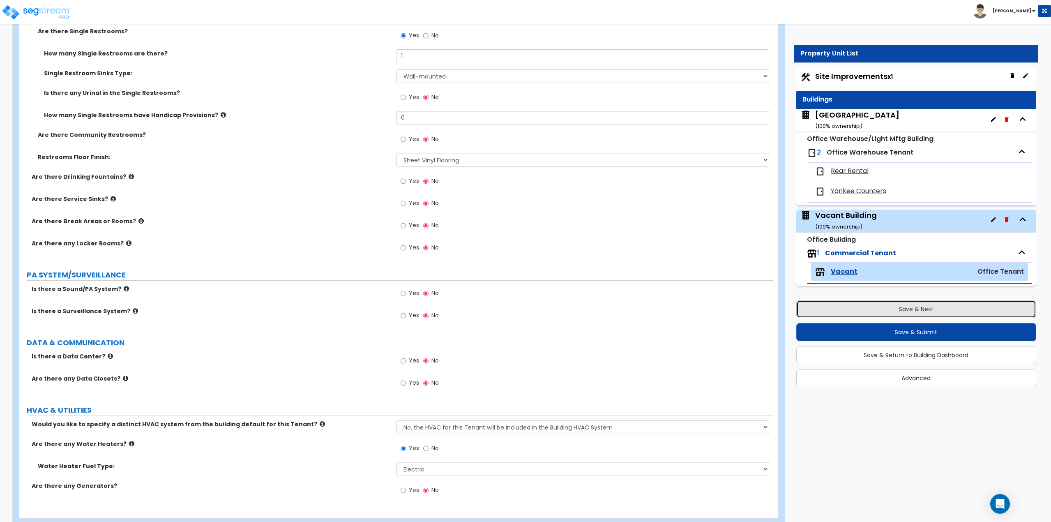
click at [895, 311] on button "Save & Next" at bounding box center [916, 309] width 240 height 18
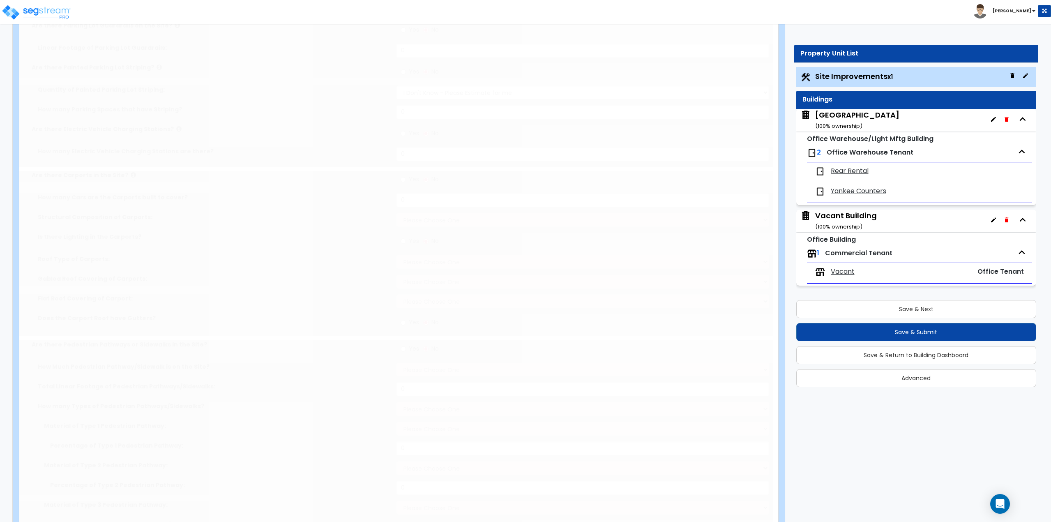
scroll to position [0, 0]
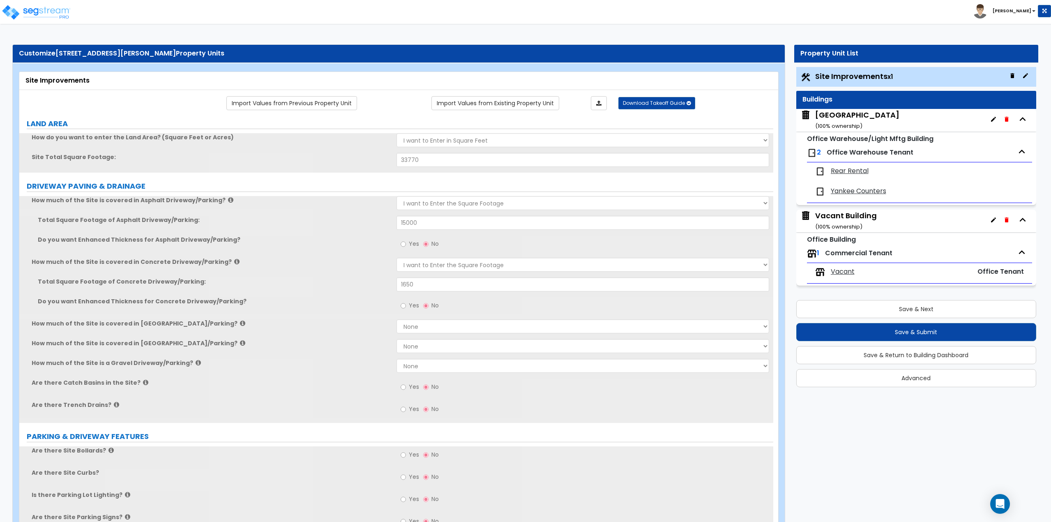
click at [840, 193] on span "Yankee Counters" at bounding box center [858, 191] width 55 height 9
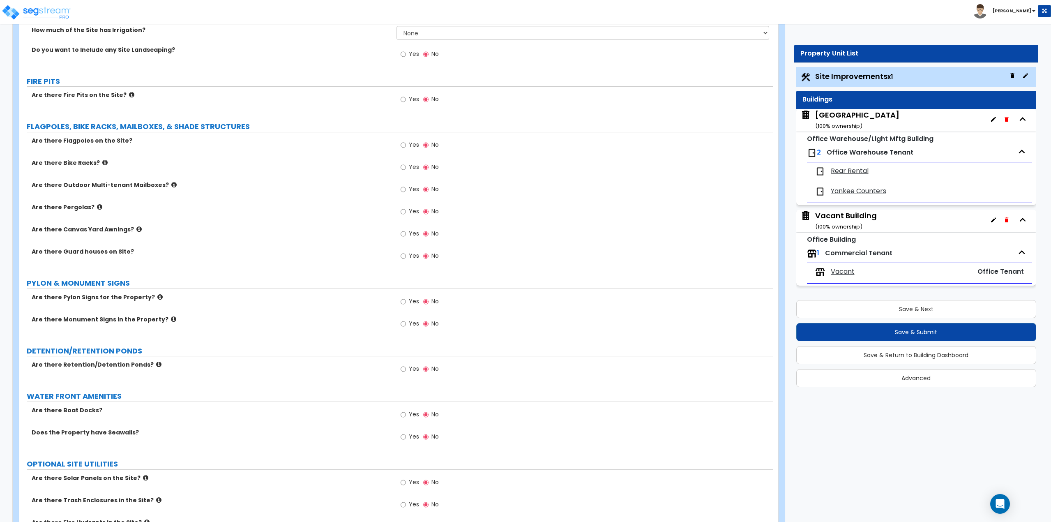
scroll to position [1423, 0]
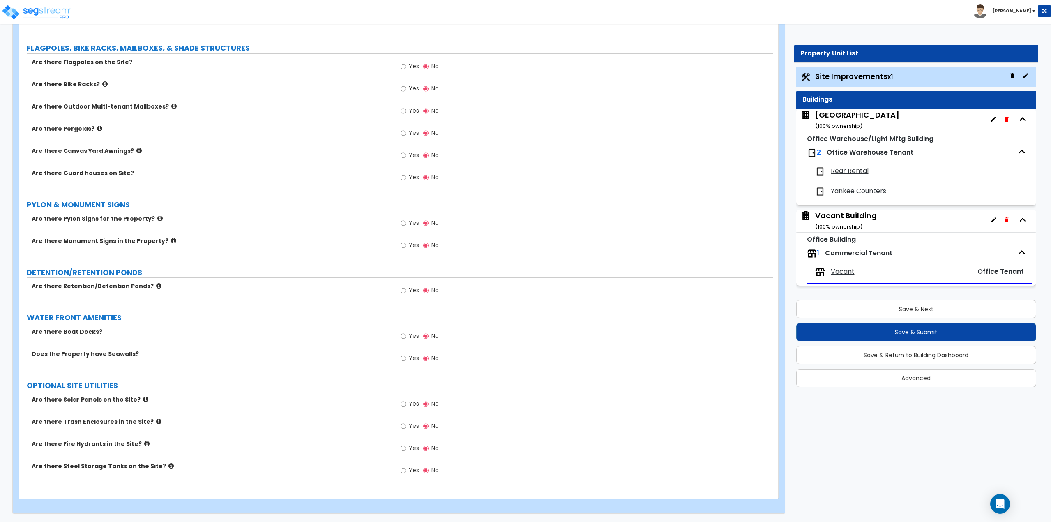
click at [840, 119] on div "Main Building ( 100 % ownership)" at bounding box center [857, 120] width 84 height 21
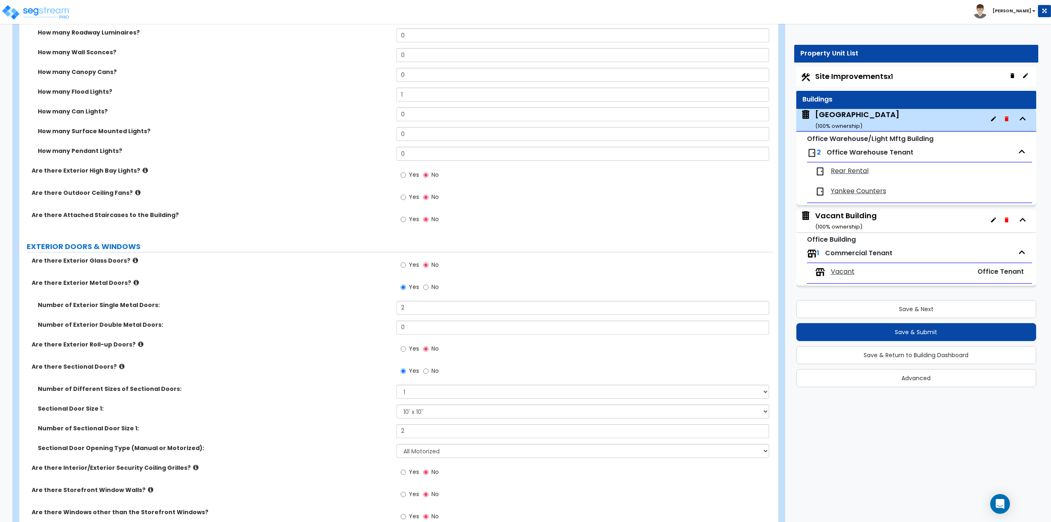
scroll to position [880, 0]
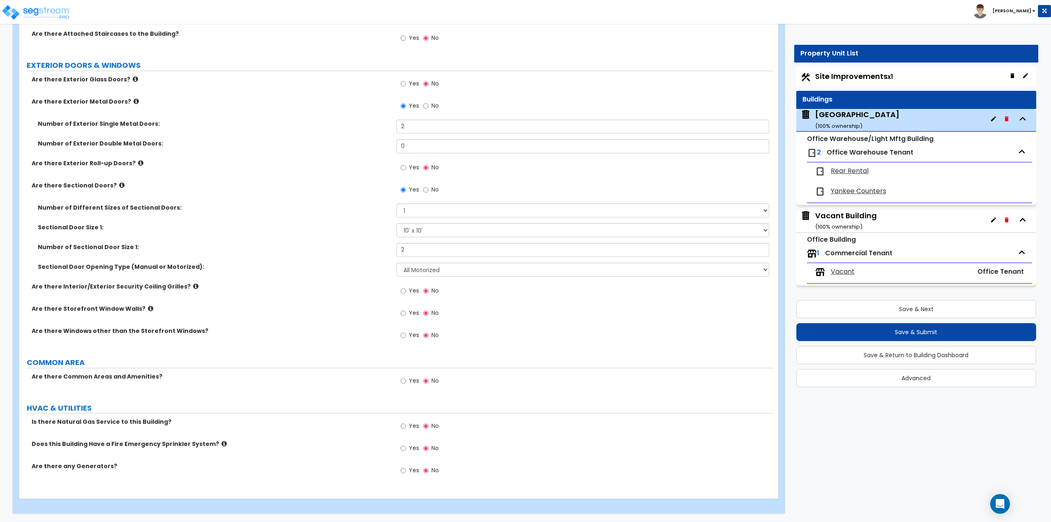
click at [846, 171] on span "Rear Rental" at bounding box center [850, 170] width 38 height 9
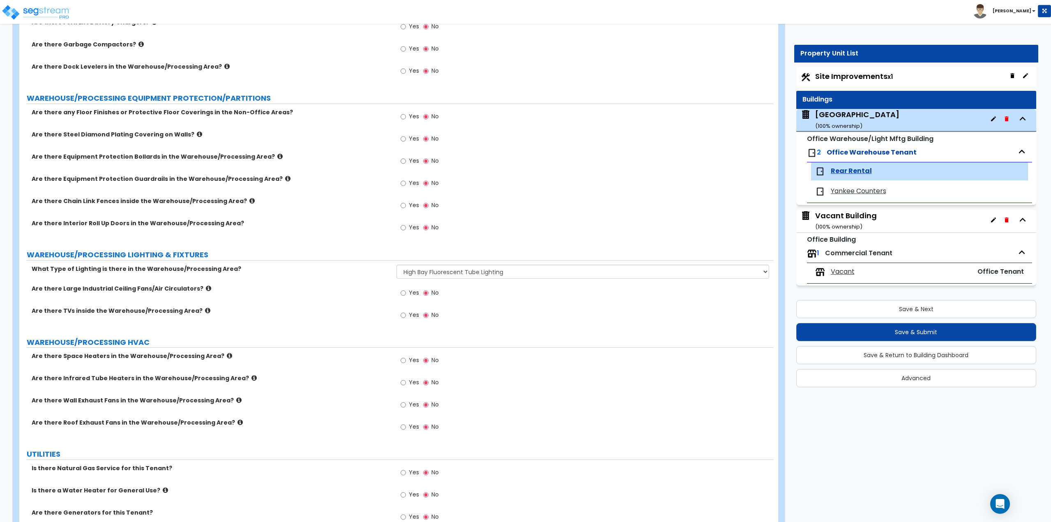
scroll to position [1947, 0]
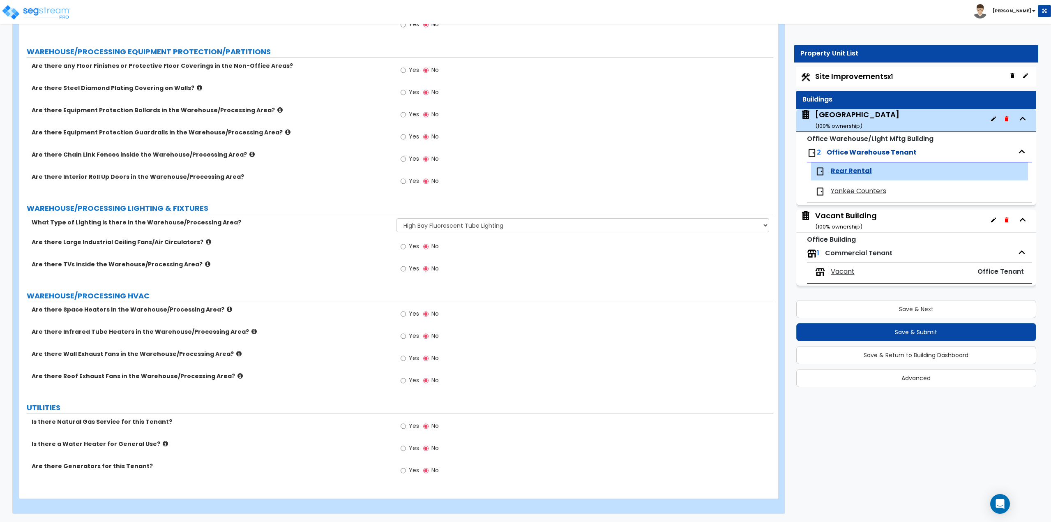
click at [408, 451] on label "Yes" at bounding box center [410, 449] width 18 height 14
click at [406, 451] on input "Yes" at bounding box center [403, 448] width 5 height 9
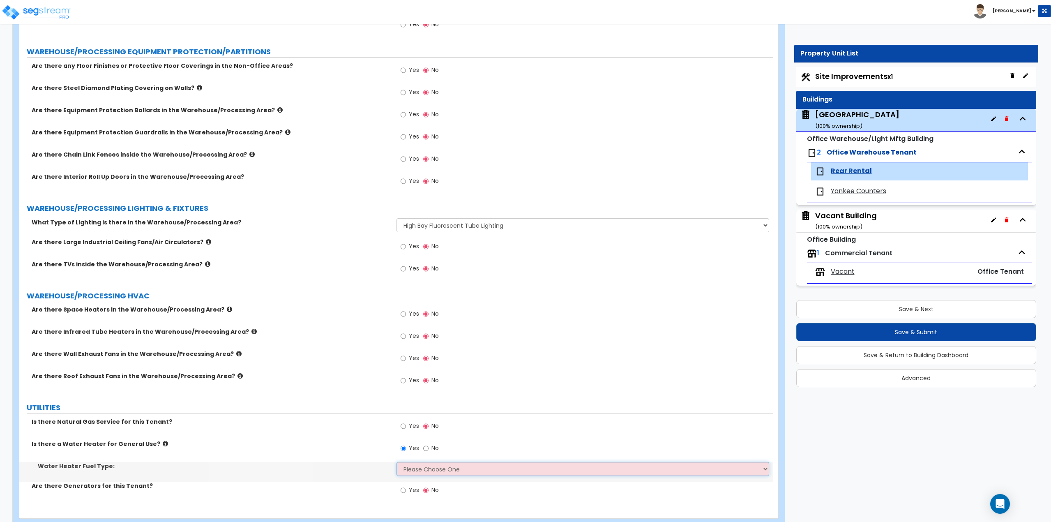
drag, startPoint x: 411, startPoint y: 465, endPoint x: 412, endPoint y: 472, distance: 6.6
click at [411, 465] on select "Please Choose One Gas Electric" at bounding box center [583, 469] width 373 height 14
click at [397, 462] on select "Please Choose One Gas Electric" at bounding box center [583, 469] width 373 height 14
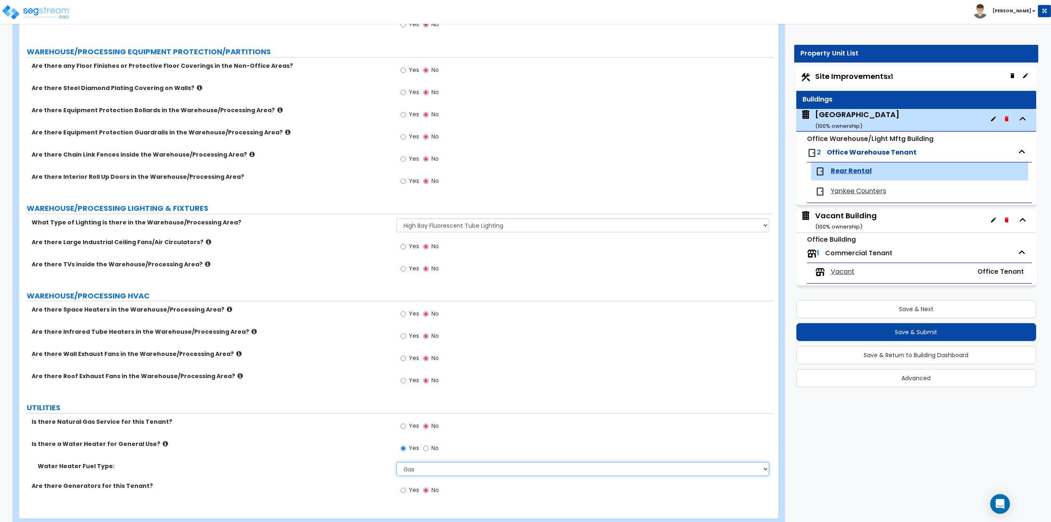
click at [414, 467] on select "Please Choose One Gas Electric" at bounding box center [583, 469] width 373 height 14
click at [397, 462] on select "Please Choose One Gas Electric" at bounding box center [583, 469] width 373 height 14
click at [863, 194] on span "Yankee Counters" at bounding box center [858, 191] width 55 height 9
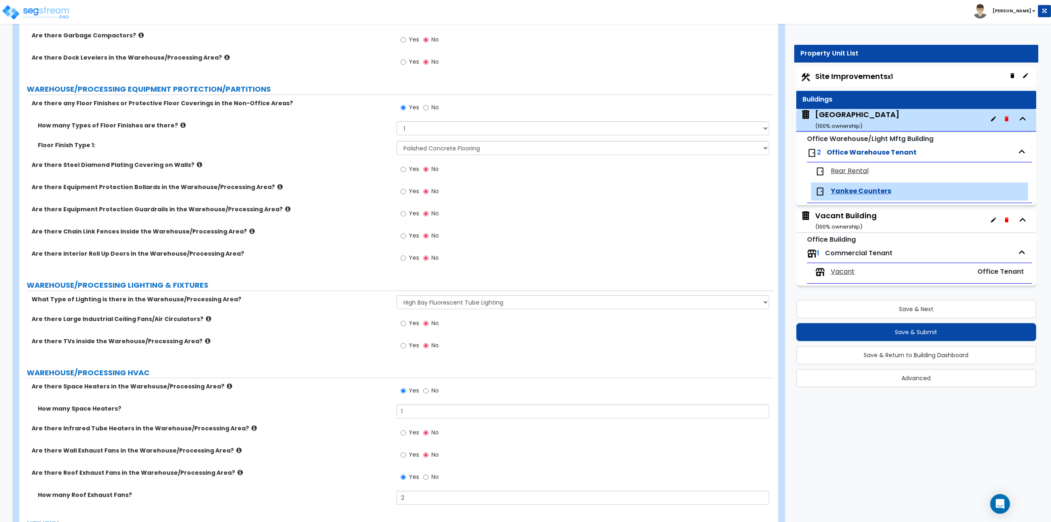
scroll to position [2171, 0]
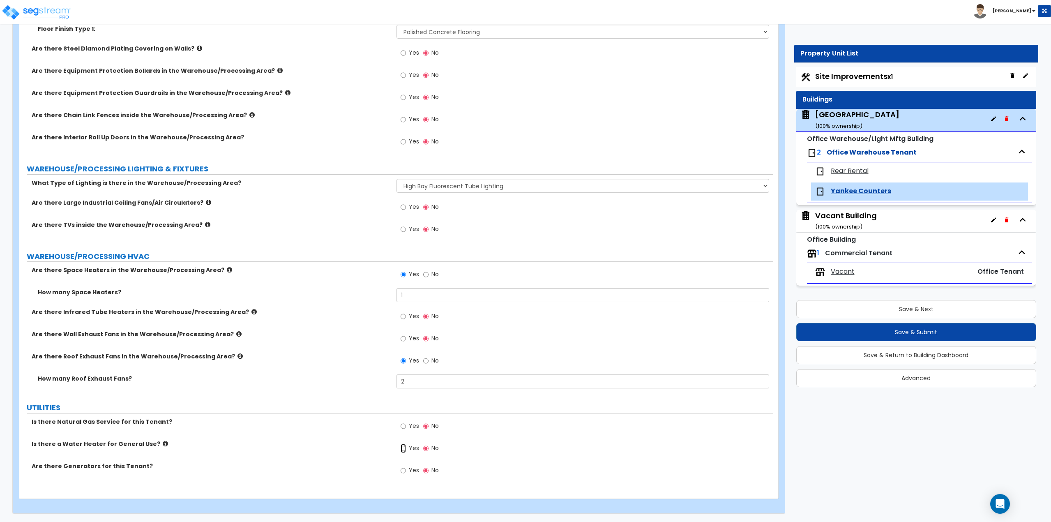
click at [401, 448] on input "Yes" at bounding box center [403, 448] width 5 height 9
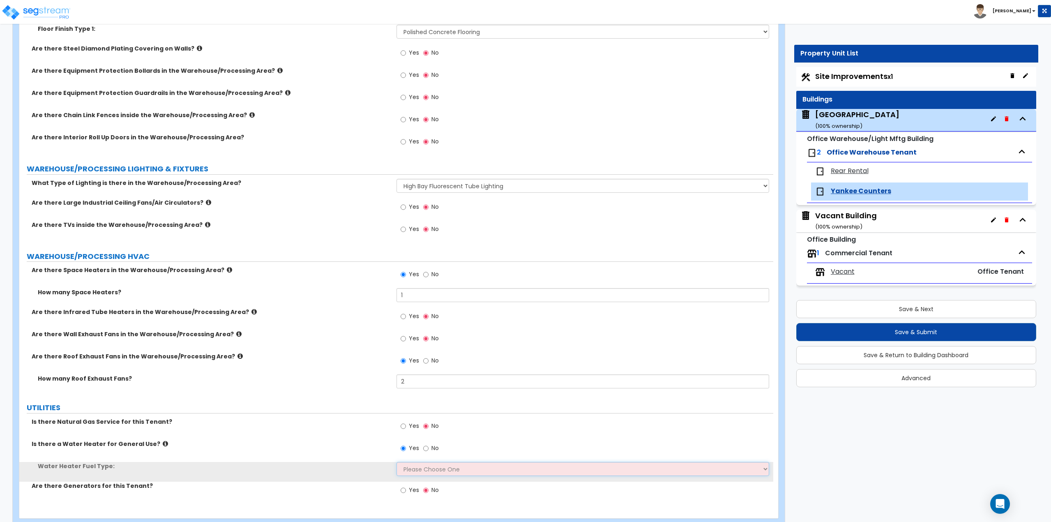
click at [421, 464] on select "Please Choose One Gas Electric" at bounding box center [583, 469] width 373 height 14
click at [397, 462] on select "Please Choose One Gas Electric" at bounding box center [583, 469] width 373 height 14
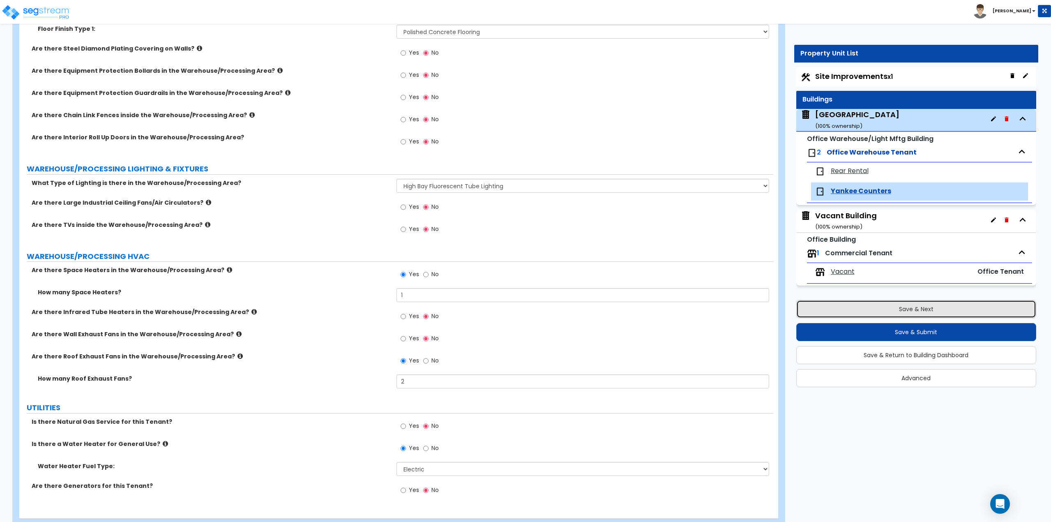
click at [916, 310] on button "Save & Next" at bounding box center [916, 309] width 240 height 18
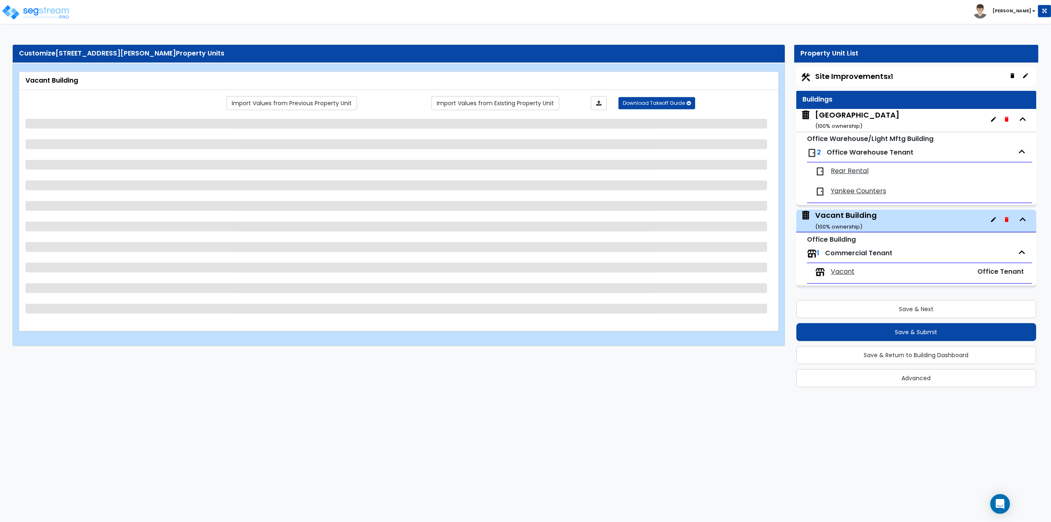
click at [848, 171] on span "Rear Rental" at bounding box center [850, 170] width 38 height 9
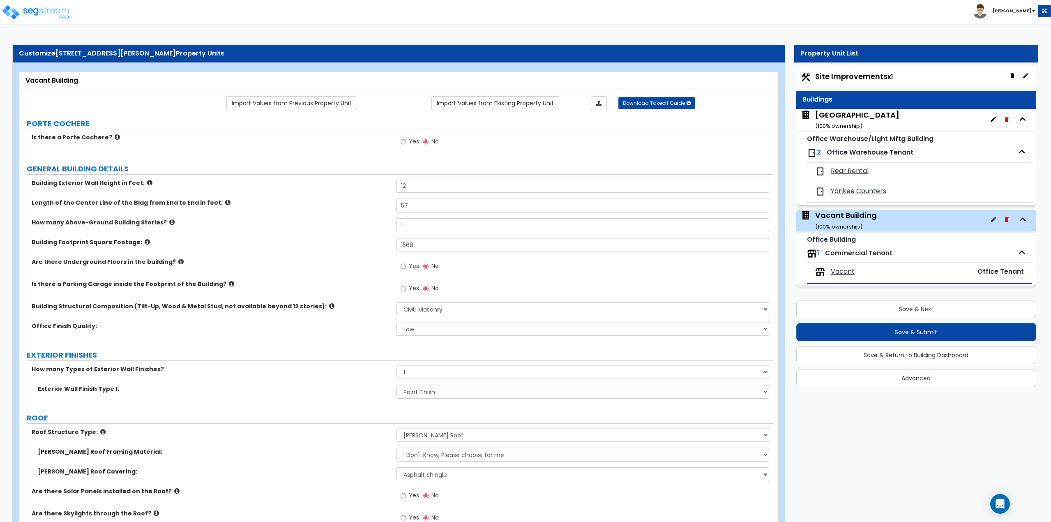
click at [858, 179] on div "Rear Rental" at bounding box center [919, 171] width 217 height 18
click at [859, 174] on span "Rear Rental" at bounding box center [850, 170] width 38 height 9
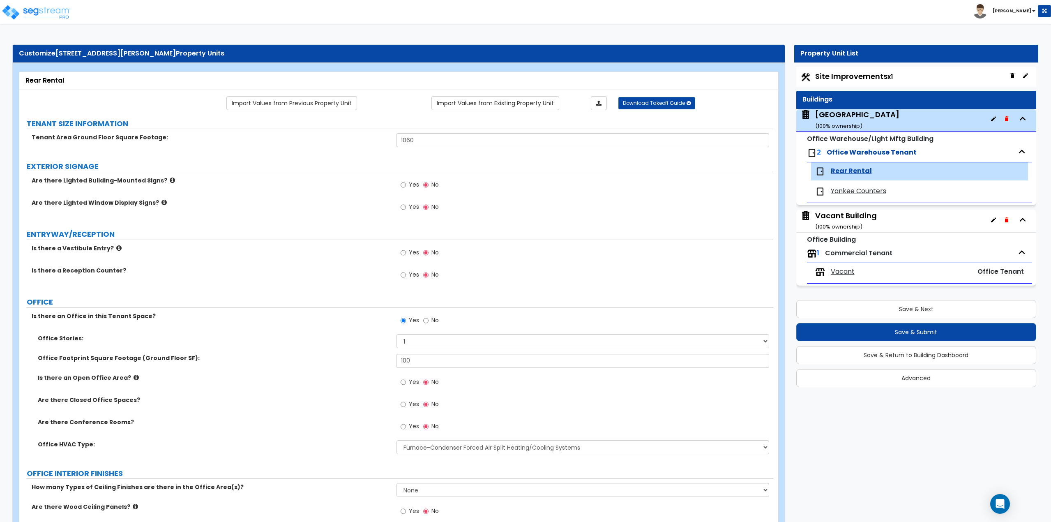
click at [867, 195] on span "Yankee Counters" at bounding box center [858, 191] width 55 height 9
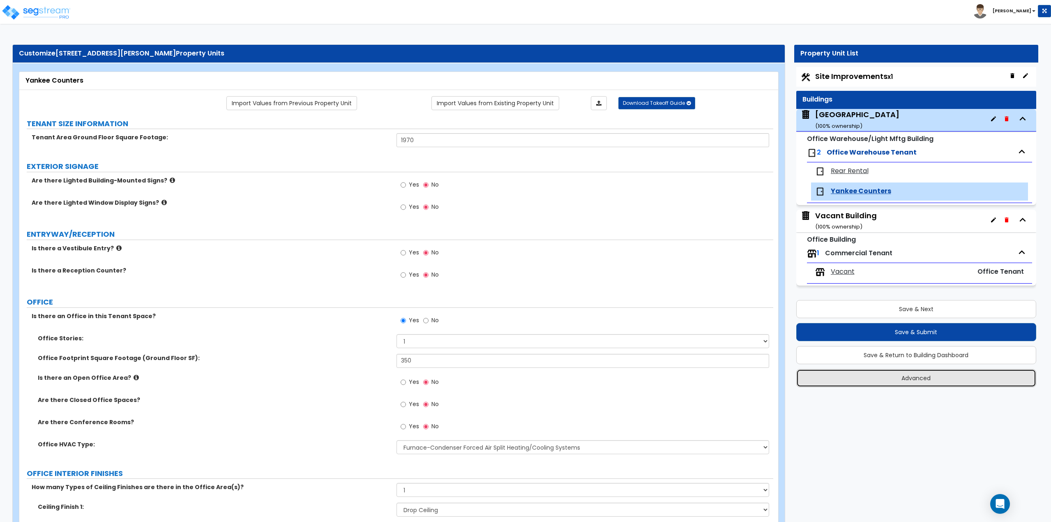
click at [909, 382] on button "Advanced" at bounding box center [916, 378] width 240 height 18
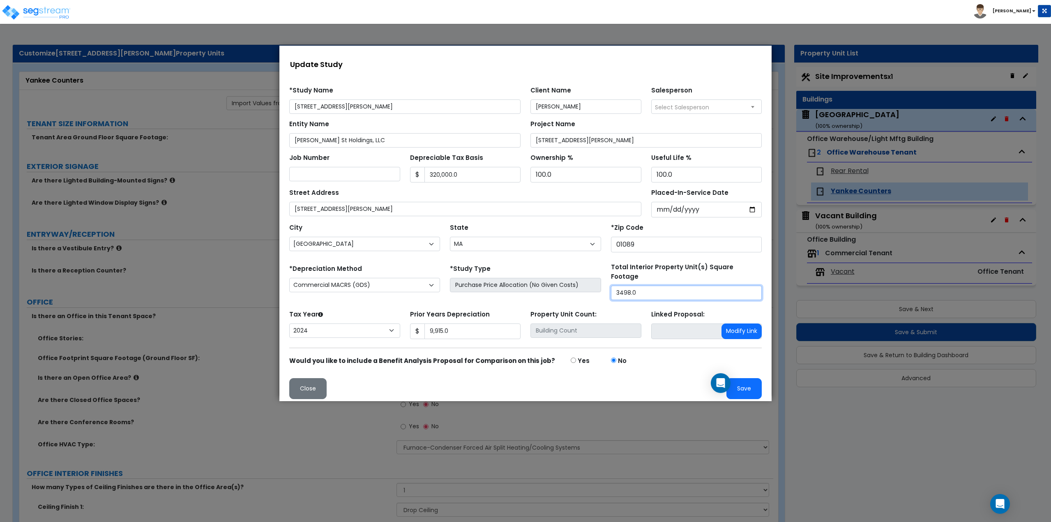
drag, startPoint x: 643, startPoint y: 286, endPoint x: 585, endPoint y: 283, distance: 58.0
click at [585, 283] on div "*Depreciation Method Commercial MACRS (GDS) Residential Rental MACRS (GDS) Comm…" at bounding box center [525, 281] width 482 height 37
click at [753, 378] on button "Save" at bounding box center [744, 388] width 35 height 21
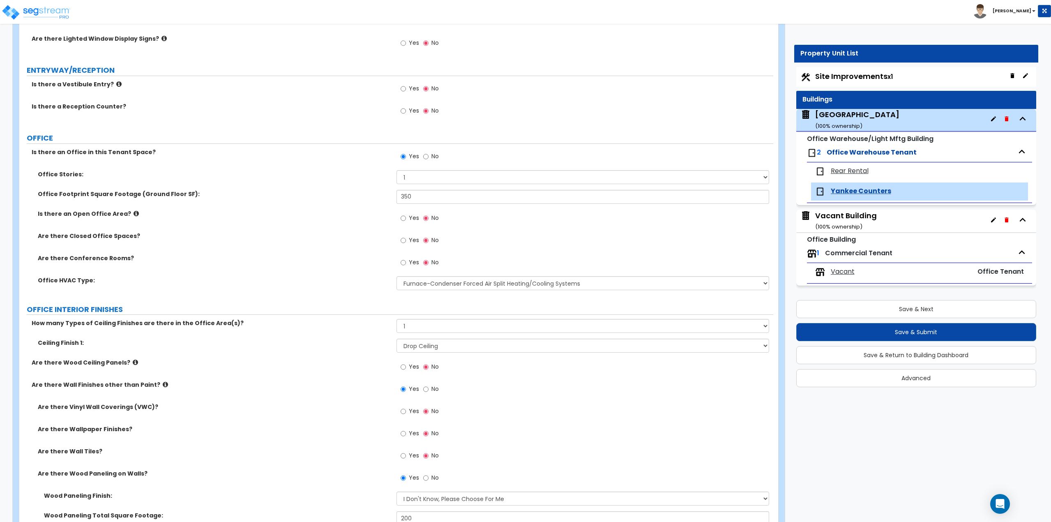
scroll to position [205, 0]
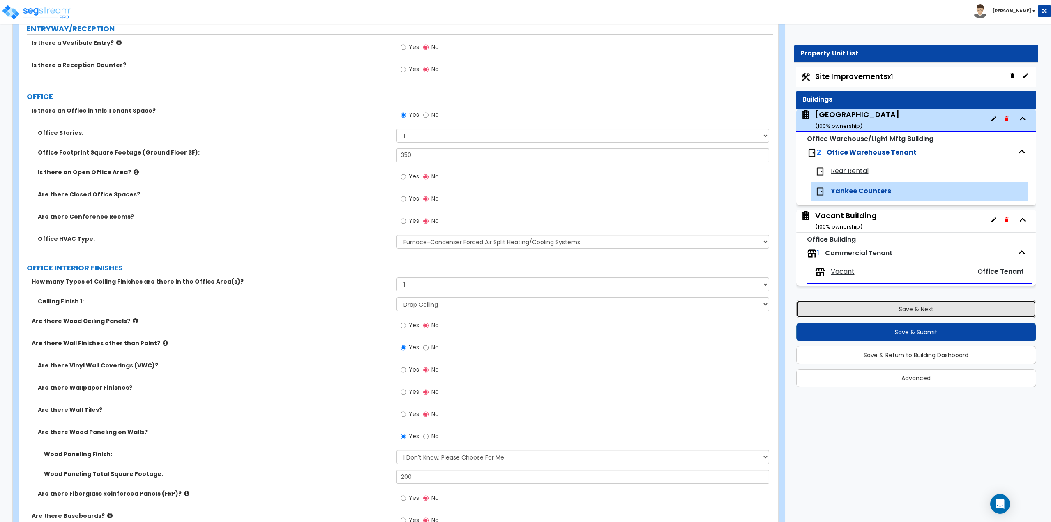
click at [885, 308] on button "Save & Next" at bounding box center [916, 309] width 240 height 18
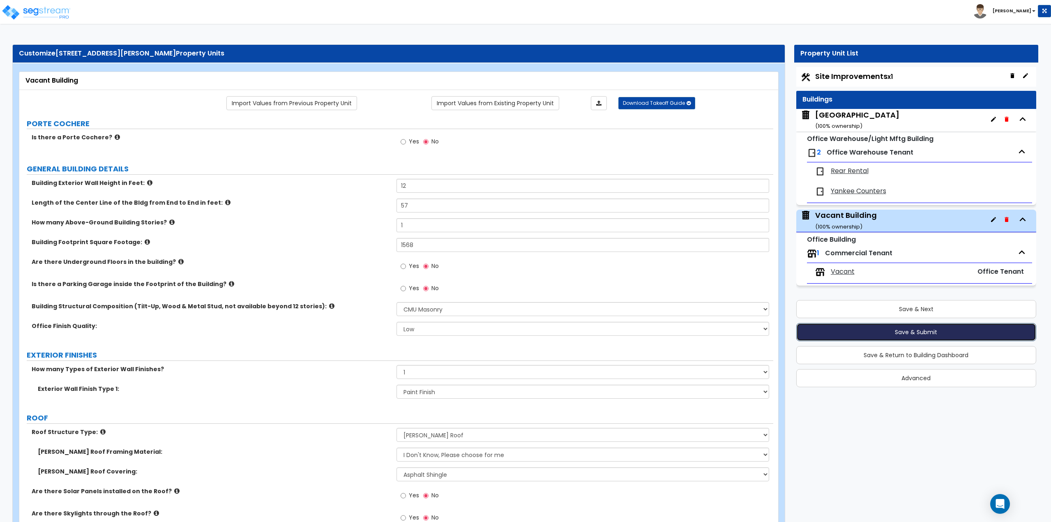
click at [886, 331] on button "Save & Submit" at bounding box center [916, 332] width 240 height 18
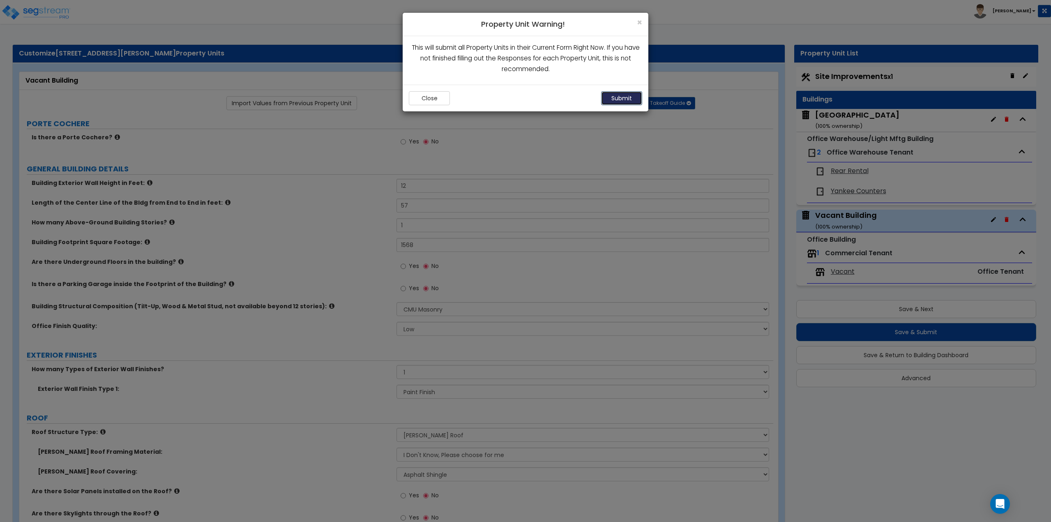
click at [608, 93] on button "Submit" at bounding box center [621, 98] width 41 height 14
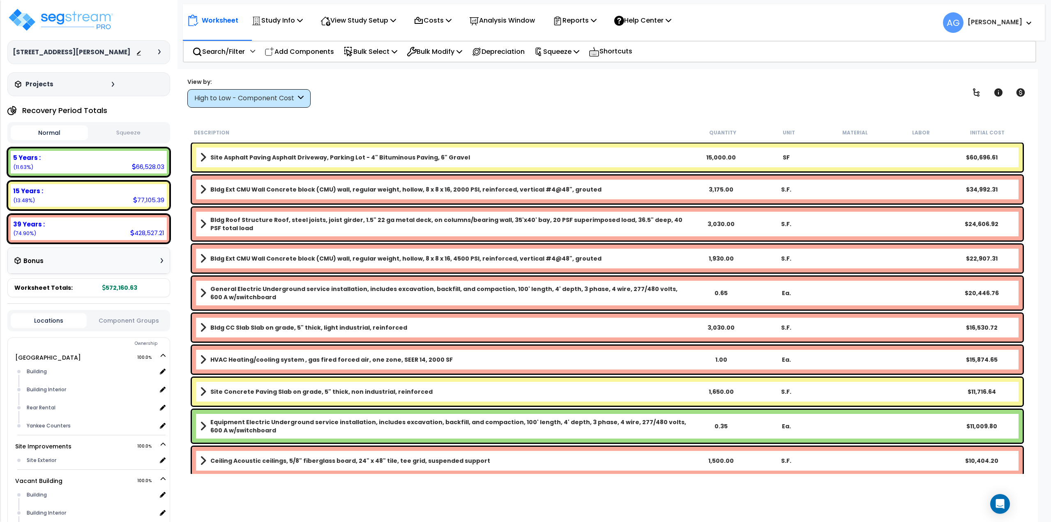
click at [127, 131] on button "Squeeze" at bounding box center [128, 133] width 77 height 14
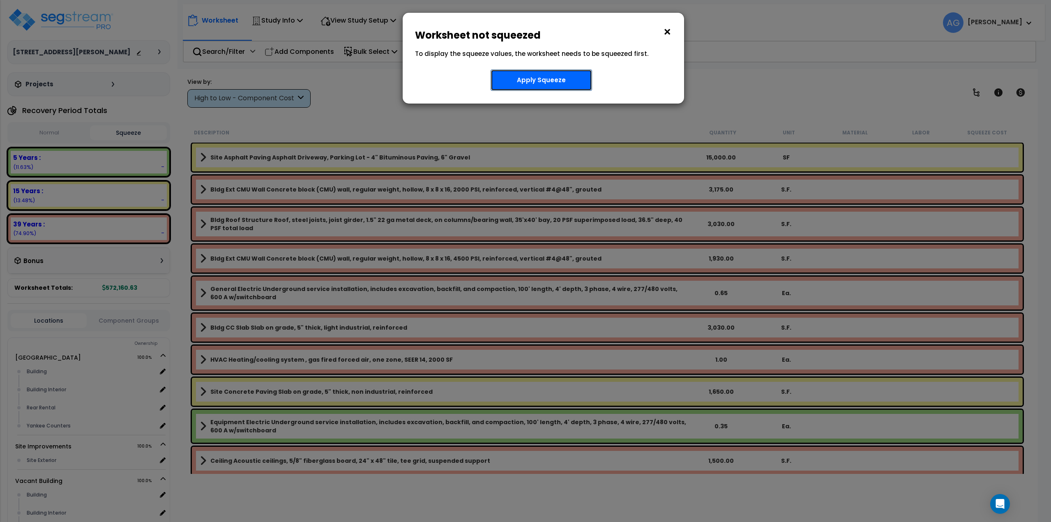
click at [521, 75] on button "Apply Squeeze" at bounding box center [541, 79] width 101 height 21
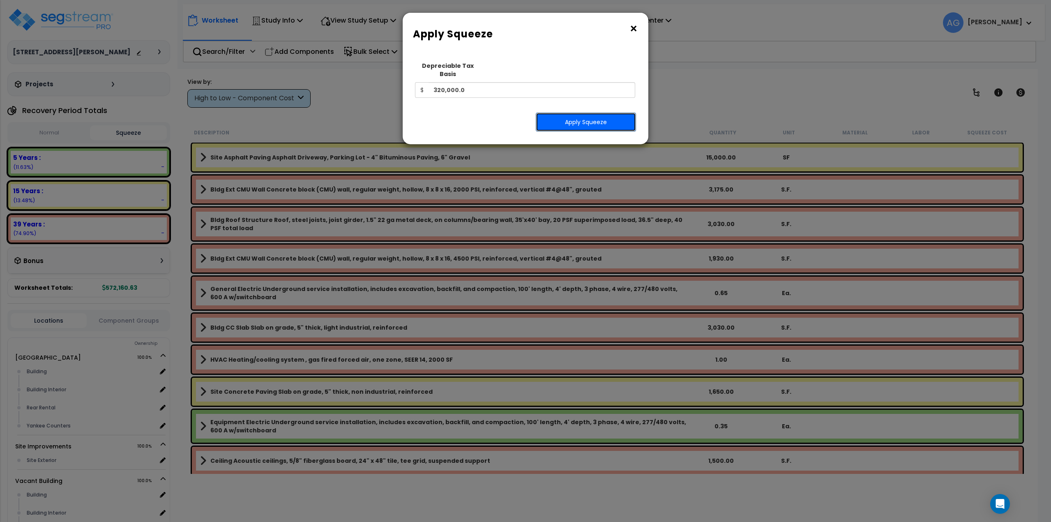
click at [565, 113] on button "Apply Squeeze" at bounding box center [586, 122] width 100 height 19
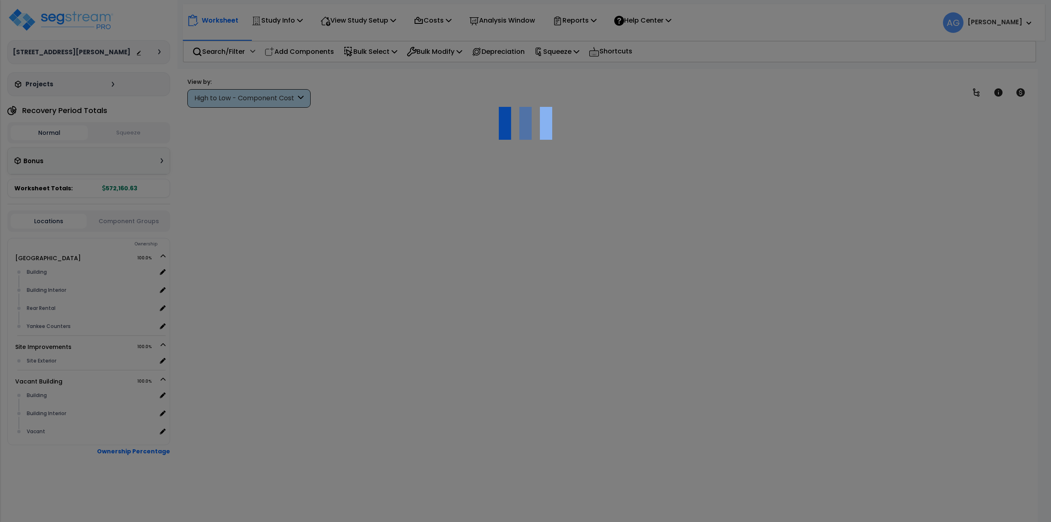
click at [142, 135] on button "Squeeze" at bounding box center [128, 133] width 77 height 14
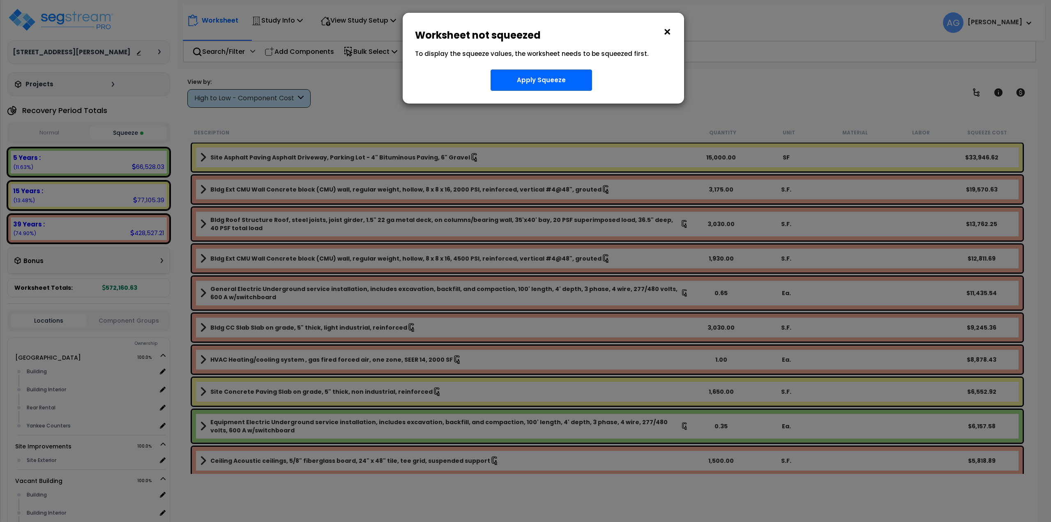
click at [127, 133] on div "× Worksheet not squeezed To display the squeeze values, the worksheet needs to …" at bounding box center [525, 261] width 1051 height 522
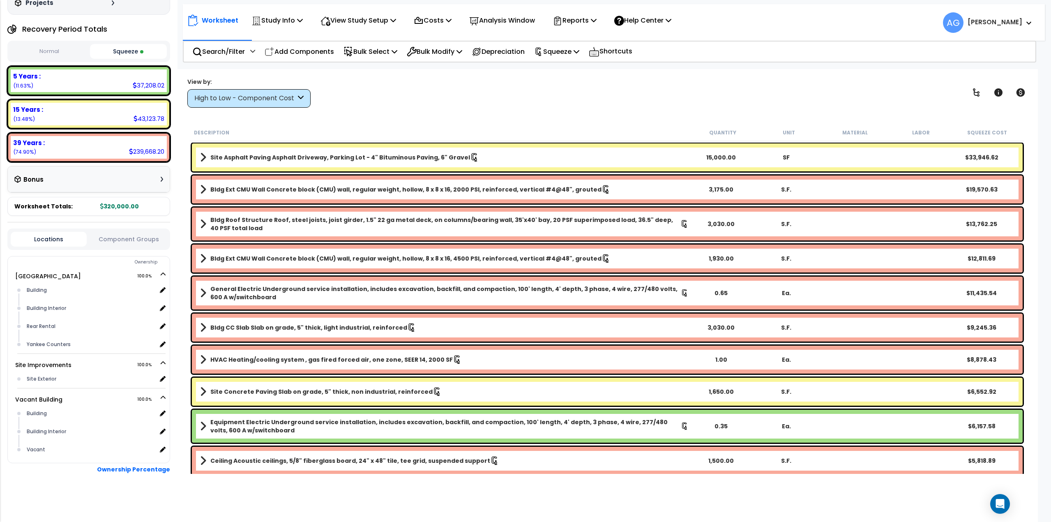
scroll to position [36, 0]
click at [369, 20] on p "View Study Setup" at bounding box center [359, 20] width 76 height 11
click at [357, 57] on link "View Questionnaire" at bounding box center [356, 56] width 81 height 16
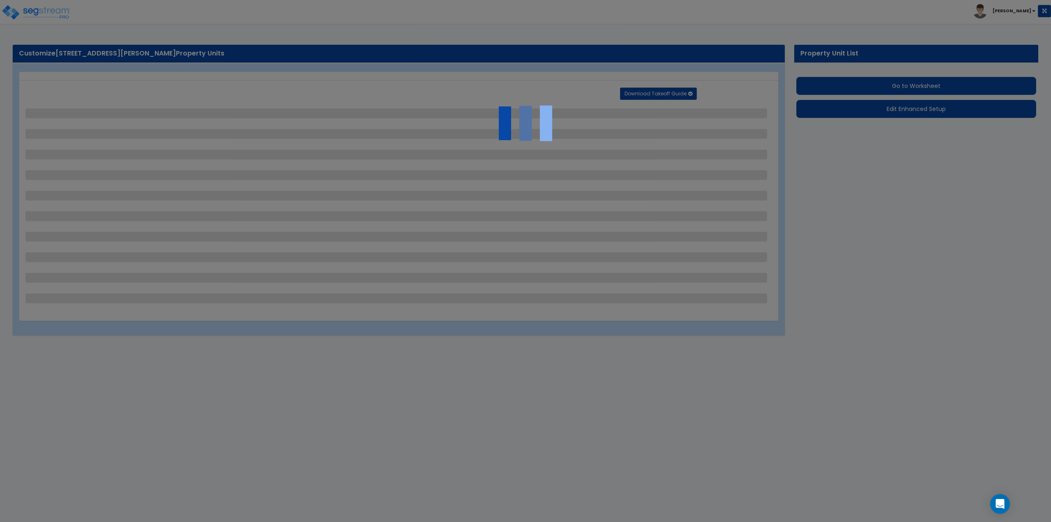
select select "2"
select select "4"
select select "2"
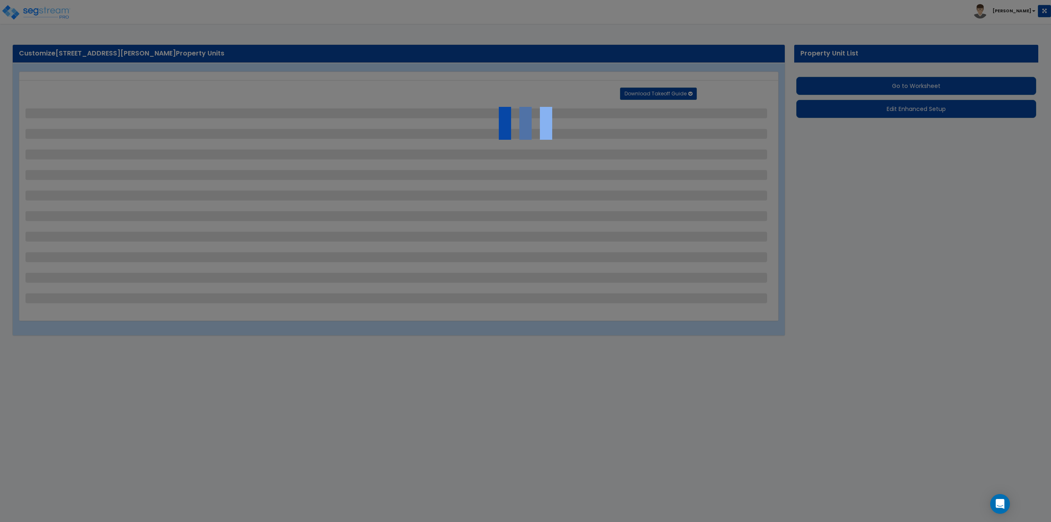
select select "1"
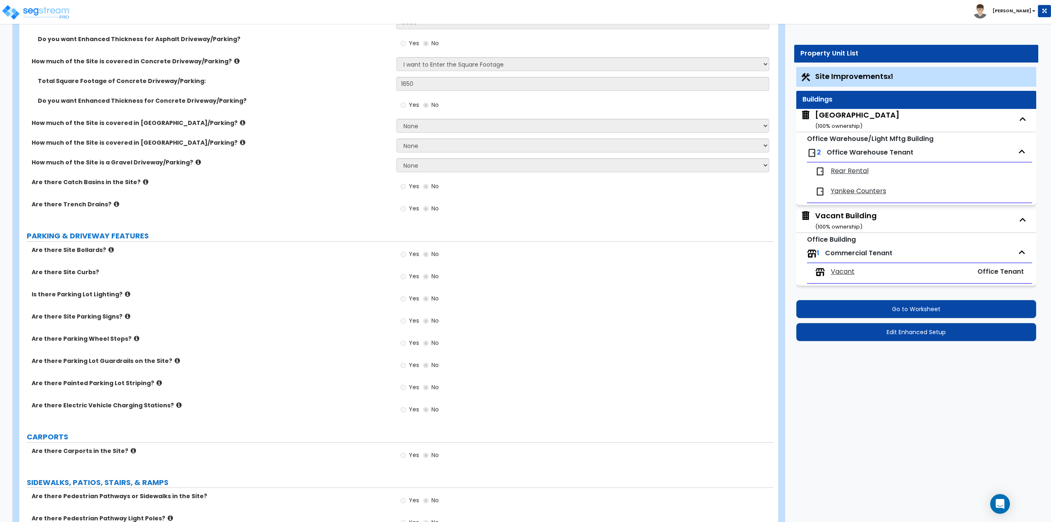
scroll to position [205, 0]
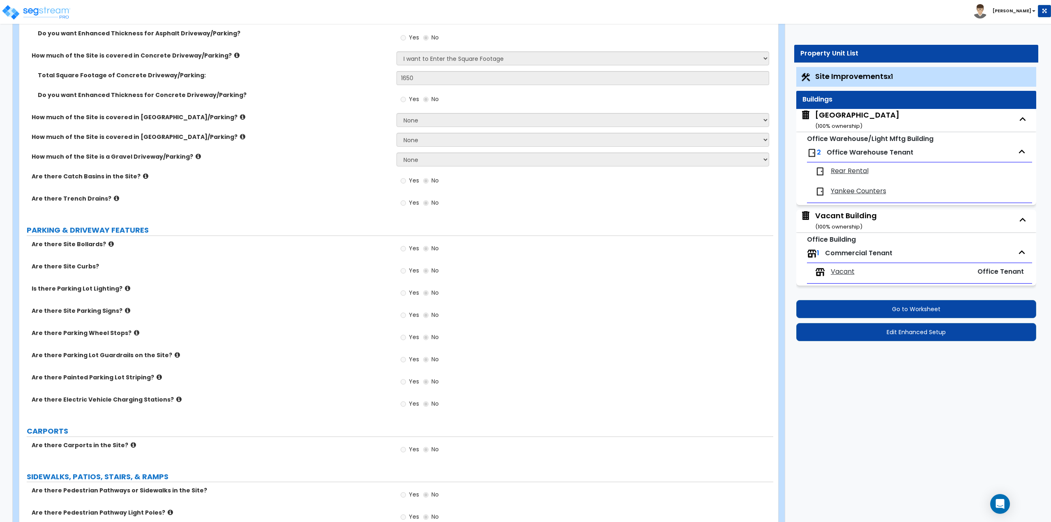
click at [846, 268] on span "Vacant" at bounding box center [843, 271] width 24 height 9
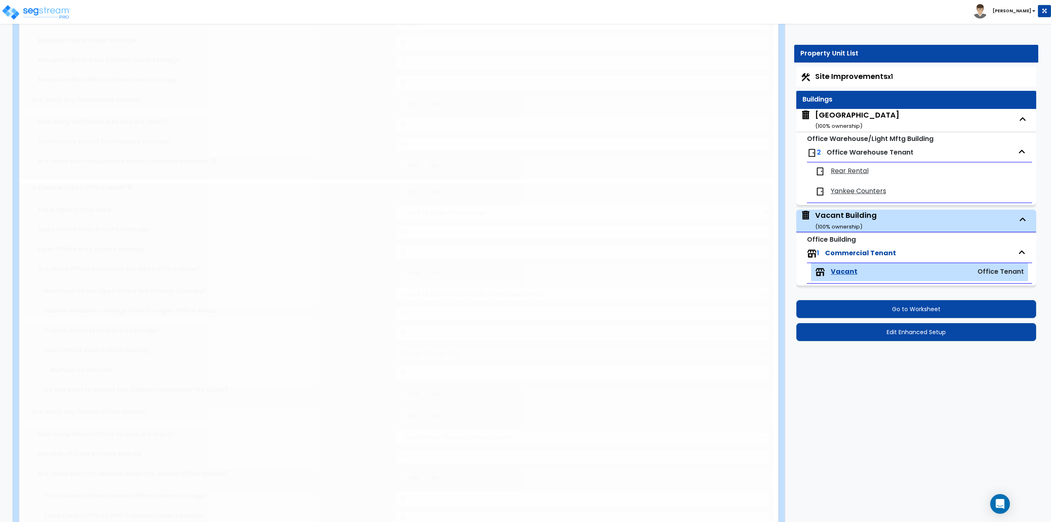
type input "1568"
radio input "true"
type input "75"
select select "1"
select select "5"
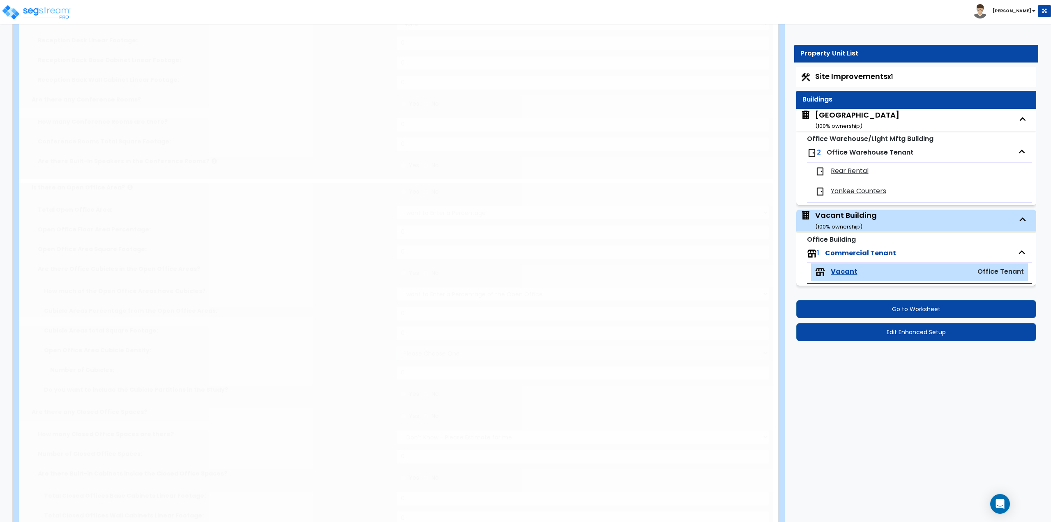
select select "1"
radio input "true"
select select "2"
radio input "true"
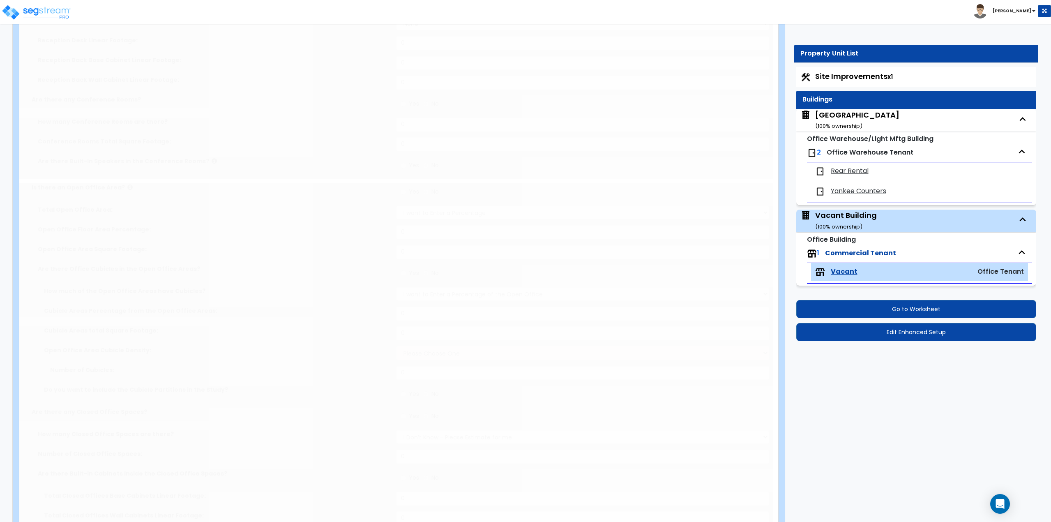
select select "1"
type input "50"
radio input "true"
select select "1"
type input "80"
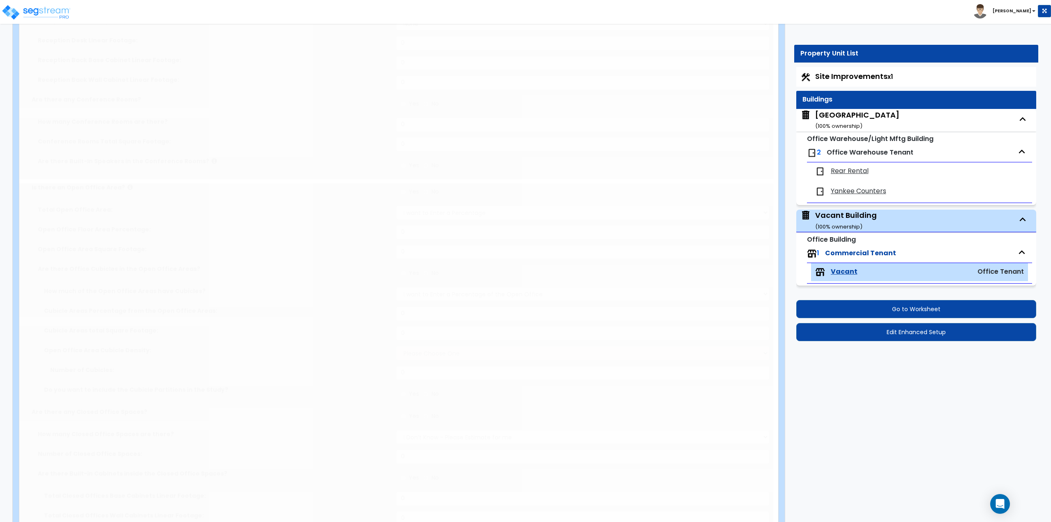
radio input "true"
type input "25"
select select "1"
select select "4"
radio input "true"
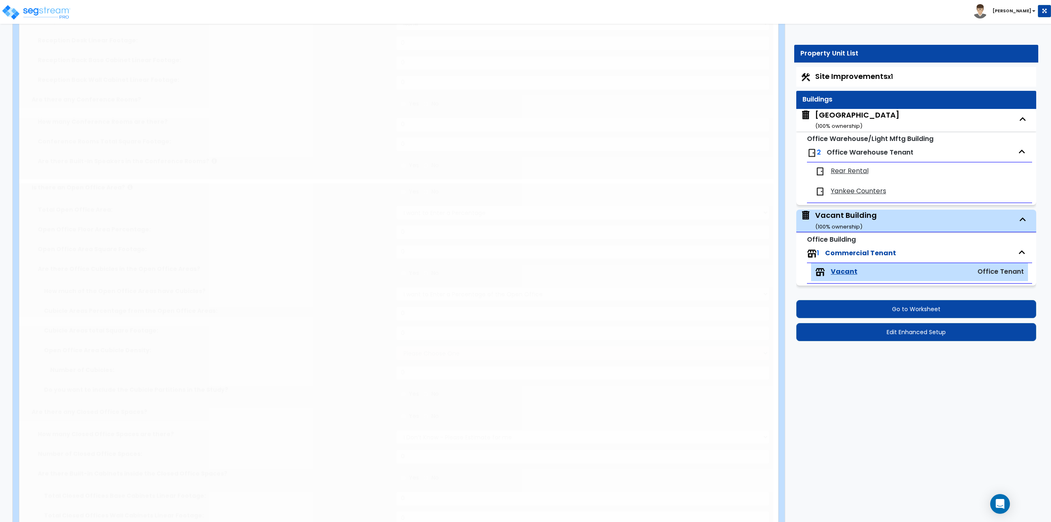
radio input "true"
type input "1"
select select "1"
select select "4"
radio input "true"
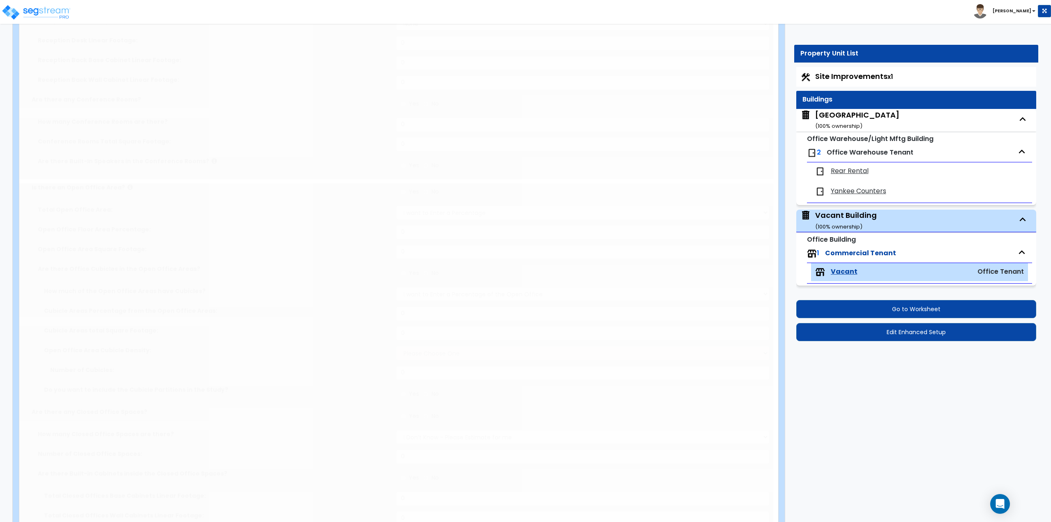
select select "2"
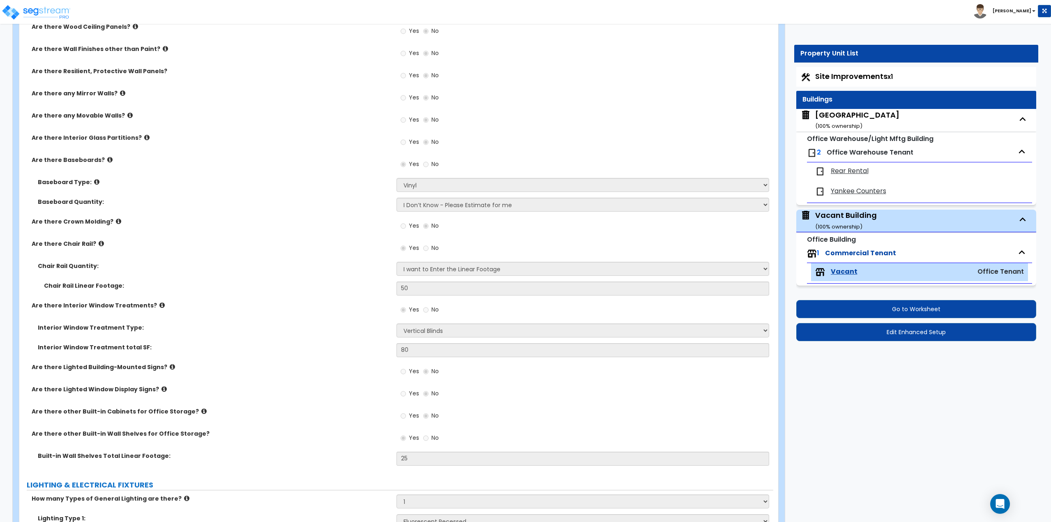
scroll to position [411, 0]
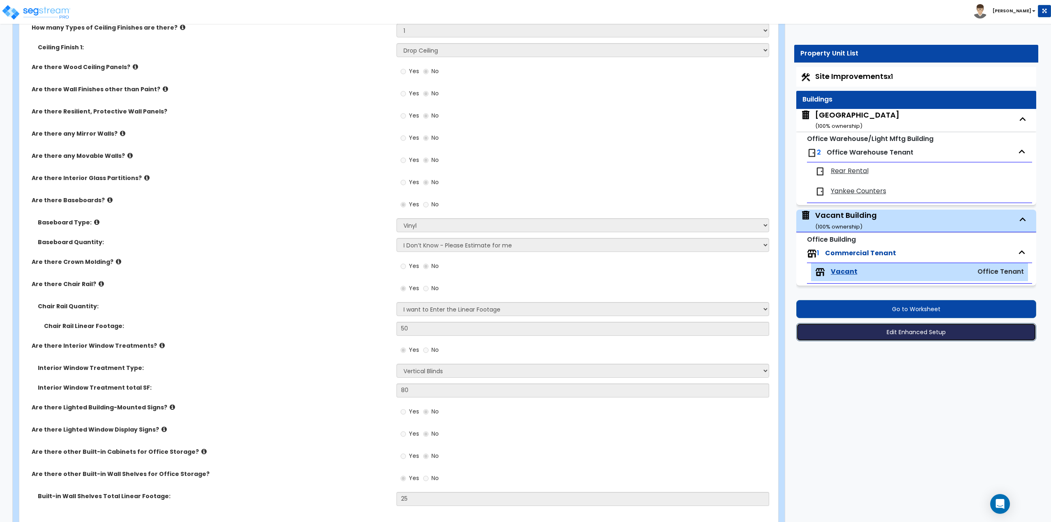
click at [904, 337] on button "Edit Enhanced Setup" at bounding box center [916, 332] width 240 height 18
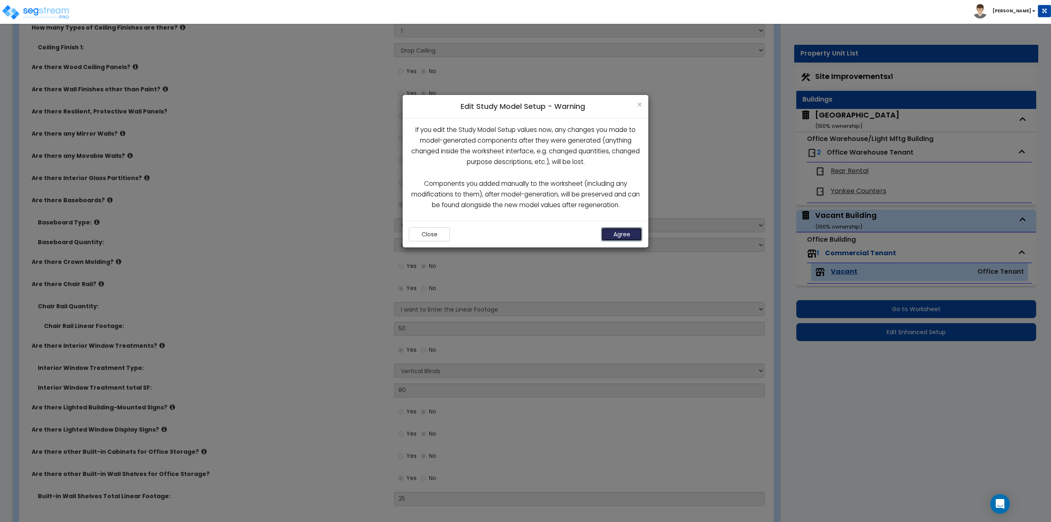
click at [613, 232] on button "Agree" at bounding box center [621, 234] width 41 height 14
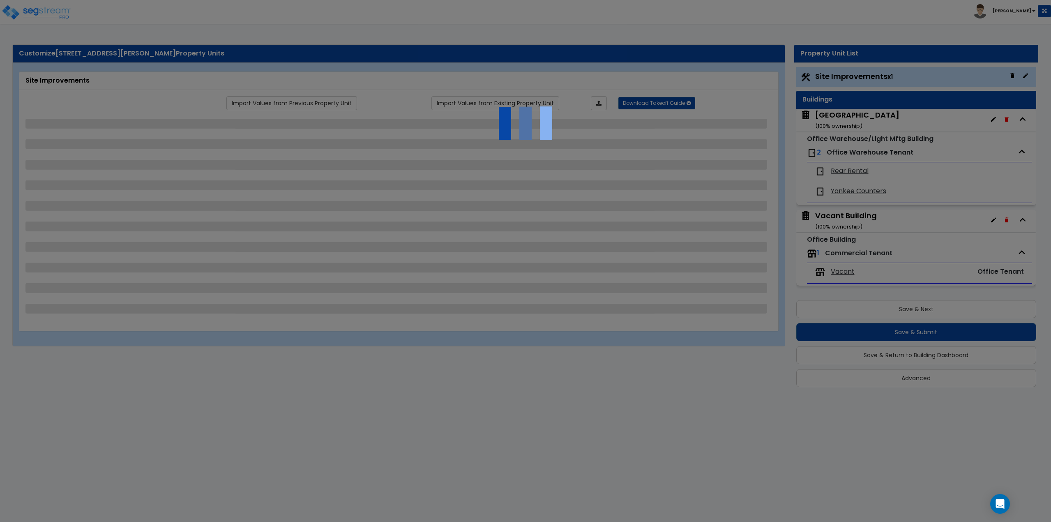
select select "2"
select select "4"
select select "2"
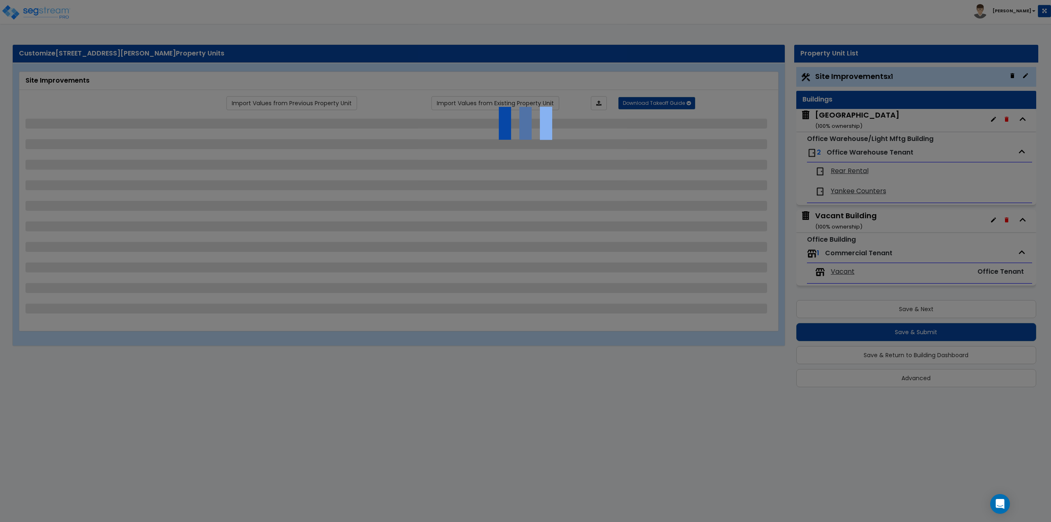
select select "1"
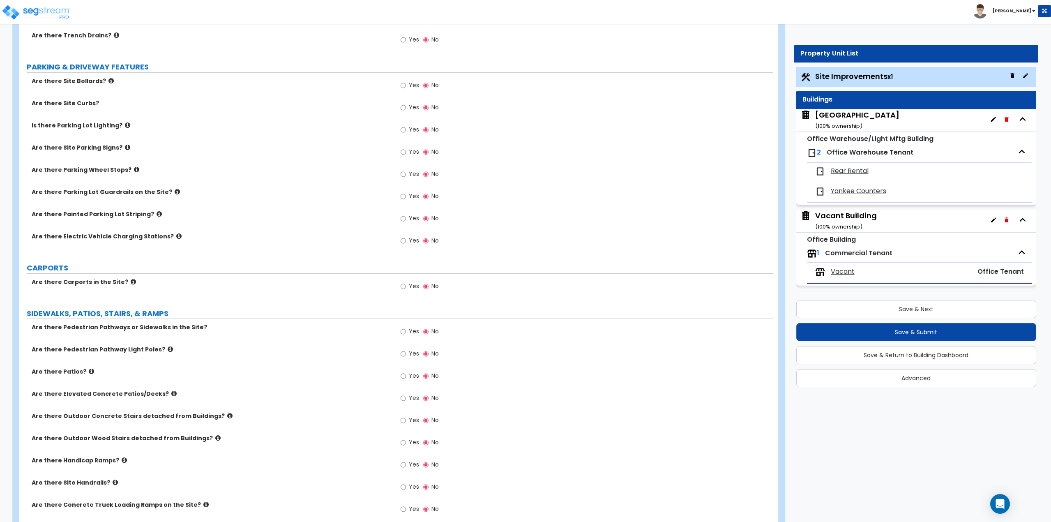
scroll to position [370, 0]
click at [839, 274] on span "Vacant" at bounding box center [843, 271] width 24 height 9
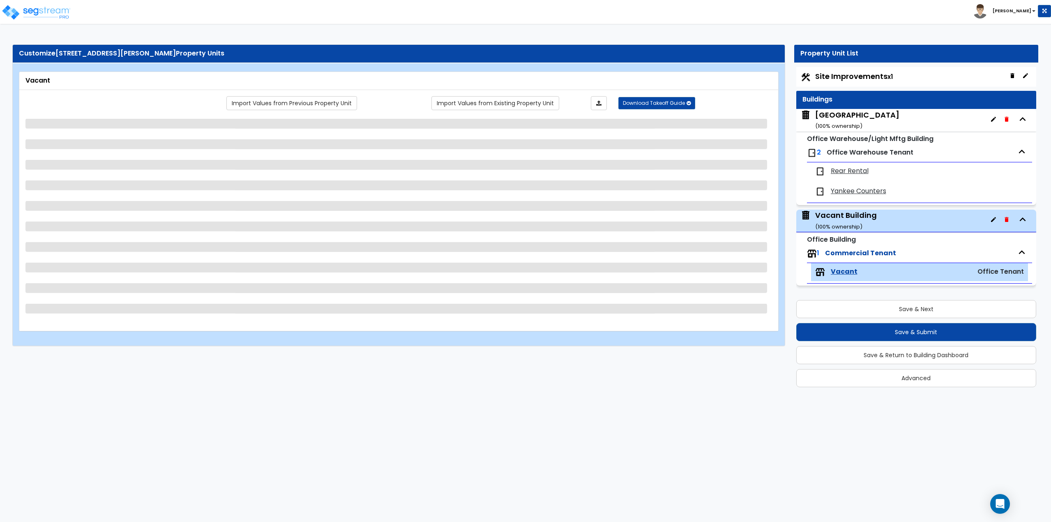
select select "1"
select select "5"
select select "1"
select select "2"
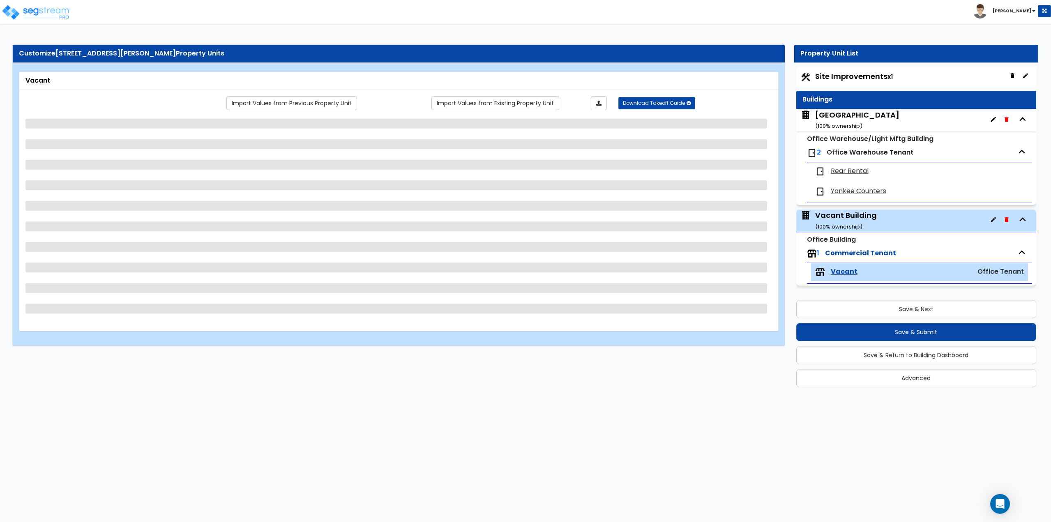
select select "1"
select select "4"
select select "1"
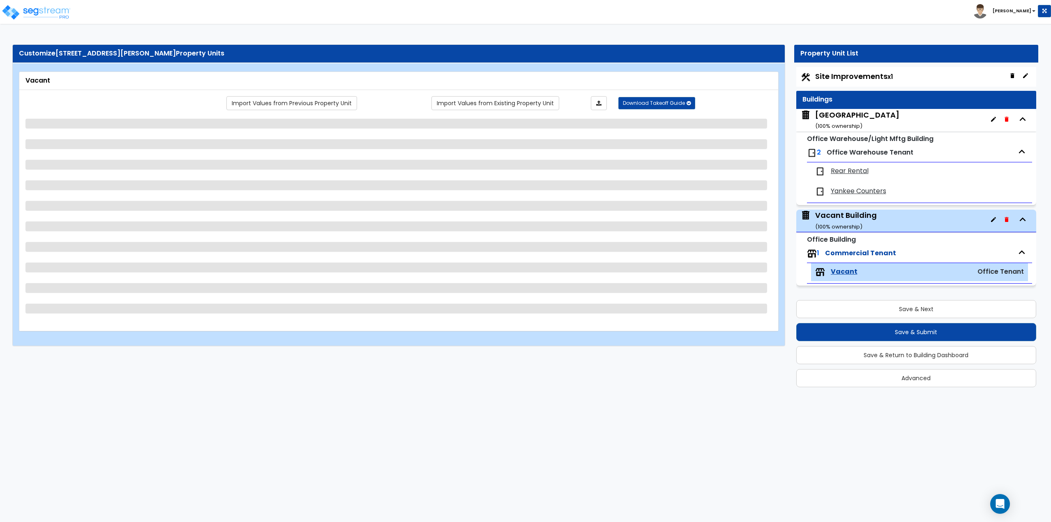
select select "4"
select select "2"
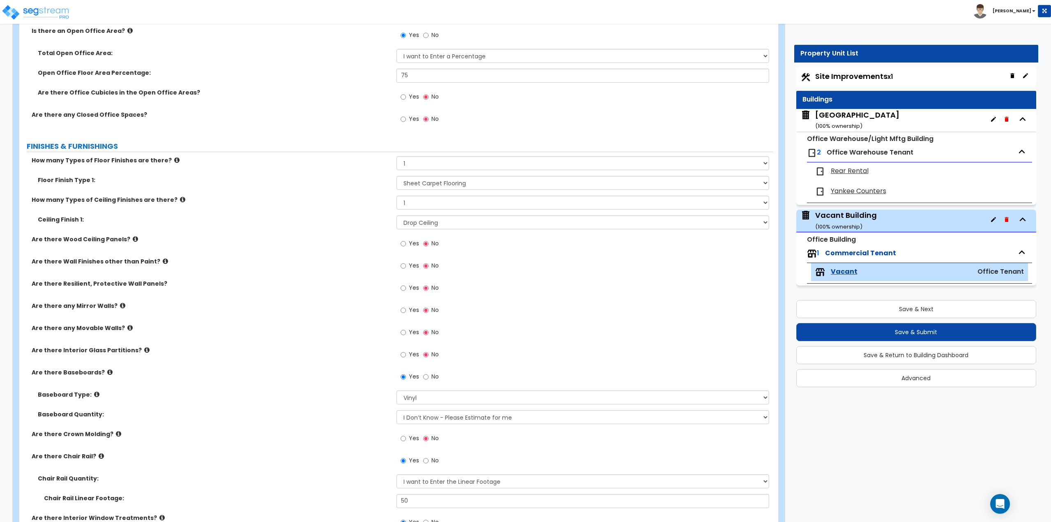
scroll to position [205, 0]
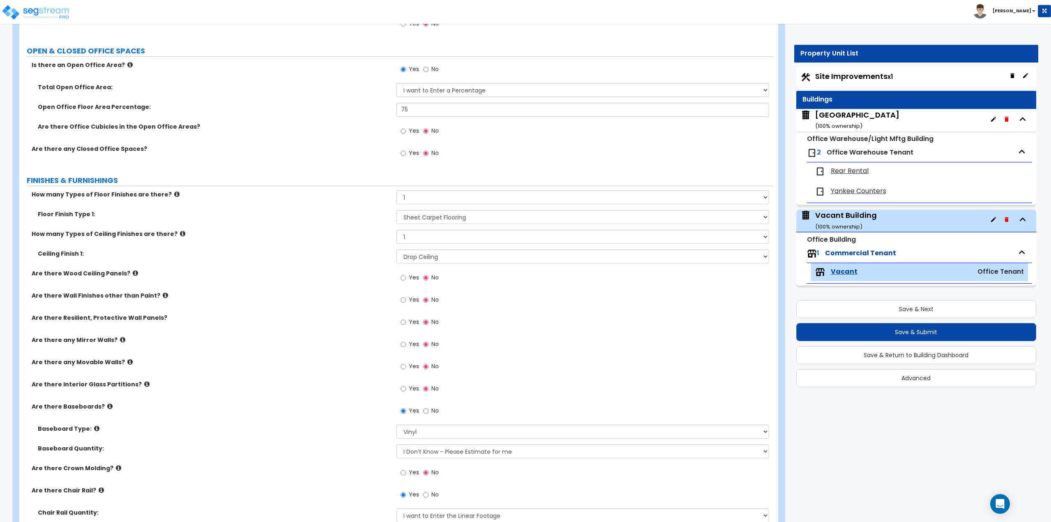
click at [403, 145] on div "Yes No" at bounding box center [420, 154] width 46 height 19
click at [403, 151] on input "Yes" at bounding box center [403, 153] width 5 height 9
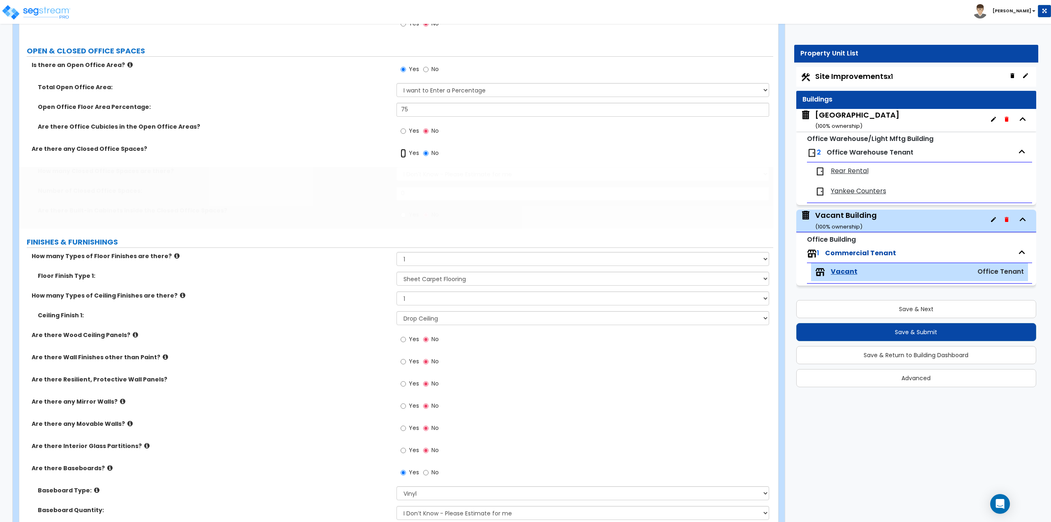
radio input "true"
select select "1"
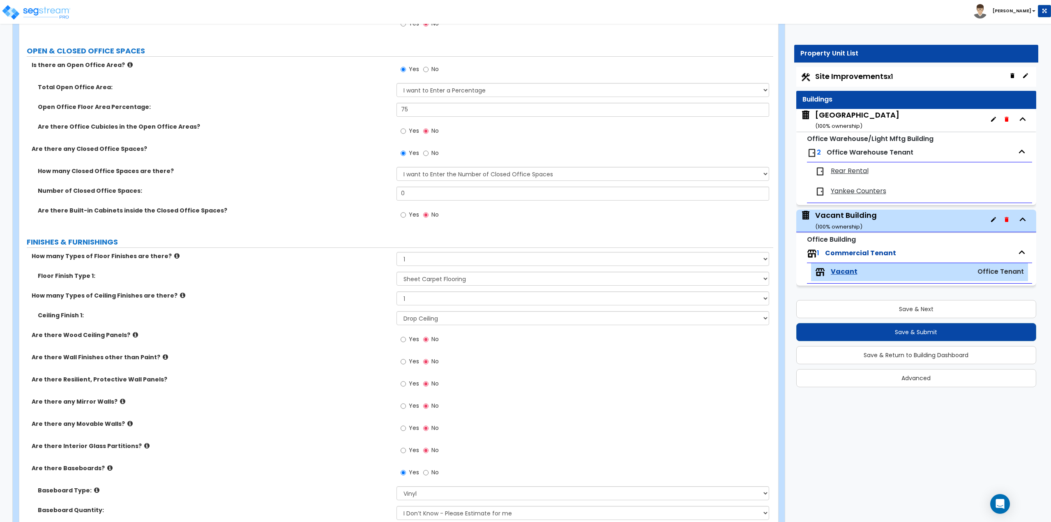
click at [428, 151] on label "No" at bounding box center [431, 154] width 16 height 14
click at [428, 151] on input "No" at bounding box center [425, 153] width 5 height 9
radio input "false"
radio input "true"
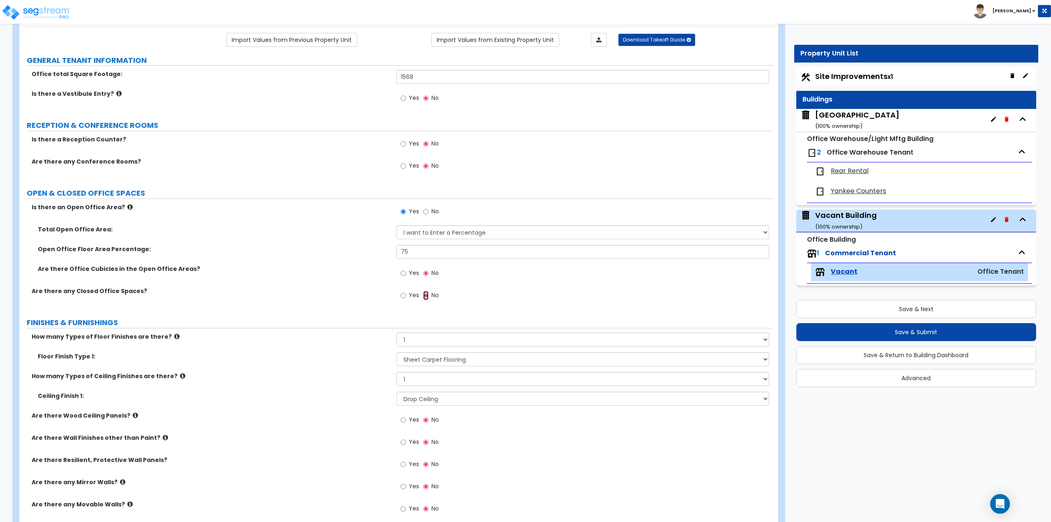
scroll to position [0, 0]
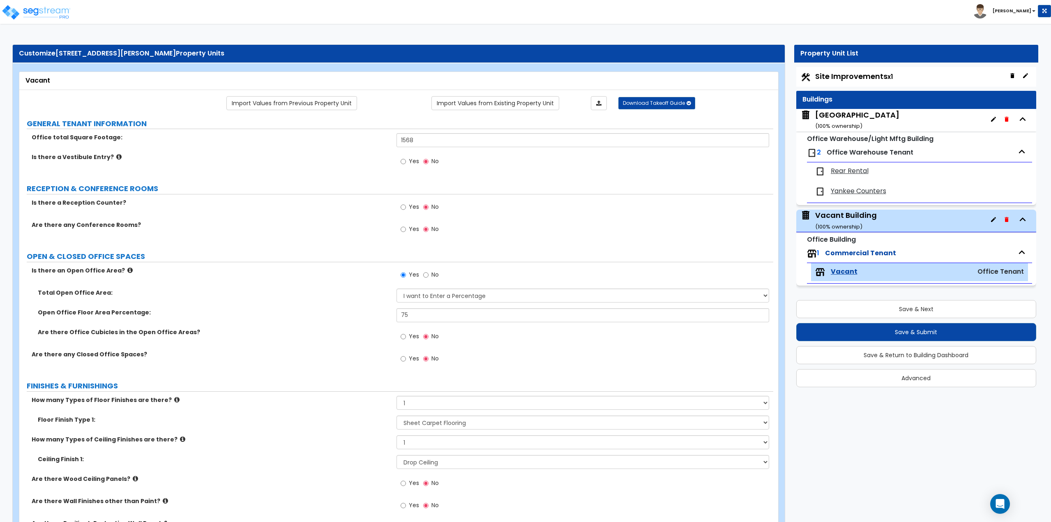
click at [868, 71] on span "Site Improvements x1" at bounding box center [854, 76] width 78 height 10
select select "2"
select select "4"
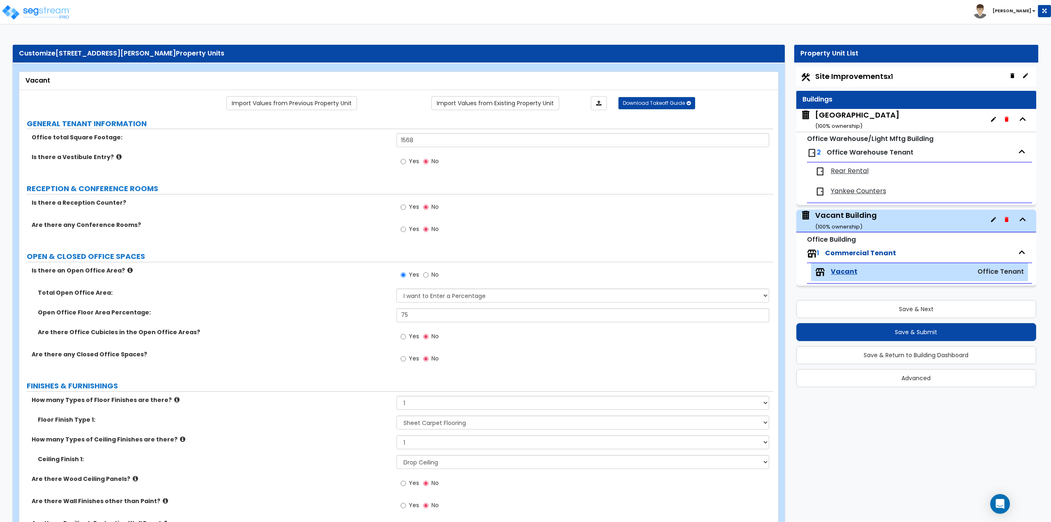
select select "2"
select select "1"
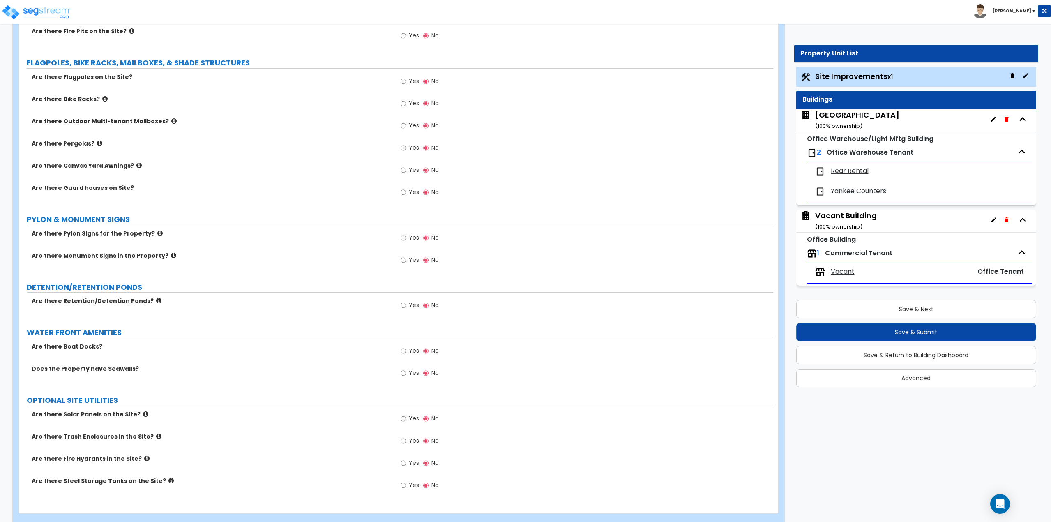
scroll to position [1423, 0]
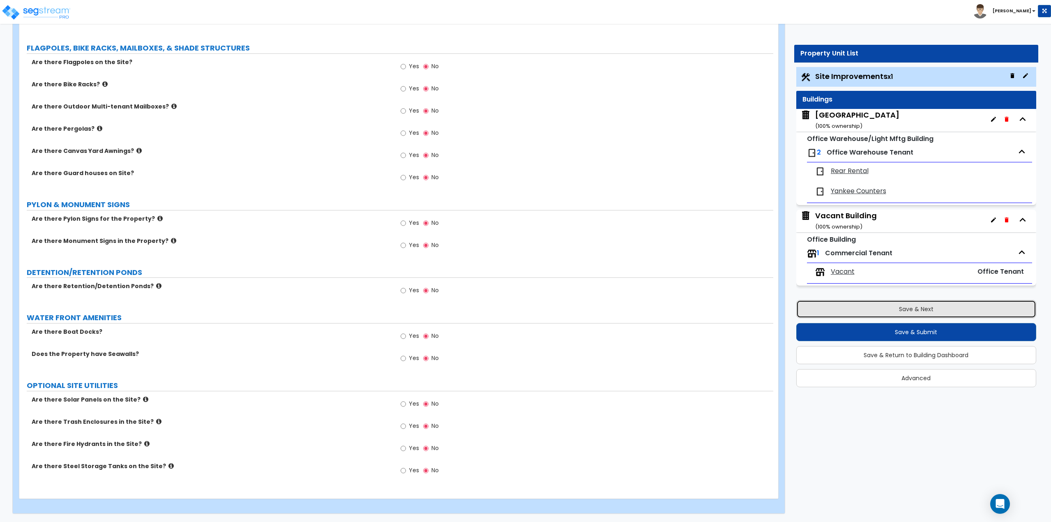
click at [893, 311] on button "Save & Next" at bounding box center [916, 309] width 240 height 18
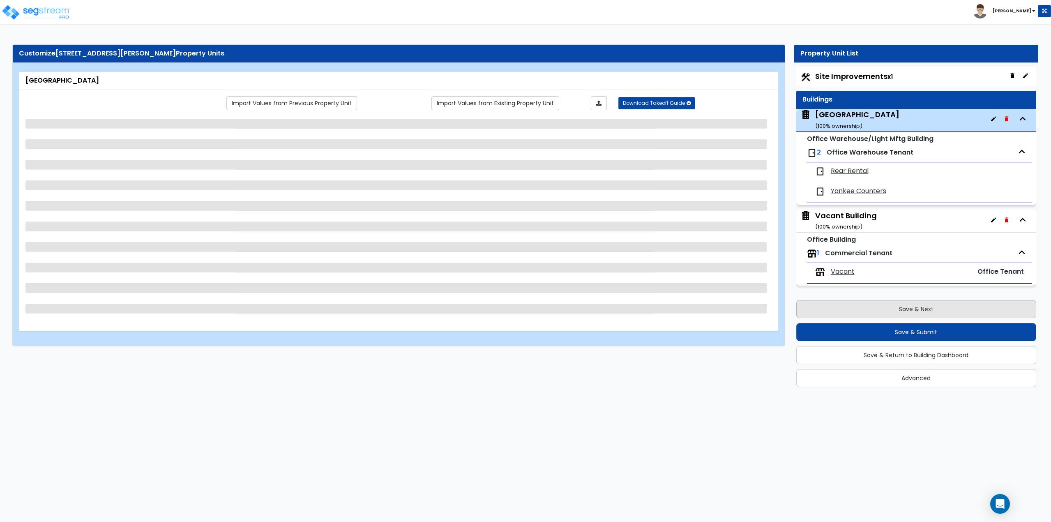
scroll to position [0, 0]
select select "6"
select select "2"
select select "1"
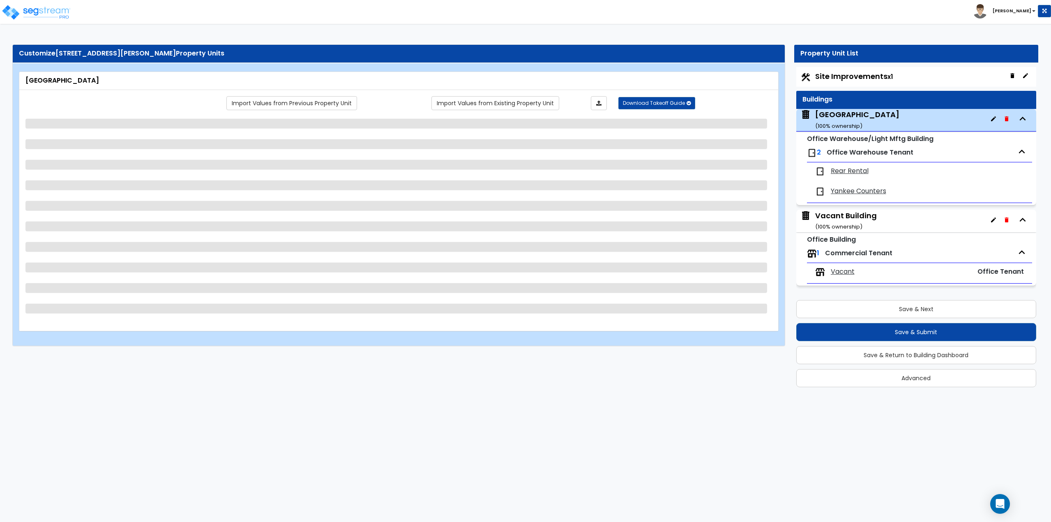
select select "2"
select select "1"
select select "2"
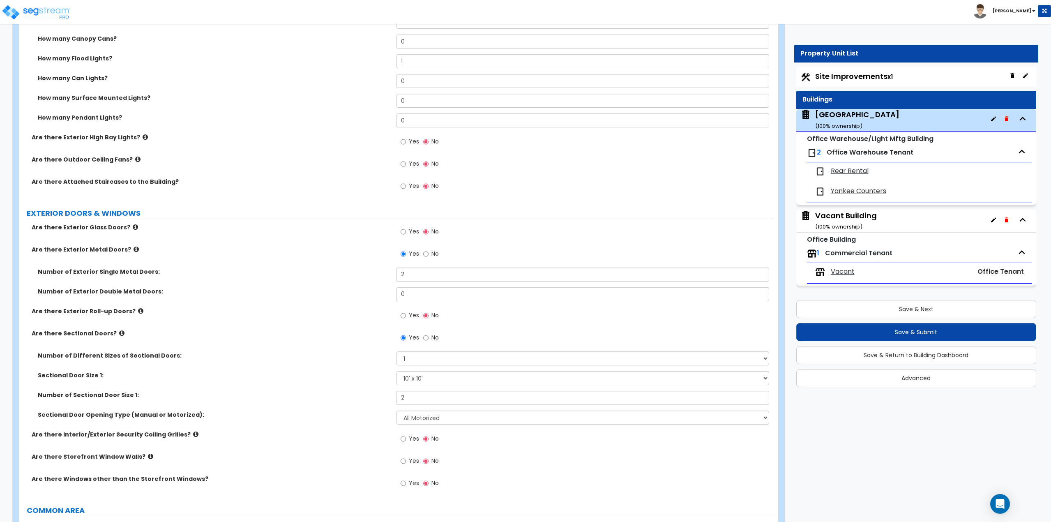
scroll to position [781, 0]
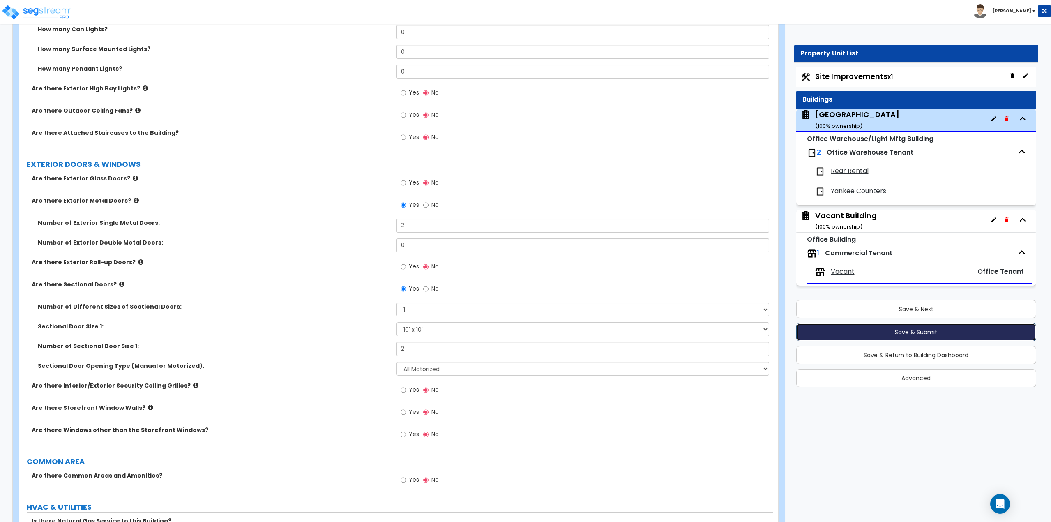
click at [930, 331] on button "Save & Submit" at bounding box center [916, 332] width 240 height 18
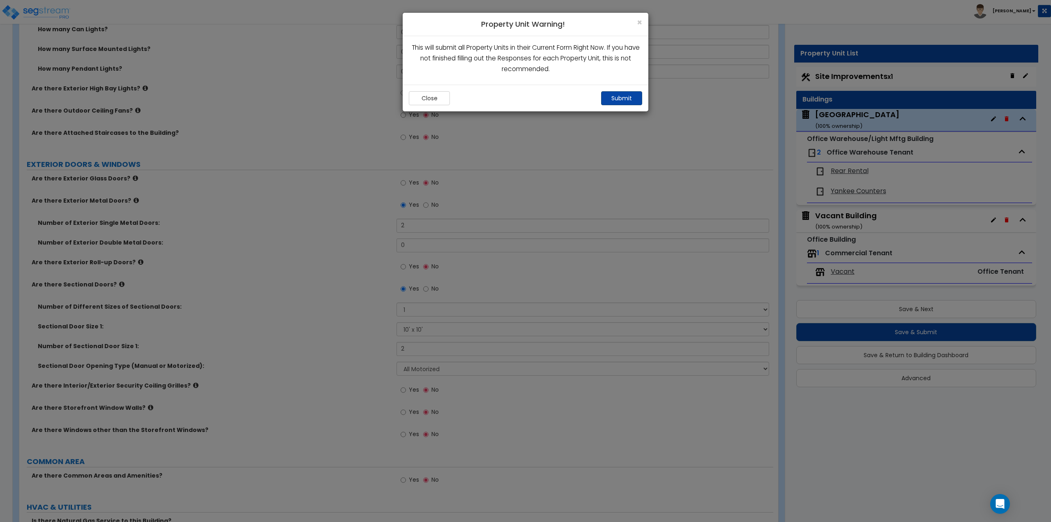
drag, startPoint x: 614, startPoint y: 108, endPoint x: 616, endPoint y: 102, distance: 6.4
click at [614, 107] on div "Close Submit" at bounding box center [526, 98] width 246 height 27
click at [616, 101] on button "Submit" at bounding box center [621, 98] width 41 height 14
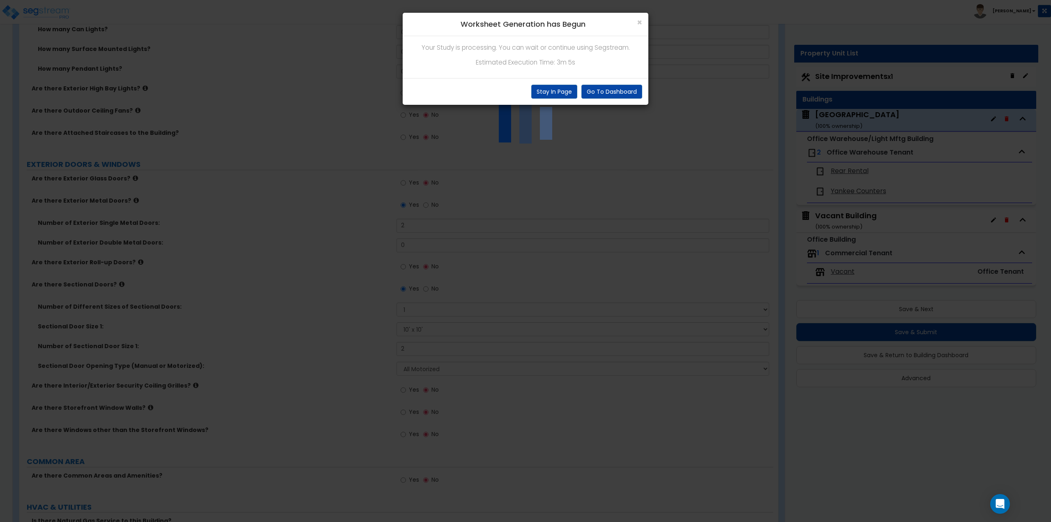
click at [549, 57] on p "Estimated Execution Time: 3m 5s" at bounding box center [525, 62] width 233 height 11
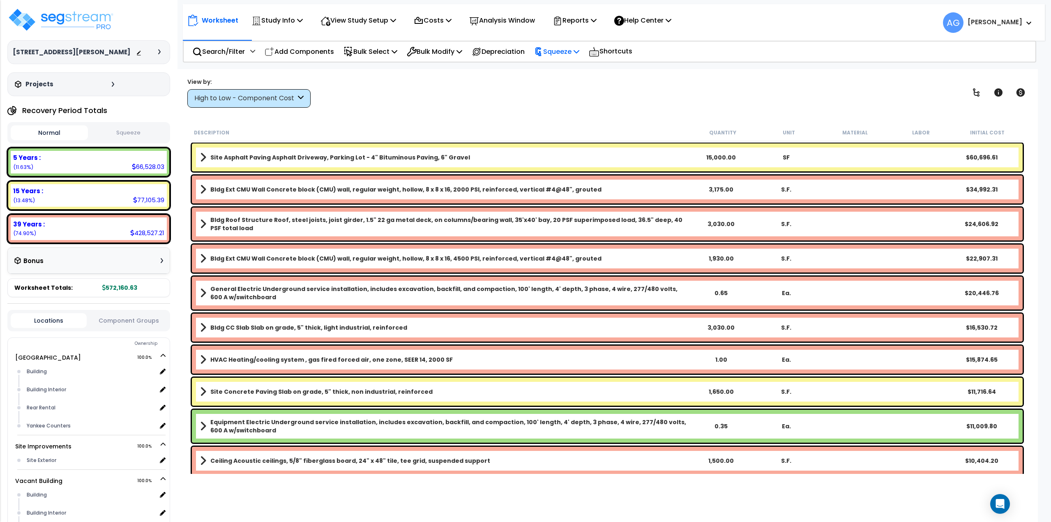
click at [552, 46] on p "Squeeze" at bounding box center [556, 51] width 45 height 11
click at [560, 69] on link "Squeeze" at bounding box center [570, 70] width 81 height 16
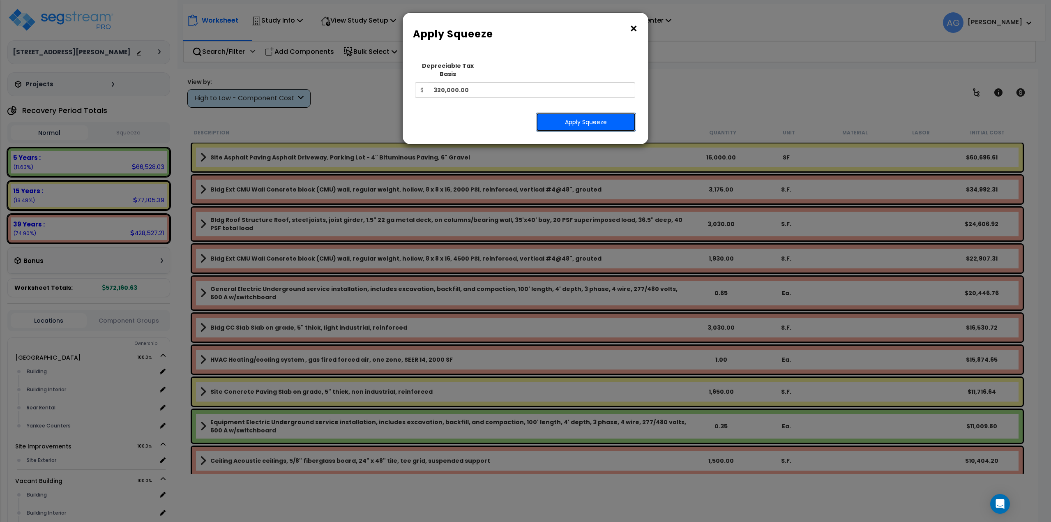
click at [566, 117] on button "Apply Squeeze" at bounding box center [586, 122] width 100 height 19
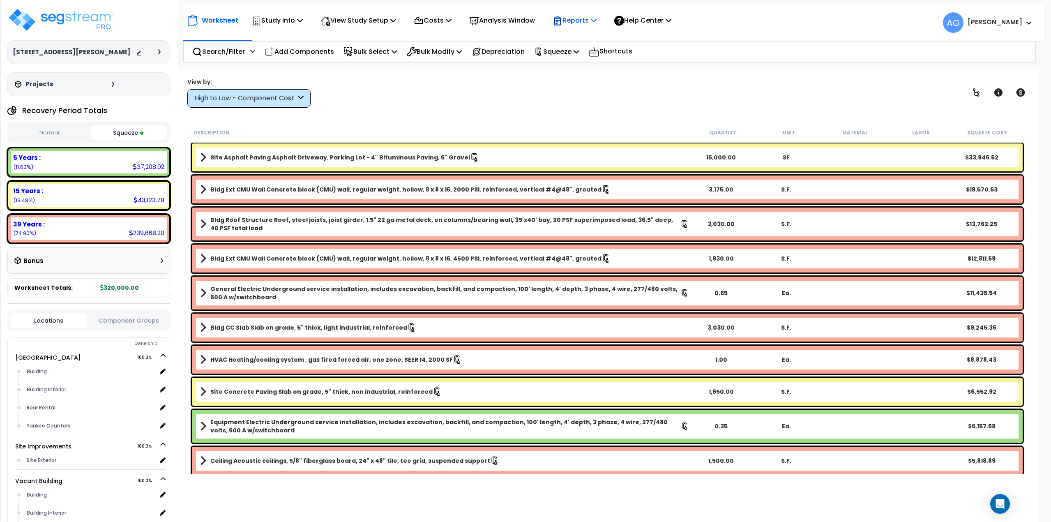
click at [573, 17] on p "Reports" at bounding box center [575, 20] width 44 height 11
click at [585, 56] on link "Manage Report Images" at bounding box center [589, 56] width 81 height 16
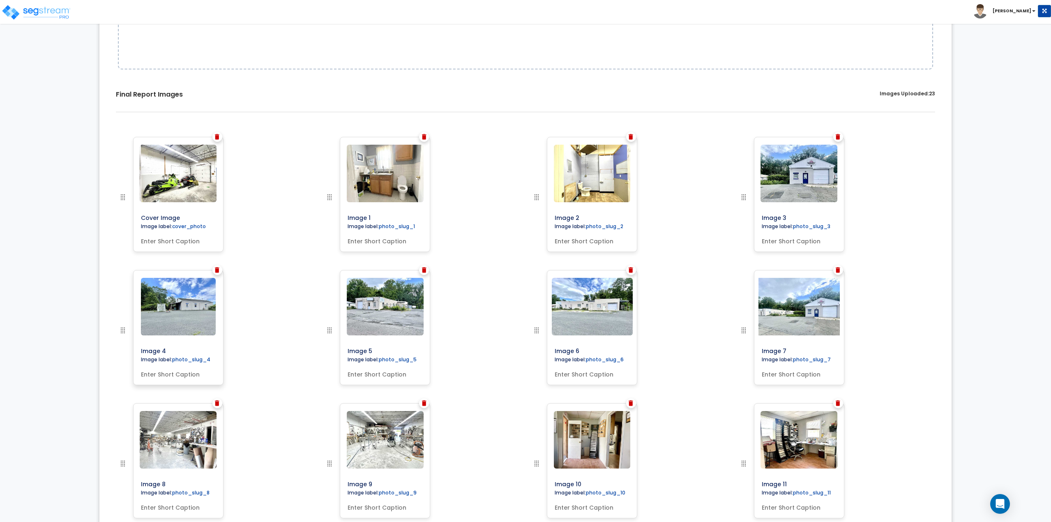
scroll to position [205, 0]
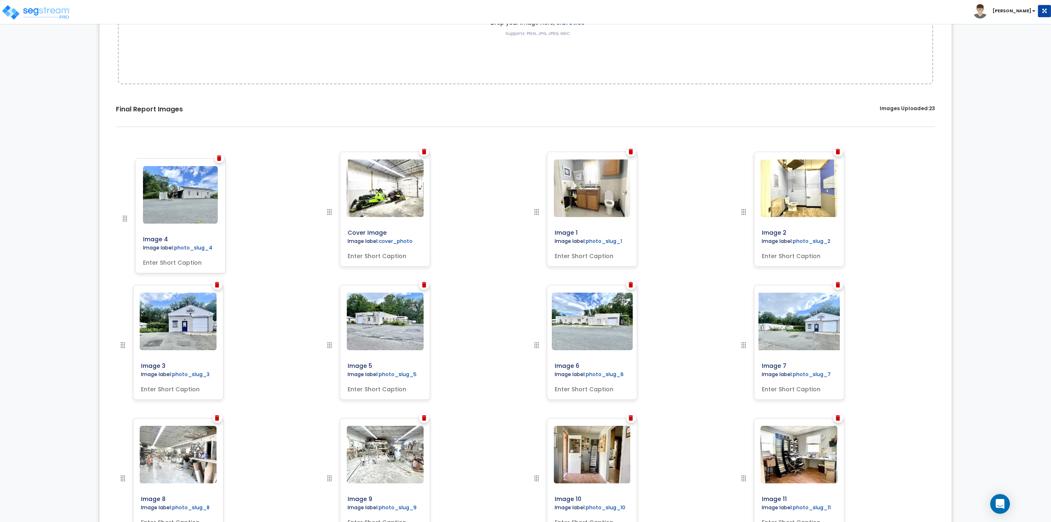
drag, startPoint x: 125, startPoint y: 347, endPoint x: 127, endPoint y: 220, distance: 126.6
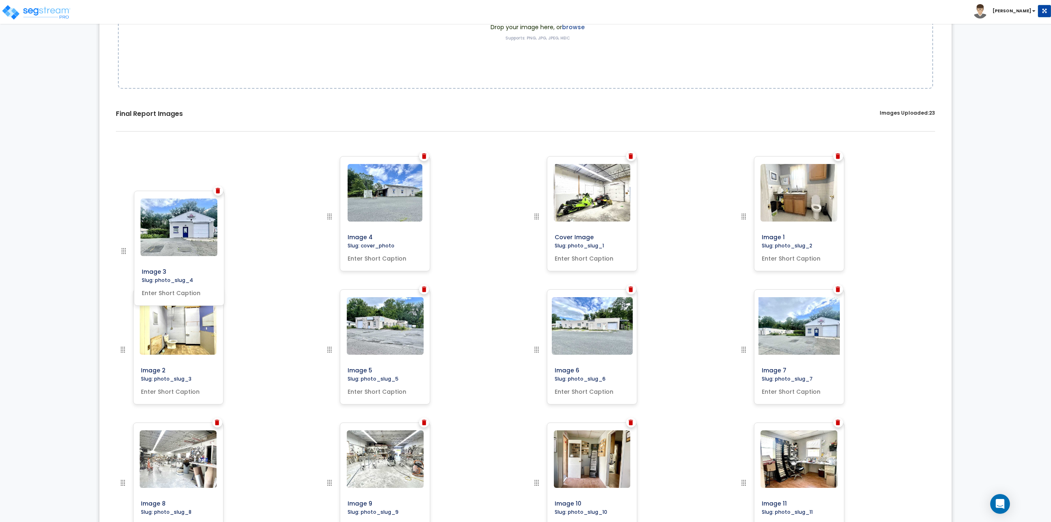
scroll to position [176, 0]
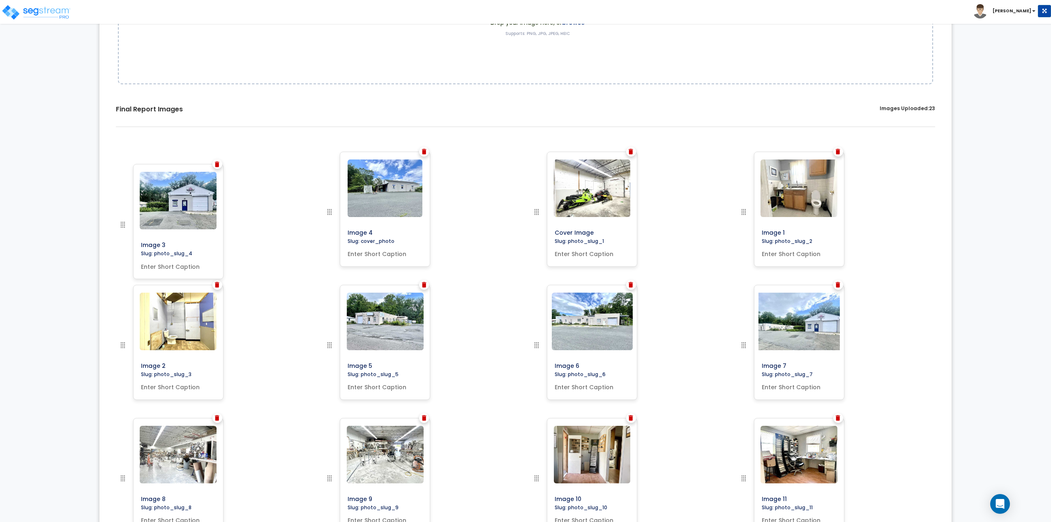
drag, startPoint x: 125, startPoint y: 341, endPoint x: 122, endPoint y: 234, distance: 107.3
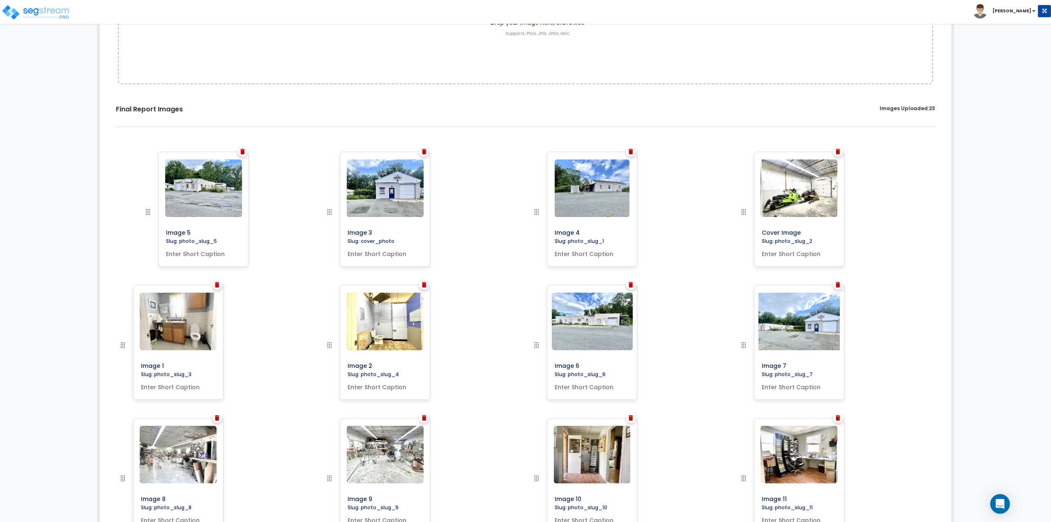
drag, startPoint x: 329, startPoint y: 347, endPoint x: 145, endPoint y: 201, distance: 235.5
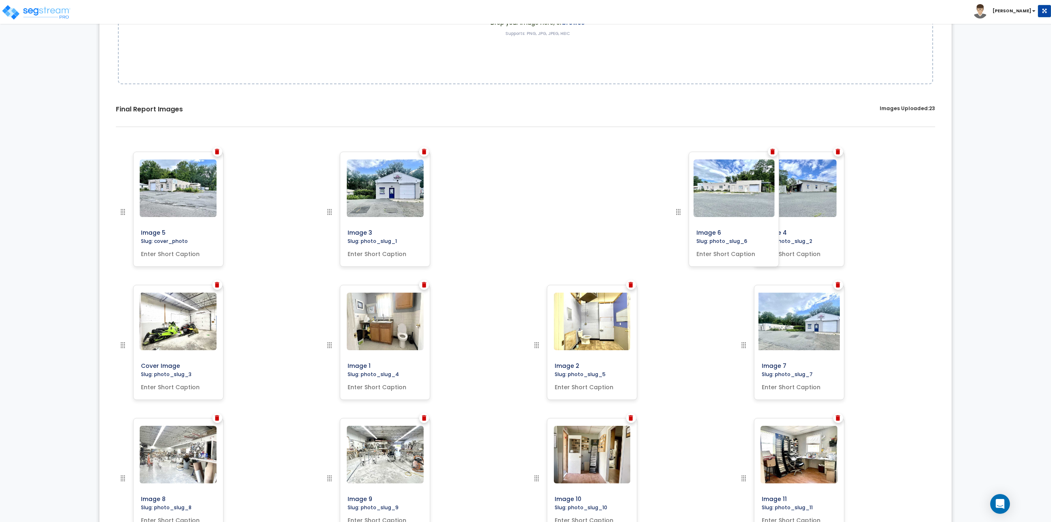
drag, startPoint x: 535, startPoint y: 345, endPoint x: 676, endPoint y: 194, distance: 207.6
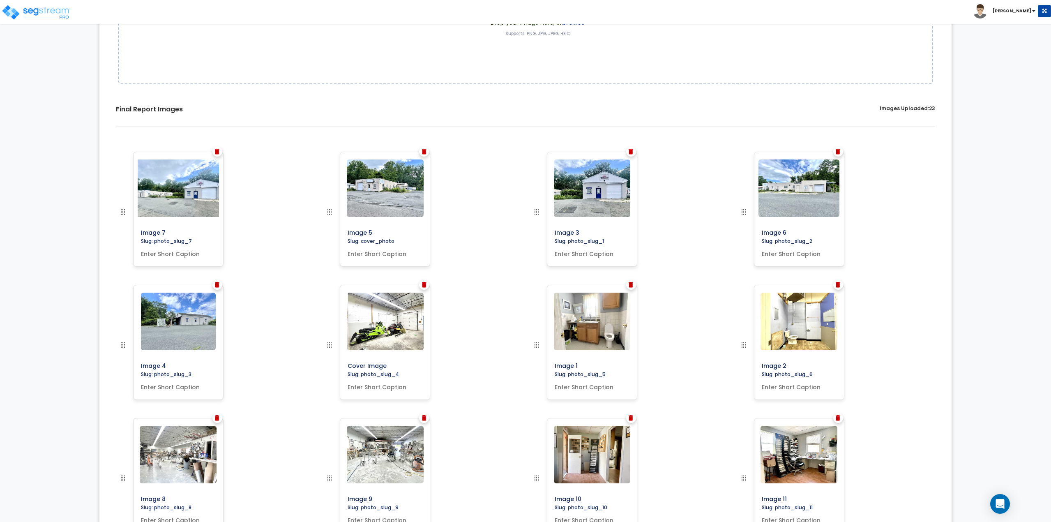
drag, startPoint x: 743, startPoint y: 342, endPoint x: 92, endPoint y: 198, distance: 666.6
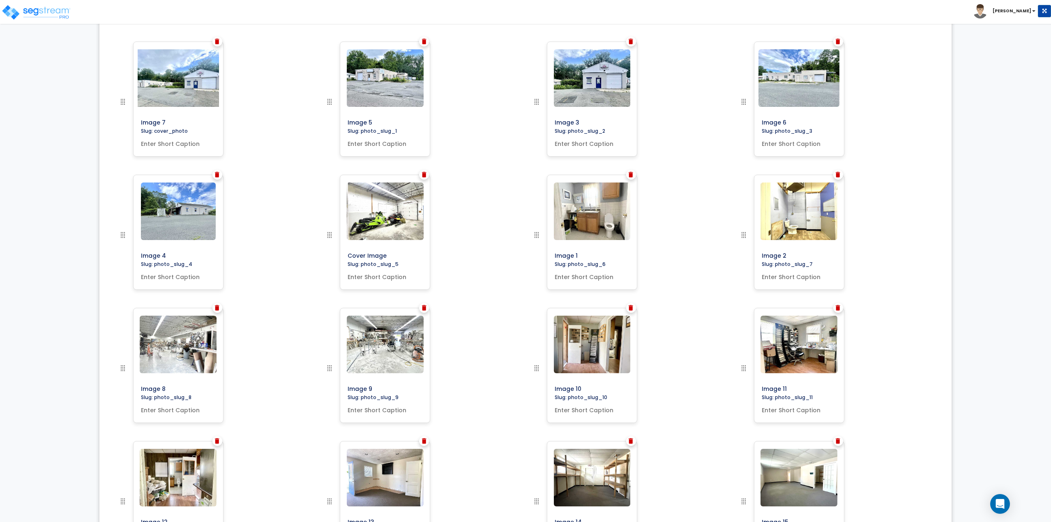
scroll to position [299, 0]
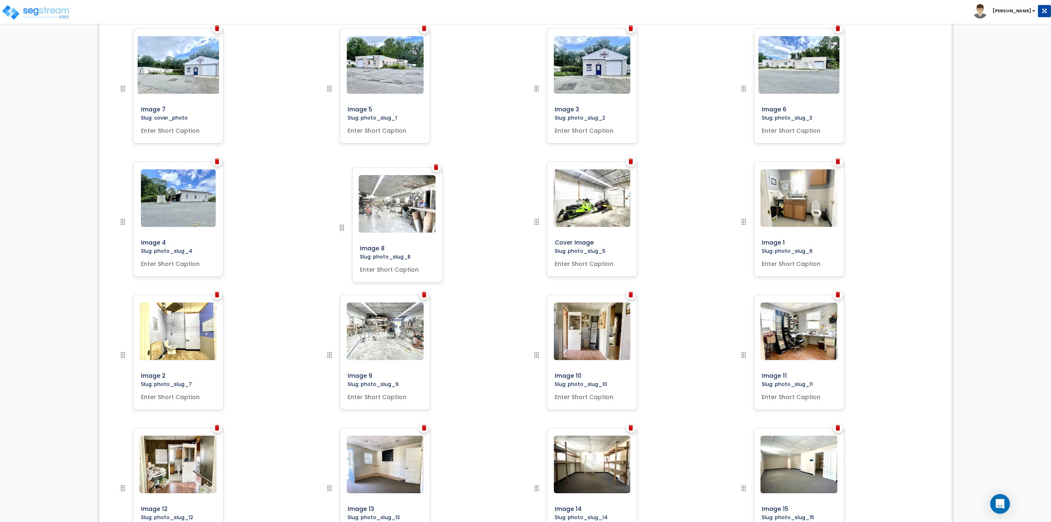
drag, startPoint x: 120, startPoint y: 358, endPoint x: 339, endPoint y: 231, distance: 253.4
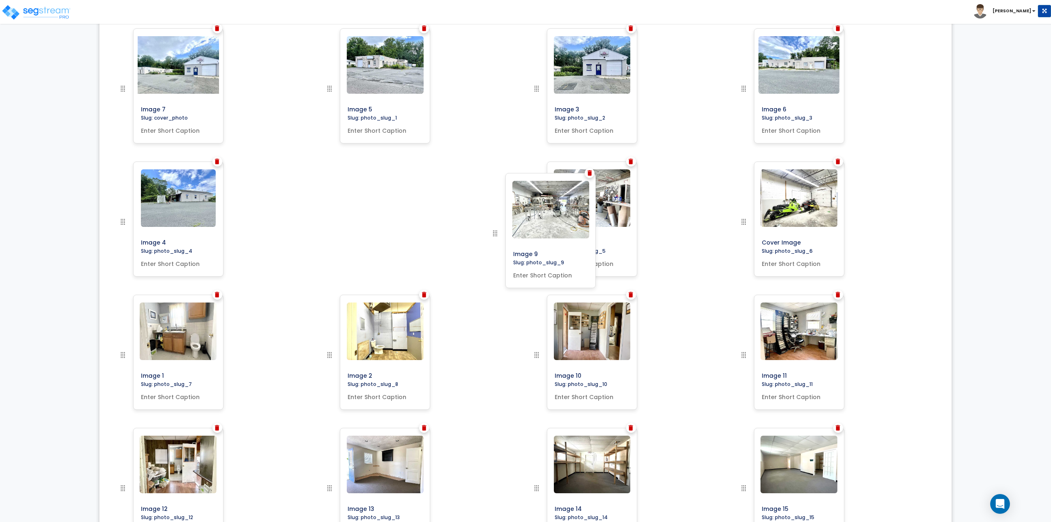
drag, startPoint x: 331, startPoint y: 354, endPoint x: 496, endPoint y: 230, distance: 206.9
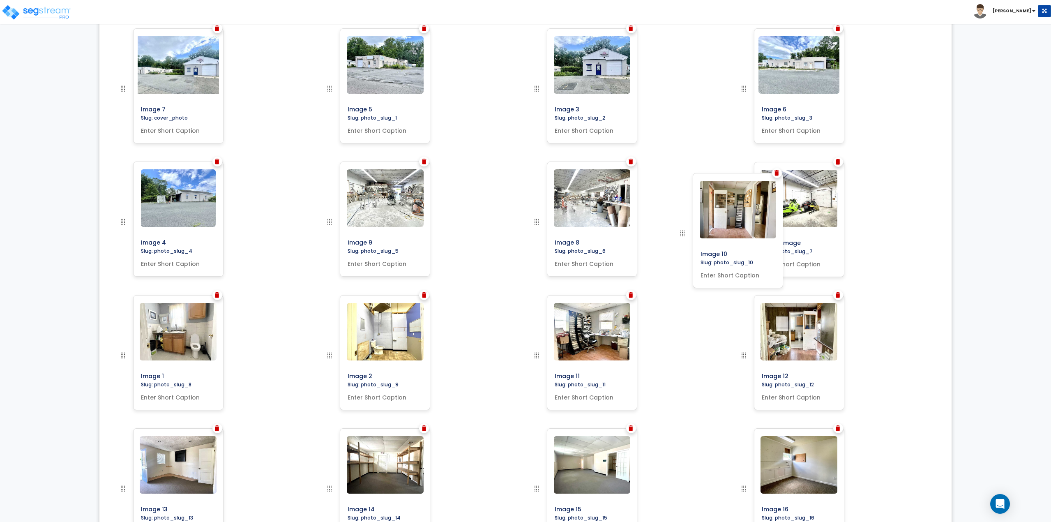
drag, startPoint x: 537, startPoint y: 358, endPoint x: 686, endPoint y: 236, distance: 192.2
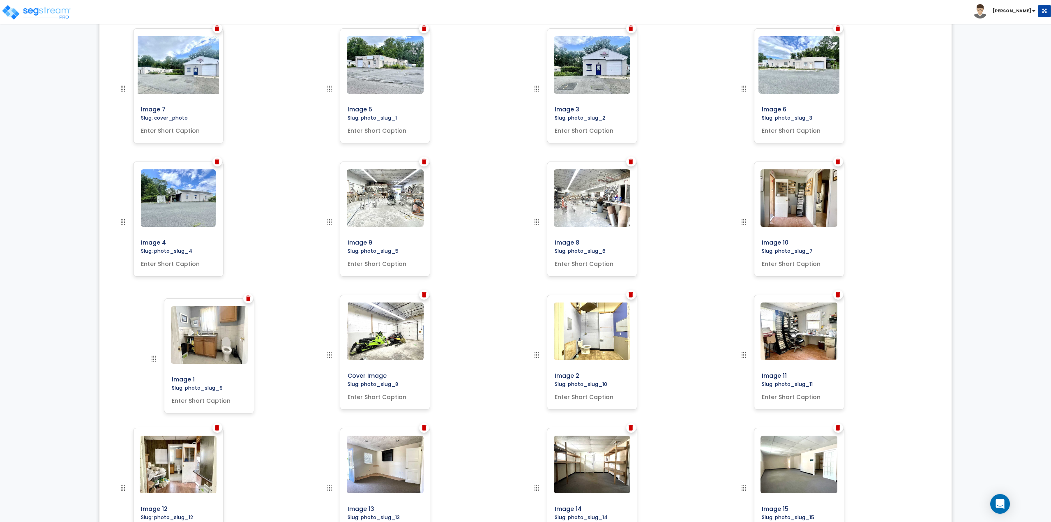
drag, startPoint x: 328, startPoint y: 355, endPoint x: 152, endPoint y: 358, distance: 175.9
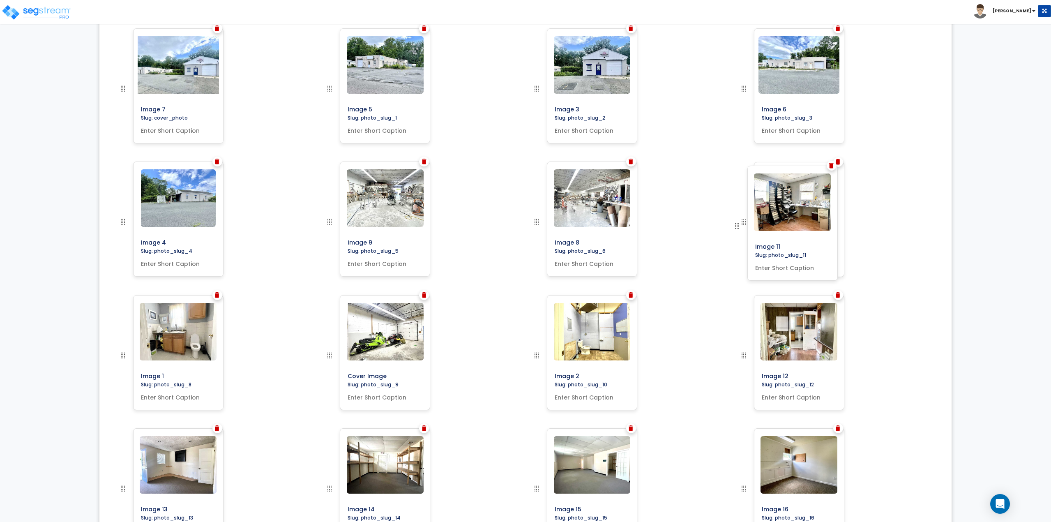
drag, startPoint x: 741, startPoint y: 355, endPoint x: 734, endPoint y: 226, distance: 128.8
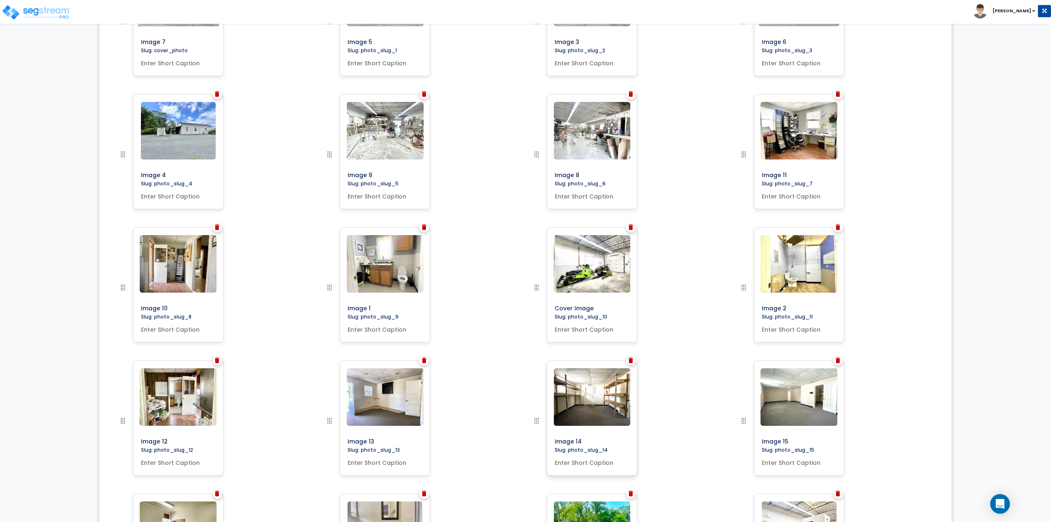
scroll to position [381, 0]
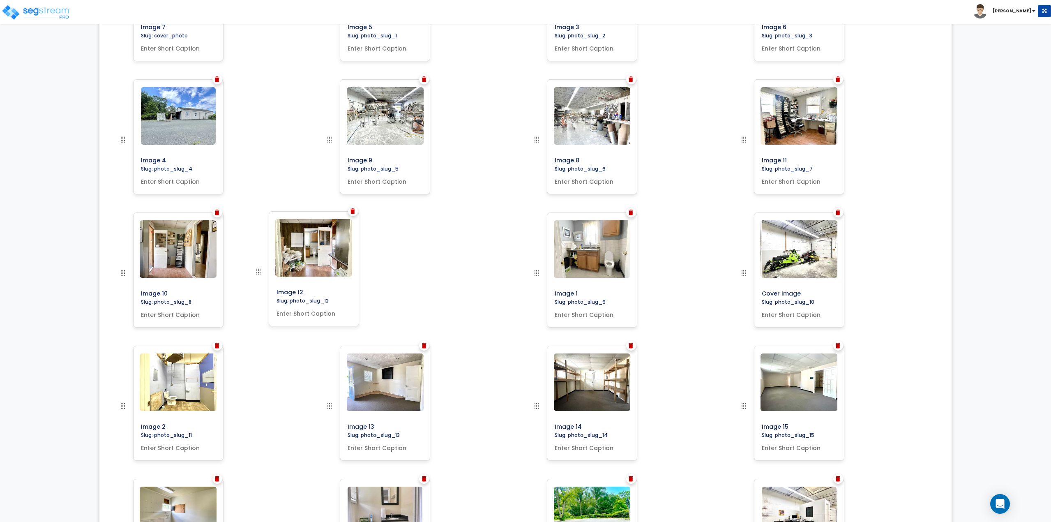
drag, startPoint x: 125, startPoint y: 403, endPoint x: 261, endPoint y: 269, distance: 190.3
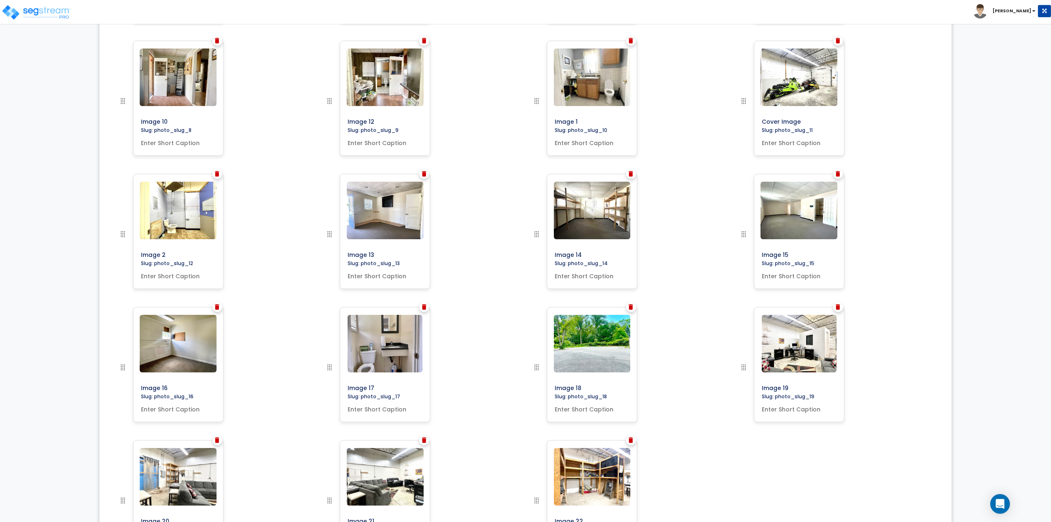
scroll to position [546, 0]
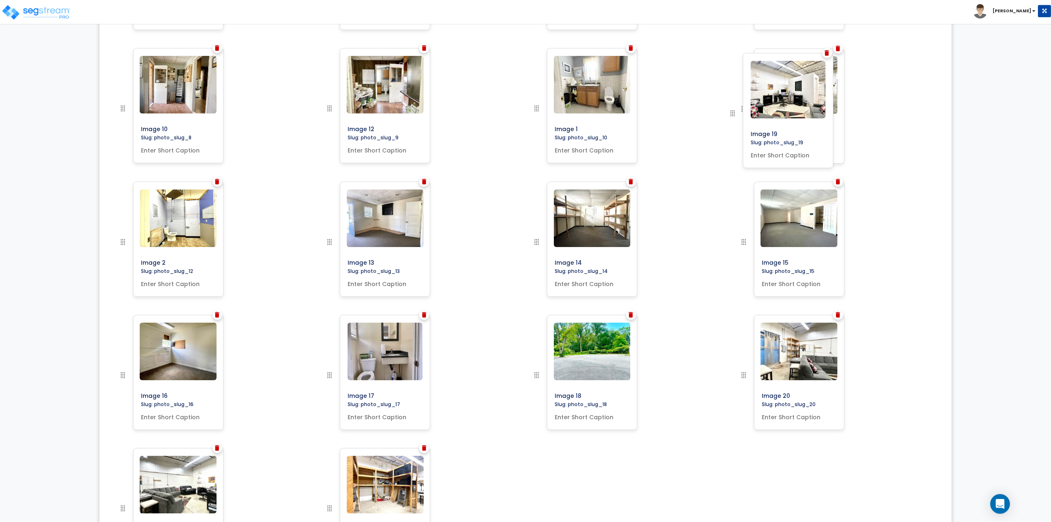
drag, startPoint x: 744, startPoint y: 373, endPoint x: 733, endPoint y: 111, distance: 262.0
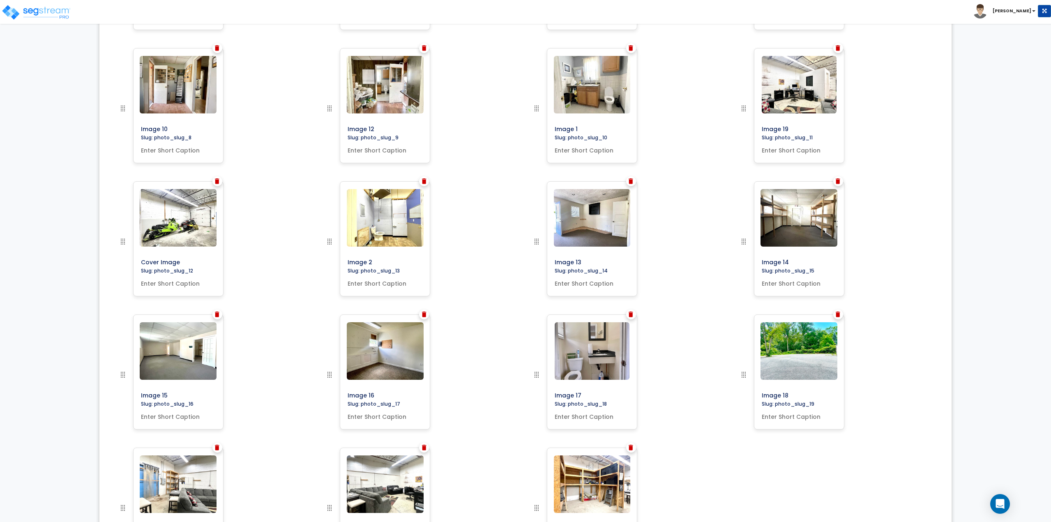
click at [748, 376] on img at bounding box center [744, 375] width 10 height 10
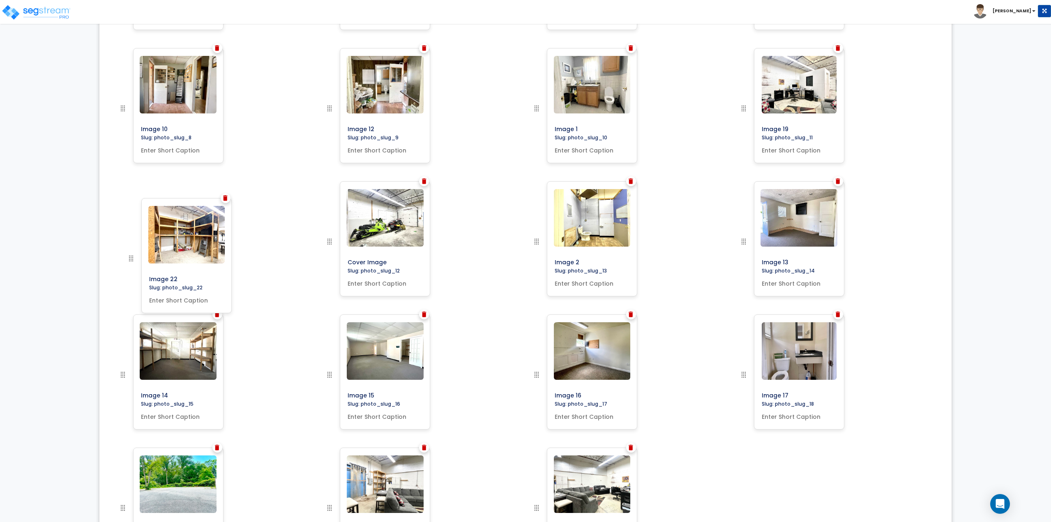
drag, startPoint x: 537, startPoint y: 509, endPoint x: 131, endPoint y: 259, distance: 476.1
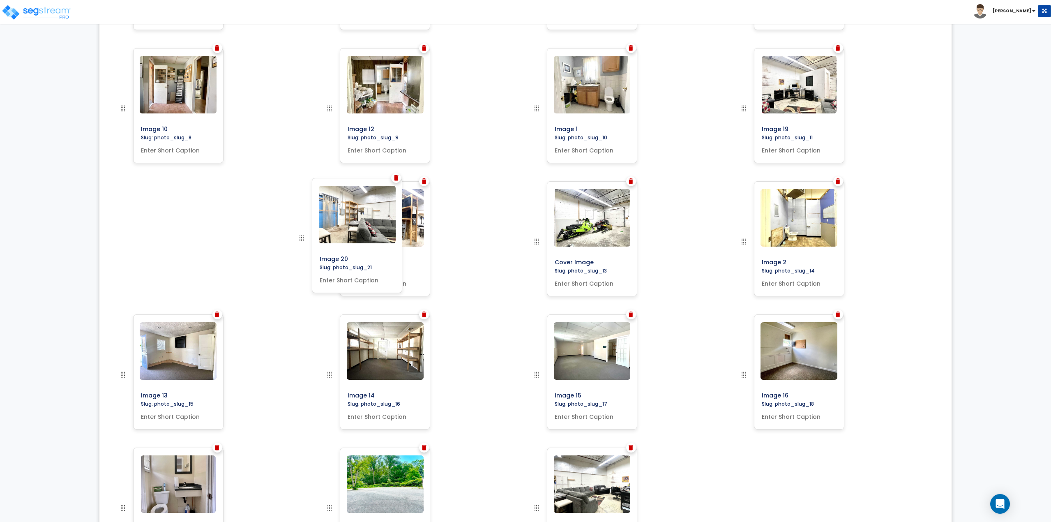
drag, startPoint x: 330, startPoint y: 508, endPoint x: 302, endPoint y: 238, distance: 271.0
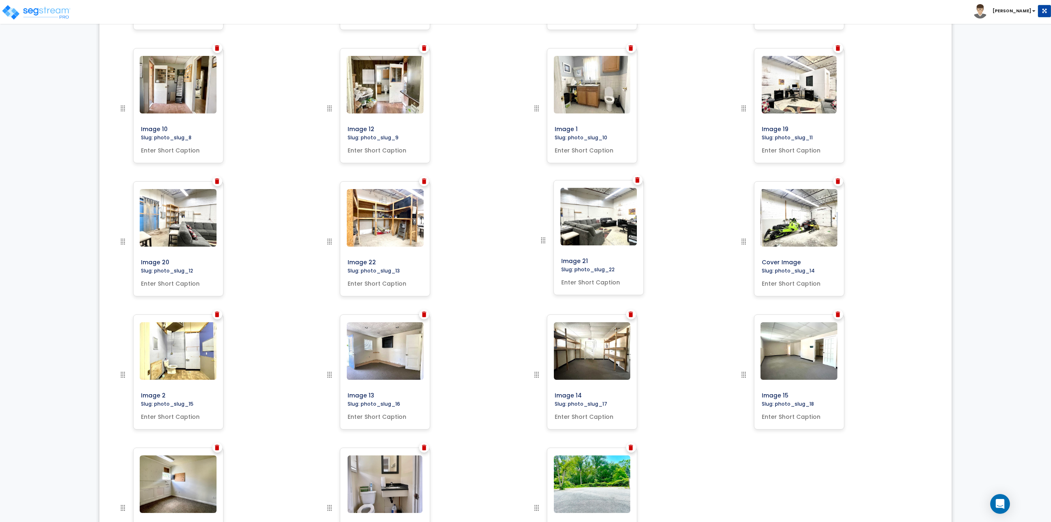
drag, startPoint x: 537, startPoint y: 508, endPoint x: 544, endPoint y: 240, distance: 267.6
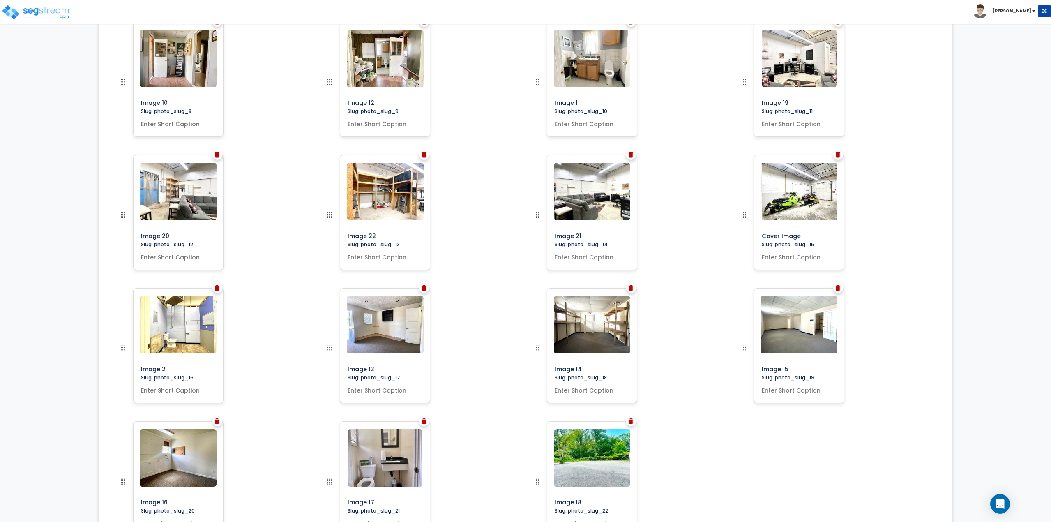
scroll to position [587, 0]
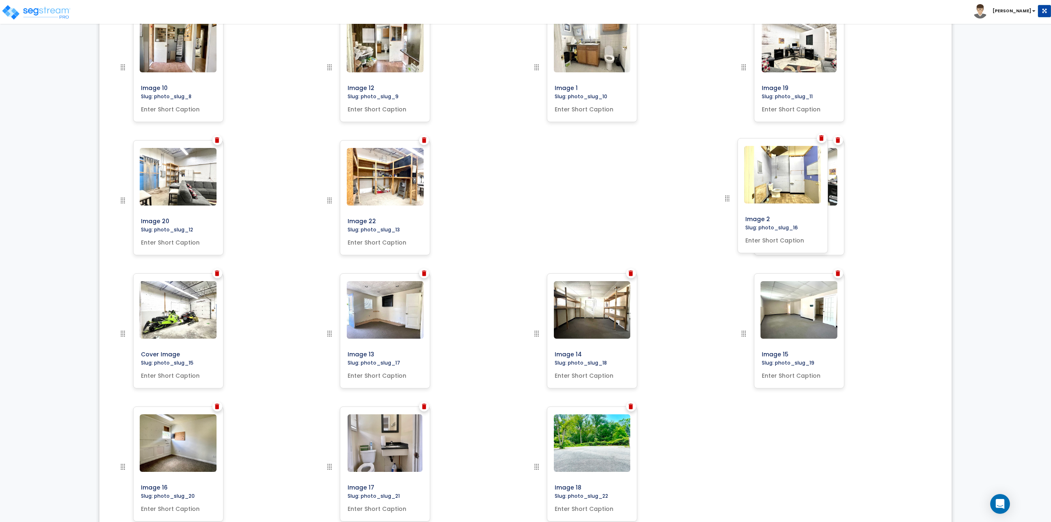
drag, startPoint x: 120, startPoint y: 334, endPoint x: 725, endPoint y: 199, distance: 619.4
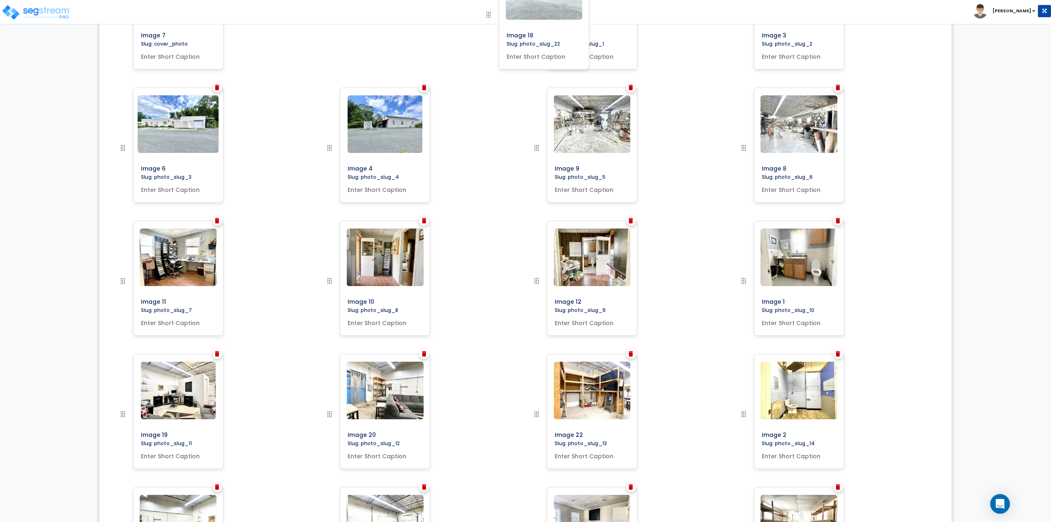
scroll to position [348, 0]
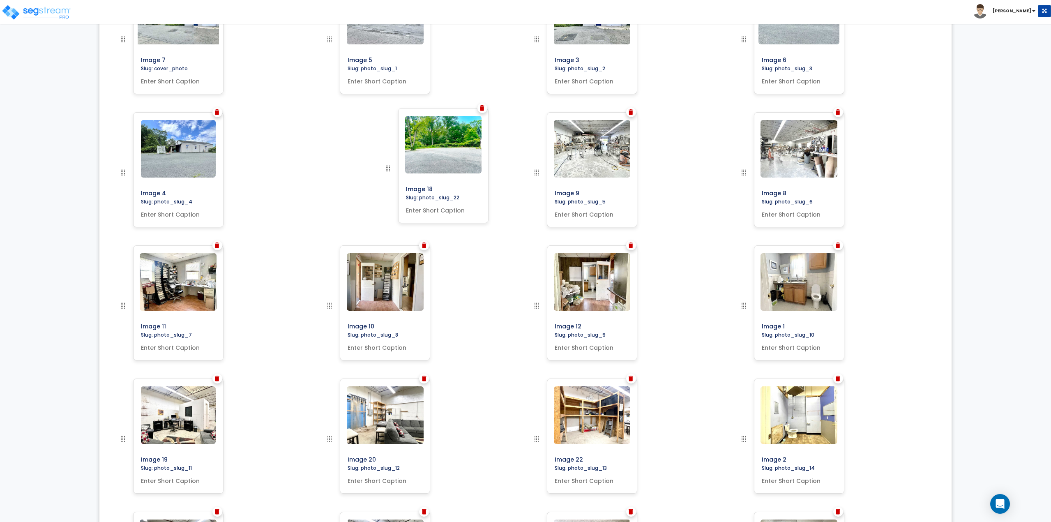
drag, startPoint x: 539, startPoint y: 426, endPoint x: 389, endPoint y: 171, distance: 295.8
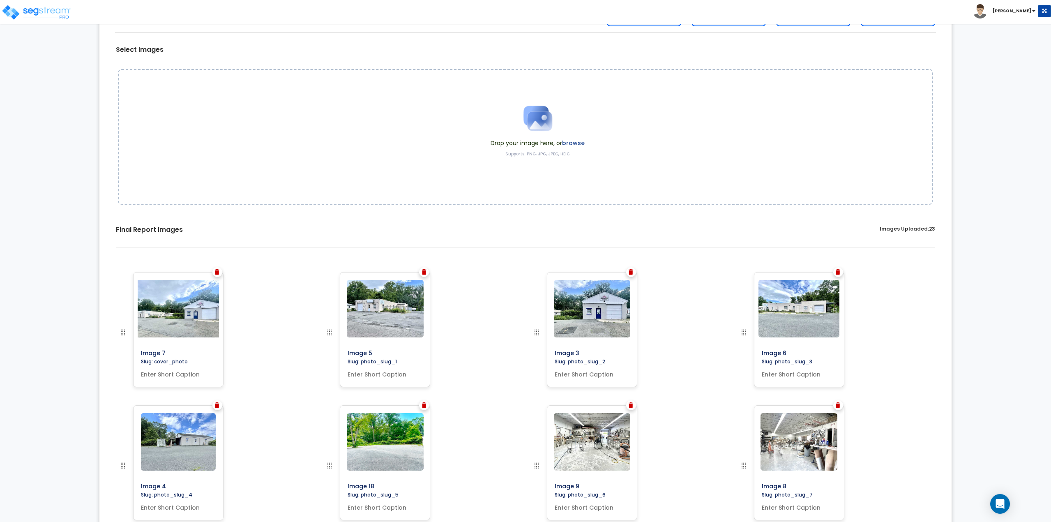
scroll to position [0, 0]
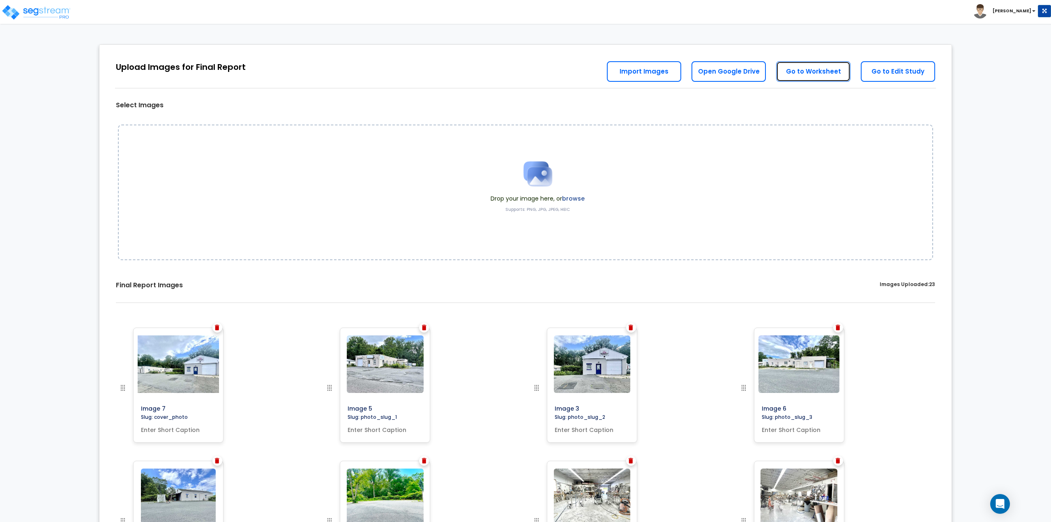
click at [833, 72] on link "Go to Worksheet" at bounding box center [813, 71] width 74 height 21
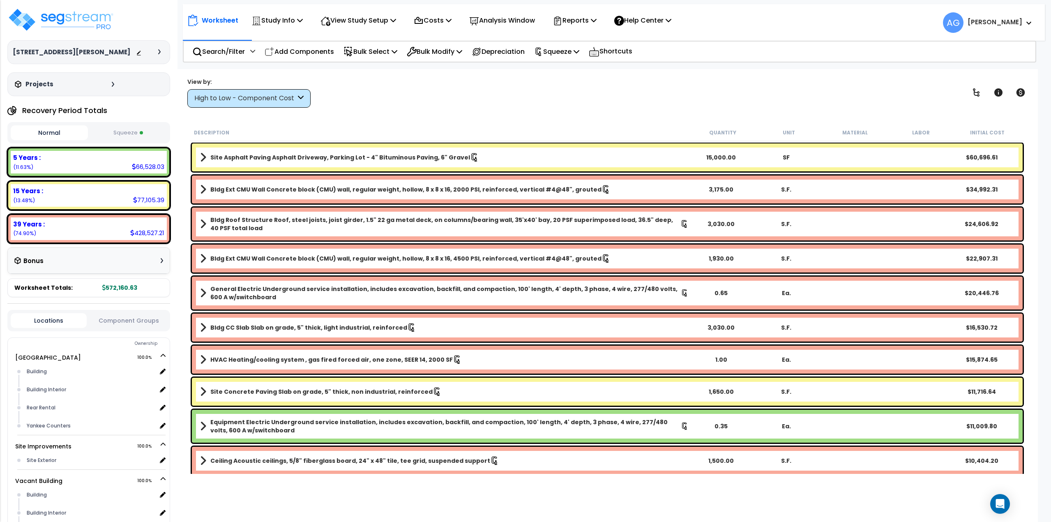
click at [115, 128] on button "Squeeze" at bounding box center [128, 133] width 77 height 14
